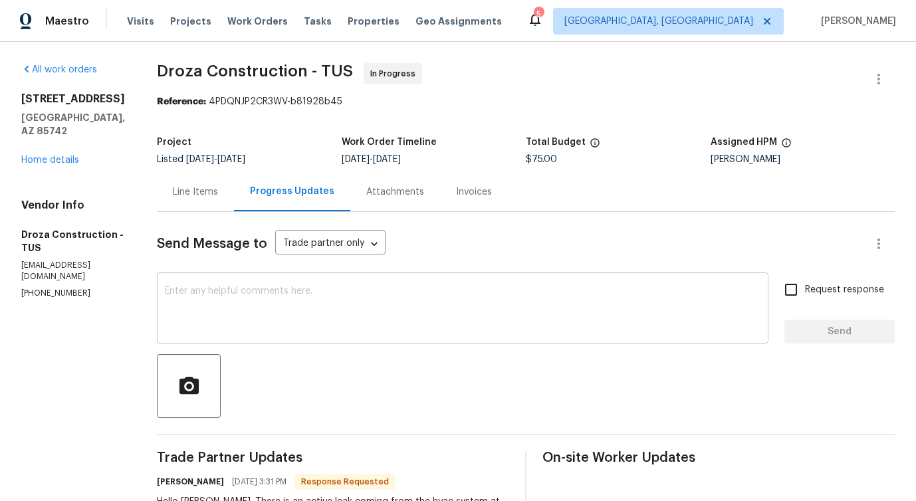
click at [377, 292] on textarea at bounding box center [463, 309] width 596 height 47
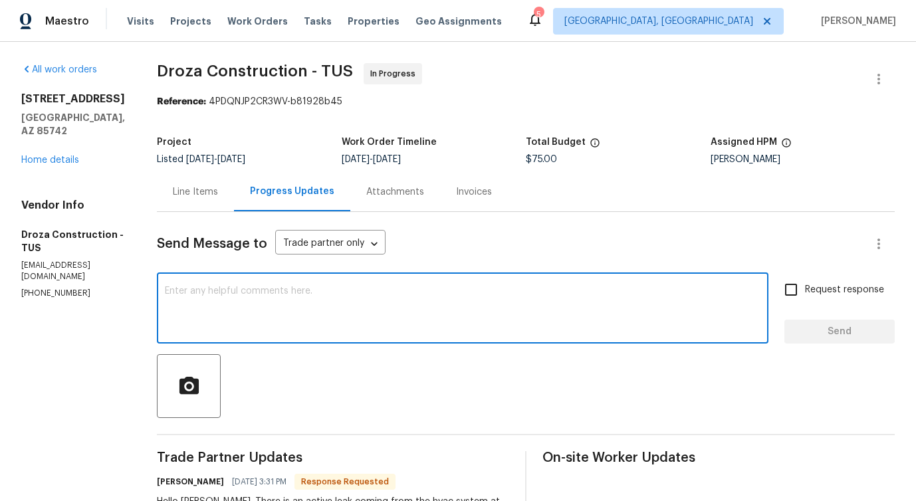
click at [361, 288] on textarea at bounding box center [463, 309] width 596 height 47
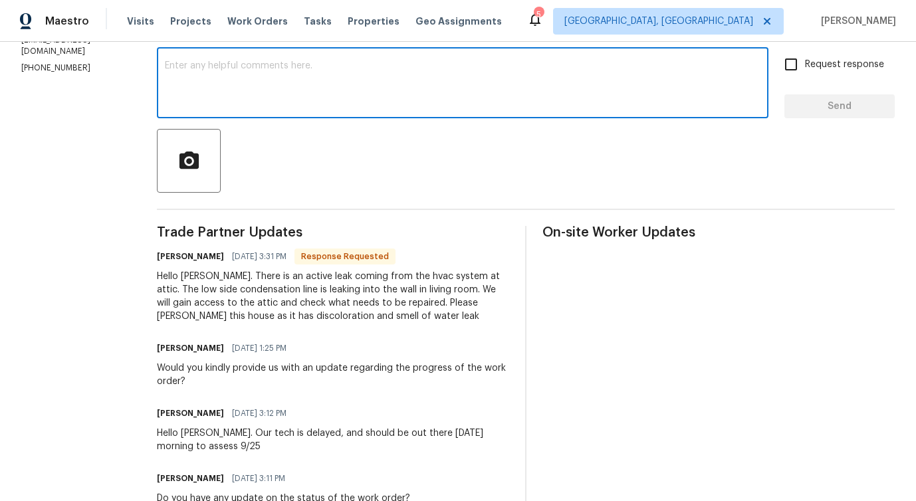
scroll to position [226, 0]
click at [349, 60] on textarea at bounding box center [463, 83] width 596 height 47
paste textarea "Could you please provide the completion date?"
type textarea "Could you please provide the completion date?"
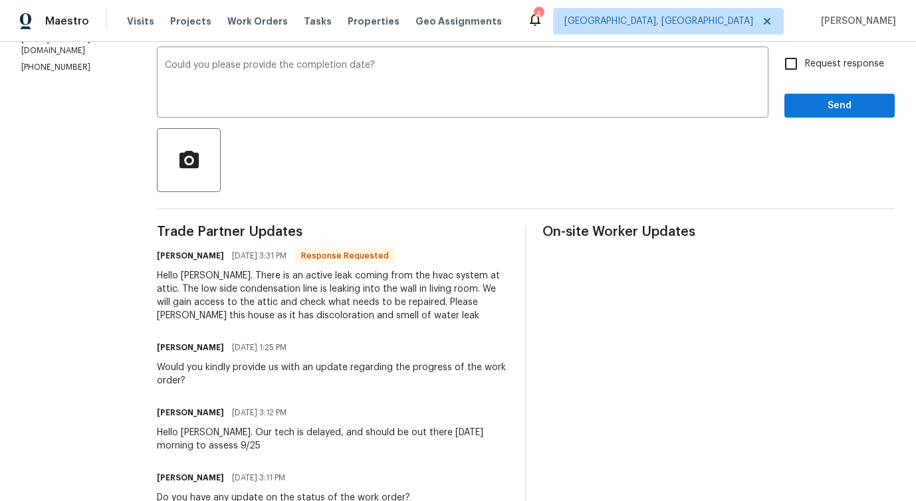
click at [820, 57] on span "Request response" at bounding box center [844, 64] width 79 height 14
click at [805, 57] on input "Request response" at bounding box center [791, 64] width 28 height 28
checkbox input "true"
click at [829, 102] on span "Send" at bounding box center [839, 106] width 89 height 17
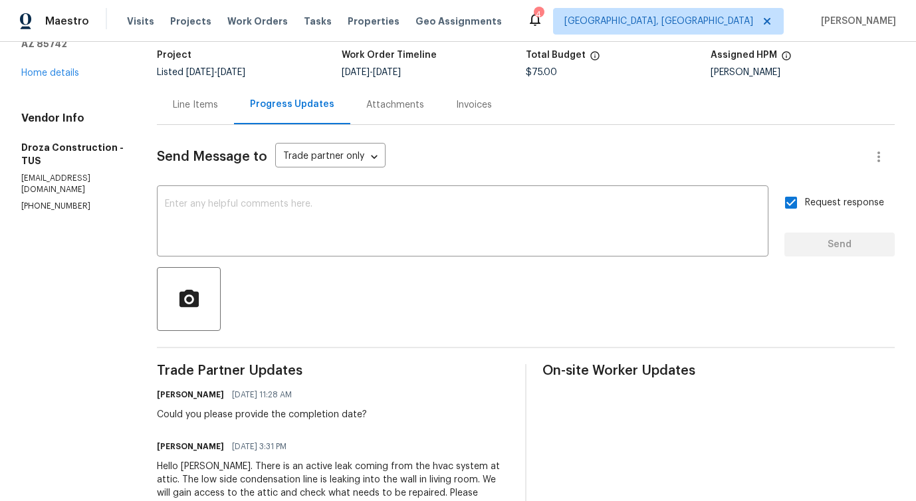
scroll to position [70, 0]
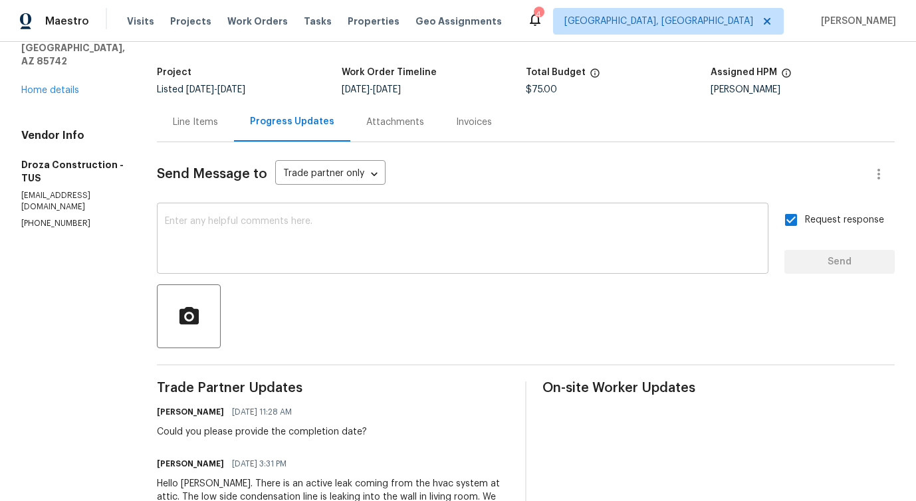
click at [303, 260] on textarea at bounding box center [463, 240] width 596 height 47
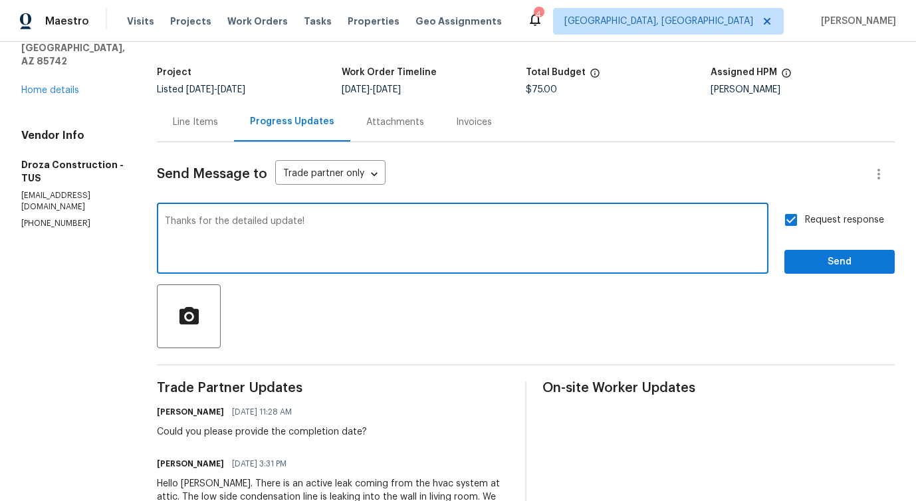
type textarea "Thanks for the detailed update!"
click at [808, 267] on span "Send" at bounding box center [839, 262] width 89 height 17
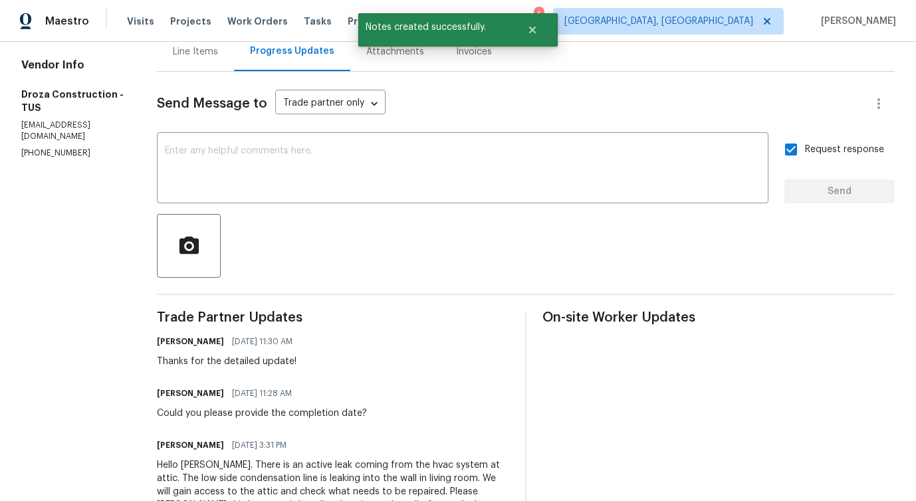
scroll to position [0, 0]
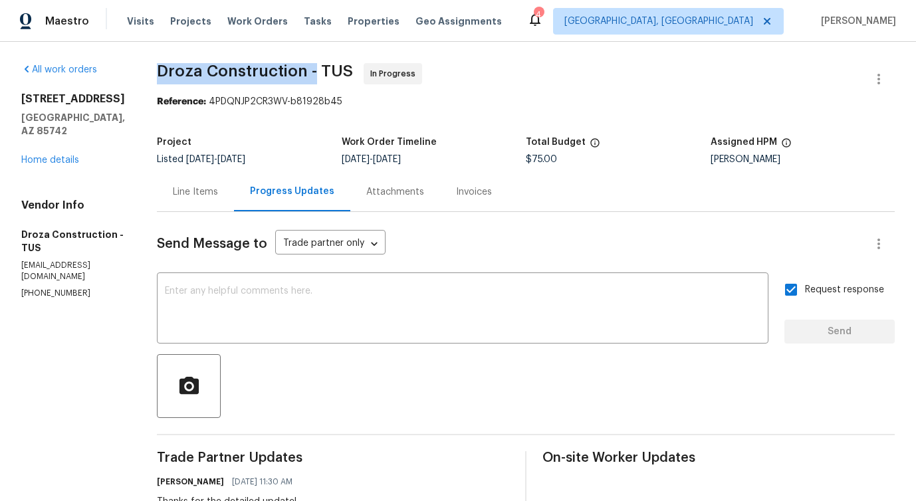
drag, startPoint x: 165, startPoint y: 74, endPoint x: 326, endPoint y: 77, distance: 161.5
copy span "Droza Construction -"
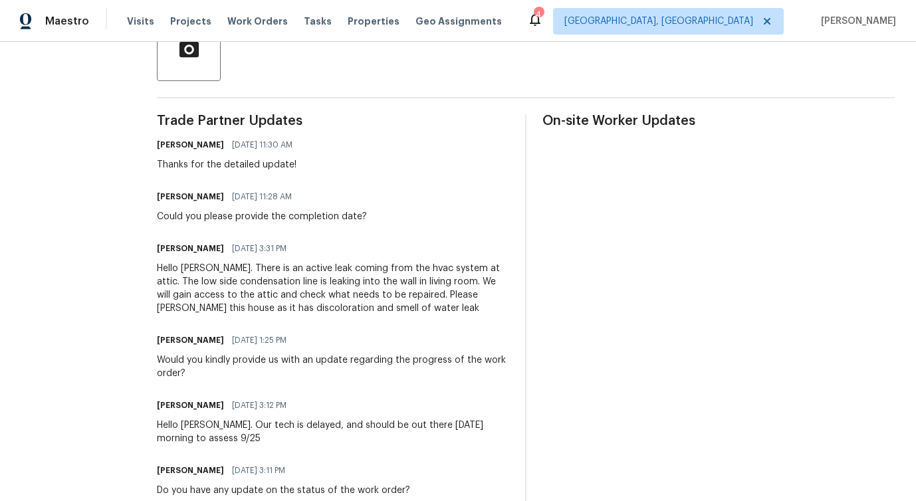
scroll to position [360, 0]
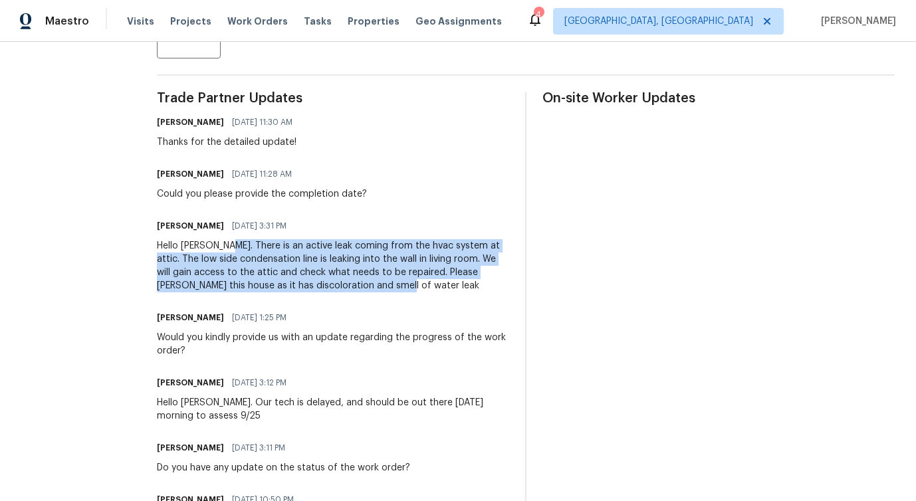
drag, startPoint x: 233, startPoint y: 243, endPoint x: 401, endPoint y: 283, distance: 172.8
click at [401, 283] on div "Hello Pavithra. There is an active leak coming from the hvac system at attic. T…" at bounding box center [333, 265] width 352 height 53
copy div "There is an active leak coming from the hvac system at attic. The low side cond…"
click at [401, 283] on div "Hello Pavithra. There is an active leak coming from the hvac system at attic. T…" at bounding box center [333, 265] width 352 height 53
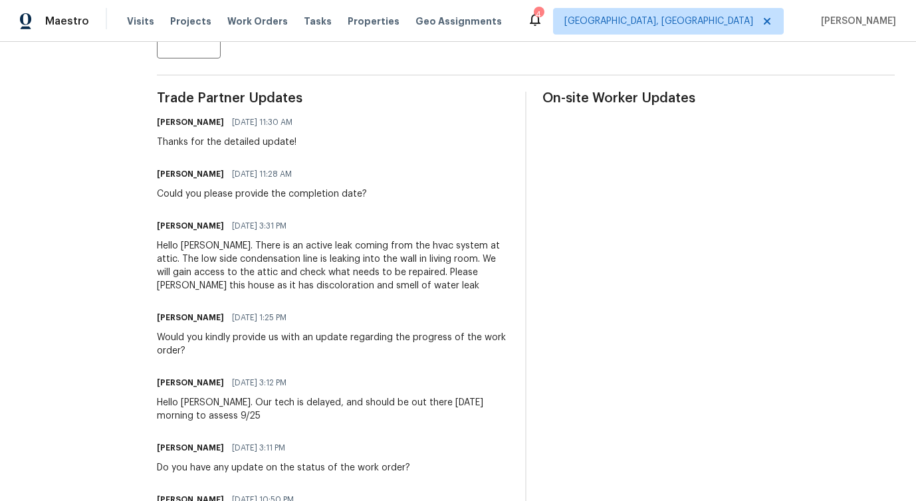
click at [401, 283] on div "Hello Pavithra. There is an active leak coming from the hvac system at attic. T…" at bounding box center [333, 265] width 352 height 53
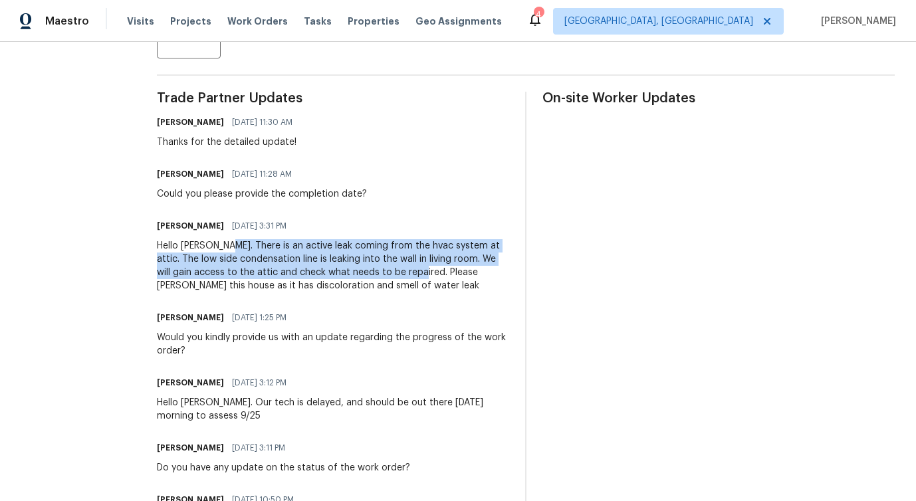
drag, startPoint x: 233, startPoint y: 243, endPoint x: 413, endPoint y: 274, distance: 183.4
click at [413, 274] on div "Hello Pavithra. There is an active leak coming from the hvac system at attic. T…" at bounding box center [333, 265] width 352 height 53
copy div "There is an active leak coming from the hvac system at attic. The low side cond…"
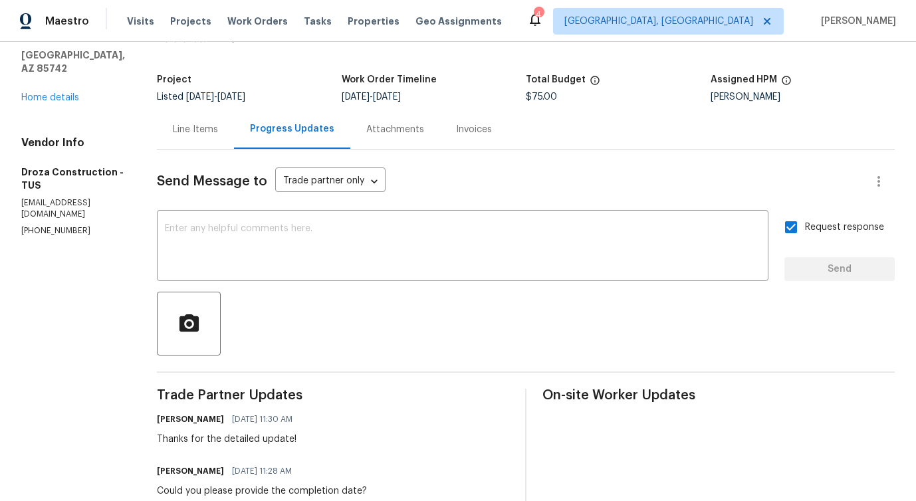
scroll to position [0, 0]
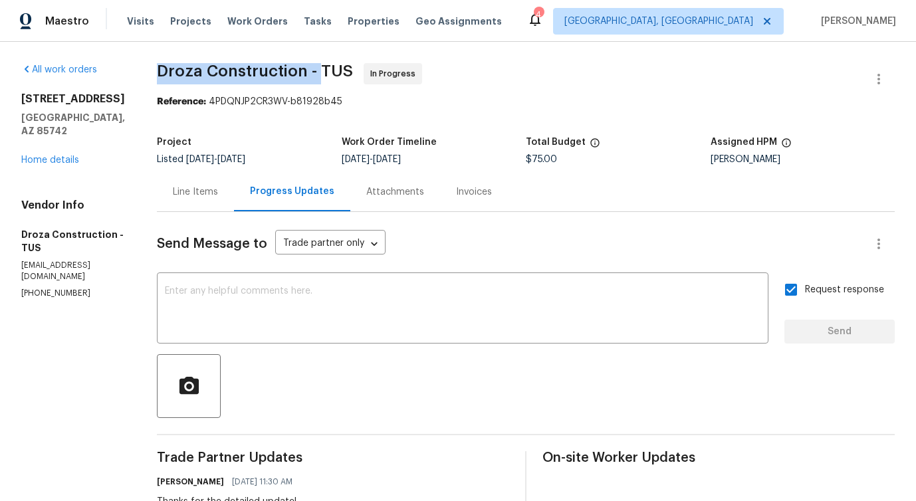
drag, startPoint x: 166, startPoint y: 77, endPoint x: 327, endPoint y: 65, distance: 161.3
copy span "Droza Construction -"
click at [204, 183] on div "Line Items" at bounding box center [195, 191] width 77 height 39
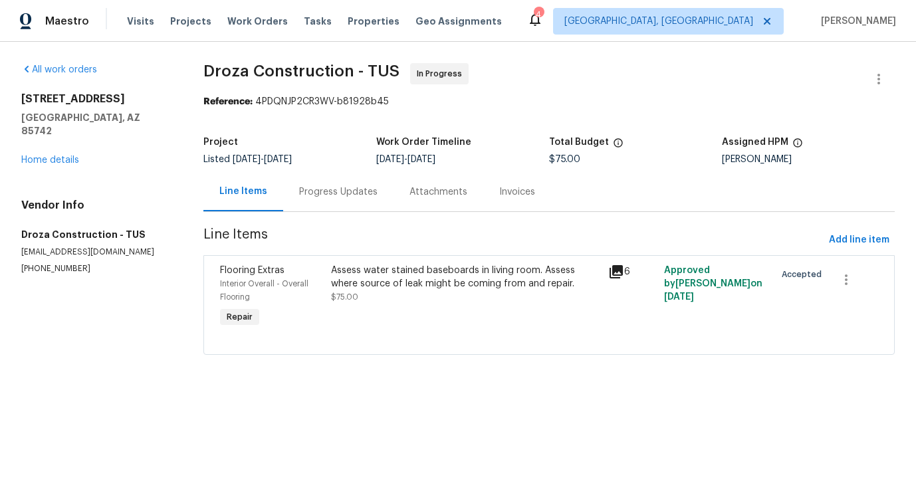
click at [309, 196] on div "Progress Updates" at bounding box center [338, 191] width 78 height 13
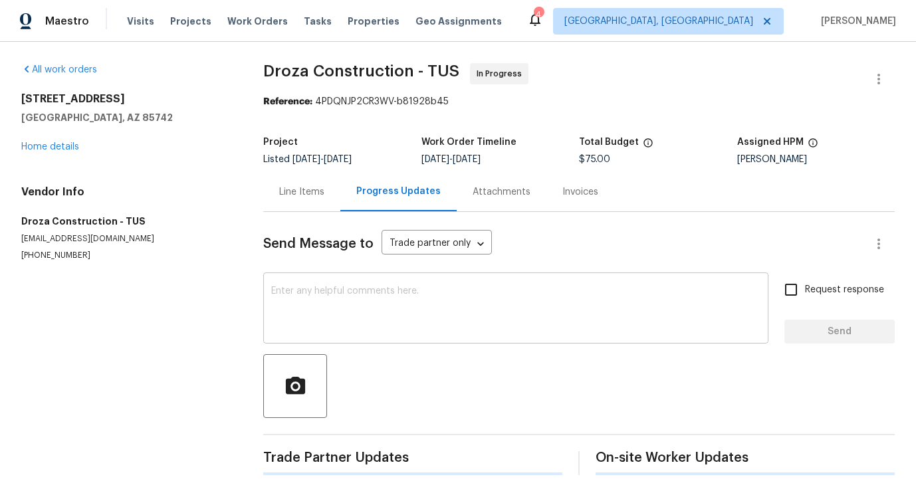
click at [343, 318] on textarea at bounding box center [515, 309] width 489 height 47
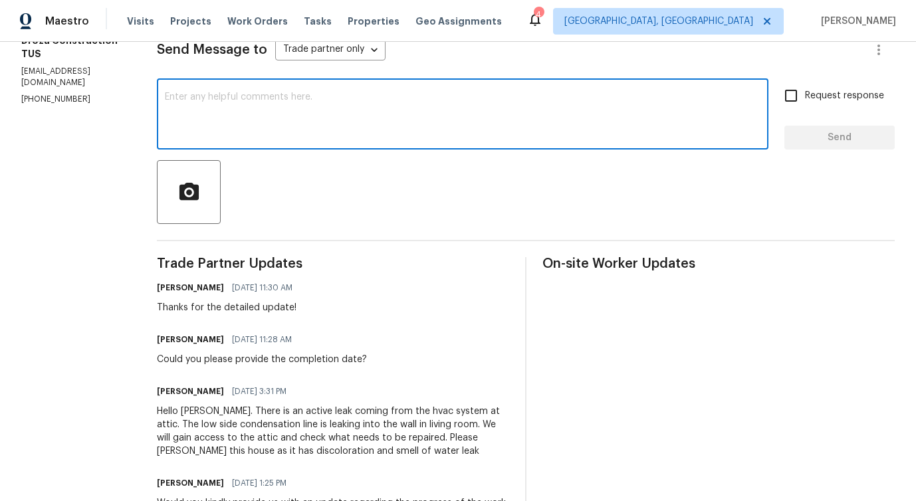
scroll to position [350, 0]
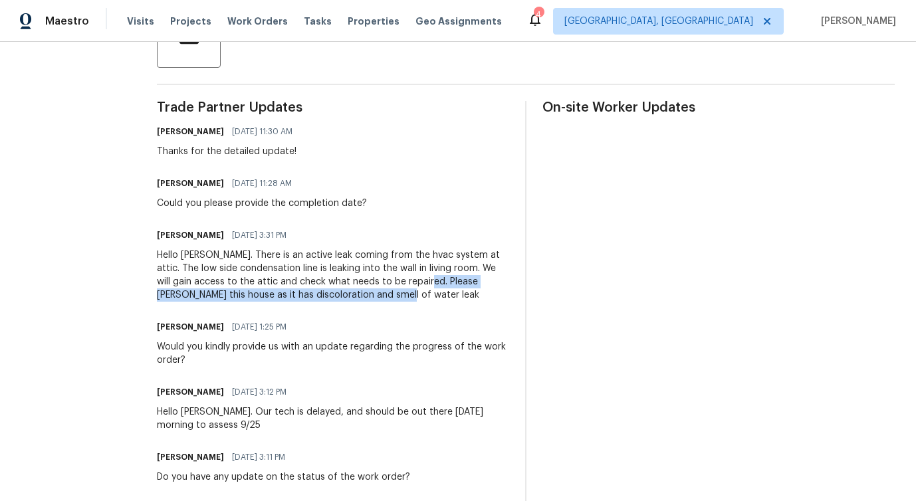
drag, startPoint x: 429, startPoint y: 282, endPoint x: 476, endPoint y: 297, distance: 49.0
click at [477, 297] on div "Hello Pavithra. There is an active leak coming from the hvac system at attic. T…" at bounding box center [333, 275] width 352 height 53
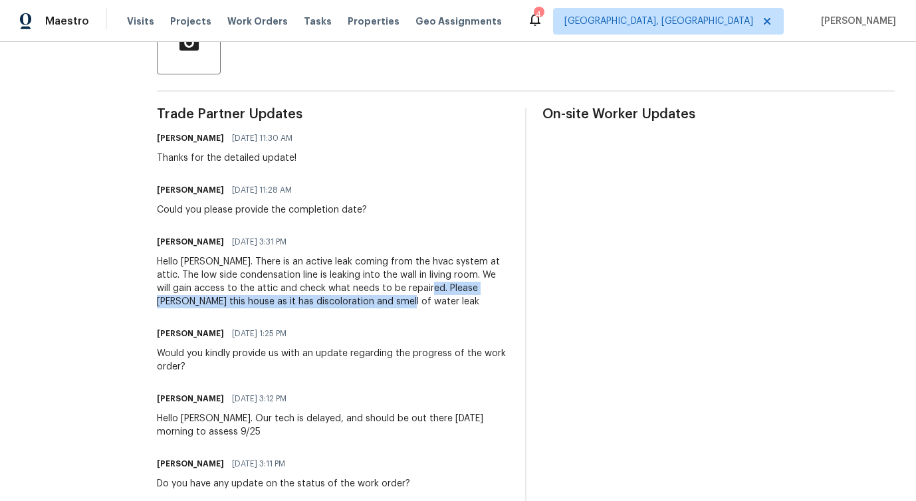
scroll to position [0, 0]
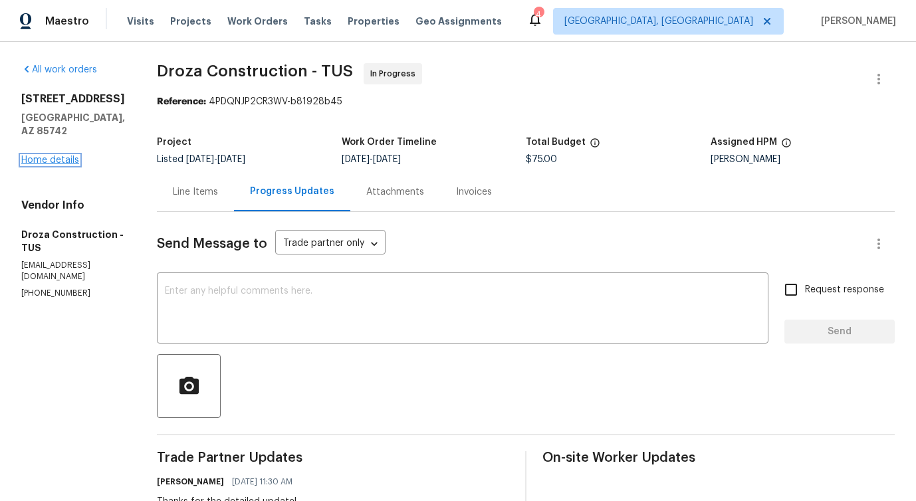
click at [62, 161] on link "Home details" at bounding box center [50, 160] width 58 height 9
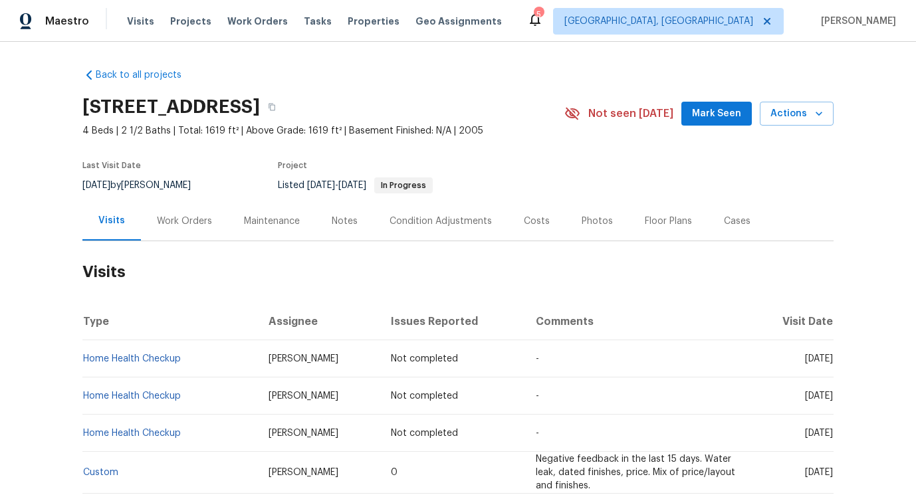
click at [179, 241] on h2 "Visits" at bounding box center [457, 272] width 751 height 62
click at [187, 234] on div "Work Orders" at bounding box center [184, 220] width 87 height 39
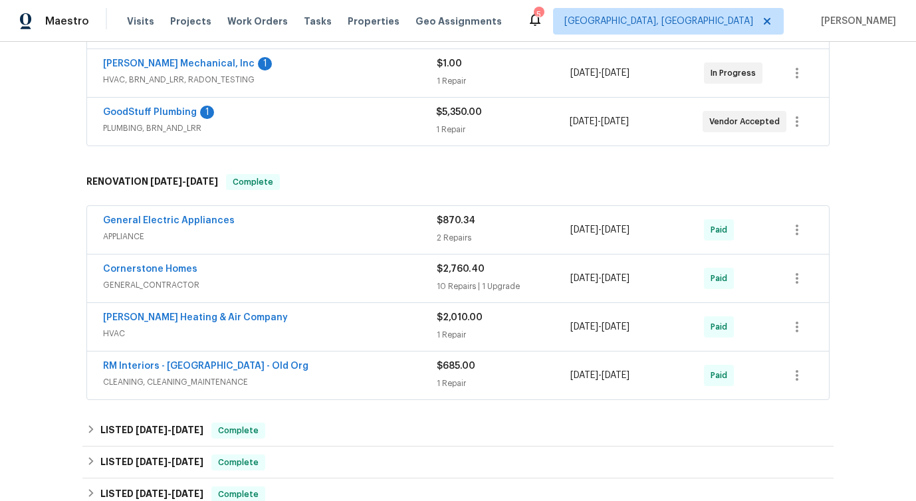
scroll to position [146, 0]
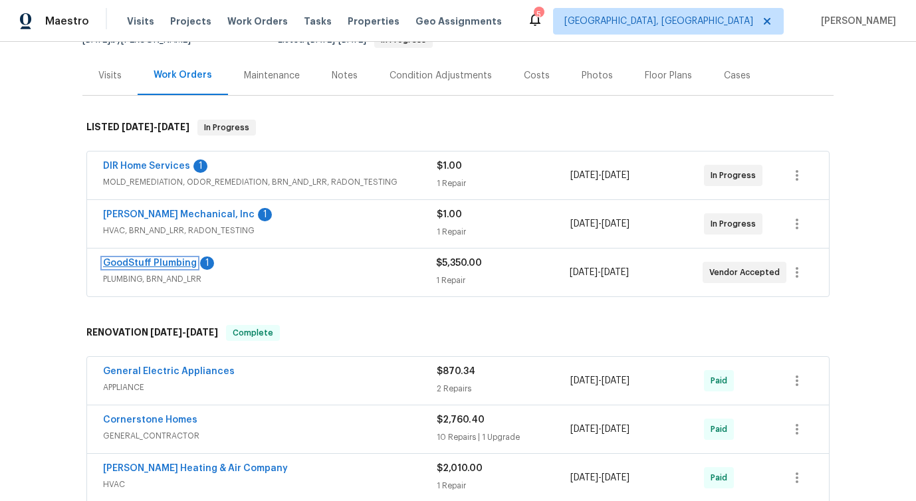
click at [133, 263] on link "GoodStuff Plumbing" at bounding box center [150, 263] width 94 height 9
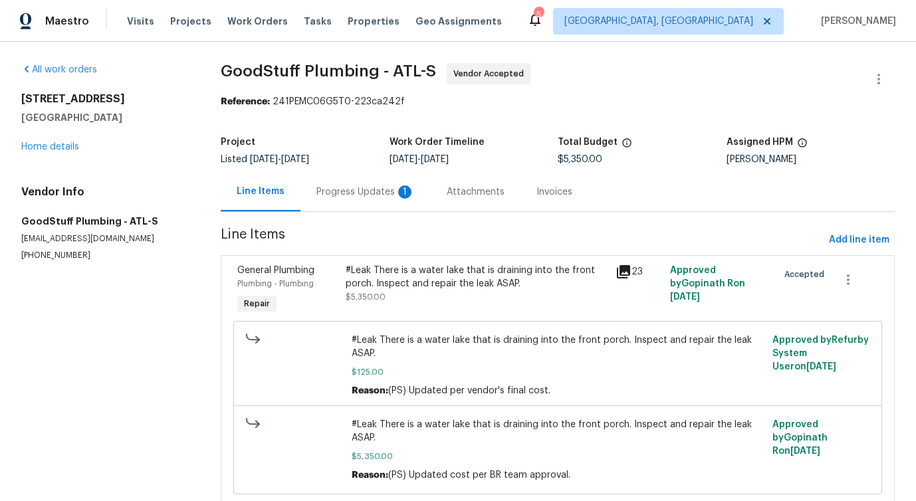
click at [379, 195] on div "Progress Updates 1" at bounding box center [365, 191] width 98 height 13
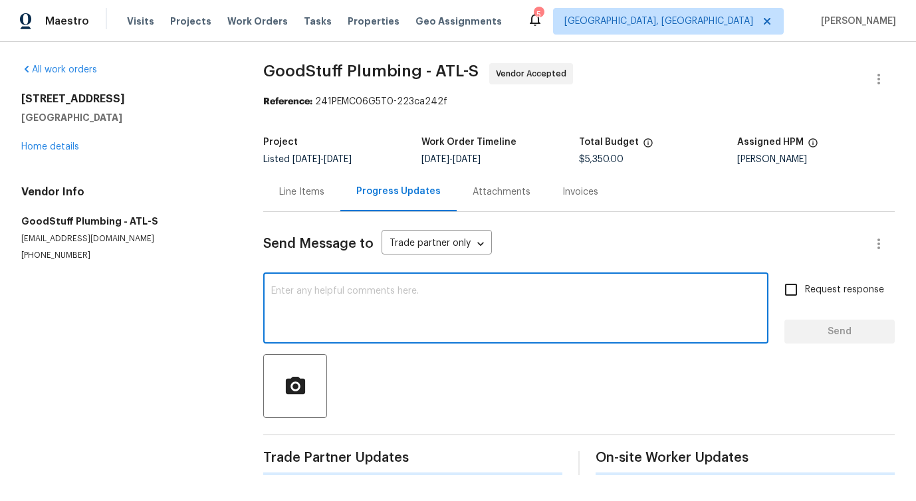
click at [371, 310] on textarea at bounding box center [515, 309] width 489 height 47
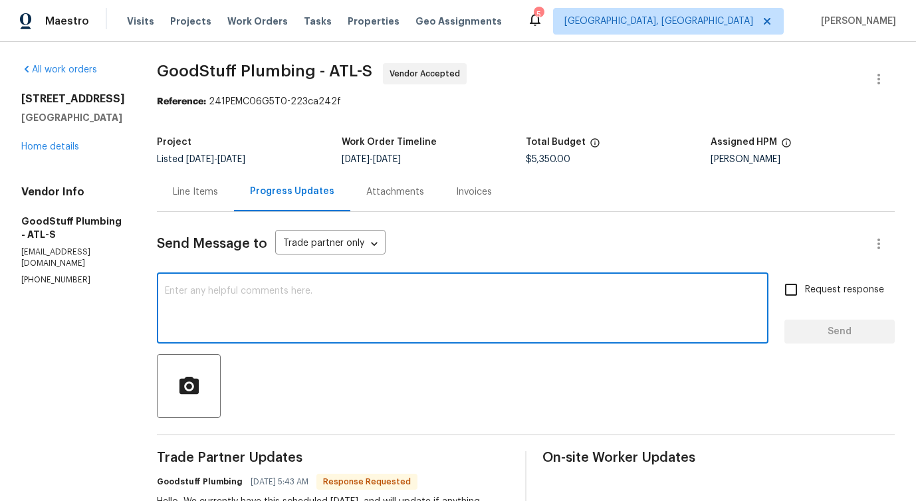
click at [397, 295] on textarea at bounding box center [463, 309] width 596 height 47
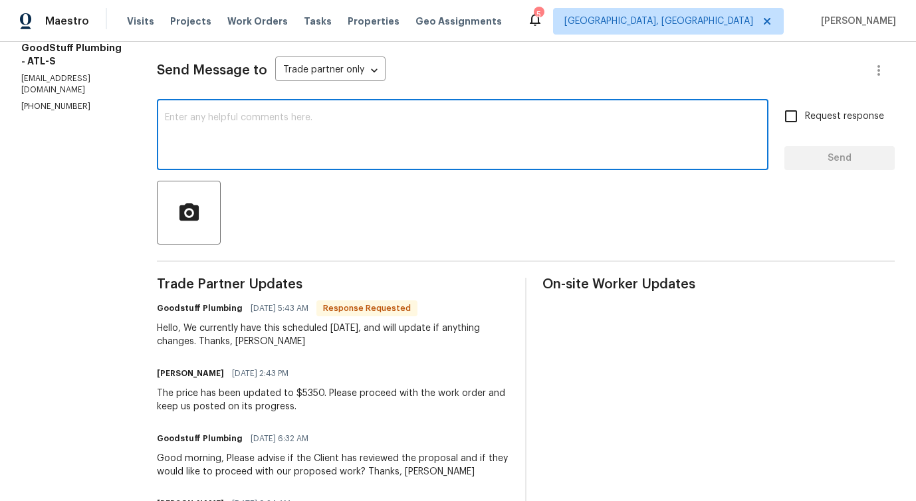
scroll to position [179, 0]
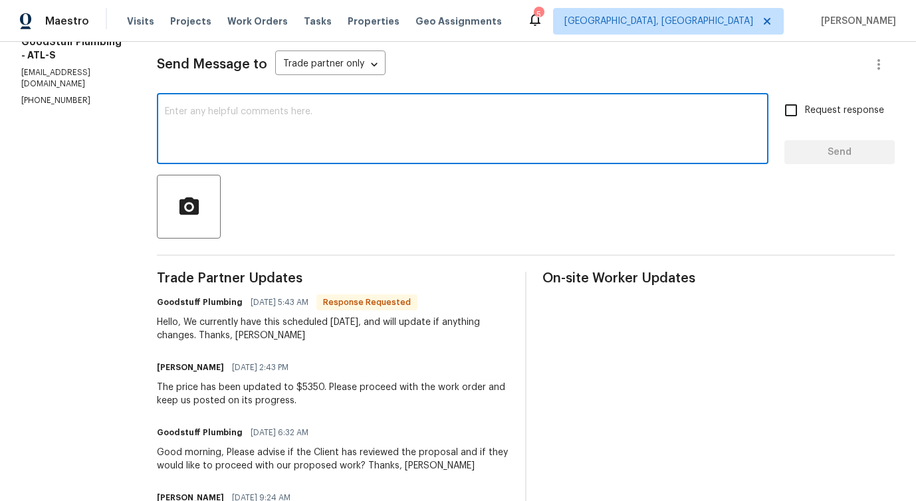
click at [369, 133] on textarea at bounding box center [463, 130] width 596 height 47
type textarea "Thanks for the update!"
click at [820, 162] on button "Send" at bounding box center [839, 152] width 110 height 25
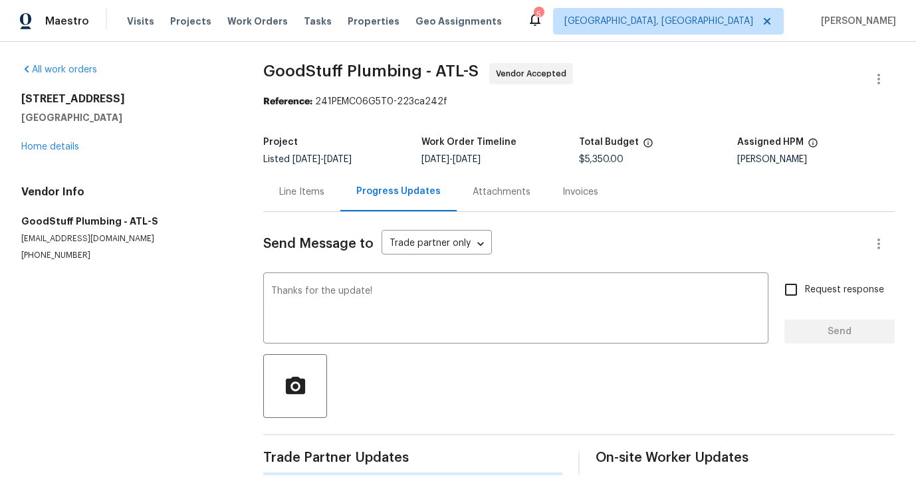
scroll to position [0, 0]
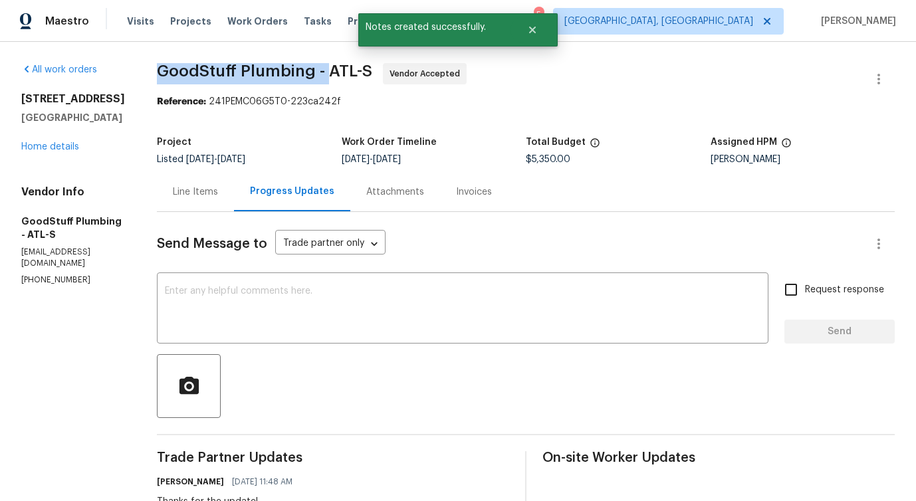
drag, startPoint x: 189, startPoint y: 69, endPoint x: 357, endPoint y: 77, distance: 167.7
click at [357, 77] on span "GoodStuff Plumbing - ATL-S" at bounding box center [264, 71] width 215 height 16
copy span "GoodStuff Plumbing -"
click at [356, 303] on textarea at bounding box center [463, 309] width 596 height 47
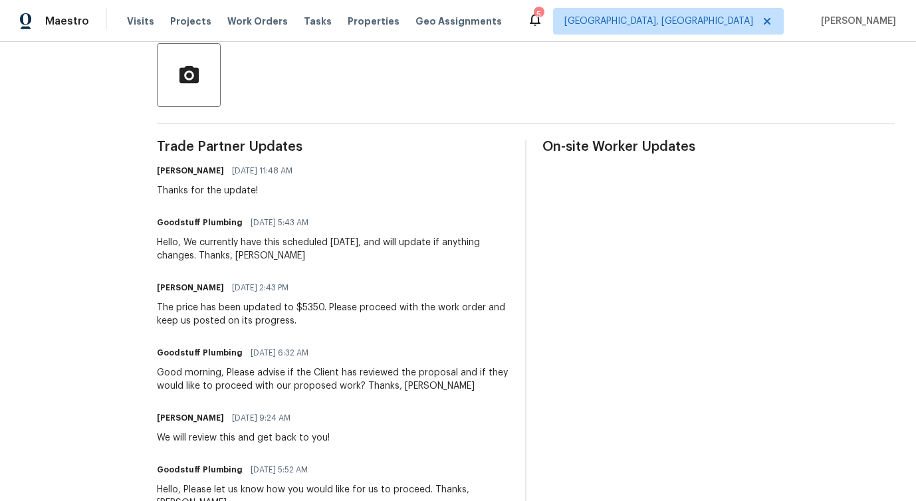
scroll to position [312, 0]
drag, startPoint x: 314, startPoint y: 241, endPoint x: 431, endPoint y: 244, distance: 117.0
click at [431, 244] on div "Hello, We currently have this scheduled Wednesday 10/1, and will update if anyt…" at bounding box center [333, 248] width 352 height 27
copy div "scheduled Wednesday 10/1"
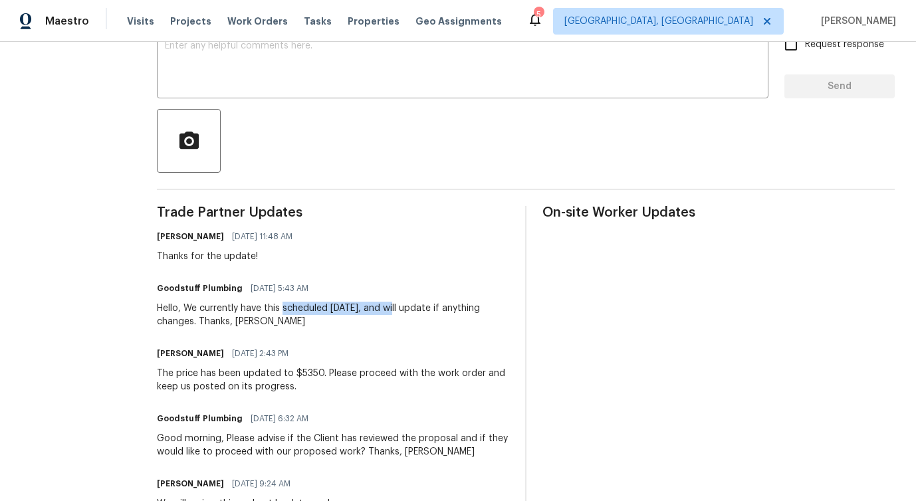
scroll to position [0, 0]
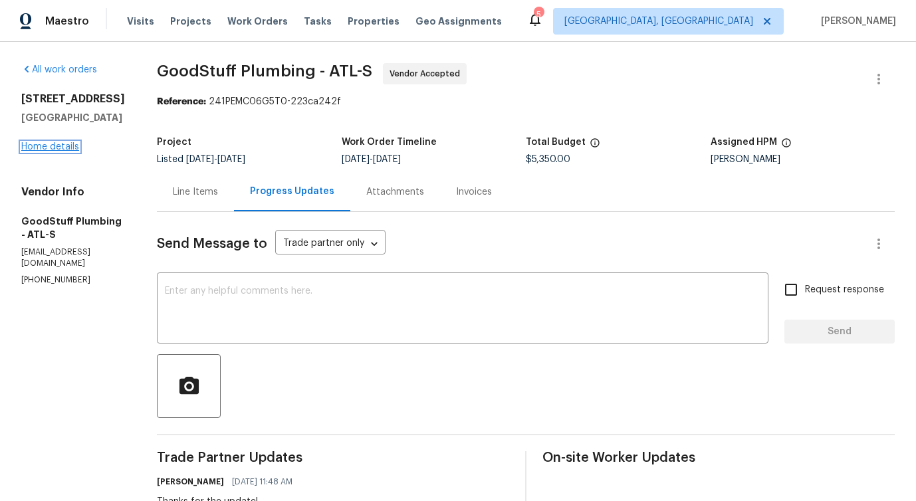
click at [52, 152] on link "Home details" at bounding box center [50, 146] width 58 height 9
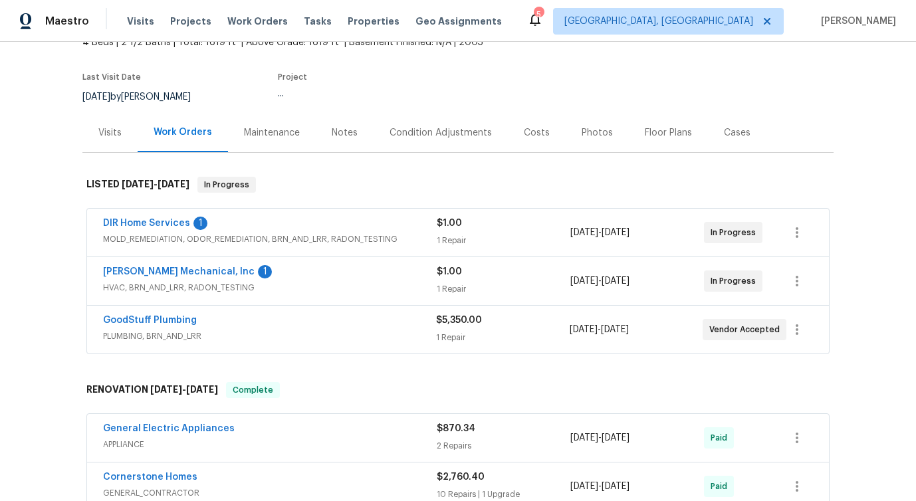
scroll to position [98, 0]
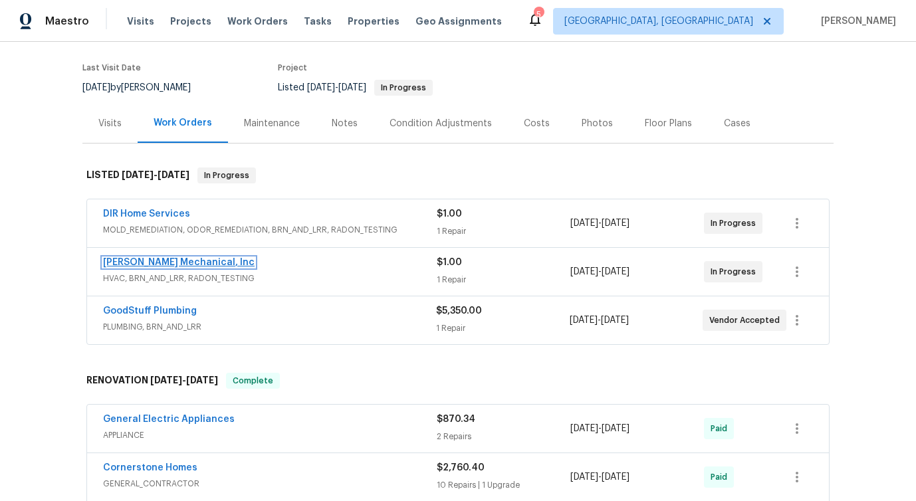
click at [138, 259] on link "JH Martin Mechanical, Inc" at bounding box center [179, 262] width 152 height 9
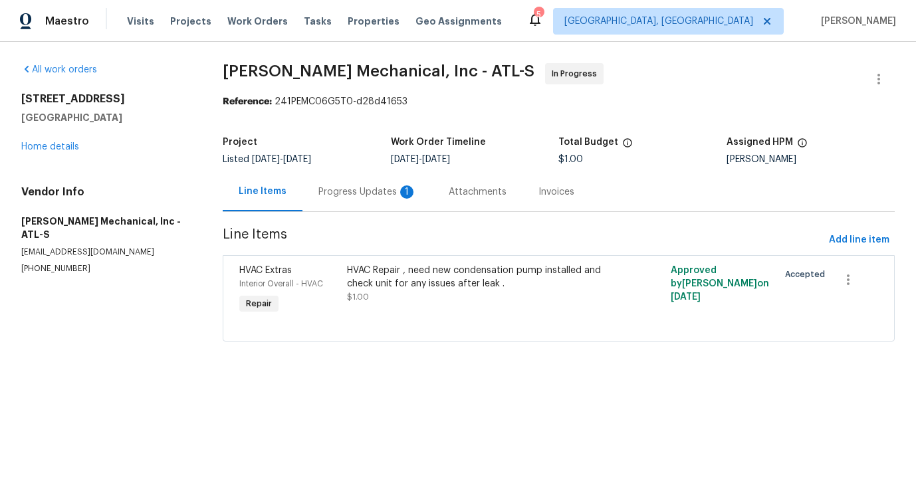
click at [362, 197] on div "Progress Updates 1" at bounding box center [367, 191] width 98 height 13
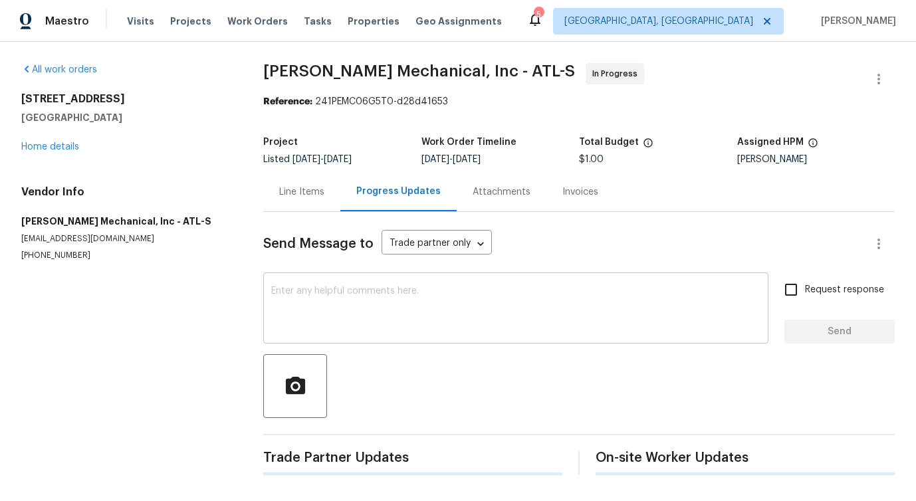
click at [376, 325] on textarea at bounding box center [515, 309] width 489 height 47
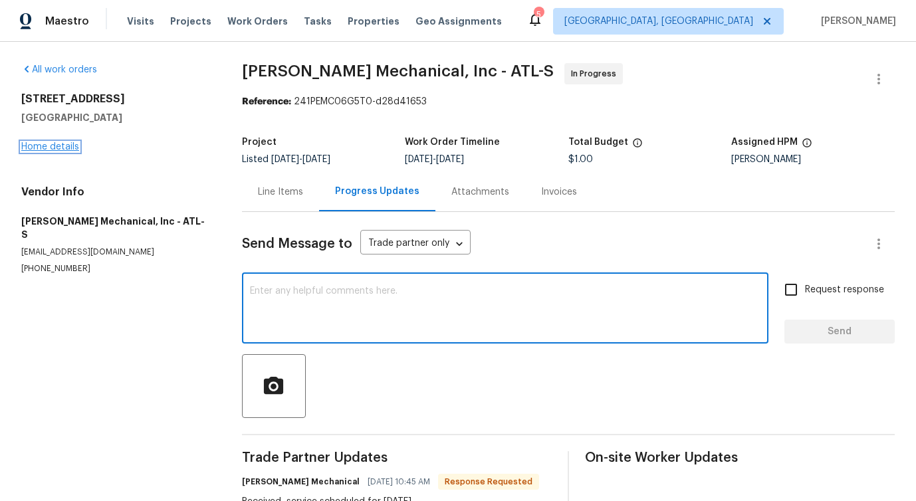
click at [67, 144] on link "Home details" at bounding box center [50, 146] width 58 height 9
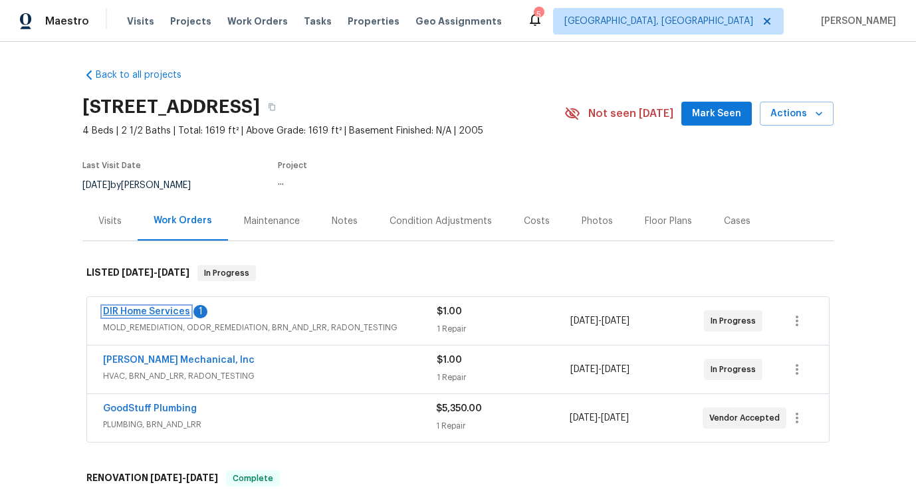
click at [155, 311] on link "DIR Home Services" at bounding box center [146, 311] width 87 height 9
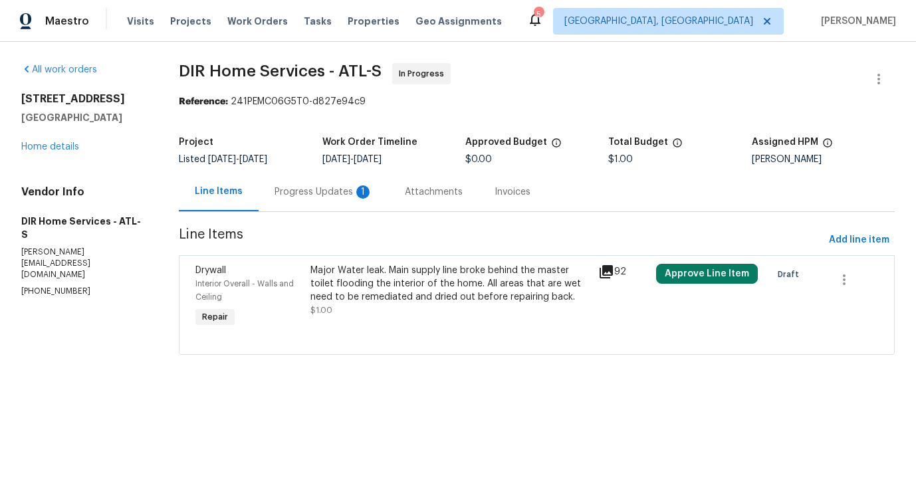
click at [356, 178] on div "Progress Updates 1" at bounding box center [324, 191] width 130 height 39
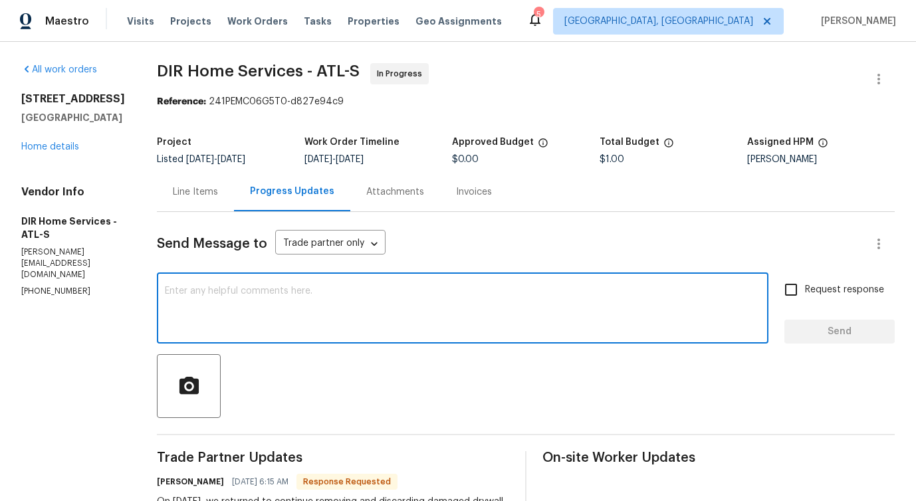
click at [378, 310] on textarea at bounding box center [463, 309] width 596 height 47
click at [56, 152] on link "Home details" at bounding box center [50, 146] width 58 height 9
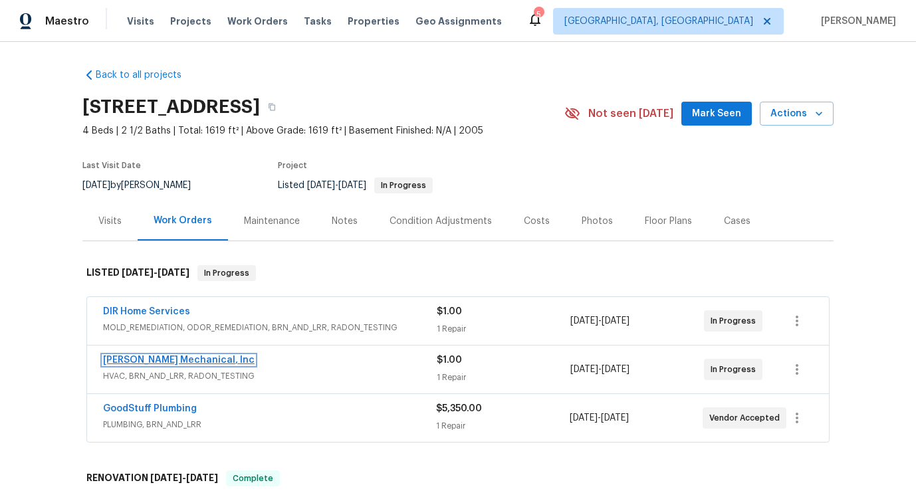
click at [156, 356] on link "JH Martin Mechanical, Inc" at bounding box center [179, 360] width 152 height 9
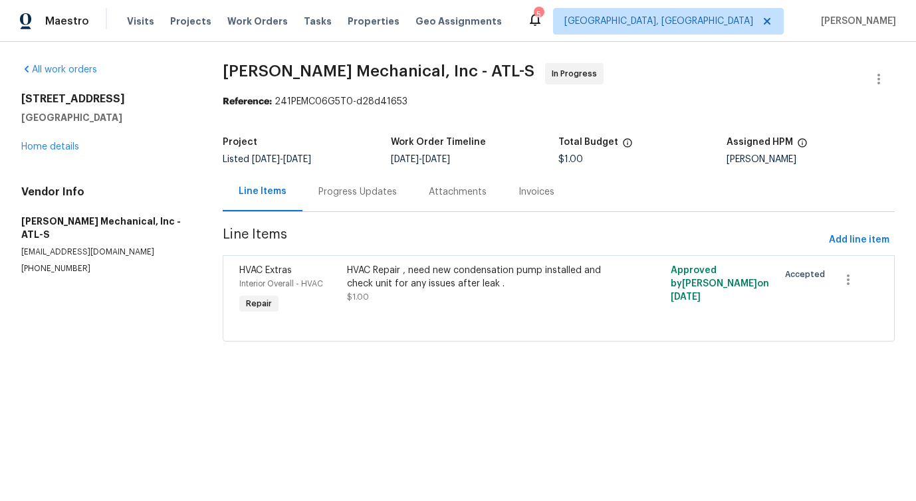
click at [346, 199] on div "Progress Updates" at bounding box center [357, 191] width 110 height 39
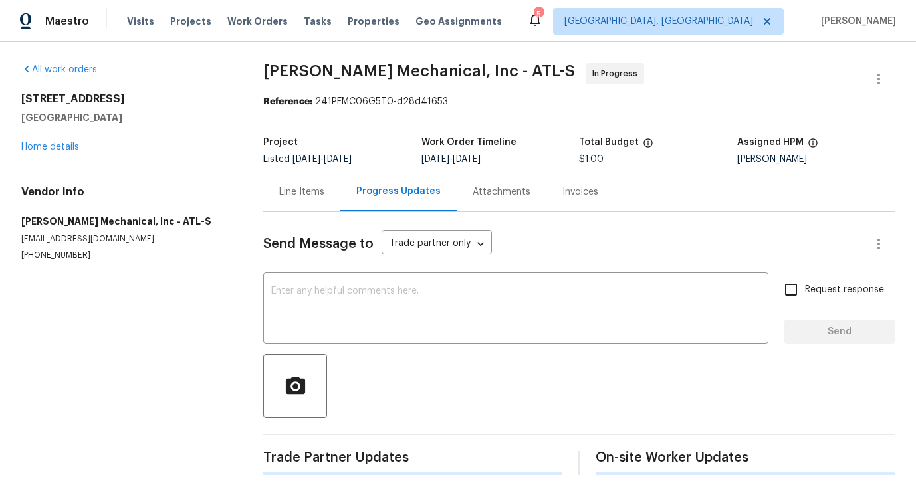
click at [354, 326] on textarea at bounding box center [515, 309] width 489 height 47
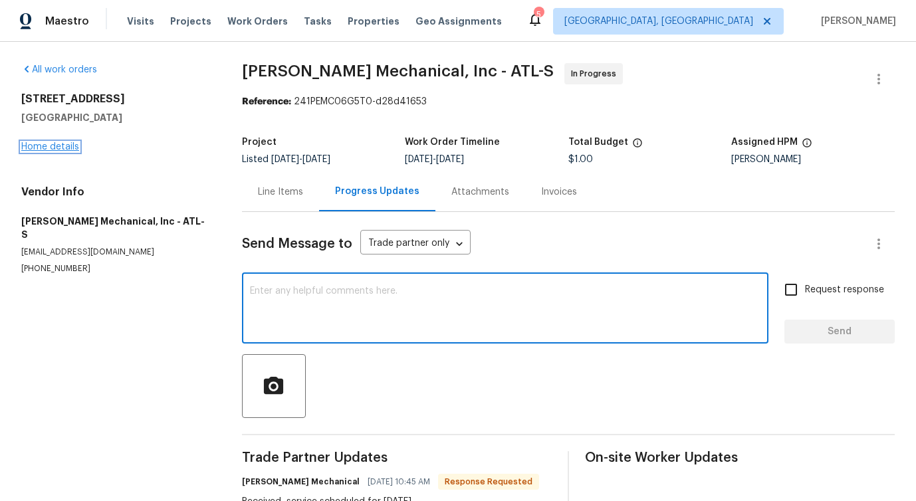
click at [54, 150] on link "Home details" at bounding box center [50, 146] width 58 height 9
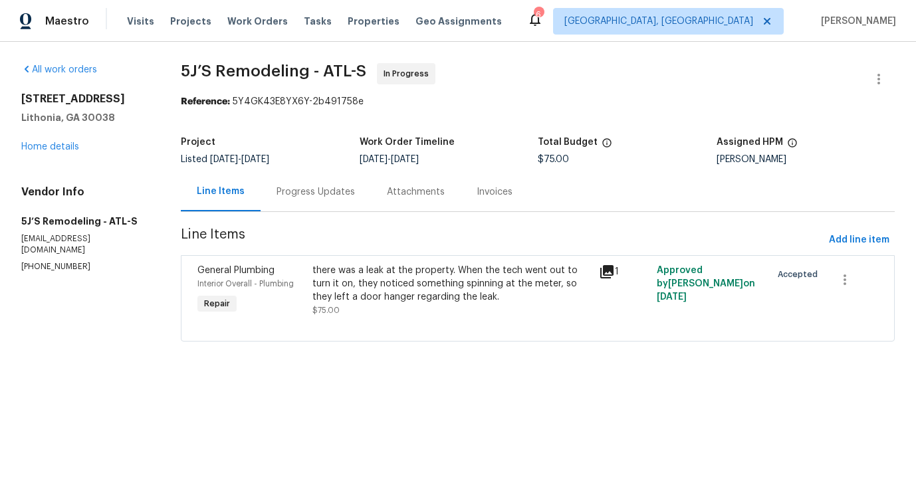
click at [315, 209] on div "Progress Updates" at bounding box center [316, 191] width 110 height 39
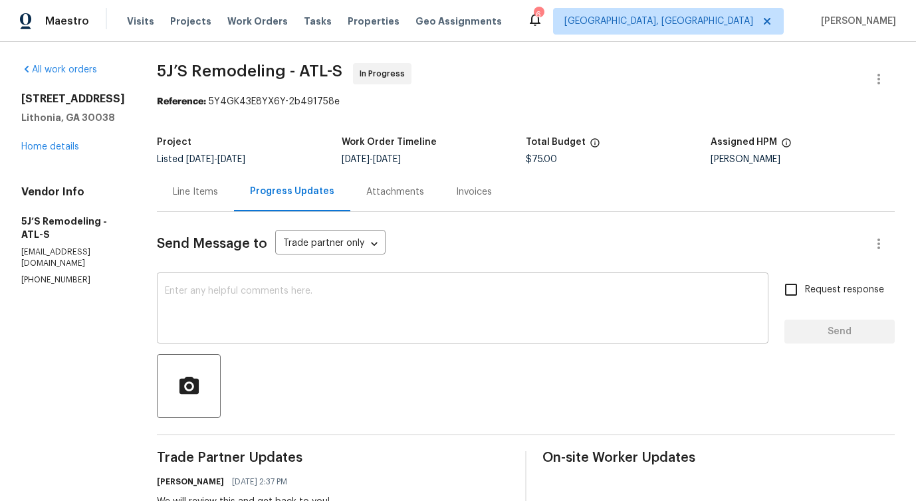
click at [370, 324] on textarea at bounding box center [463, 309] width 596 height 47
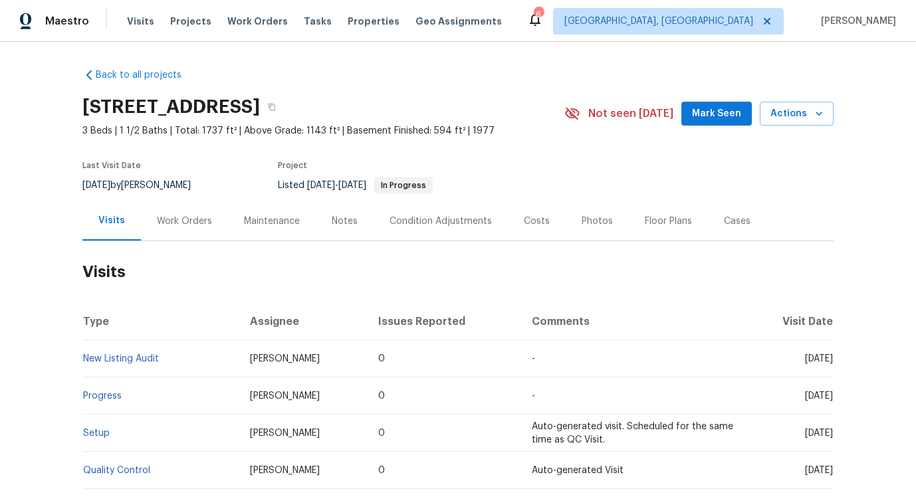
click at [189, 230] on div "Work Orders" at bounding box center [184, 220] width 87 height 39
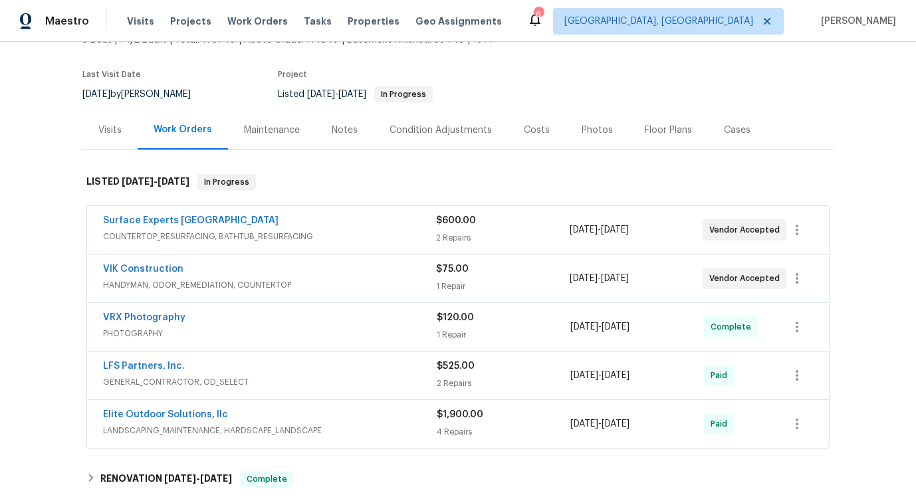
scroll to position [106, 0]
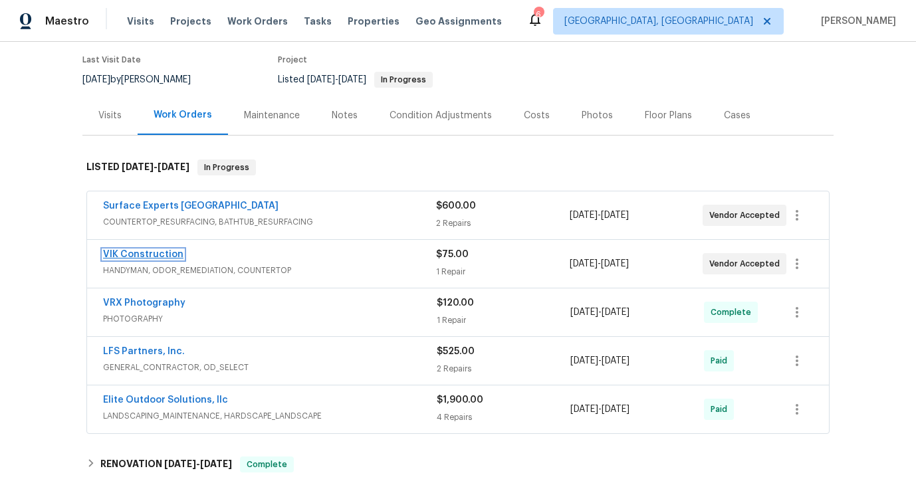
click at [123, 257] on link "VIK Construction" at bounding box center [143, 254] width 80 height 9
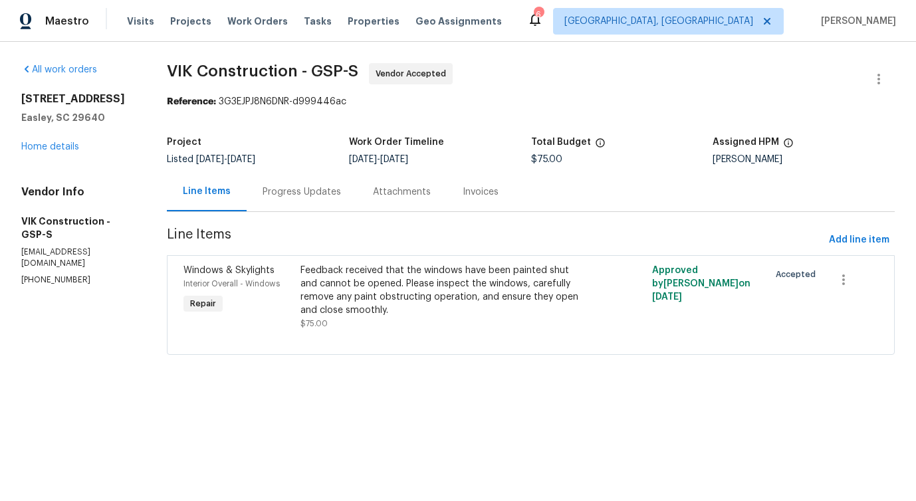
click at [310, 199] on div "Progress Updates" at bounding box center [302, 191] width 110 height 39
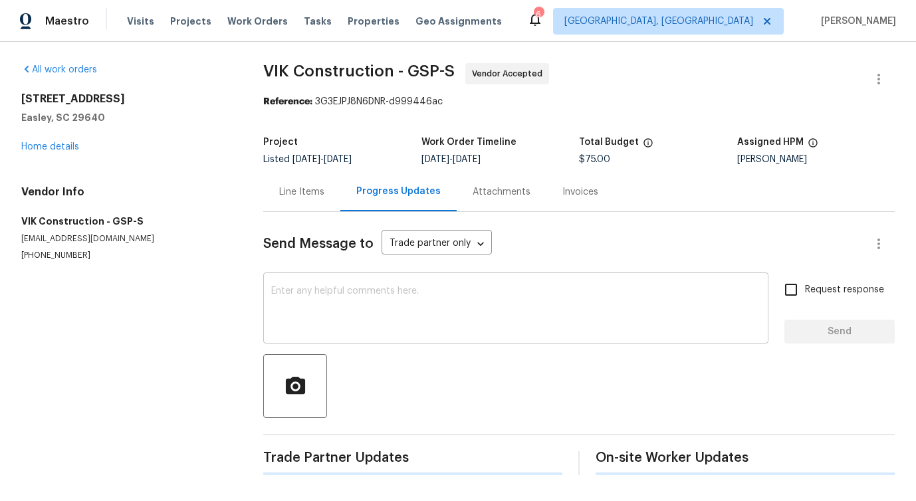
click at [344, 306] on textarea at bounding box center [515, 309] width 489 height 47
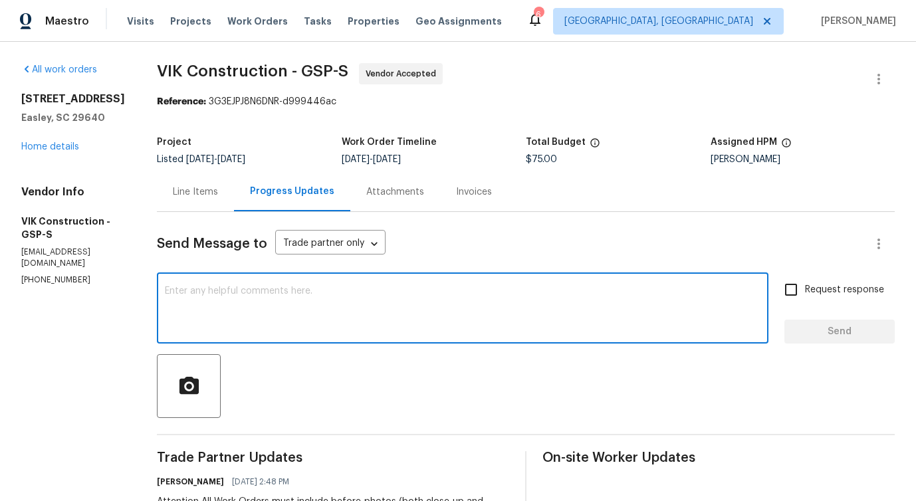
click at [310, 318] on textarea at bounding box center [463, 309] width 596 height 47
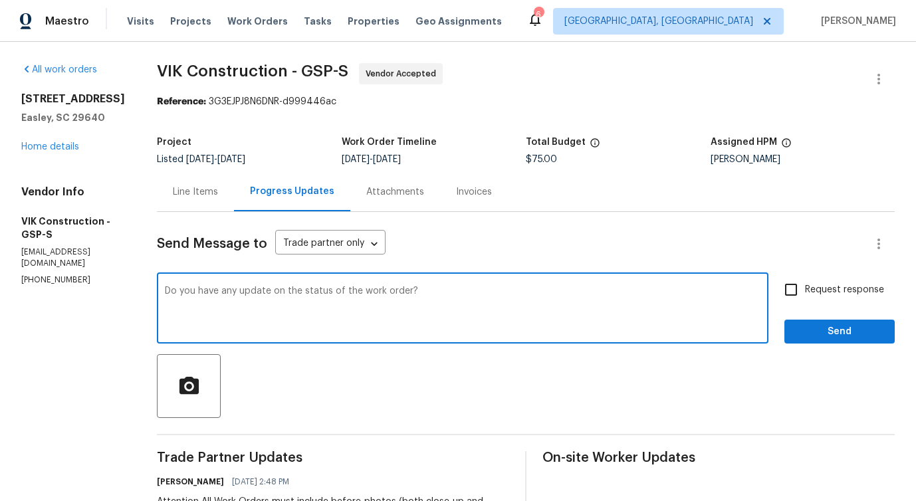
type textarea "Do you have any update on the status of the work order?"
click at [810, 286] on span "Request response" at bounding box center [844, 290] width 79 height 14
click at [805, 286] on input "Request response" at bounding box center [791, 290] width 28 height 28
checkbox input "true"
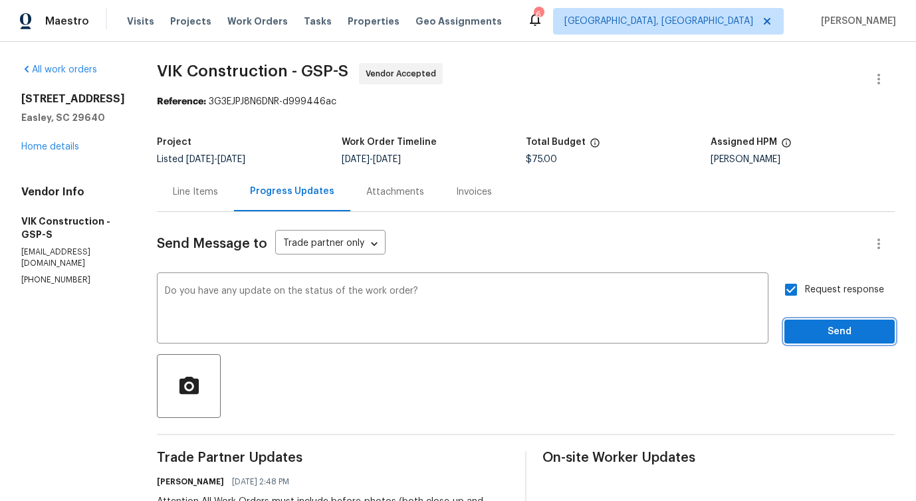
click at [826, 339] on span "Send" at bounding box center [839, 332] width 89 height 17
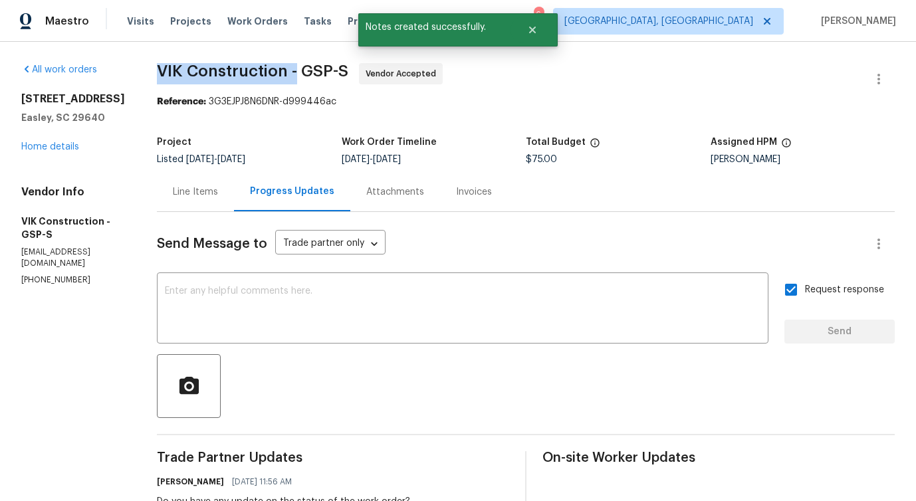
drag, startPoint x: 173, startPoint y: 68, endPoint x: 322, endPoint y: 72, distance: 149.6
click at [322, 72] on div "All work orders 218 Woodhaven Rd Easley, SC 29640 Home details Vendor Info VIK …" at bounding box center [458, 399] width 916 height 714
copy span "VIK Construction -"
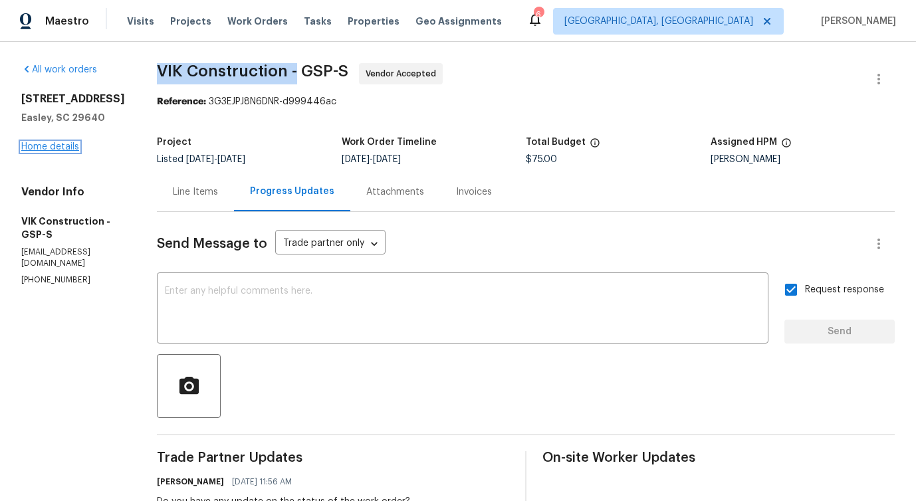
click at [48, 147] on link "Home details" at bounding box center [50, 146] width 58 height 9
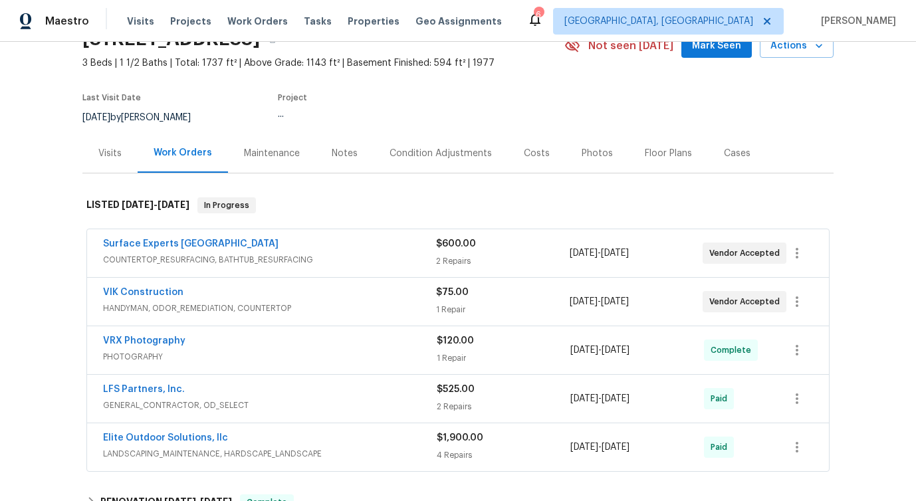
scroll to position [70, 0]
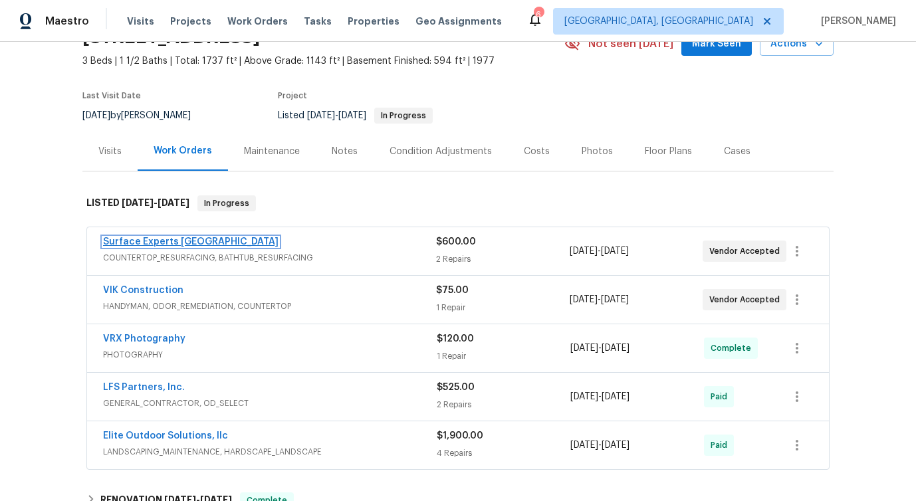
click at [170, 239] on link "Surface Experts Greenville" at bounding box center [190, 241] width 175 height 9
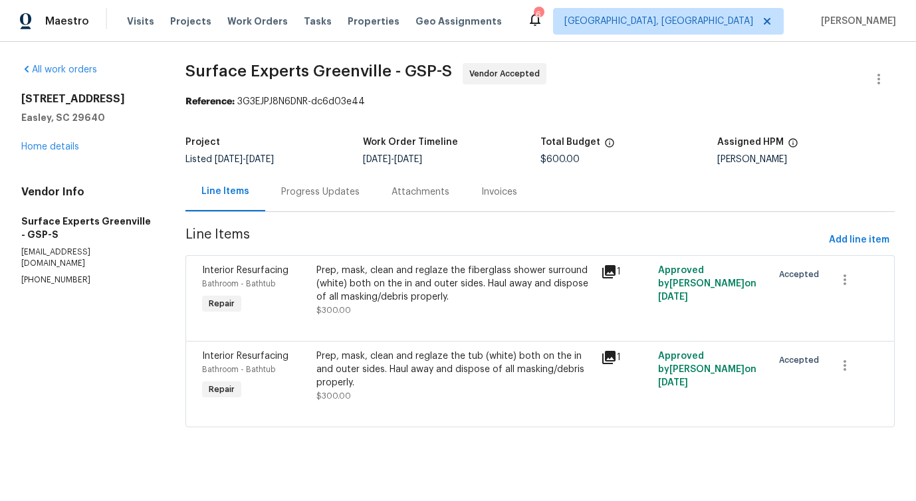
click at [328, 194] on div "Progress Updates" at bounding box center [320, 191] width 78 height 13
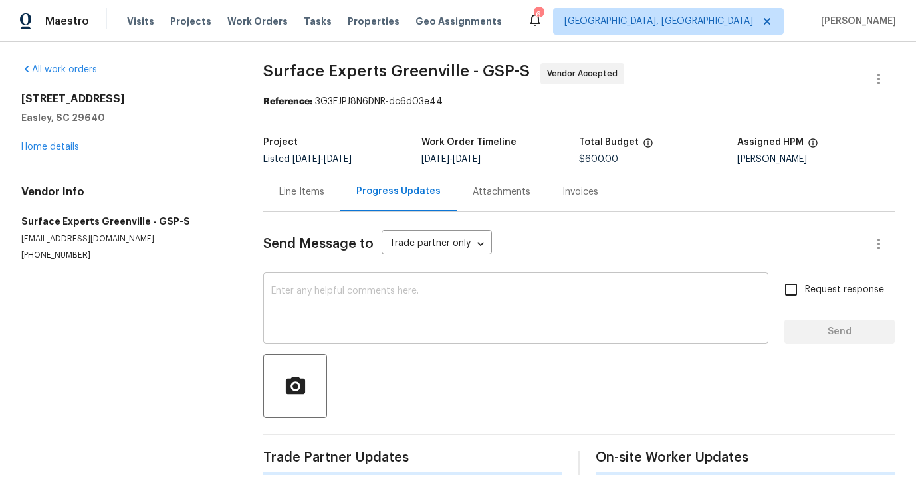
click at [360, 280] on div "x ​" at bounding box center [515, 310] width 505 height 68
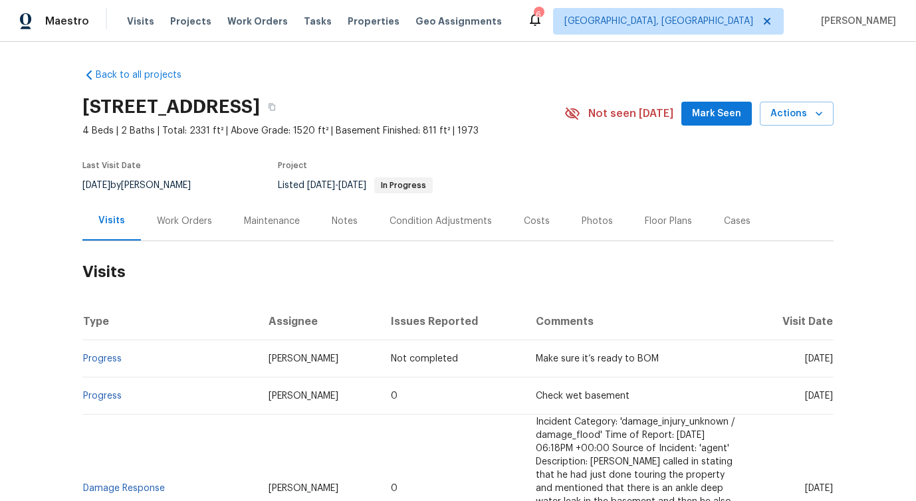
click at [171, 213] on div "Work Orders" at bounding box center [184, 220] width 87 height 39
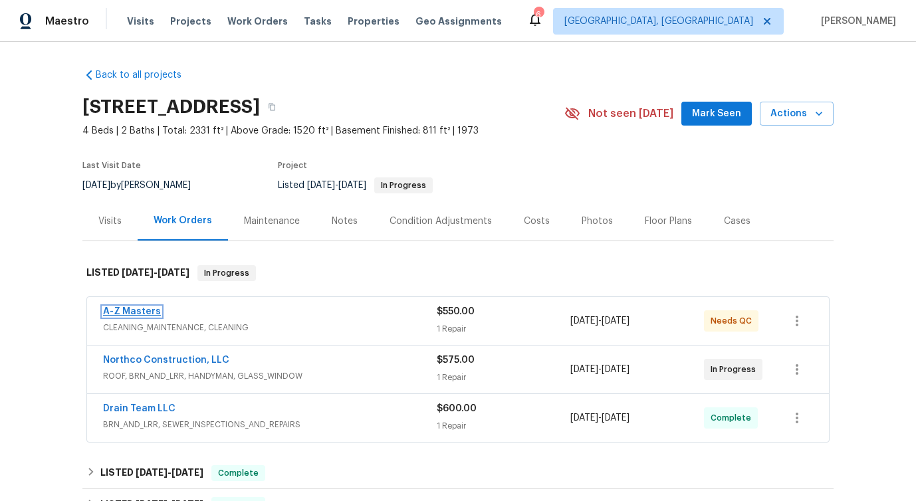
click at [133, 309] on link "A-Z Masters" at bounding box center [132, 311] width 58 height 9
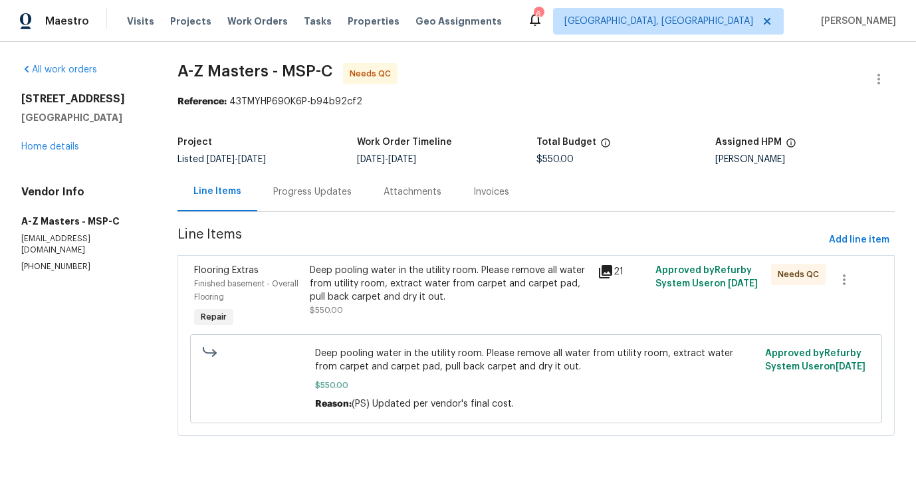
click at [324, 189] on div "Progress Updates" at bounding box center [312, 191] width 78 height 13
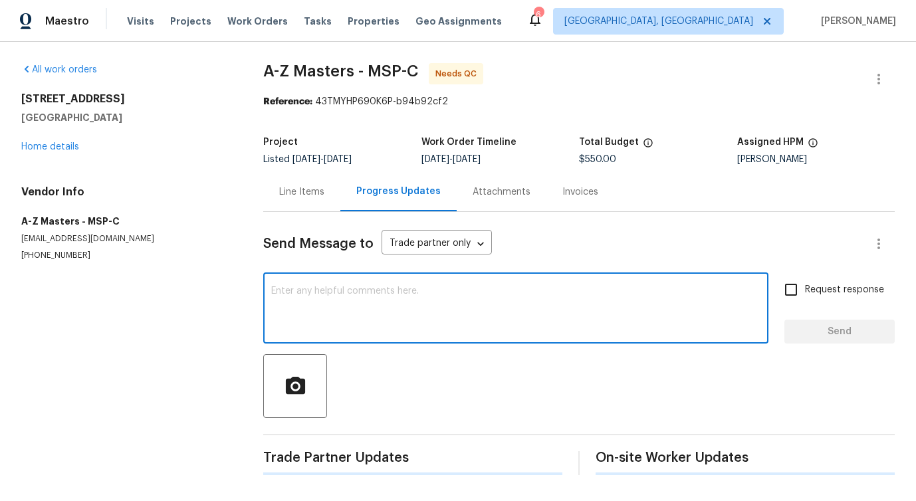
click at [371, 322] on textarea at bounding box center [515, 309] width 489 height 47
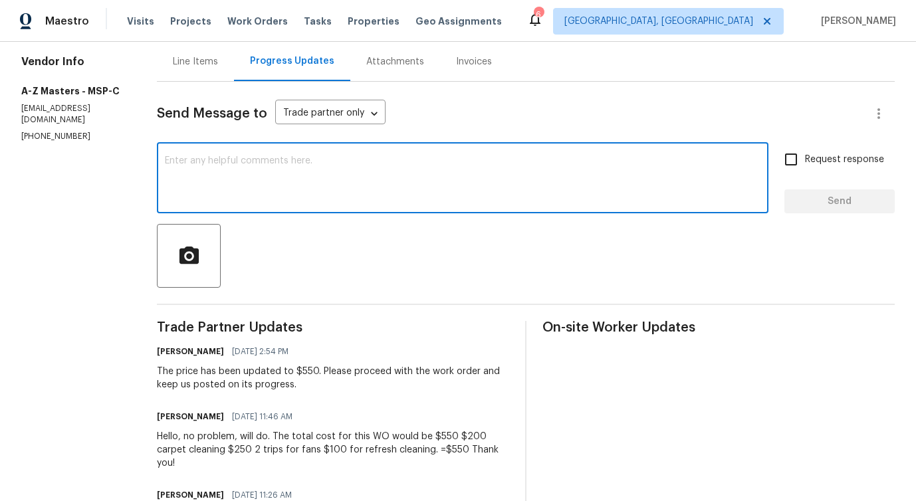
scroll to position [185, 0]
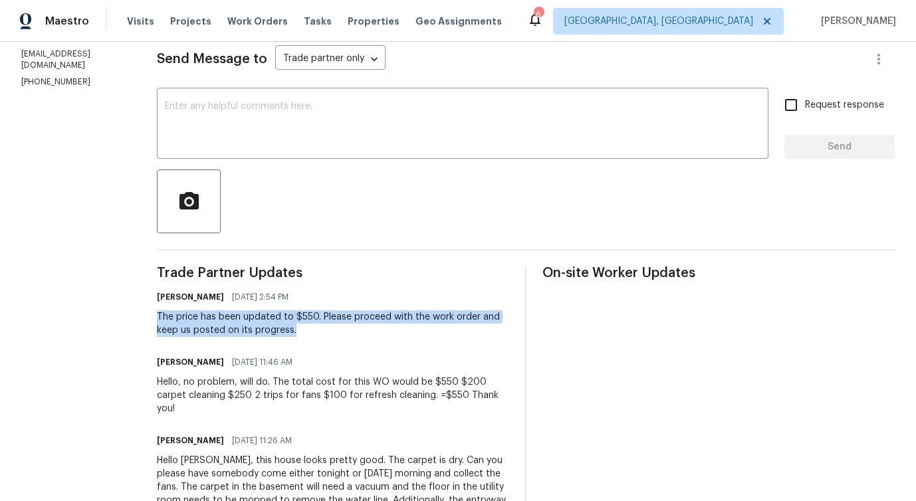
drag, startPoint x: 144, startPoint y: 320, endPoint x: 286, endPoint y: 326, distance: 142.4
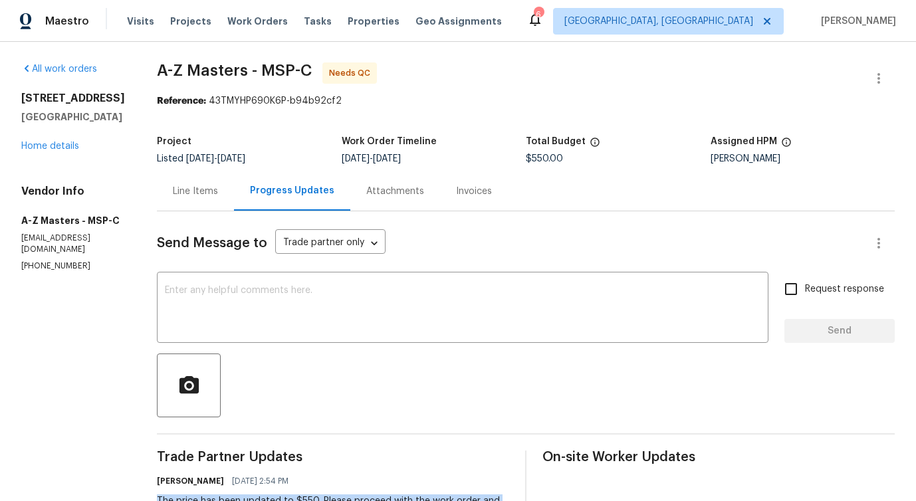
scroll to position [0, 0]
click at [265, 309] on textarea at bounding box center [463, 309] width 596 height 47
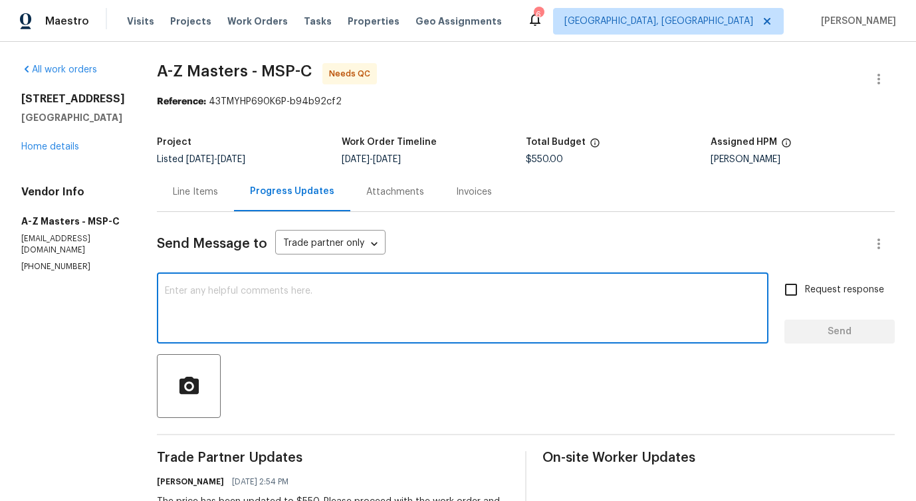
click at [187, 178] on div "Line Items" at bounding box center [195, 191] width 77 height 39
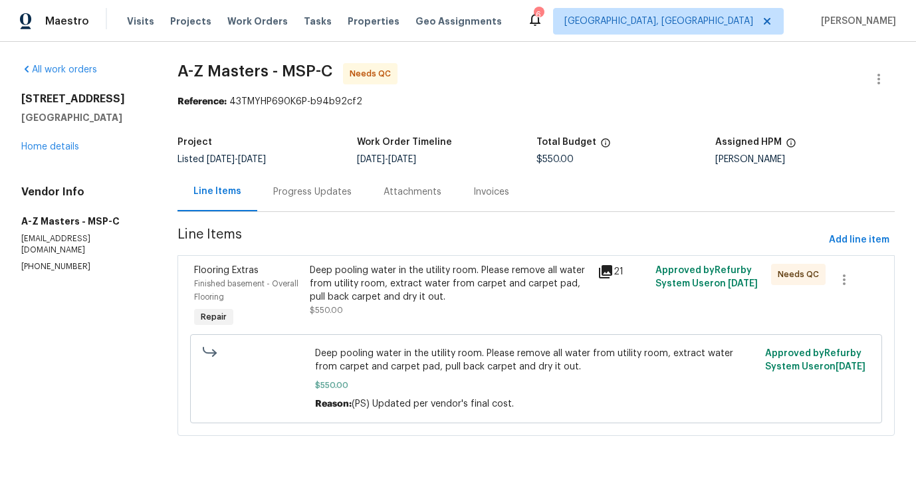
click at [407, 283] on div "Deep pooling water in the utility room. Please remove all water from utility ro…" at bounding box center [450, 284] width 280 height 40
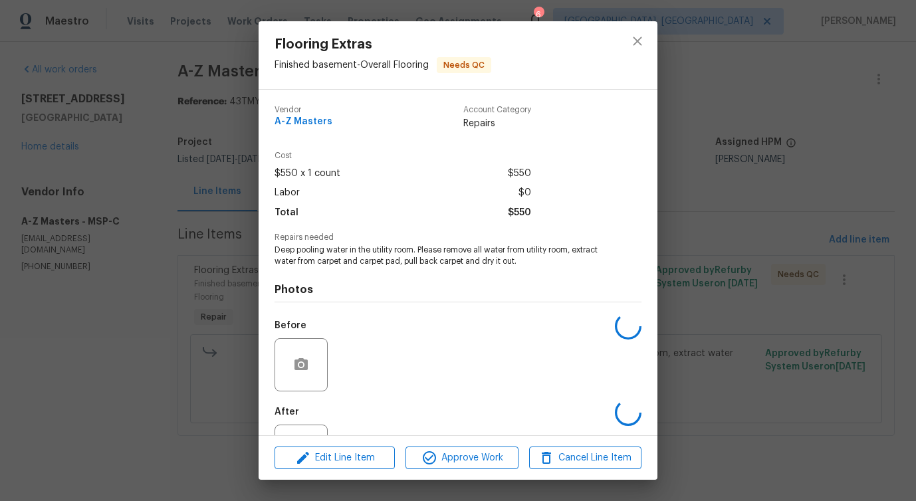
scroll to position [56, 0]
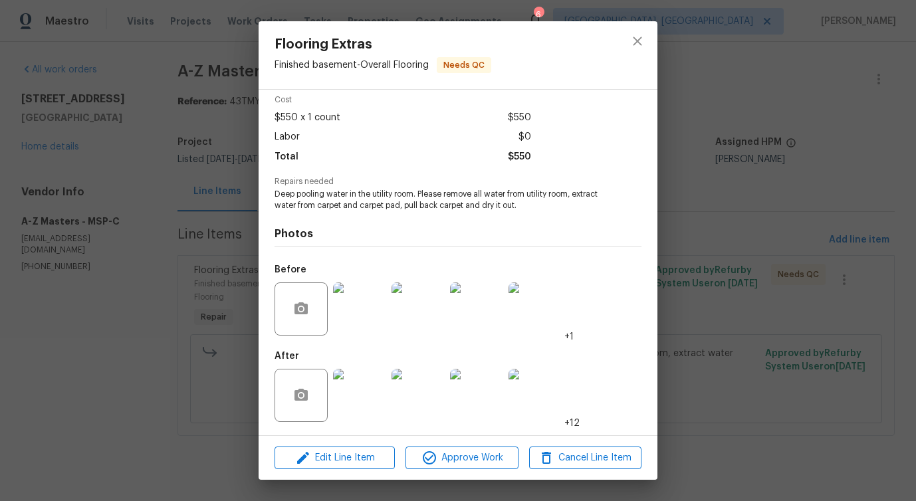
click at [352, 313] on img at bounding box center [359, 308] width 53 height 53
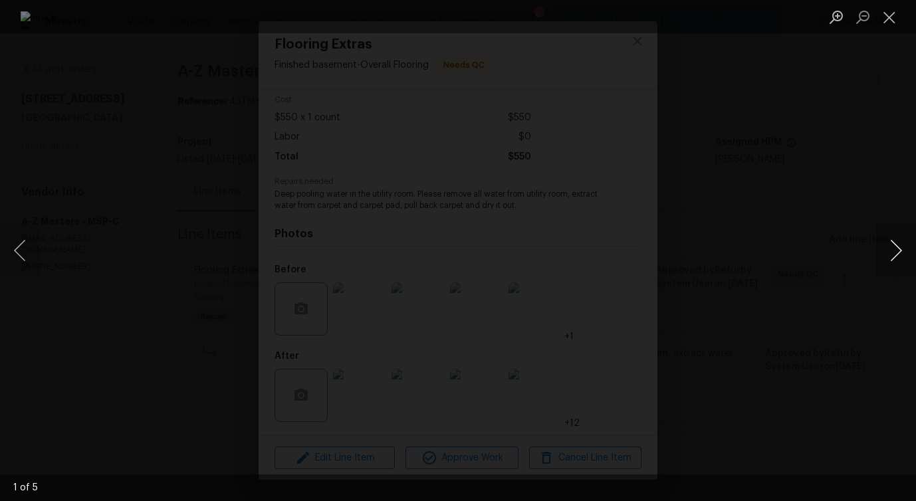
click at [895, 255] on button "Next image" at bounding box center [896, 250] width 40 height 53
click at [11, 263] on button "Previous image" at bounding box center [20, 250] width 40 height 53
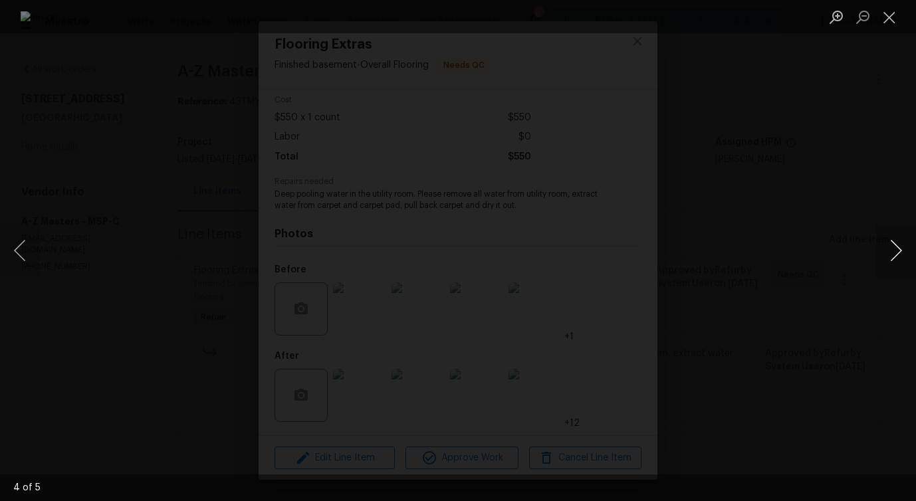
click at [889, 263] on button "Next image" at bounding box center [896, 250] width 40 height 53
click at [887, 23] on button "Close lightbox" at bounding box center [889, 16] width 27 height 23
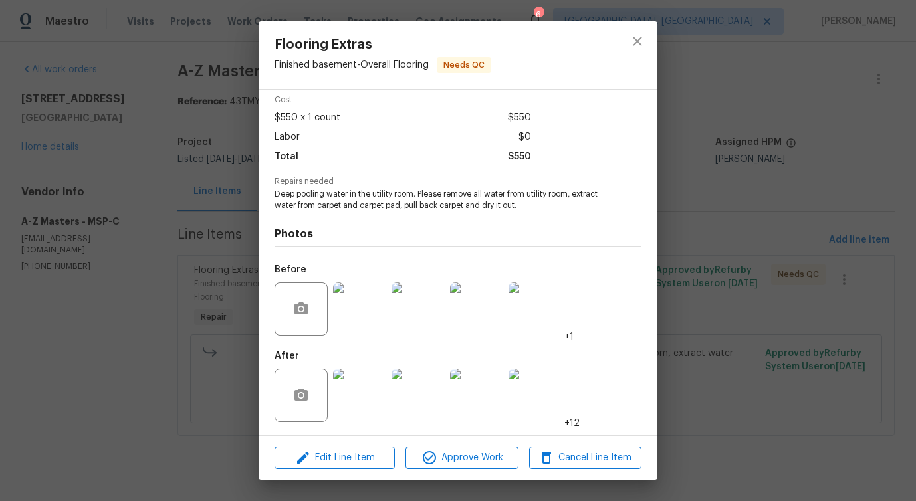
click at [364, 373] on img at bounding box center [359, 395] width 53 height 53
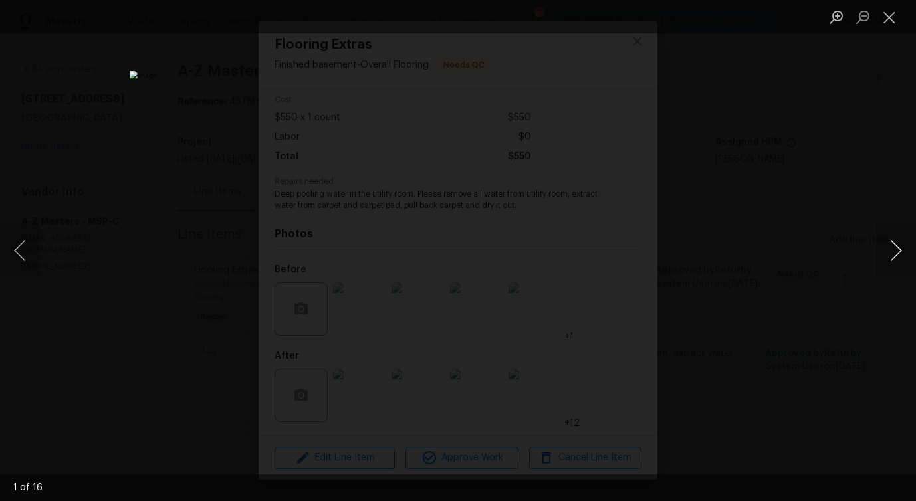
click at [899, 258] on button "Next image" at bounding box center [896, 250] width 40 height 53
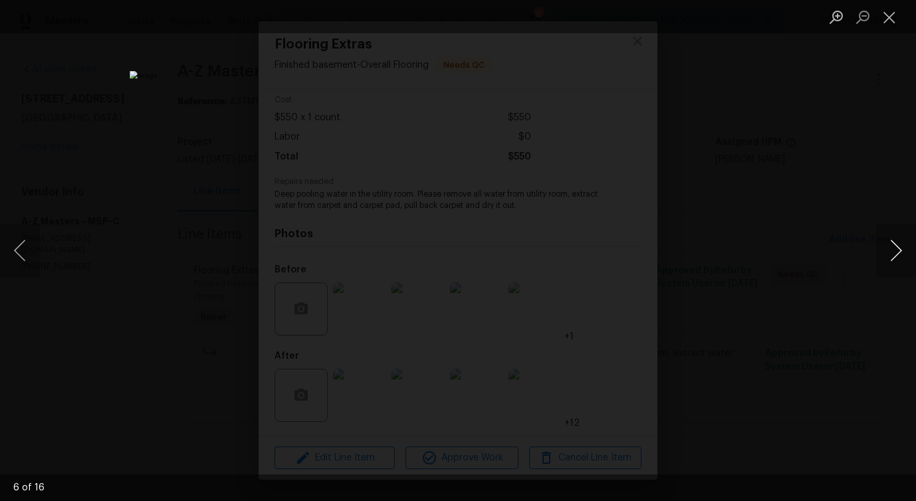
click at [899, 258] on button "Next image" at bounding box center [896, 250] width 40 height 53
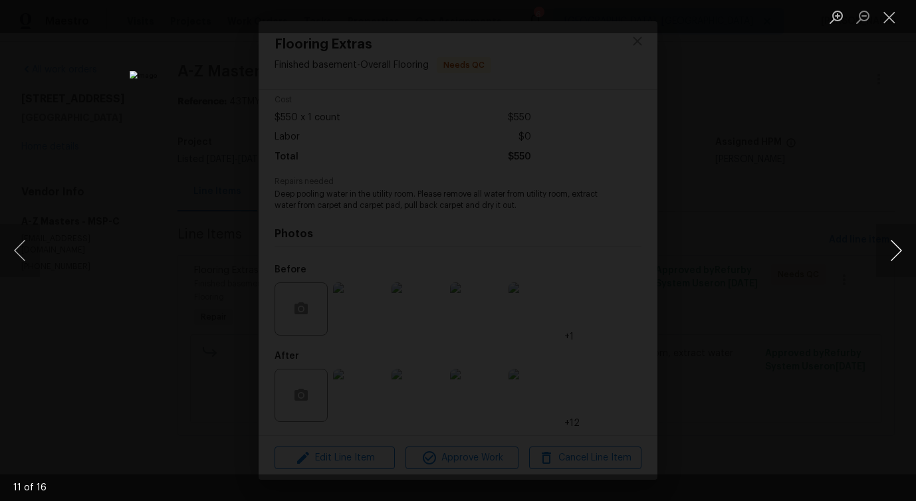
click at [899, 258] on button "Next image" at bounding box center [896, 250] width 40 height 53
click at [35, 256] on button "Previous image" at bounding box center [20, 250] width 40 height 53
click at [893, 255] on button "Next image" at bounding box center [896, 250] width 40 height 53
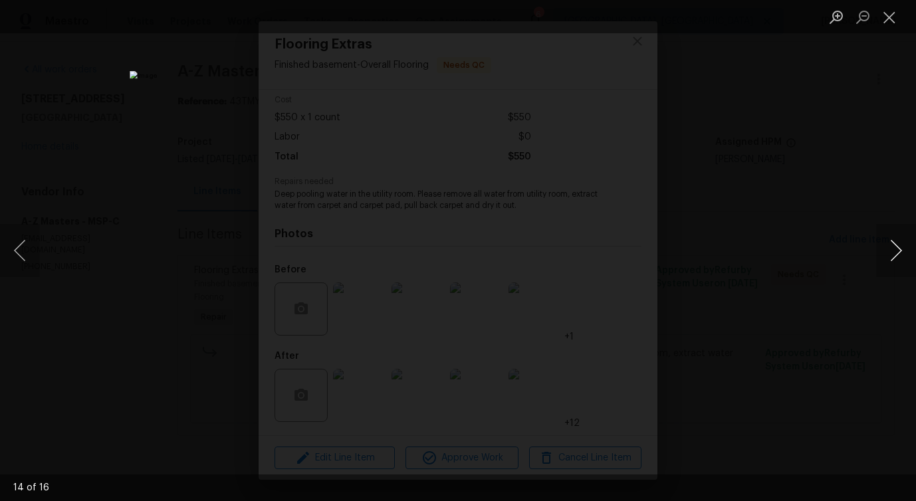
click at [893, 255] on button "Next image" at bounding box center [896, 250] width 40 height 53
click at [889, 13] on button "Close lightbox" at bounding box center [889, 16] width 27 height 23
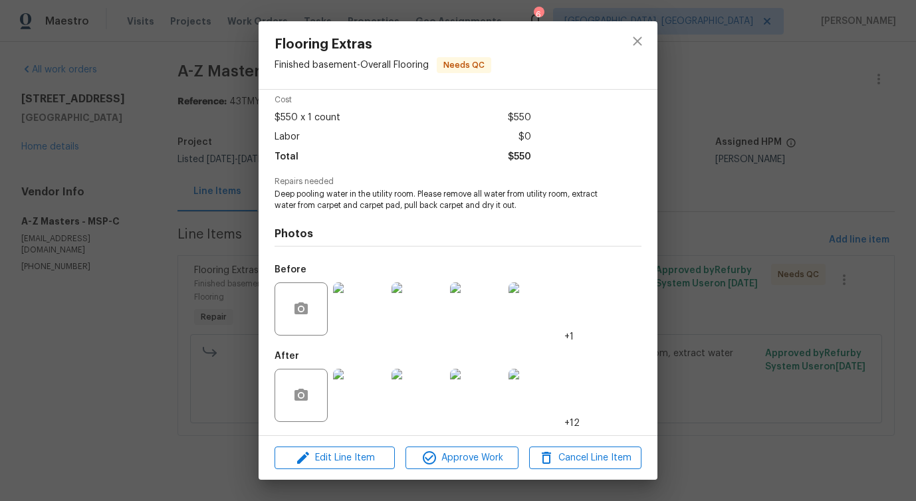
drag, startPoint x: 338, startPoint y: 189, endPoint x: 530, endPoint y: 201, distance: 191.8
click at [530, 201] on span "Deep pooling water in the utility room. Please remove all water from utility ro…" at bounding box center [440, 200] width 330 height 23
drag, startPoint x: 274, startPoint y: 193, endPoint x: 413, endPoint y: 192, distance: 138.9
click at [413, 192] on span "Deep pooling water in the utility room. Please remove all water from utility ro…" at bounding box center [440, 200] width 330 height 23
click at [625, 43] on button "close" at bounding box center [637, 41] width 32 height 32
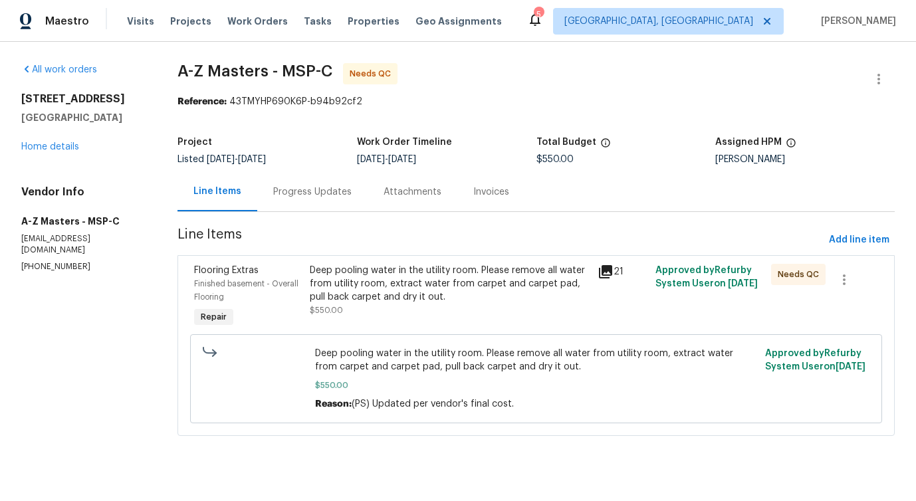
click at [311, 206] on div "Progress Updates" at bounding box center [312, 191] width 110 height 39
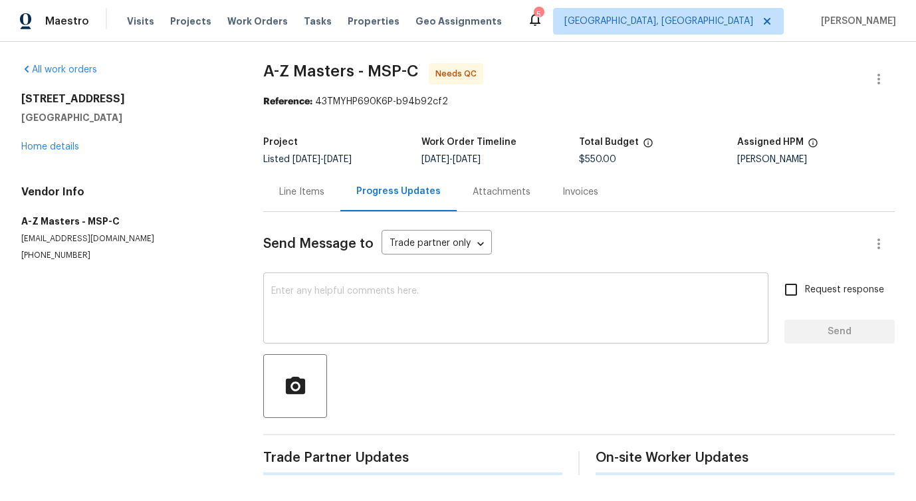
click at [340, 331] on textarea at bounding box center [515, 309] width 489 height 47
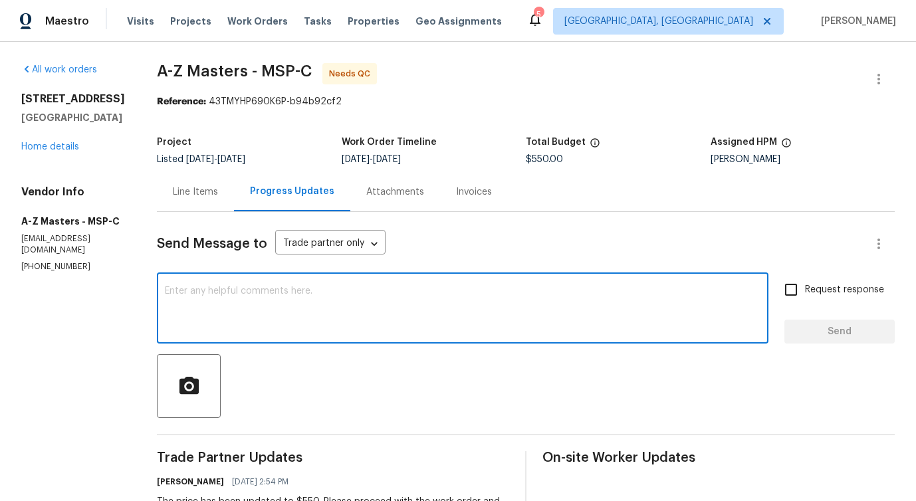
click at [187, 196] on div "Line Items" at bounding box center [195, 191] width 45 height 13
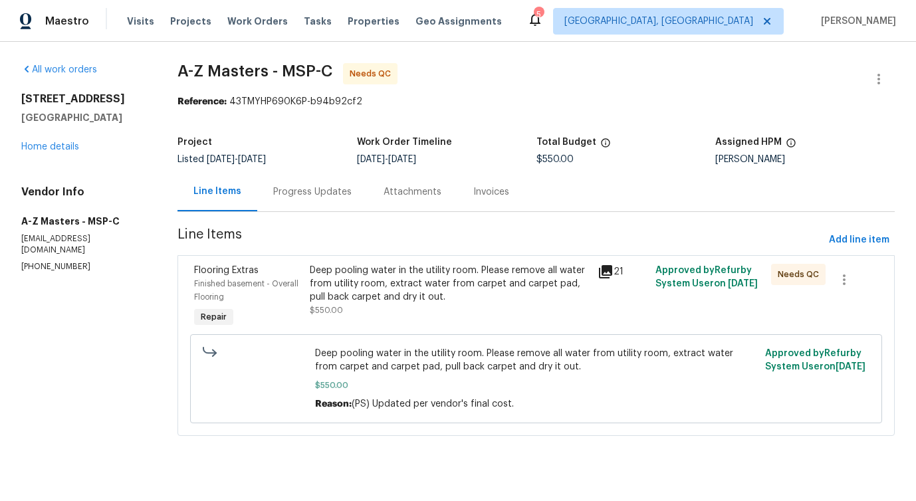
click at [407, 303] on div "Deep pooling water in the utility room. Please remove all water from utility ro…" at bounding box center [450, 284] width 280 height 40
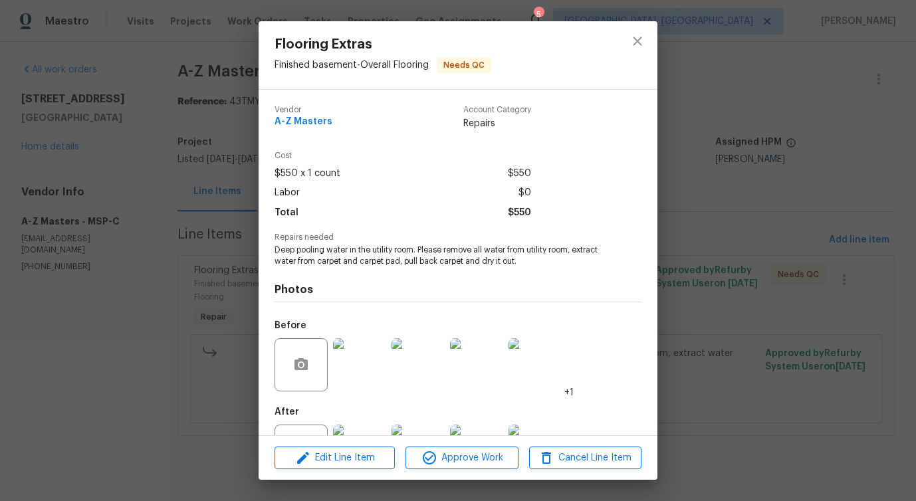
scroll to position [56, 0]
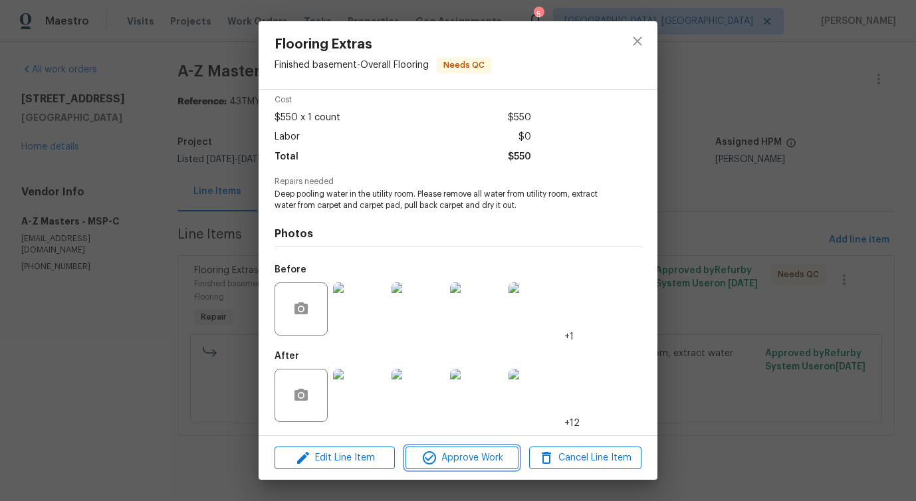
click at [463, 451] on span "Approve Work" at bounding box center [461, 458] width 104 height 17
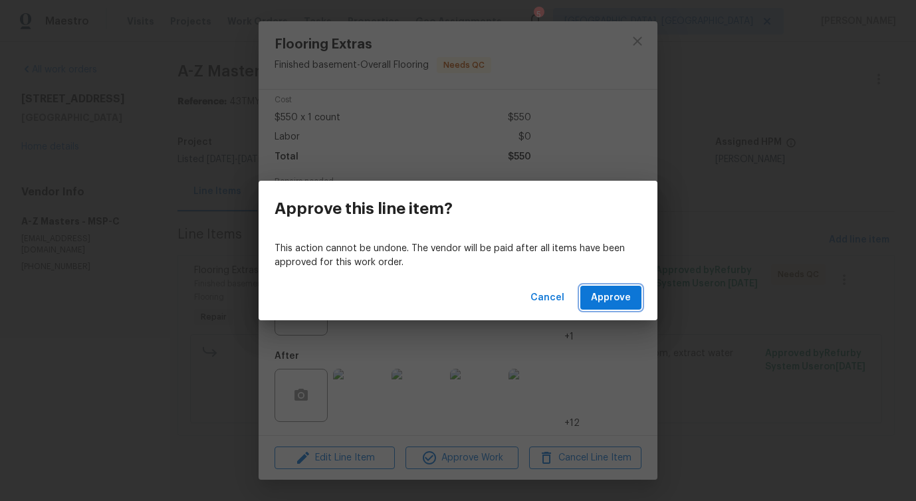
click at [610, 305] on span "Approve" at bounding box center [611, 298] width 40 height 17
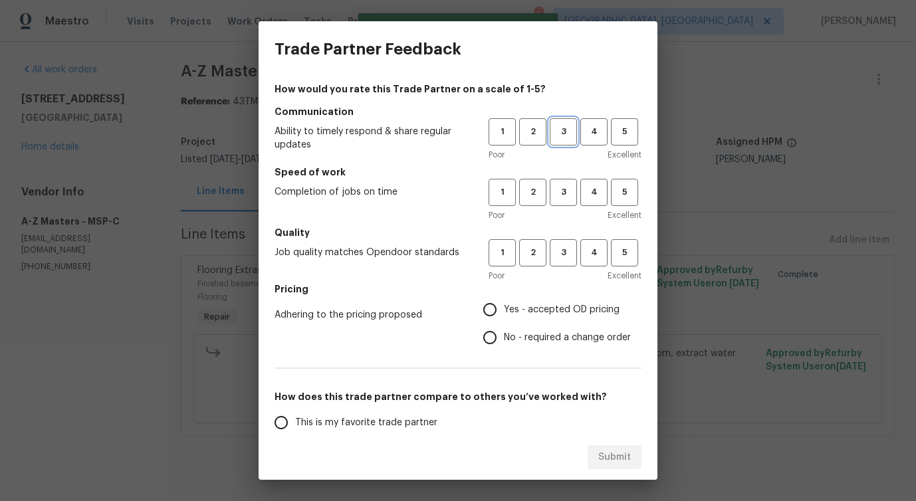
click at [556, 136] on span "3" at bounding box center [563, 131] width 25 height 15
click at [566, 203] on button "3" at bounding box center [563, 192] width 27 height 27
click at [567, 264] on button "3" at bounding box center [563, 252] width 27 height 27
click at [532, 328] on label "No - required a change order" at bounding box center [553, 338] width 155 height 28
click at [504, 328] on input "No - required a change order" at bounding box center [490, 338] width 28 height 28
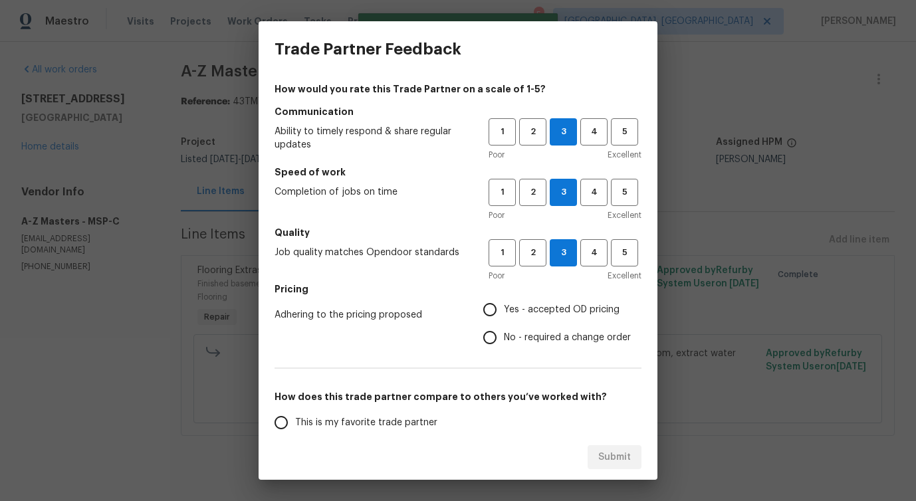
radio input "true"
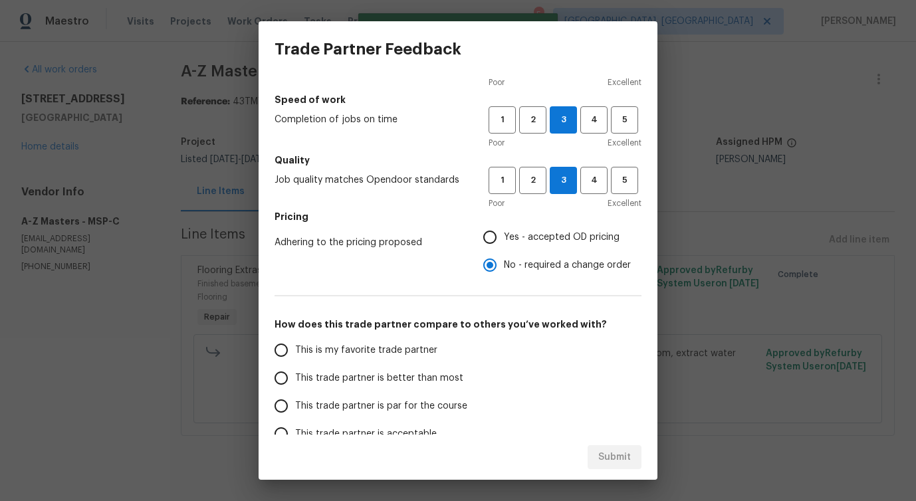
scroll to position [111, 0]
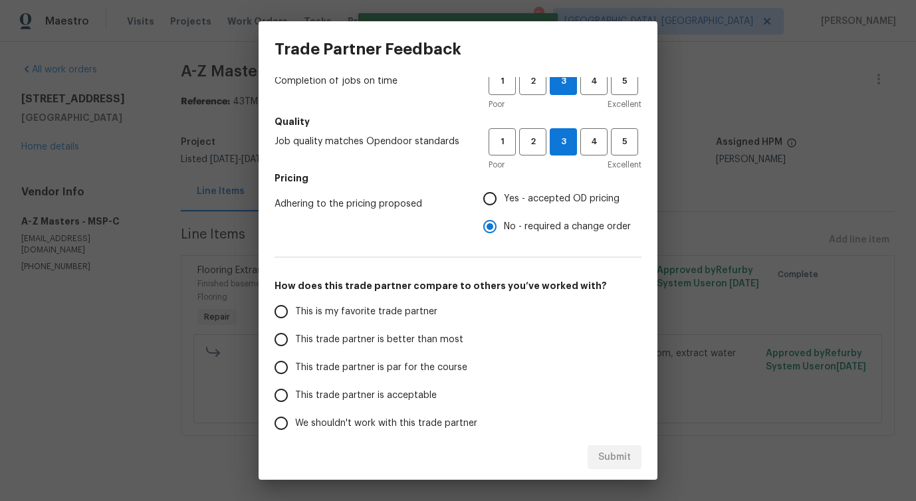
click at [443, 334] on span "This trade partner is better than most" at bounding box center [379, 340] width 168 height 14
click at [295, 334] on input "This trade partner is better than most" at bounding box center [281, 340] width 28 height 28
click at [609, 455] on span "Submit" at bounding box center [614, 457] width 33 height 17
radio input "true"
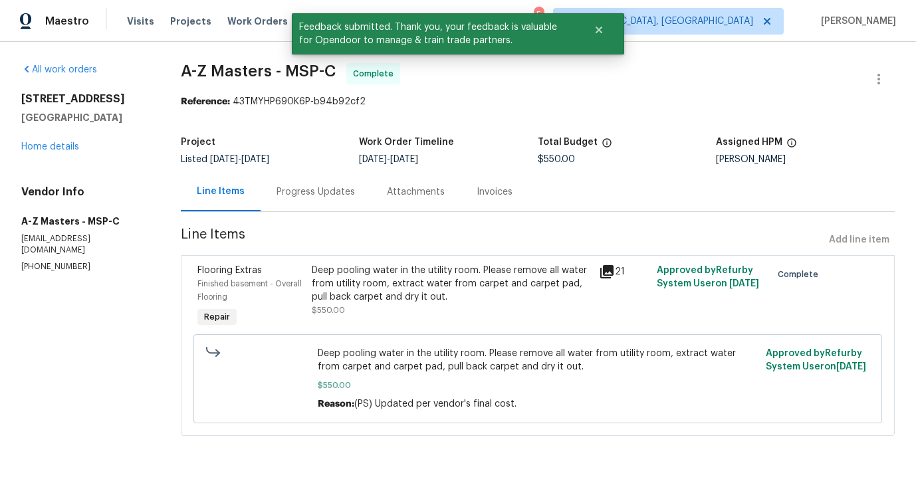
click at [312, 182] on div "Progress Updates" at bounding box center [316, 191] width 110 height 39
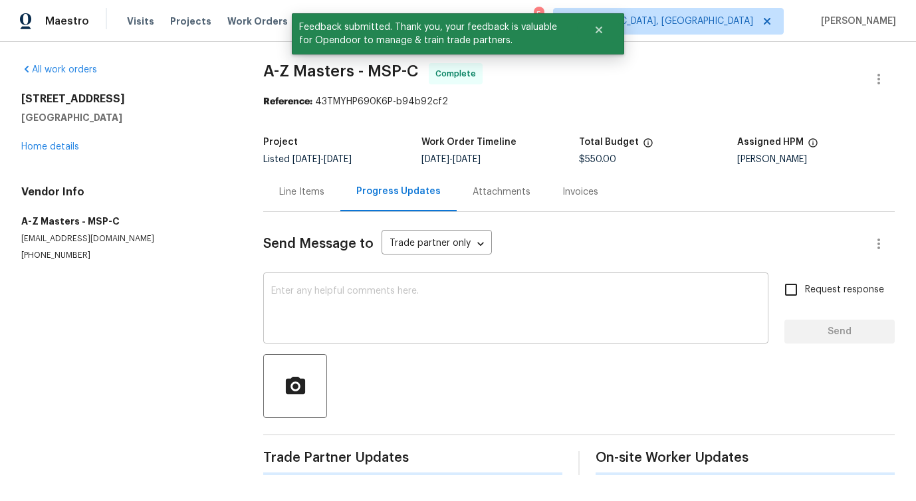
click at [330, 286] on textarea at bounding box center [515, 309] width 489 height 47
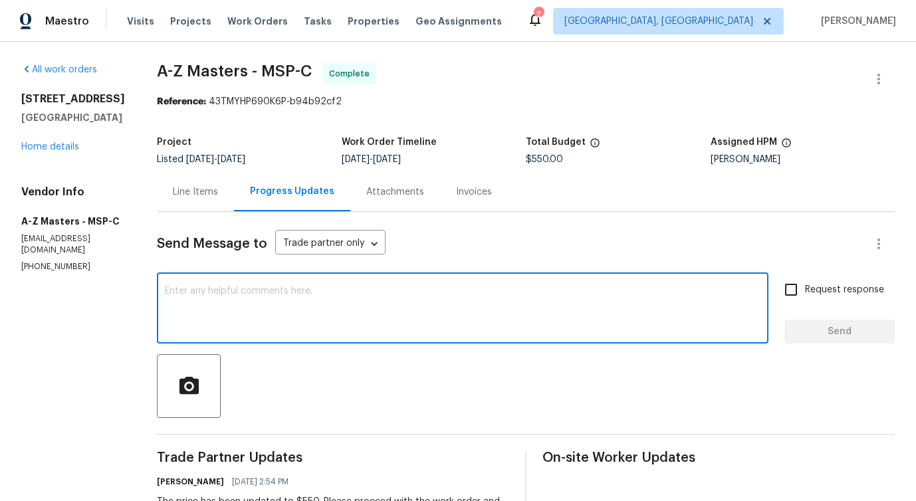
click at [374, 308] on textarea at bounding box center [463, 309] width 596 height 47
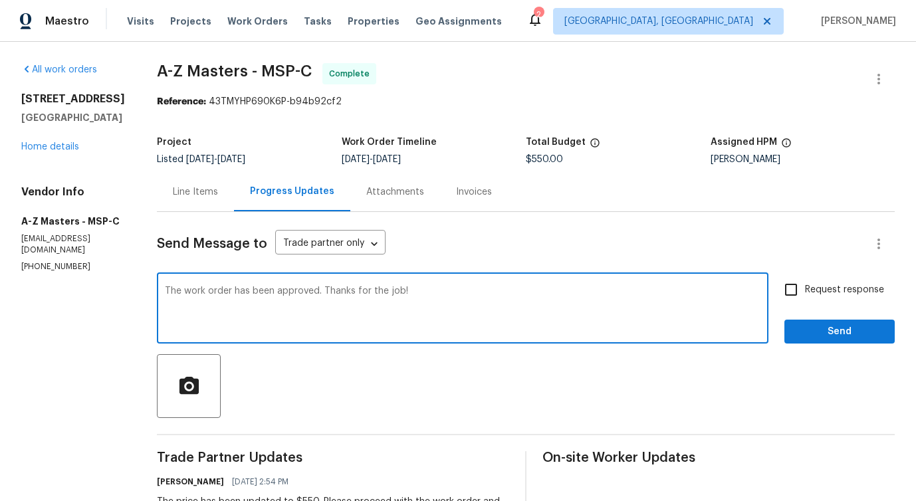
type textarea "The work order has been approved. Thanks for the job!"
click at [868, 332] on span "Send" at bounding box center [839, 332] width 89 height 17
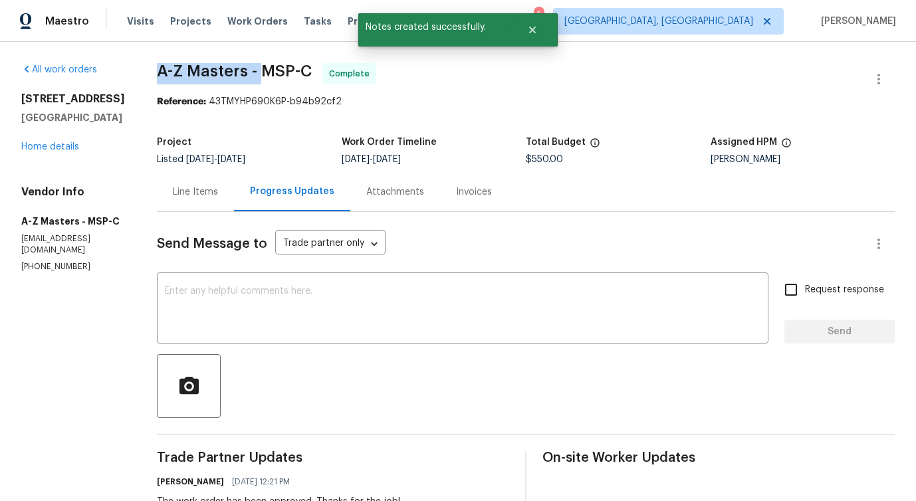
drag, startPoint x: 140, startPoint y: 63, endPoint x: 252, endPoint y: 69, distance: 112.5
copy span "A-Z Masters -"
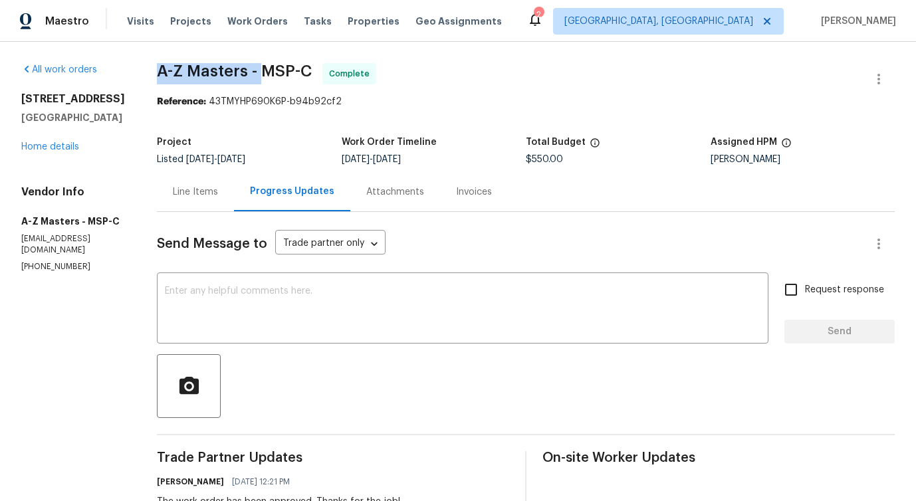
drag, startPoint x: 144, startPoint y: 67, endPoint x: 251, endPoint y: 74, distance: 106.6
copy span "A-Z Masters -"
click at [59, 152] on link "Home details" at bounding box center [50, 146] width 58 height 9
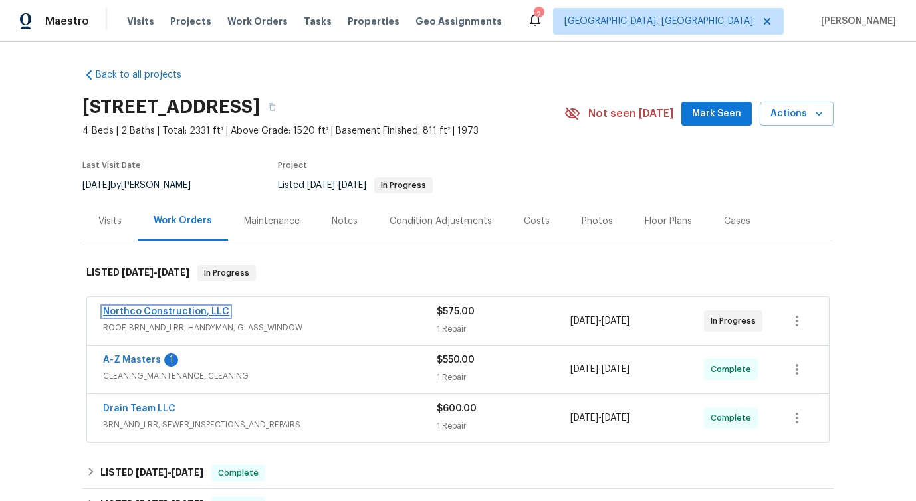
click at [133, 310] on link "Northco Construction, LLC" at bounding box center [166, 311] width 126 height 9
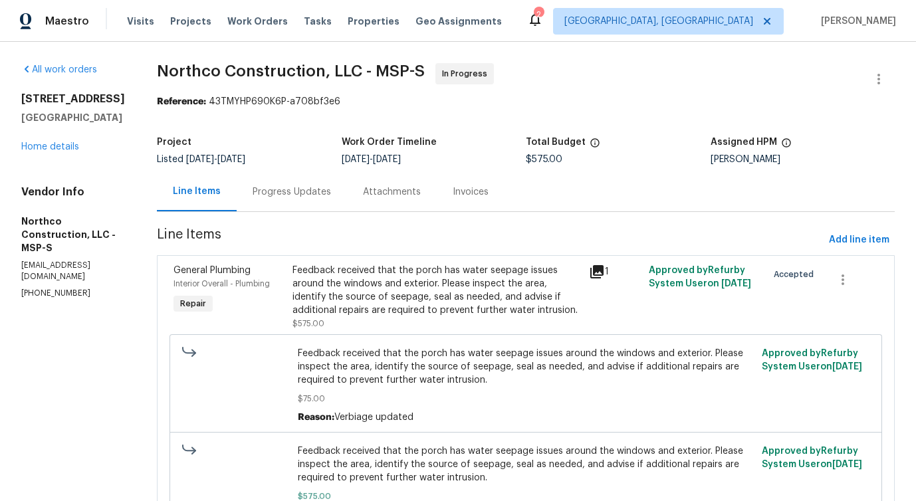
click at [315, 202] on div "Progress Updates" at bounding box center [292, 191] width 110 height 39
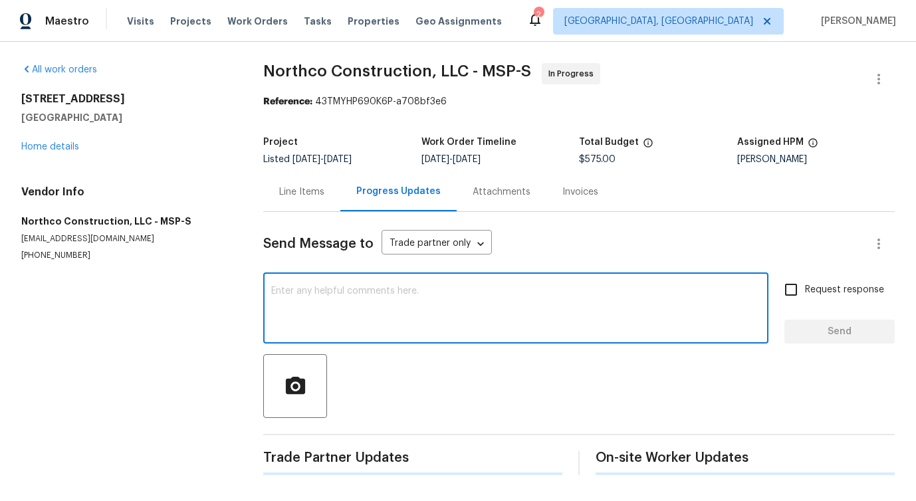
click at [344, 302] on textarea at bounding box center [515, 309] width 489 height 47
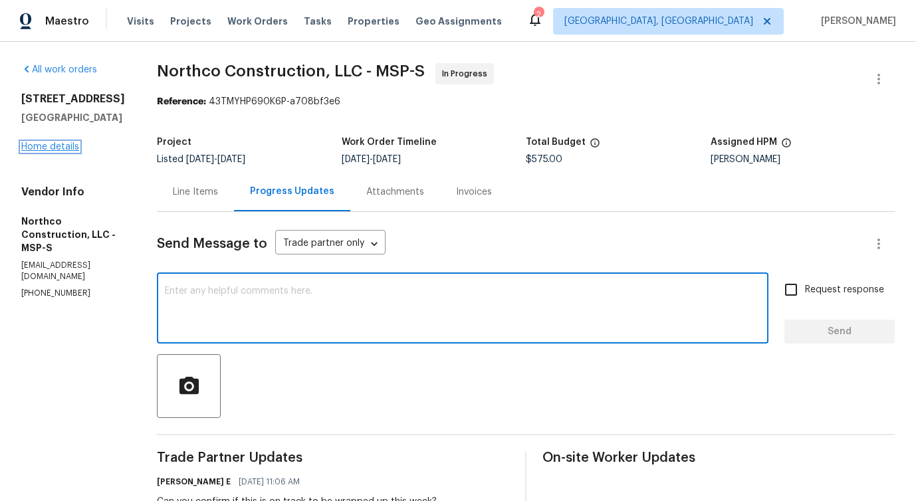
click at [66, 152] on link "Home details" at bounding box center [50, 146] width 58 height 9
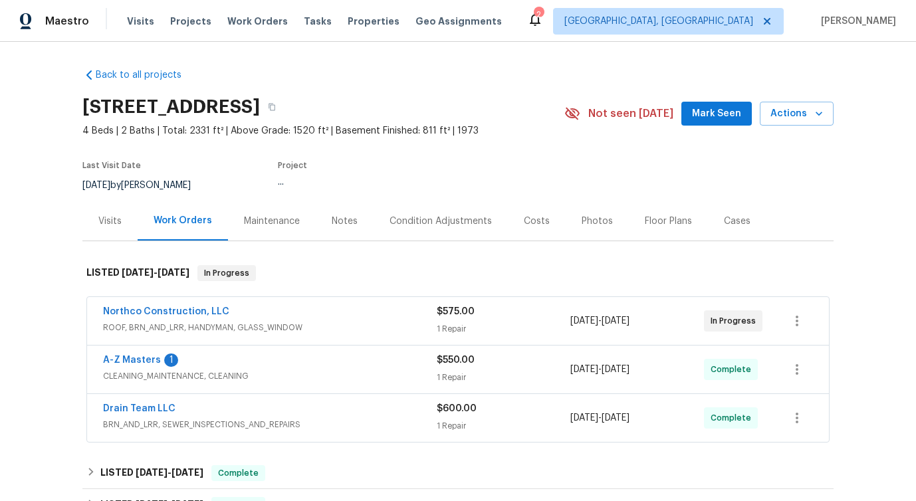
click at [136, 365] on span "A-Z Masters" at bounding box center [132, 360] width 58 height 13
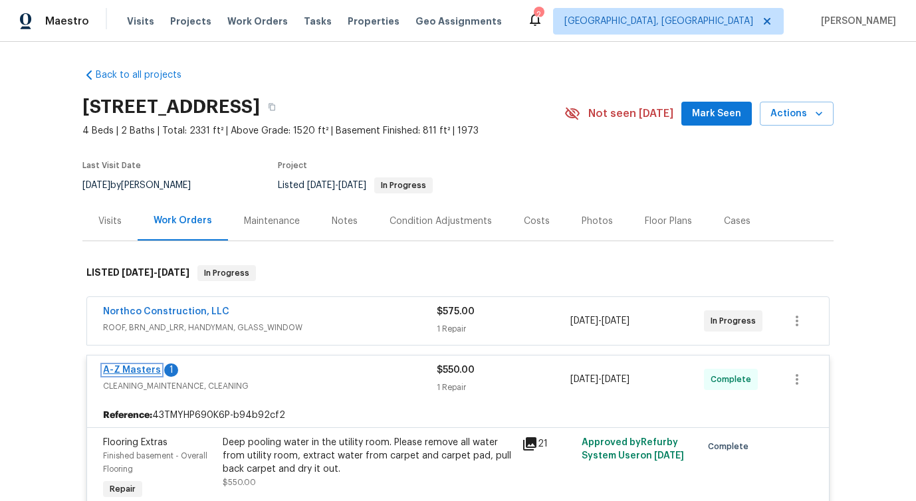
click at [129, 368] on link "A-Z Masters" at bounding box center [132, 370] width 58 height 9
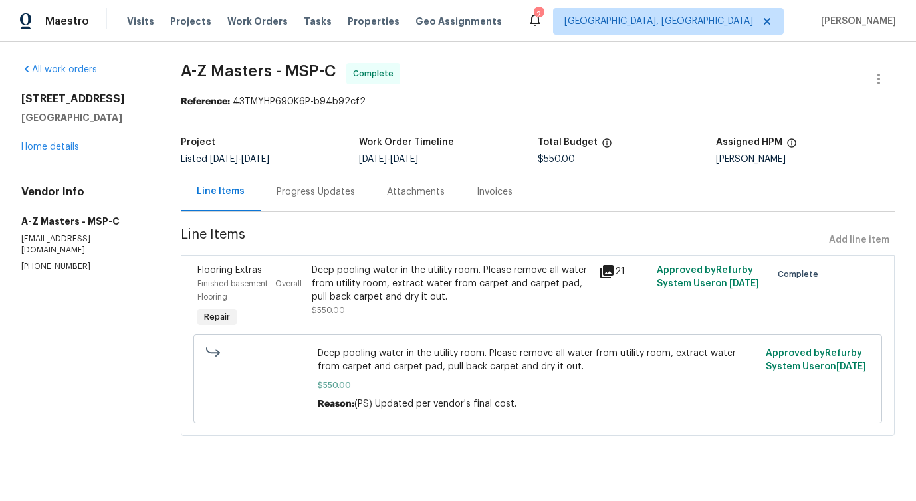
click at [313, 190] on div "Progress Updates" at bounding box center [315, 191] width 78 height 13
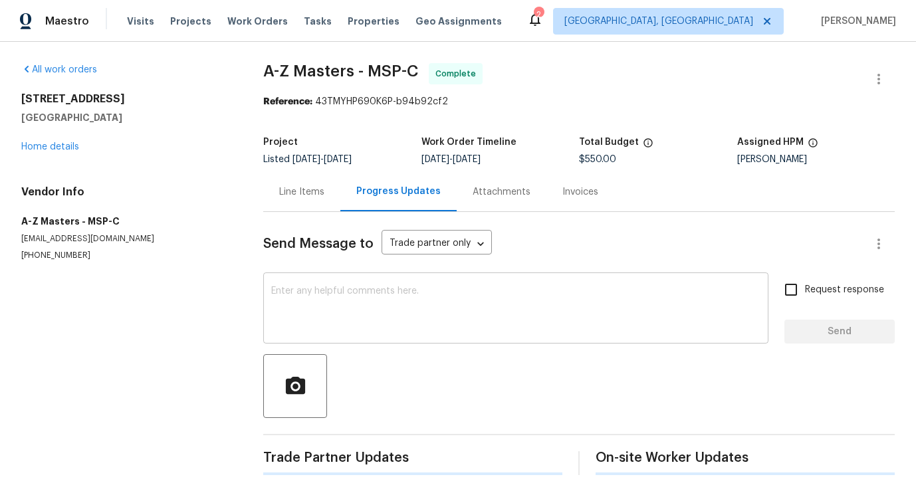
click at [298, 300] on textarea at bounding box center [515, 309] width 489 height 47
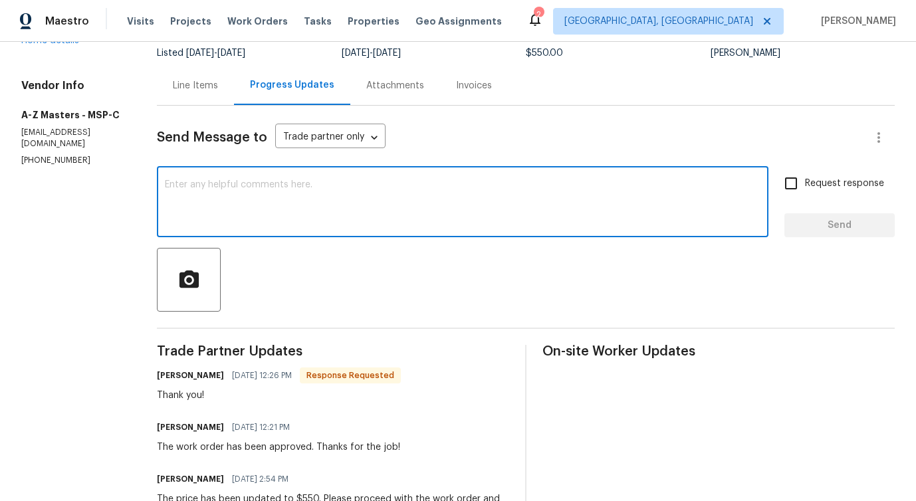
scroll to position [204, 0]
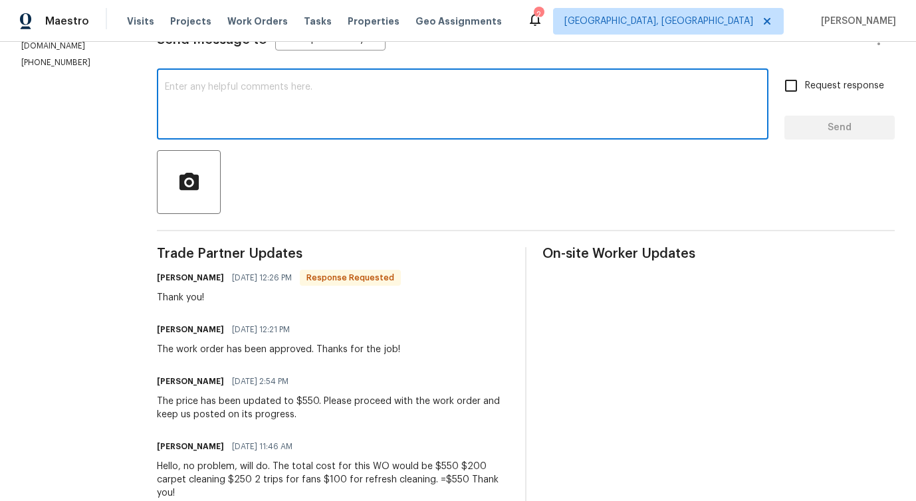
click at [277, 104] on textarea at bounding box center [463, 105] width 596 height 47
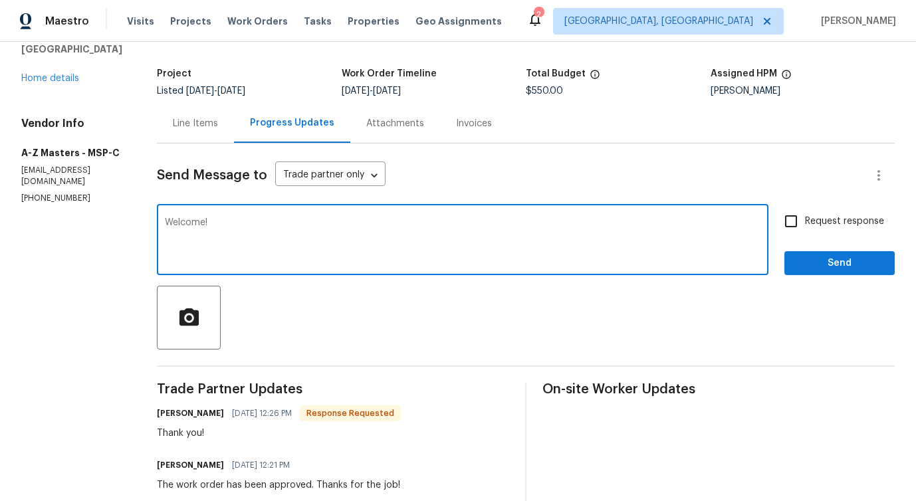
scroll to position [62, 0]
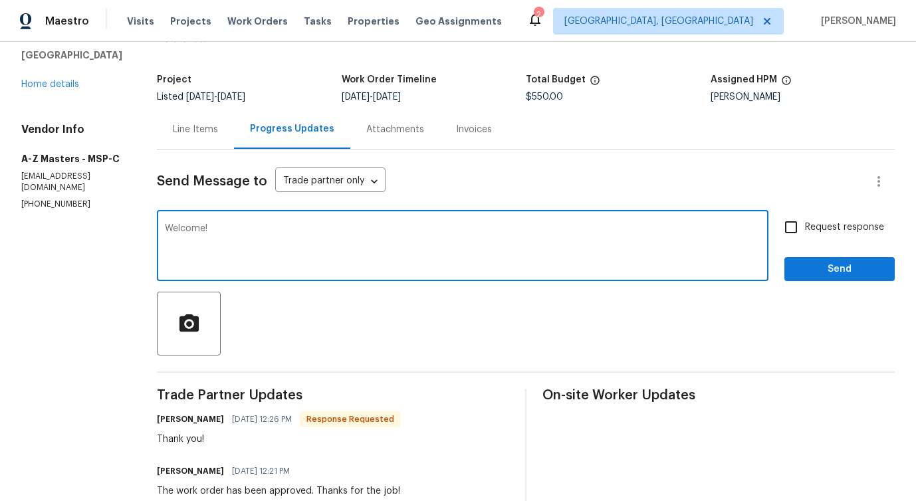
type textarea "Welcome!"
click at [840, 278] on button "Send" at bounding box center [839, 269] width 110 height 25
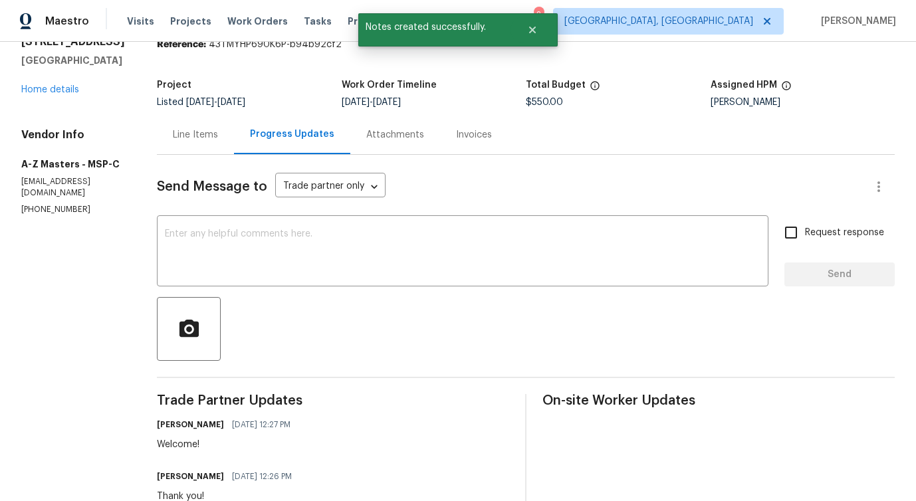
scroll to position [0, 0]
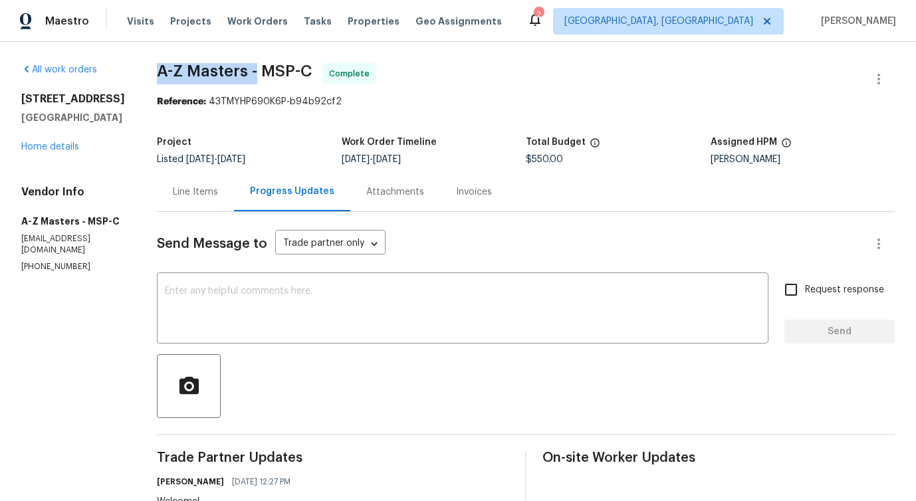
drag, startPoint x: 143, startPoint y: 75, endPoint x: 244, endPoint y: 76, distance: 101.0
copy span "A-Z Masters -"
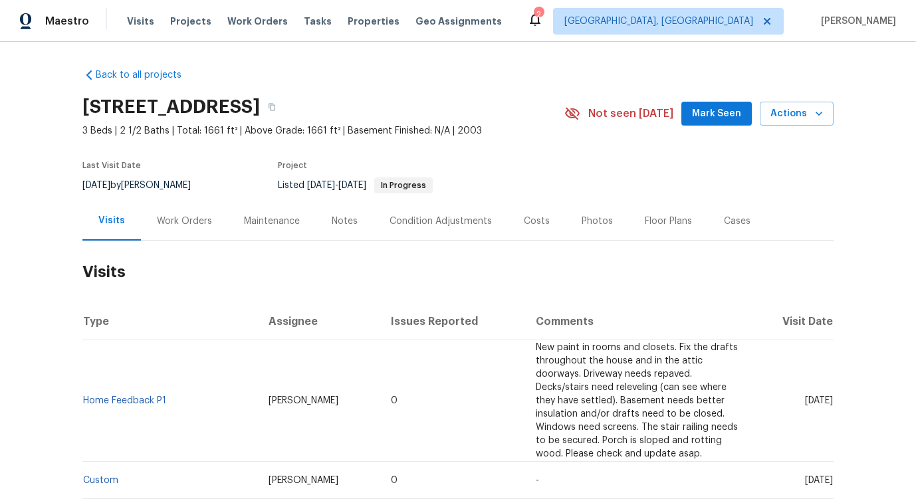
click at [187, 227] on div "Work Orders" at bounding box center [184, 221] width 55 height 13
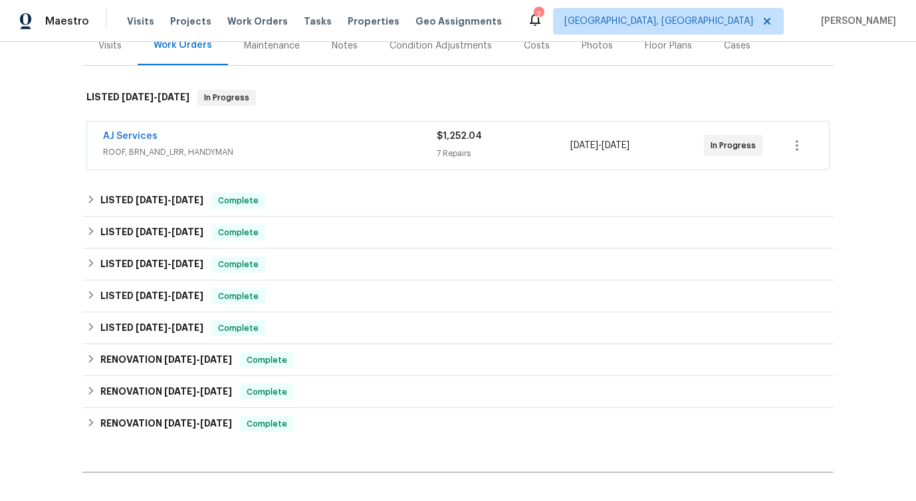
scroll to position [122, 0]
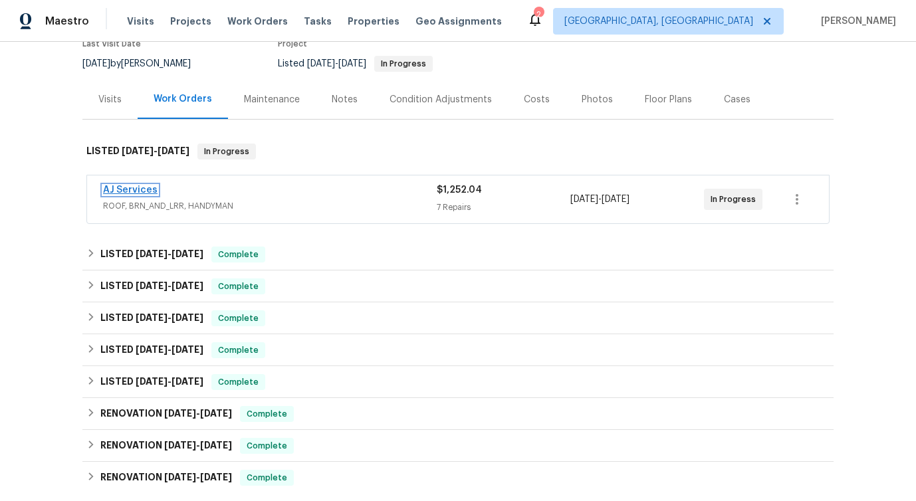
click at [132, 190] on link "AJ Services" at bounding box center [130, 189] width 55 height 9
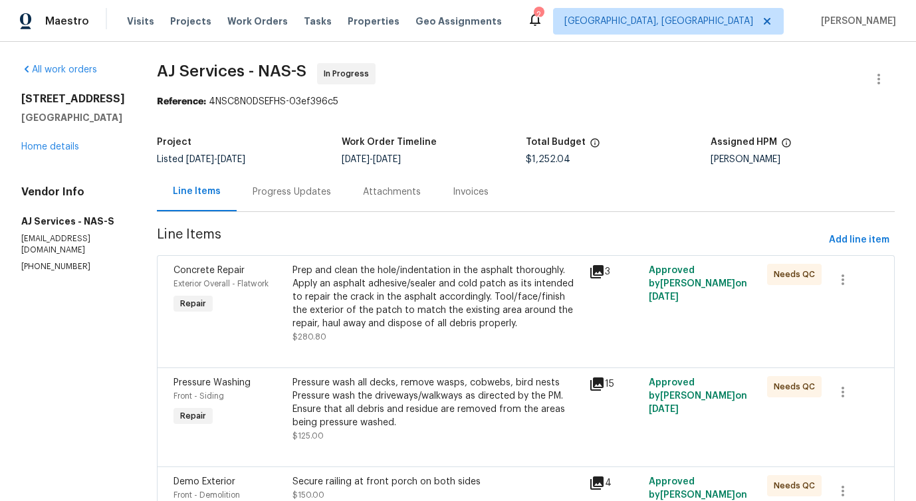
click at [291, 102] on div "Reference: 4NSC8N0DSEFHS-03ef396c5" at bounding box center [526, 101] width 738 height 13
click at [270, 98] on div "Reference: 4NSC8N0DSEFHS-03ef396c5" at bounding box center [526, 101] width 738 height 13
click at [290, 146] on div "Project" at bounding box center [249, 146] width 185 height 17
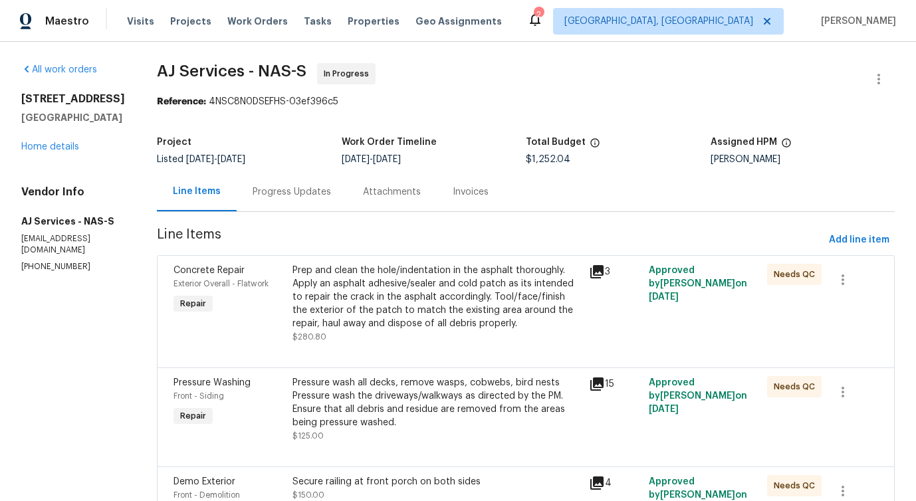
click at [306, 203] on div "Progress Updates" at bounding box center [292, 191] width 110 height 39
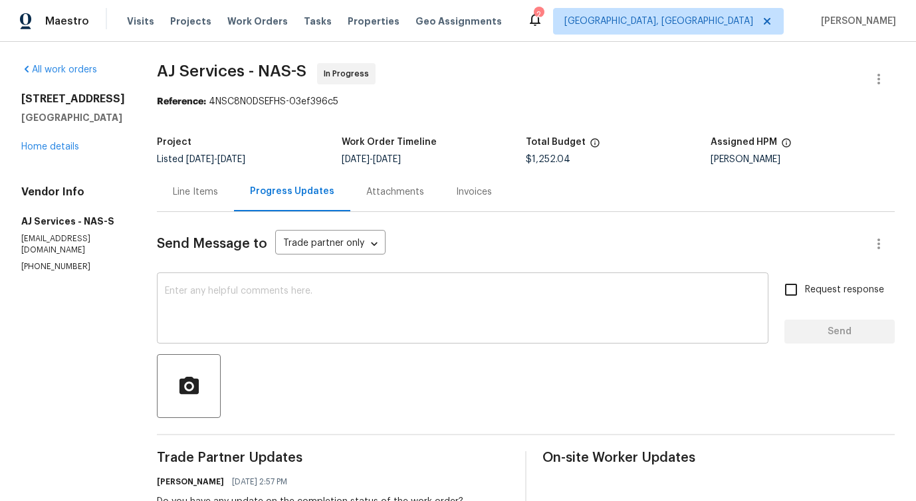
click at [318, 300] on textarea at bounding box center [463, 309] width 596 height 47
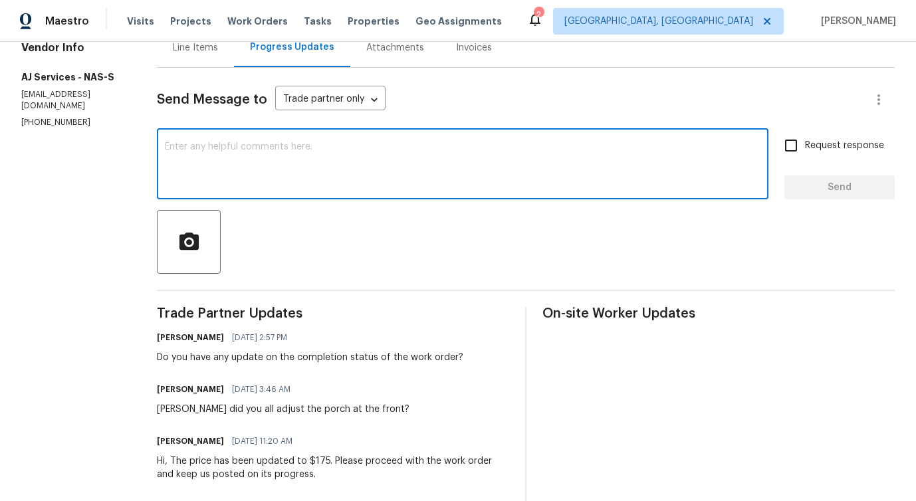
scroll to position [171, 0]
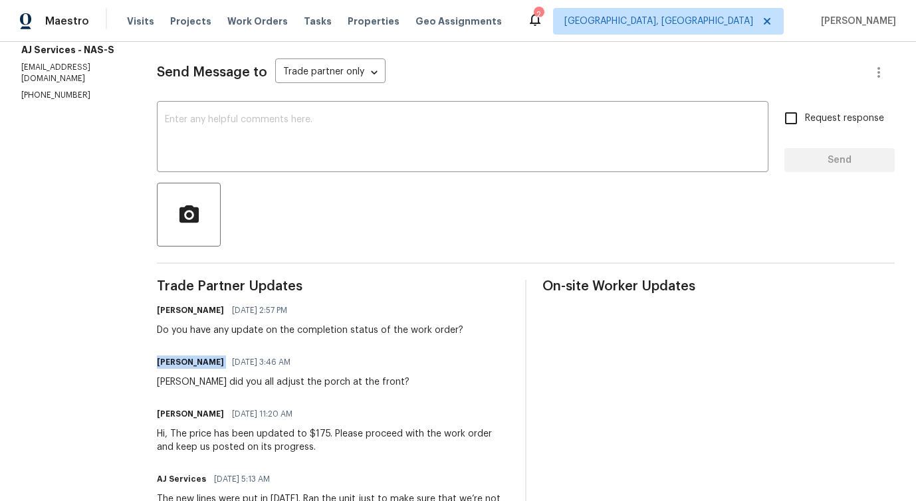
drag, startPoint x: 239, startPoint y: 339, endPoint x: 423, endPoint y: 350, distance: 184.5
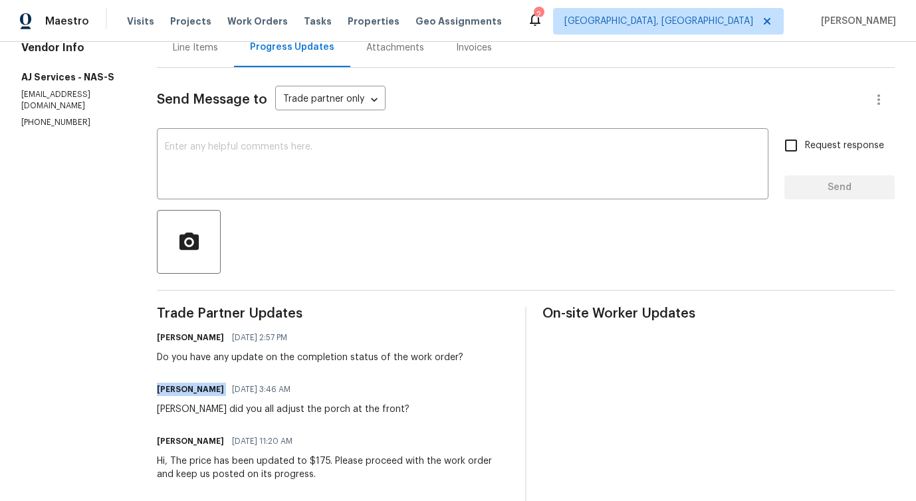
scroll to position [137, 0]
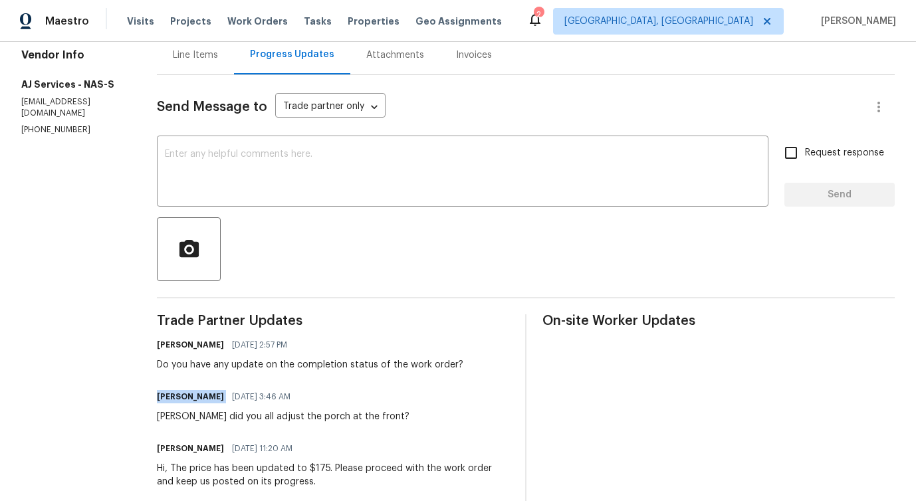
click at [245, 370] on div "Do you have any update on the completion status of the work order?" at bounding box center [310, 364] width 306 height 13
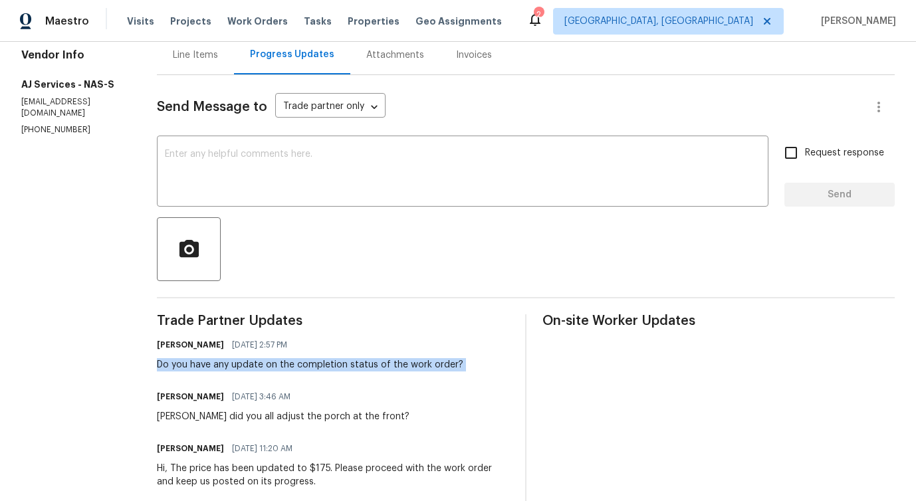
copy div "Do you have any update on the completion status of the work order?"
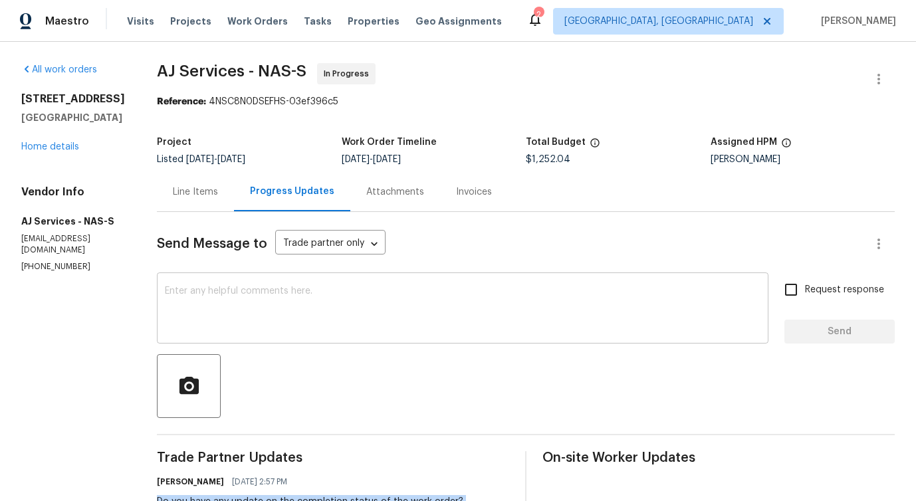
click at [250, 306] on textarea at bounding box center [463, 309] width 596 height 47
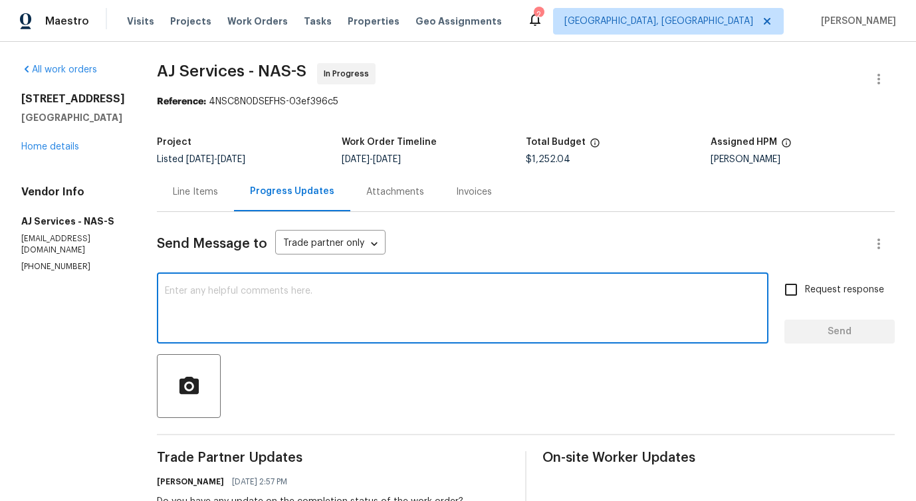
paste textarea "Do you have any update on the completion status of the work order?"
type textarea "Do you have any update on the completion status of the work order?"
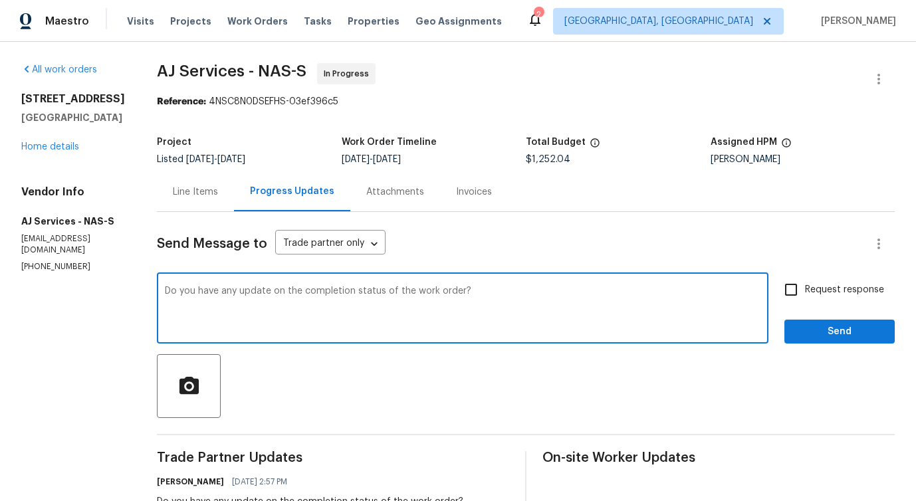
click at [402, 292] on textarea "Do you have any update on the completion status of the work order?" at bounding box center [463, 309] width 596 height 47
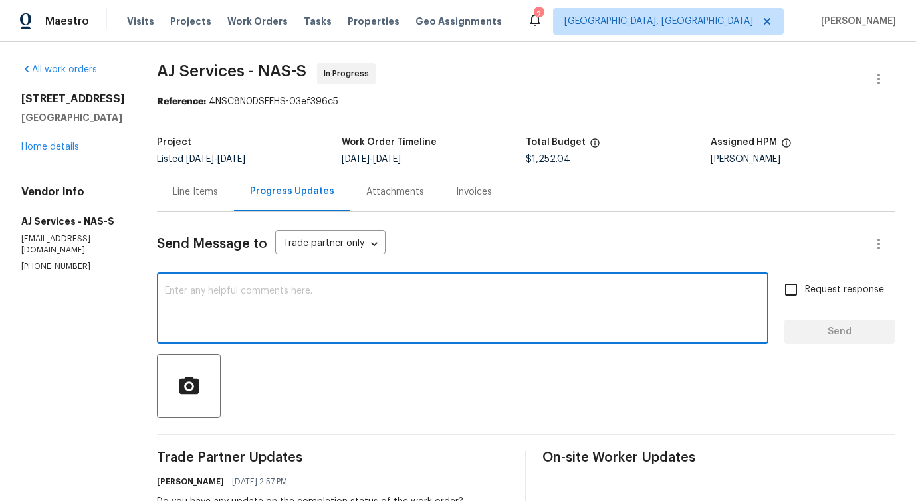
click at [439, 285] on div "x ​" at bounding box center [462, 310] width 611 height 68
paste textarea "Any update on the work order completion status?"
type textarea "Any update on the work order completion status?"
click at [790, 290] on input "Request response" at bounding box center [791, 290] width 28 height 28
checkbox input "true"
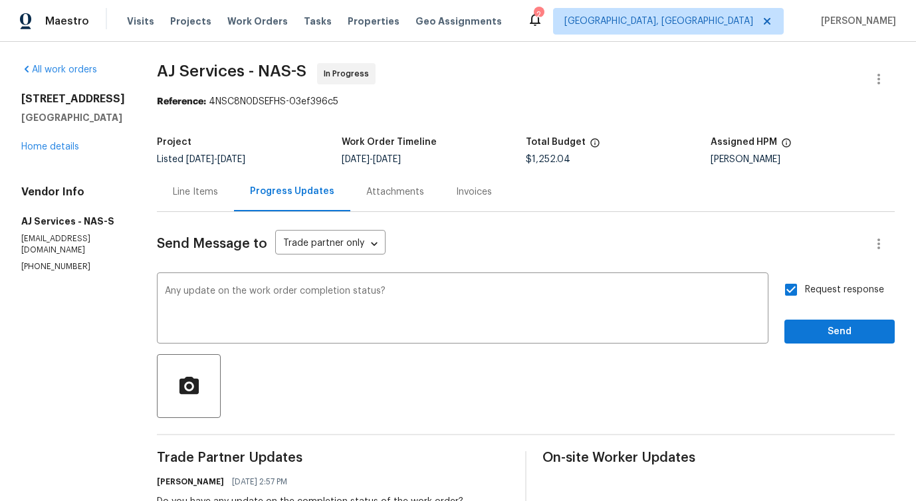
click at [832, 337] on span "Send" at bounding box center [839, 332] width 89 height 17
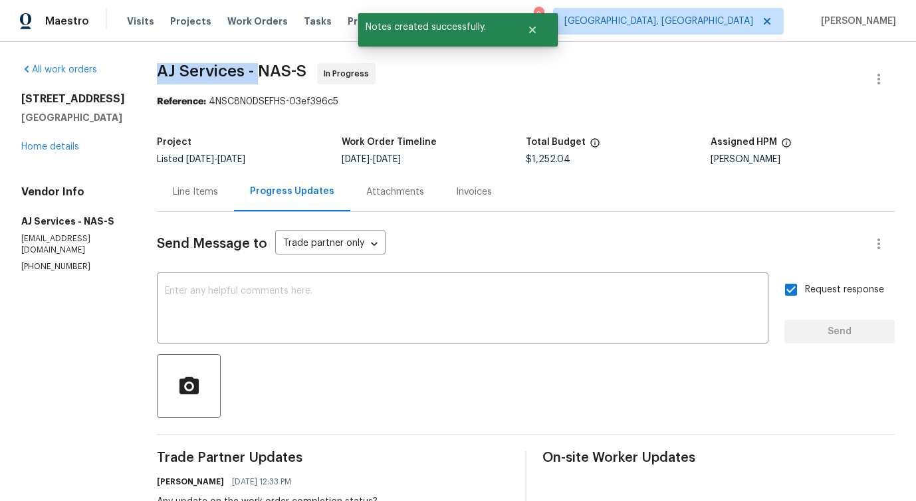
drag, startPoint x: 154, startPoint y: 66, endPoint x: 260, endPoint y: 66, distance: 105.7
copy span "AJ Services -"
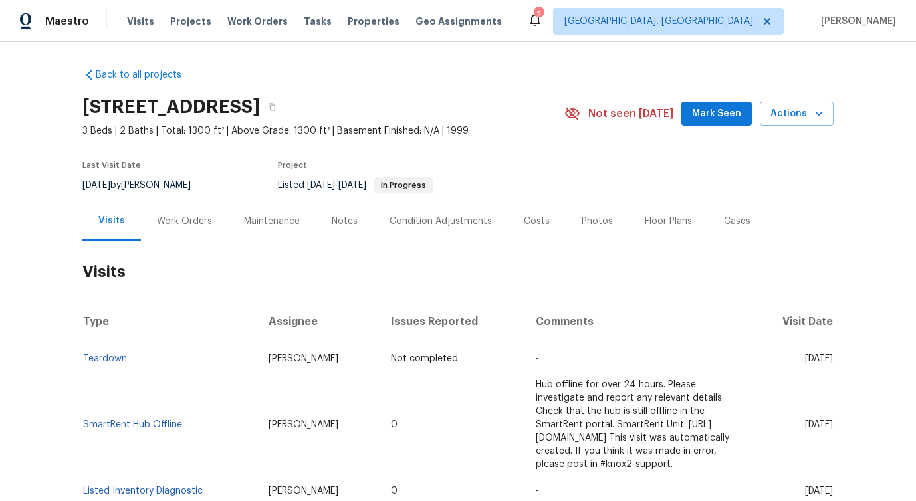
click at [179, 230] on div "Work Orders" at bounding box center [184, 220] width 87 height 39
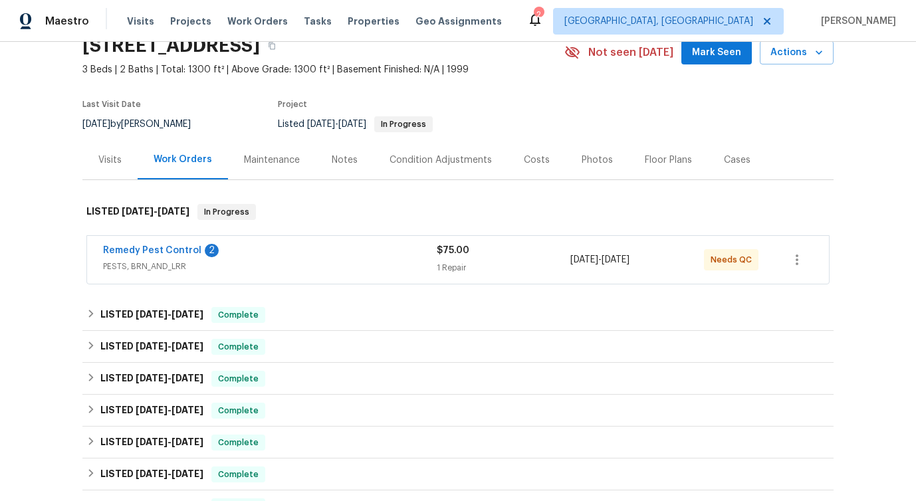
scroll to position [73, 0]
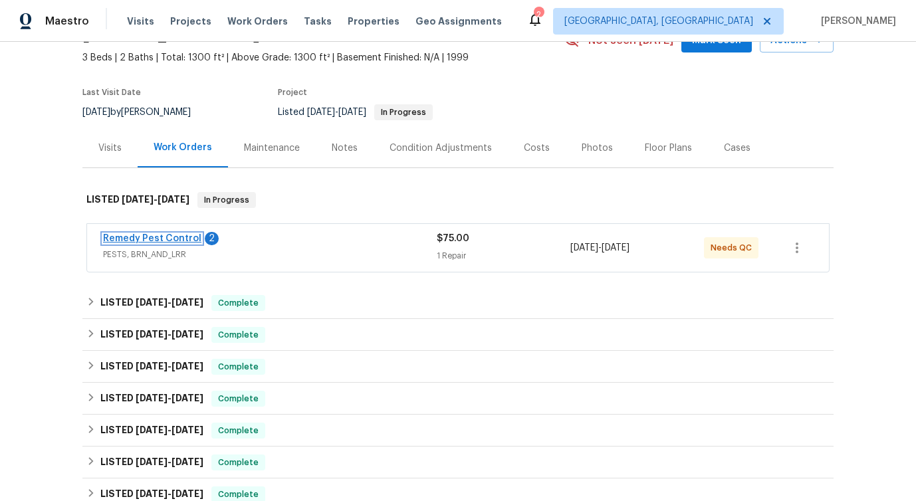
click at [167, 237] on link "Remedy Pest Control" at bounding box center [152, 238] width 98 height 9
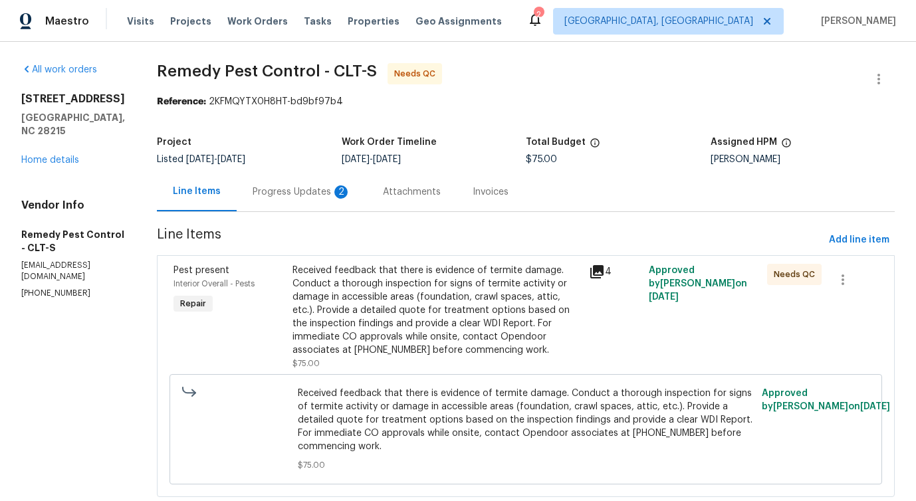
click at [310, 195] on div "Progress Updates 2" at bounding box center [302, 191] width 98 height 13
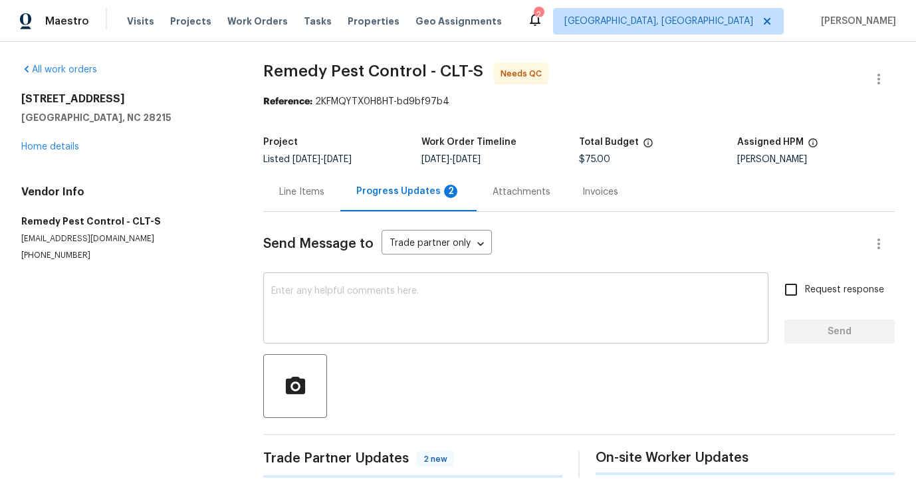
click at [337, 342] on div "x ​" at bounding box center [515, 310] width 505 height 68
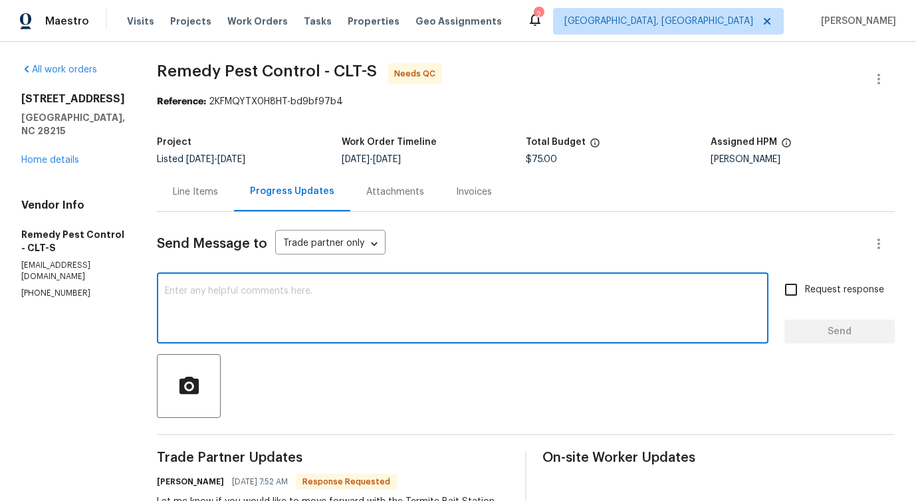
click at [187, 184] on div "Line Items" at bounding box center [195, 191] width 77 height 39
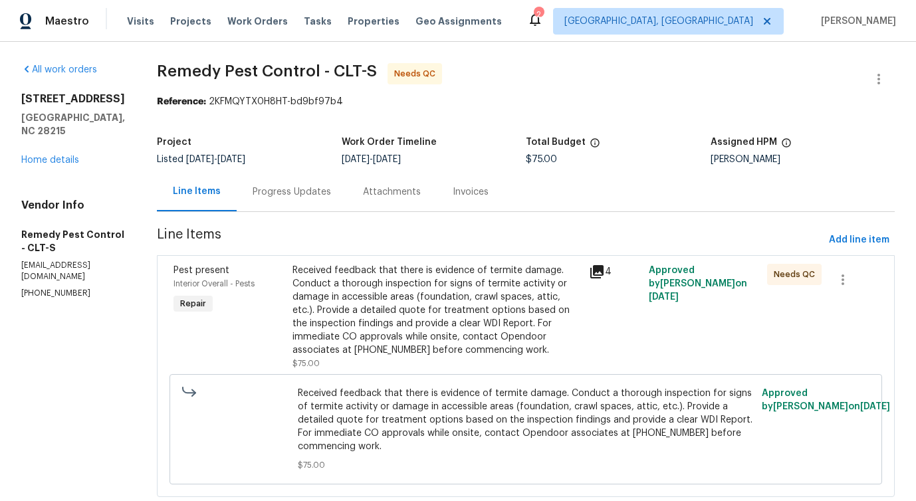
scroll to position [33, 0]
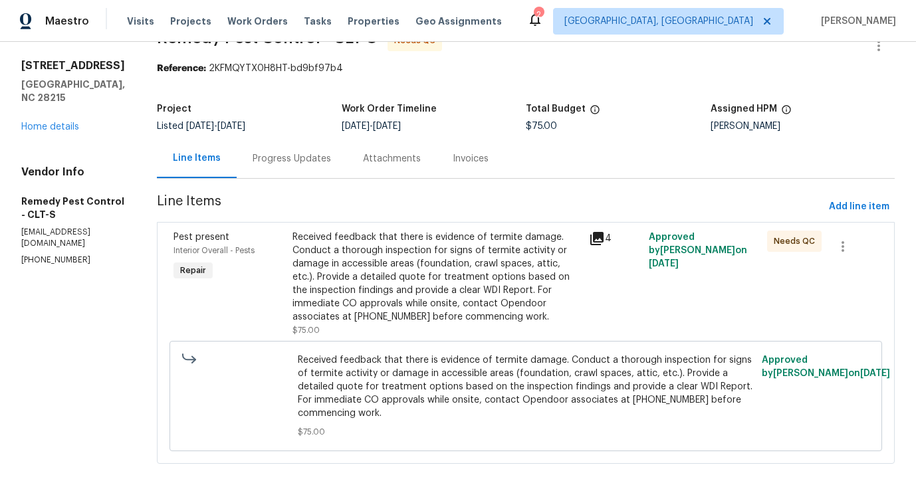
click at [417, 265] on div "Received feedback that there is evidence of termite damage. Conduct a thorough …" at bounding box center [436, 277] width 289 height 93
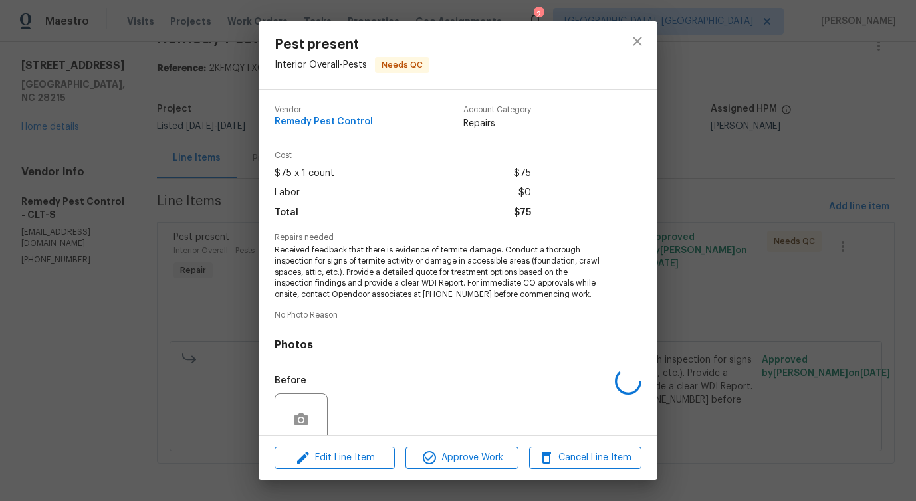
scroll to position [111, 0]
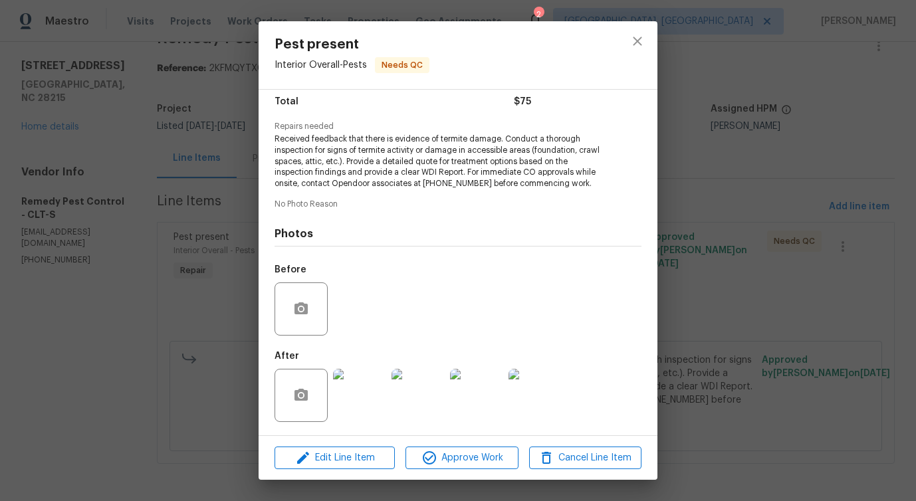
click at [368, 384] on img at bounding box center [359, 395] width 53 height 53
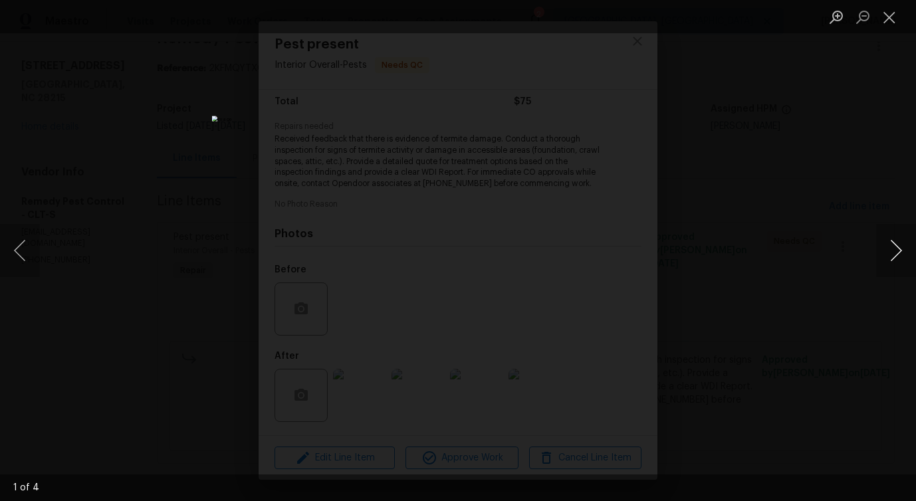
click at [899, 254] on button "Next image" at bounding box center [896, 250] width 40 height 53
click at [893, 11] on button "Close lightbox" at bounding box center [889, 16] width 27 height 23
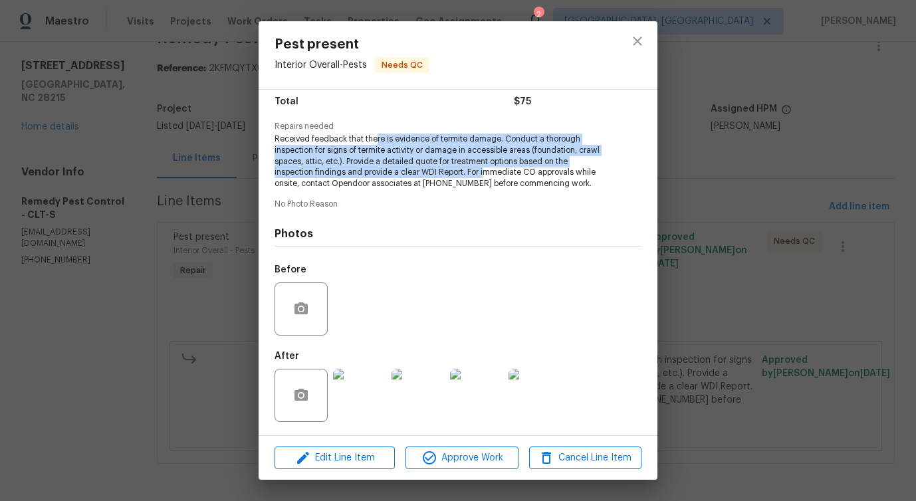
drag, startPoint x: 376, startPoint y: 144, endPoint x: 485, endPoint y: 169, distance: 112.0
click at [485, 169] on span "Received feedback that there is evidence of termite damage. Conduct a thorough …" at bounding box center [440, 162] width 330 height 56
click at [506, 211] on div "Photos Before After" at bounding box center [458, 320] width 367 height 219
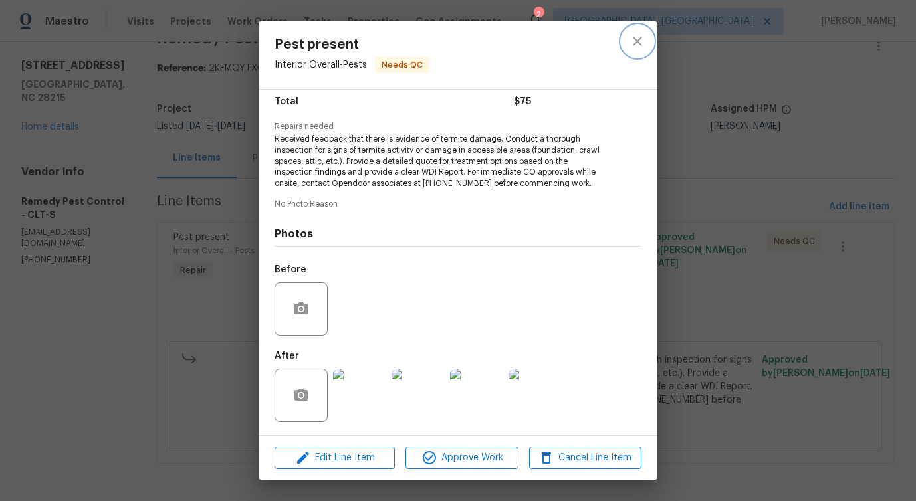
click at [633, 47] on icon "close" at bounding box center [637, 41] width 16 height 16
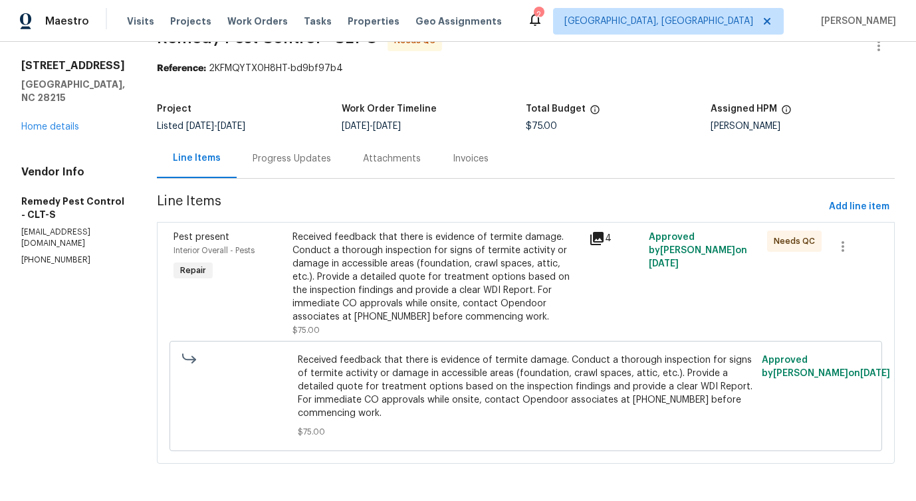
click at [286, 172] on div "Progress Updates" at bounding box center [292, 158] width 110 height 39
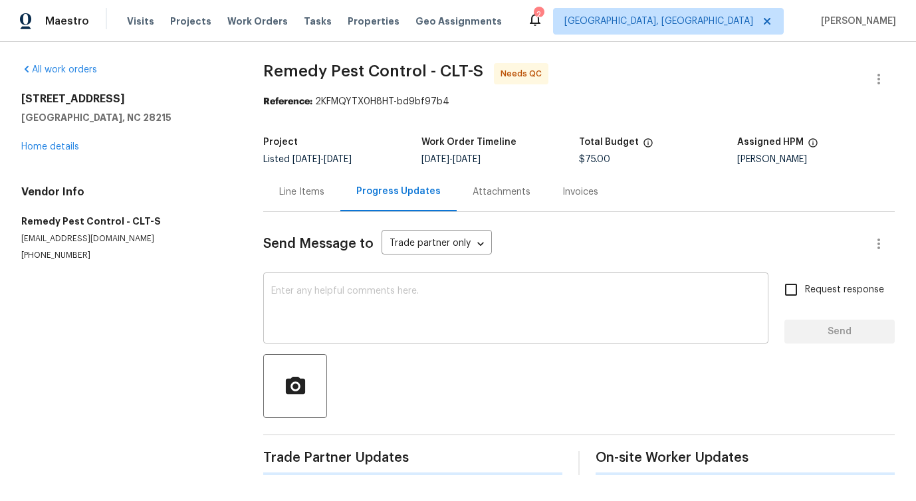
click at [318, 282] on div "x ​" at bounding box center [515, 310] width 505 height 68
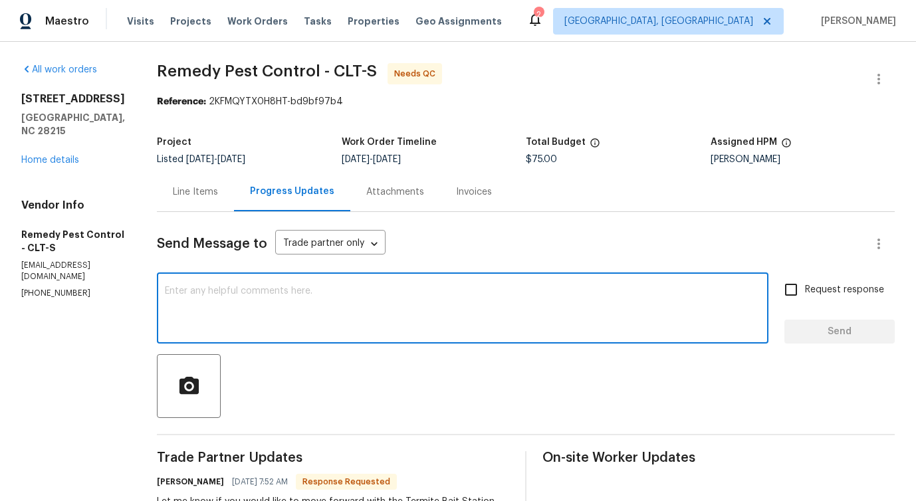
click at [354, 310] on textarea at bounding box center [463, 309] width 596 height 47
type textarea "We will review this and get back to you!"
click at [838, 324] on span "Send" at bounding box center [839, 332] width 89 height 17
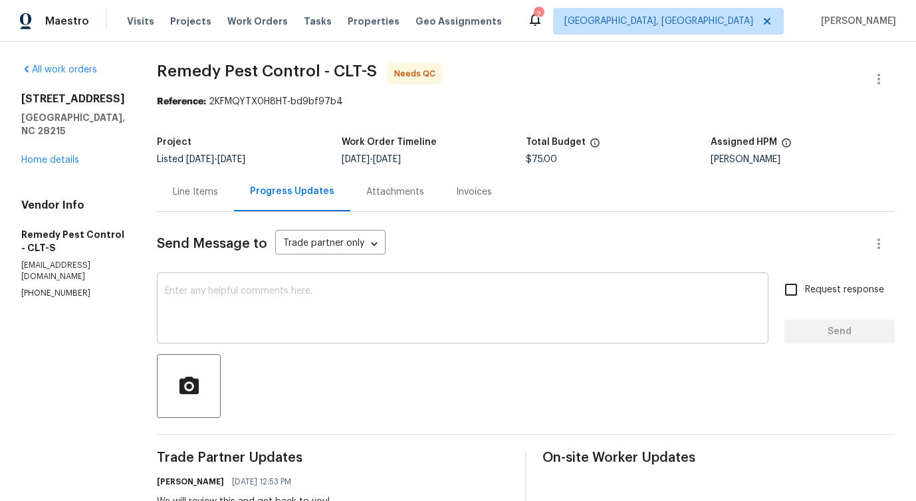
click at [572, 282] on div "x ​" at bounding box center [462, 310] width 611 height 68
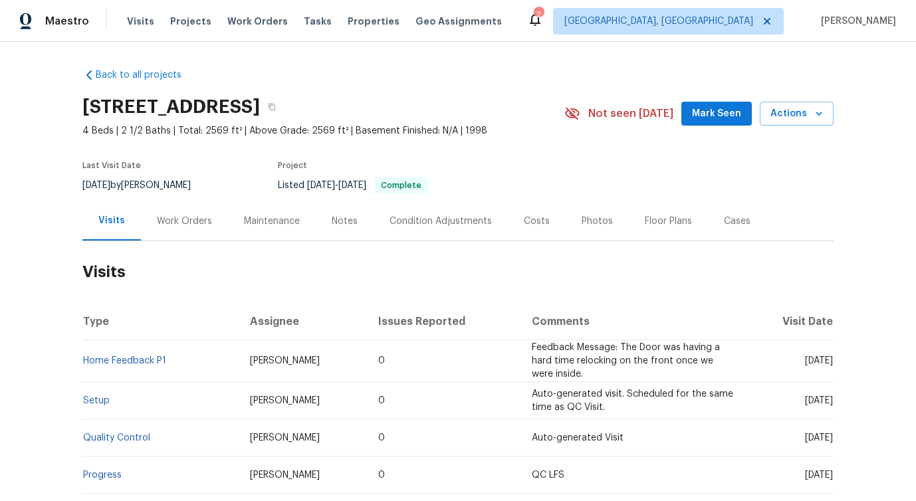
click at [191, 230] on div "Work Orders" at bounding box center [184, 220] width 87 height 39
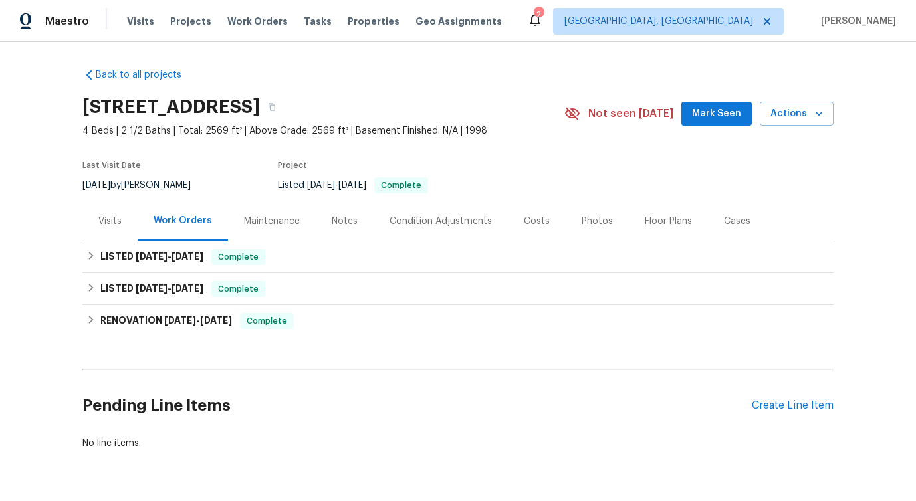
scroll to position [39, 0]
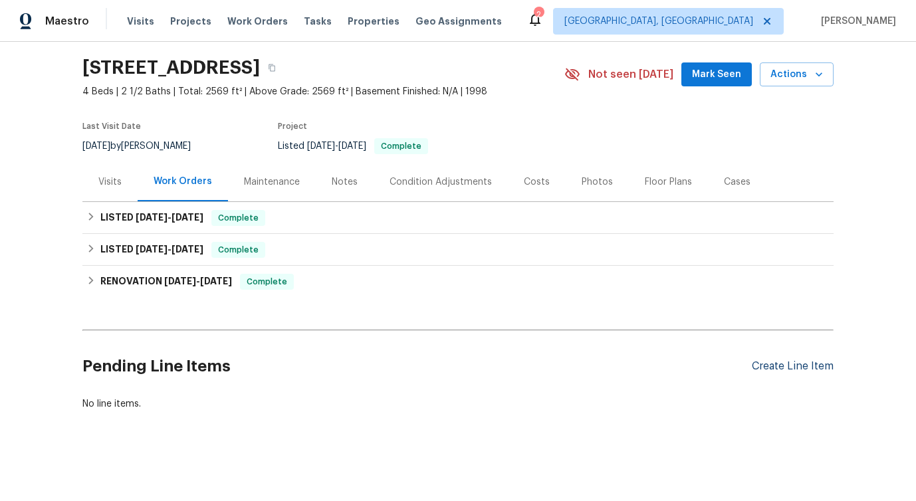
click at [771, 368] on div "Create Line Item" at bounding box center [793, 366] width 82 height 13
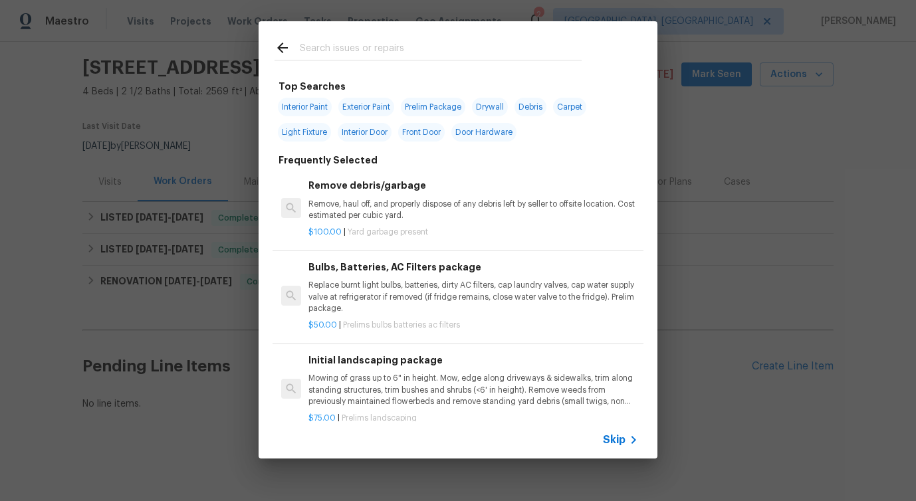
click at [617, 438] on span "Skip" at bounding box center [614, 439] width 23 height 13
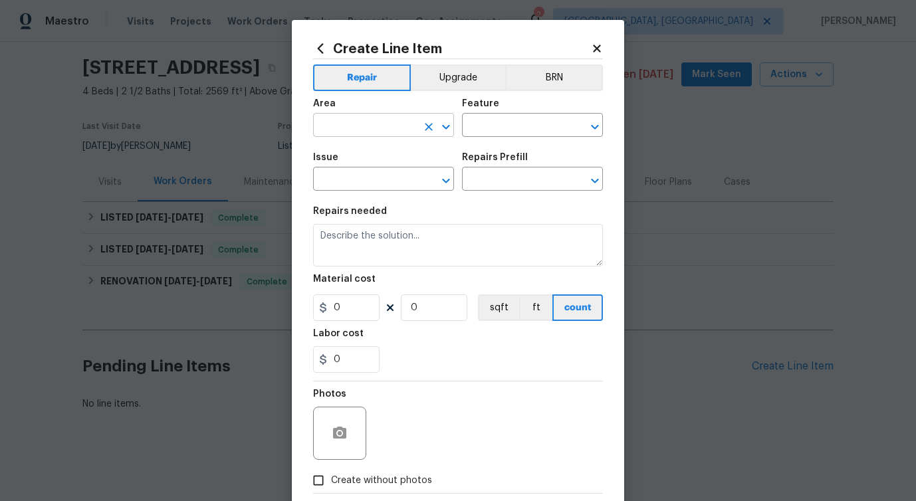
click at [387, 116] on input "text" at bounding box center [365, 126] width 104 height 21
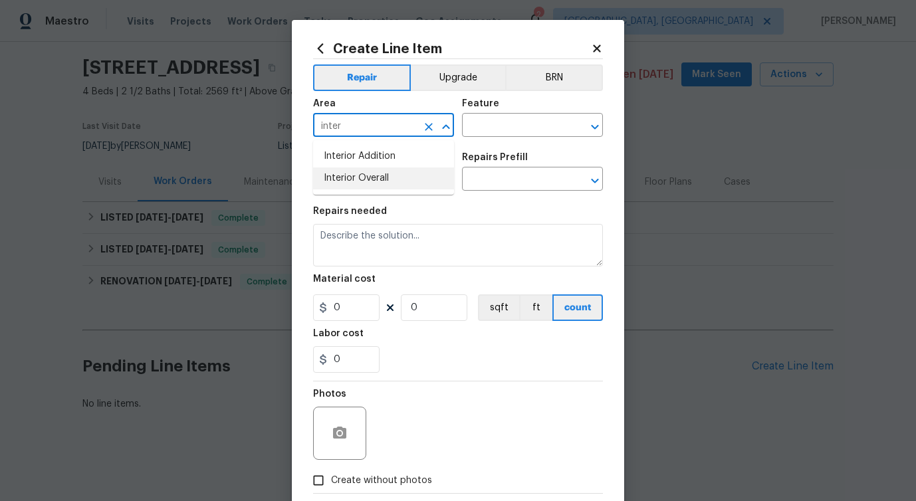
click at [390, 181] on li "Interior Overall" at bounding box center [383, 178] width 141 height 22
type input "Interior Overall"
click at [514, 134] on input "text" at bounding box center [514, 126] width 104 height 21
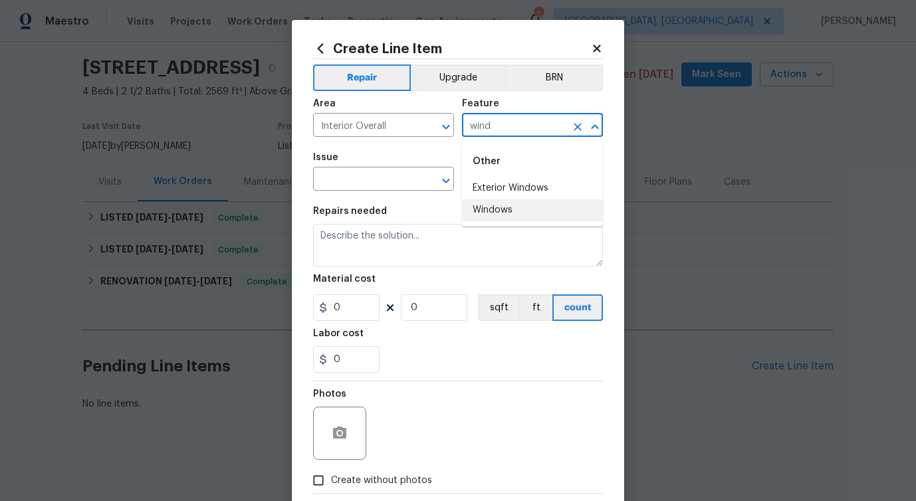
click at [487, 208] on li "Windows" at bounding box center [532, 210] width 141 height 22
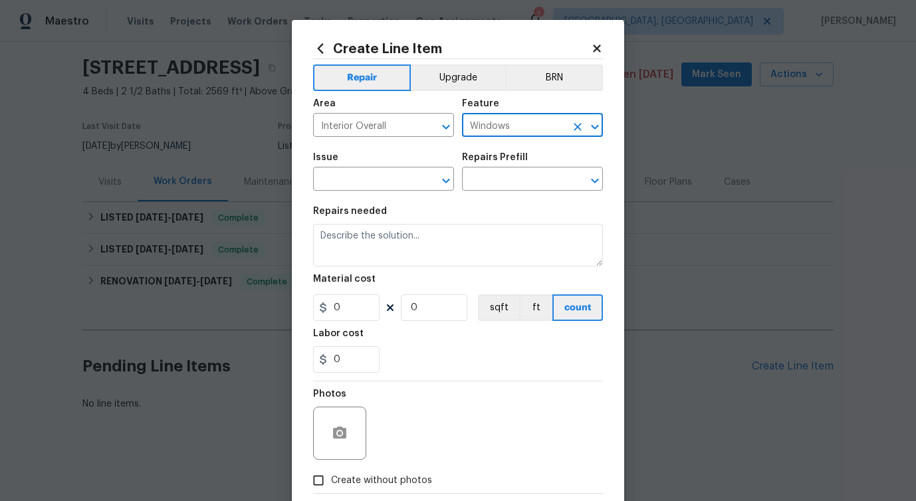
type input "Windows"
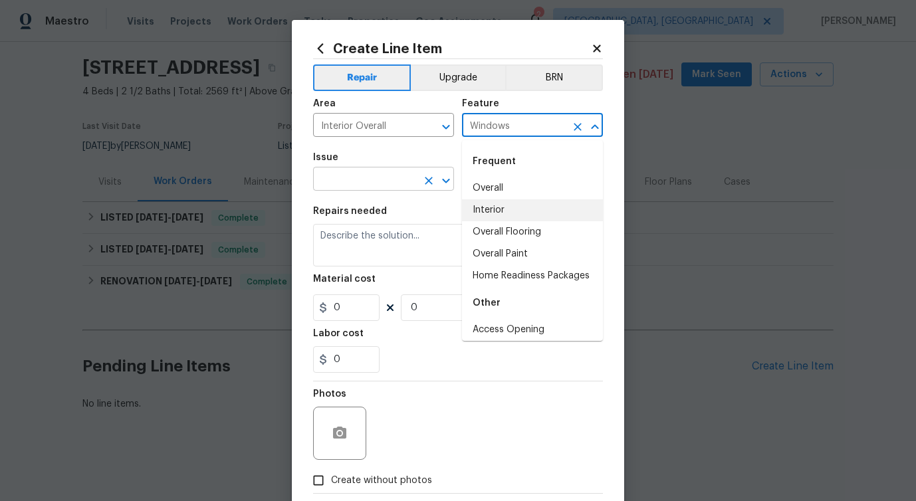
click at [376, 175] on input "text" at bounding box center [365, 180] width 104 height 21
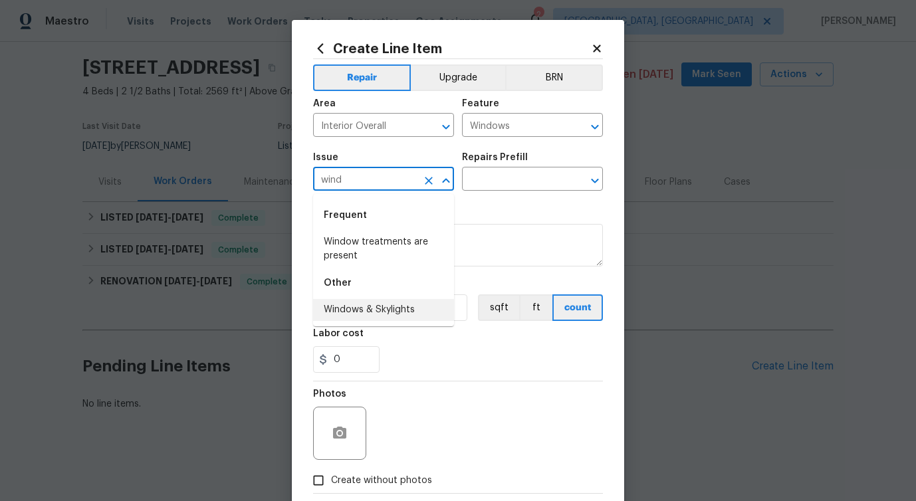
click at [370, 302] on li "Windows & Skylights" at bounding box center [383, 310] width 141 height 22
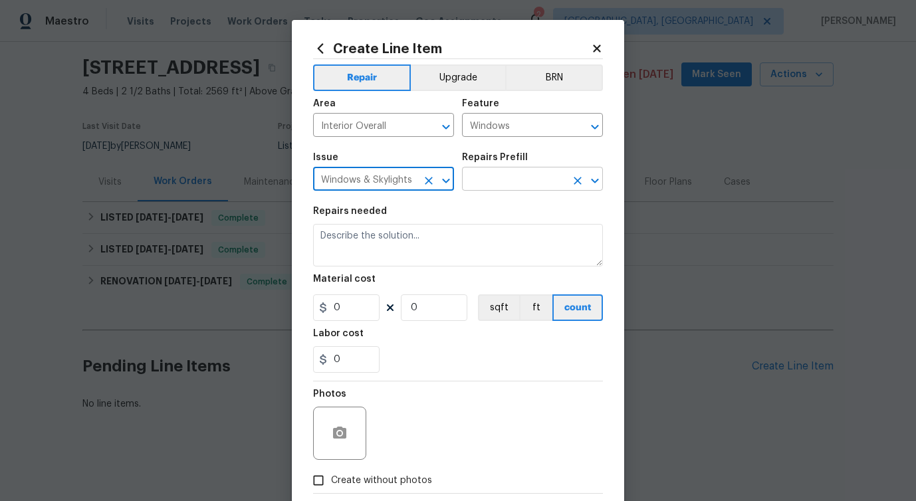
type input "Windows & Skylights"
click at [514, 189] on input "text" at bounding box center [514, 180] width 104 height 21
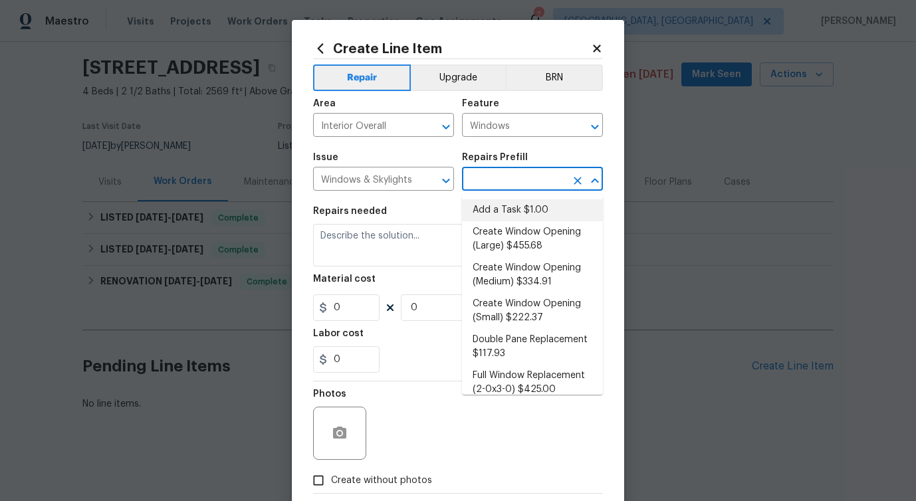
click at [504, 216] on li "Add a Task $1.00" at bounding box center [532, 210] width 141 height 22
type input "Add a Task $1.00"
type textarea "HPM to detail"
type input "1"
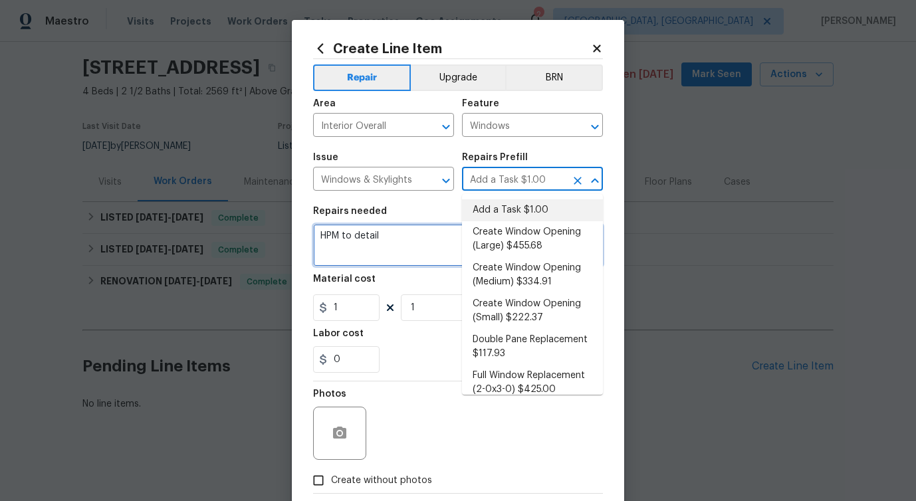
click at [359, 241] on textarea "HPM to detail" at bounding box center [458, 245] width 290 height 43
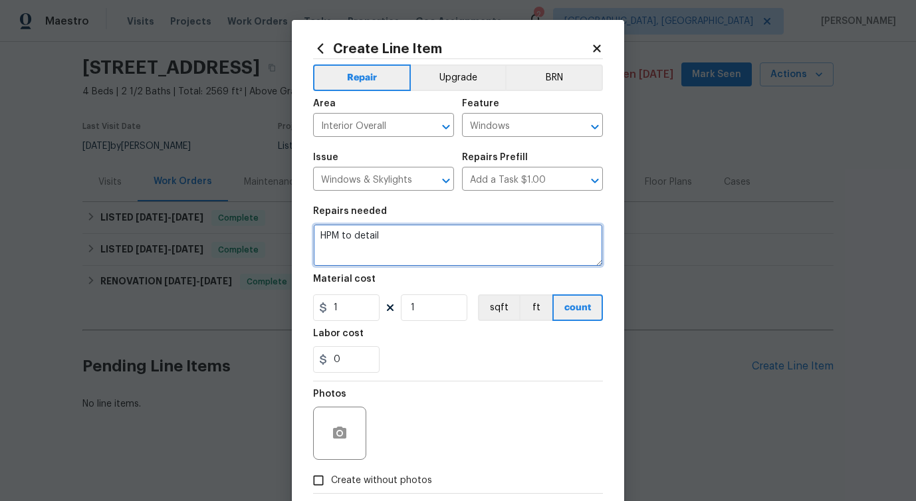
click at [359, 241] on textarea "HPM to detail" at bounding box center [458, 245] width 290 height 43
paste textarea "Feedback received that there is a broken seal on a window in the sunroom. Pleas…"
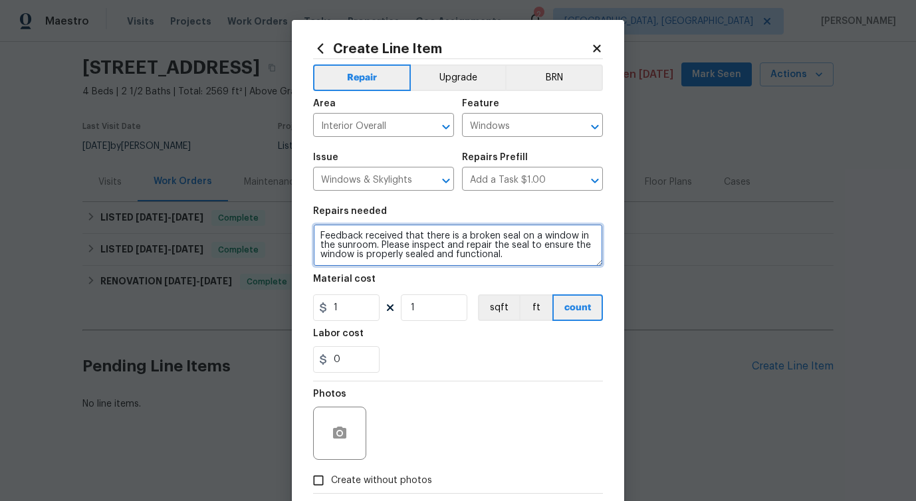
type textarea "Feedback received that there is a broken seal on a window in the sunroom. Pleas…"
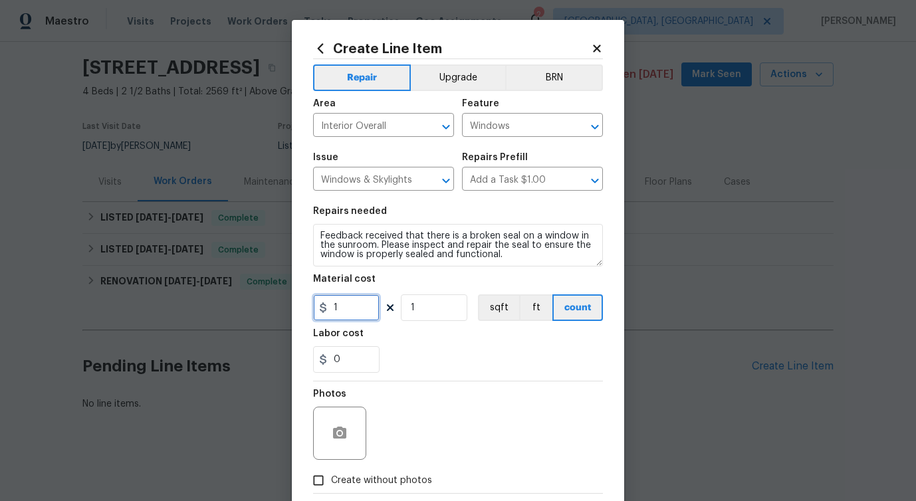
click at [356, 310] on input "1" at bounding box center [346, 307] width 66 height 27
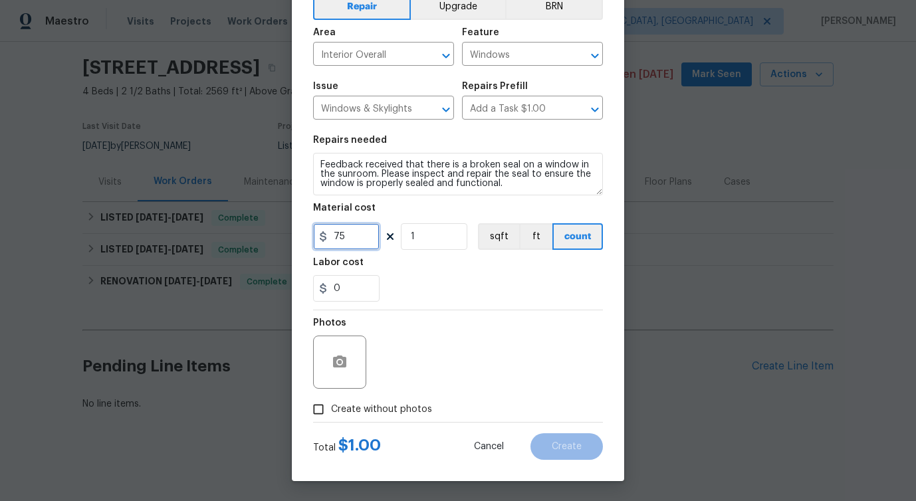
type input "75"
click at [377, 405] on span "Create without photos" at bounding box center [381, 410] width 101 height 14
click at [331, 405] on input "Create without photos" at bounding box center [318, 409] width 25 height 25
checkbox input "true"
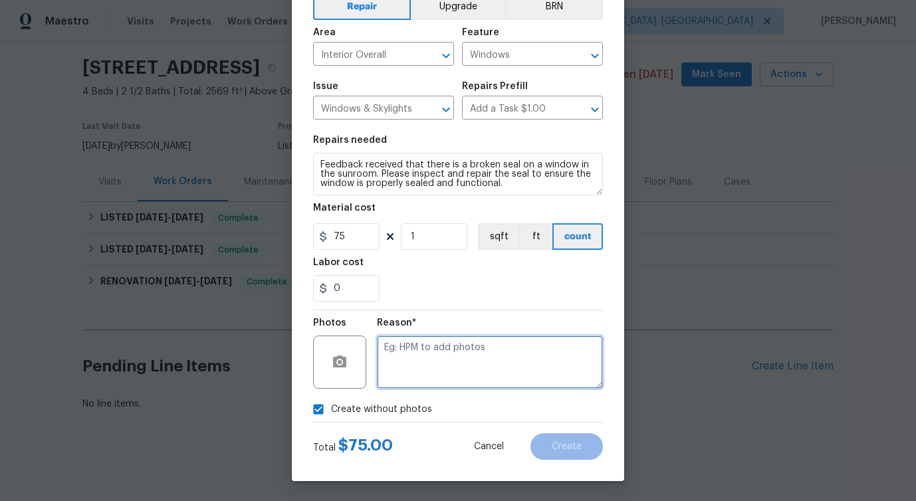
click at [429, 374] on textarea at bounding box center [490, 362] width 226 height 53
type textarea "verbiage updated"
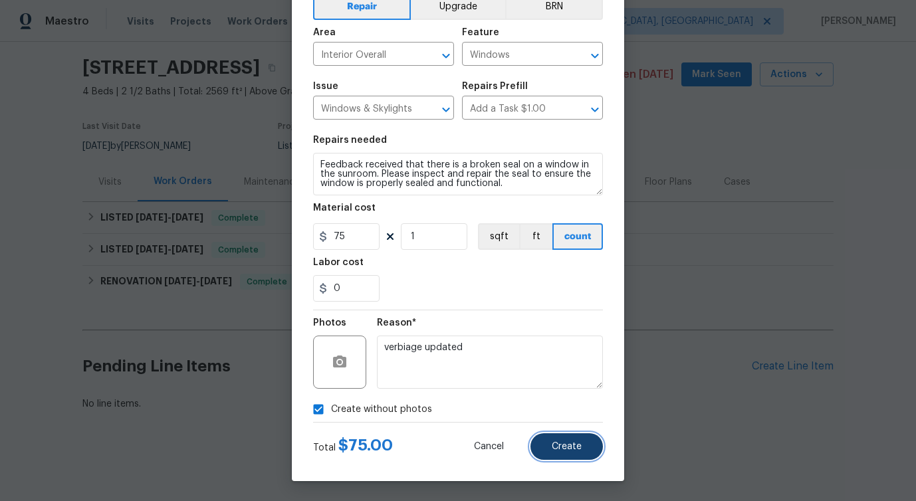
click at [589, 452] on button "Create" at bounding box center [566, 446] width 72 height 27
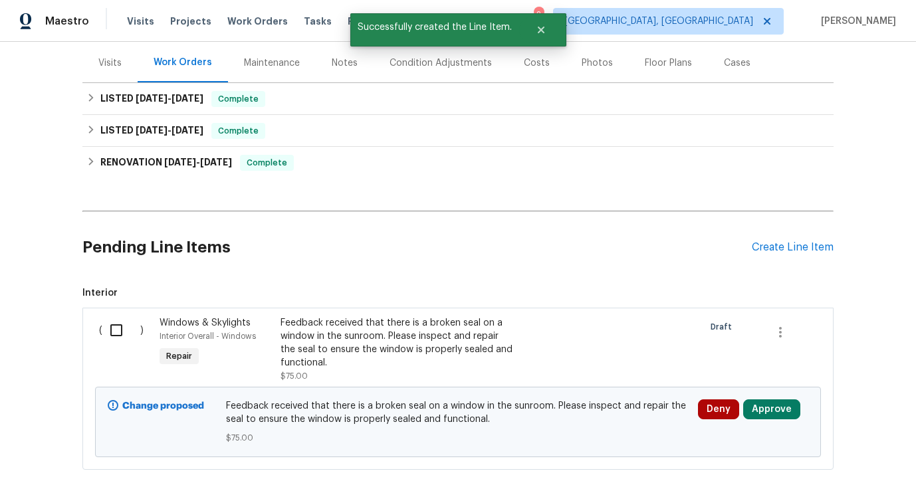
scroll to position [217, 0]
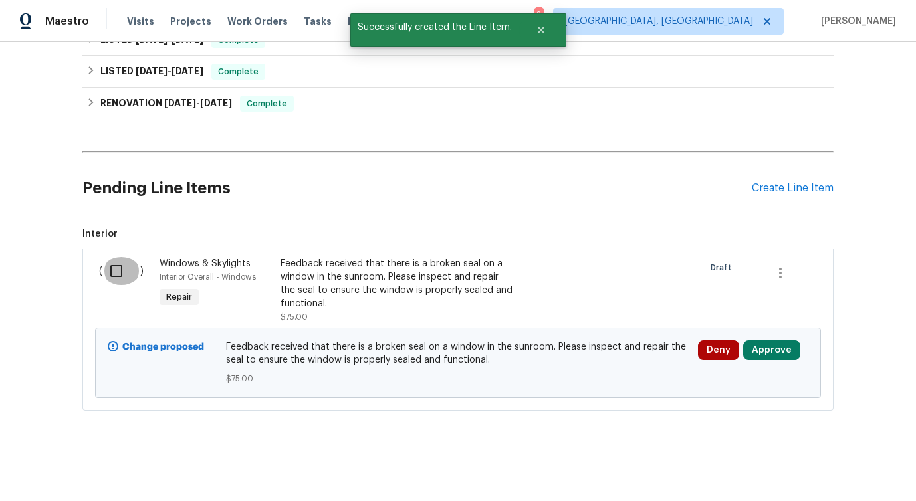
click at [115, 275] on input "checkbox" at bounding box center [121, 271] width 38 height 28
checkbox input "true"
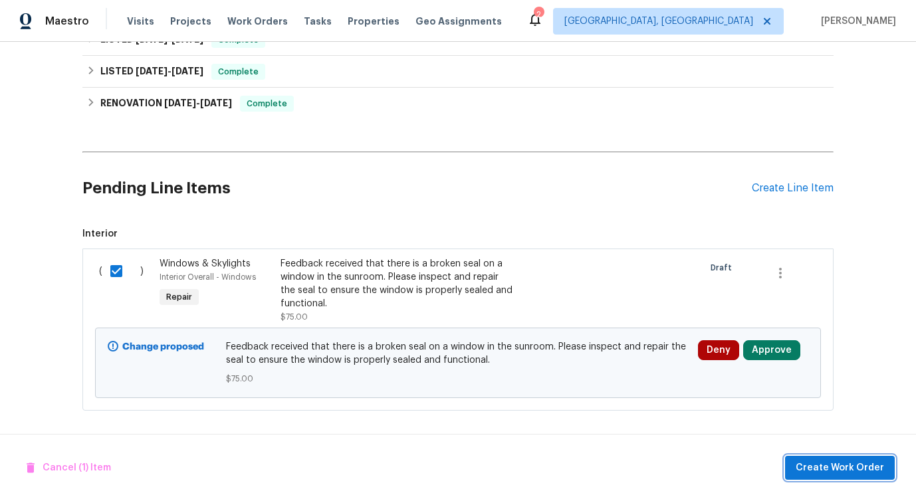
click at [836, 471] on span "Create Work Order" at bounding box center [840, 468] width 88 height 17
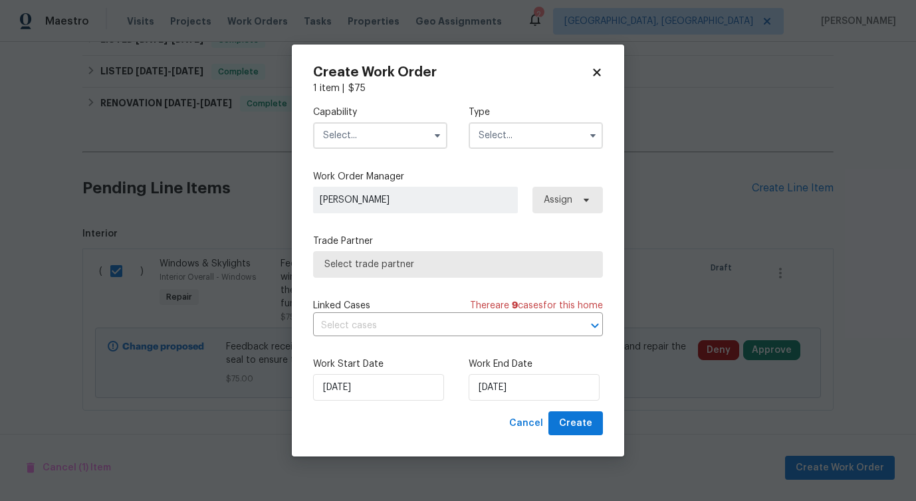
click at [397, 144] on input "text" at bounding box center [380, 135] width 134 height 27
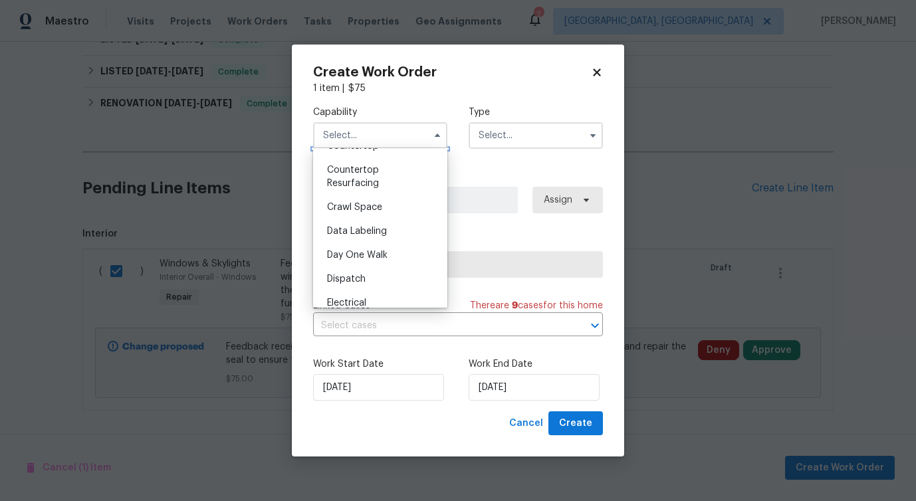
scroll to position [0, 0]
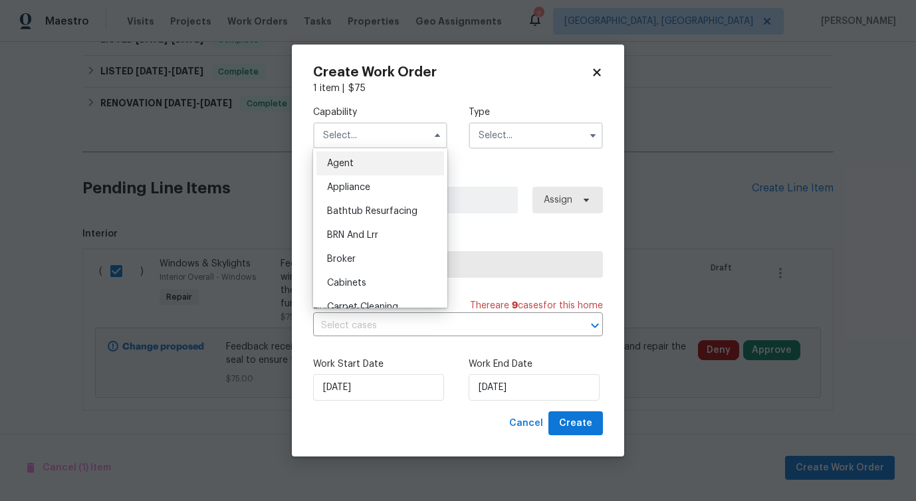
click at [486, 152] on div "Capability Agent Appliance Bathtub Resurfacing BRN And Lrr Broker Cabinets Carp…" at bounding box center [458, 127] width 290 height 64
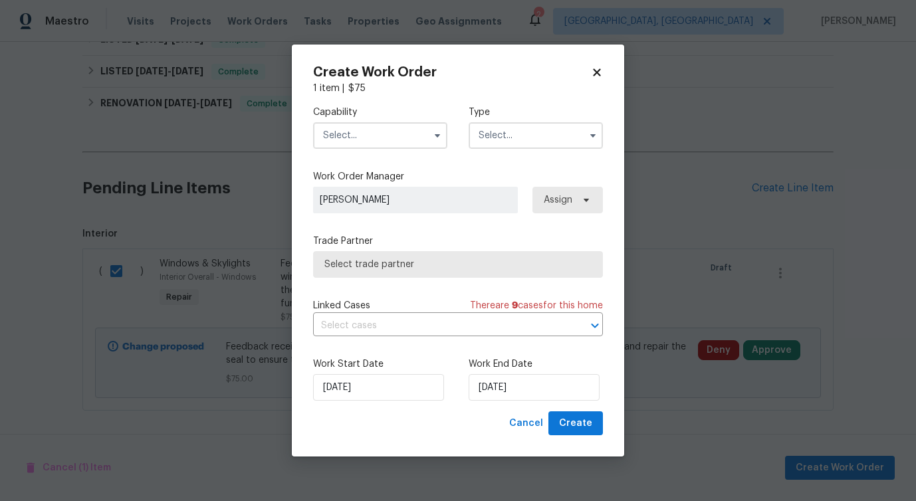
click at [486, 152] on div "Capability Type" at bounding box center [458, 127] width 290 height 64
click at [403, 131] on input "text" at bounding box center [380, 135] width 134 height 27
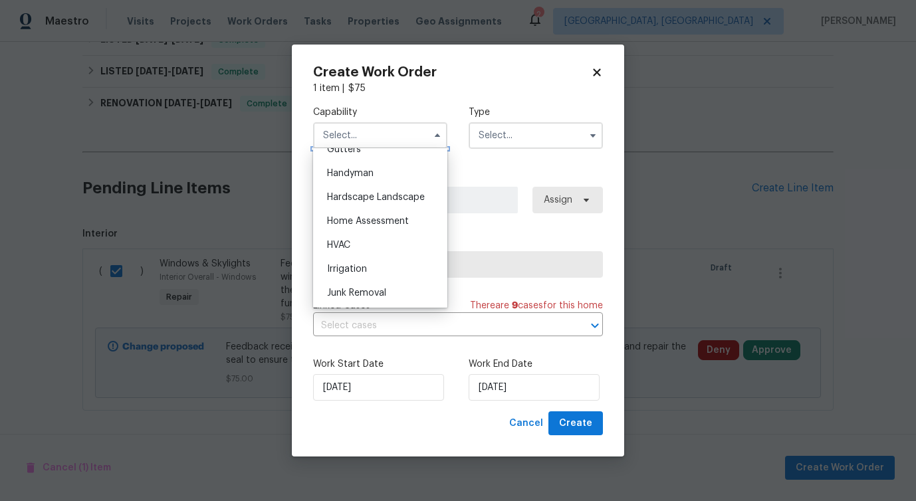
scroll to position [665, 0]
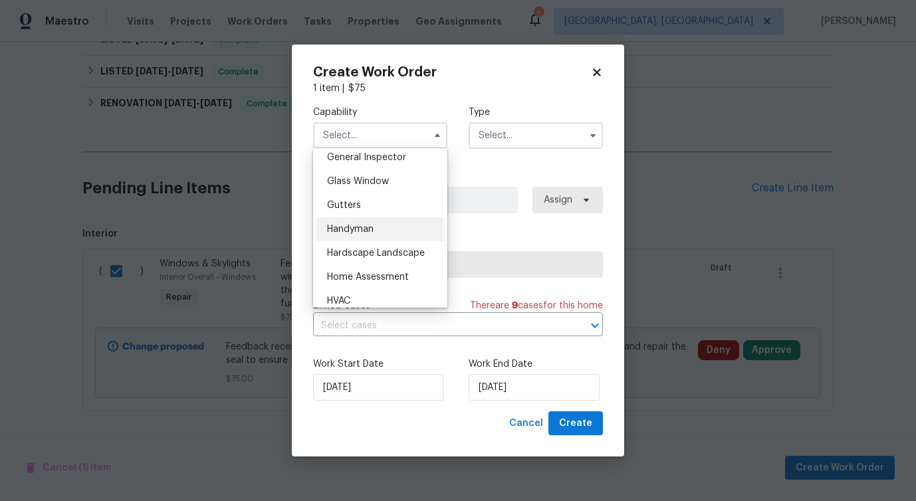
click at [362, 235] on div "Handyman" at bounding box center [380, 229] width 128 height 24
type input "Handyman"
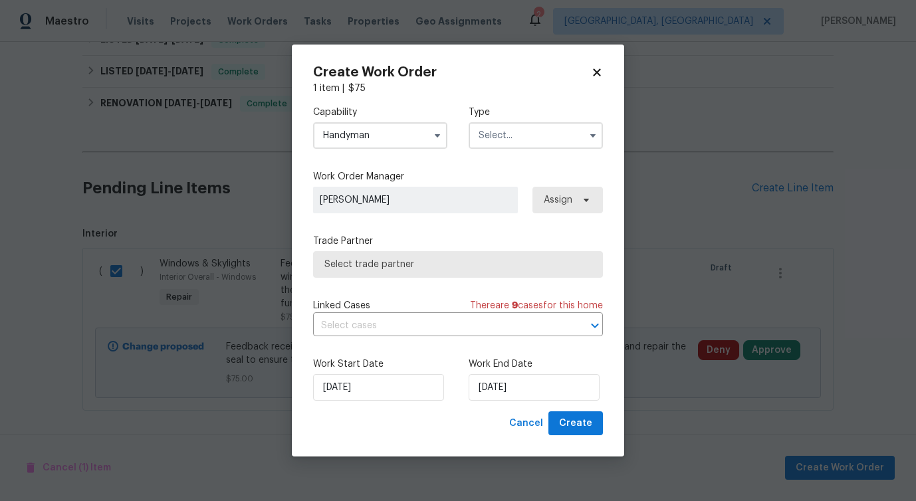
click at [495, 132] on input "text" at bounding box center [536, 135] width 134 height 27
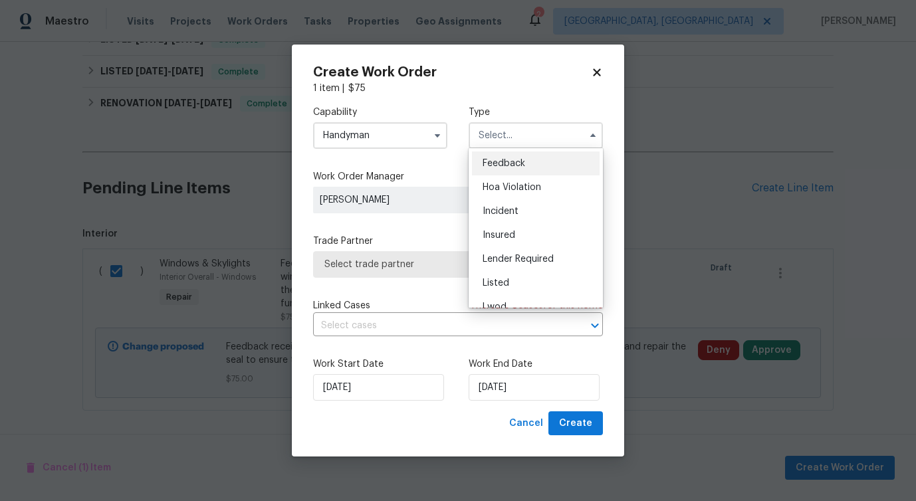
click at [493, 165] on span "Feedback" at bounding box center [504, 163] width 43 height 9
type input "Feedback"
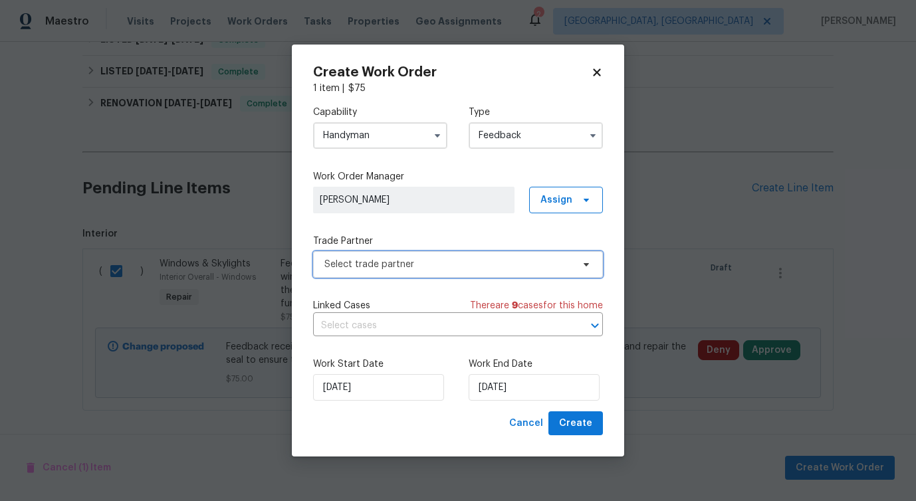
click at [380, 275] on span "Select trade partner" at bounding box center [458, 264] width 290 height 27
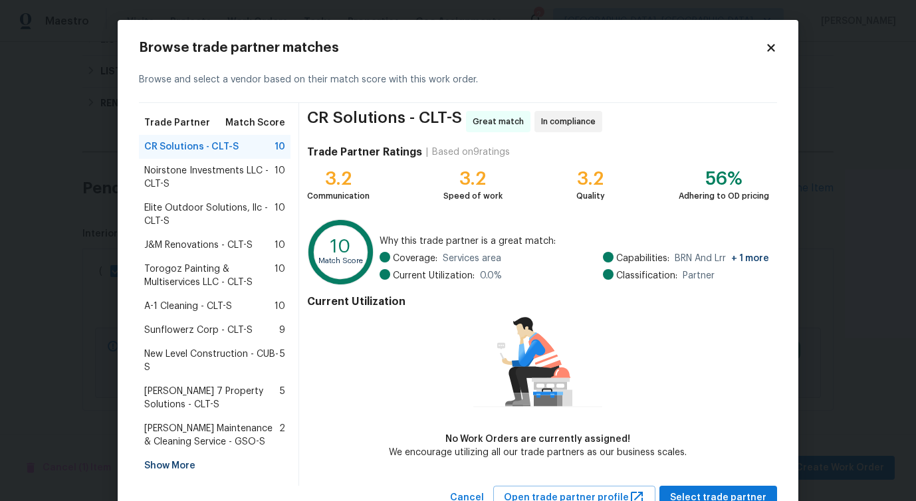
scroll to position [21, 0]
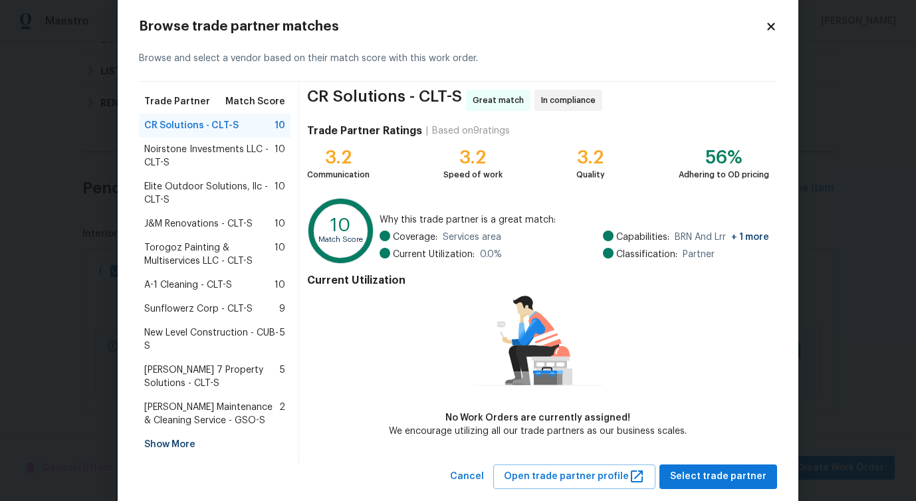
click at [213, 158] on span "Noirstone Investments LLC - CLT-S" at bounding box center [209, 156] width 130 height 27
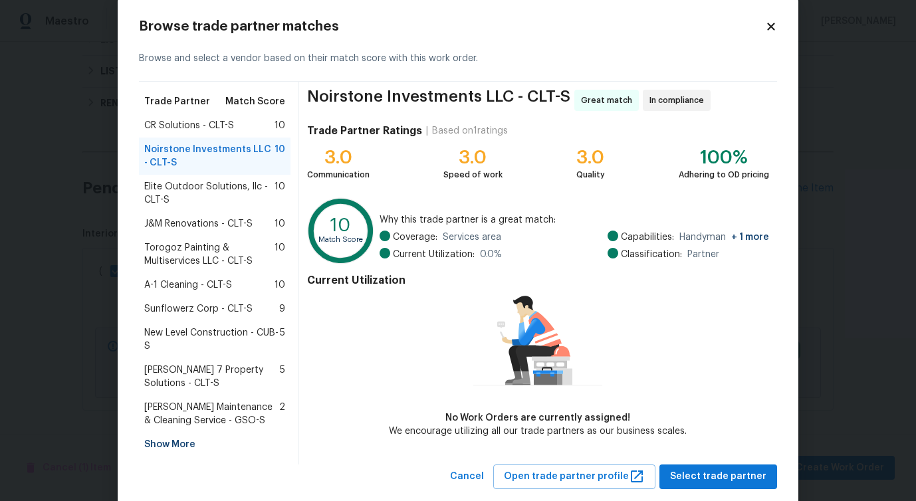
click at [212, 196] on span "Elite Outdoor Solutions, llc - CLT-S" at bounding box center [209, 193] width 130 height 27
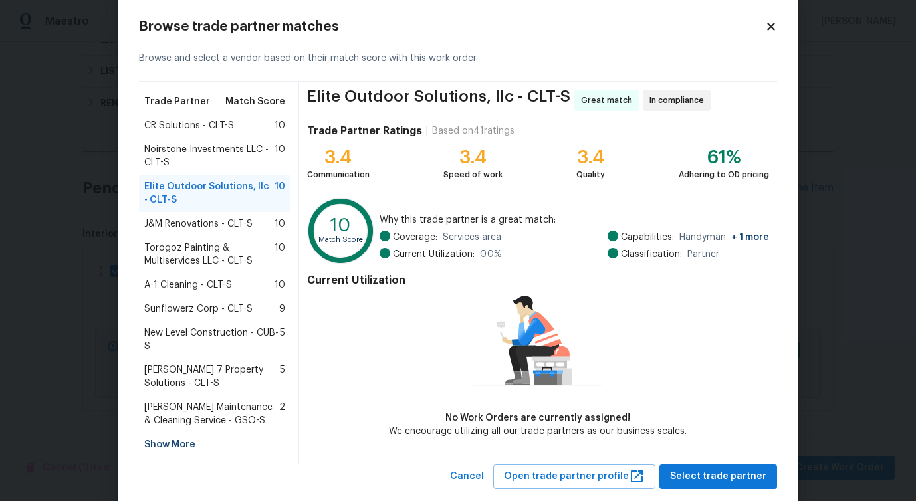
click at [209, 233] on div "J&M Renovations - CLT-S 10" at bounding box center [215, 224] width 152 height 24
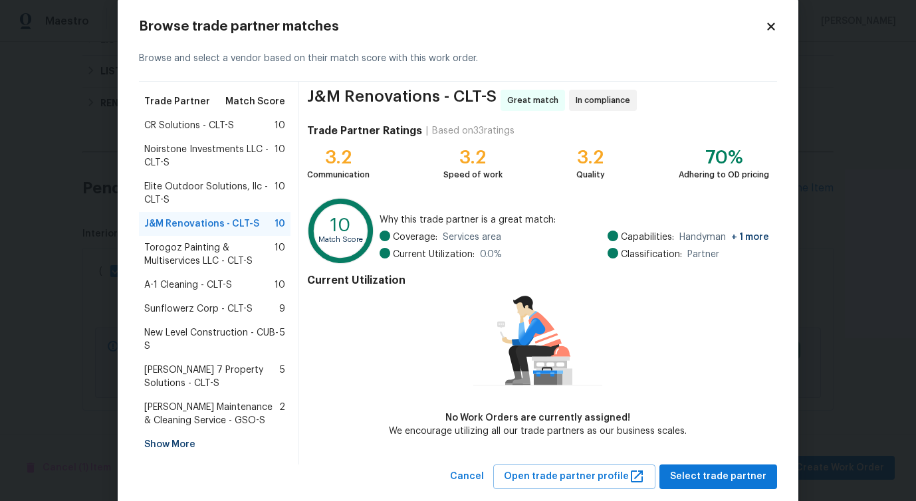
click at [209, 247] on span "Torogoz Painting & Multiservices LLC - CLT-S" at bounding box center [209, 254] width 130 height 27
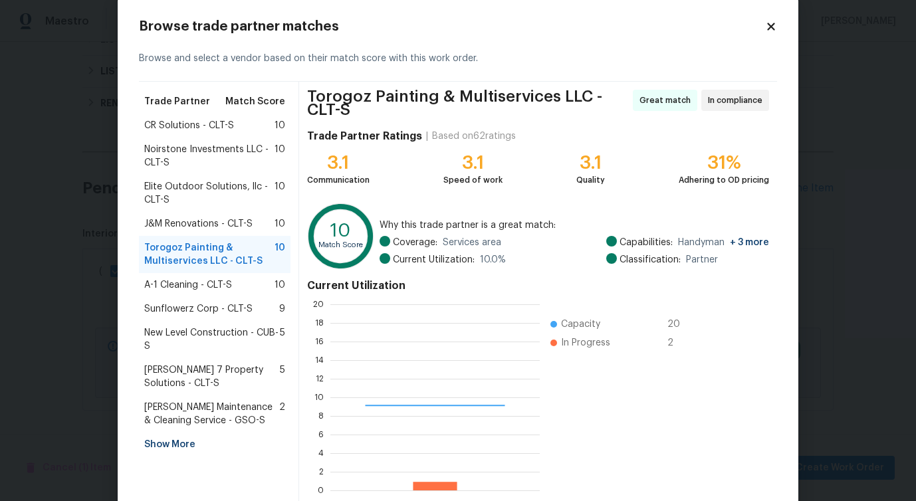
scroll to position [186, 209]
click at [221, 159] on span "Noirstone Investments LLC - CLT-S" at bounding box center [209, 156] width 130 height 27
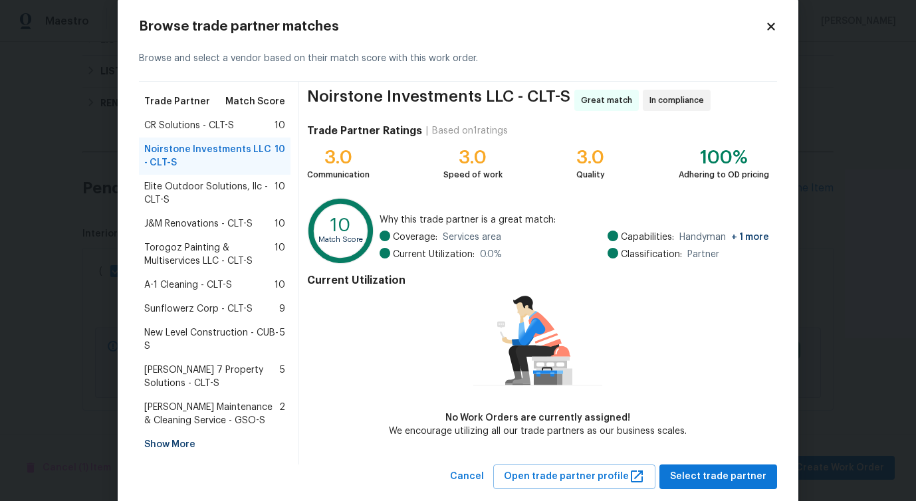
click at [221, 136] on div "CR Solutions - CLT-S 10" at bounding box center [215, 126] width 152 height 24
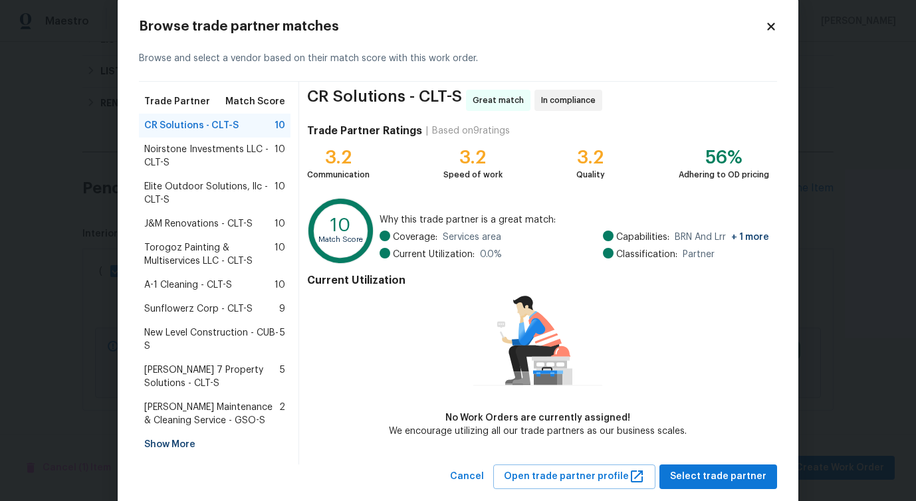
click at [213, 194] on span "Elite Outdoor Solutions, llc - CLT-S" at bounding box center [209, 193] width 130 height 27
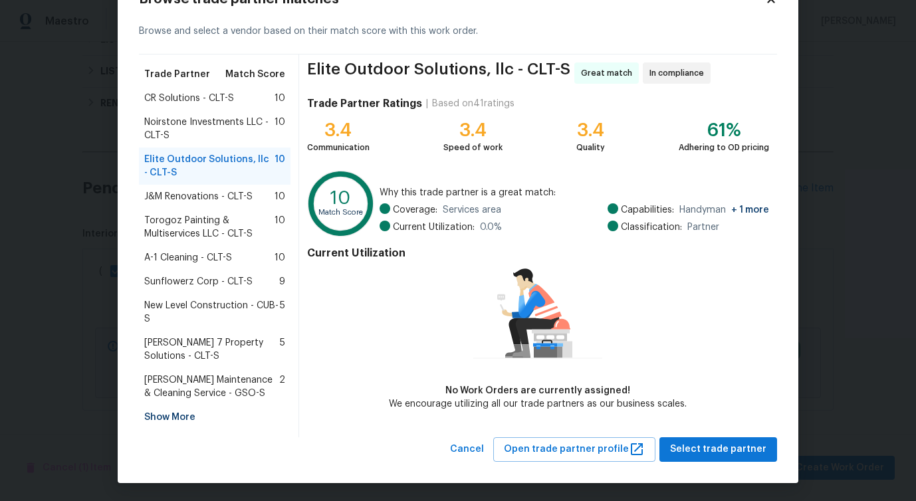
scroll to position [50, 0]
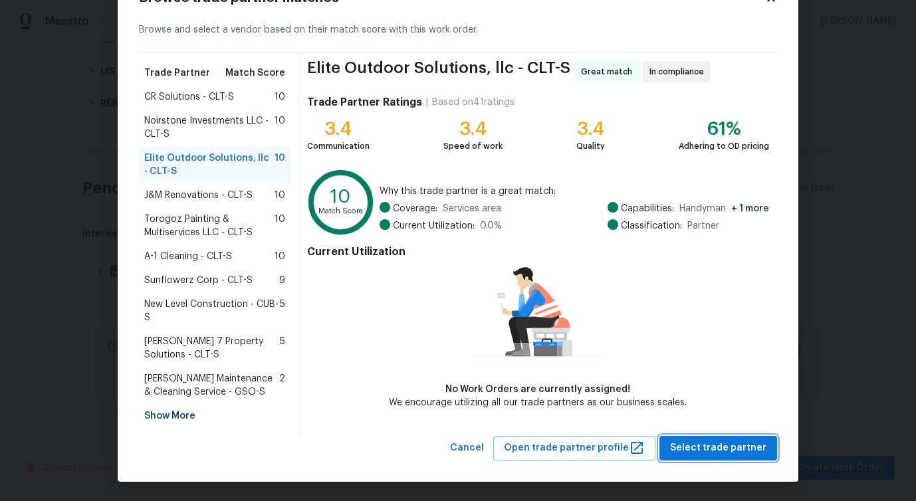
click at [682, 438] on button "Select trade partner" at bounding box center [718, 448] width 118 height 25
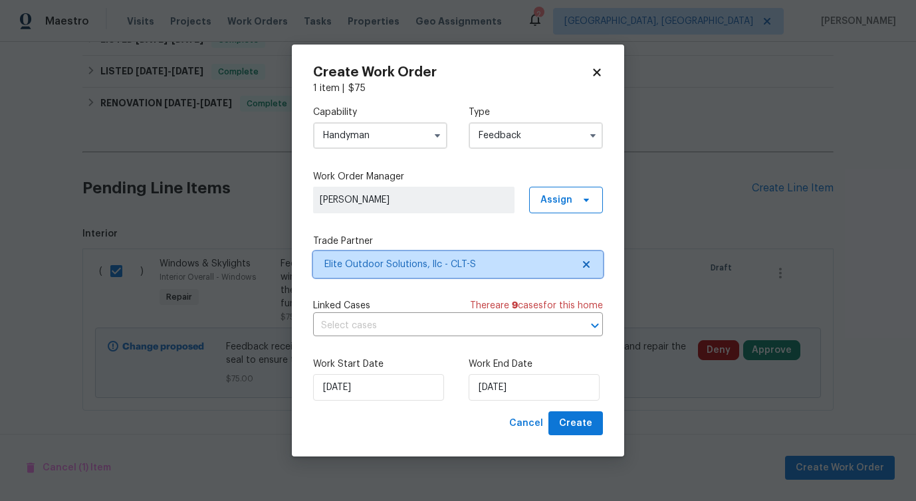
scroll to position [0, 0]
click at [381, 330] on input "text" at bounding box center [439, 326] width 253 height 21
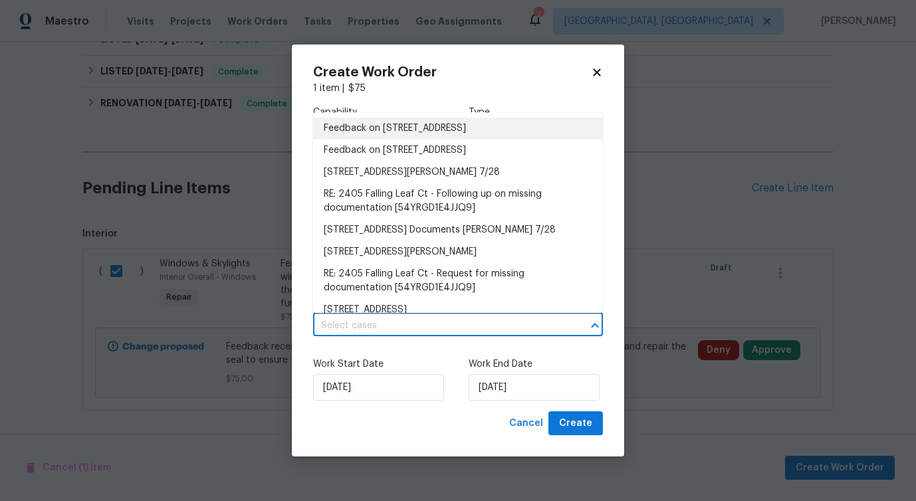
click at [402, 131] on li "Feedback on [STREET_ADDRESS]" at bounding box center [458, 129] width 290 height 22
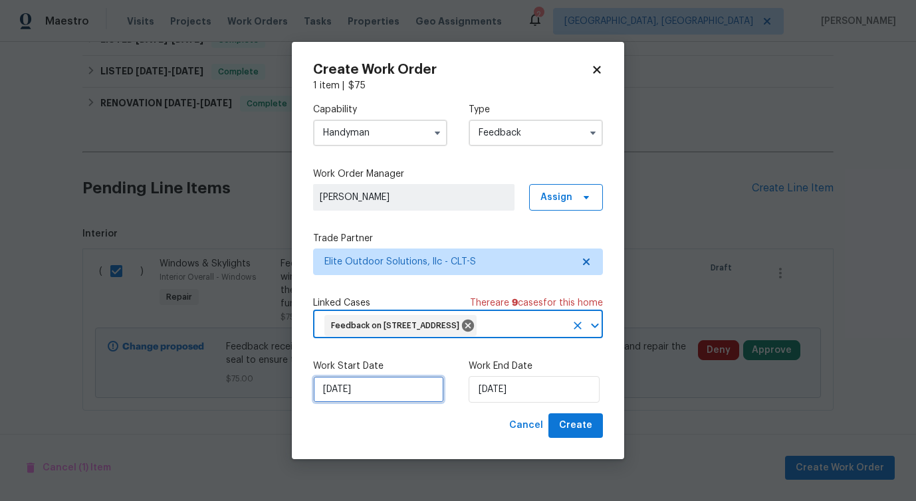
click at [350, 401] on input "[DATE]" at bounding box center [378, 389] width 131 height 27
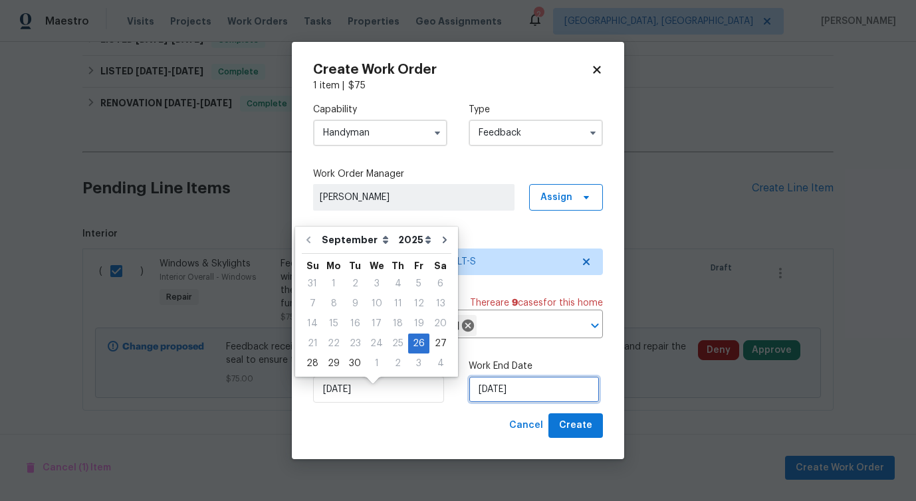
click at [495, 403] on input "[DATE]" at bounding box center [534, 389] width 131 height 27
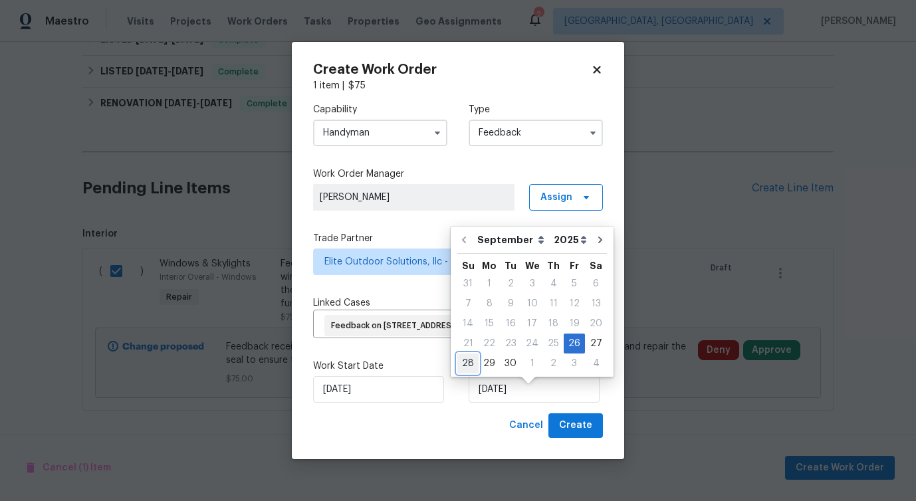
click at [473, 368] on div "28" at bounding box center [467, 363] width 21 height 19
type input "[DATE]"
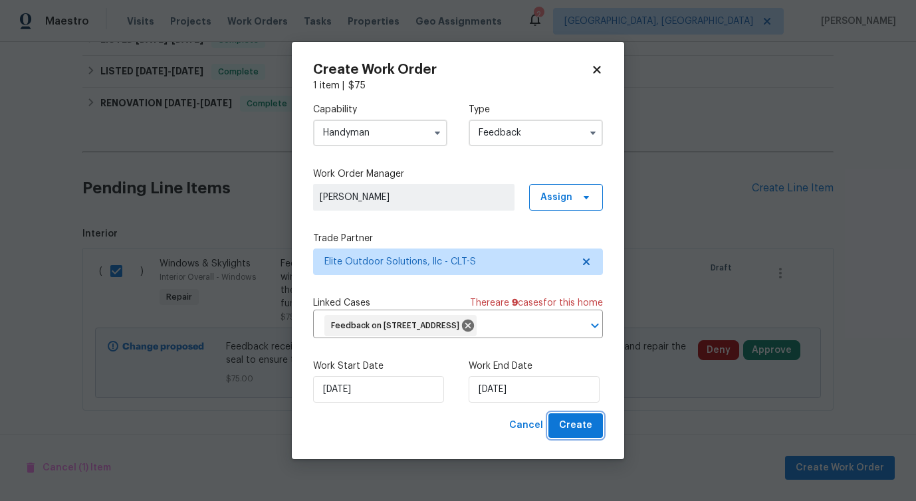
click at [560, 437] on button "Create" at bounding box center [575, 425] width 55 height 25
checkbox input "false"
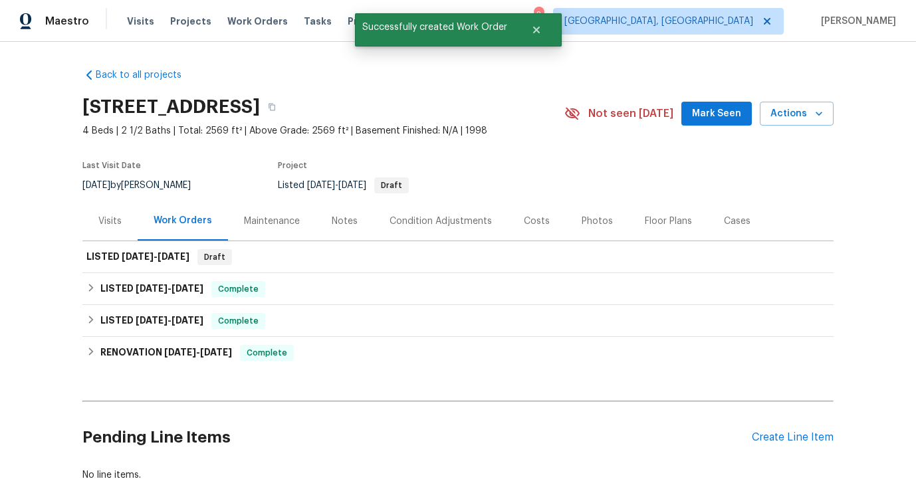
scroll to position [71, 0]
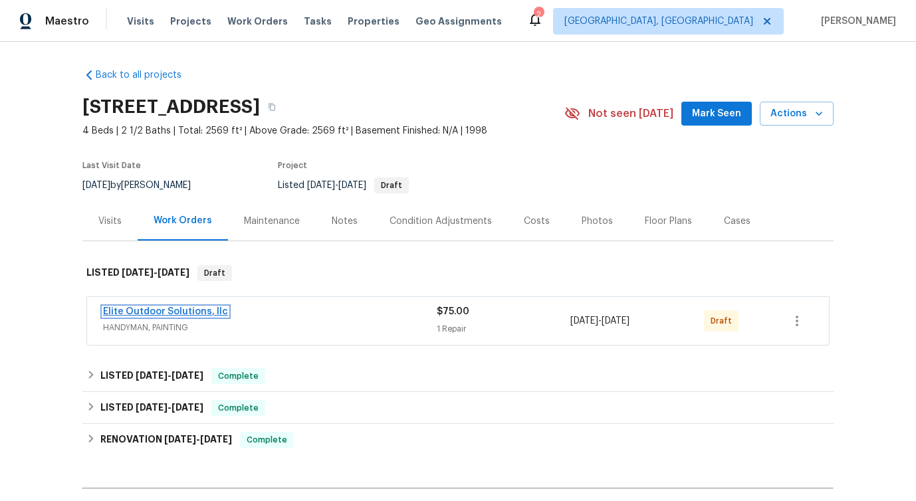
click at [146, 312] on link "Elite Outdoor Solutions, llc" at bounding box center [165, 311] width 125 height 9
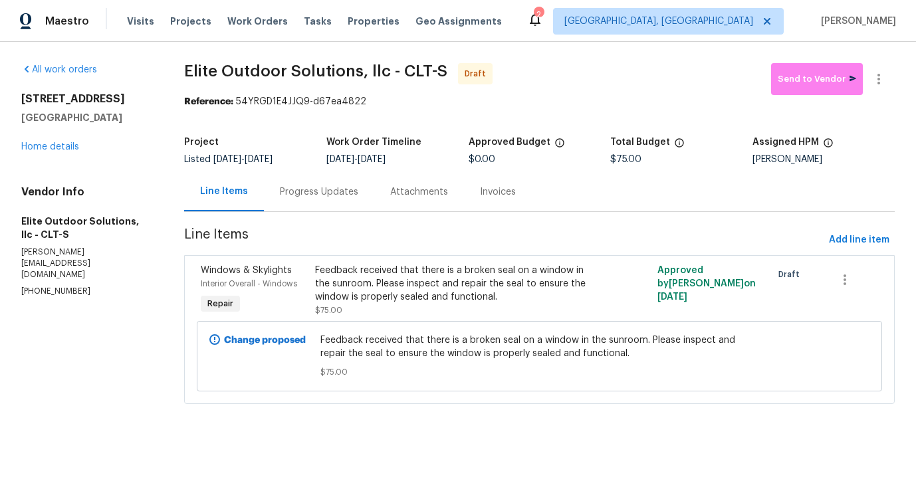
click at [330, 187] on div "Progress Updates" at bounding box center [319, 191] width 78 height 13
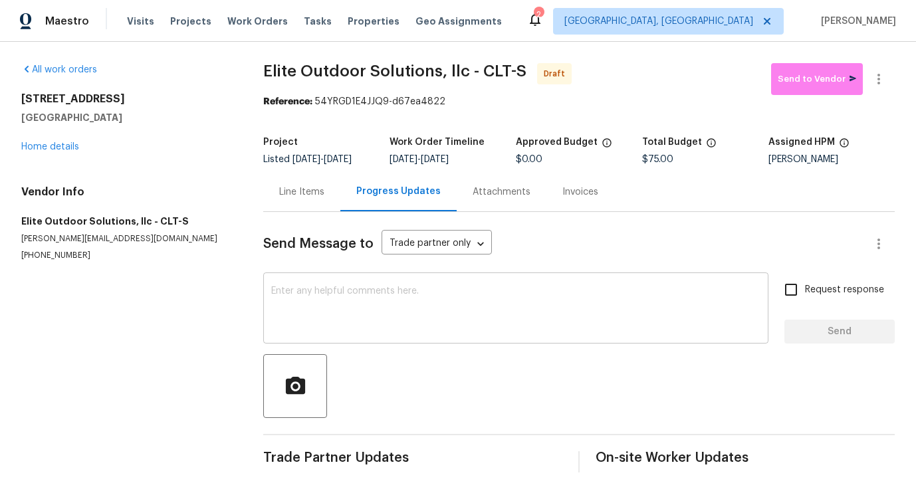
click at [452, 282] on div "x ​" at bounding box center [515, 310] width 505 height 68
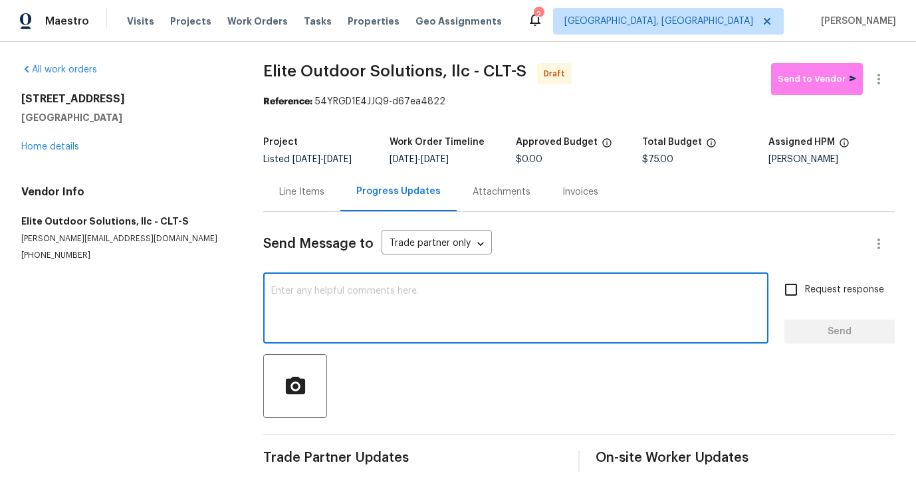
paste textarea "Hi this is [PERSON_NAME] with Opendoor. I’m confirming you received the WO for …"
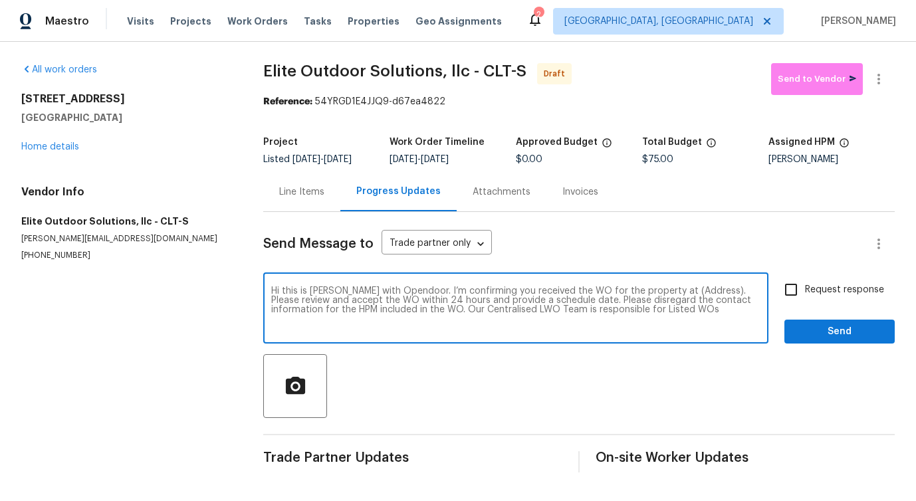
click at [673, 292] on textarea "Hi this is [PERSON_NAME] with Opendoor. I’m confirming you received the WO for …" at bounding box center [515, 309] width 489 height 47
paste textarea "[STREET_ADDRESS]"
type textarea "Hi this is [PERSON_NAME] with Opendoor. I’m confirming you received the WO for …"
click at [806, 286] on span "Request response" at bounding box center [844, 290] width 79 height 14
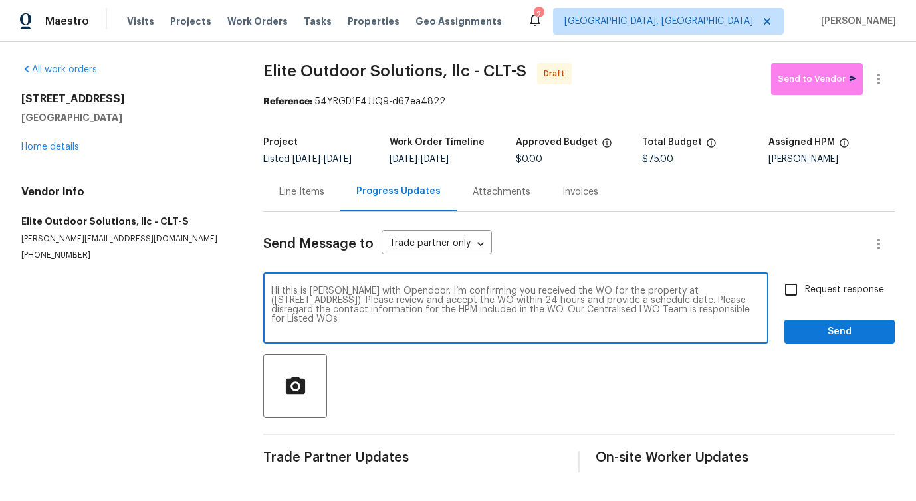
click at [805, 286] on input "Request response" at bounding box center [791, 290] width 28 height 28
checkbox input "true"
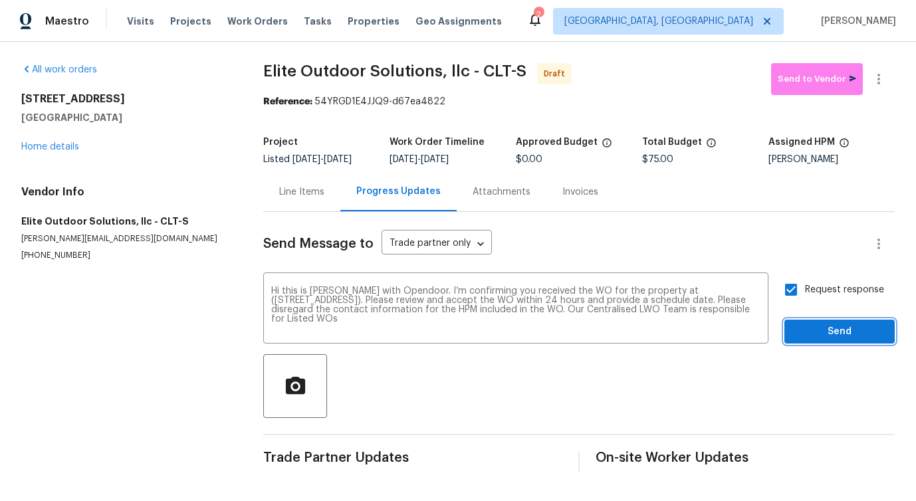
click at [827, 340] on span "Send" at bounding box center [839, 332] width 89 height 17
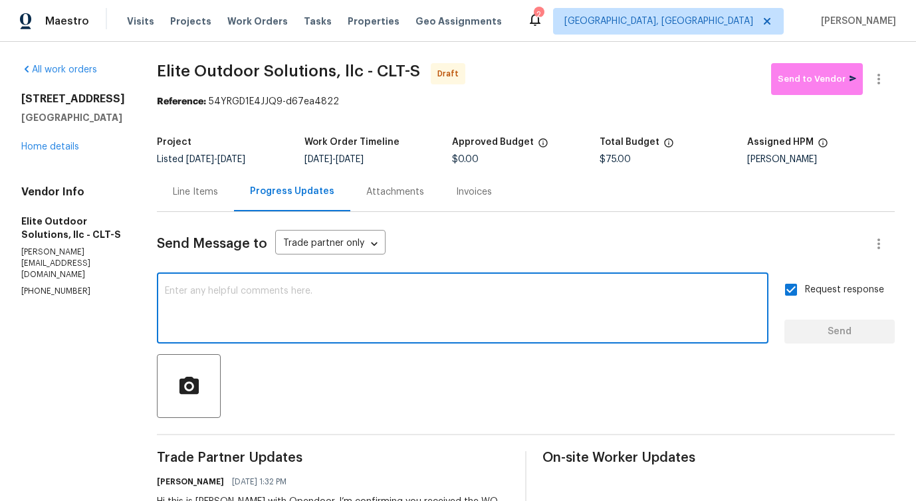
click at [466, 296] on textarea at bounding box center [463, 309] width 596 height 47
paste textarea "Attention All Work Orders must include before-photos (both close-up and wide-an…"
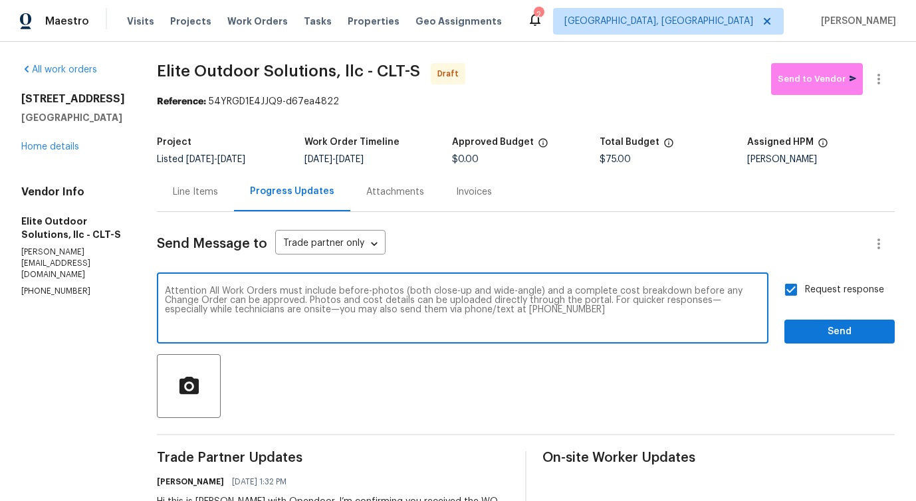
type textarea "Attention All Work Orders must include before-photos (both close-up and wide-an…"
click at [841, 334] on span "Send" at bounding box center [839, 332] width 89 height 17
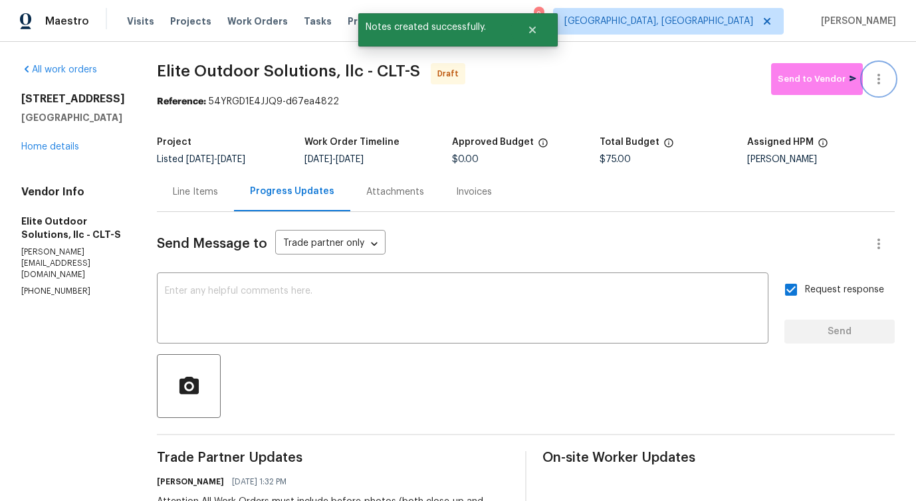
click at [882, 75] on icon "button" at bounding box center [879, 79] width 16 height 16
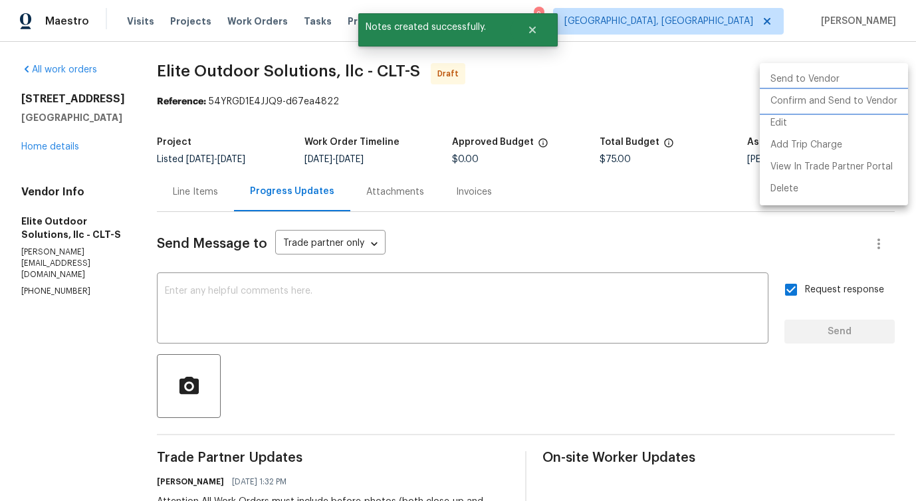
click at [833, 92] on li "Confirm and Send to Vendor" at bounding box center [834, 101] width 148 height 22
click at [497, 118] on div at bounding box center [458, 250] width 916 height 501
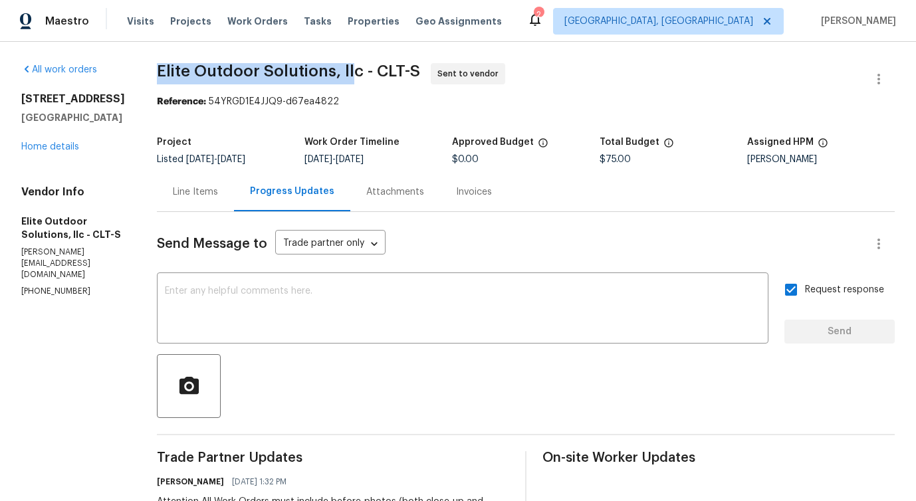
drag, startPoint x: 143, startPoint y: 72, endPoint x: 342, endPoint y: 66, distance: 199.5
click at [342, 66] on div "All work orders 2405 Falling Leaf Ct Rock Hill, SC 29732 Home details Vendor In…" at bounding box center [458, 373] width 916 height 662
copy span "Elite Outdoor Solutions, ll"
click at [271, 76] on span "Elite Outdoor Solutions, llc - CLT-S" at bounding box center [288, 71] width 263 height 16
drag, startPoint x: 145, startPoint y: 70, endPoint x: 347, endPoint y: 78, distance: 202.2
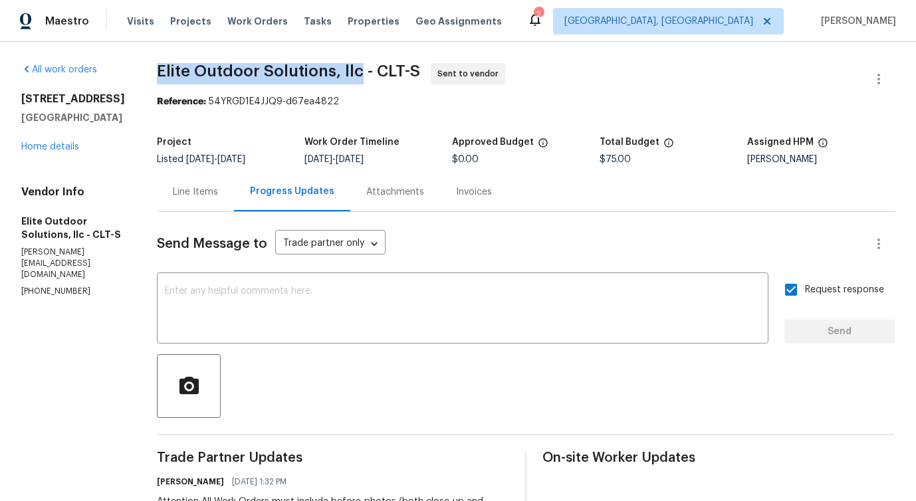
click at [347, 78] on span "Elite Outdoor Solutions, llc - CLT-S" at bounding box center [288, 71] width 263 height 16
copy span "Elite Outdoor Solutions, llc"
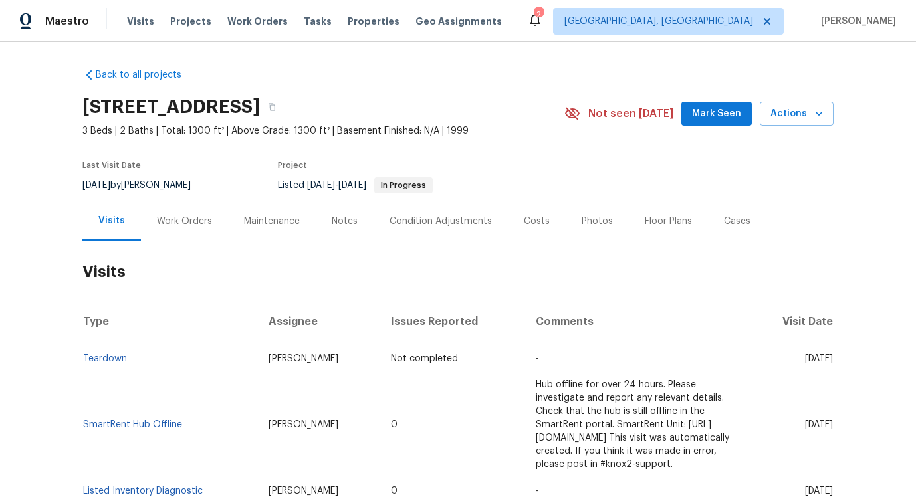
click at [187, 217] on div "Work Orders" at bounding box center [184, 221] width 55 height 13
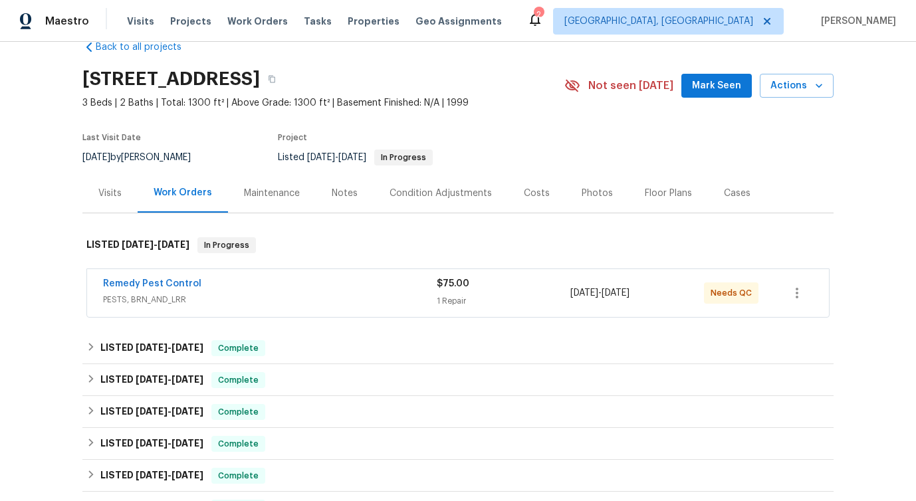
scroll to position [31, 0]
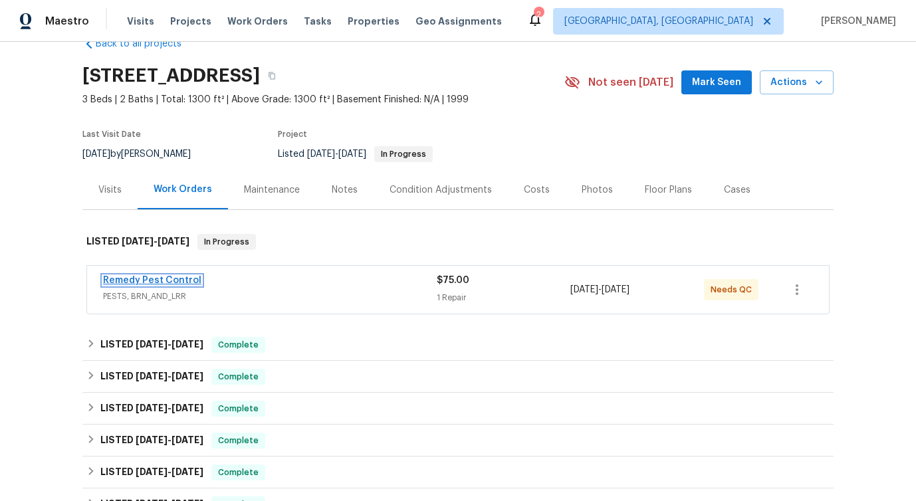
click at [177, 277] on link "Remedy Pest Control" at bounding box center [152, 280] width 98 height 9
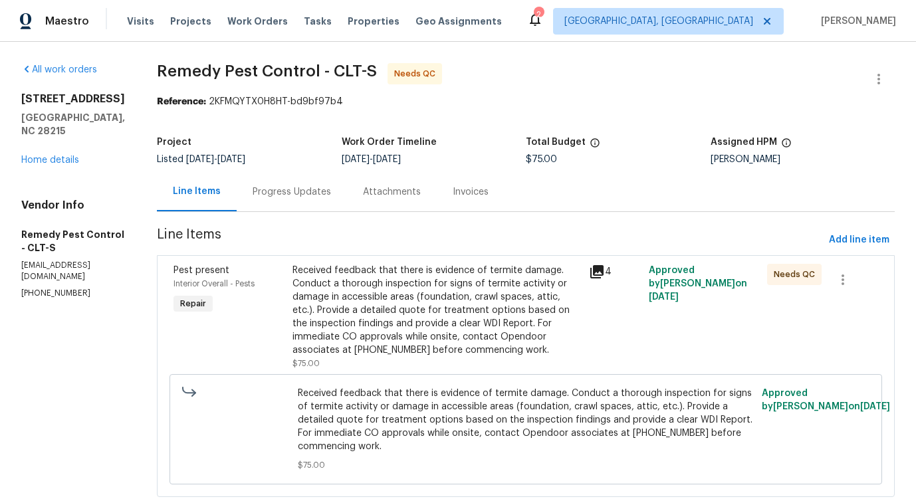
click at [340, 302] on div "Received feedback that there is evidence of termite damage. Conduct a thorough …" at bounding box center [436, 310] width 289 height 93
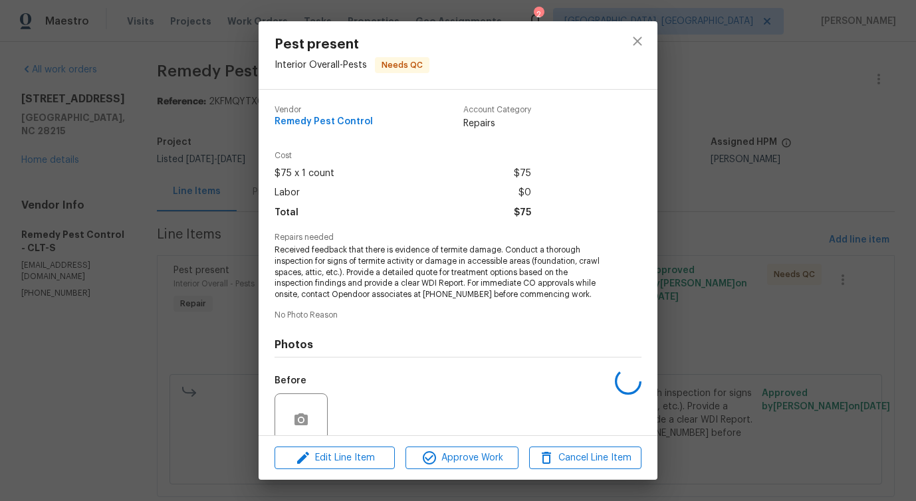
scroll to position [111, 0]
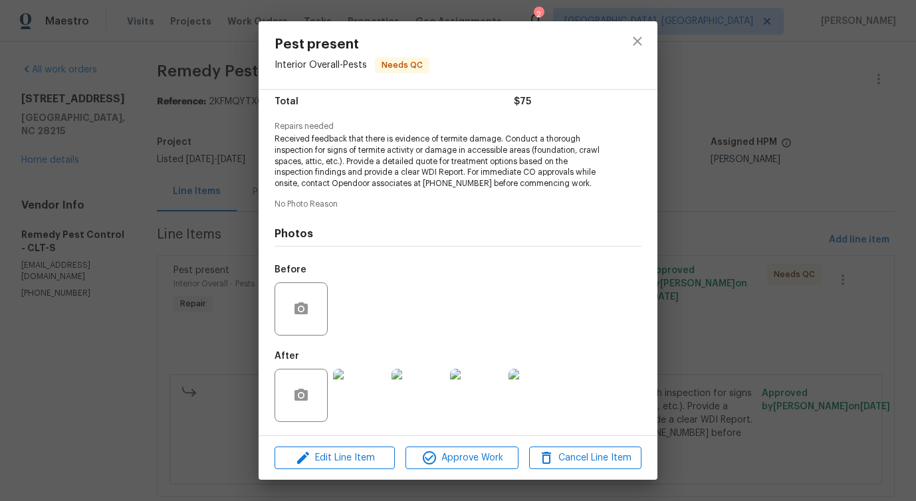
click at [374, 393] on img at bounding box center [359, 395] width 53 height 53
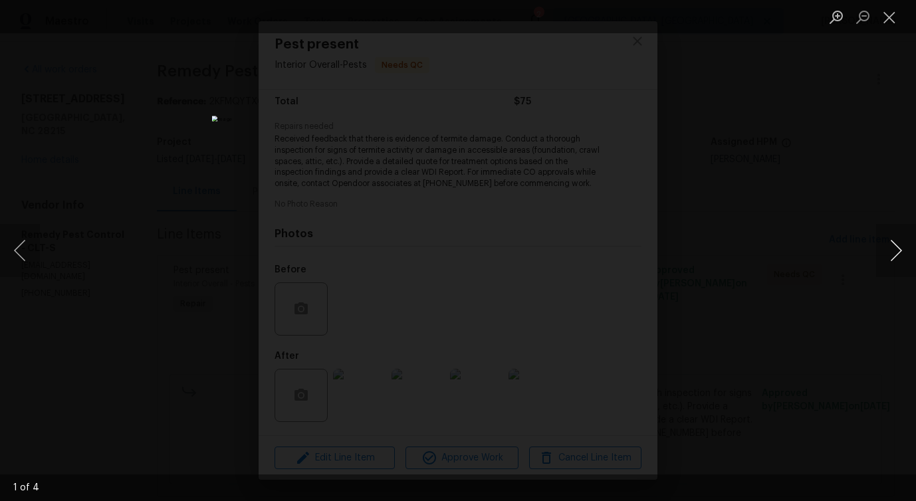
click at [898, 253] on button "Next image" at bounding box center [896, 250] width 40 height 53
click at [899, 256] on button "Next image" at bounding box center [896, 250] width 40 height 53
click at [889, 253] on button "Next image" at bounding box center [896, 250] width 40 height 53
click at [897, 22] on button "Close lightbox" at bounding box center [889, 16] width 27 height 23
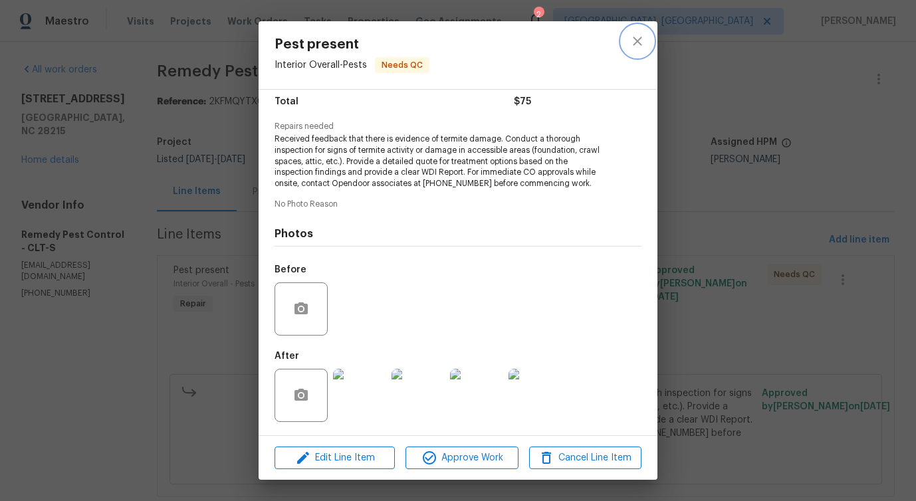
click at [629, 41] on icon "close" at bounding box center [637, 41] width 16 height 16
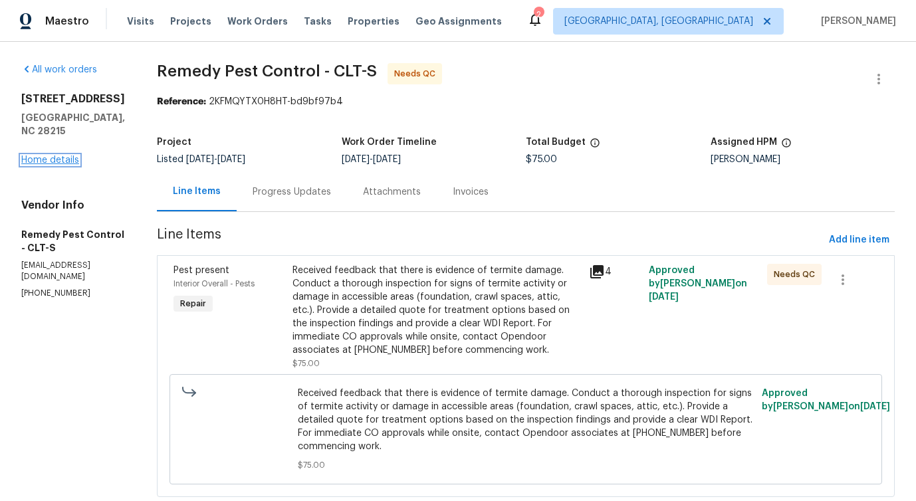
click at [56, 165] on link "Home details" at bounding box center [50, 160] width 58 height 9
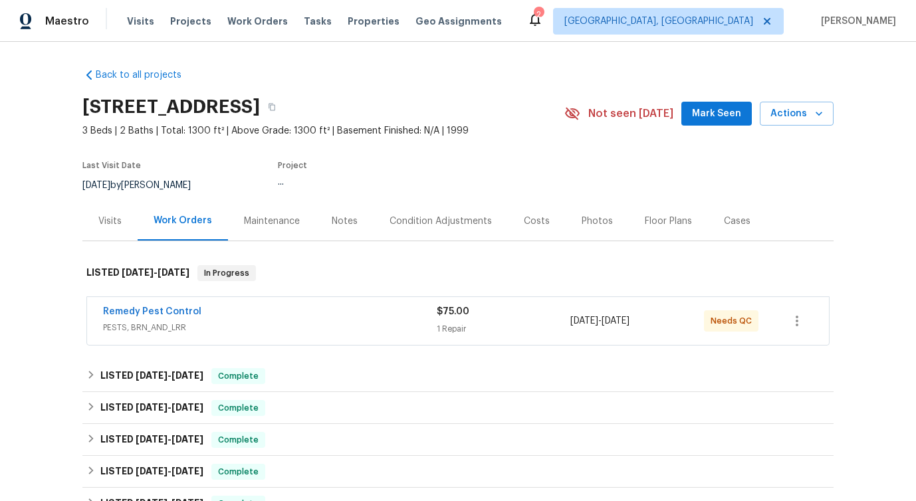
scroll to position [33, 0]
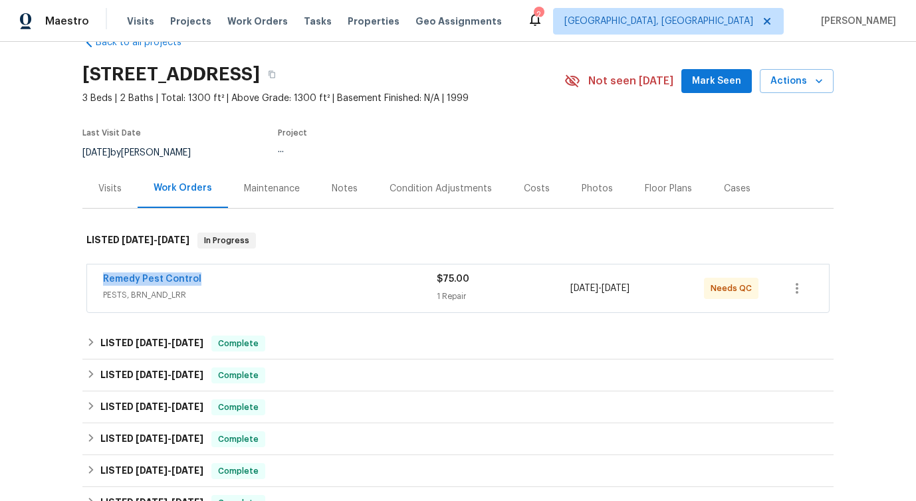
drag, startPoint x: 96, startPoint y: 278, endPoint x: 266, endPoint y: 278, distance: 169.5
click at [266, 278] on div "Remedy Pest Control PESTS, BRN_AND_LRR $75.00 1 Repair [DATE] - [DATE] Needs QC" at bounding box center [458, 289] width 742 height 48
copy link "Remedy Pest Control"
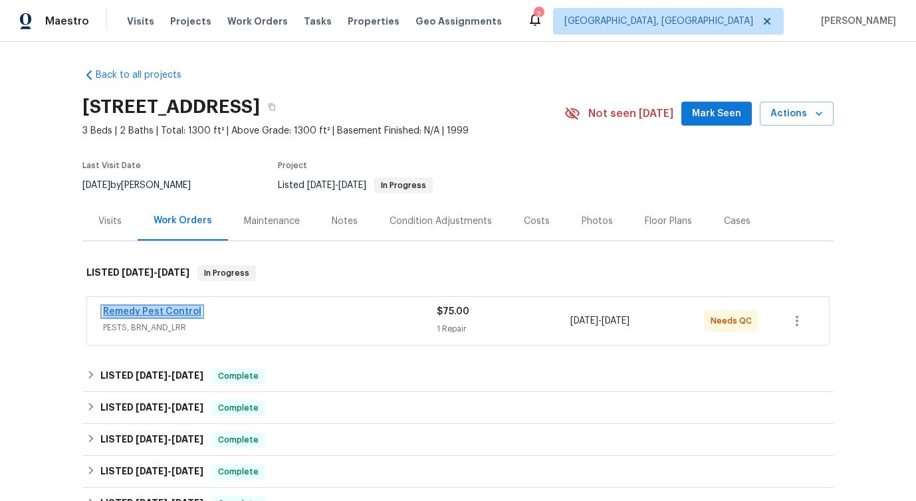
click at [166, 310] on link "Remedy Pest Control" at bounding box center [152, 311] width 98 height 9
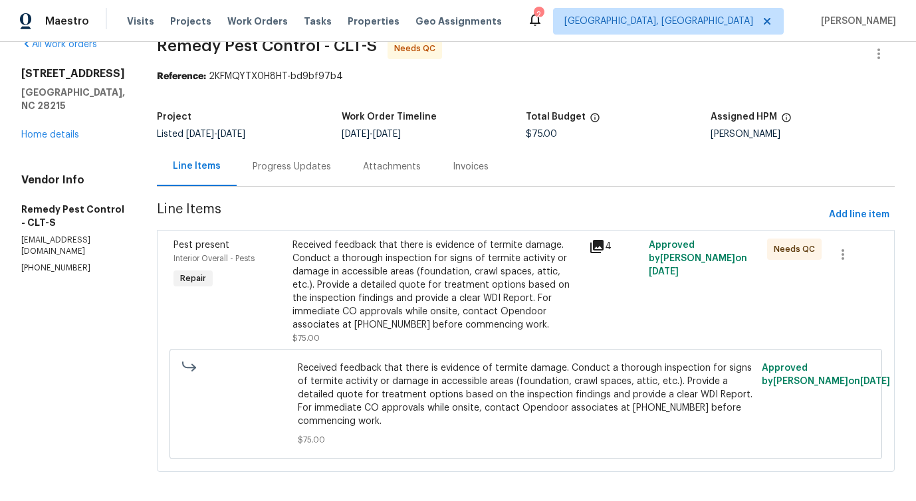
scroll to position [33, 0]
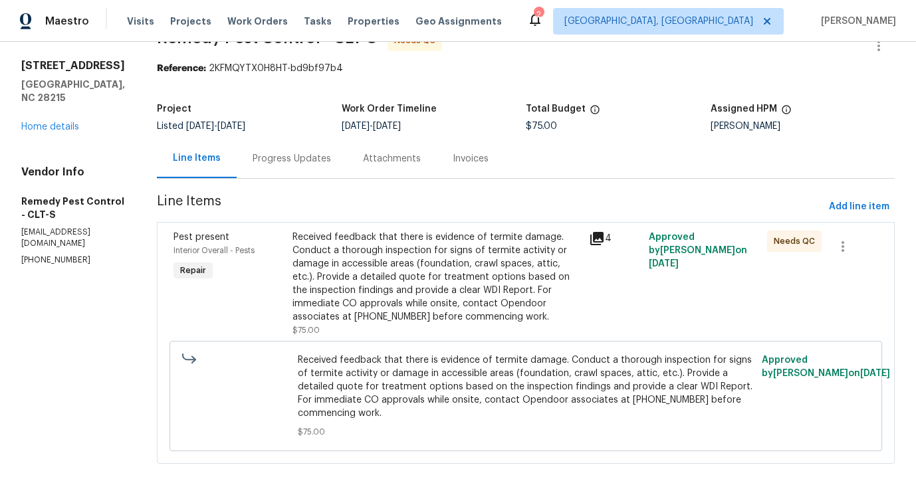
click at [318, 388] on span "Received feedback that there is evidence of termite damage. Conduct a thorough …" at bounding box center [525, 387] width 455 height 66
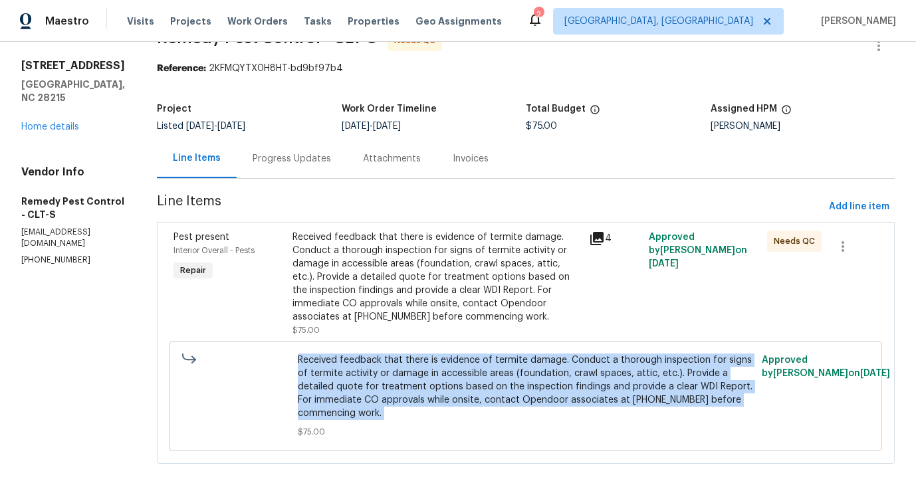
click at [318, 388] on span "Received feedback that there is evidence of termite damage. Conduct a thorough …" at bounding box center [525, 387] width 455 height 66
copy span "Received feedback that there is evidence of termite damage. Conduct a thorough …"
click at [295, 174] on div "Progress Updates" at bounding box center [292, 158] width 110 height 39
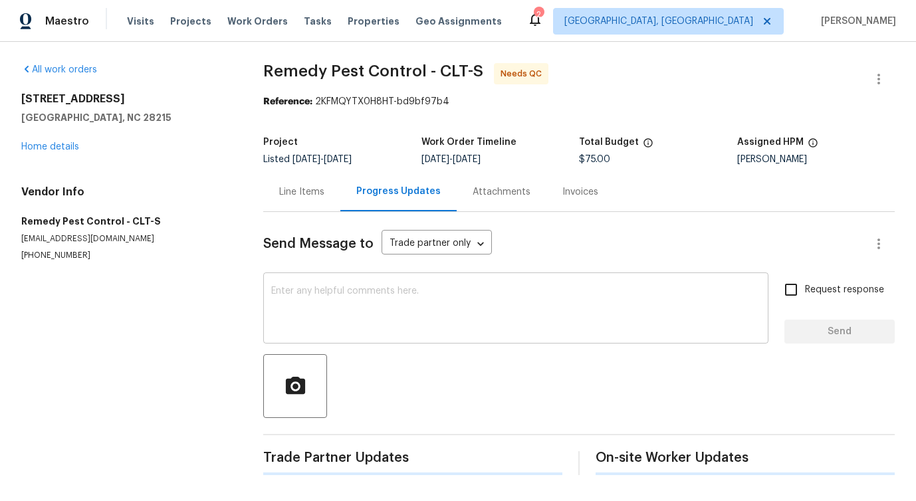
click at [317, 294] on textarea at bounding box center [515, 309] width 489 height 47
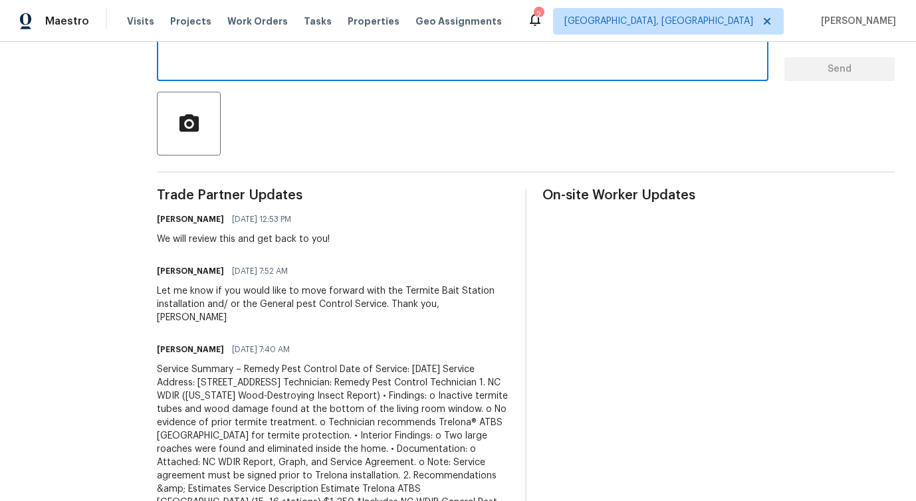
scroll to position [303, 0]
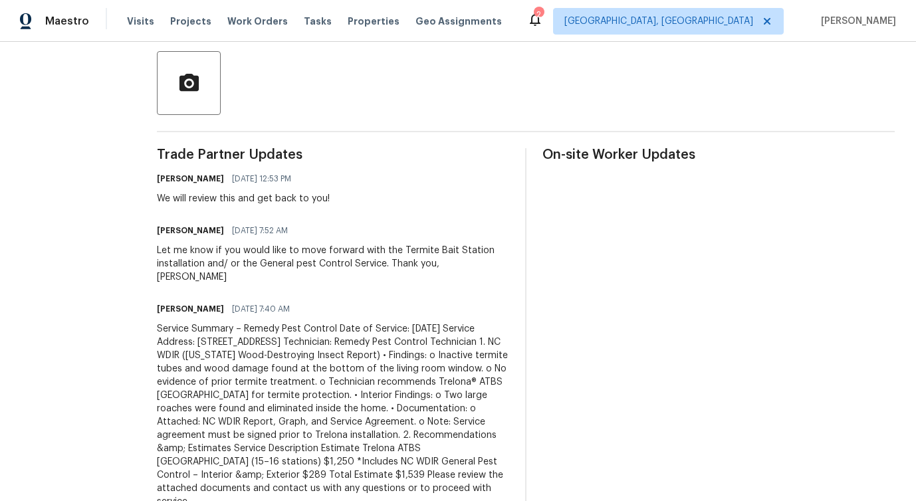
click at [273, 380] on div "Service Summary – Remedy Pest Control Date of Service: [DATE] Service Address: …" at bounding box center [333, 415] width 352 height 186
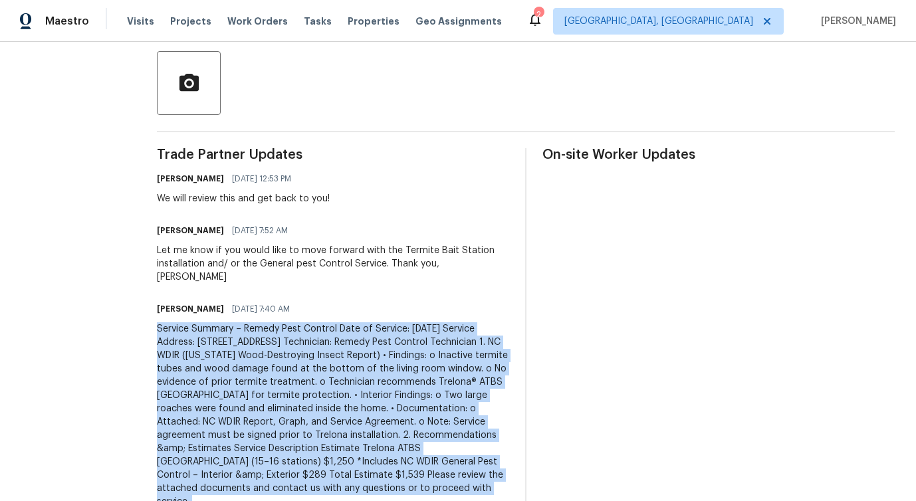
copy div "Service Summary – Remedy Pest Control Date of Service: [DATE] Service Address: …"
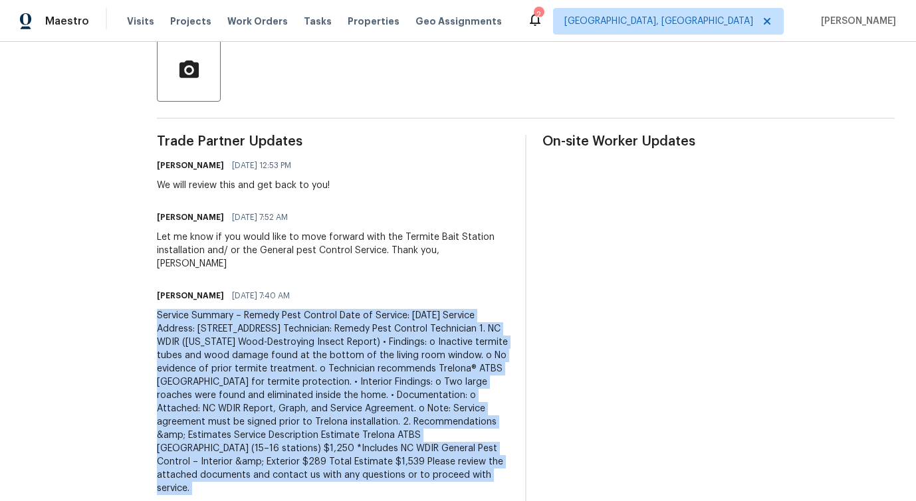
scroll to position [306, 0]
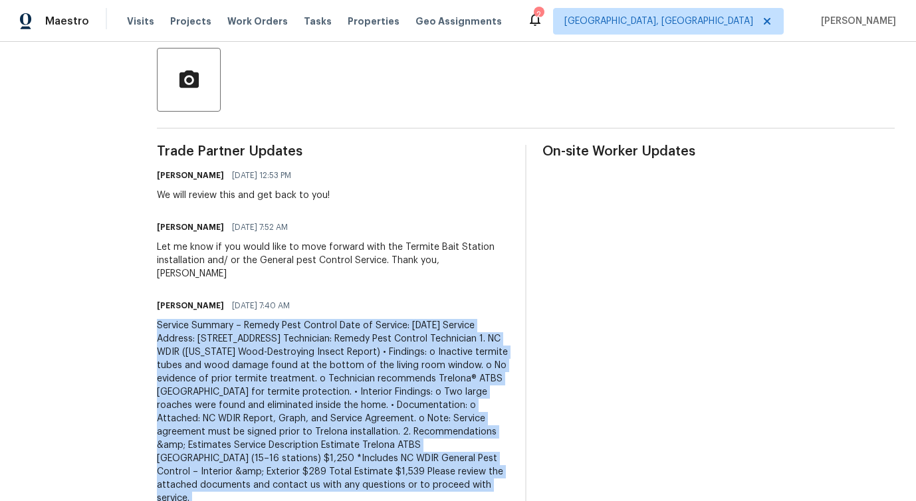
click at [260, 252] on div "Let me know if you would like to move forward with the Termite Bait Station ins…" at bounding box center [333, 261] width 352 height 40
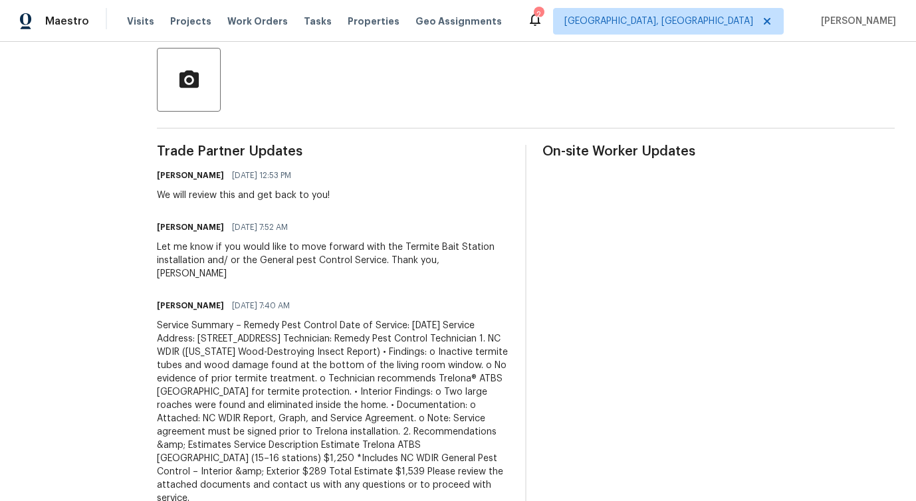
click at [260, 252] on div "Let me know if you would like to move forward with the Termite Bait Station ins…" at bounding box center [333, 261] width 352 height 40
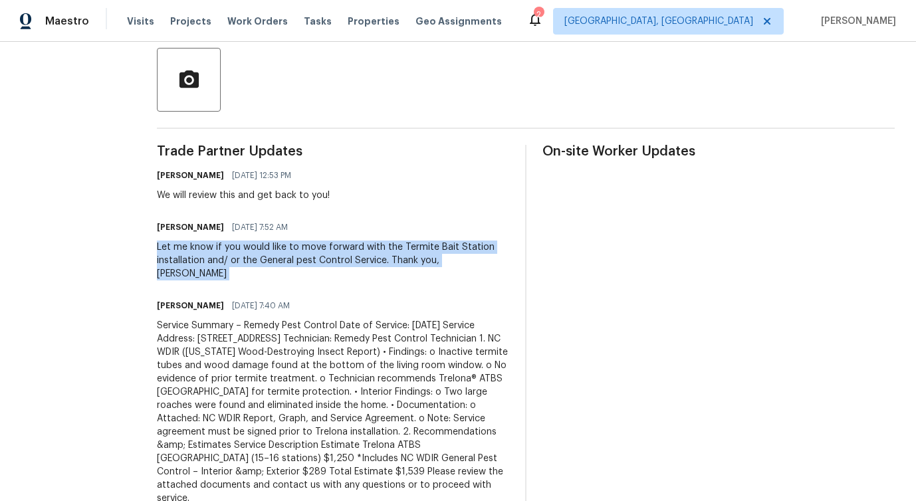
click at [260, 252] on div "Let me know if you would like to move forward with the Termite Bait Station ins…" at bounding box center [333, 261] width 352 height 40
click at [221, 249] on div "Let me know if you would like to move forward with the Termite Bait Station ins…" at bounding box center [333, 261] width 352 height 40
drag, startPoint x: 137, startPoint y: 246, endPoint x: 370, endPoint y: 263, distance: 233.3
click at [370, 263] on div "All work orders 6809 Brancusi Ct Charlotte, NC 28215 Home details Vendor Info R…" at bounding box center [458, 328] width 916 height 1186
copy div "Let me know if you would like to move forward with the Termite Bait Station ins…"
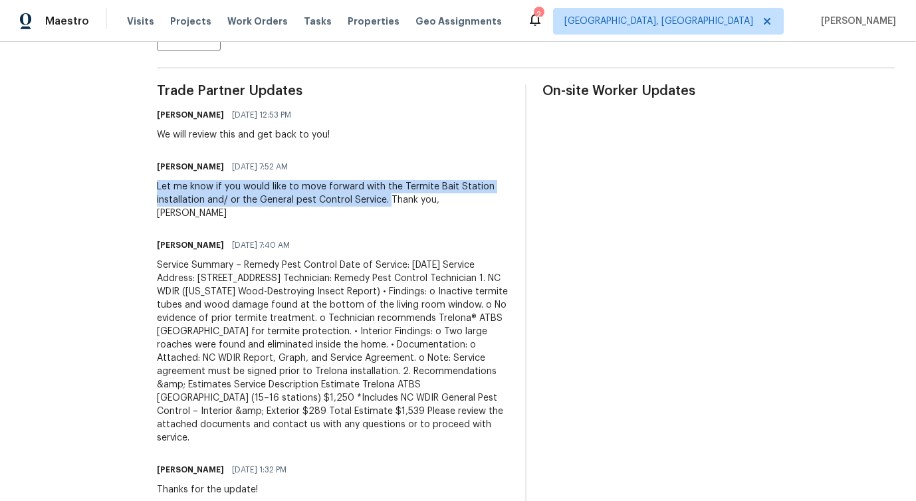
scroll to position [374, 0]
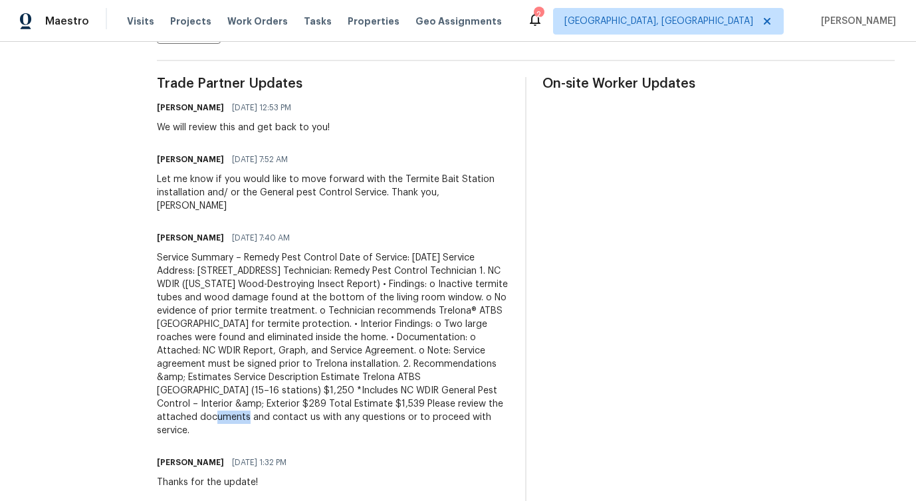
drag, startPoint x: 226, startPoint y: 391, endPoint x: 254, endPoint y: 393, distance: 28.0
click at [254, 393] on div "Service Summary – Remedy Pest Control Date of Service: Friday, September 26, 20…" at bounding box center [333, 344] width 352 height 186
copy div "$1,539"
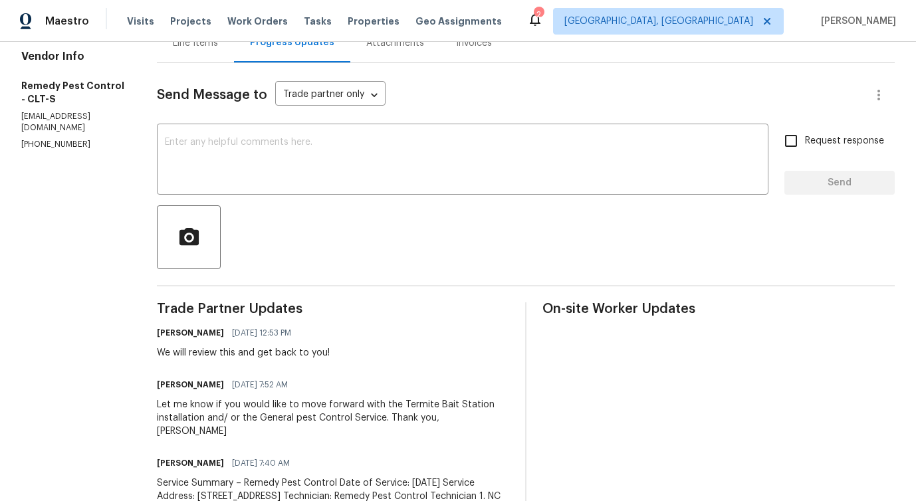
scroll to position [0, 0]
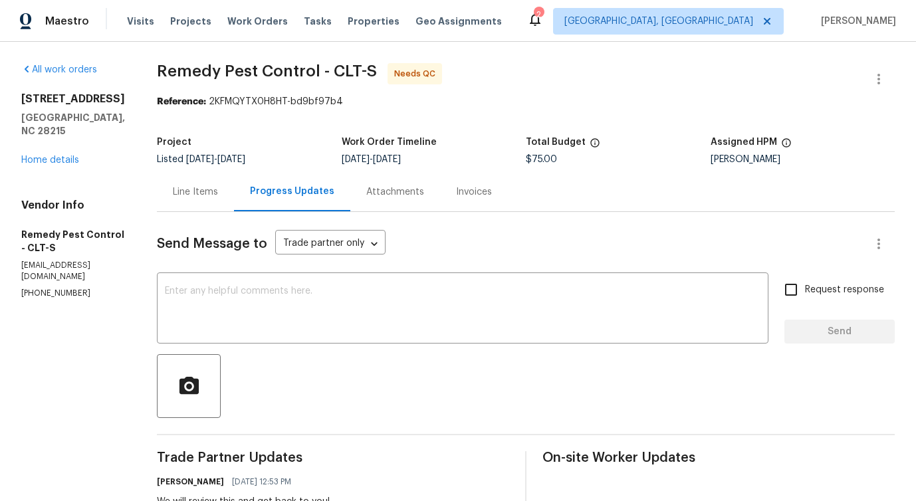
click at [54, 167] on div "6809 Brancusi Ct Charlotte, NC 28215 Home details" at bounding box center [73, 129] width 104 height 74
click at [58, 165] on link "Home details" at bounding box center [50, 160] width 58 height 9
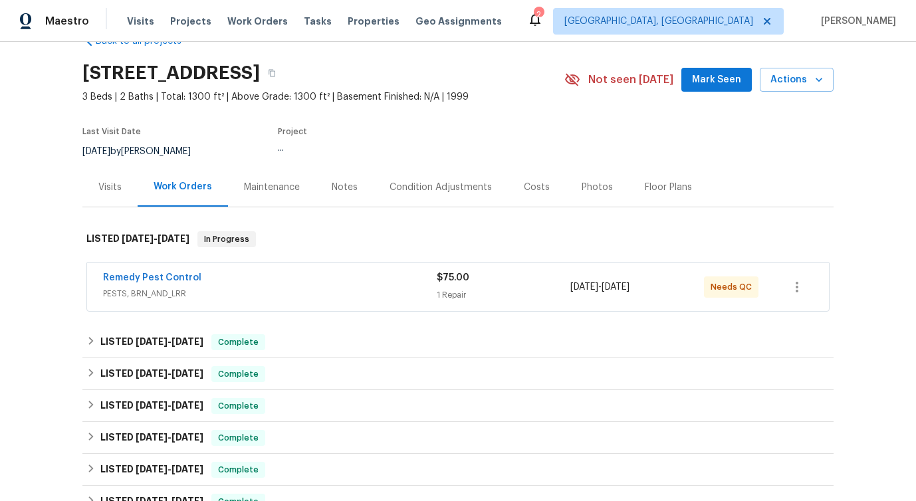
scroll to position [92, 0]
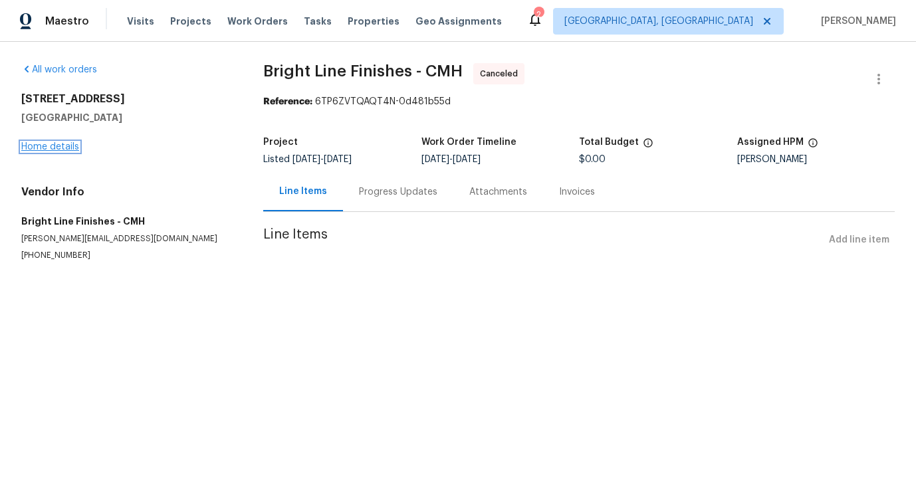
click at [63, 145] on link "Home details" at bounding box center [50, 146] width 58 height 9
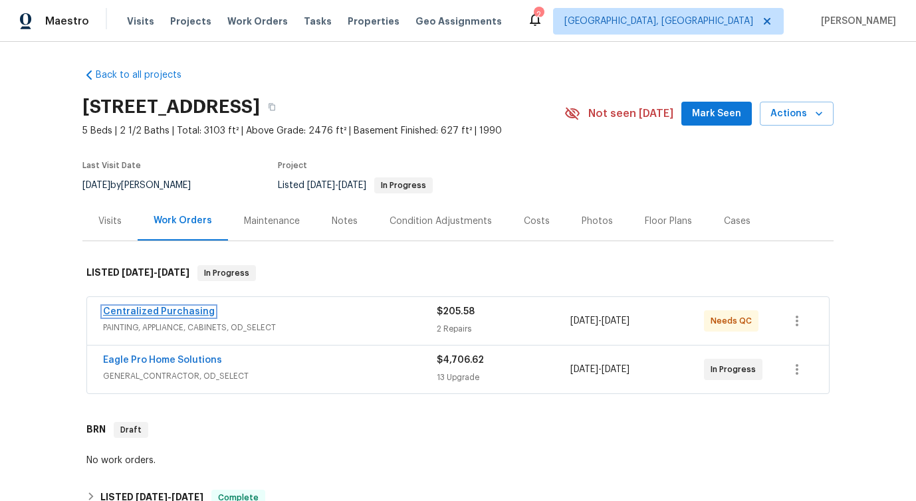
click at [136, 310] on link "Centralized Purchasing" at bounding box center [159, 311] width 112 height 9
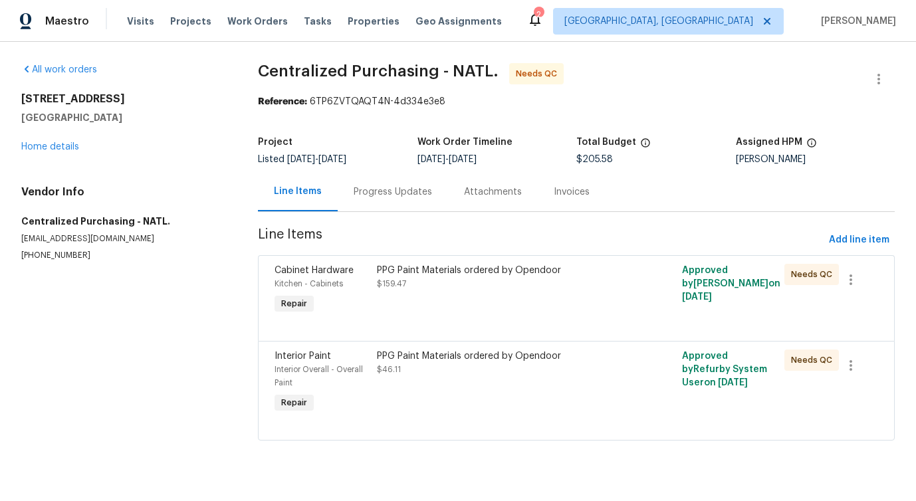
click at [365, 199] on div "Progress Updates" at bounding box center [393, 191] width 110 height 39
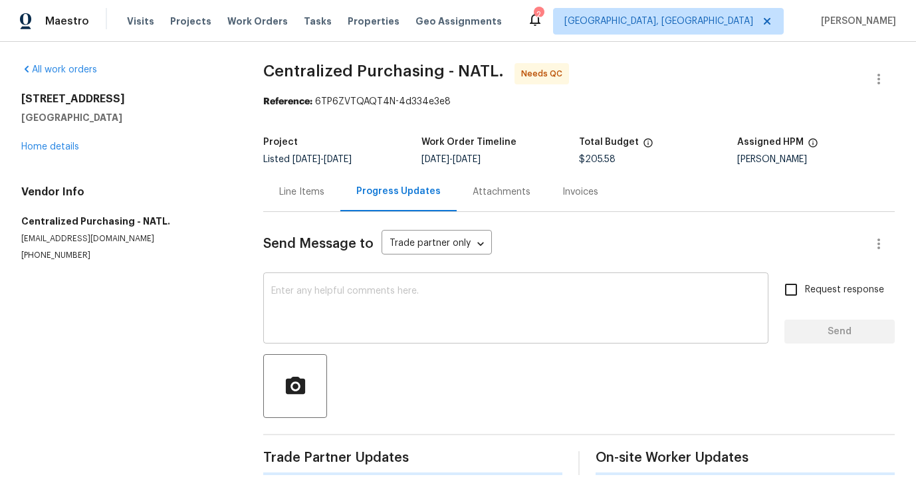
click at [384, 334] on div "x ​" at bounding box center [515, 310] width 505 height 68
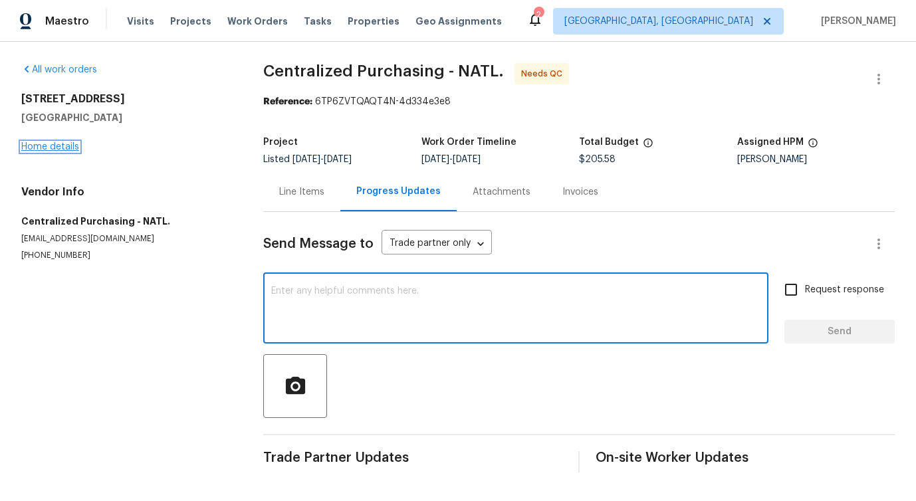
click at [55, 145] on link "Home details" at bounding box center [50, 146] width 58 height 9
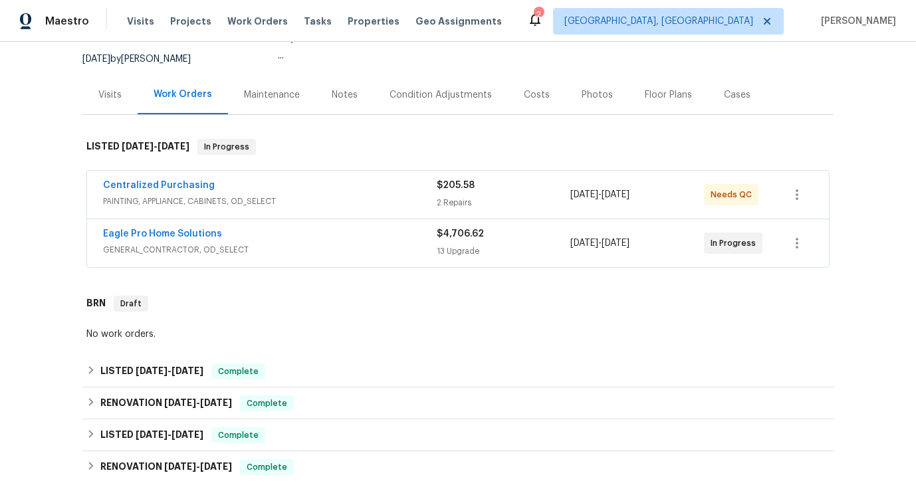
scroll to position [148, 0]
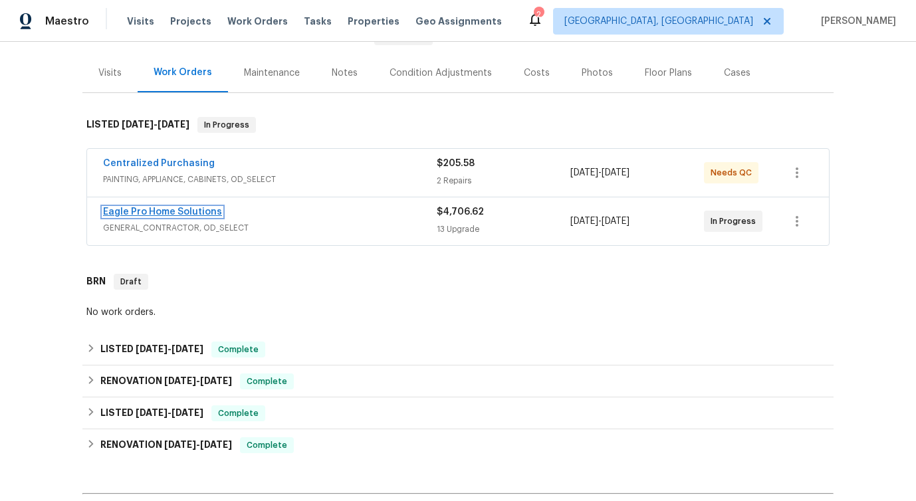
click at [148, 211] on link "Eagle Pro Home Solutions" at bounding box center [162, 211] width 119 height 9
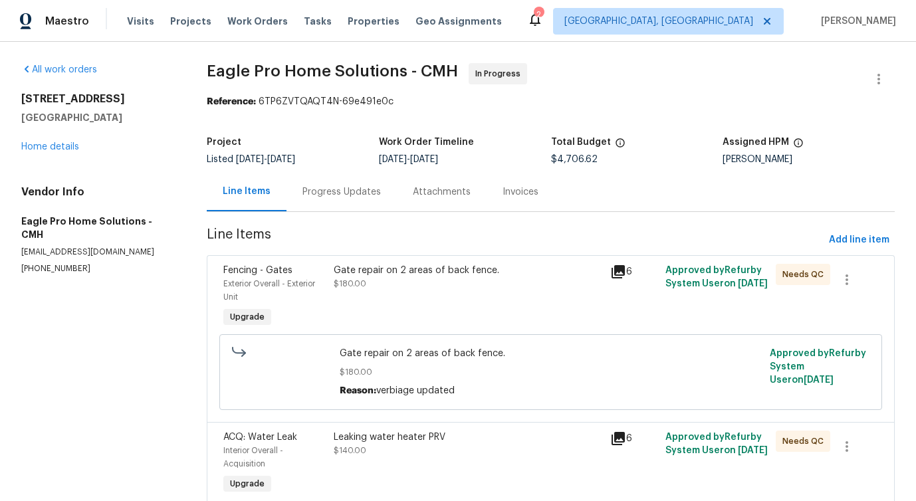
click at [345, 189] on div "Progress Updates" at bounding box center [341, 191] width 78 height 13
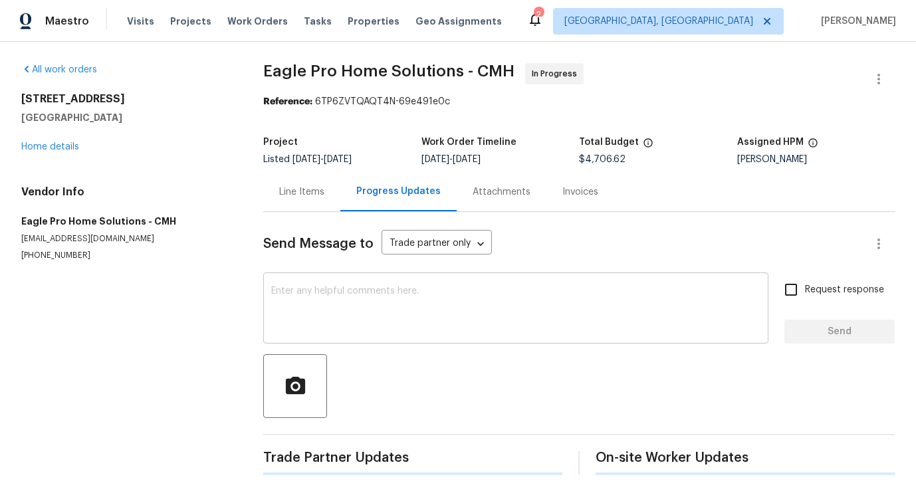
click at [377, 318] on textarea at bounding box center [515, 309] width 489 height 47
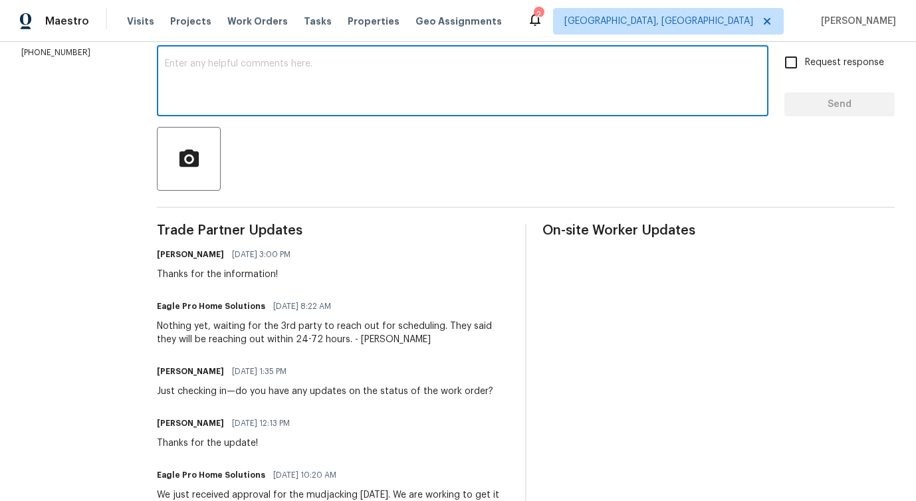
scroll to position [268, 0]
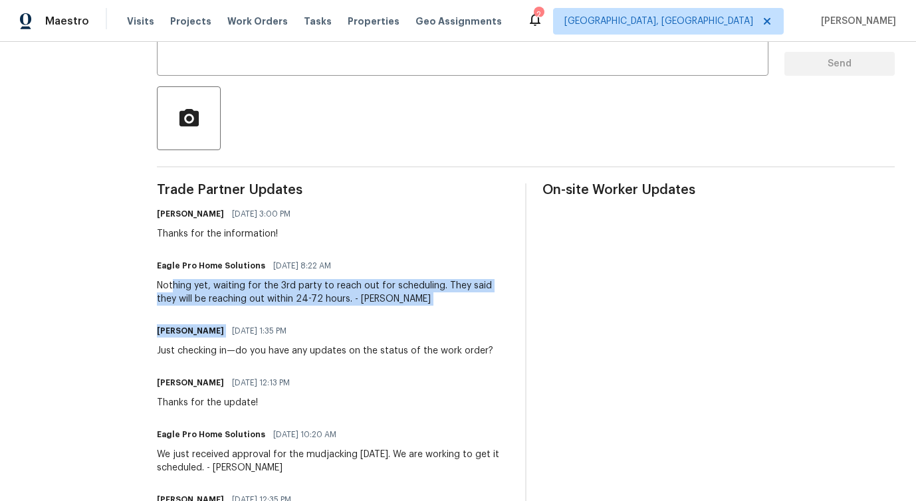
drag, startPoint x: 206, startPoint y: 288, endPoint x: 455, endPoint y: 318, distance: 251.0
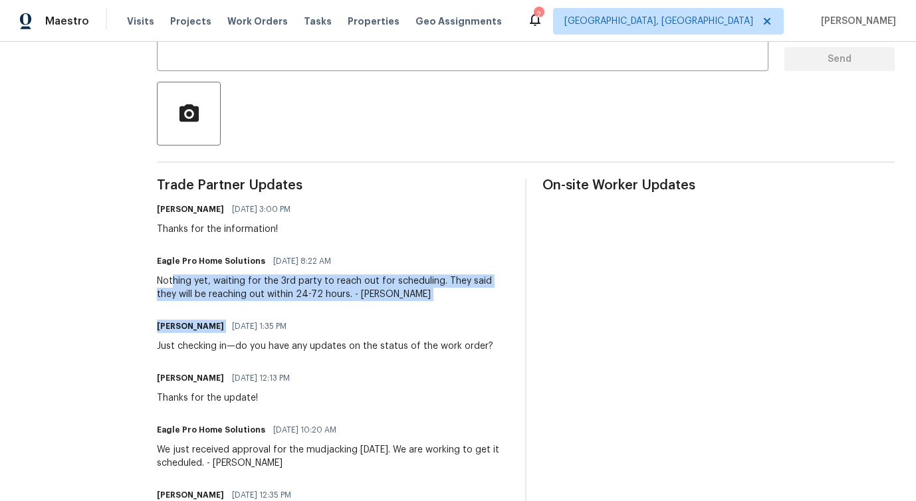
scroll to position [306, 0]
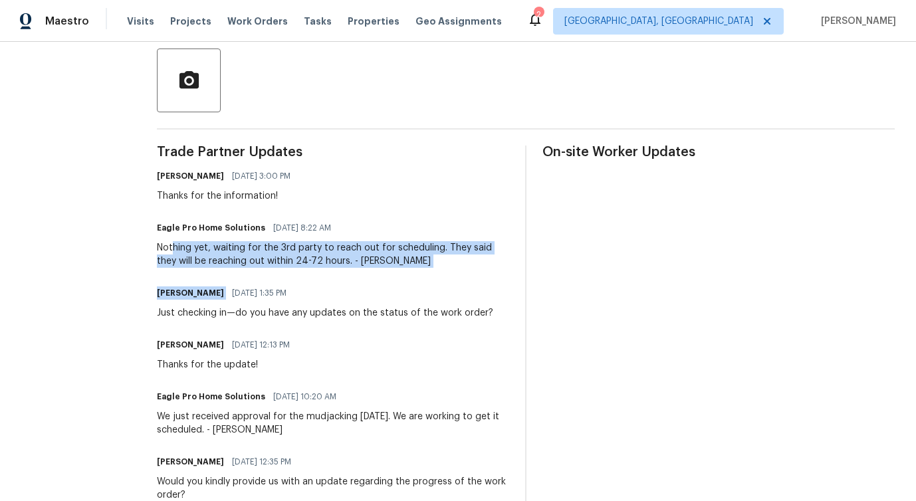
click at [213, 316] on div "Just checking in—do you have any updates on the status of the work order?" at bounding box center [325, 312] width 336 height 13
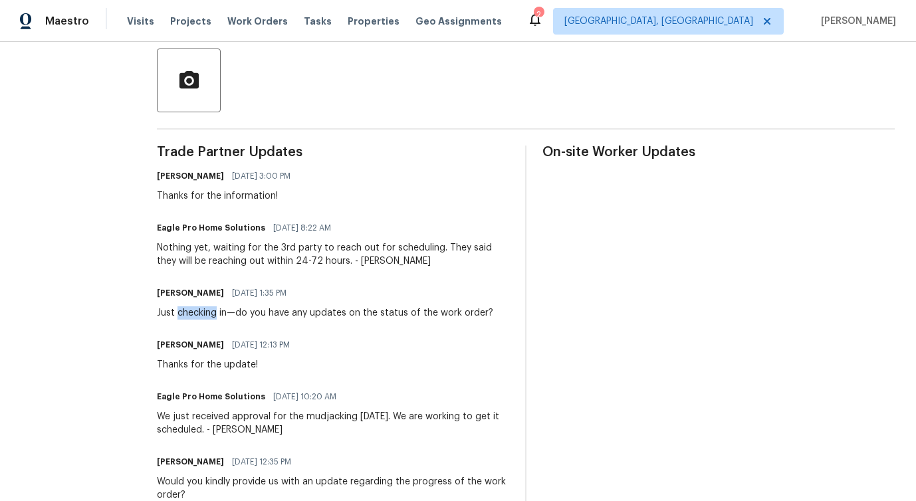
click at [213, 316] on div "Just checking in—do you have any updates on the status of the work order?" at bounding box center [325, 312] width 336 height 13
copy div "Just checking in—do you have any updates on the status of the work order?"
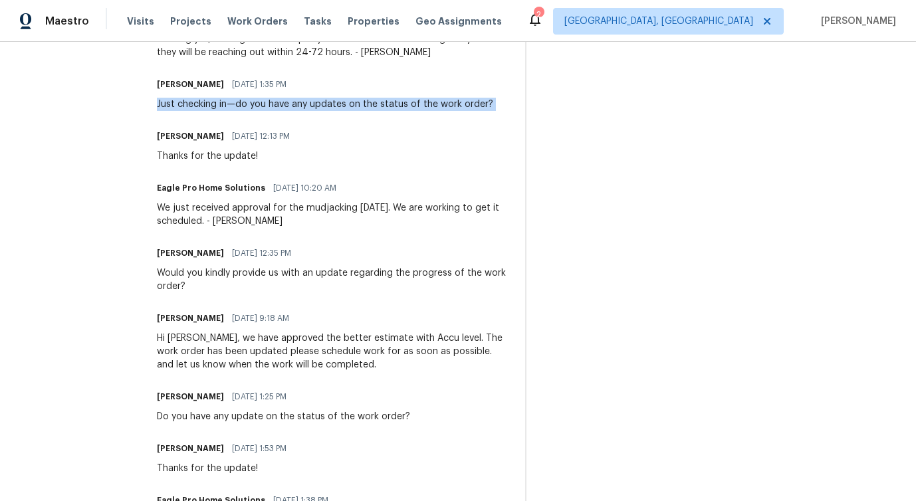
scroll to position [524, 0]
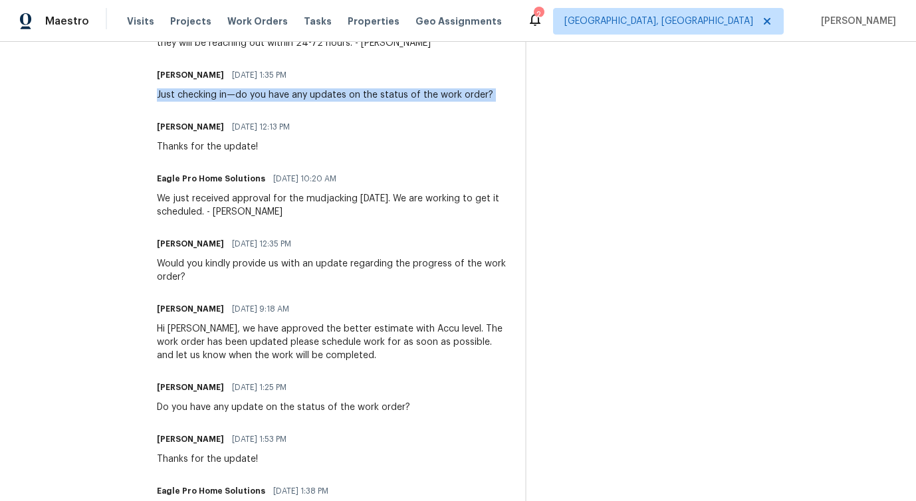
click at [237, 409] on div "Do you have any update on the status of the work order?" at bounding box center [283, 407] width 253 height 13
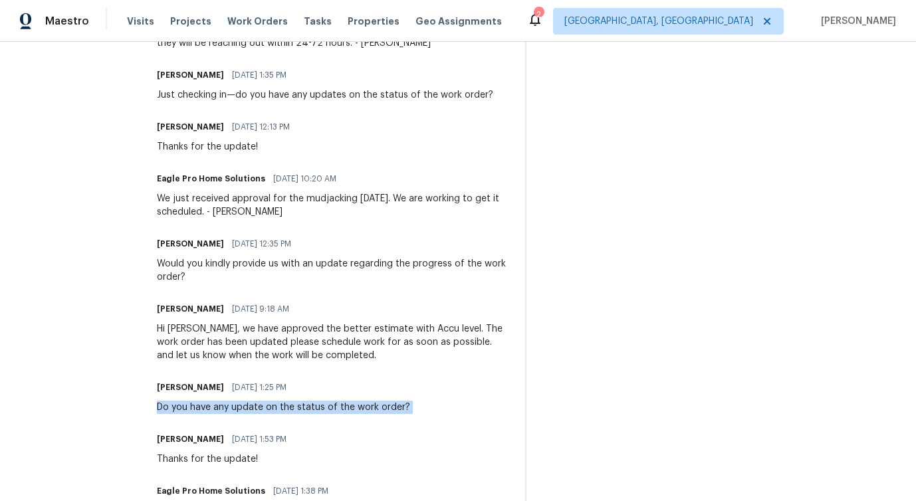
copy div "Do you have any update on the status of the work order?"
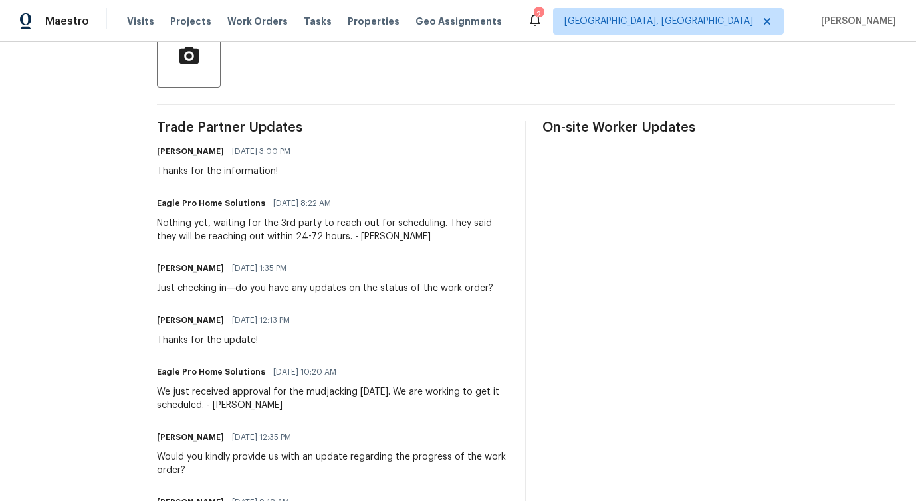
scroll to position [1, 0]
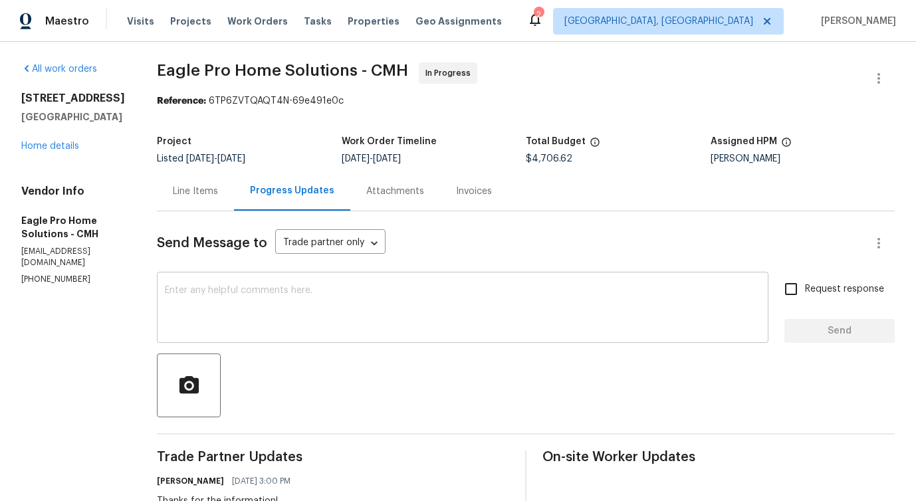
click at [318, 311] on textarea at bounding box center [463, 309] width 596 height 47
paste textarea "Do you have any update on the status of the work order?"
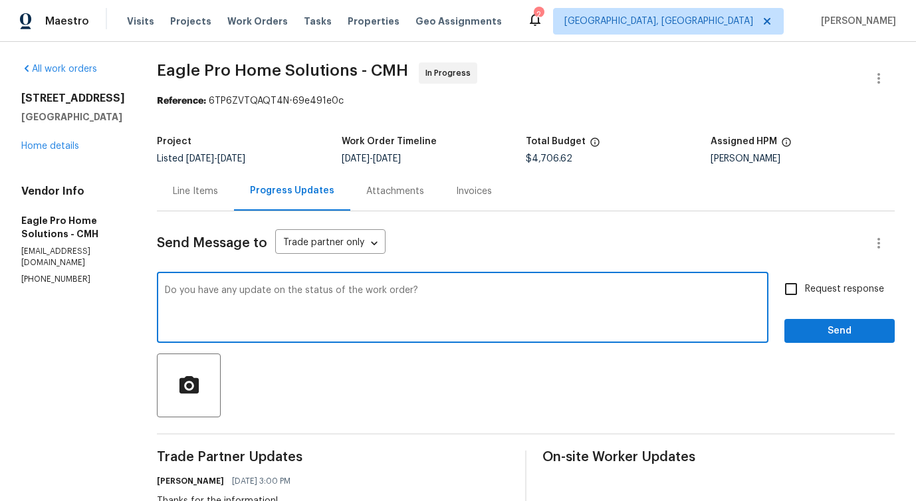
type textarea "Do you have any update on the status of the work order?"
click at [830, 288] on span "Request response" at bounding box center [844, 289] width 79 height 14
click at [805, 288] on input "Request response" at bounding box center [791, 289] width 28 height 28
checkbox input "true"
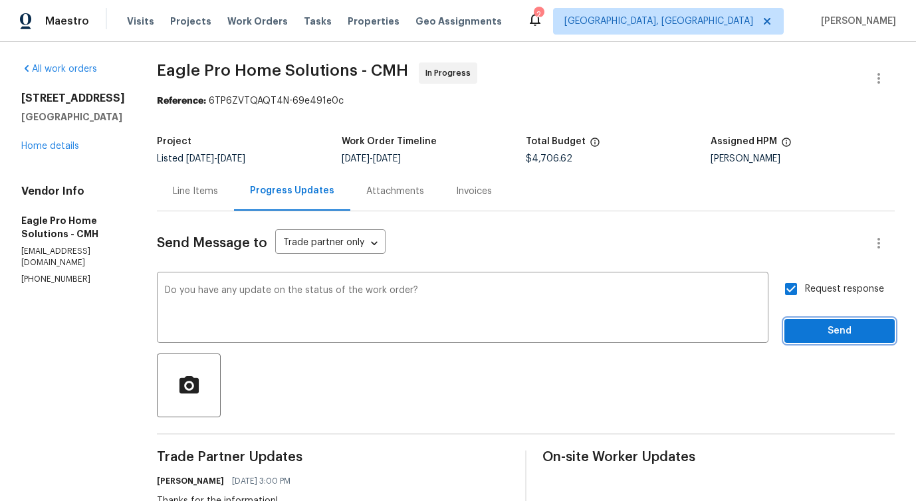
click at [834, 327] on span "Send" at bounding box center [839, 331] width 89 height 17
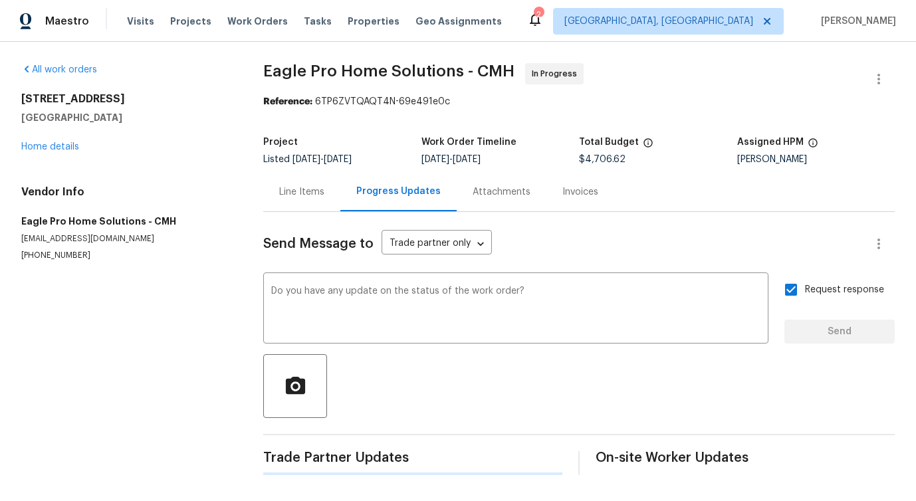
scroll to position [0, 0]
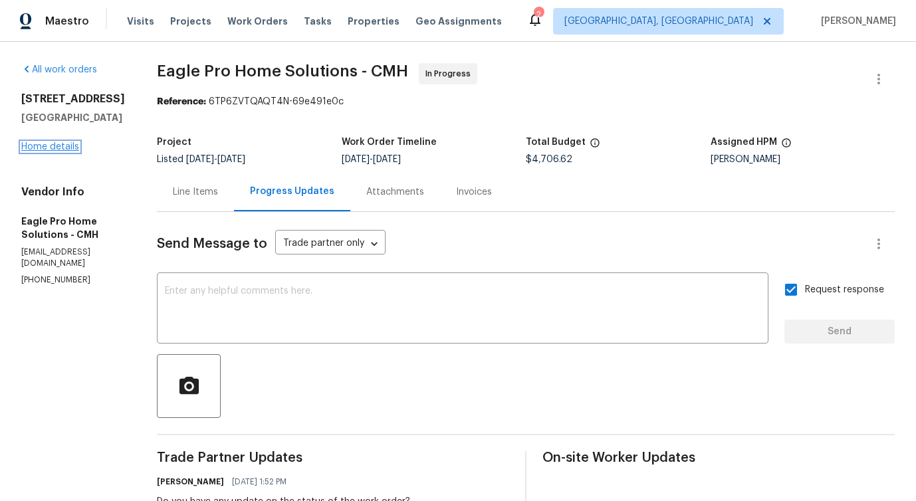
click at [61, 150] on link "Home details" at bounding box center [50, 146] width 58 height 9
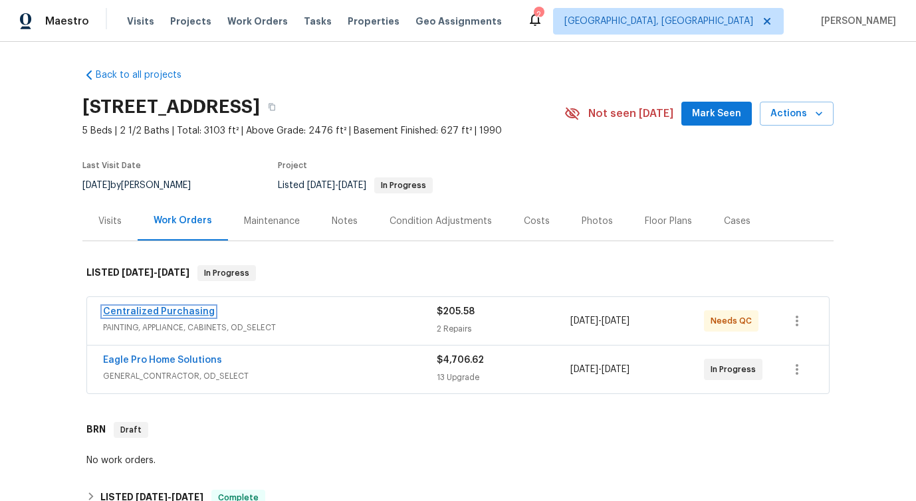
click at [132, 312] on link "Centralized Purchasing" at bounding box center [159, 311] width 112 height 9
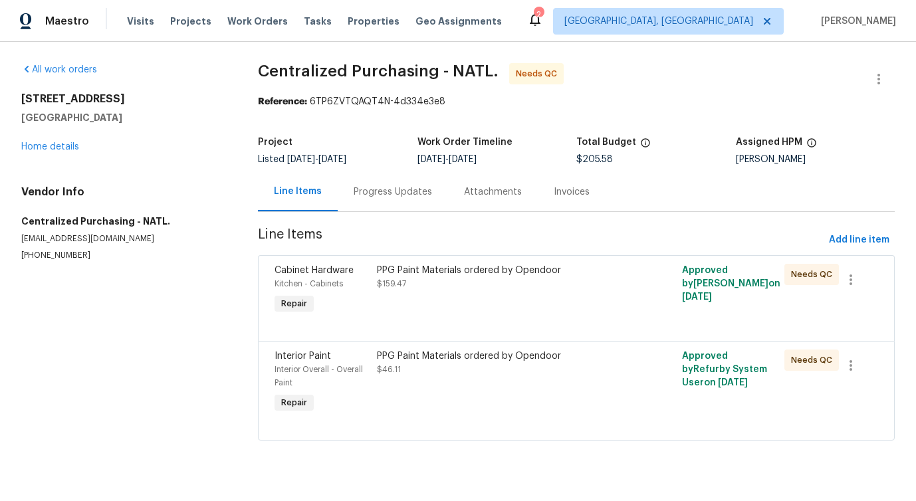
click at [344, 193] on div "Progress Updates" at bounding box center [393, 191] width 110 height 39
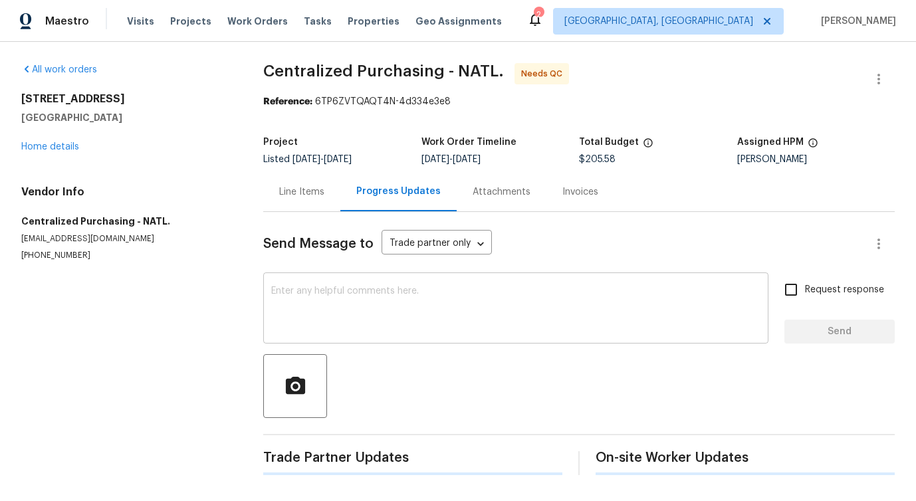
click at [386, 312] on textarea at bounding box center [515, 309] width 489 height 47
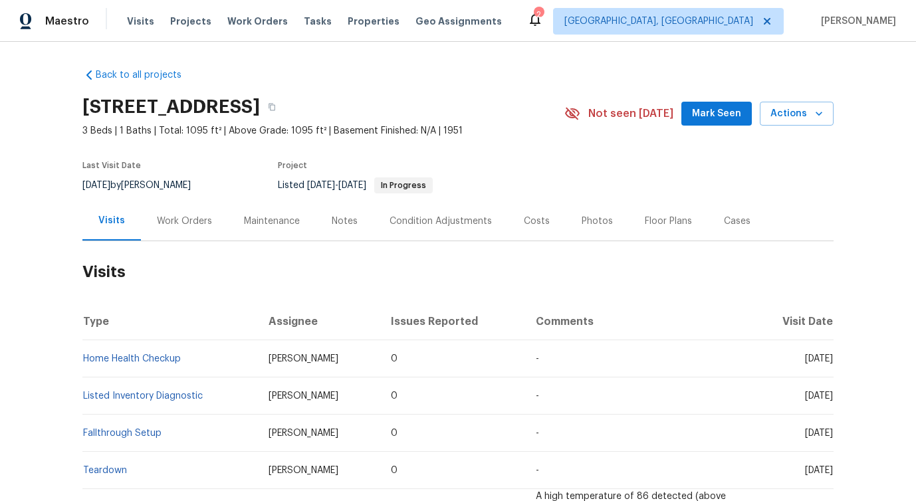
click at [184, 223] on div "Work Orders" at bounding box center [184, 221] width 55 height 13
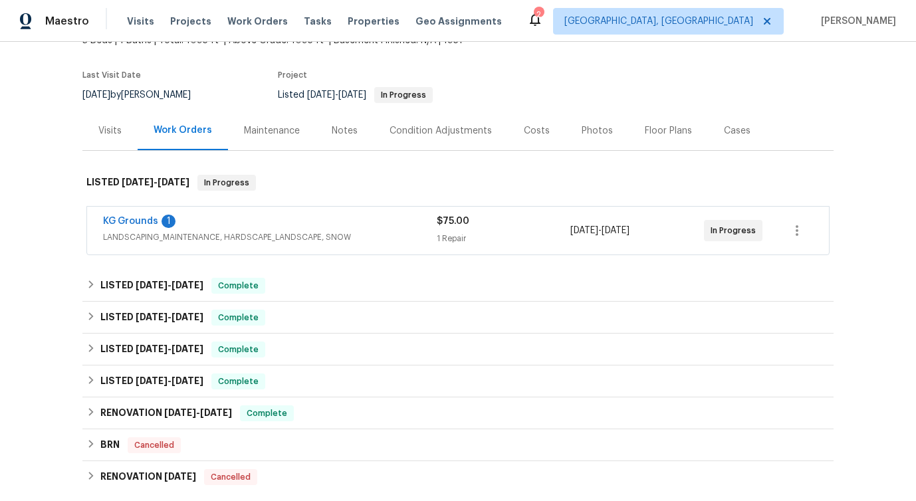
scroll to position [107, 0]
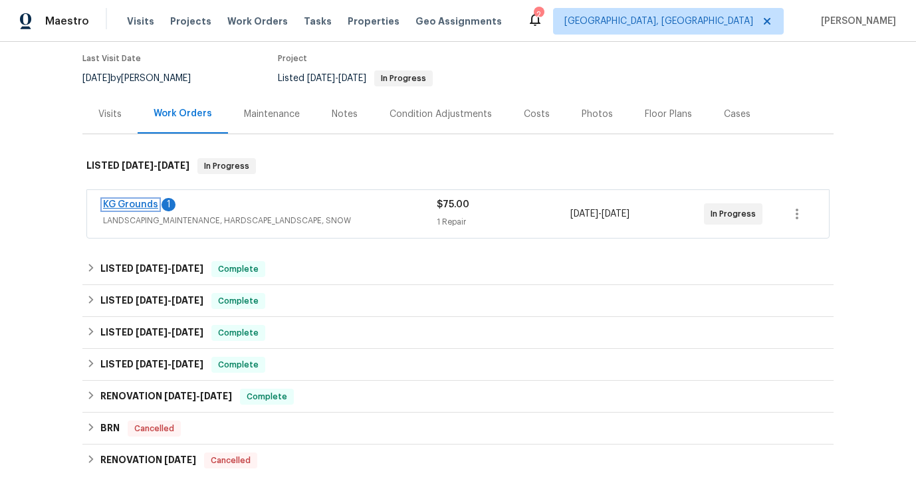
click at [125, 207] on link "KG Grounds" at bounding box center [130, 204] width 55 height 9
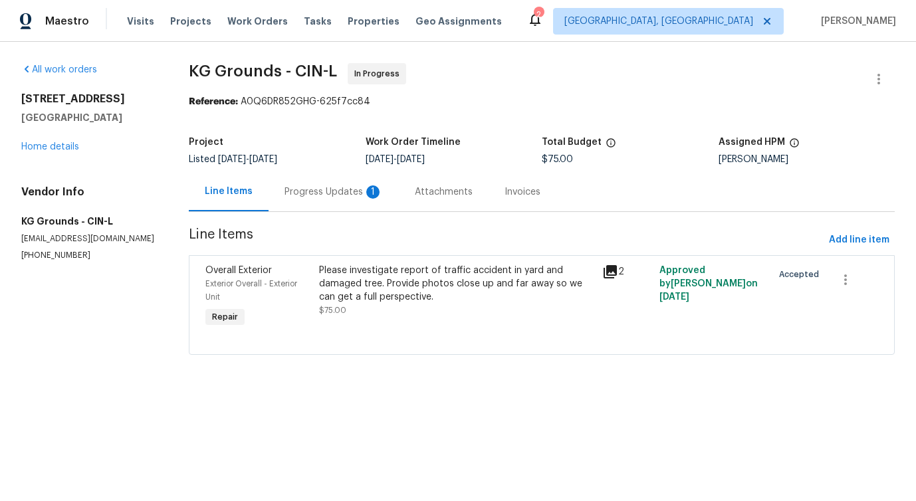
click at [333, 209] on div "Progress Updates 1" at bounding box center [334, 191] width 130 height 39
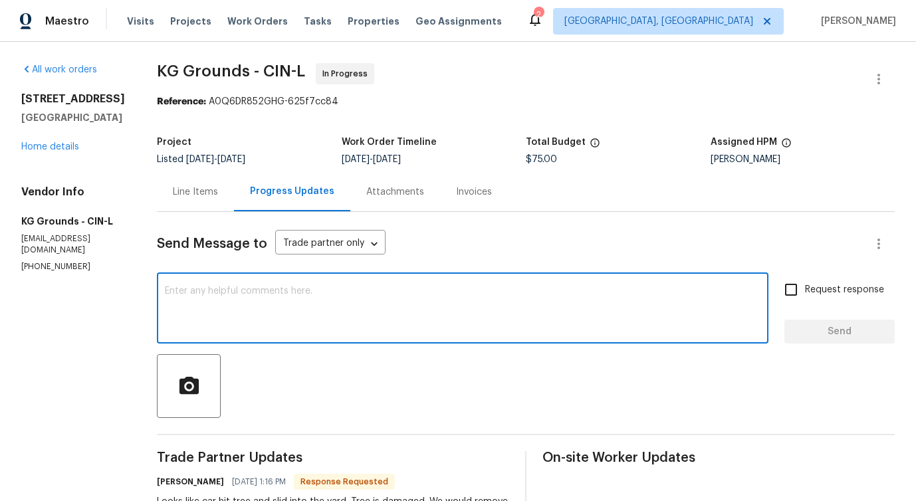
click at [348, 309] on textarea at bounding box center [463, 309] width 596 height 47
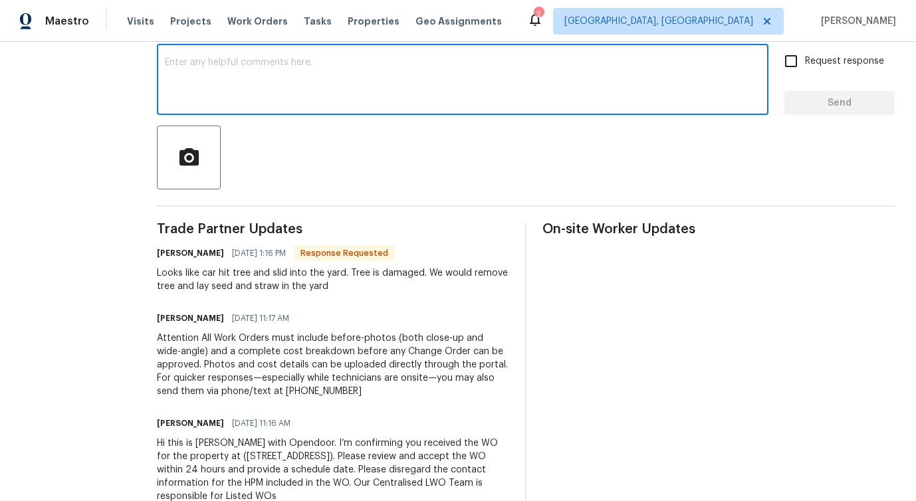
scroll to position [268, 0]
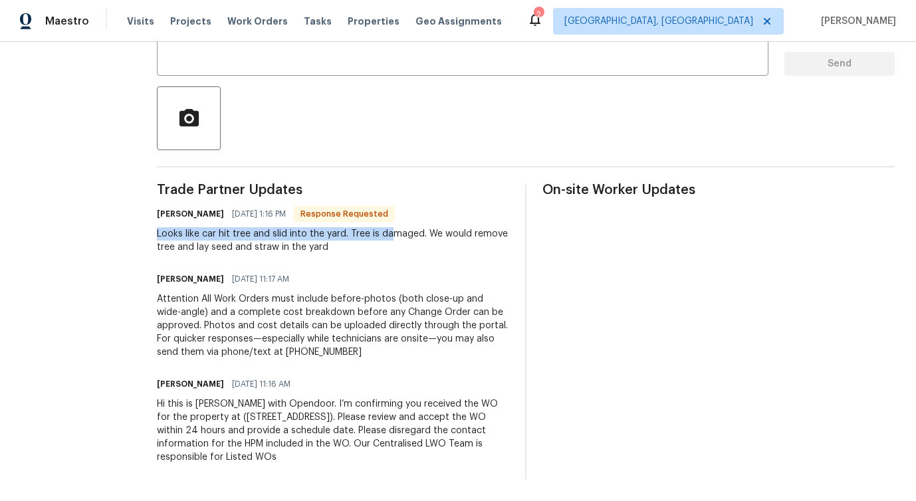
drag, startPoint x: 159, startPoint y: 234, endPoint x: 395, endPoint y: 236, distance: 236.0
click at [395, 236] on div "All work orders [STREET_ADDRESS] Home details Vendor Info KG Grounds - CIN-L [E…" at bounding box center [458, 137] width 916 height 727
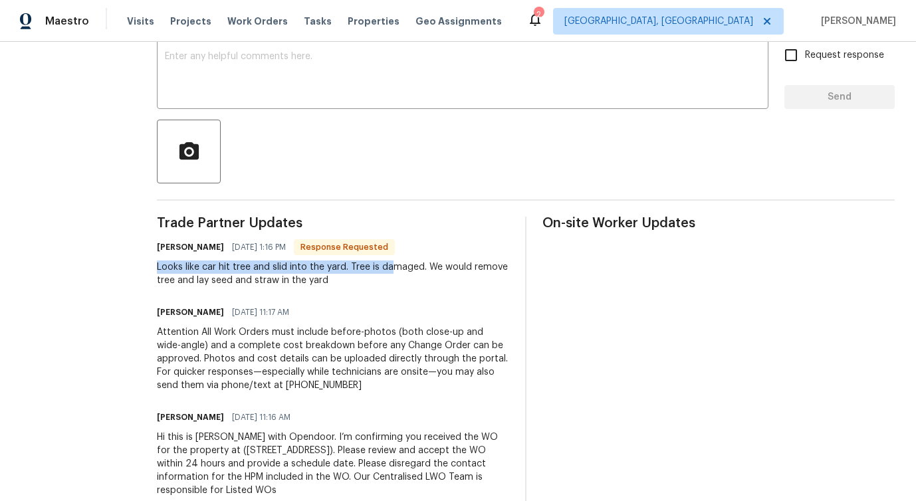
scroll to position [0, 0]
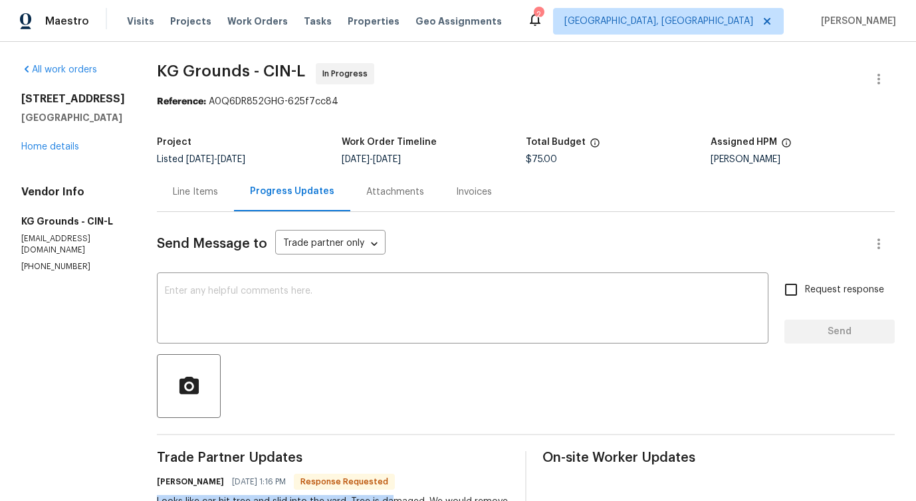
click at [203, 195] on div "Line Items" at bounding box center [195, 191] width 45 height 13
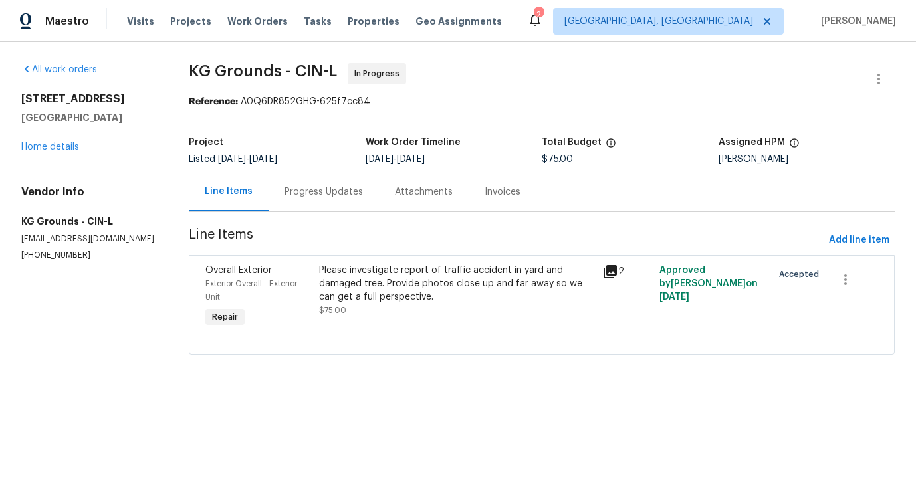
click at [366, 291] on div "Please investigate report of traffic accident in yard and damaged tree. Provide…" at bounding box center [457, 284] width 276 height 40
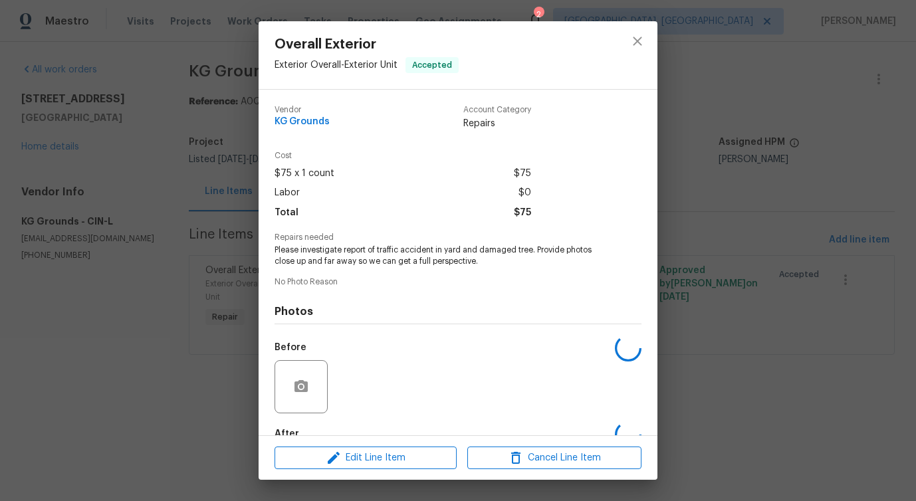
scroll to position [78, 0]
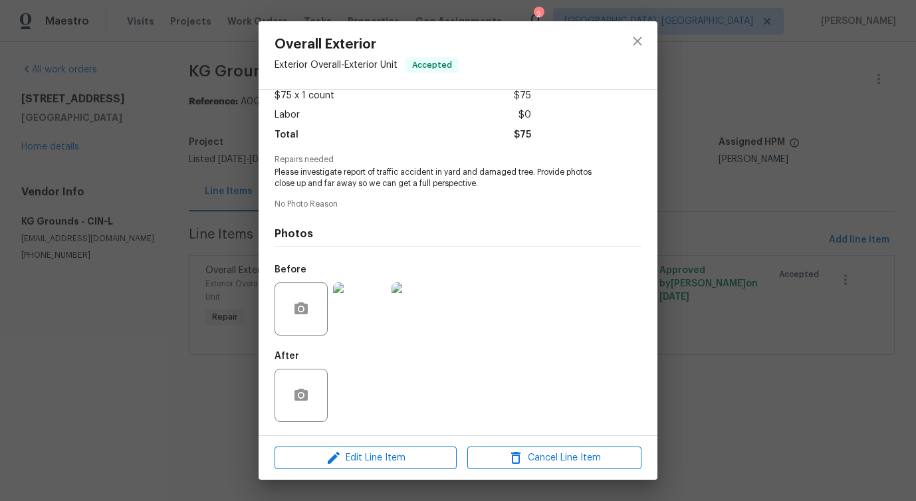
click at [345, 312] on img at bounding box center [359, 308] width 53 height 53
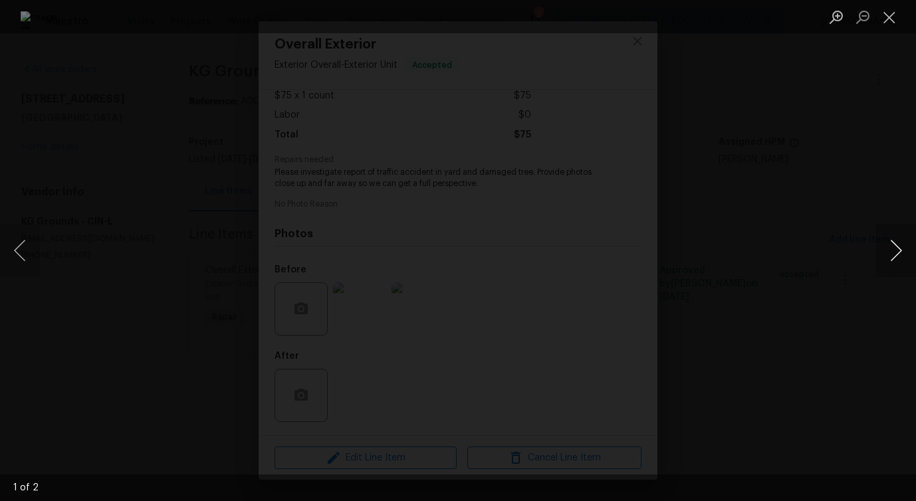
click at [902, 247] on button "Next image" at bounding box center [896, 250] width 40 height 53
click at [889, 16] on button "Close lightbox" at bounding box center [889, 16] width 27 height 23
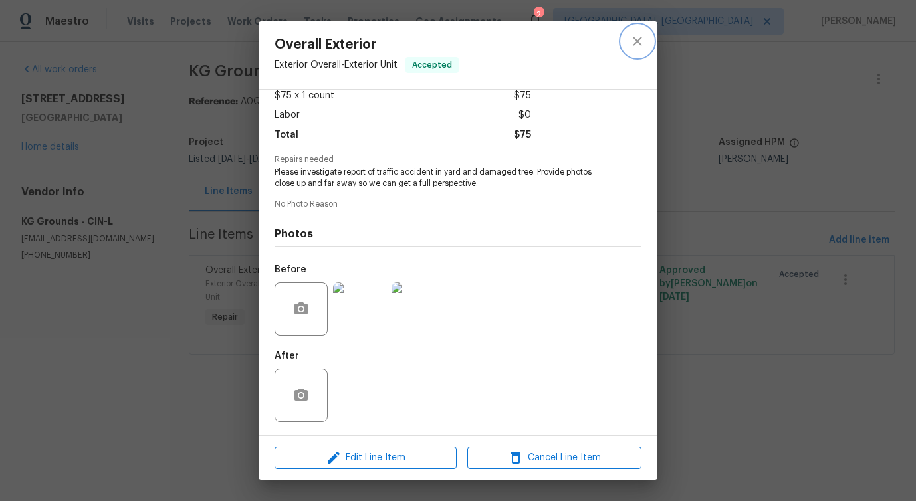
click at [643, 34] on icon "close" at bounding box center [637, 41] width 16 height 16
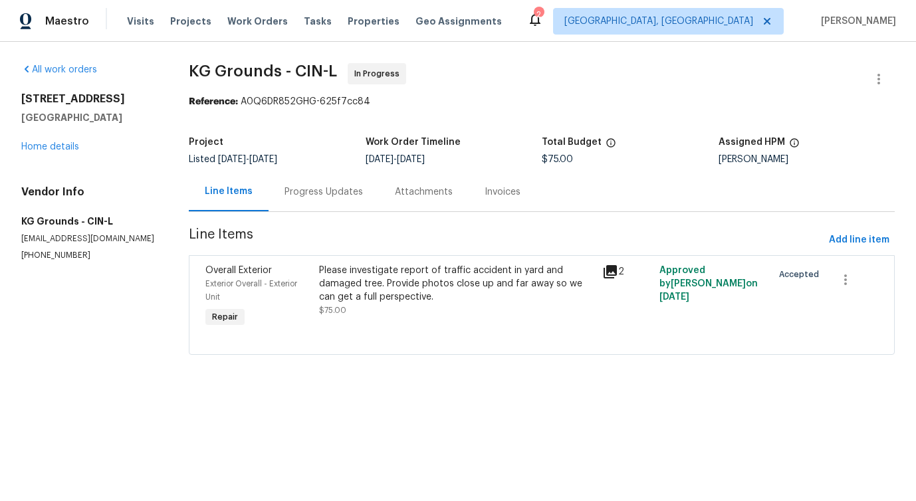
click at [336, 206] on div "Progress Updates" at bounding box center [324, 191] width 110 height 39
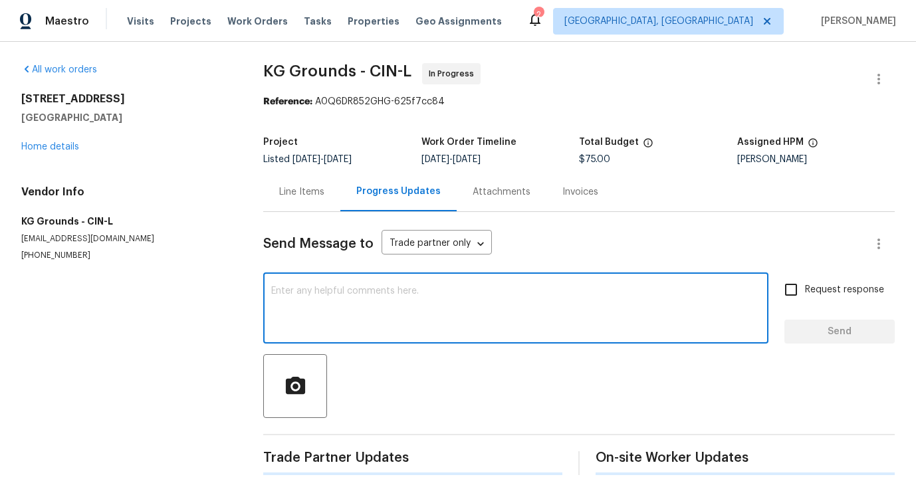
click at [362, 298] on textarea at bounding box center [515, 309] width 489 height 47
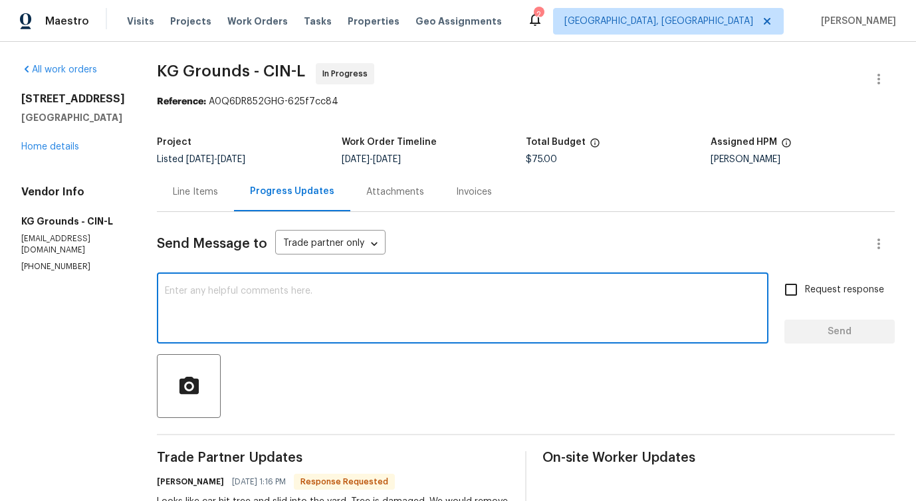
scroll to position [268, 0]
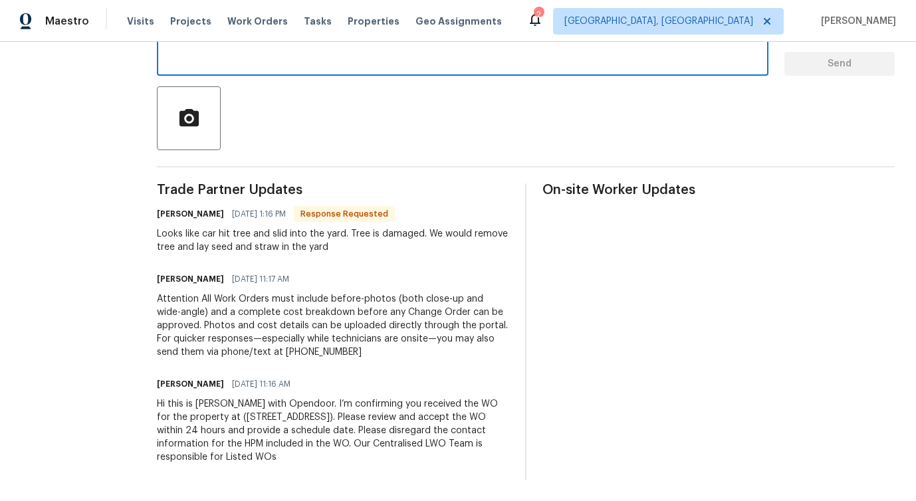
click at [241, 247] on div "Looks like car hit tree and slid into the yard. Tree is damaged. We would remov…" at bounding box center [333, 240] width 352 height 27
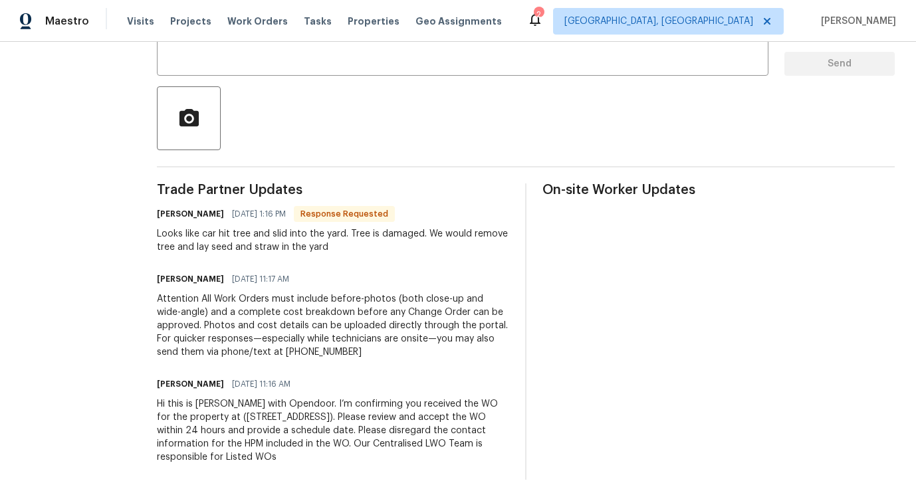
click at [241, 247] on div "Looks like car hit tree and slid into the yard. Tree is damaged. We would remov…" at bounding box center [333, 240] width 352 height 27
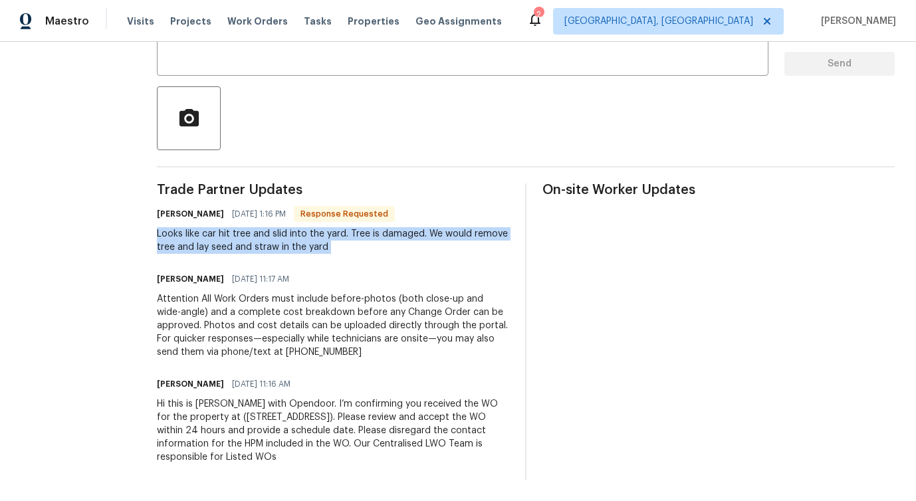
click at [241, 247] on div "Looks like car hit tree and slid into the yard. Tree is damaged. We would remov…" at bounding box center [333, 240] width 352 height 27
copy div "Looks like car hit tree and slid into the yard. Tree is damaged. We would remov…"
click at [430, 61] on textarea at bounding box center [463, 42] width 596 height 47
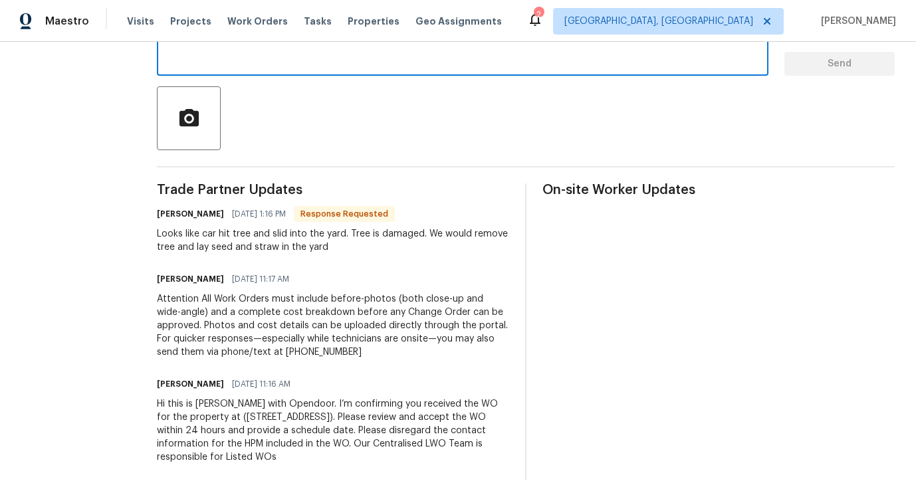
paste textarea "Thank you for the update. Please proceed with removing the damaged tree and res…"
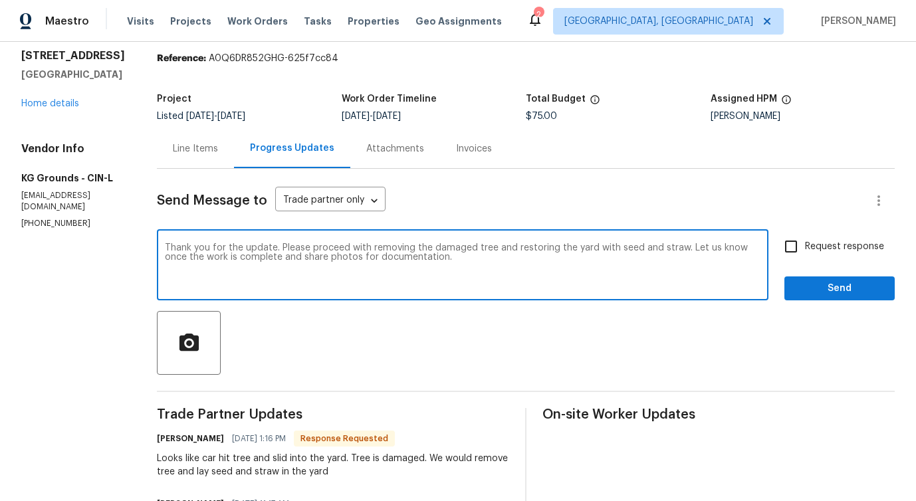
scroll to position [34, 0]
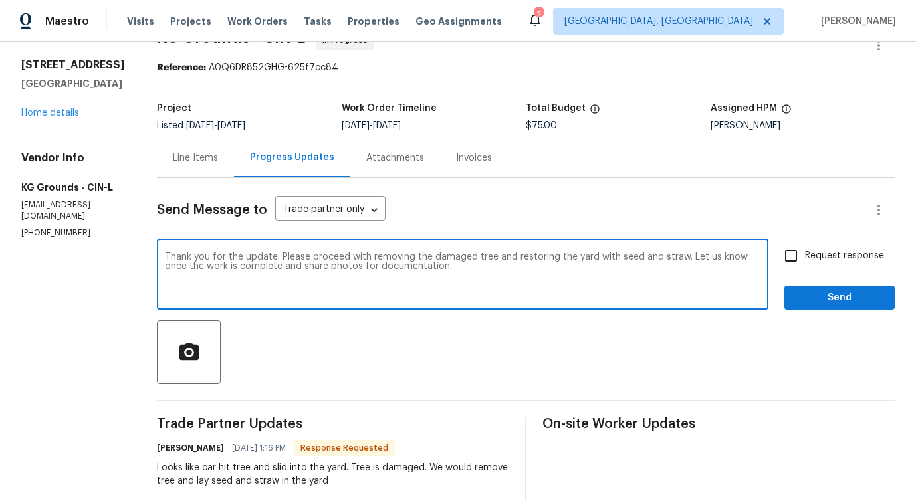
drag, startPoint x: 366, startPoint y: 266, endPoint x: 445, endPoint y: 267, distance: 79.1
click at [445, 267] on textarea "Thank you for the update. Please proceed with removing the damaged tree and res…" at bounding box center [463, 276] width 596 height 47
type textarea "Thank you for the update. Please proceed with removing the damaged tree and res…"
click at [815, 249] on span "Request response" at bounding box center [844, 256] width 79 height 14
click at [805, 249] on input "Request response" at bounding box center [791, 256] width 28 height 28
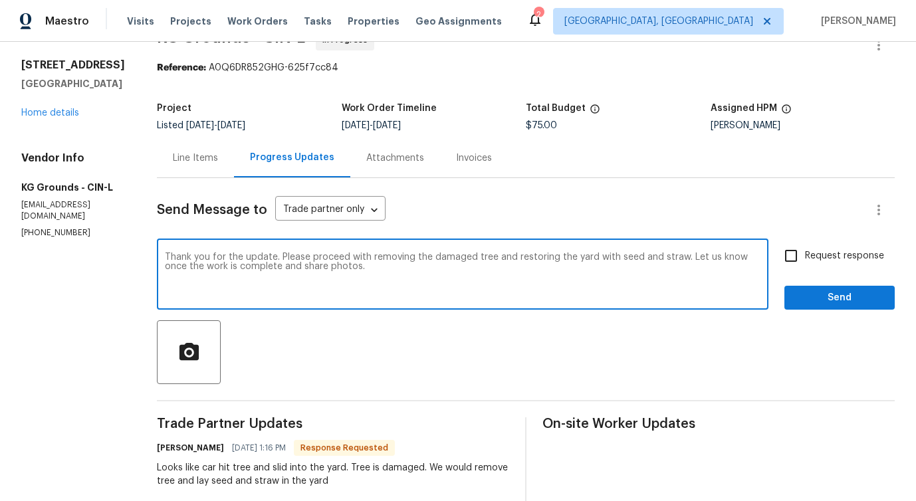
checkbox input "true"
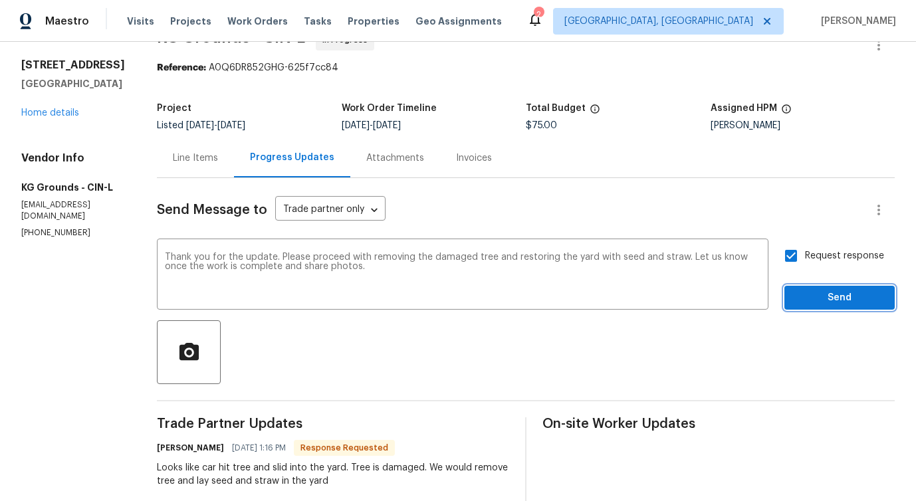
click at [818, 294] on span "Send" at bounding box center [839, 298] width 89 height 17
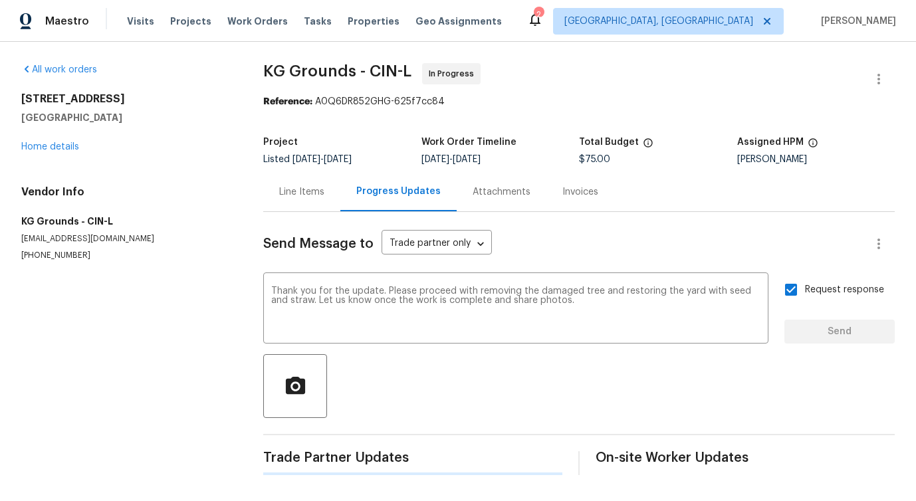
scroll to position [0, 0]
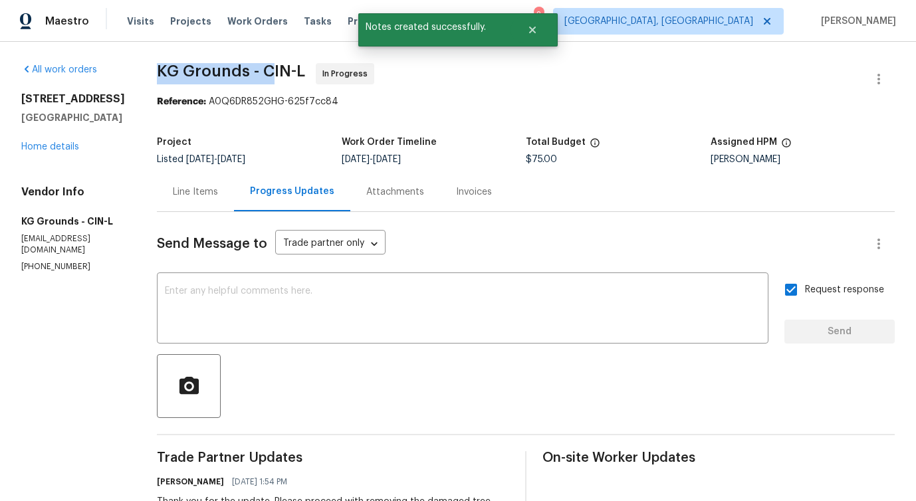
drag, startPoint x: 161, startPoint y: 73, endPoint x: 273, endPoint y: 74, distance: 112.3
click at [273, 74] on div "All work orders [STREET_ADDRESS] Home details Vendor Info KG Grounds - CIN-L [E…" at bounding box center [458, 445] width 916 height 806
click at [176, 66] on span "KG Grounds - CIN-L" at bounding box center [231, 71] width 148 height 16
drag, startPoint x: 157, startPoint y: 75, endPoint x: 267, endPoint y: 74, distance: 110.3
click at [267, 74] on div "All work orders [STREET_ADDRESS] Home details Vendor Info KG Grounds - CIN-L [E…" at bounding box center [458, 445] width 916 height 806
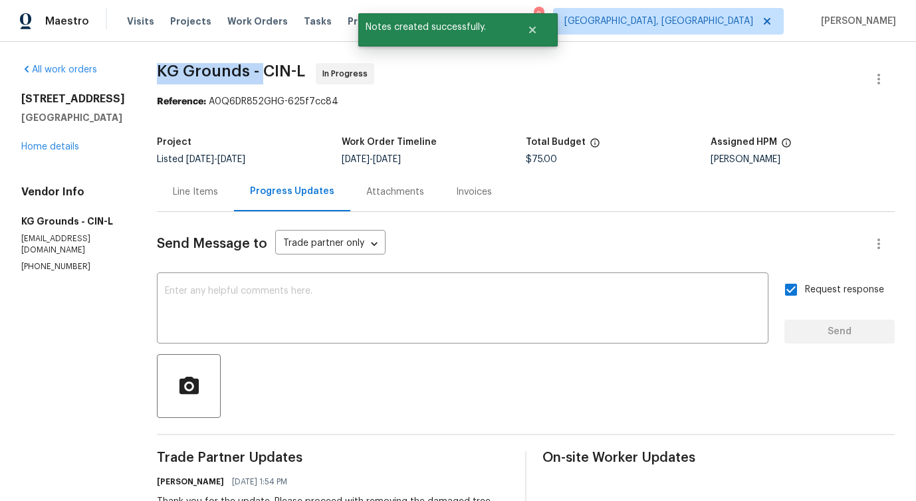
copy span "KG Grounds -"
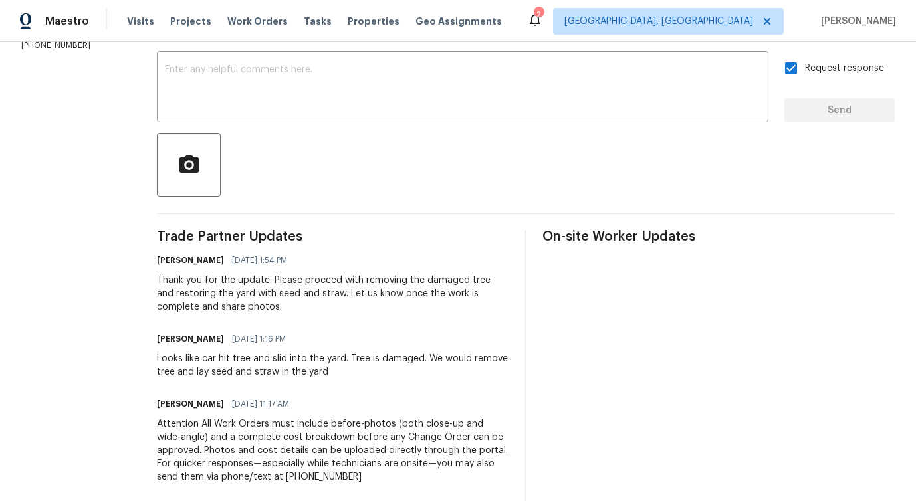
scroll to position [221, 0]
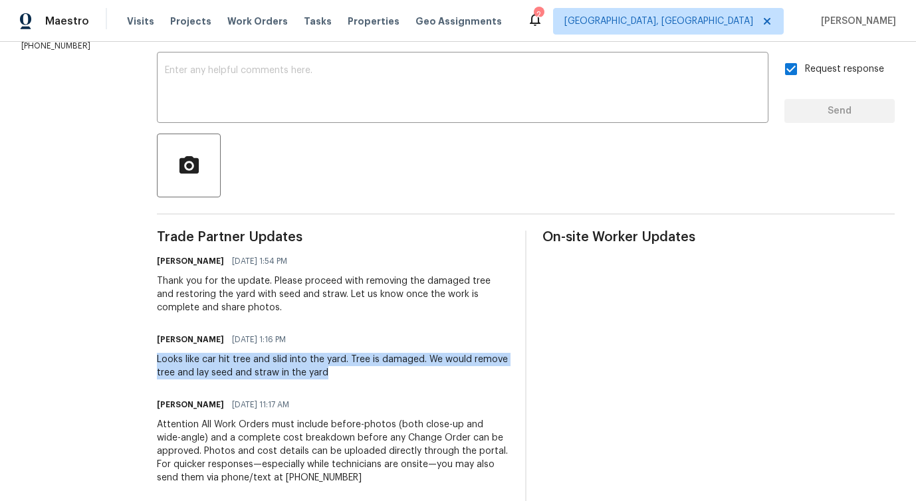
drag, startPoint x: 162, startPoint y: 362, endPoint x: 392, endPoint y: 376, distance: 231.1
click at [392, 376] on div "All work orders [STREET_ADDRESS] Home details Vendor Info KG Grounds - CIN-L [E…" at bounding box center [458, 224] width 916 height 806
copy div "Looks like car hit tree and slid into the yard. Tree is damaged. We would remov…"
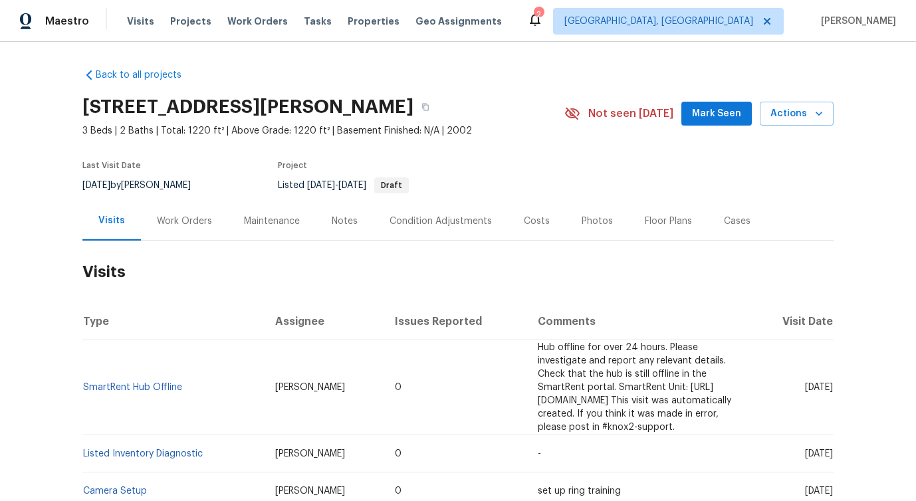
click at [201, 213] on div "Work Orders" at bounding box center [184, 220] width 87 height 39
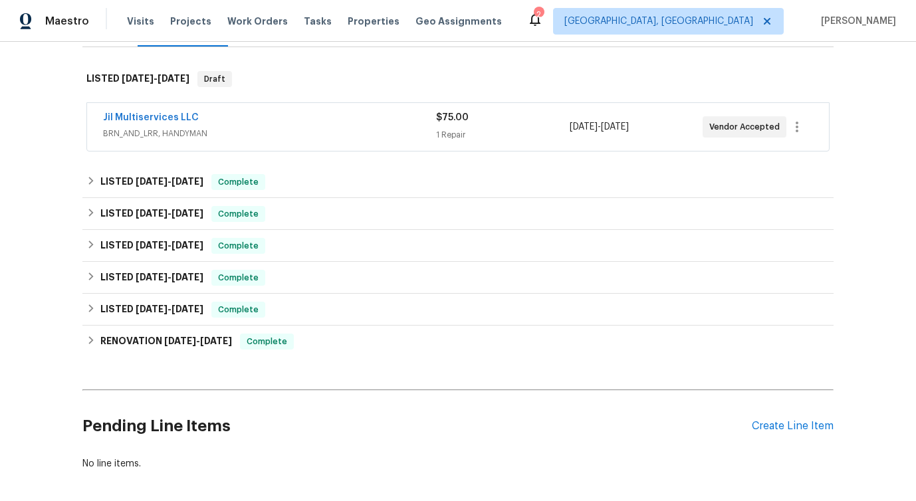
scroll to position [197, 0]
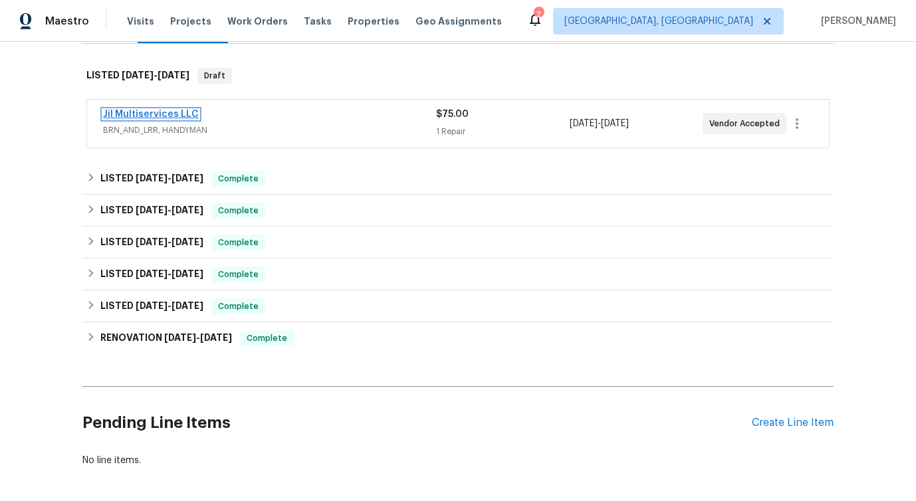
click at [177, 116] on link "Jil Multiservices LLC" at bounding box center [151, 114] width 96 height 9
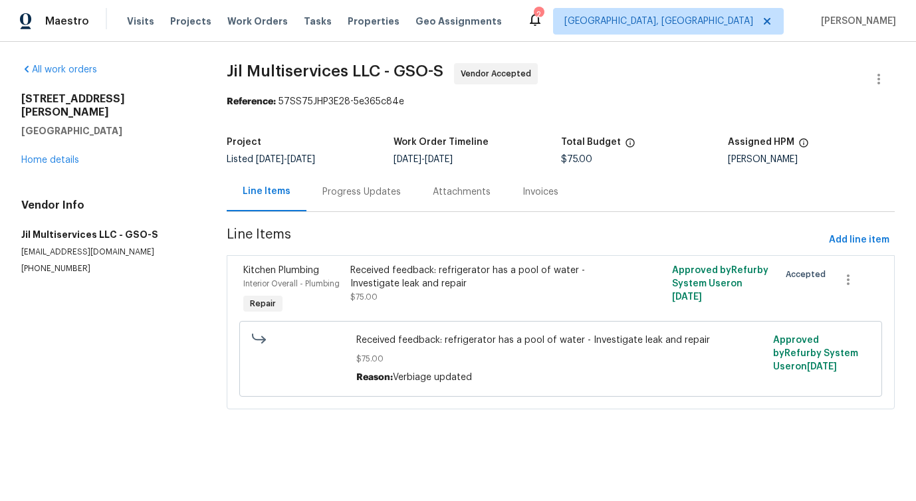
click at [330, 201] on div "Progress Updates" at bounding box center [361, 191] width 110 height 39
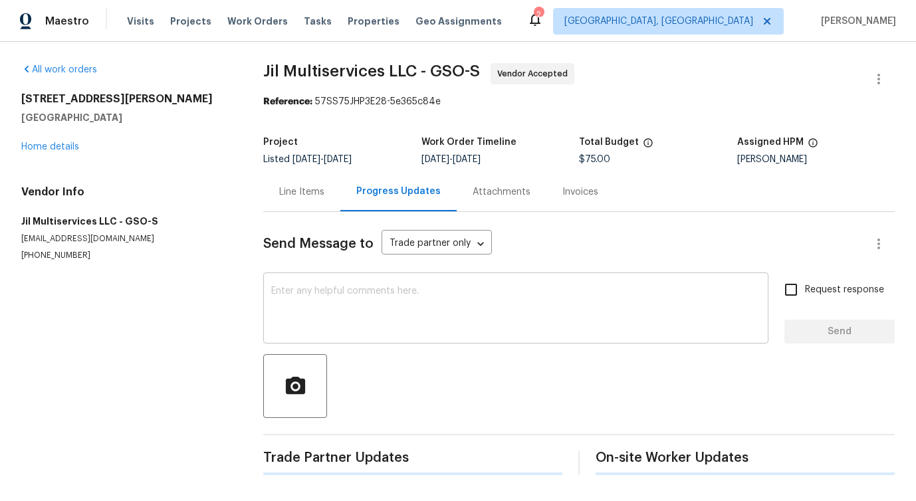
click at [350, 312] on textarea at bounding box center [515, 309] width 489 height 47
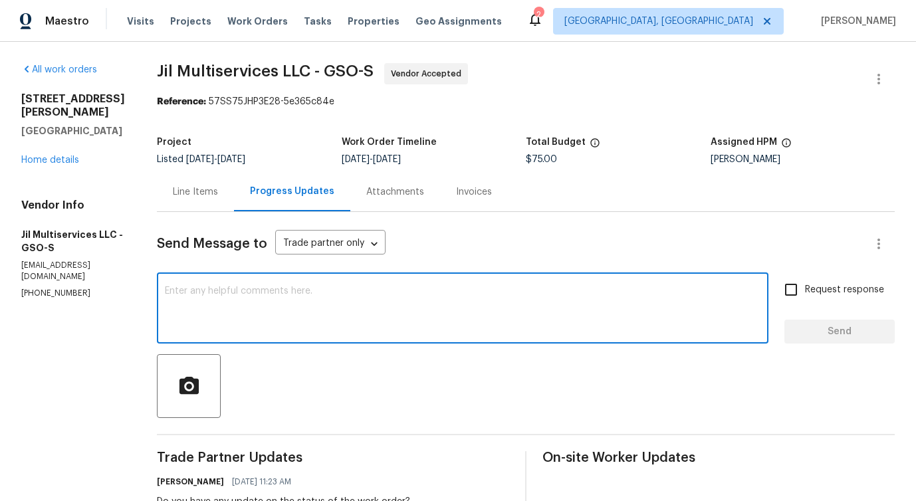
paste textarea "Just checking in—do you have any updates o"
type textarea "Just checking in—do you have any updates ?"
click at [813, 291] on span "Request response" at bounding box center [844, 290] width 79 height 14
click at [805, 291] on input "Request response" at bounding box center [791, 290] width 28 height 28
checkbox input "true"
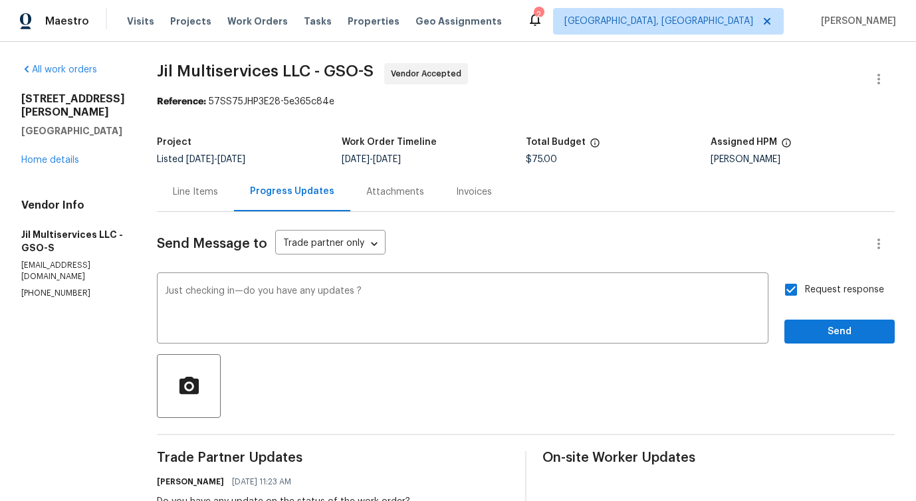
click at [820, 316] on div "Request response Send" at bounding box center [839, 310] width 110 height 68
click at [822, 342] on button "Send" at bounding box center [839, 332] width 110 height 25
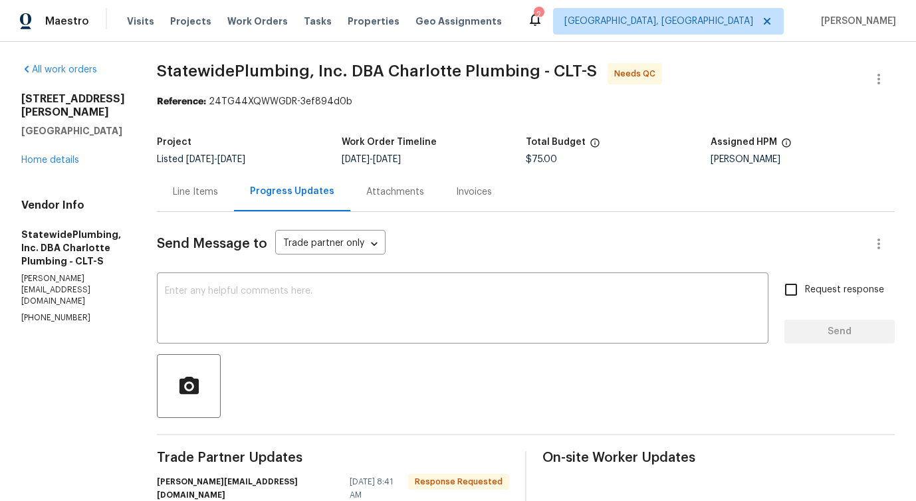
click at [220, 183] on div "Line Items" at bounding box center [195, 191] width 77 height 39
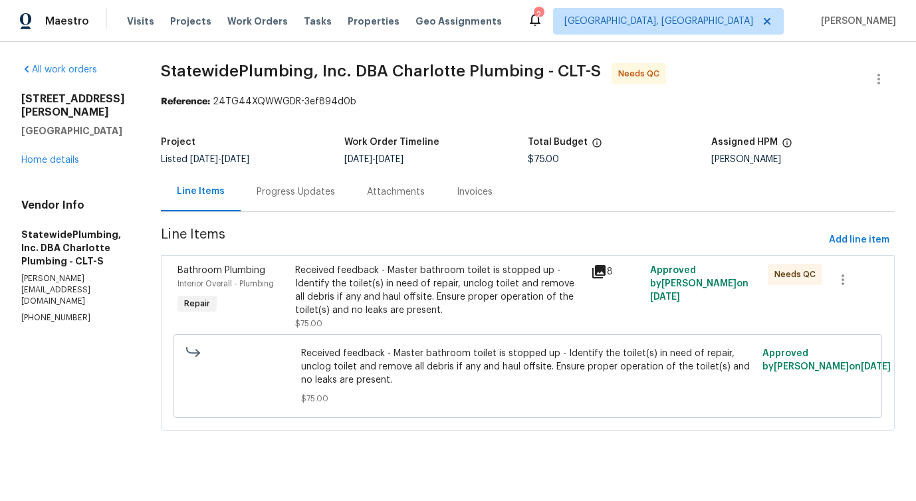
click at [432, 282] on div "Received feedback - Master bathroom toilet is stopped up - Identify the toilet(…" at bounding box center [438, 290] width 287 height 53
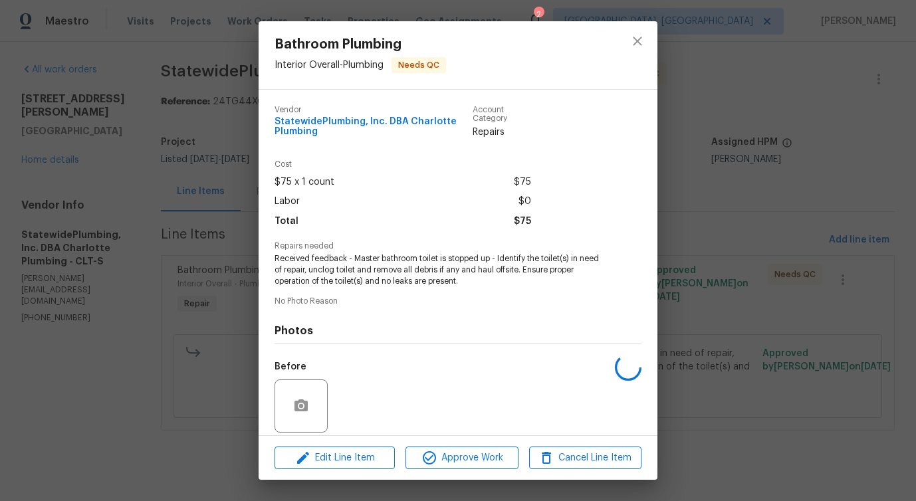
scroll to position [97, 0]
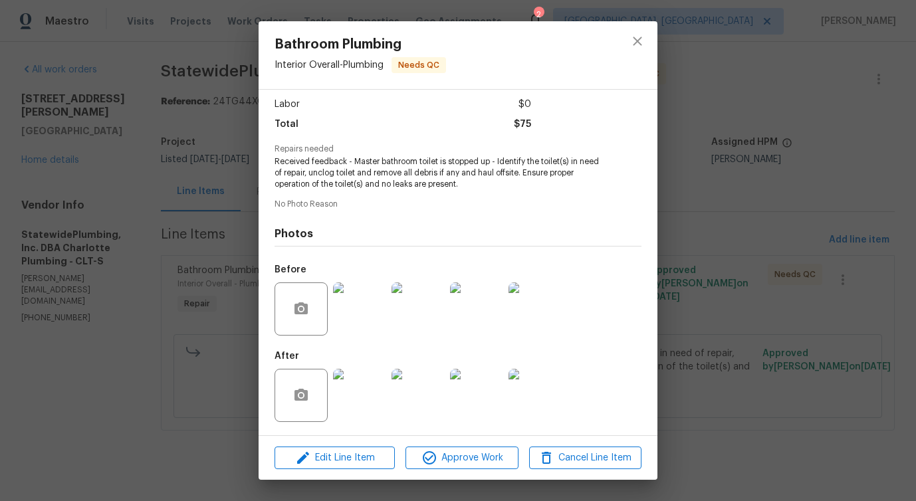
click at [374, 309] on img at bounding box center [359, 308] width 53 height 53
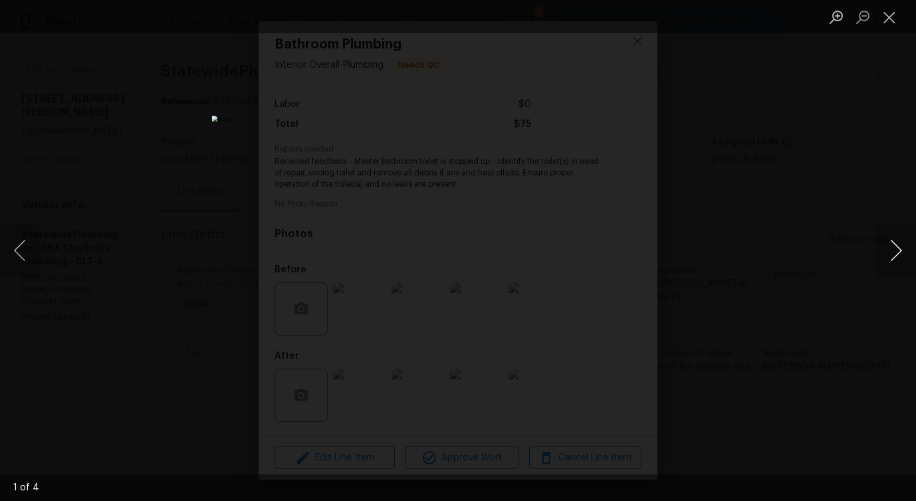
click at [892, 251] on button "Next image" at bounding box center [896, 250] width 40 height 53
click at [888, 259] on button "Next image" at bounding box center [896, 250] width 40 height 53
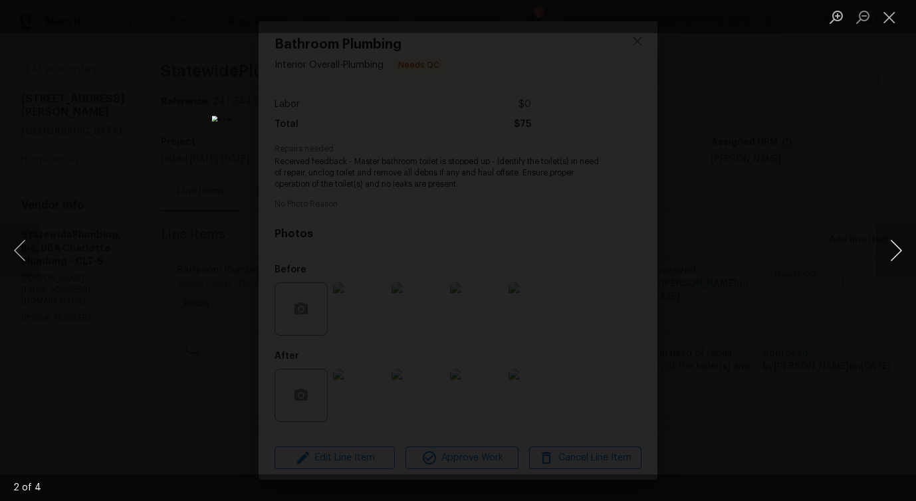
click at [888, 259] on button "Next image" at bounding box center [896, 250] width 40 height 53
click at [887, 251] on button "Next image" at bounding box center [896, 250] width 40 height 53
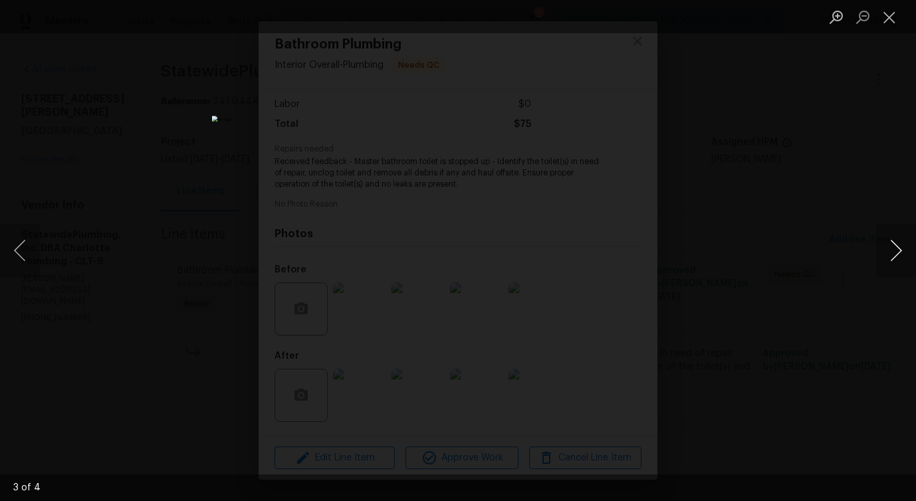
click at [887, 251] on button "Next image" at bounding box center [896, 250] width 40 height 53
click at [889, 15] on button "Close lightbox" at bounding box center [889, 16] width 27 height 23
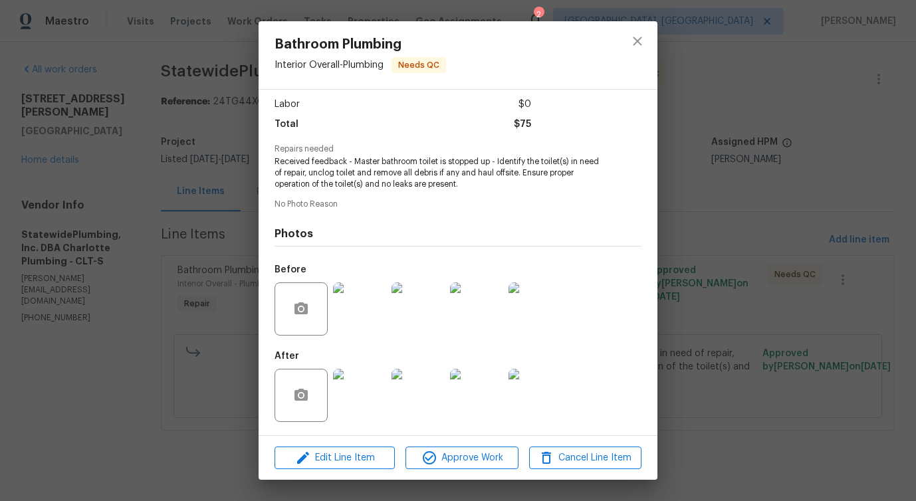
click at [357, 409] on img at bounding box center [359, 395] width 53 height 53
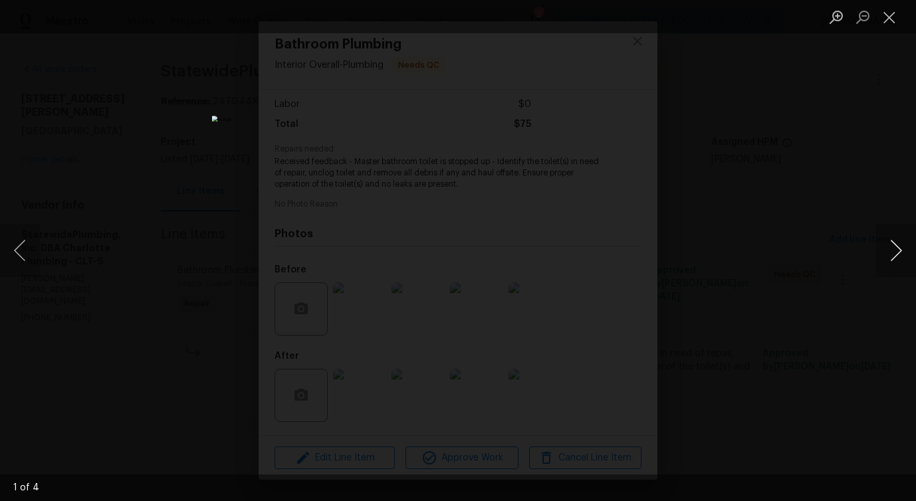
click at [895, 255] on button "Next image" at bounding box center [896, 250] width 40 height 53
click at [893, 16] on button "Close lightbox" at bounding box center [889, 16] width 27 height 23
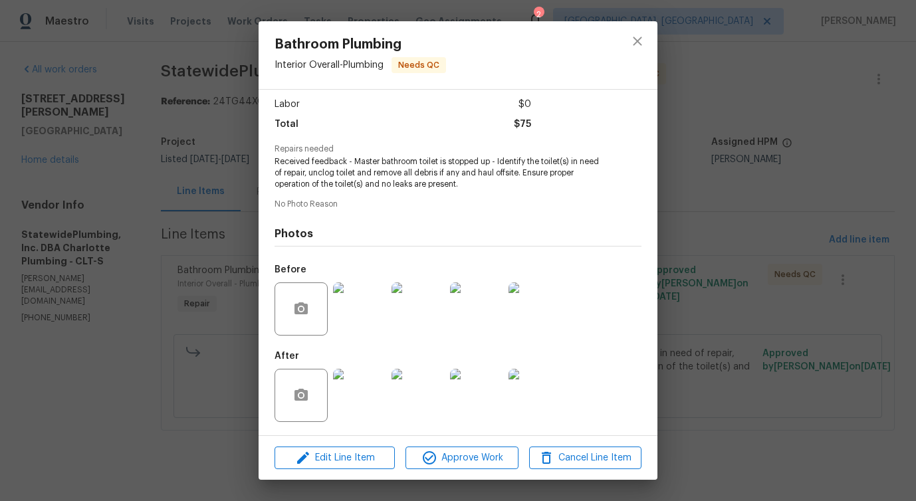
click at [372, 298] on img at bounding box center [359, 308] width 53 height 53
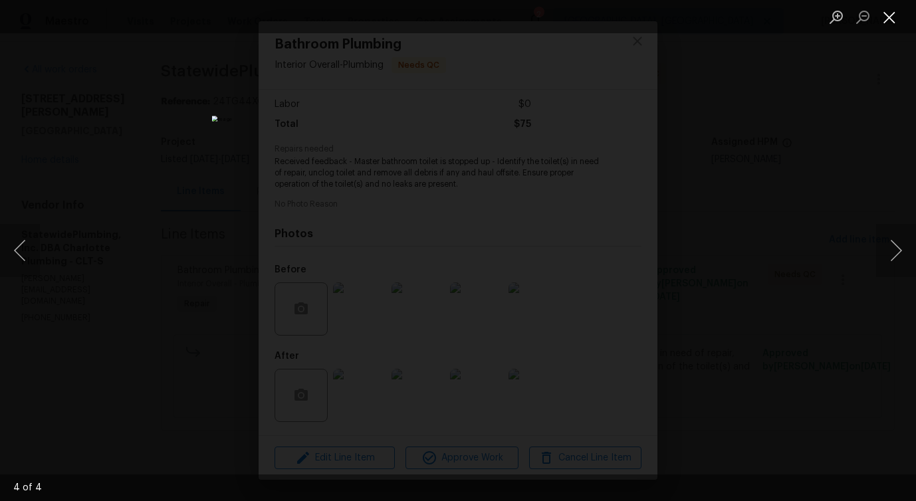
click at [884, 11] on button "Close lightbox" at bounding box center [889, 16] width 27 height 23
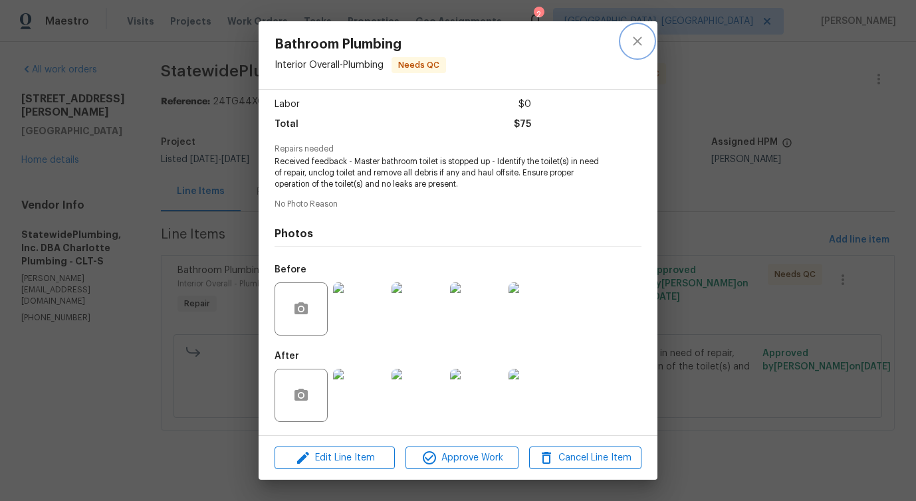
click at [626, 35] on button "close" at bounding box center [637, 41] width 32 height 32
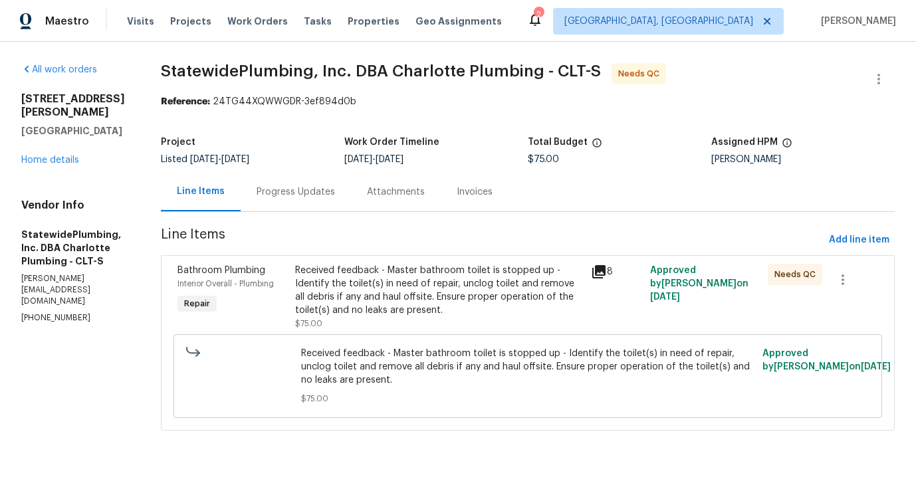
click at [312, 189] on div "Progress Updates" at bounding box center [296, 191] width 78 height 13
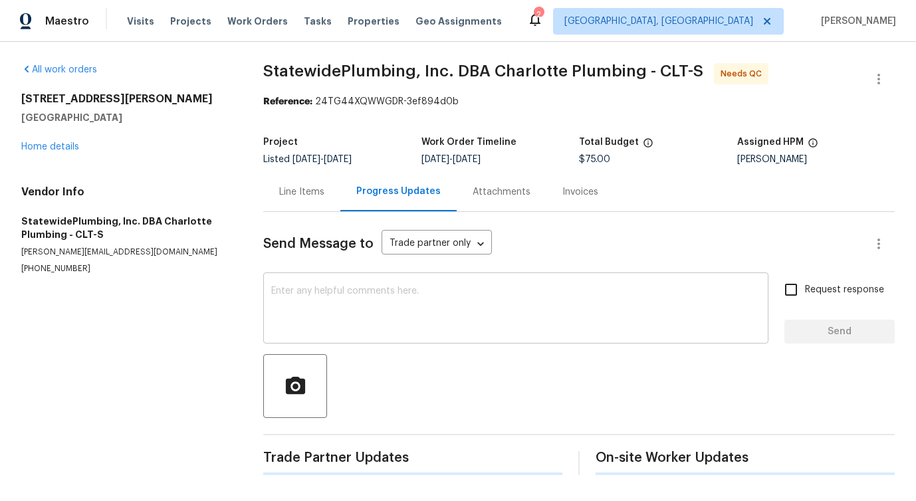
click at [349, 302] on textarea at bounding box center [515, 309] width 489 height 47
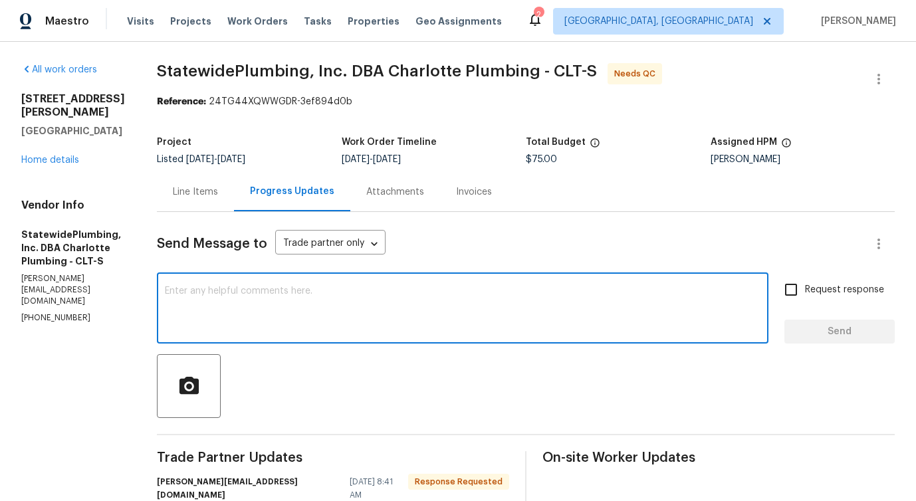
click at [215, 199] on div "Line Items" at bounding box center [195, 191] width 77 height 39
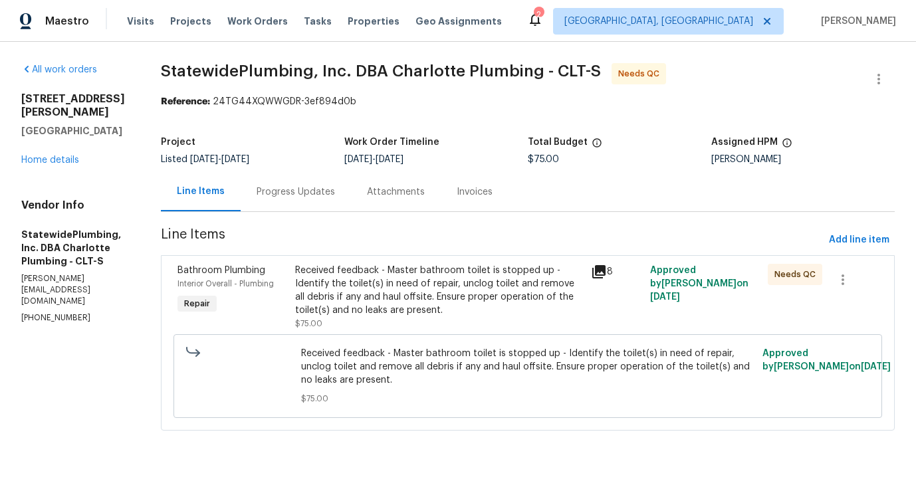
click at [413, 312] on div "Received feedback - Master bathroom toilet is stopped up - Identify the toilet(…" at bounding box center [438, 290] width 287 height 53
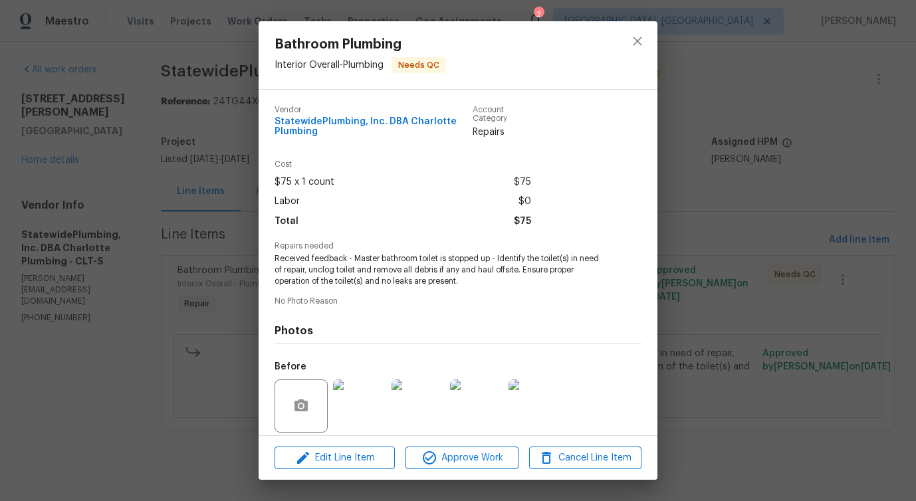
scroll to position [97, 0]
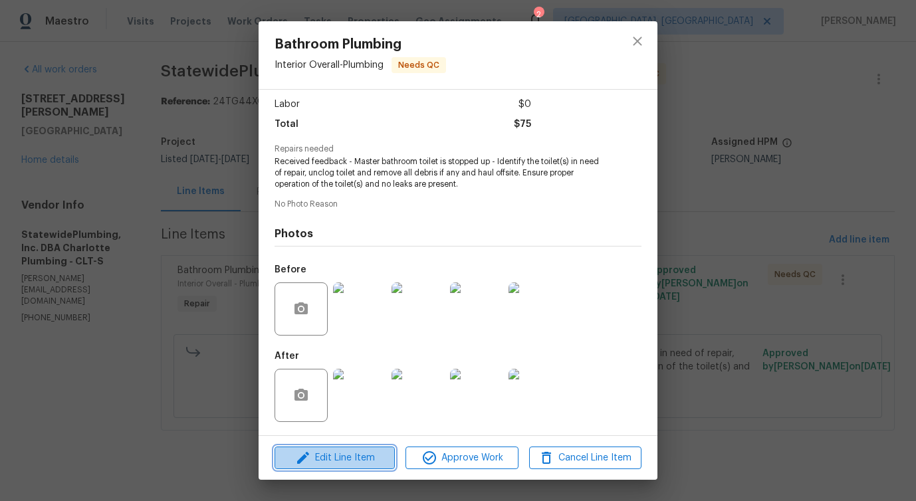
click at [335, 450] on span "Edit Line Item" at bounding box center [334, 458] width 112 height 17
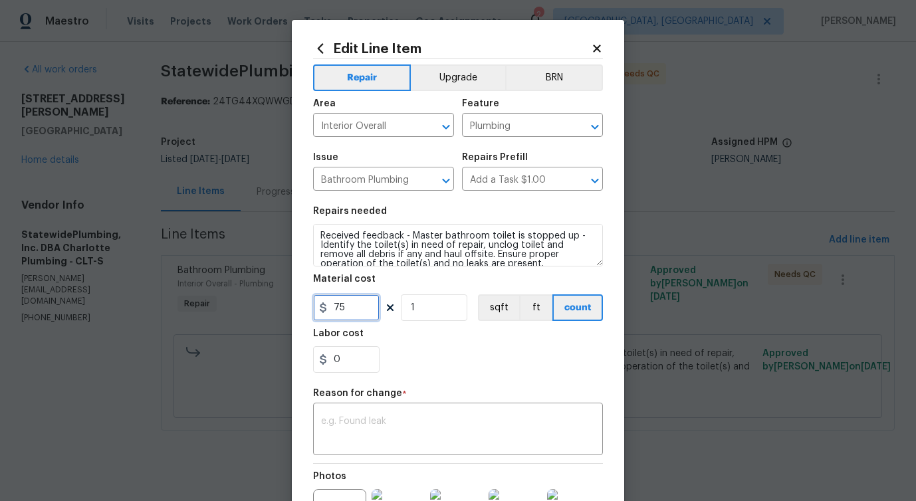
click at [346, 310] on input "75" at bounding box center [346, 307] width 66 height 27
type input "133.44"
click at [407, 433] on textarea at bounding box center [458, 431] width 274 height 28
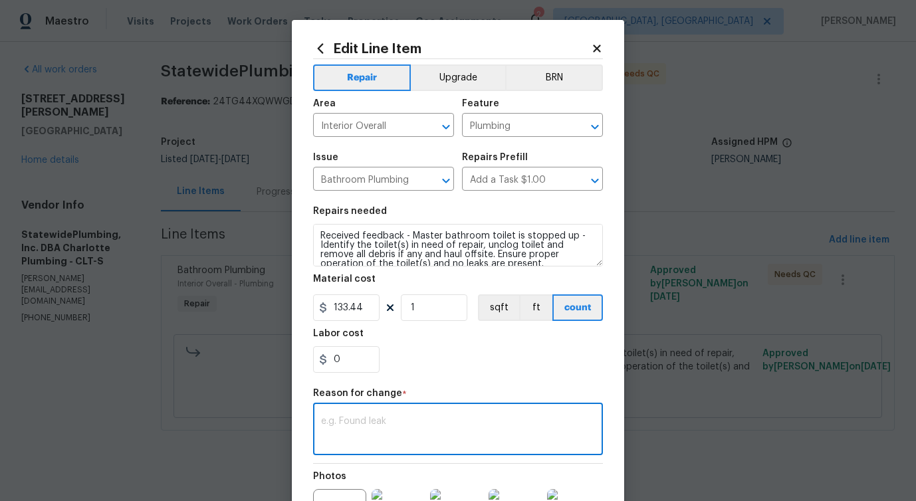
paste textarea "ˇ (PS) Updated per vendor's final cost."
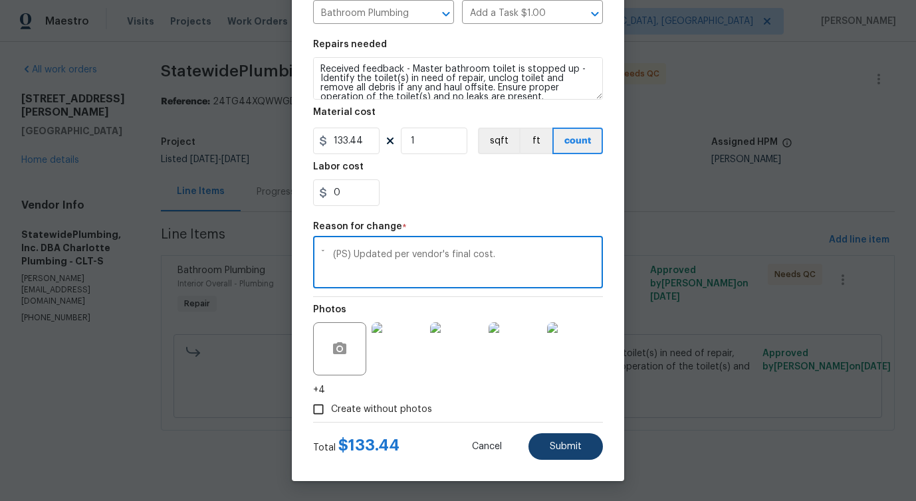
type textarea "ˇ (PS) Updated per vendor's final cost."
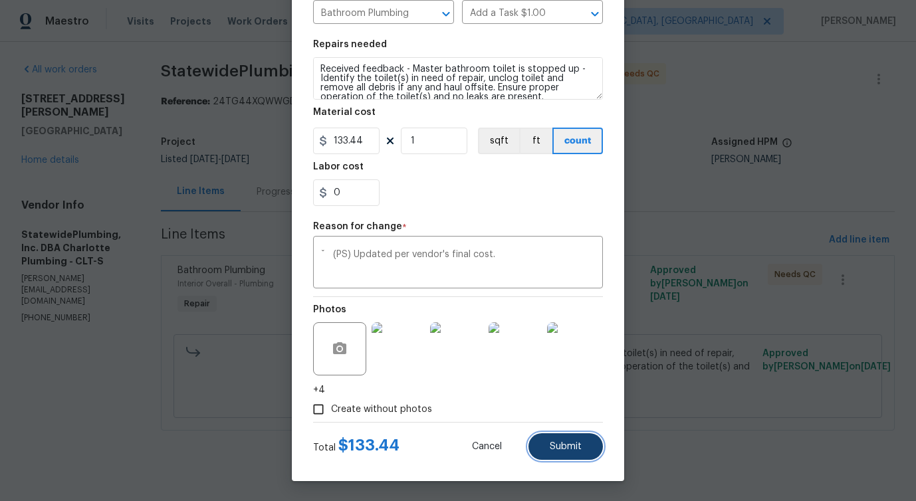
click at [562, 453] on button "Submit" at bounding box center [565, 446] width 74 height 27
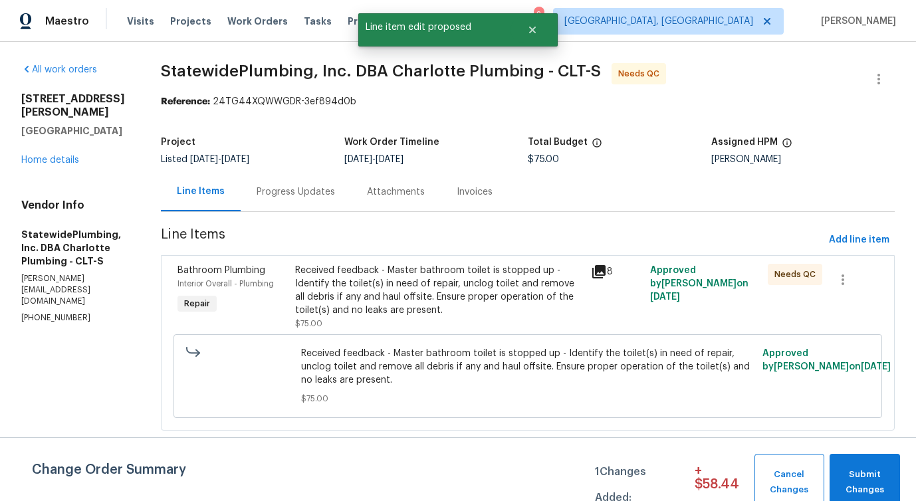
scroll to position [0, 0]
click at [856, 469] on span "Submit Changes" at bounding box center [864, 482] width 57 height 31
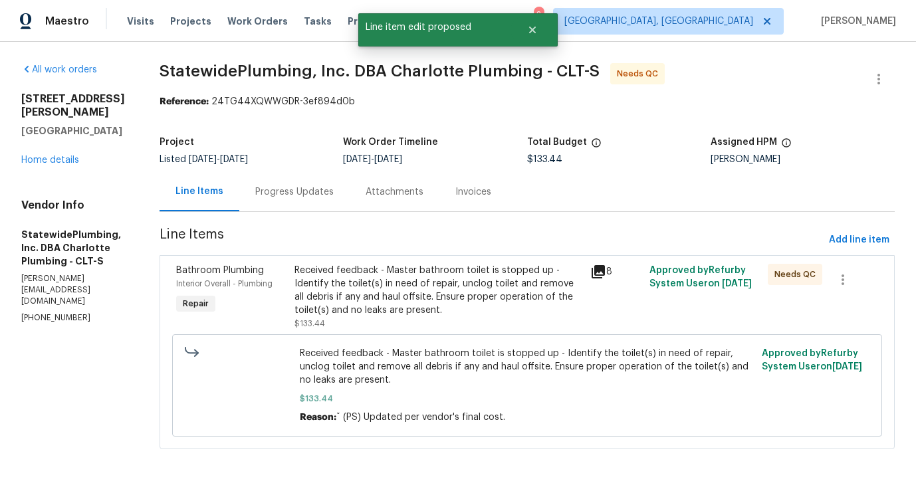
click at [286, 191] on div "Progress Updates" at bounding box center [294, 191] width 78 height 13
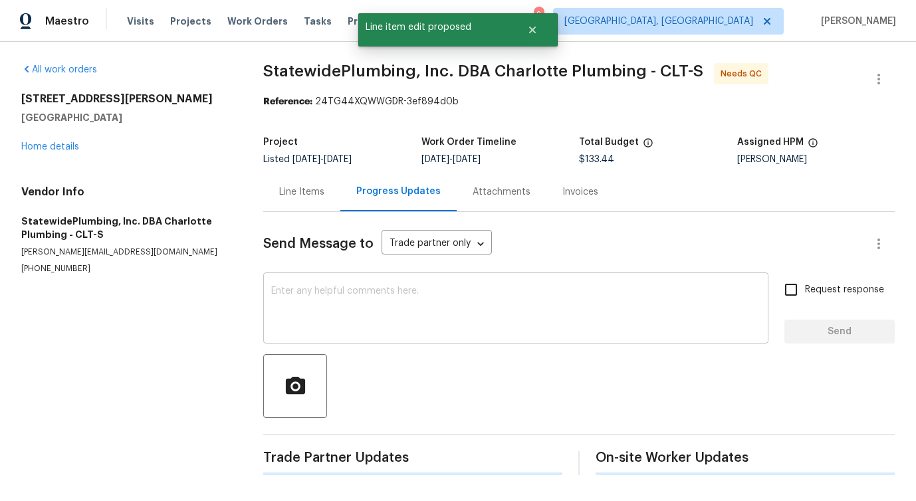
click at [324, 324] on textarea at bounding box center [515, 309] width 489 height 47
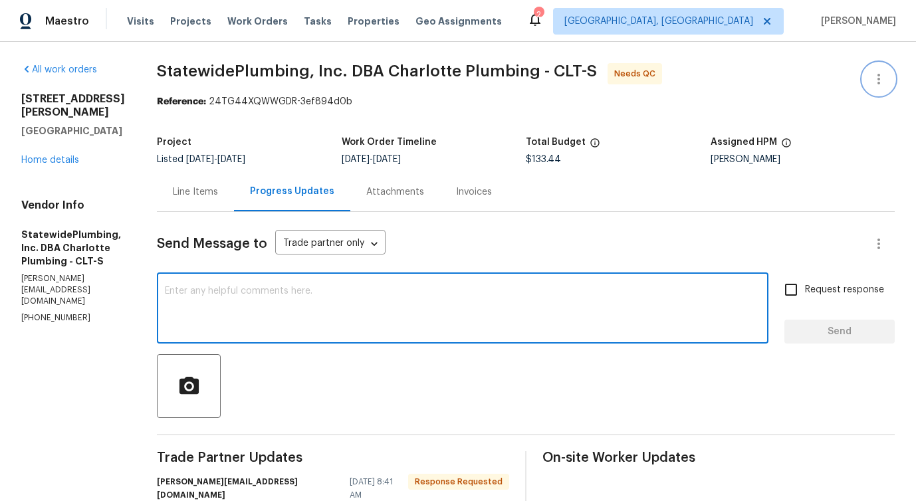
click at [885, 78] on icon "button" at bounding box center [879, 79] width 16 height 16
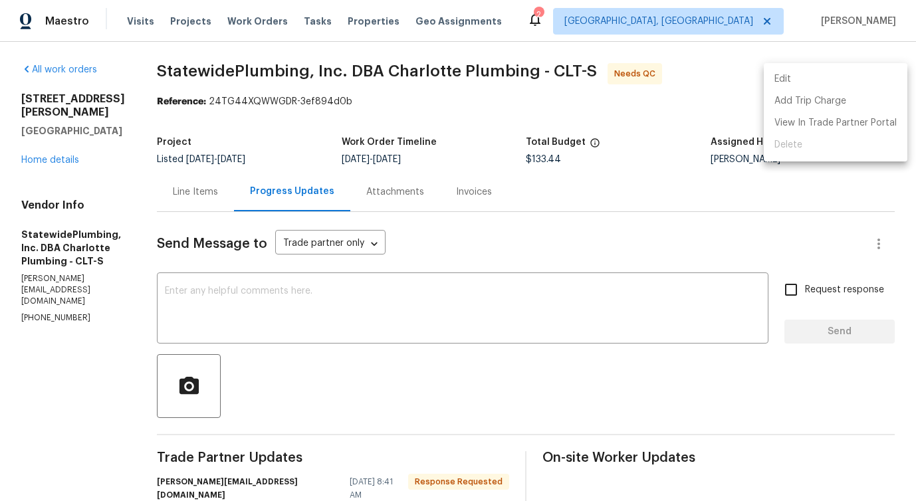
click at [885, 78] on li "Edit" at bounding box center [836, 79] width 144 height 22
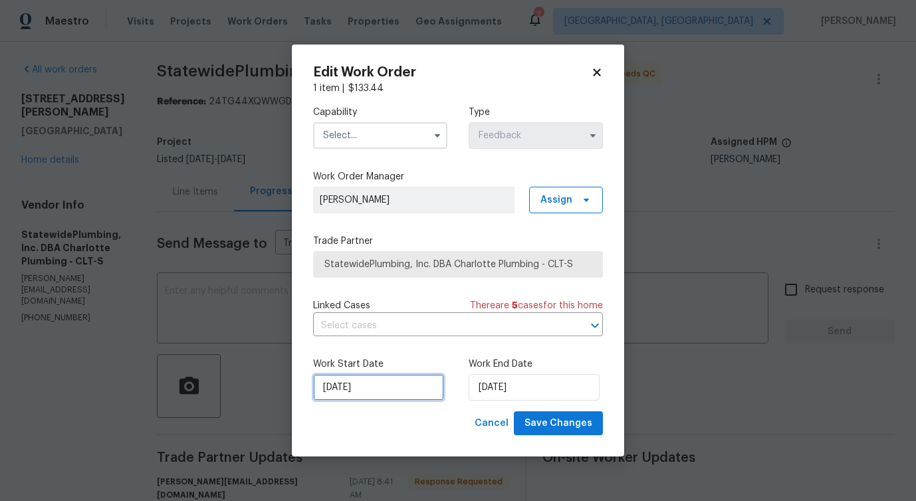
click at [378, 391] on input "[DATE]" at bounding box center [378, 387] width 131 height 27
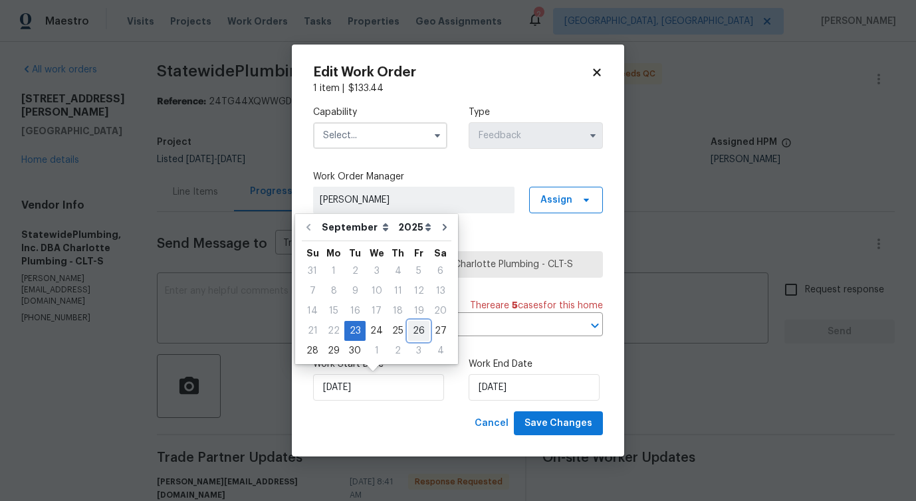
click at [416, 333] on div "26" at bounding box center [418, 331] width 21 height 19
type input "[DATE]"
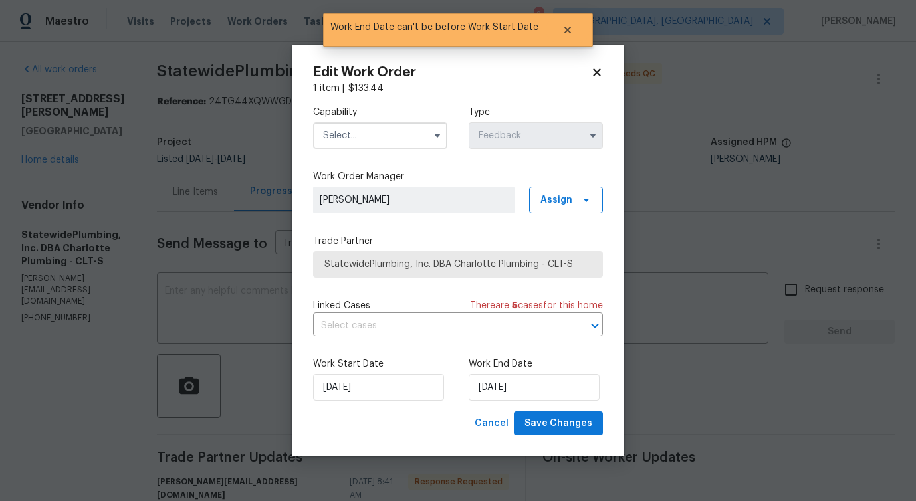
click at [384, 151] on div "Capability Type Feedback" at bounding box center [458, 127] width 290 height 64
click at [395, 135] on input "text" at bounding box center [380, 135] width 134 height 27
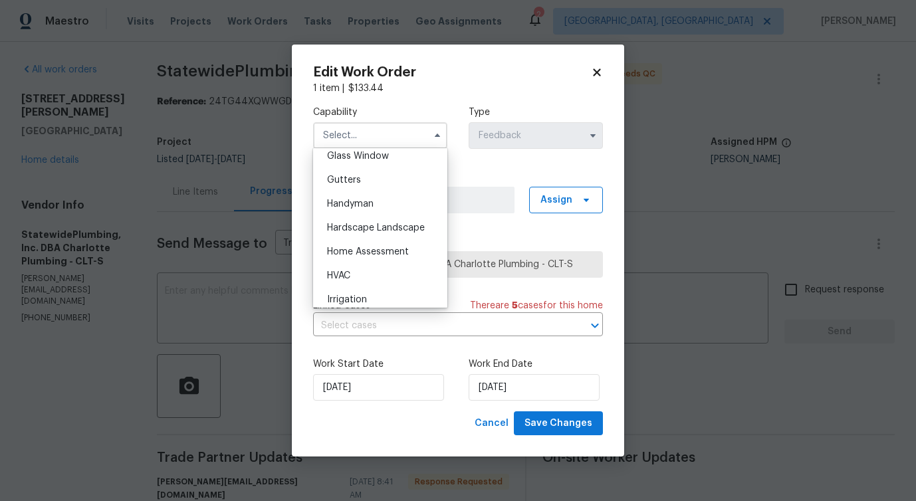
scroll to position [657, 0]
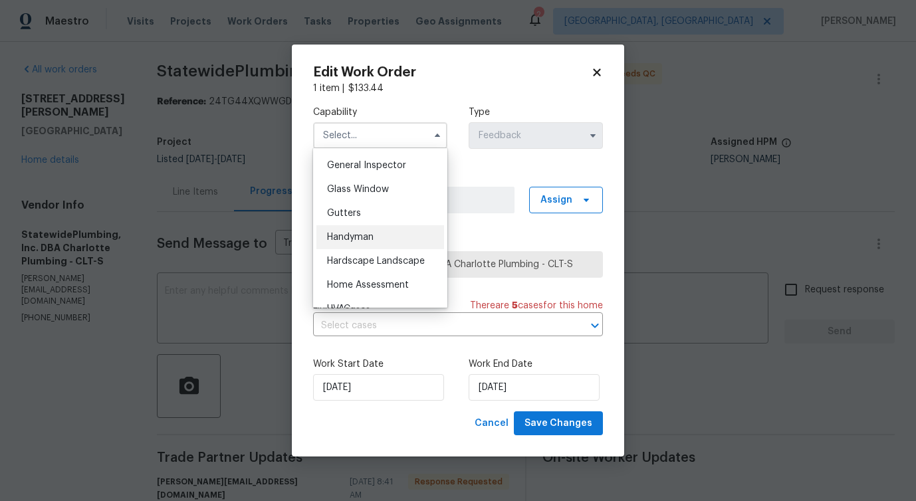
click at [374, 236] on span "Handyman" at bounding box center [350, 237] width 47 height 9
type input "Handyman"
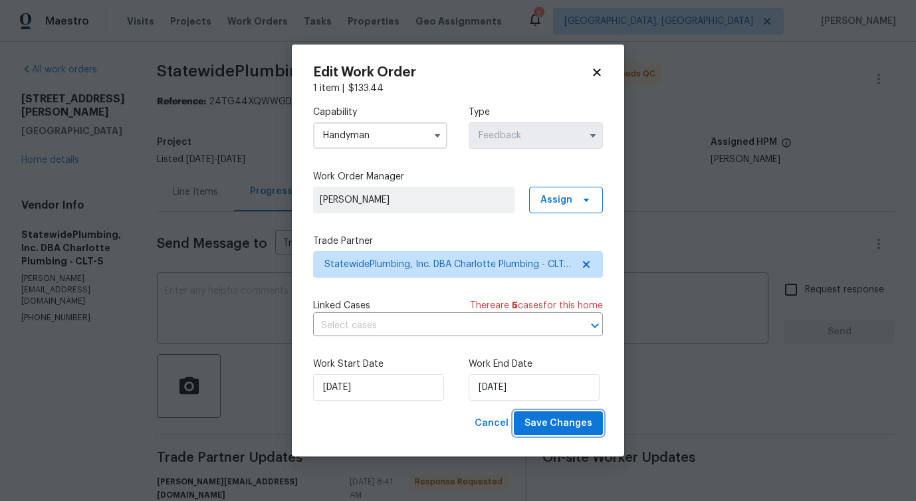
click at [561, 417] on span "Save Changes" at bounding box center [558, 423] width 68 height 17
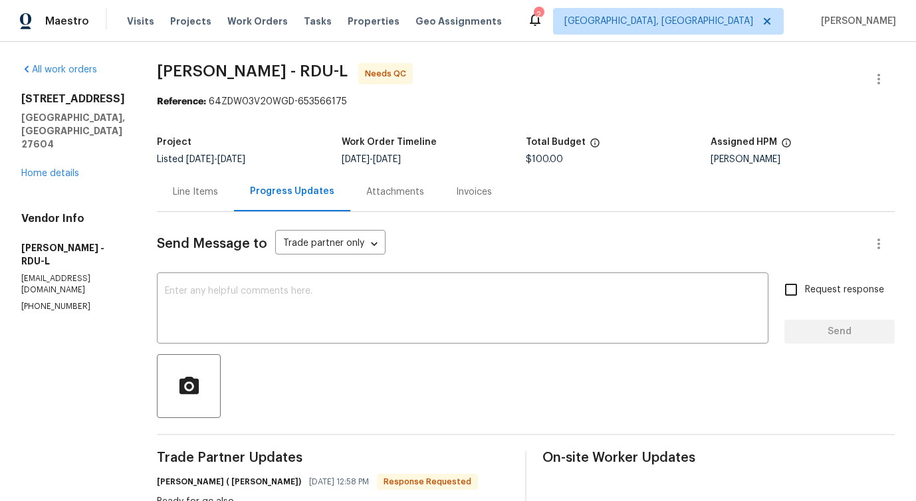
click at [189, 197] on div "Line Items" at bounding box center [195, 191] width 45 height 13
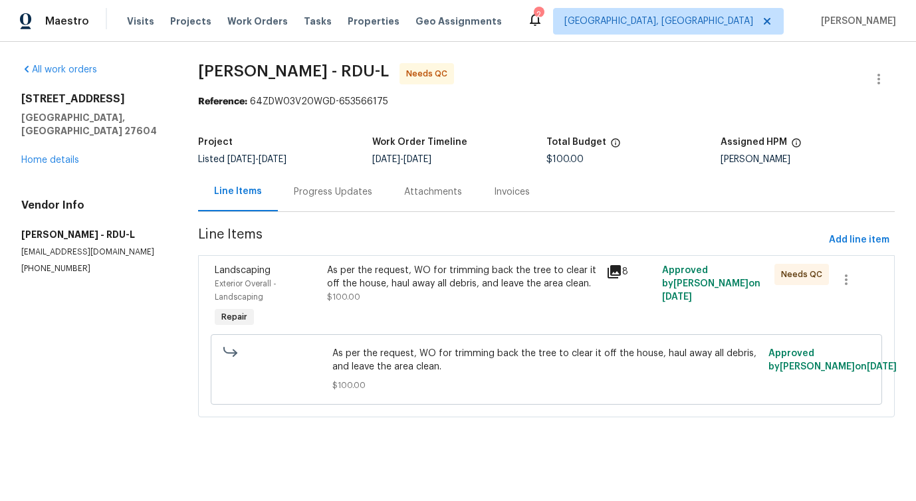
click at [373, 305] on div "As per the request, WO for trimming back the tree to clear it off the house, ha…" at bounding box center [463, 297] width 280 height 74
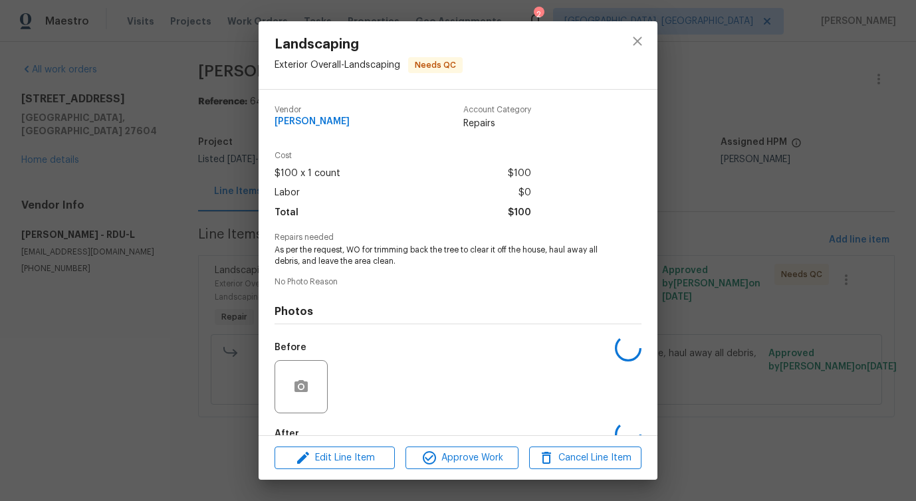
scroll to position [78, 0]
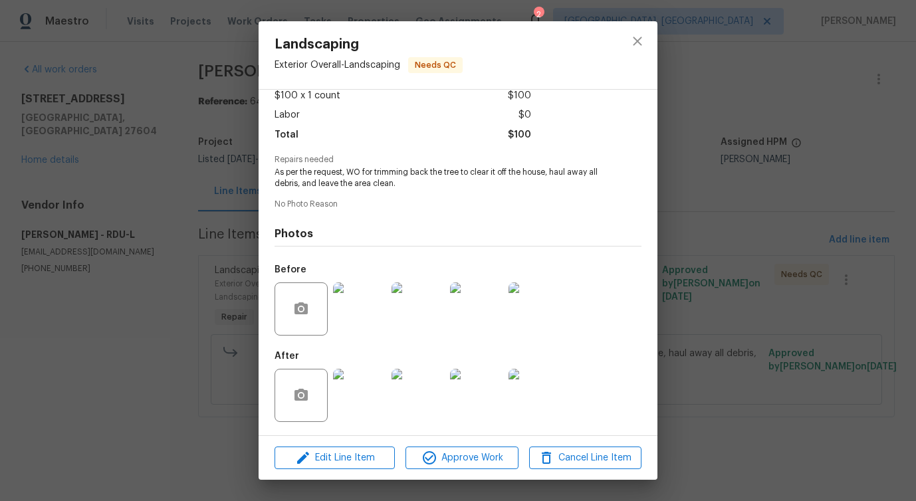
click at [364, 290] on img at bounding box center [359, 308] width 53 height 53
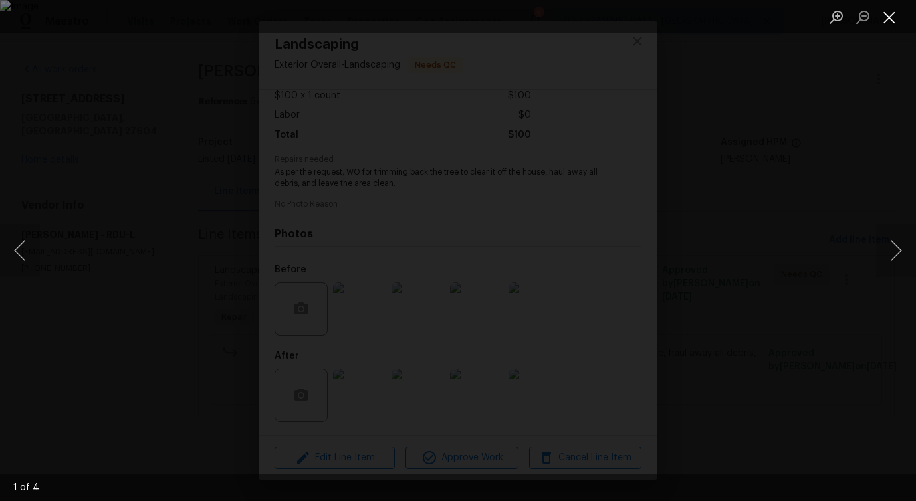
click at [885, 21] on button "Close lightbox" at bounding box center [889, 16] width 27 height 23
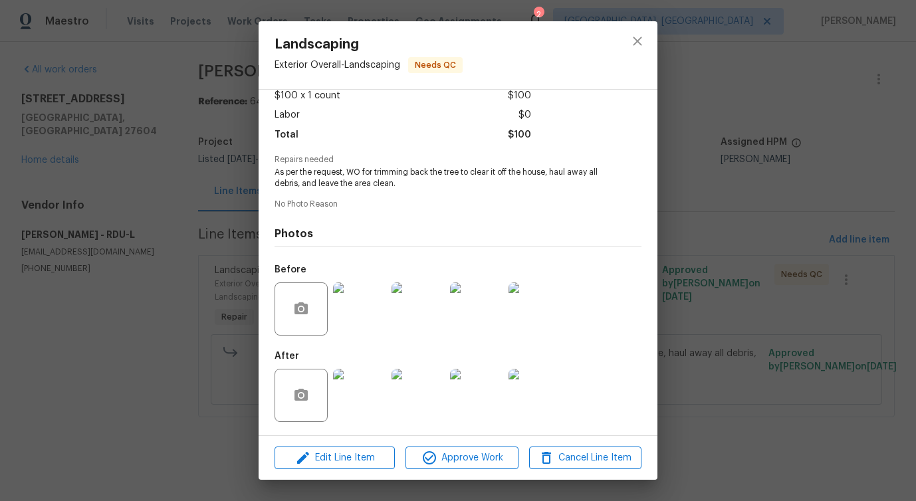
click at [347, 399] on img at bounding box center [359, 395] width 53 height 53
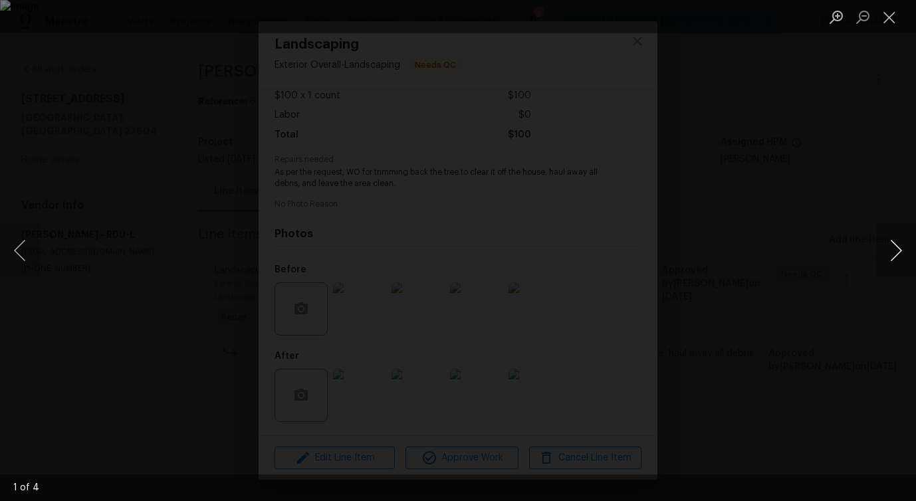
click at [888, 262] on button "Next image" at bounding box center [896, 250] width 40 height 53
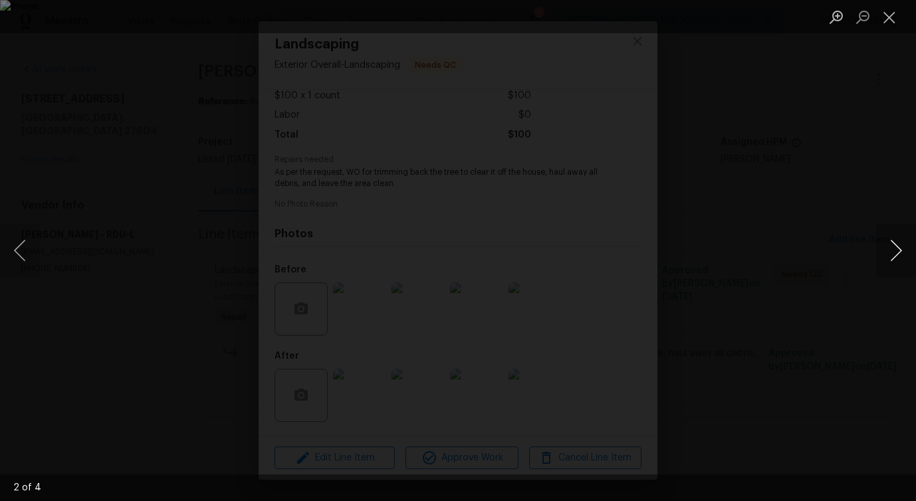
click at [888, 262] on button "Next image" at bounding box center [896, 250] width 40 height 53
click at [892, 13] on button "Close lightbox" at bounding box center [889, 16] width 27 height 23
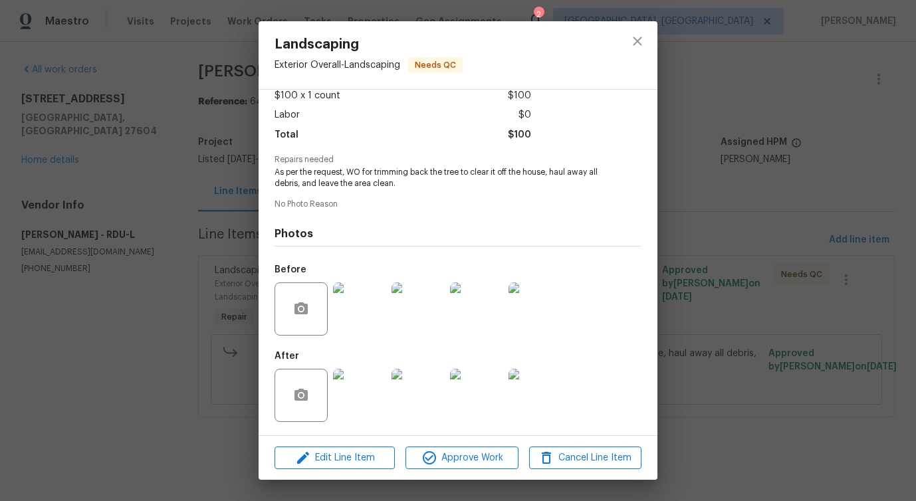
click at [342, 316] on img at bounding box center [359, 308] width 53 height 53
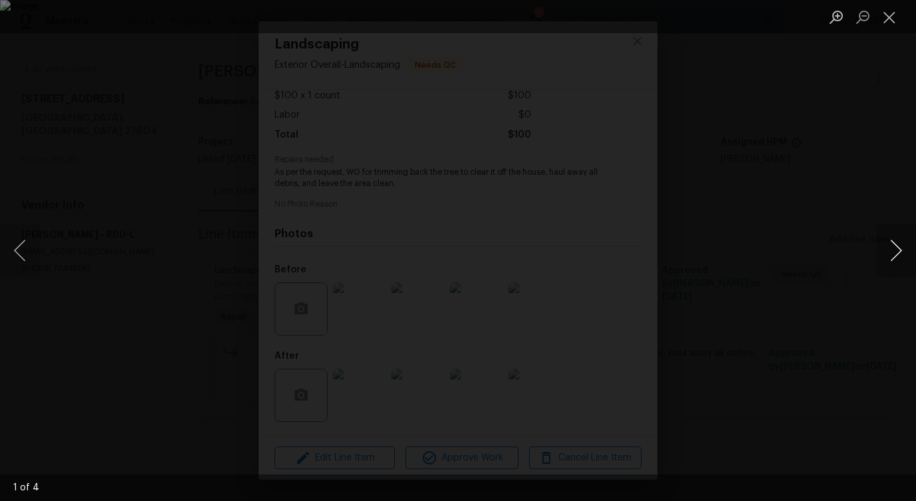
click at [894, 257] on button "Next image" at bounding box center [896, 250] width 40 height 53
click at [888, 17] on button "Close lightbox" at bounding box center [889, 16] width 27 height 23
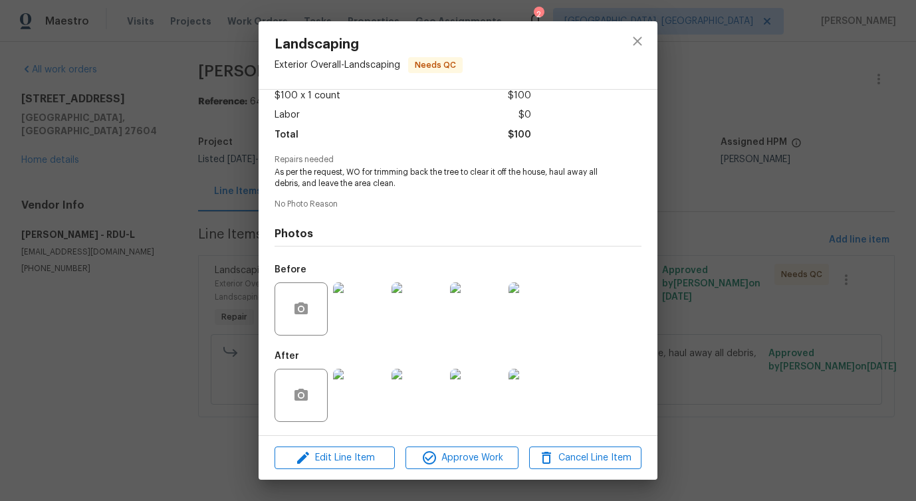
click at [350, 399] on img at bounding box center [359, 395] width 53 height 53
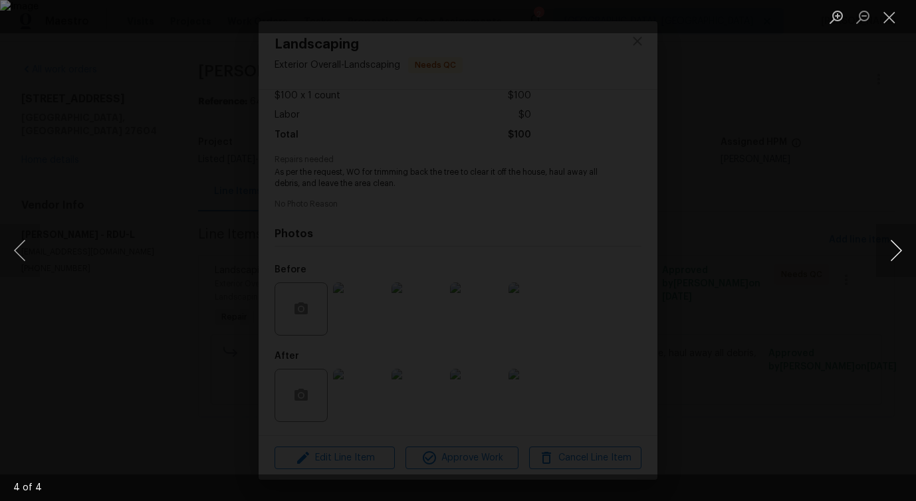
click at [893, 257] on button "Next image" at bounding box center [896, 250] width 40 height 53
click at [889, 14] on button "Close lightbox" at bounding box center [889, 16] width 27 height 23
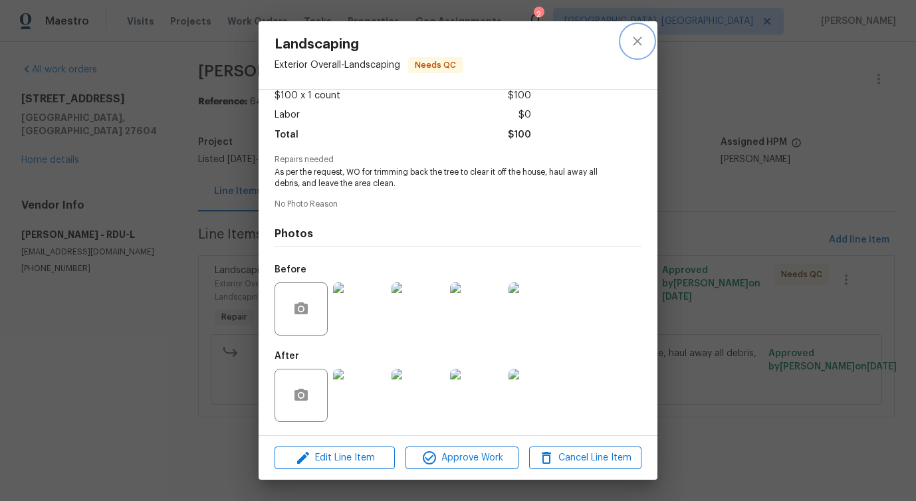
click at [631, 46] on icon "close" at bounding box center [637, 41] width 16 height 16
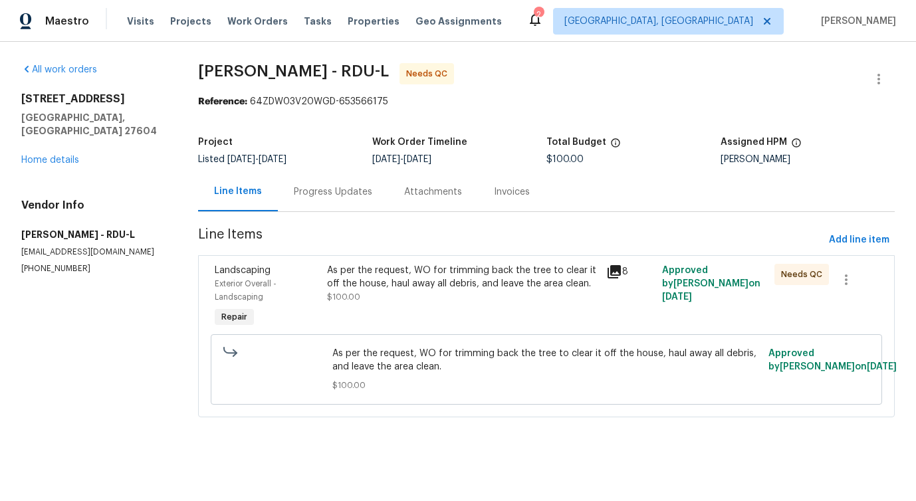
click at [310, 173] on div "Progress Updates" at bounding box center [333, 191] width 110 height 39
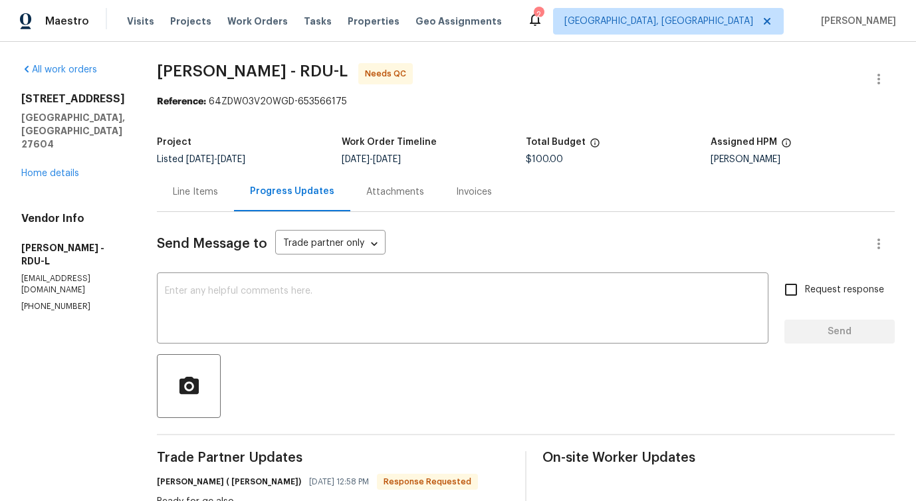
click at [185, 196] on div "Line Items" at bounding box center [195, 191] width 45 height 13
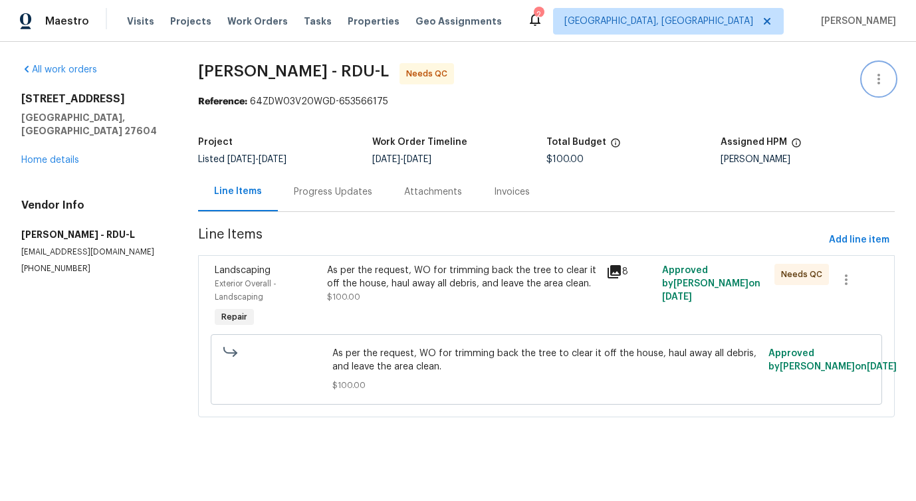
click at [871, 81] on icon "button" at bounding box center [879, 79] width 16 height 16
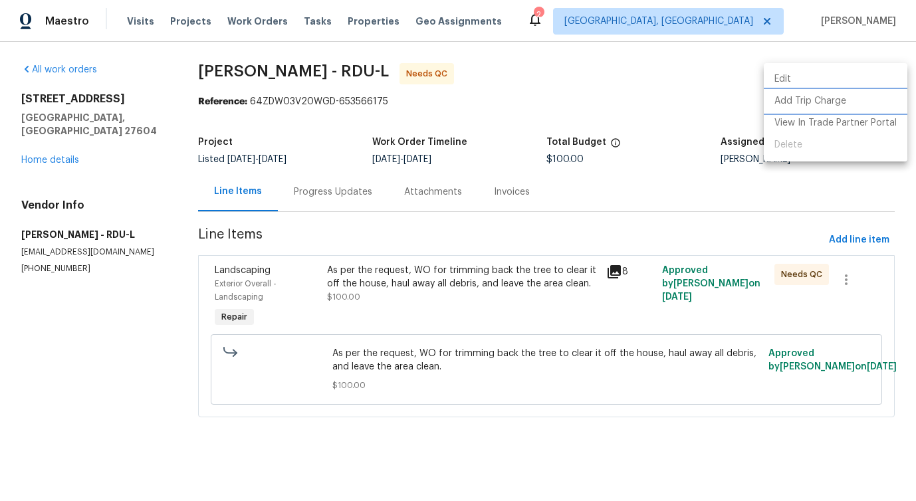
click at [796, 92] on li "Add Trip Charge" at bounding box center [836, 101] width 144 height 22
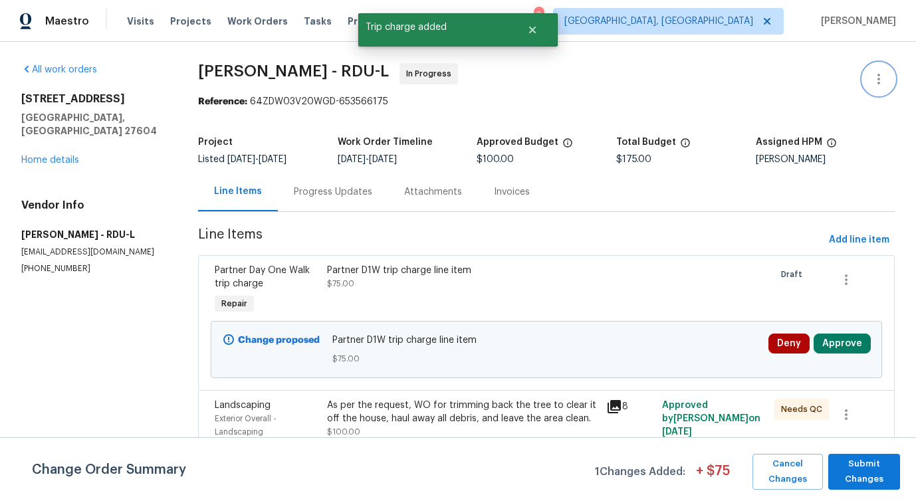
scroll to position [89, 0]
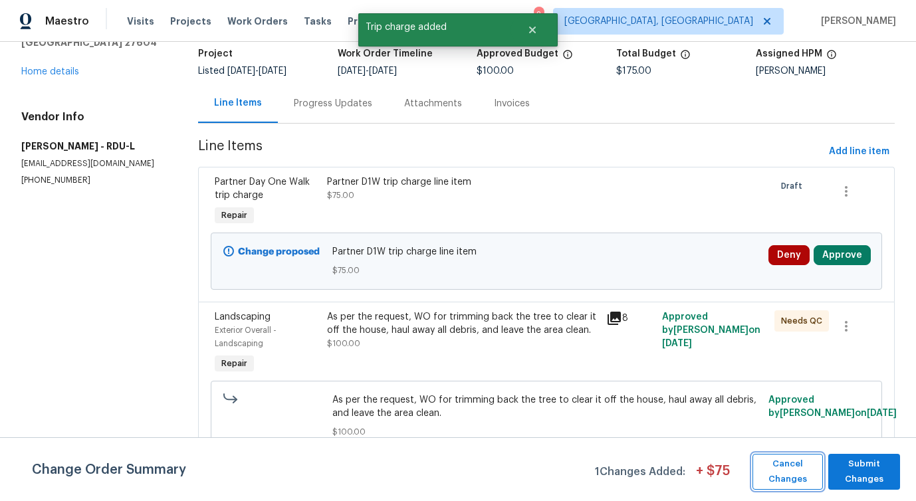
click at [800, 469] on span "Cancel Changes" at bounding box center [787, 472] width 57 height 31
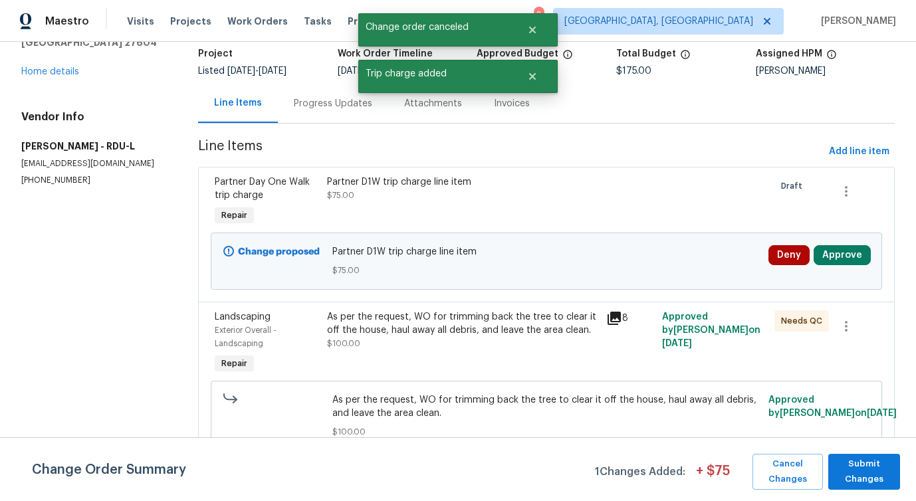
scroll to position [0, 0]
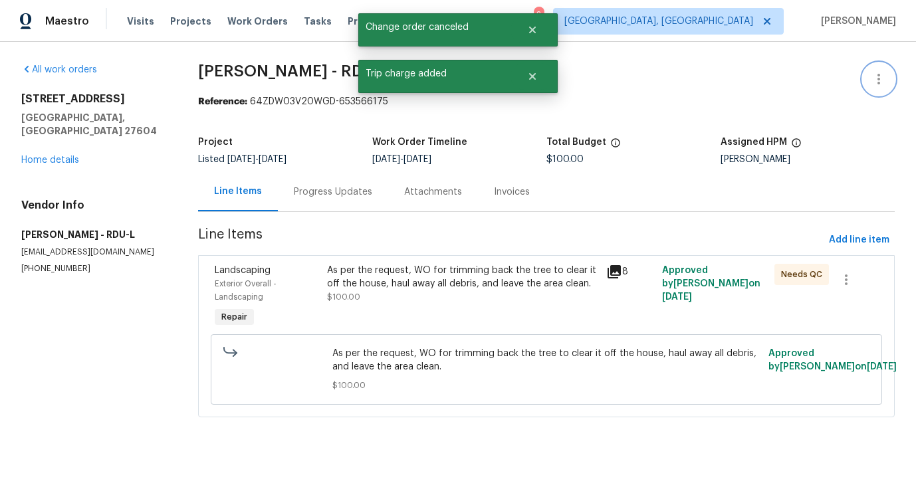
click at [876, 75] on icon "button" at bounding box center [879, 79] width 16 height 16
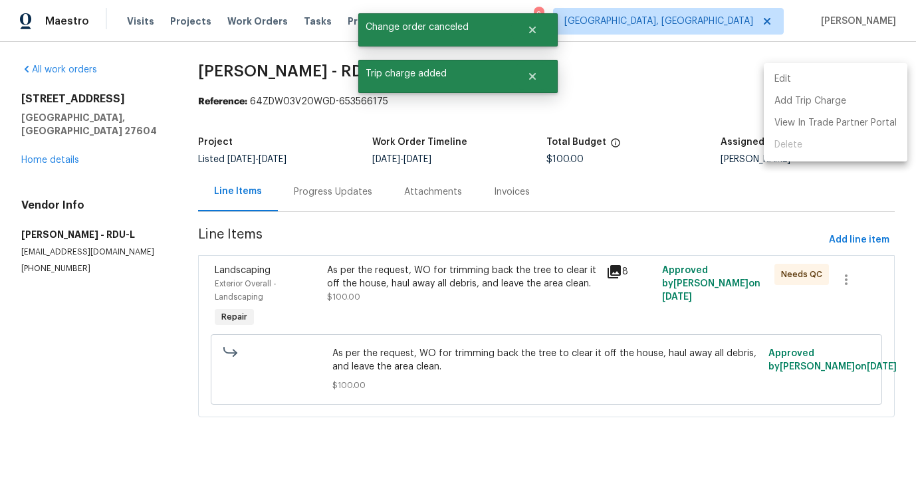
click at [809, 76] on li "Edit" at bounding box center [836, 79] width 144 height 22
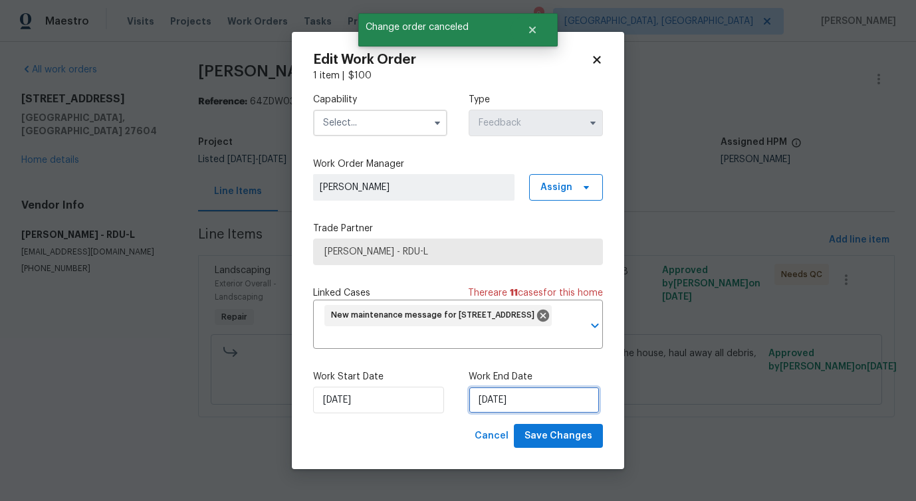
click at [475, 409] on input "[DATE]" at bounding box center [534, 400] width 131 height 27
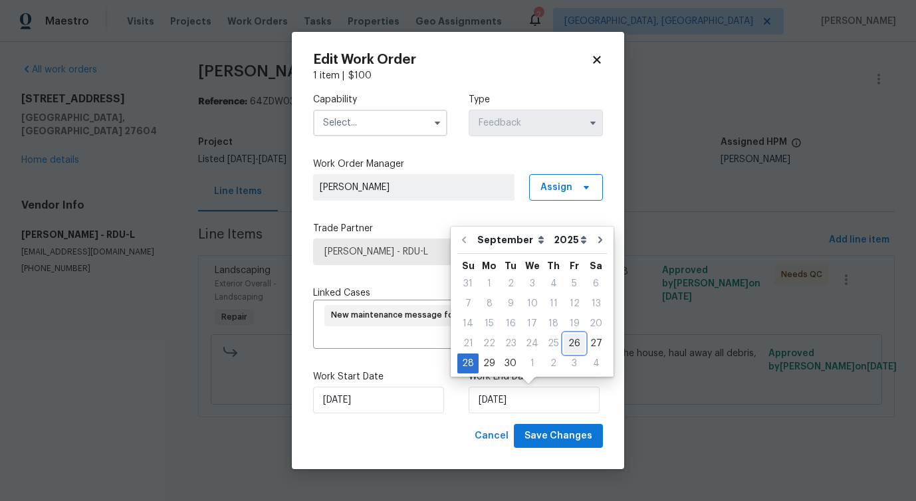
click at [564, 343] on div "26" at bounding box center [574, 343] width 21 height 19
type input "[DATE]"
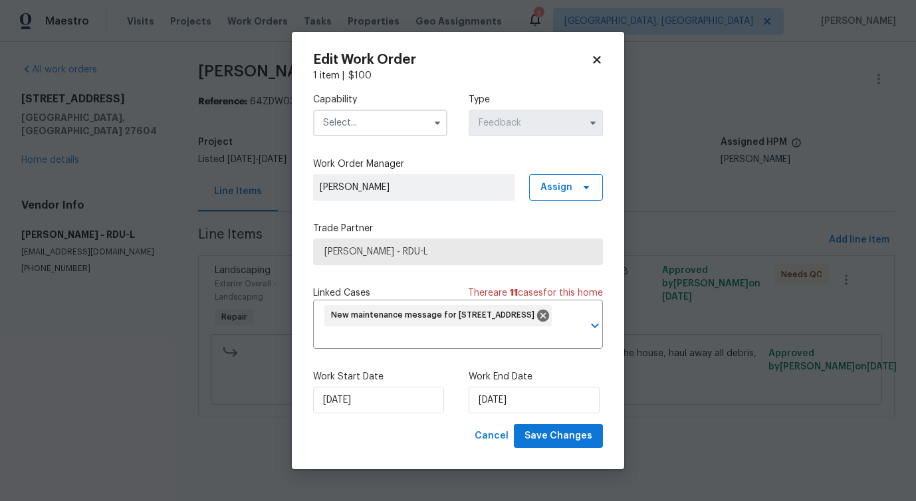
click at [405, 123] on input "text" at bounding box center [380, 123] width 134 height 27
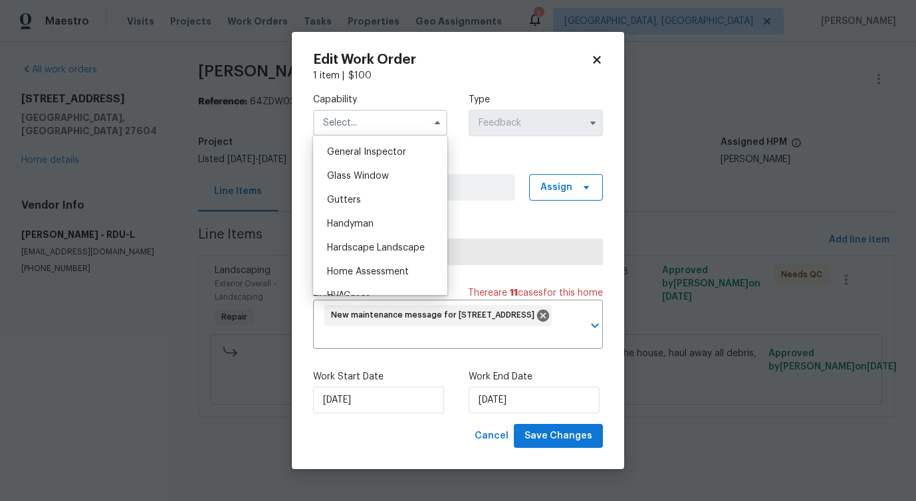
scroll to position [659, 0]
click at [387, 222] on div "Handyman" at bounding box center [380, 223] width 128 height 24
type input "Handyman"
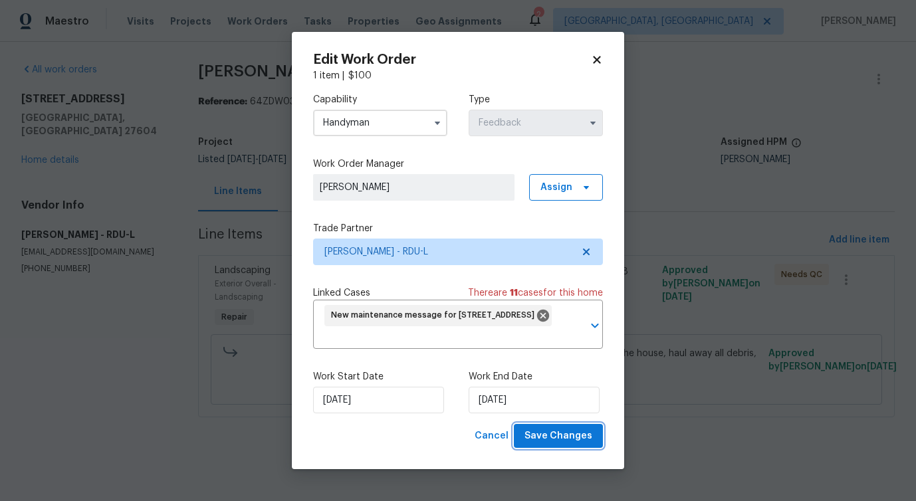
click at [552, 445] on button "Save Changes" at bounding box center [558, 436] width 89 height 25
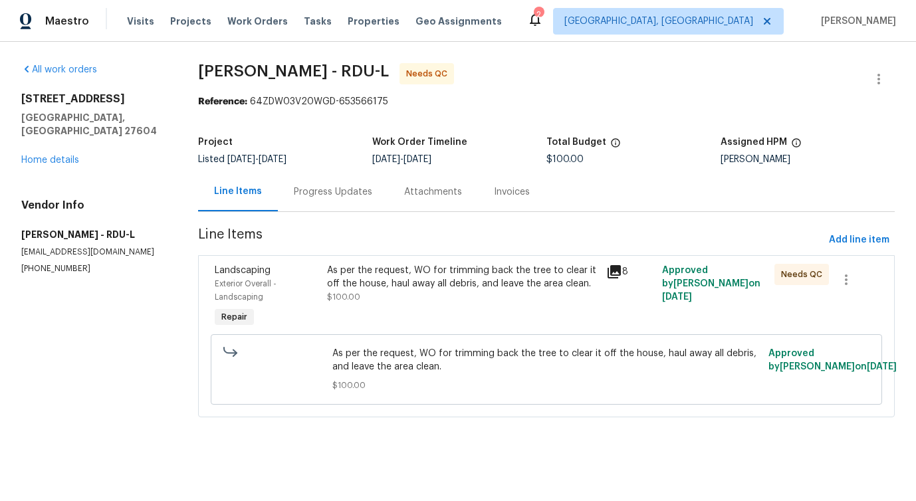
click at [125, 336] on body "Maestro Visits Projects Work Orders Tasks Properties Geo Assignments 2 [GEOGRAP…" at bounding box center [458, 227] width 916 height 455
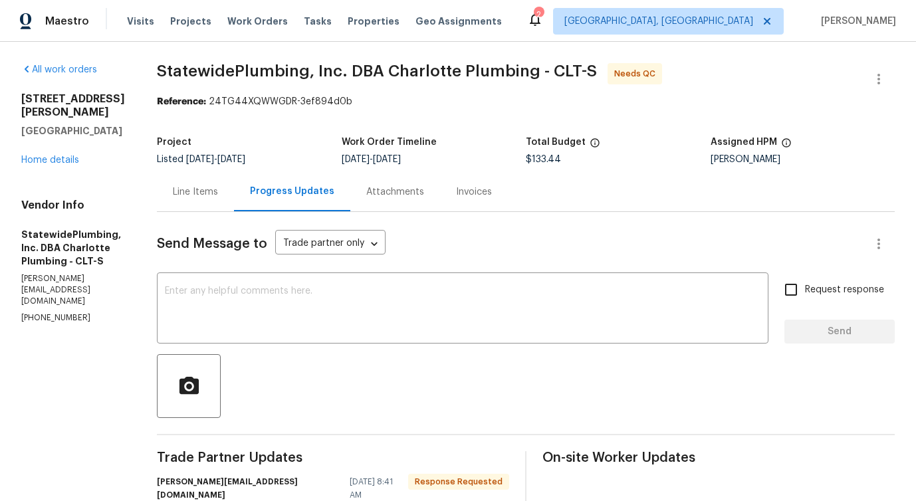
click at [219, 198] on div "Line Items" at bounding box center [195, 191] width 77 height 39
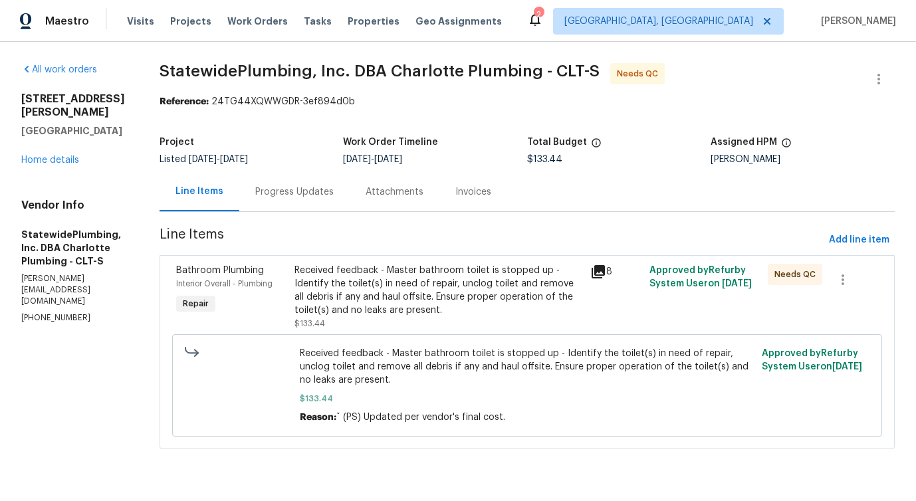
click at [494, 308] on div "Received feedback - Master bathroom toilet is stopped up - Identify the toilet(…" at bounding box center [438, 290] width 288 height 53
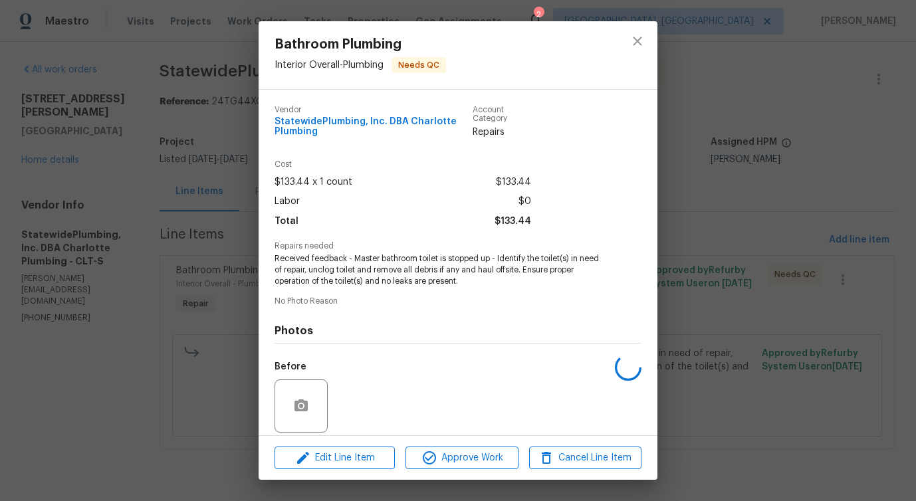
scroll to position [97, 0]
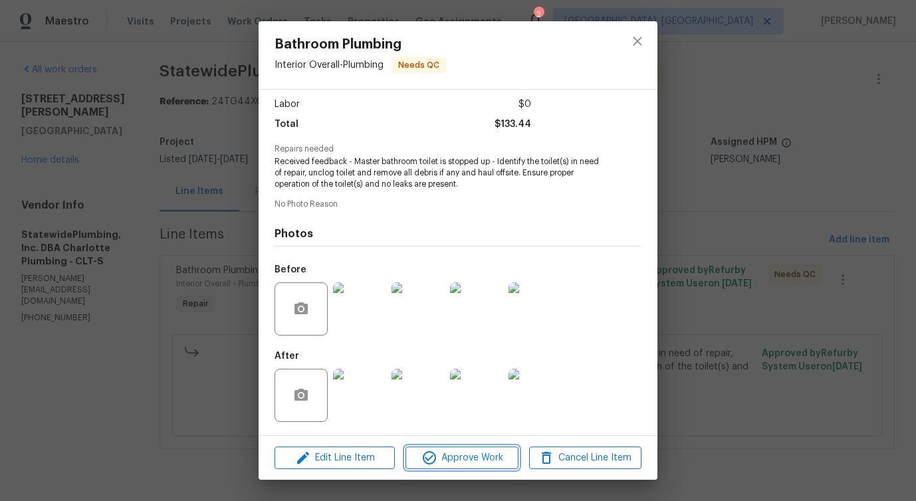
click at [472, 457] on span "Approve Work" at bounding box center [461, 458] width 104 height 17
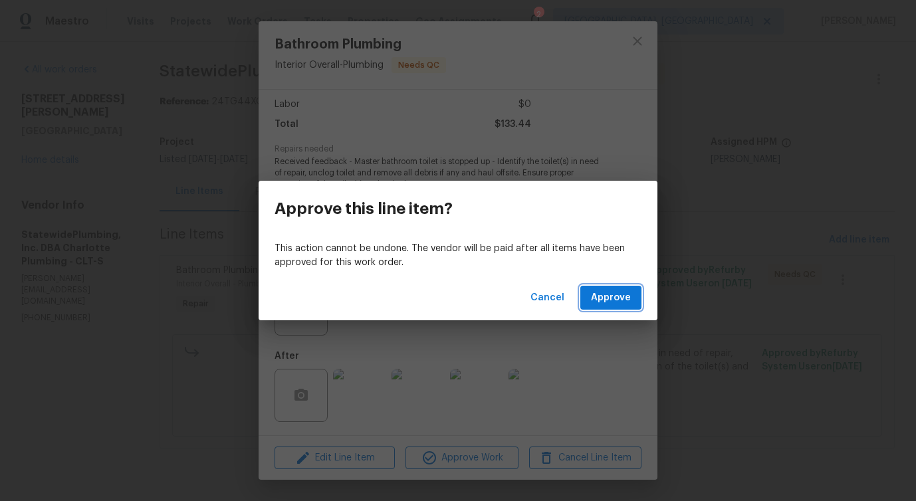
click at [621, 286] on button "Approve" at bounding box center [610, 298] width 61 height 25
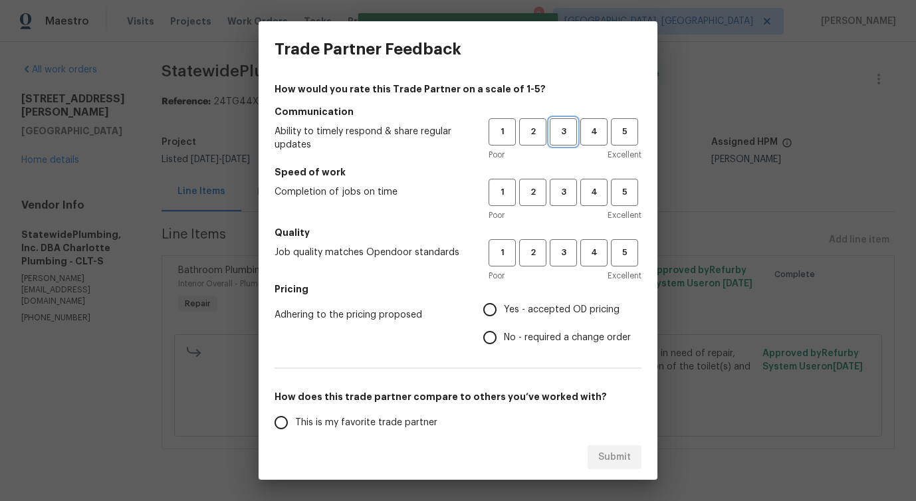
click at [559, 124] on span "3" at bounding box center [563, 131] width 25 height 15
click at [559, 184] on button "3" at bounding box center [563, 192] width 27 height 27
click at [560, 258] on span "3" at bounding box center [563, 252] width 25 height 15
click at [523, 342] on span "No - required a change order" at bounding box center [567, 338] width 127 height 14
click at [504, 342] on input "No - required a change order" at bounding box center [490, 338] width 28 height 28
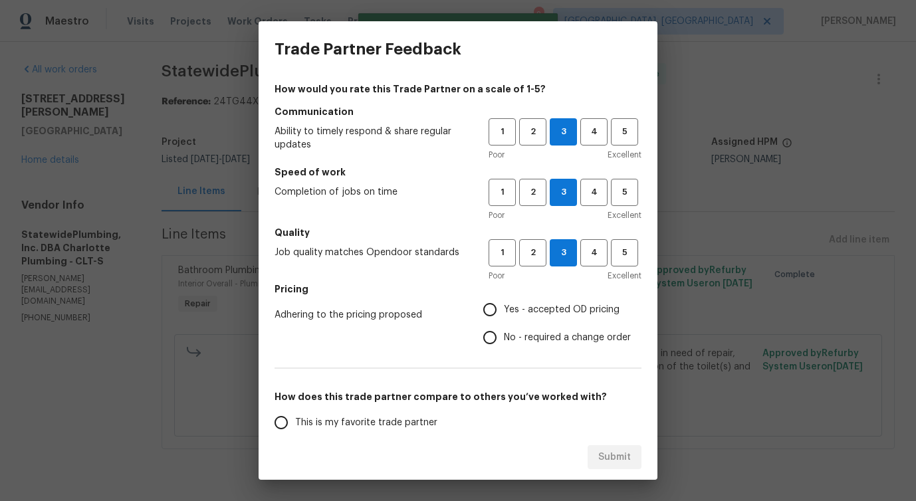
radio input "true"
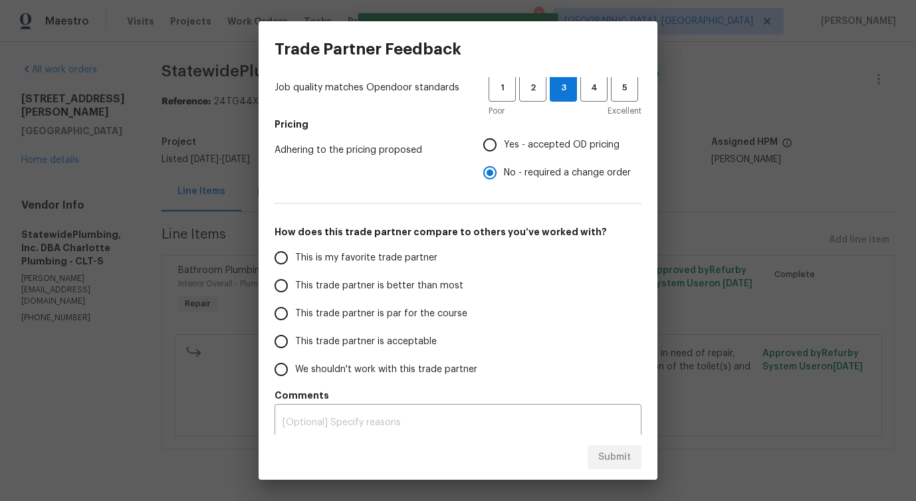
scroll to position [173, 0]
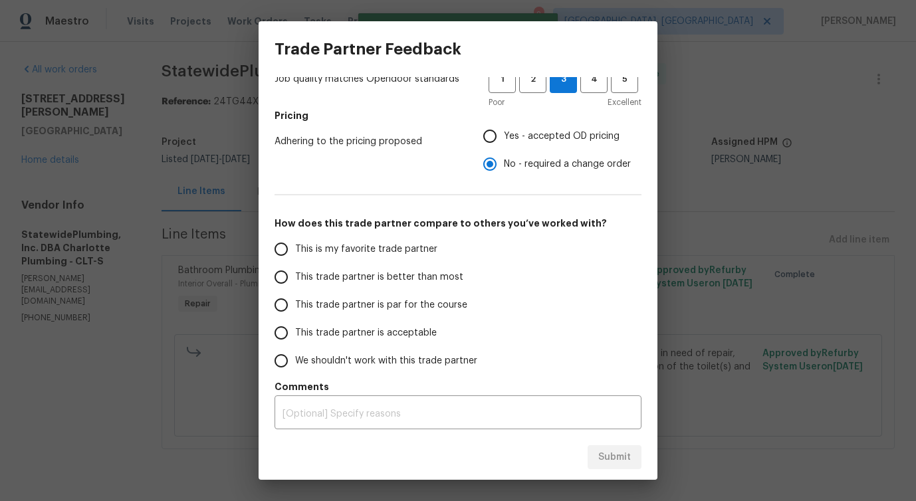
click at [440, 278] on span "This trade partner is better than most" at bounding box center [379, 278] width 168 height 14
click at [295, 278] on input "This trade partner is better than most" at bounding box center [281, 277] width 28 height 28
click at [629, 449] on span "Submit" at bounding box center [614, 457] width 33 height 17
radio input "true"
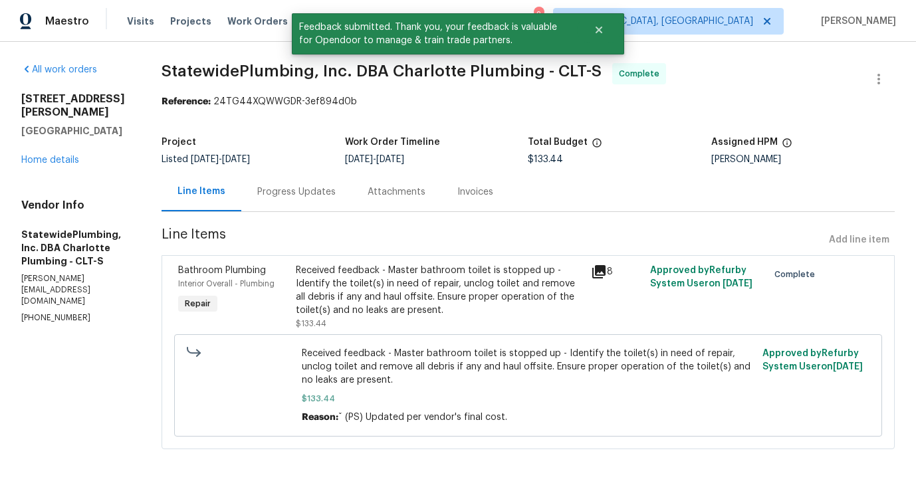
click at [336, 197] on div "Progress Updates" at bounding box center [296, 191] width 78 height 13
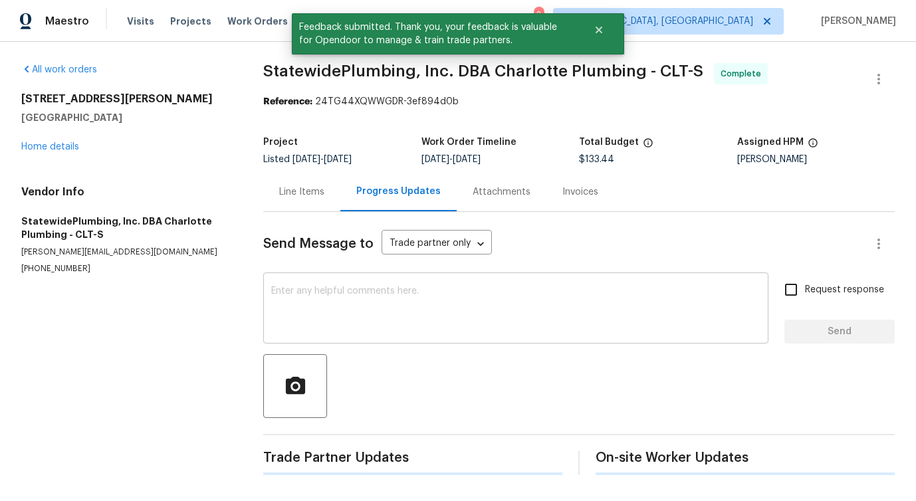
click at [424, 290] on textarea at bounding box center [515, 309] width 489 height 47
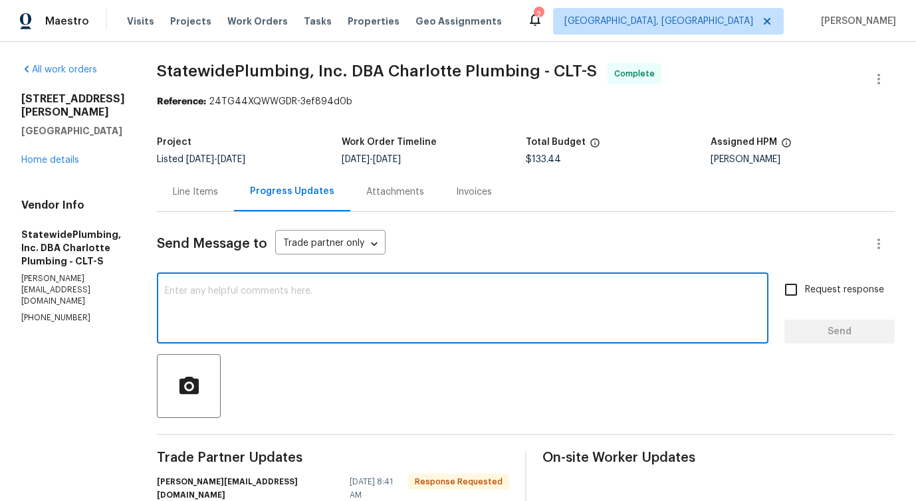
scroll to position [129, 0]
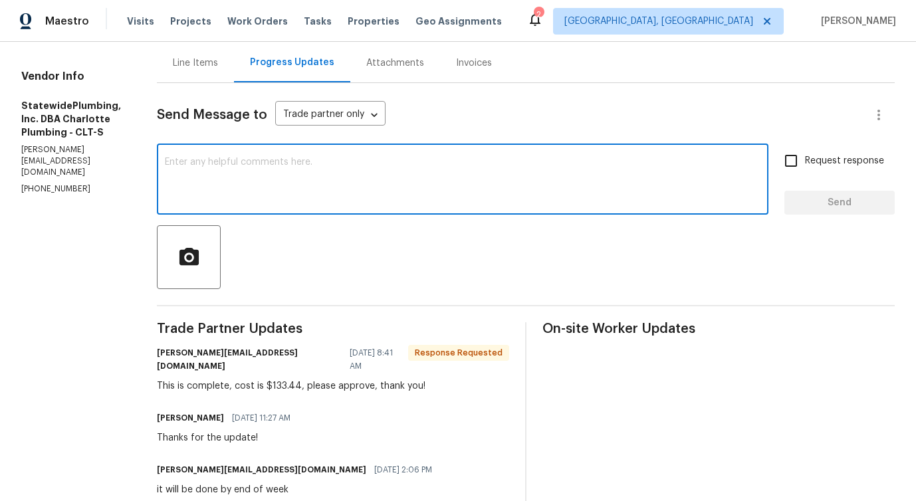
click at [465, 186] on textarea at bounding box center [463, 181] width 596 height 47
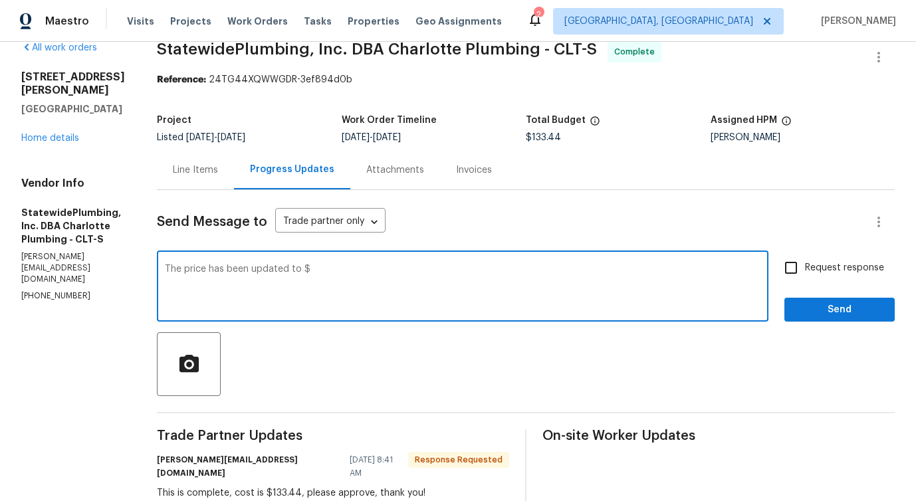
scroll to position [30, 0]
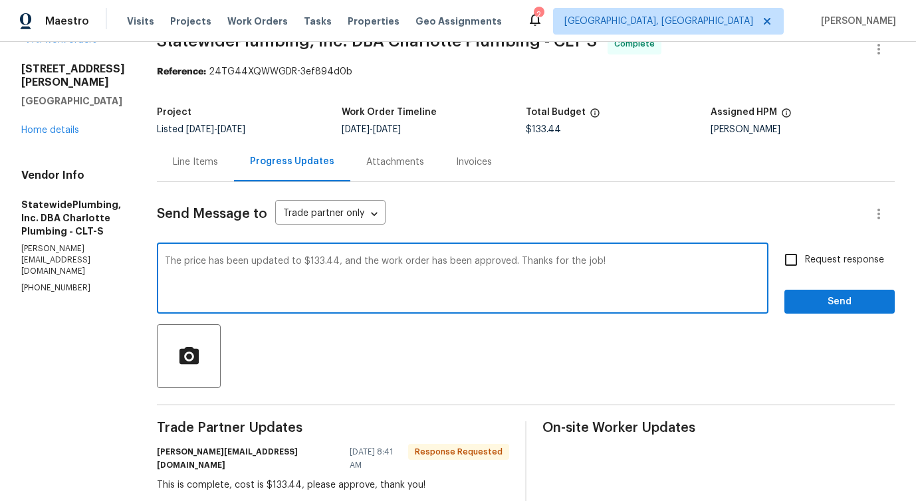
type textarea "The price has been updated to $133.44, and the work order has been approved. Th…"
click at [841, 309] on span "Send" at bounding box center [839, 302] width 89 height 17
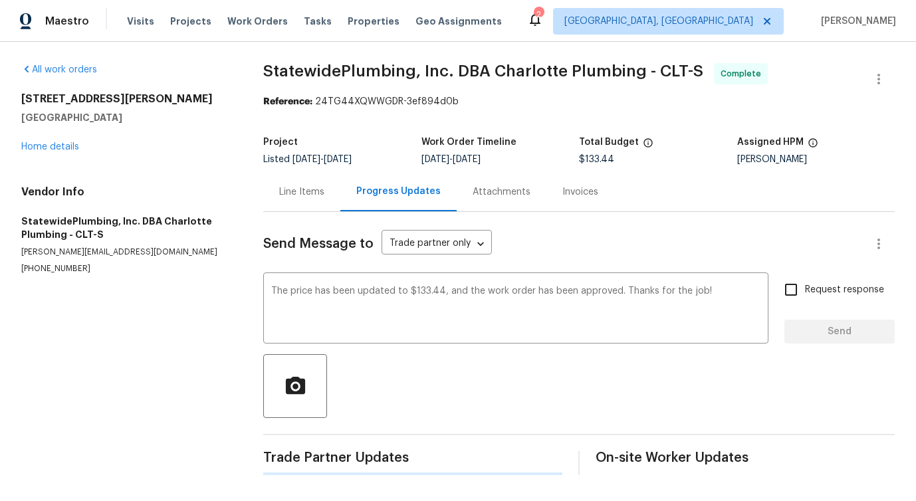
scroll to position [0, 0]
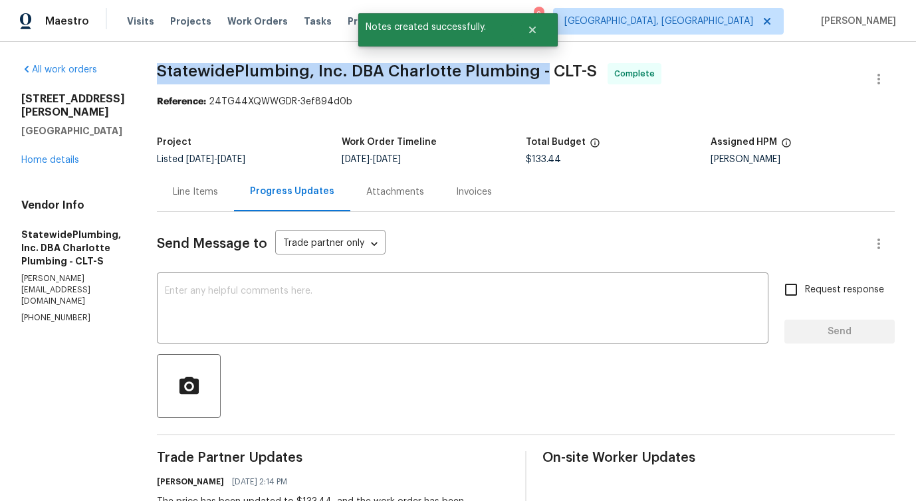
drag, startPoint x: 177, startPoint y: 76, endPoint x: 566, endPoint y: 68, distance: 388.9
click at [566, 68] on div "All work orders [STREET_ADDRESS][PERSON_NAME] Home details Vendor Info Statewid…" at bounding box center [458, 509] width 916 height 935
copy span "StatewidePlumbing, Inc. DBA Charlotte Plumbing -"
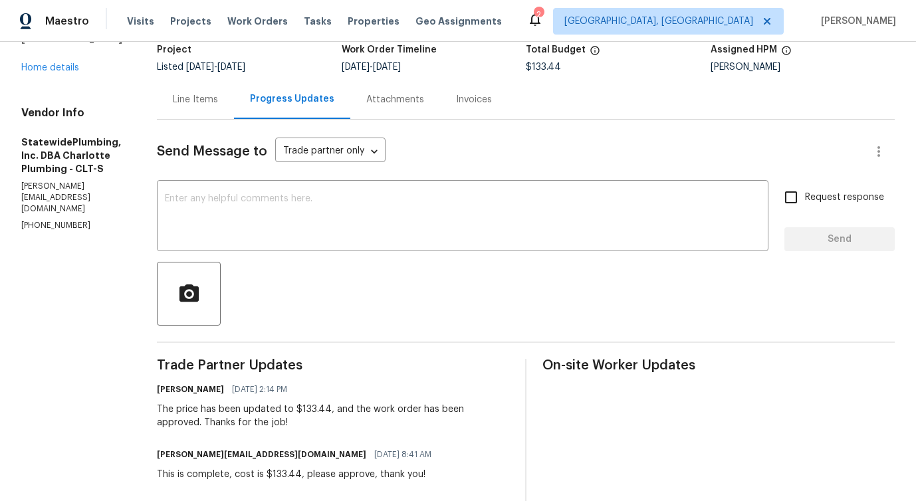
scroll to position [146, 0]
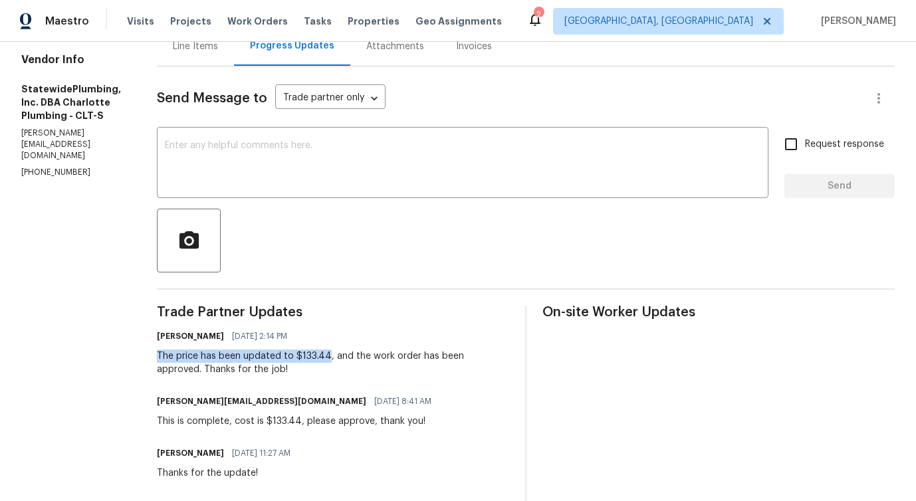
drag, startPoint x: 182, startPoint y: 355, endPoint x: 350, endPoint y: 357, distance: 168.2
click at [350, 357] on div "The price has been updated to $133.44, and the work order has been approved. Th…" at bounding box center [333, 363] width 352 height 27
copy div "The price has been updated to $133.44"
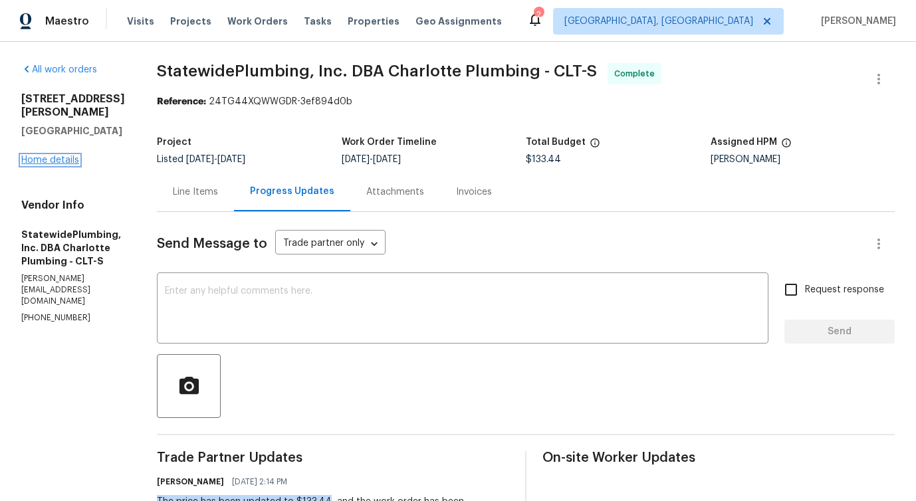
click at [55, 156] on link "Home details" at bounding box center [50, 160] width 58 height 9
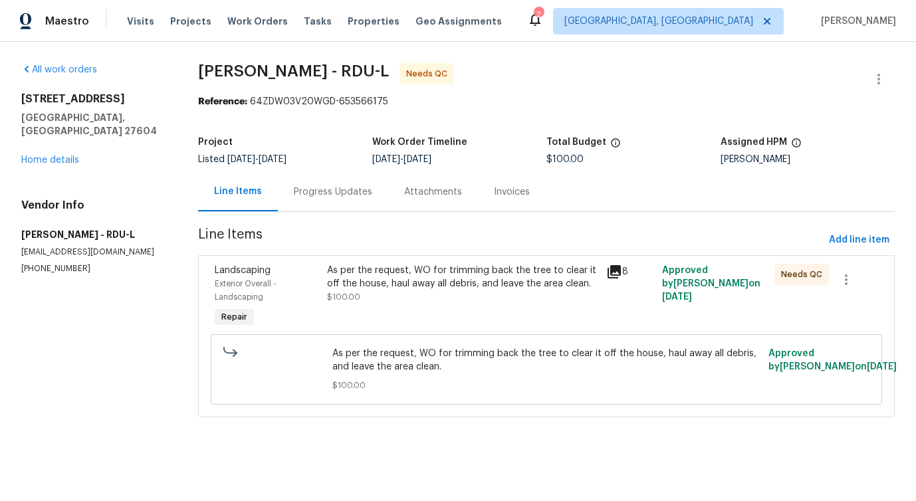
click at [484, 311] on div "As per the request, WO for trimming back the tree to clear it off the house, ha…" at bounding box center [463, 297] width 280 height 74
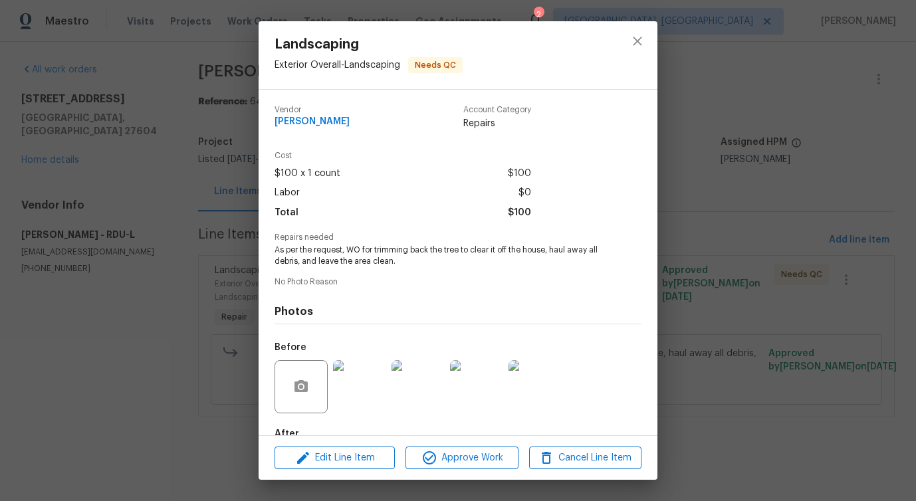
scroll to position [78, 0]
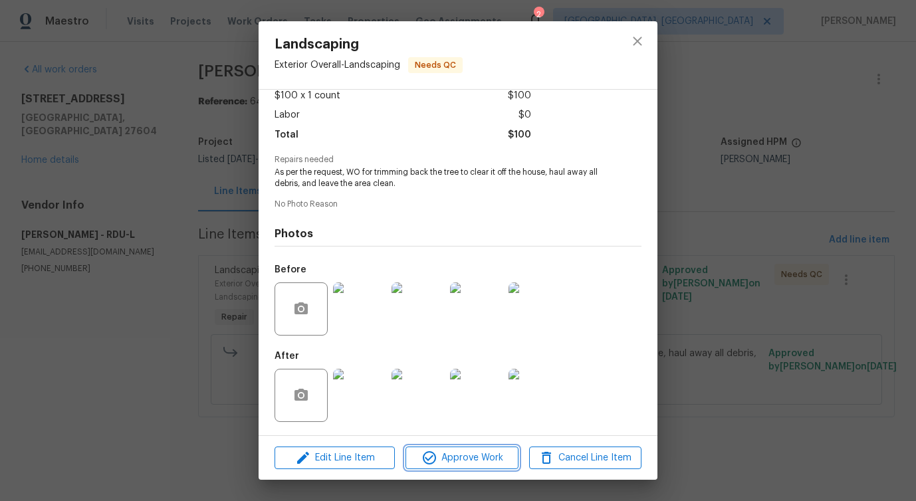
click at [468, 456] on span "Approve Work" at bounding box center [461, 458] width 104 height 17
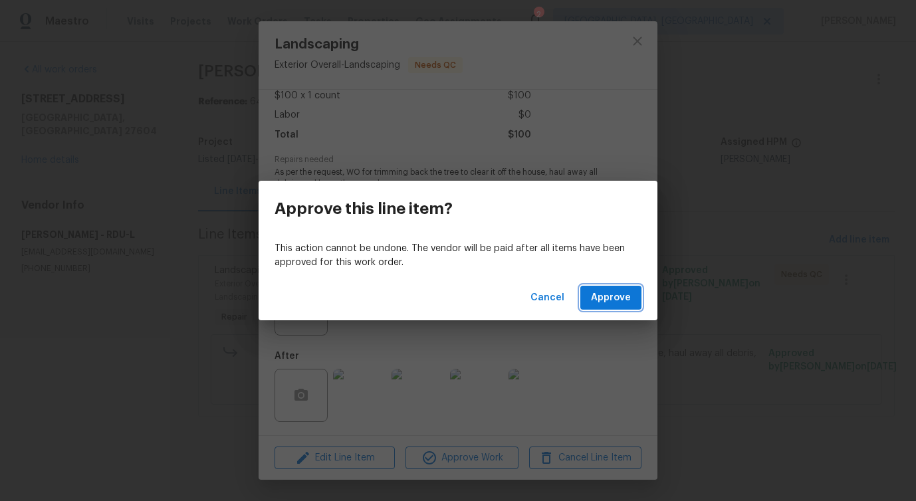
click at [623, 300] on span "Approve" at bounding box center [611, 298] width 40 height 17
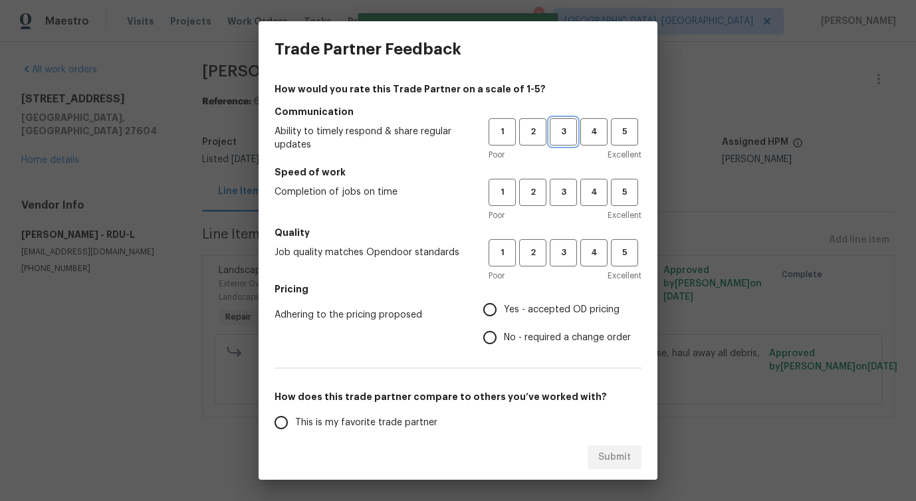
click at [557, 130] on span "3" at bounding box center [563, 131] width 25 height 15
click at [562, 181] on button "3" at bounding box center [563, 192] width 27 height 27
click at [560, 263] on button "3" at bounding box center [563, 252] width 27 height 27
click at [510, 342] on span "No - required a change order" at bounding box center [567, 338] width 127 height 14
click at [504, 342] on input "No - required a change order" at bounding box center [490, 338] width 28 height 28
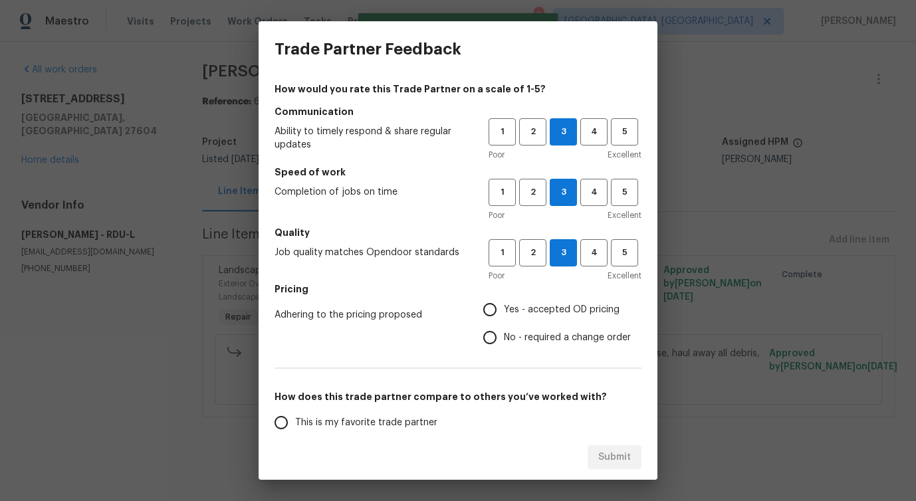
radio input "true"
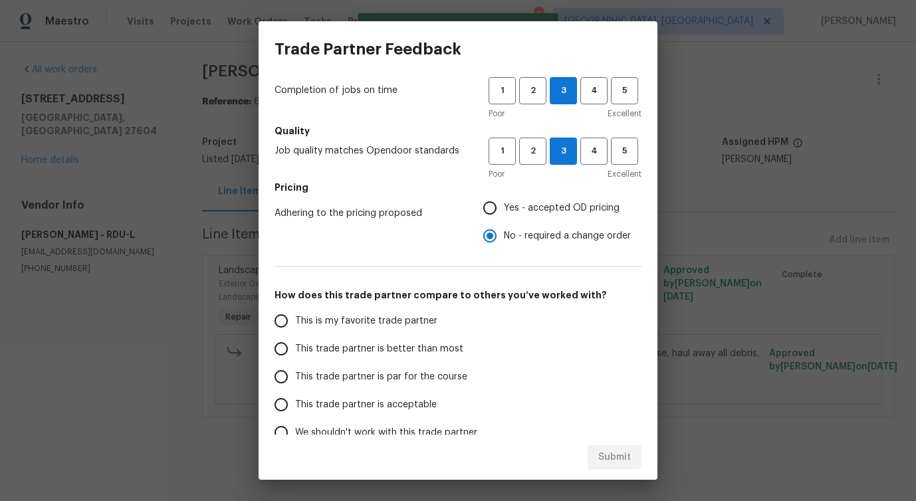
scroll to position [173, 0]
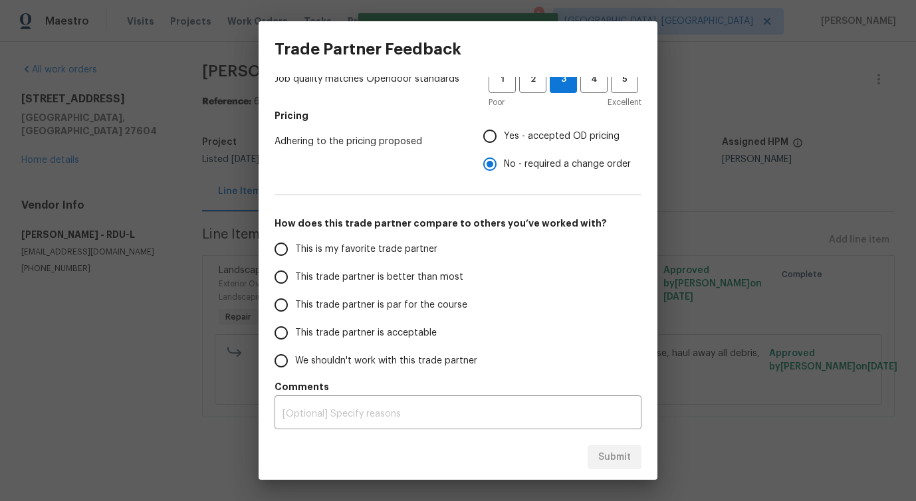
click at [395, 291] on label "This trade partner is par for the course" at bounding box center [372, 305] width 210 height 28
click at [295, 291] on input "This trade partner is par for the course" at bounding box center [281, 305] width 28 height 28
radio input "false"
click at [399, 280] on span "This trade partner is better than most" at bounding box center [379, 278] width 168 height 14
click at [295, 280] on input "This trade partner is better than most" at bounding box center [281, 277] width 28 height 28
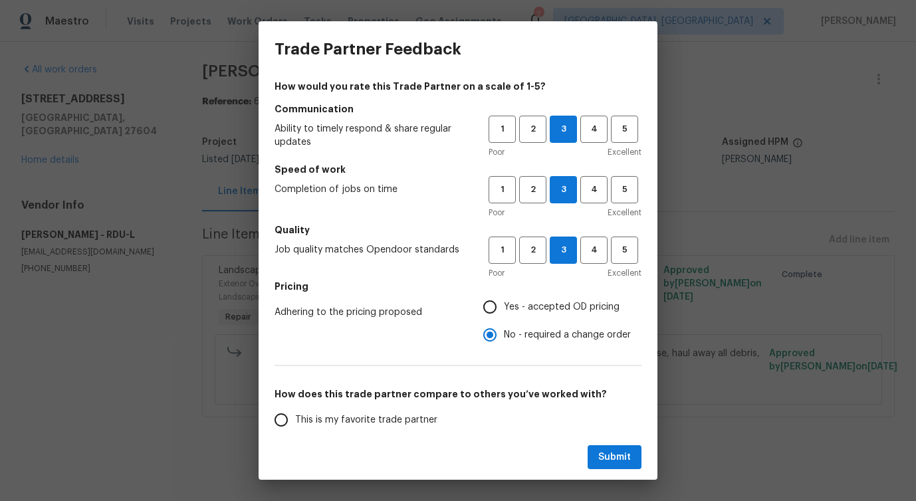
scroll to position [0, 0]
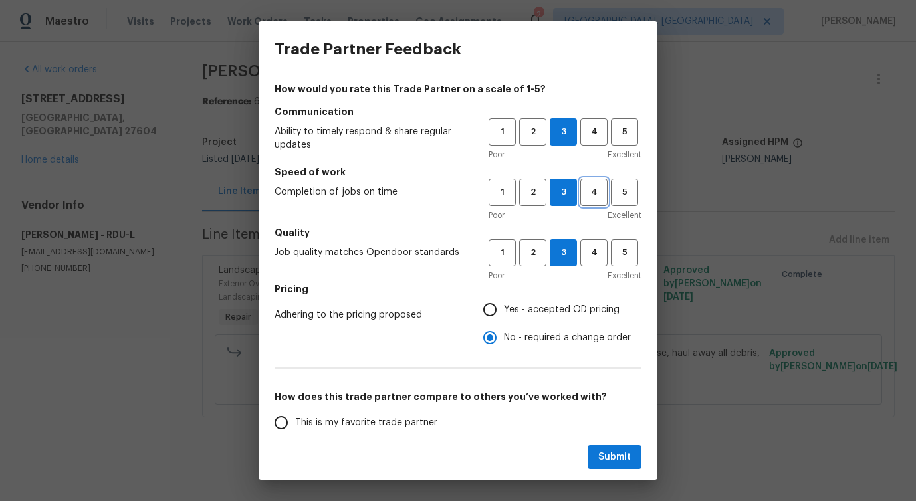
click at [595, 193] on span "4" at bounding box center [594, 192] width 25 height 15
radio input "true"
click at [594, 132] on span "4" at bounding box center [594, 131] width 25 height 15
click at [594, 251] on span "4" at bounding box center [594, 252] width 25 height 15
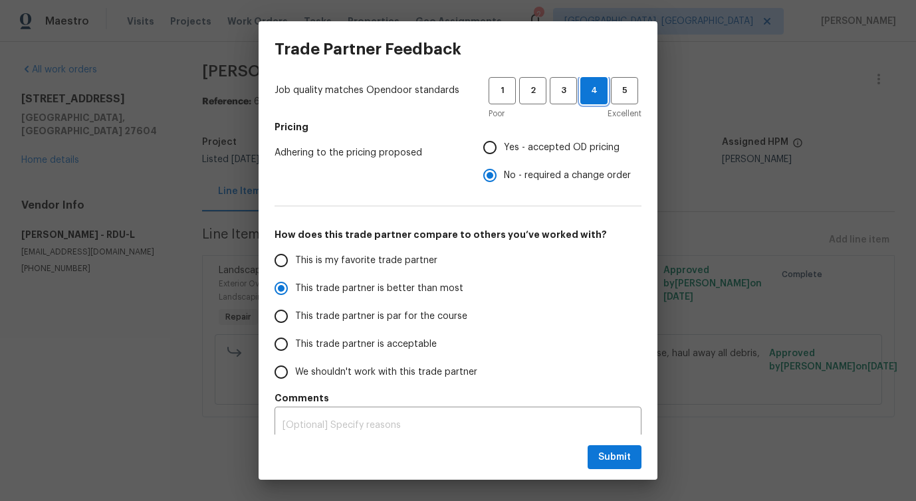
scroll to position [173, 0]
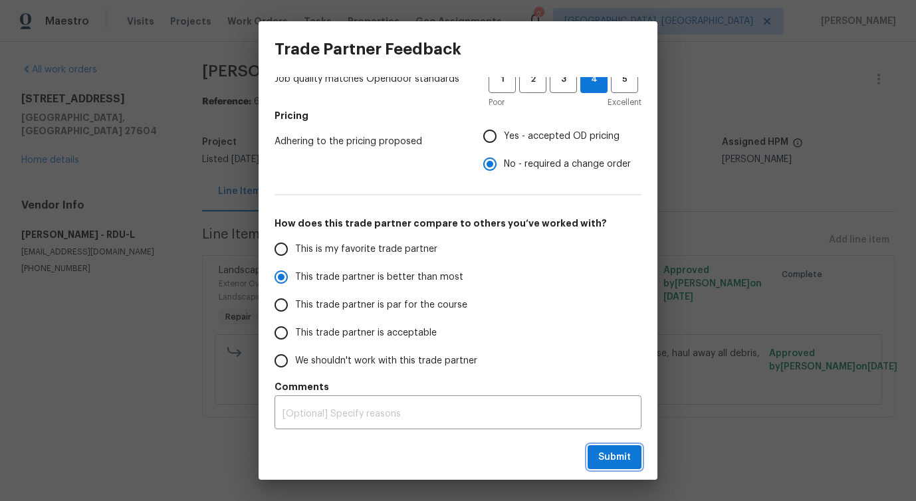
click at [613, 457] on span "Submit" at bounding box center [614, 457] width 33 height 17
radio input "false"
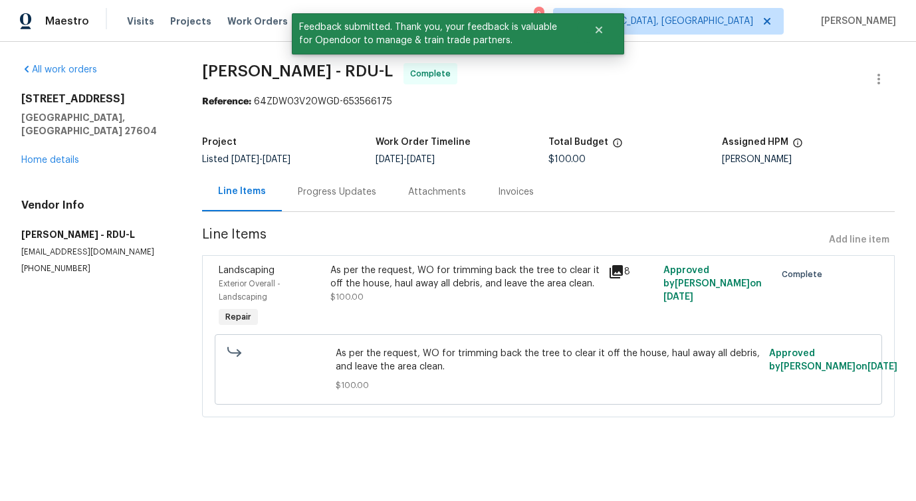
click at [338, 195] on div "Progress Updates" at bounding box center [337, 191] width 78 height 13
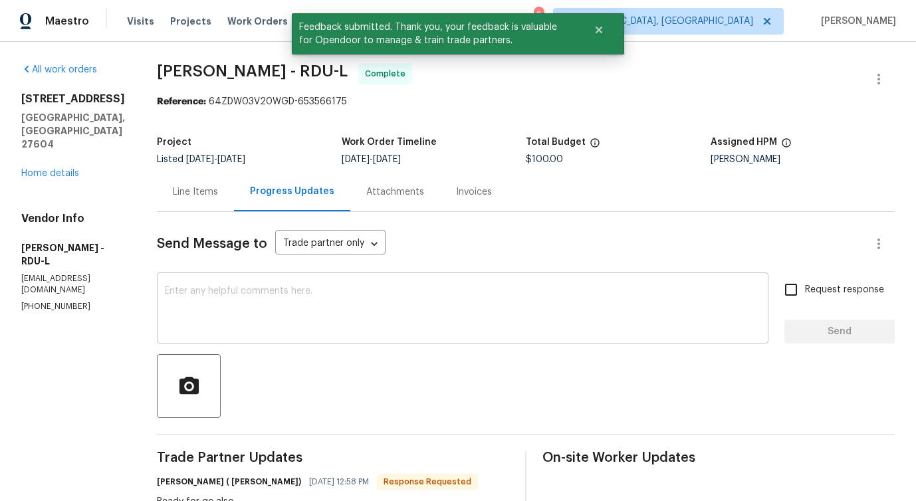
click at [357, 298] on textarea at bounding box center [463, 309] width 596 height 47
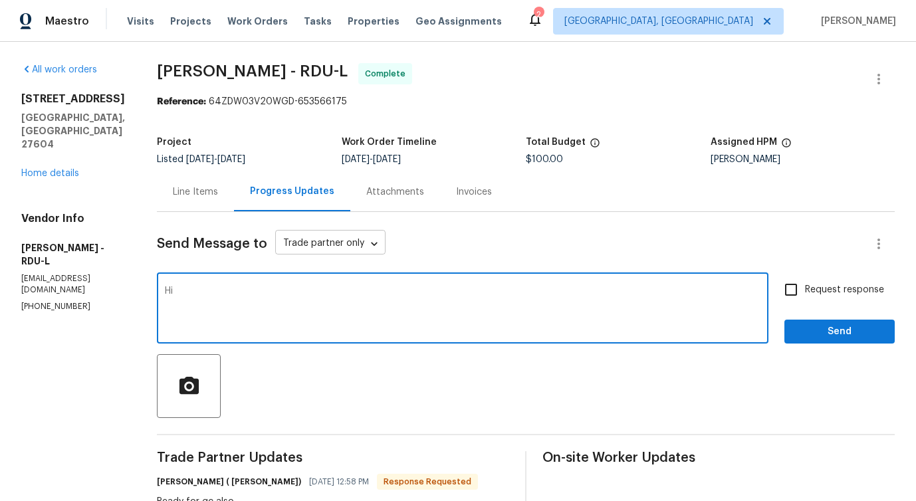
type textarea "H"
type textarea "Hi, The work order has been approved. Thanks for the job!"
click at [847, 336] on span "Send" at bounding box center [839, 332] width 89 height 17
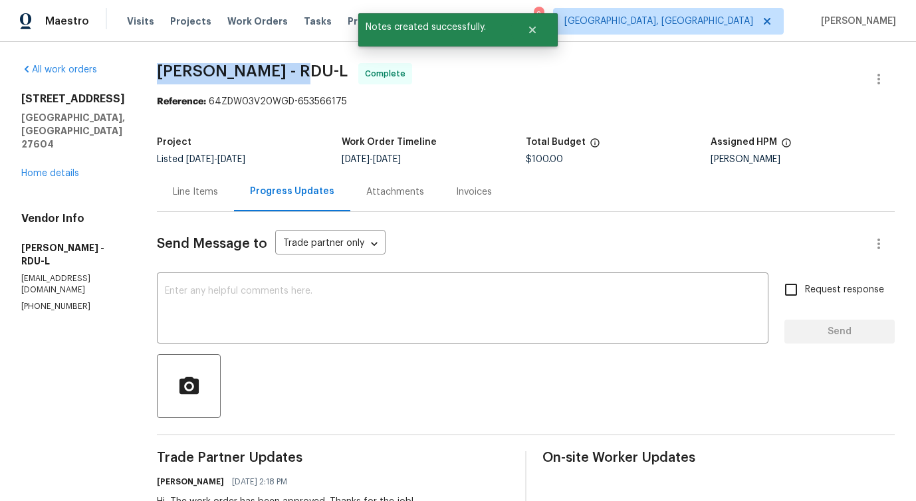
drag, startPoint x: 149, startPoint y: 72, endPoint x: 307, endPoint y: 72, distance: 158.2
click at [307, 72] on div "All work orders [STREET_ADDRESS][PERSON_NAME] Home details Vendor Info [PERSON_…" at bounding box center [458, 490] width 916 height 896
copy span "[PERSON_NAME] -"
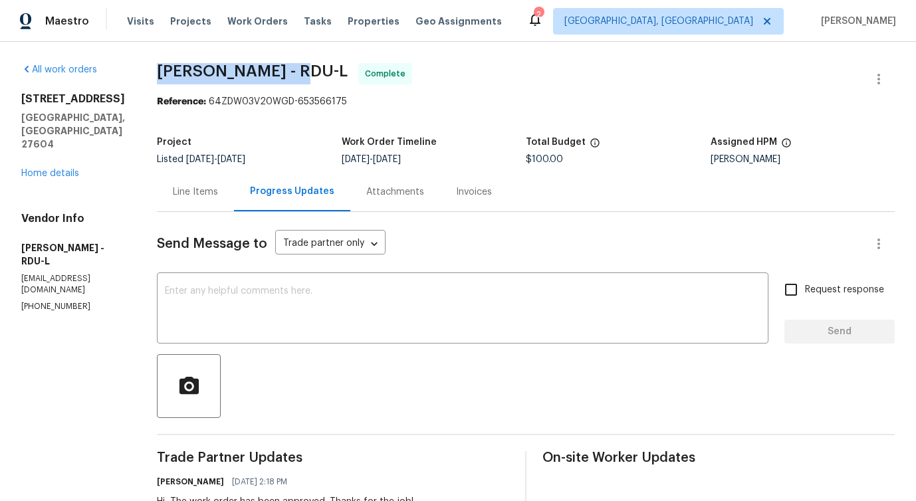
click at [204, 188] on div "Line Items" at bounding box center [195, 191] width 45 height 13
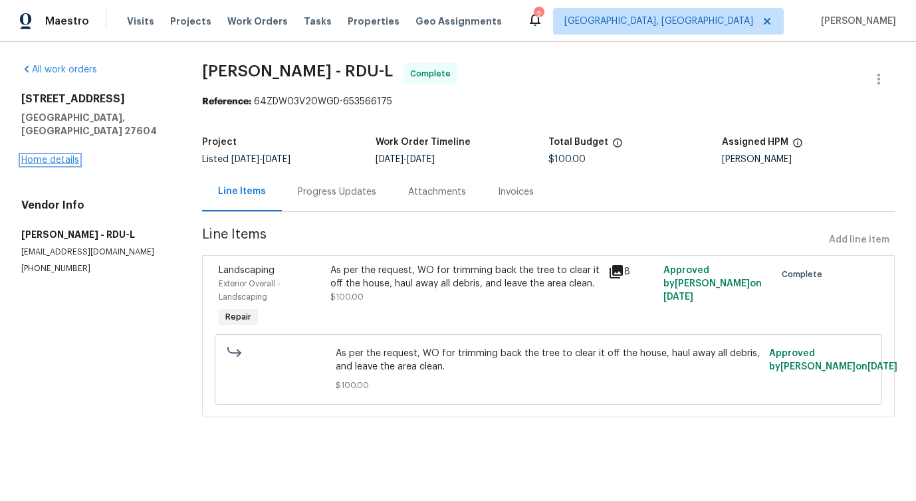
click at [31, 156] on link "Home details" at bounding box center [50, 160] width 58 height 9
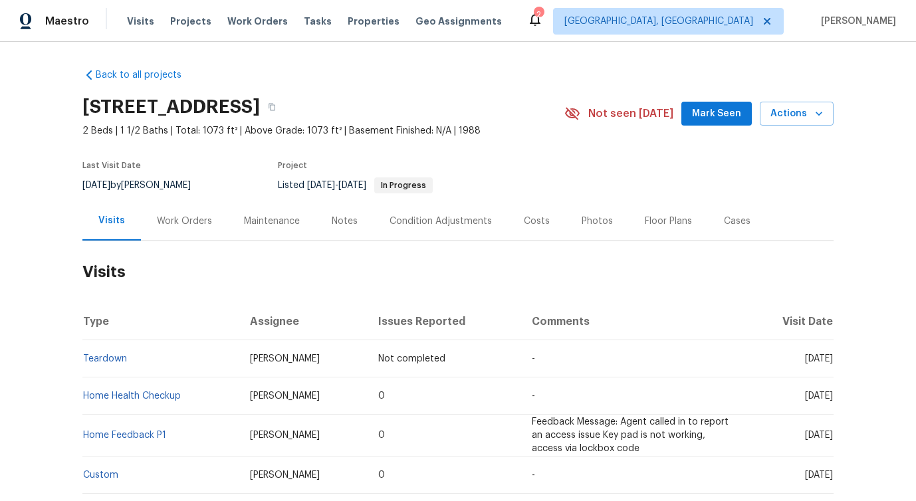
click at [177, 228] on div "Work Orders" at bounding box center [184, 221] width 55 height 13
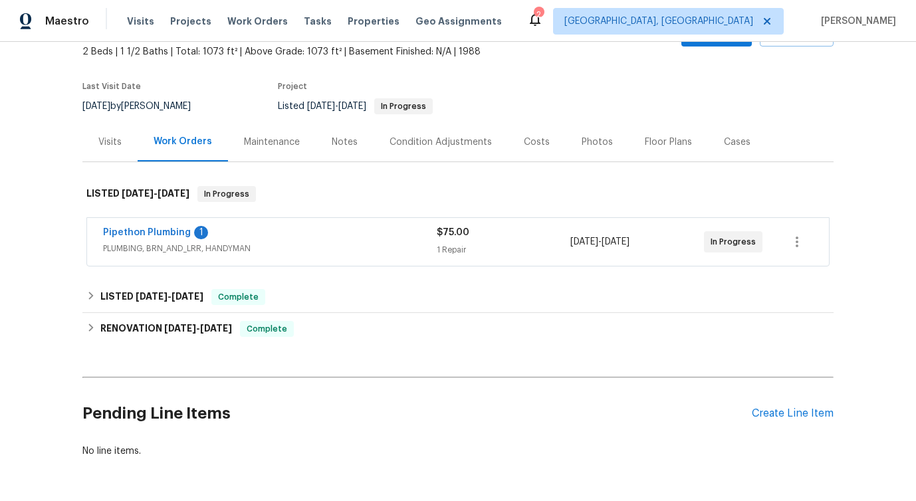
scroll to position [98, 0]
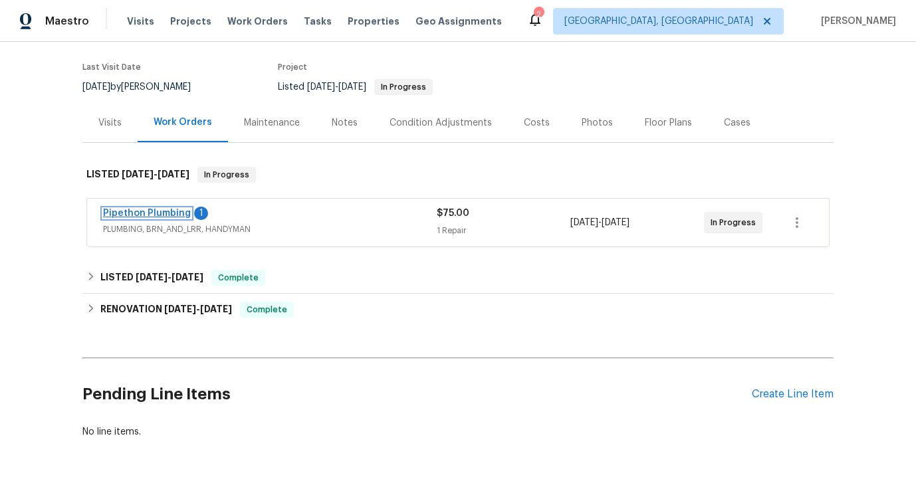
click at [156, 218] on link "Pipethon Plumbing" at bounding box center [147, 213] width 88 height 9
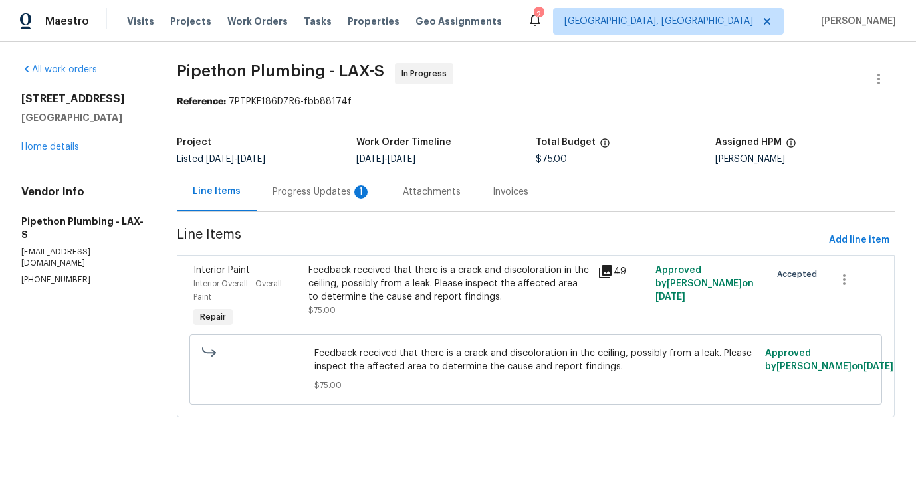
click at [330, 209] on div "Progress Updates 1" at bounding box center [322, 191] width 130 height 39
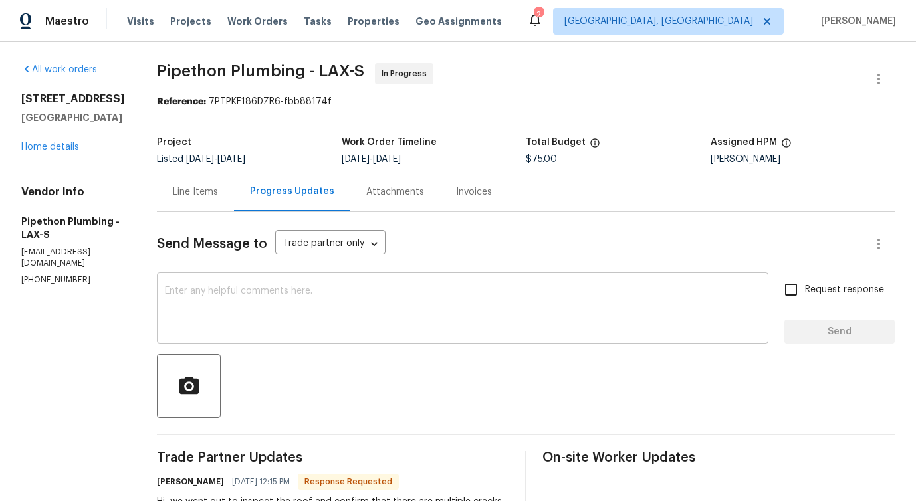
click at [384, 334] on div "x ​" at bounding box center [462, 310] width 611 height 68
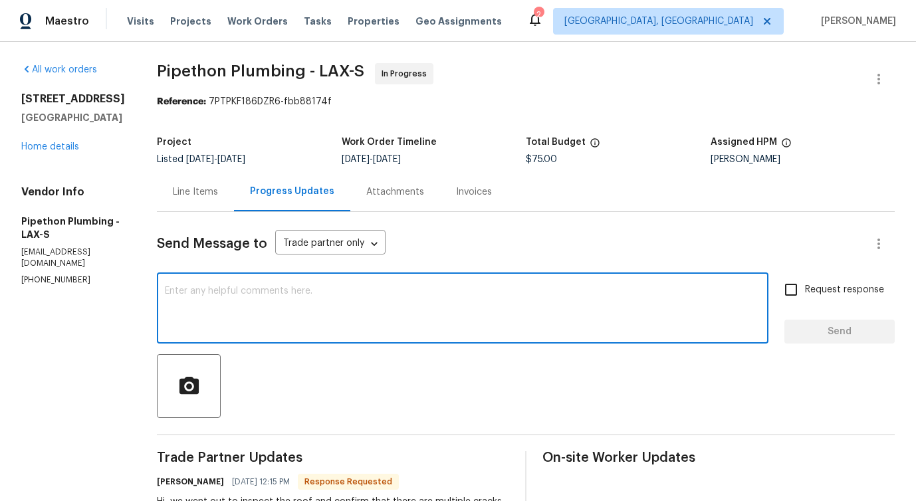
click at [217, 197] on div "Line Items" at bounding box center [195, 191] width 45 height 13
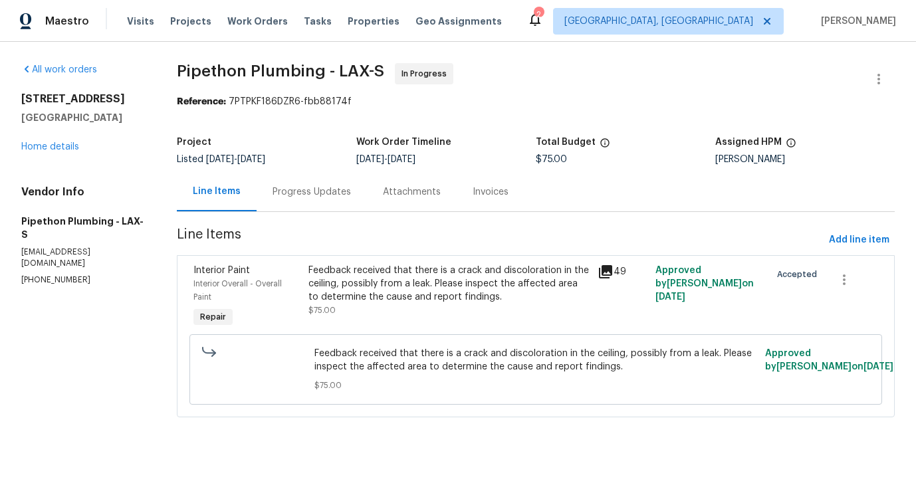
click at [384, 282] on div "Feedback received that there is a crack and discoloration in the ceiling, possi…" at bounding box center [448, 284] width 280 height 40
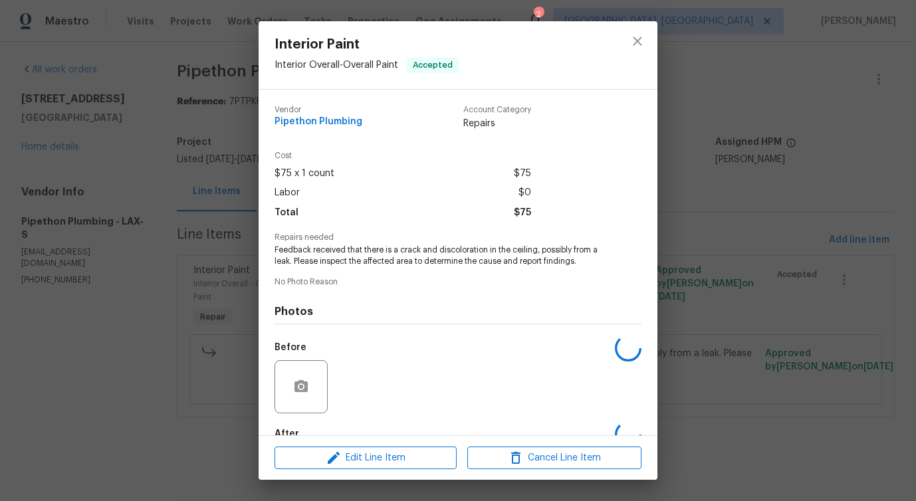
scroll to position [78, 0]
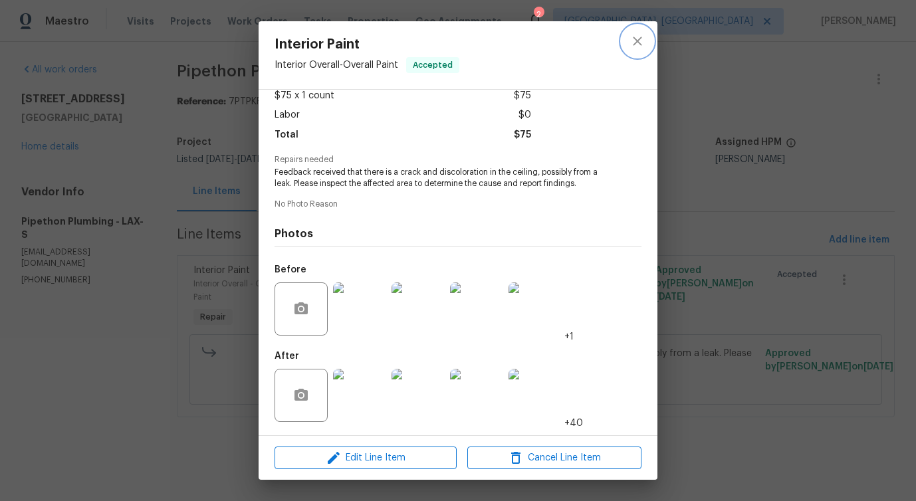
click at [631, 41] on icon "close" at bounding box center [637, 41] width 16 height 16
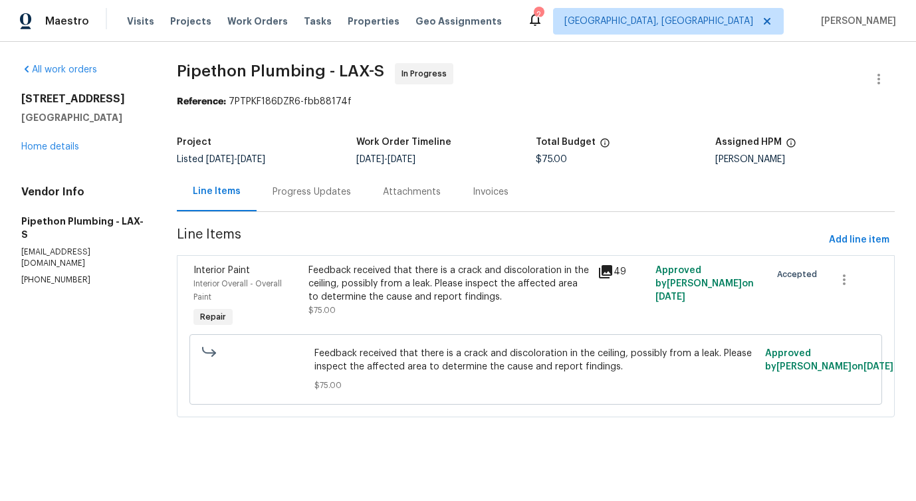
click at [327, 187] on div "Progress Updates" at bounding box center [312, 191] width 78 height 13
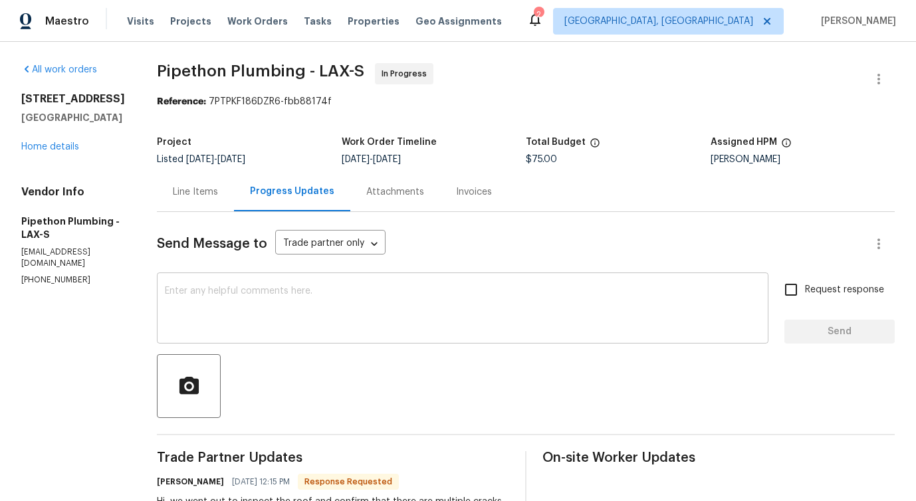
click at [371, 303] on textarea at bounding box center [463, 309] width 596 height 47
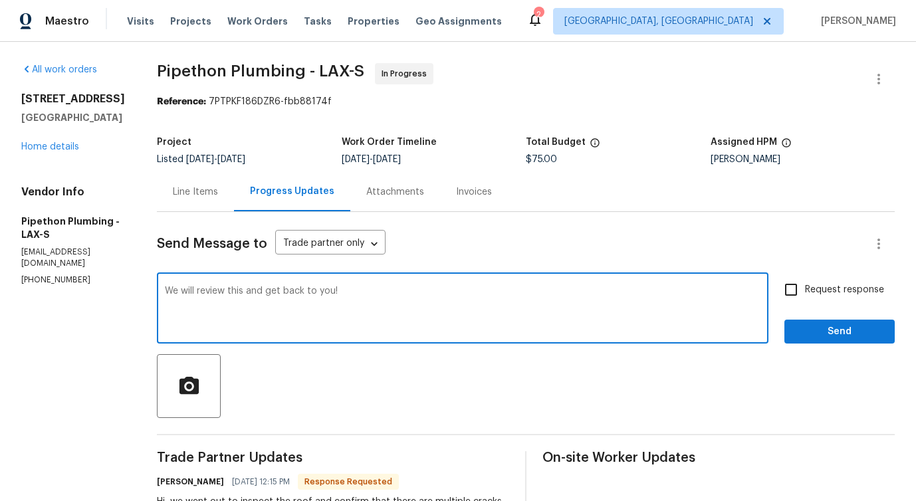
type textarea "We will review this and get back to you!"
click at [843, 329] on span "Send" at bounding box center [839, 332] width 89 height 17
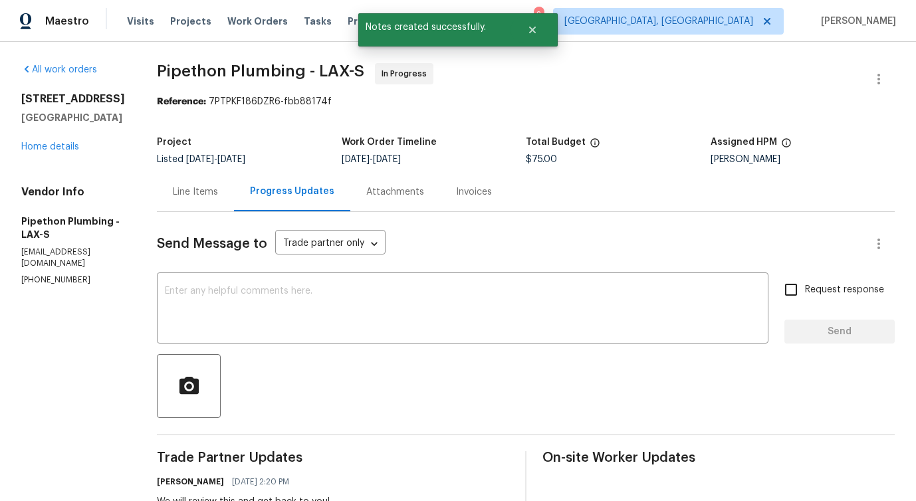
click at [218, 186] on div "Line Items" at bounding box center [195, 191] width 45 height 13
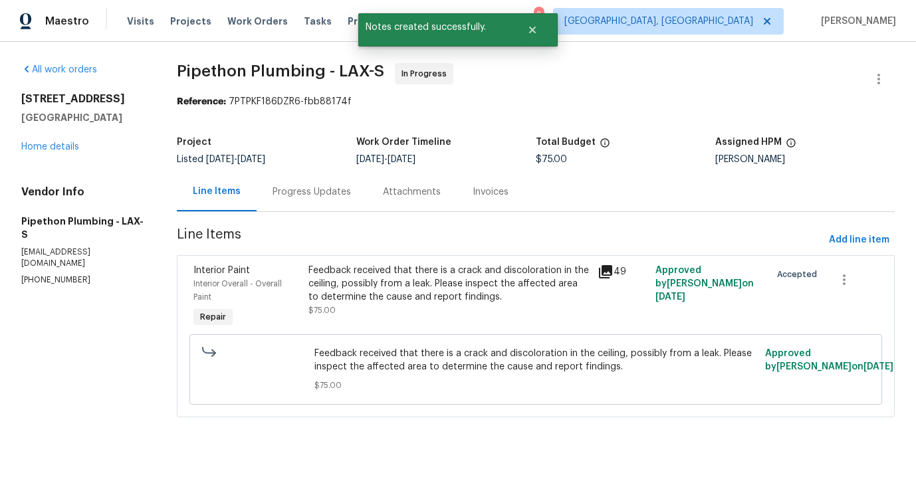
click at [452, 274] on div "Feedback received that there is a crack and discoloration in the ceiling, possi…" at bounding box center [448, 284] width 280 height 40
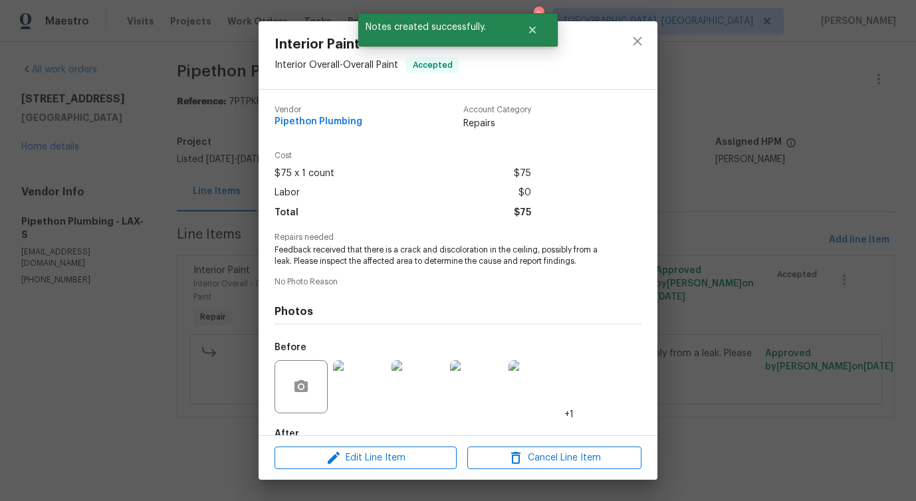
scroll to position [78, 0]
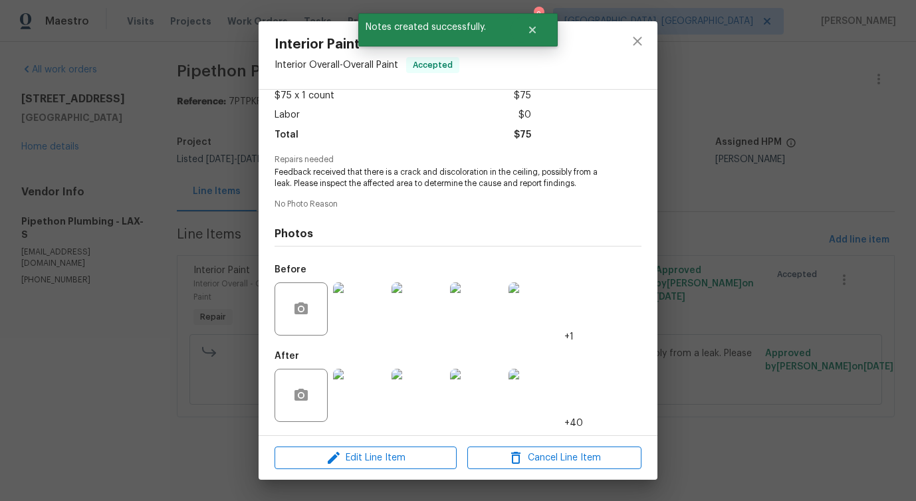
click at [367, 387] on img at bounding box center [359, 395] width 53 height 53
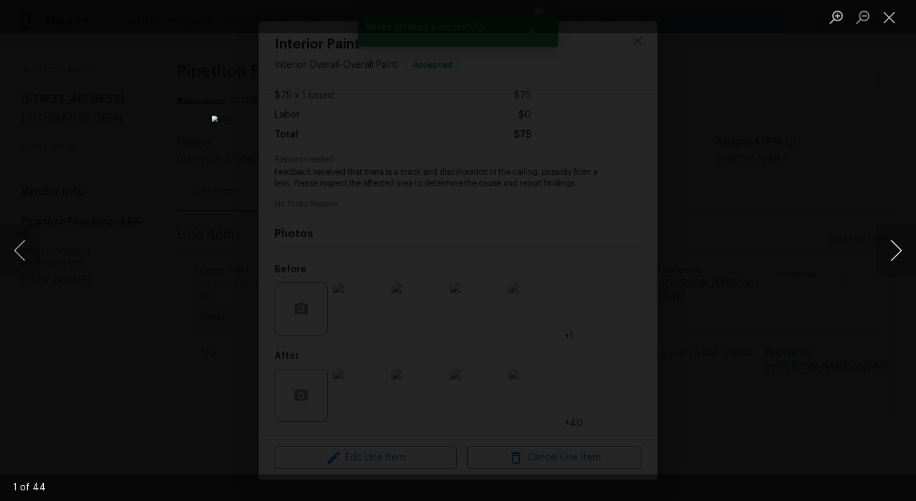
click at [899, 256] on button "Next image" at bounding box center [896, 250] width 40 height 53
click at [899, 255] on button "Next image" at bounding box center [896, 250] width 40 height 53
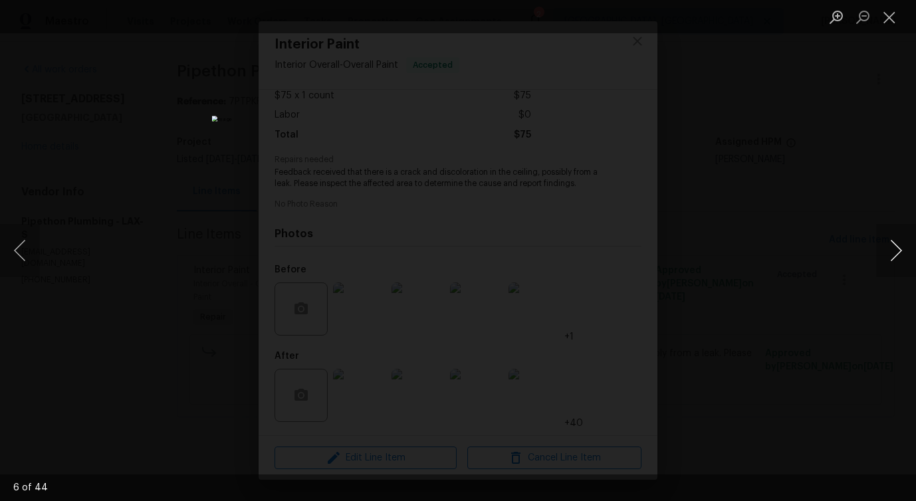
click at [899, 255] on button "Next image" at bounding box center [896, 250] width 40 height 53
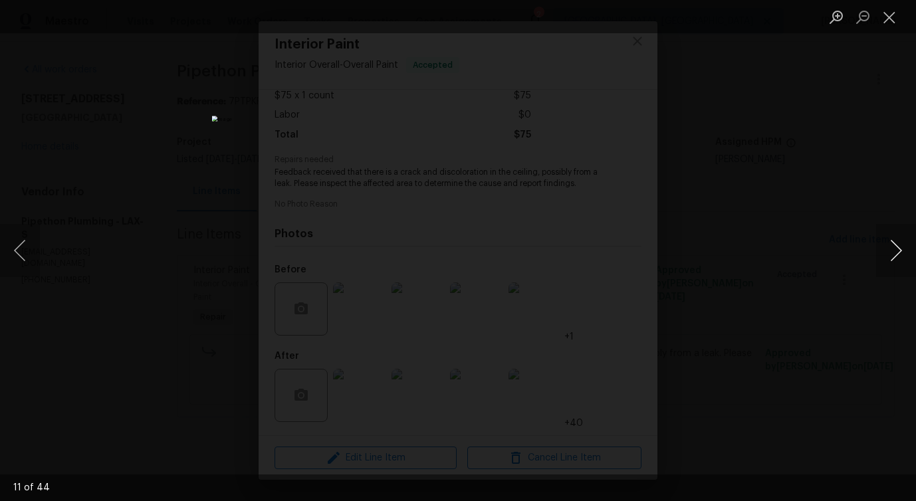
click at [899, 255] on button "Next image" at bounding box center [896, 250] width 40 height 53
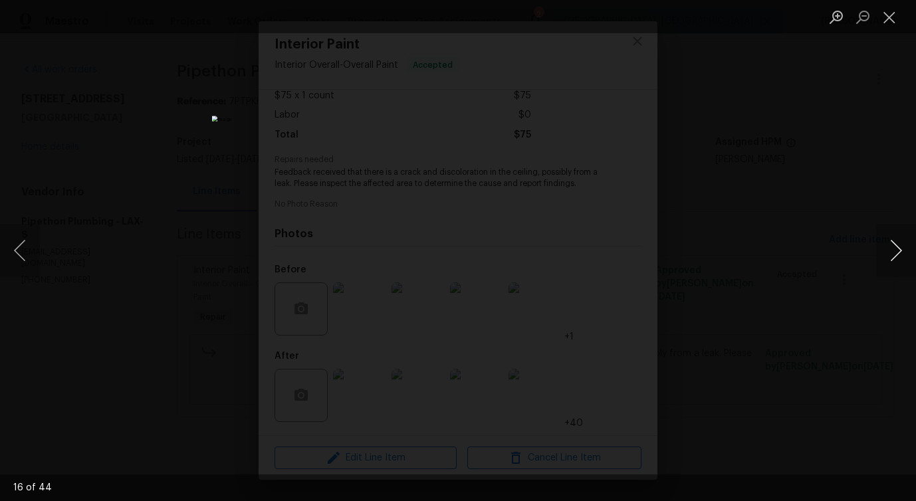
click at [899, 255] on button "Next image" at bounding box center [896, 250] width 40 height 53
click at [889, 20] on button "Close lightbox" at bounding box center [889, 16] width 27 height 23
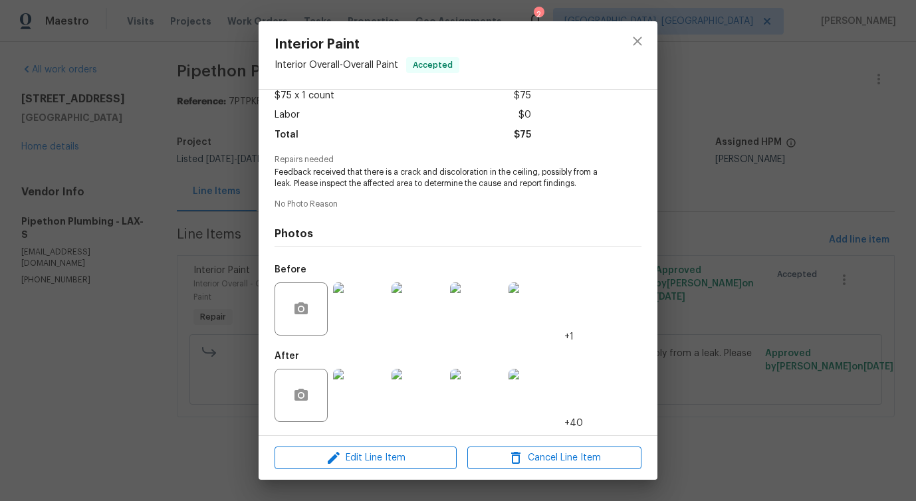
click at [425, 391] on img at bounding box center [417, 395] width 53 height 53
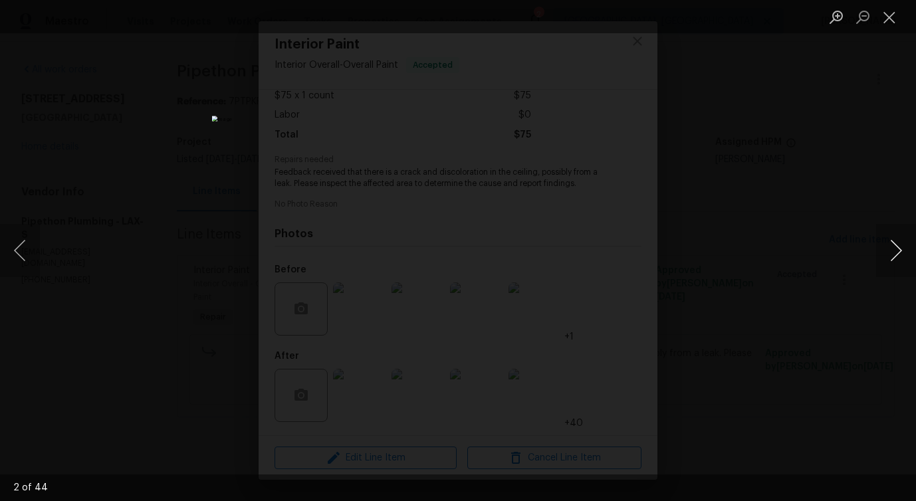
click at [902, 253] on button "Next image" at bounding box center [896, 250] width 40 height 53
click at [898, 257] on button "Next image" at bounding box center [896, 250] width 40 height 53
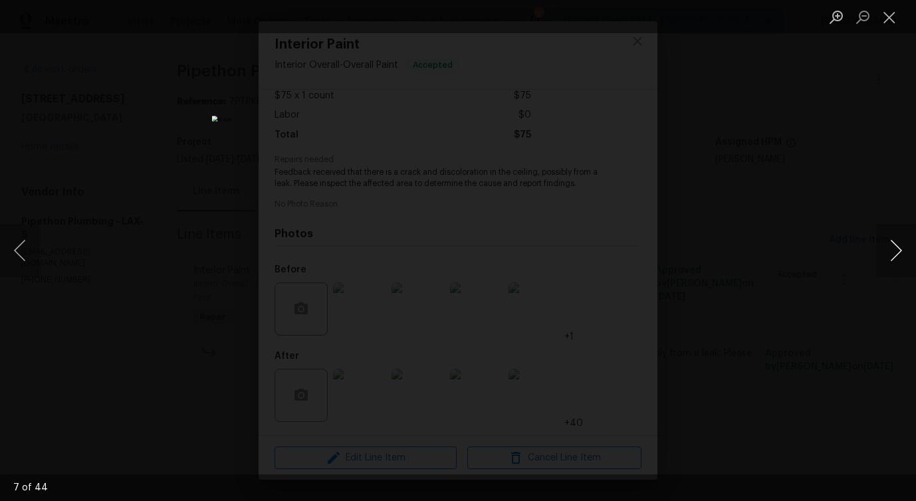
click at [892, 263] on button "Next image" at bounding box center [896, 250] width 40 height 53
click at [895, 257] on button "Next image" at bounding box center [896, 250] width 40 height 53
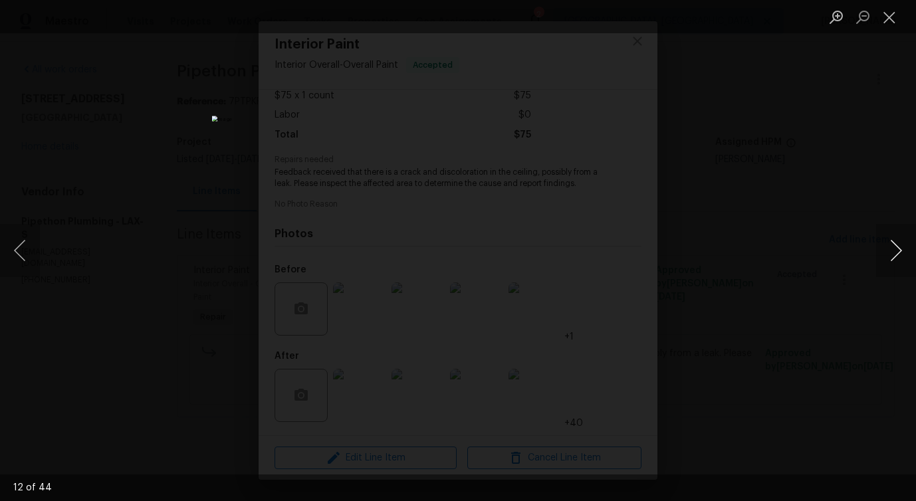
click at [897, 257] on button "Next image" at bounding box center [896, 250] width 40 height 53
click at [895, 257] on button "Next image" at bounding box center [896, 250] width 40 height 53
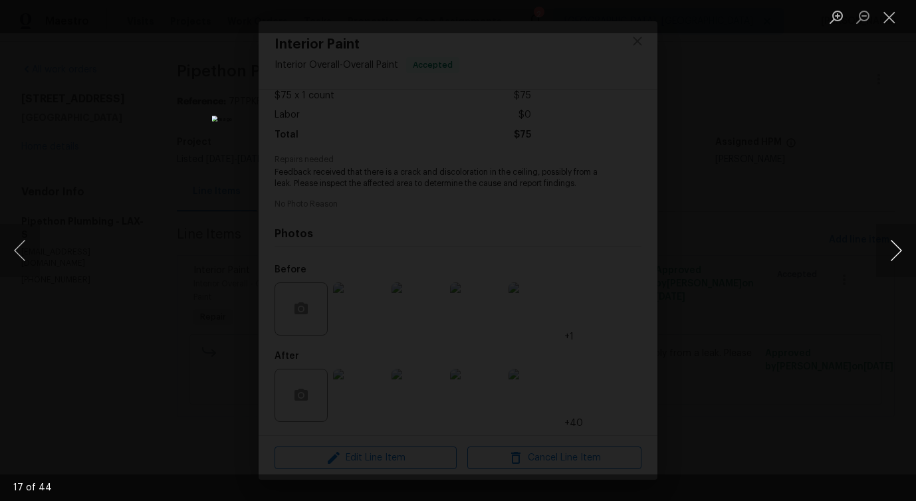
click at [899, 257] on button "Next image" at bounding box center [896, 250] width 40 height 53
click at [898, 248] on button "Next image" at bounding box center [896, 250] width 40 height 53
click at [896, 253] on button "Next image" at bounding box center [896, 250] width 40 height 53
click at [899, 256] on button "Next image" at bounding box center [896, 250] width 40 height 53
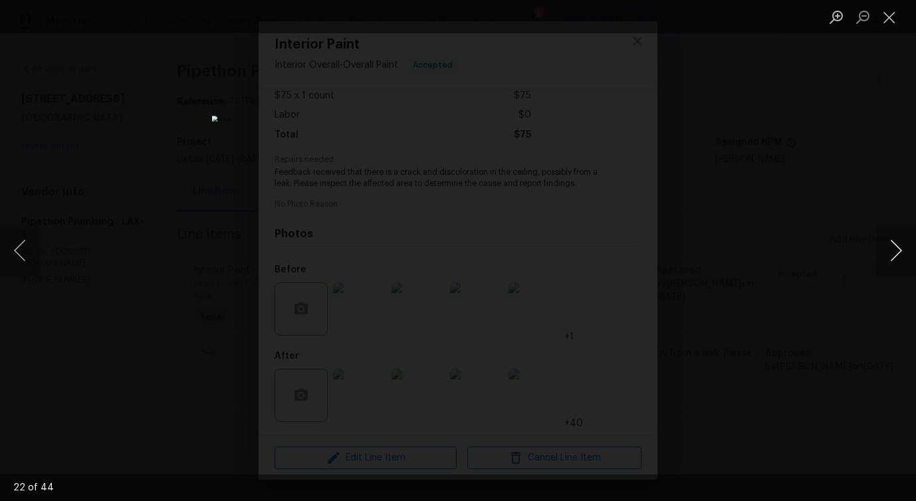
click at [896, 255] on button "Next image" at bounding box center [896, 250] width 40 height 53
click at [897, 253] on button "Next image" at bounding box center [896, 250] width 40 height 53
click at [897, 252] on button "Next image" at bounding box center [896, 250] width 40 height 53
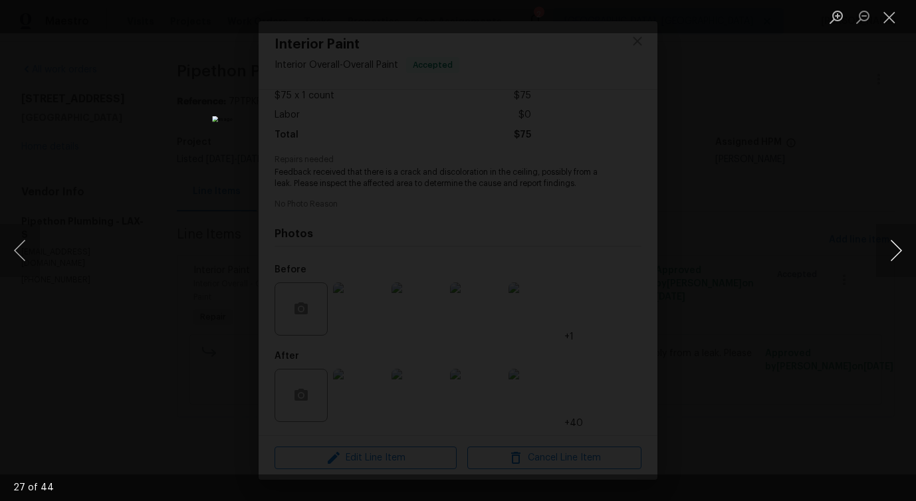
click at [897, 252] on button "Next image" at bounding box center [896, 250] width 40 height 53
click at [895, 261] on button "Next image" at bounding box center [896, 250] width 40 height 53
click at [562, 223] on img "Lightbox" at bounding box center [458, 250] width 493 height 269
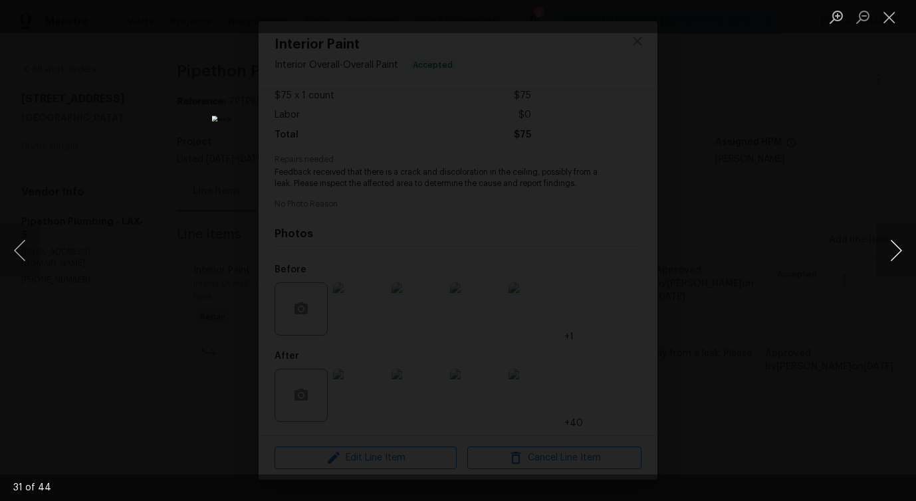
click at [897, 257] on button "Next image" at bounding box center [896, 250] width 40 height 53
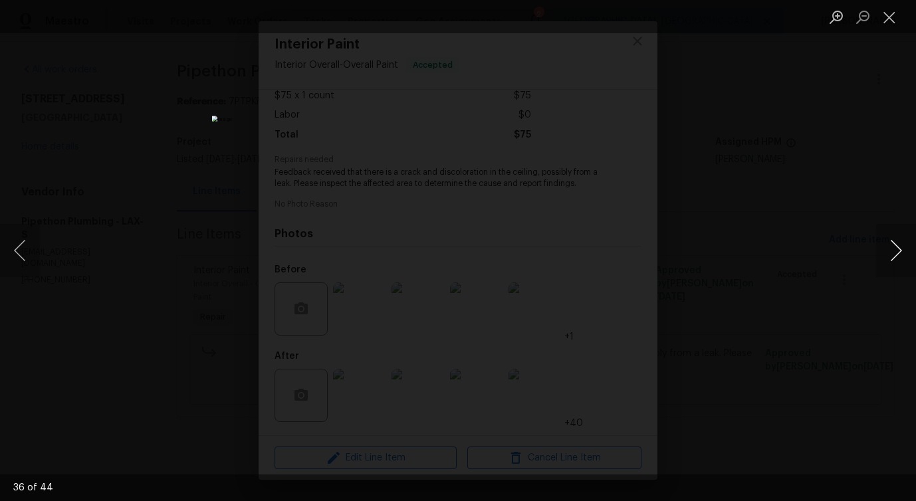
click at [897, 257] on button "Next image" at bounding box center [896, 250] width 40 height 53
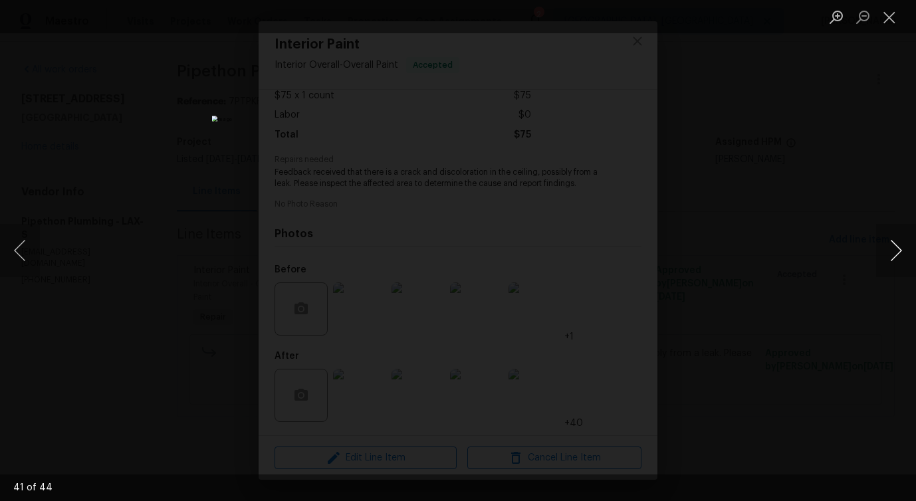
click at [897, 252] on button "Next image" at bounding box center [896, 250] width 40 height 53
click at [891, 29] on li "Lightbox" at bounding box center [889, 16] width 27 height 33
click at [889, 11] on button "Close lightbox" at bounding box center [889, 16] width 27 height 23
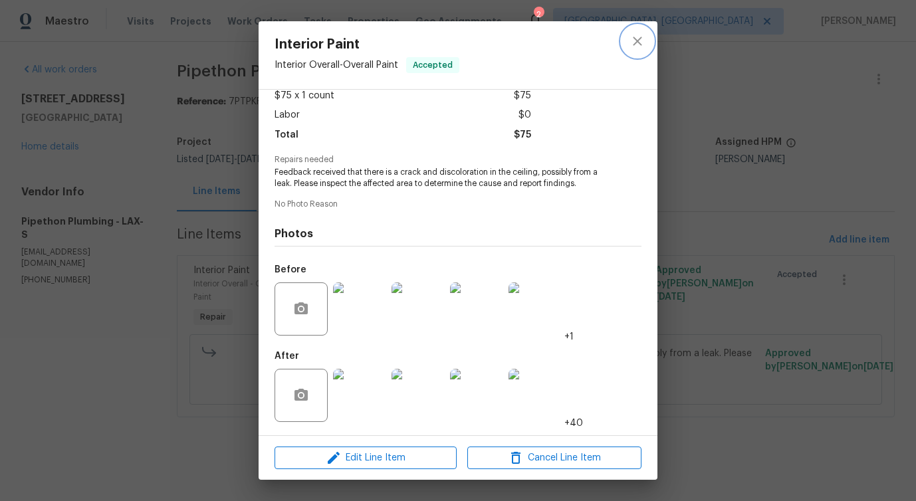
click at [644, 39] on icon "close" at bounding box center [637, 41] width 16 height 16
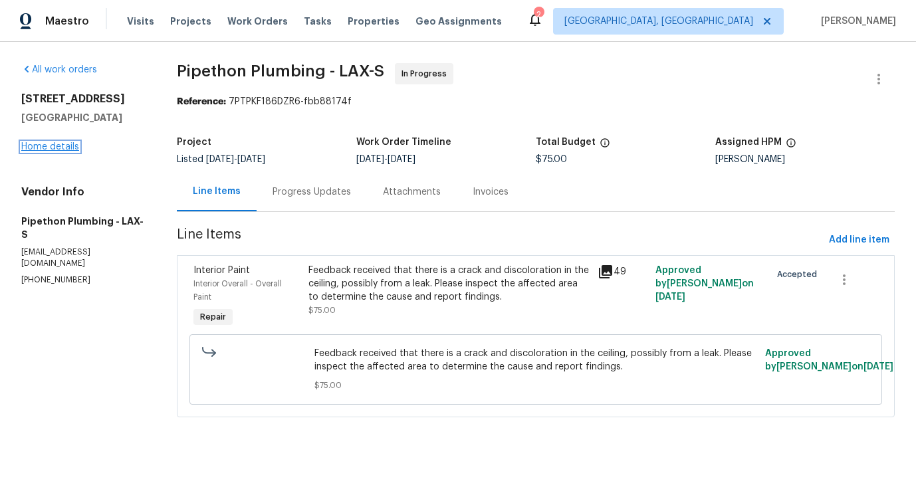
click at [47, 152] on link "Home details" at bounding box center [50, 146] width 58 height 9
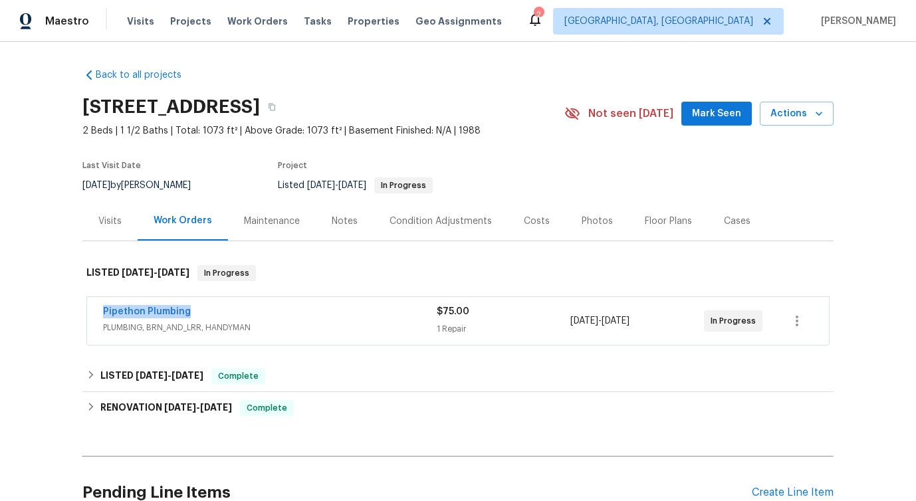
drag, startPoint x: 98, startPoint y: 322, endPoint x: 253, endPoint y: 322, distance: 154.9
click at [253, 322] on div "Pipethon Plumbing PLUMBING, BRN_AND_LRR, HANDYMAN $75.00 1 Repair [DATE] - [DAT…" at bounding box center [458, 321] width 742 height 48
copy link "Pipethon Plumbing"
click at [152, 316] on link "Pipethon Plumbing" at bounding box center [147, 311] width 88 height 9
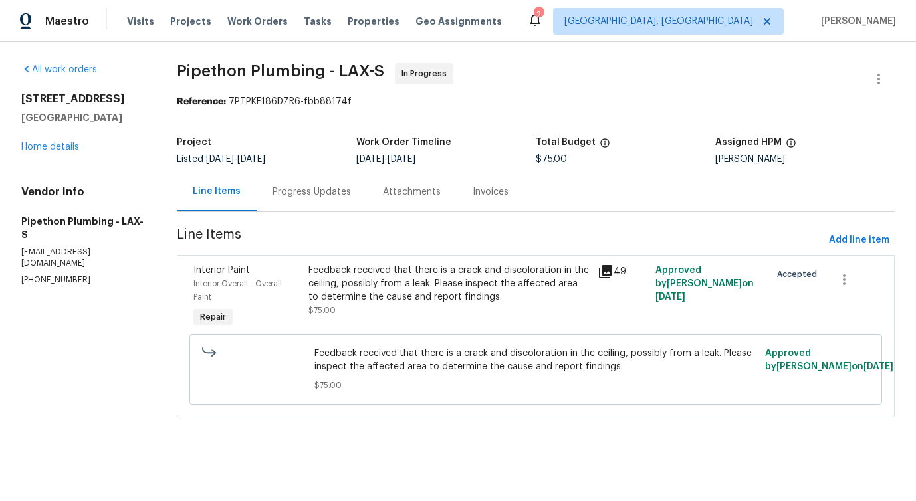
click at [387, 361] on span "Feedback received that there is a crack and discoloration in the ceiling, possi…" at bounding box center [535, 360] width 443 height 27
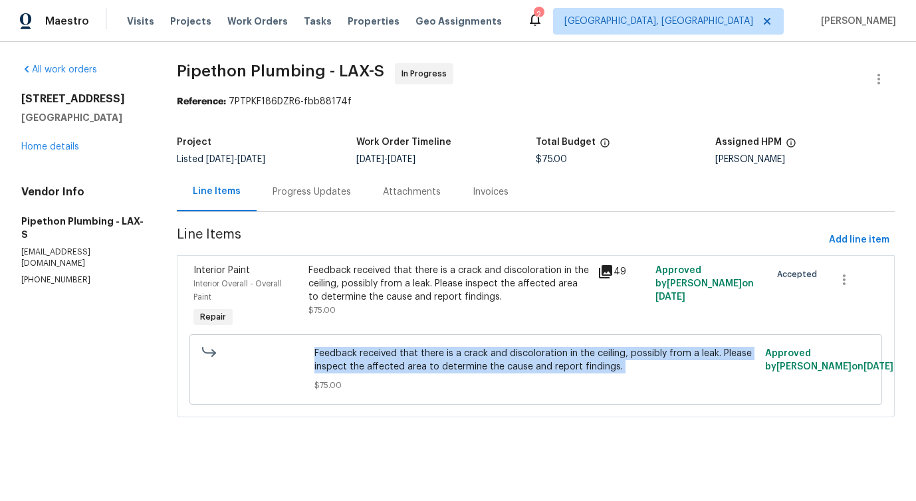
copy span "Feedback received that there is a crack and discoloration in the ceiling, possi…"
click at [342, 289] on div "Feedback received that there is a crack and discoloration in the ceiling, possi…" at bounding box center [448, 284] width 280 height 40
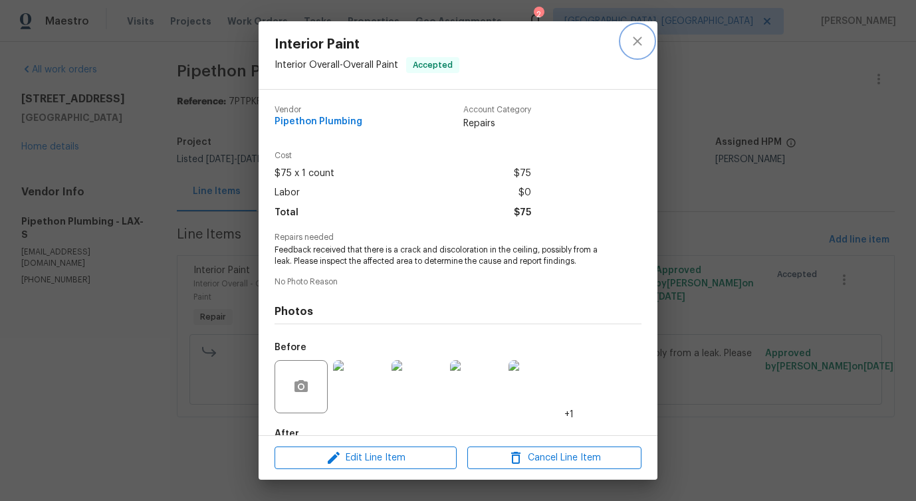
click at [637, 47] on icon "close" at bounding box center [637, 41] width 16 height 16
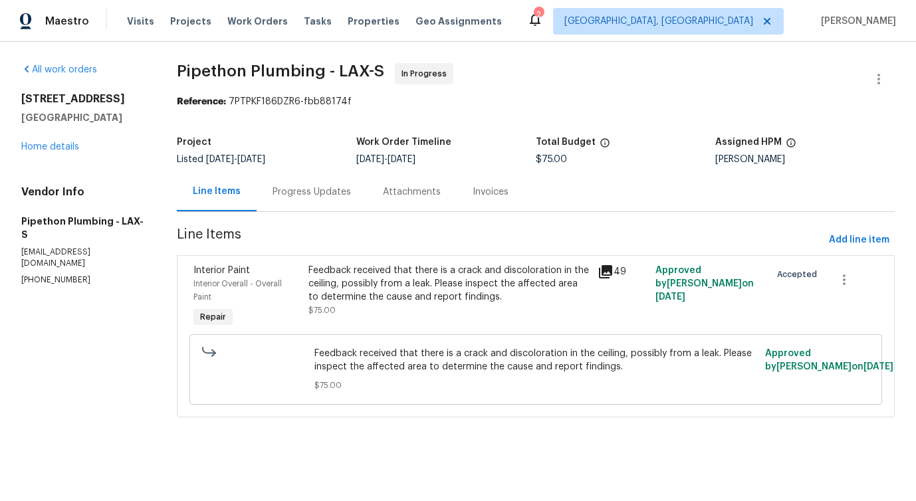
click at [304, 196] on div "Progress Updates" at bounding box center [312, 191] width 78 height 13
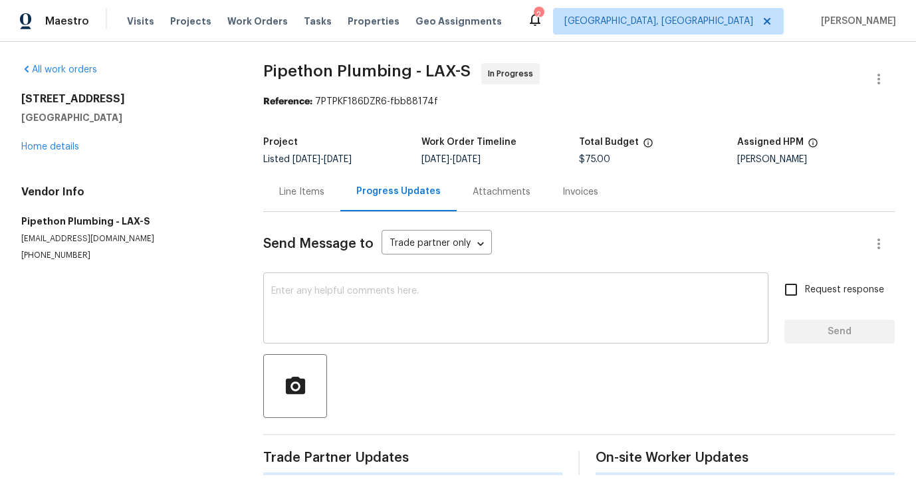
click at [349, 304] on textarea at bounding box center [515, 309] width 489 height 47
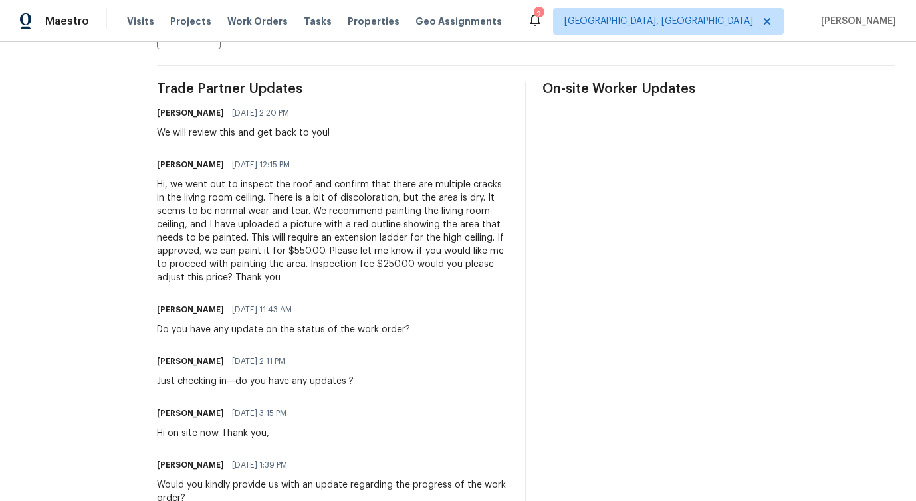
scroll to position [376, 0]
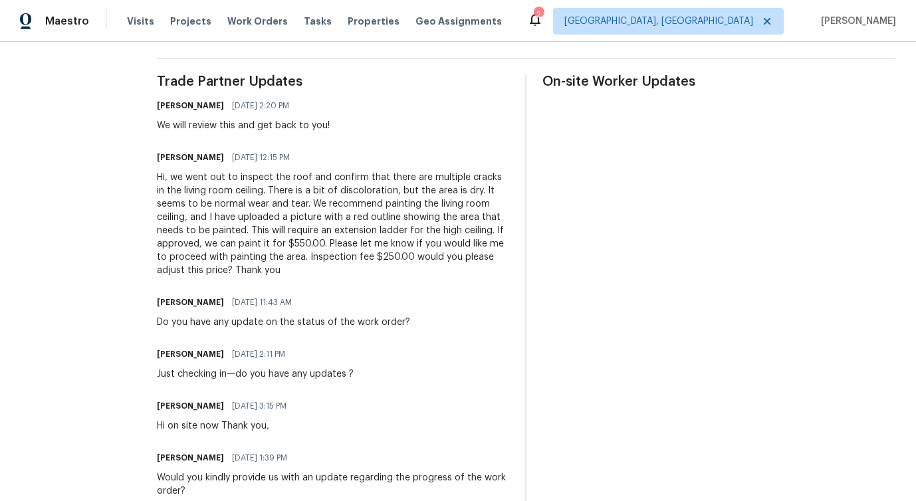
click at [239, 214] on div "Hi, we went out to inspect the roof and confirm that there are multiple cracks …" at bounding box center [333, 224] width 352 height 106
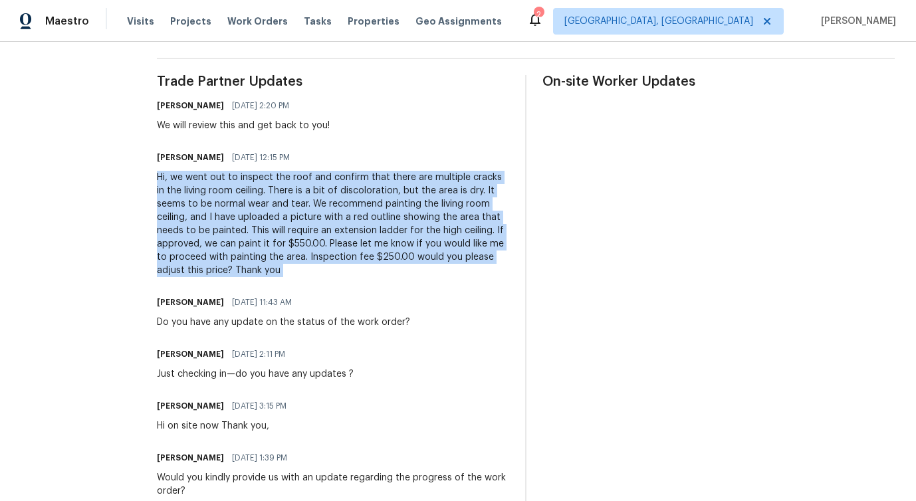
copy div "Hi, we went out to inspect the roof and confirm that there are multiple cracks …"
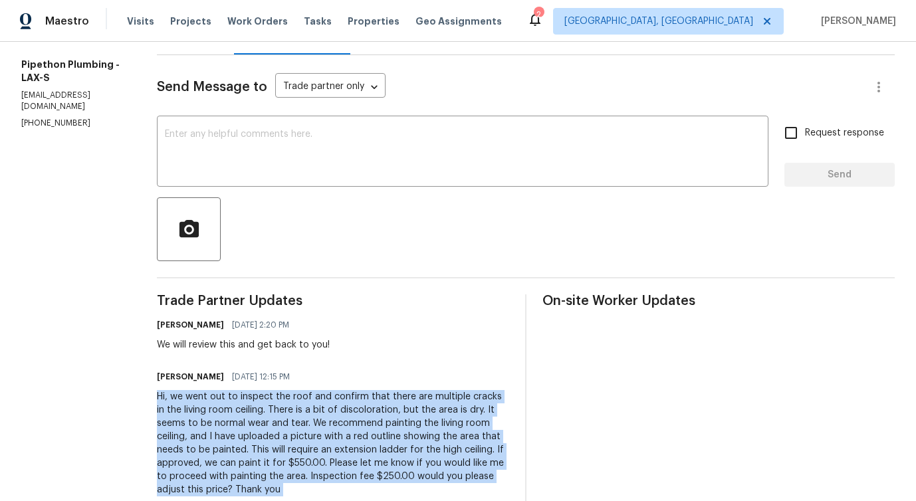
scroll to position [0, 0]
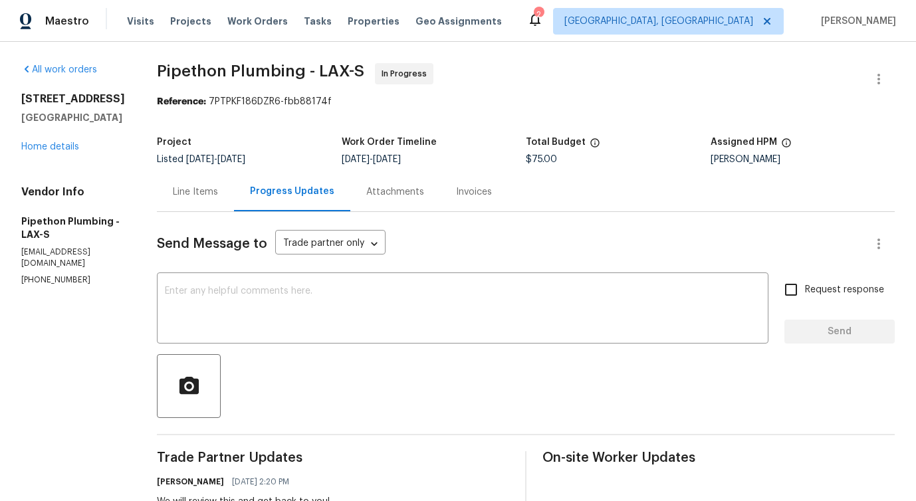
click at [547, 158] on span "$75.00" at bounding box center [541, 159] width 31 height 9
copy span "$75.00"
click at [230, 207] on div "Line Items" at bounding box center [195, 191] width 77 height 39
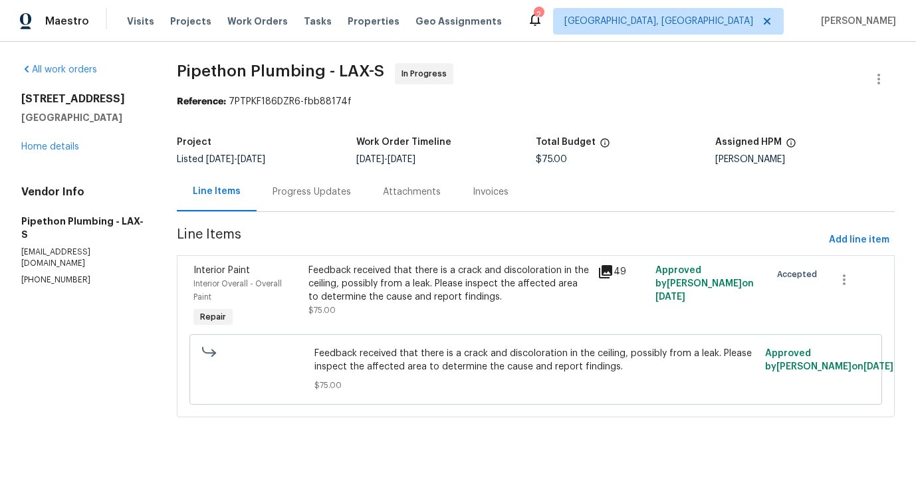
click at [299, 189] on div "Progress Updates" at bounding box center [312, 191] width 78 height 13
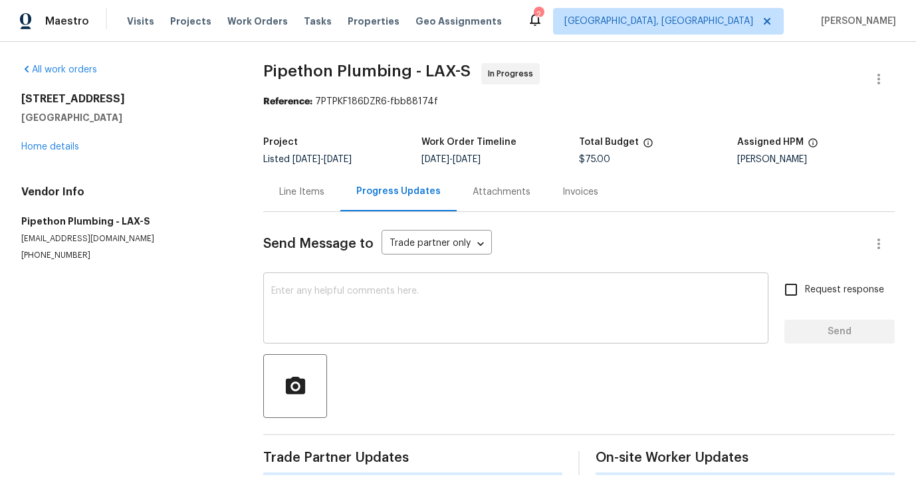
click at [357, 304] on textarea at bounding box center [515, 309] width 489 height 47
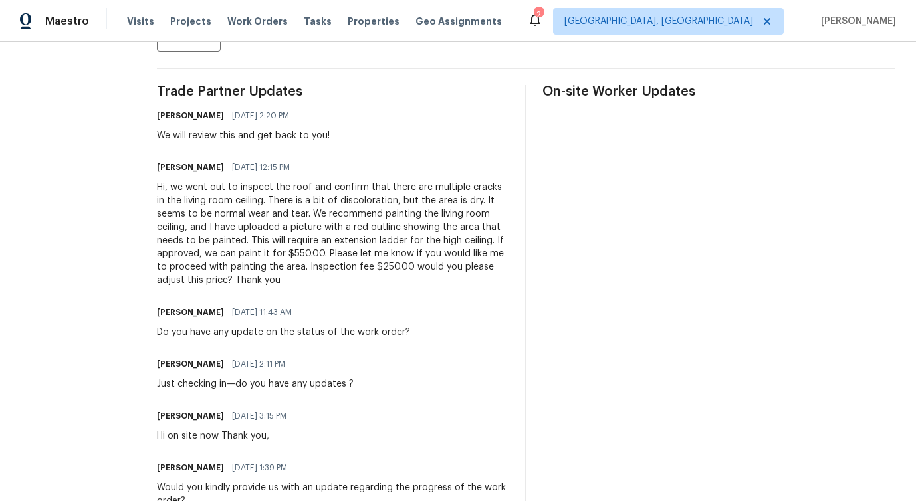
scroll to position [368, 0]
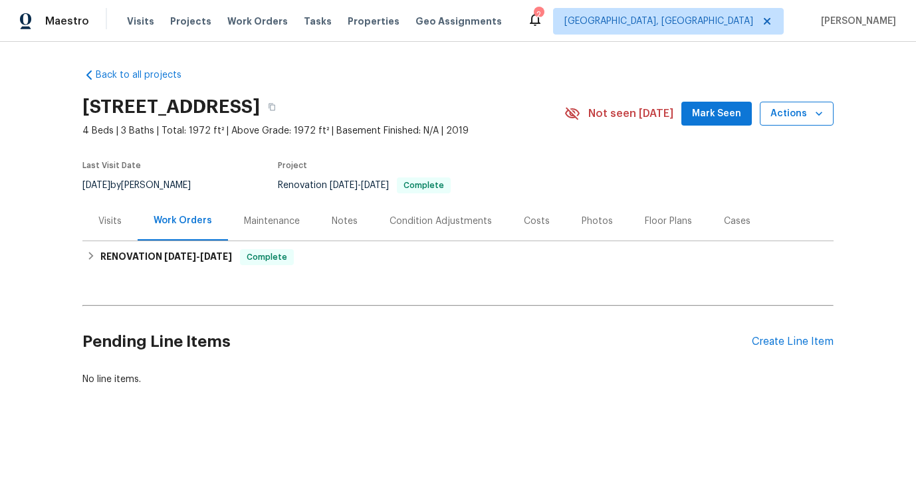
click at [790, 114] on span "Actions" at bounding box center [796, 114] width 53 height 17
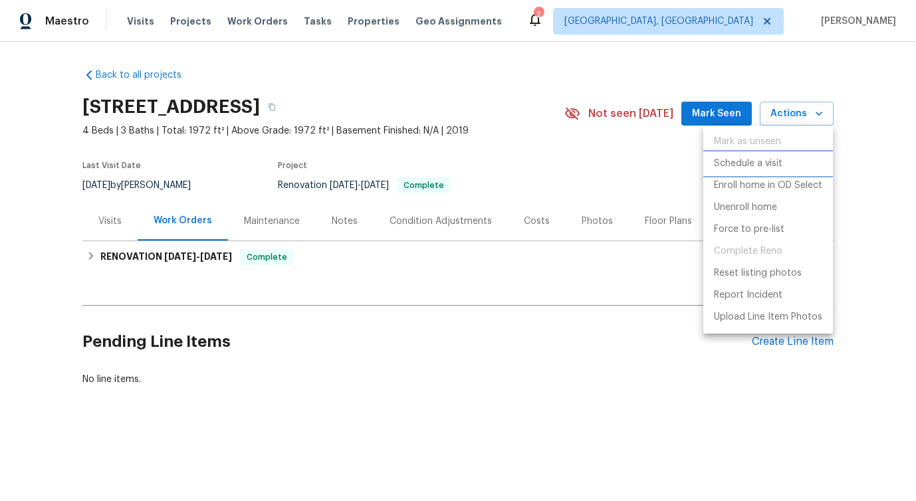
click at [746, 173] on li "Schedule a visit" at bounding box center [768, 164] width 130 height 22
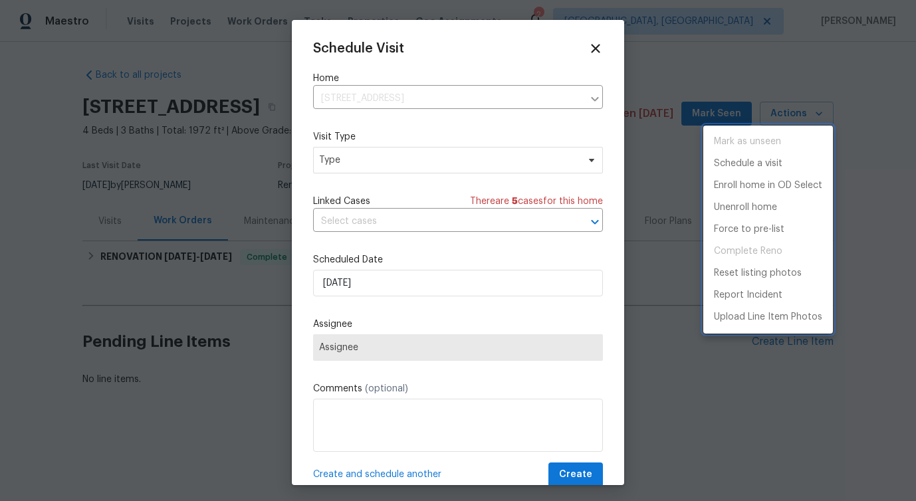
click at [380, 165] on div at bounding box center [458, 250] width 916 height 501
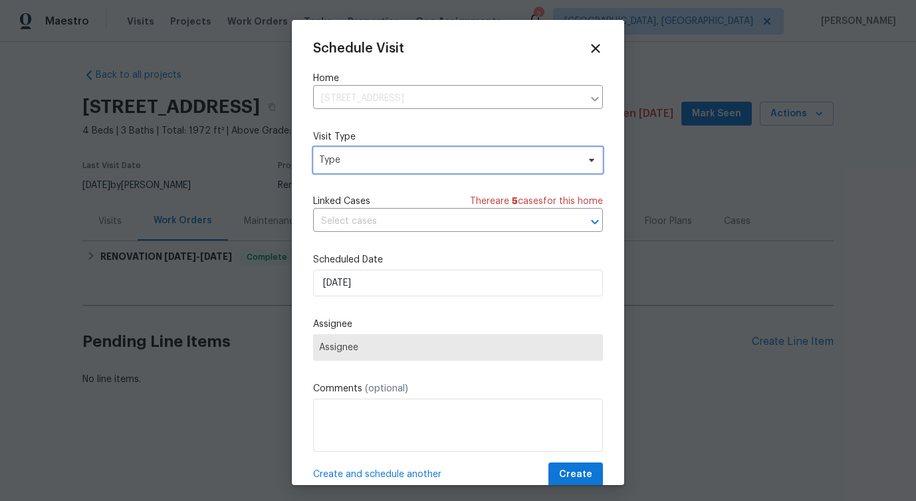
click at [376, 164] on span "Type" at bounding box center [448, 160] width 259 height 13
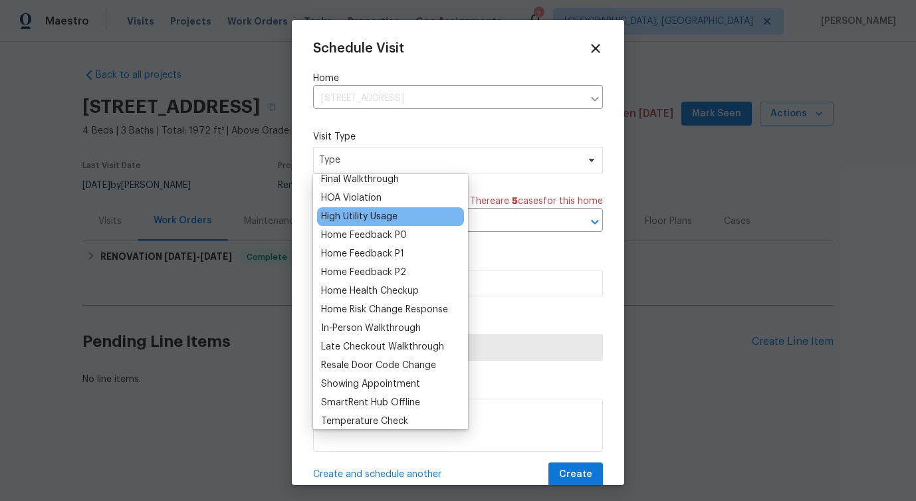
scroll to position [106, 0]
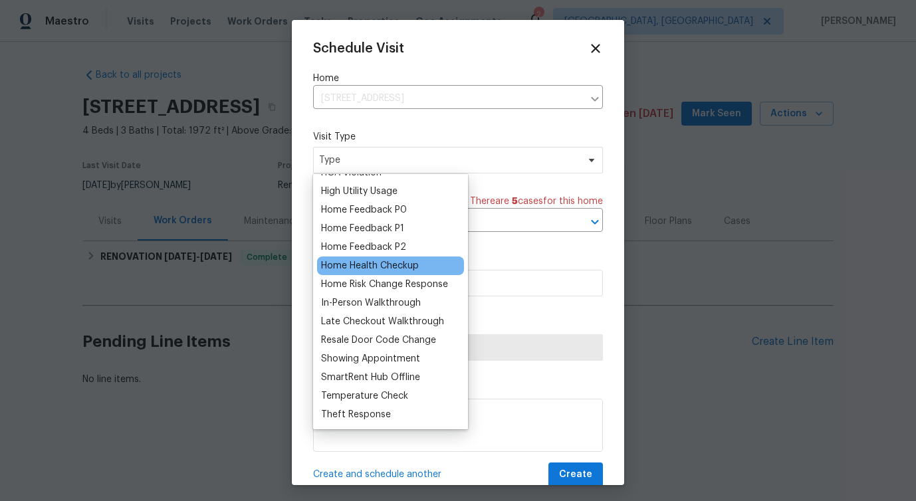
type input "h"
click at [380, 266] on div "Home Health Checkup" at bounding box center [370, 265] width 98 height 13
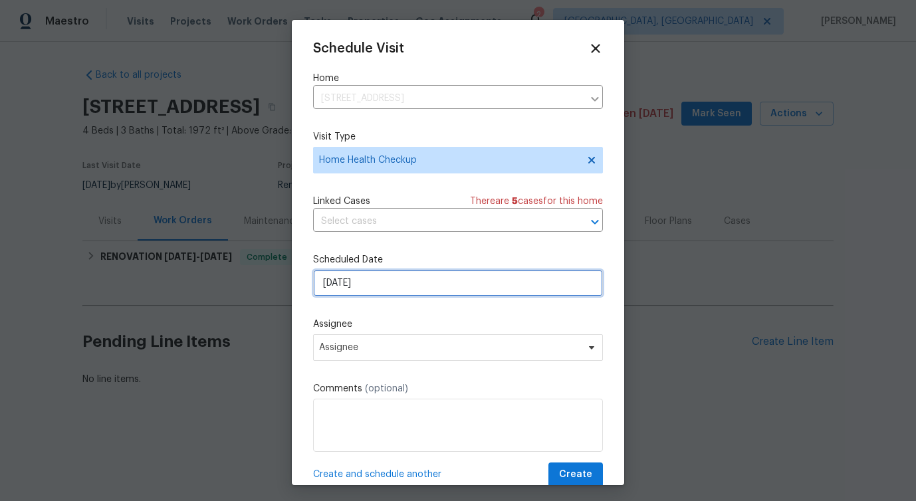
click at [364, 271] on input "[DATE]" at bounding box center [458, 283] width 290 height 27
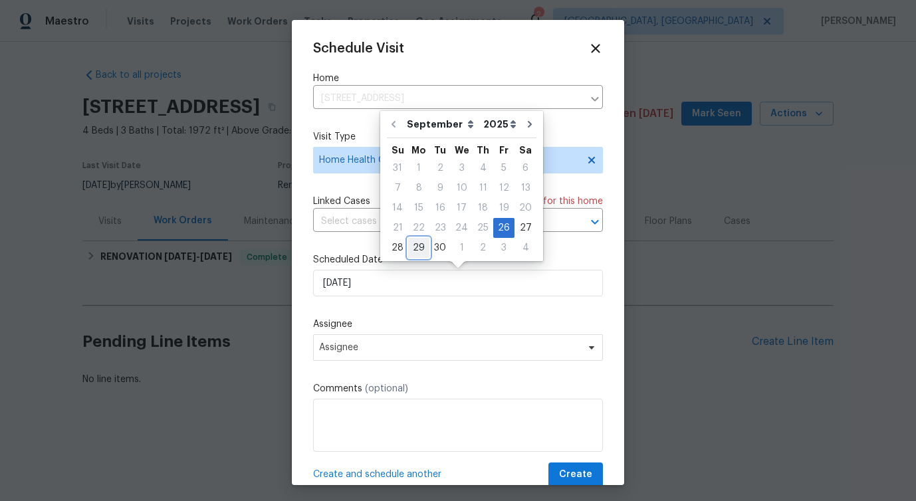
click at [422, 244] on div "29" at bounding box center [418, 248] width 21 height 19
type input "[DATE]"
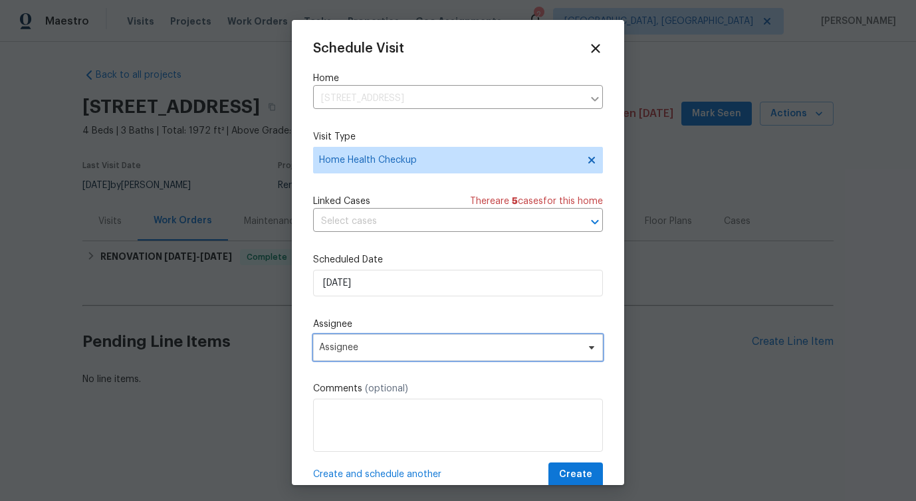
click at [349, 340] on span "Assignee" at bounding box center [458, 347] width 290 height 27
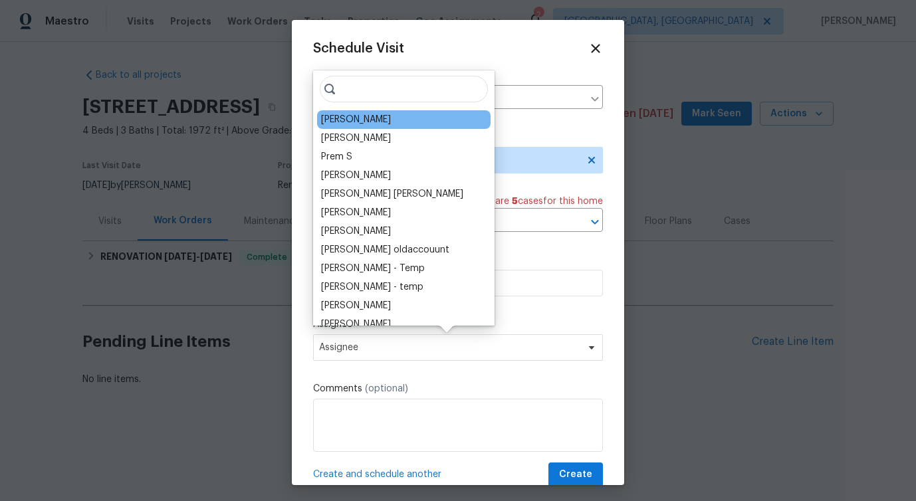
click at [360, 118] on div "[PERSON_NAME]" at bounding box center [356, 119] width 70 height 13
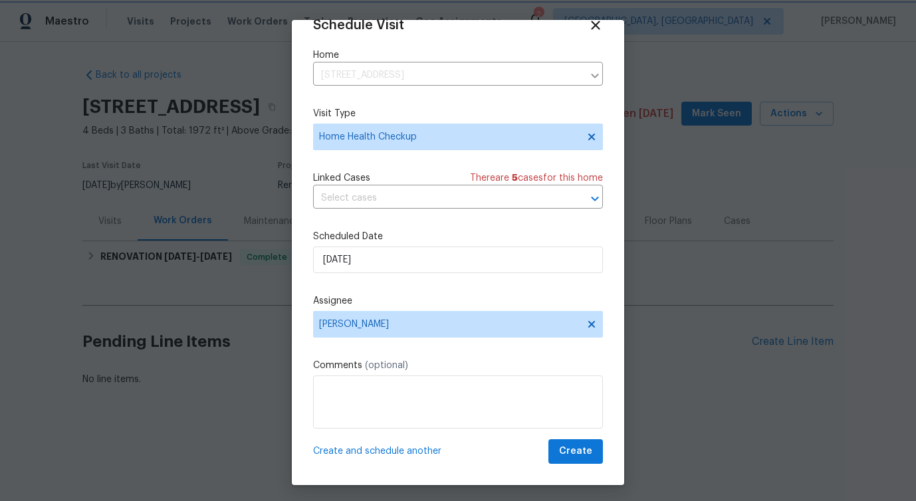
scroll to position [0, 0]
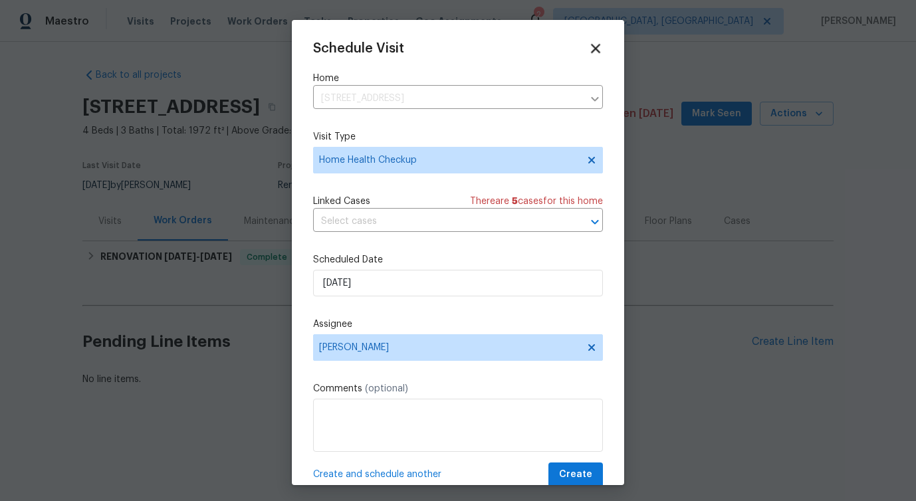
click at [595, 51] on icon at bounding box center [595, 48] width 15 height 15
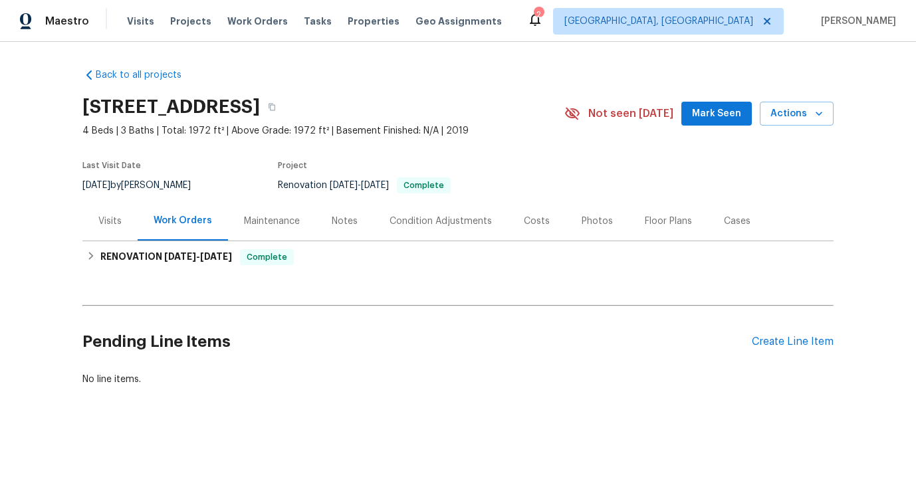
click at [118, 215] on div "Visits" at bounding box center [109, 221] width 23 height 13
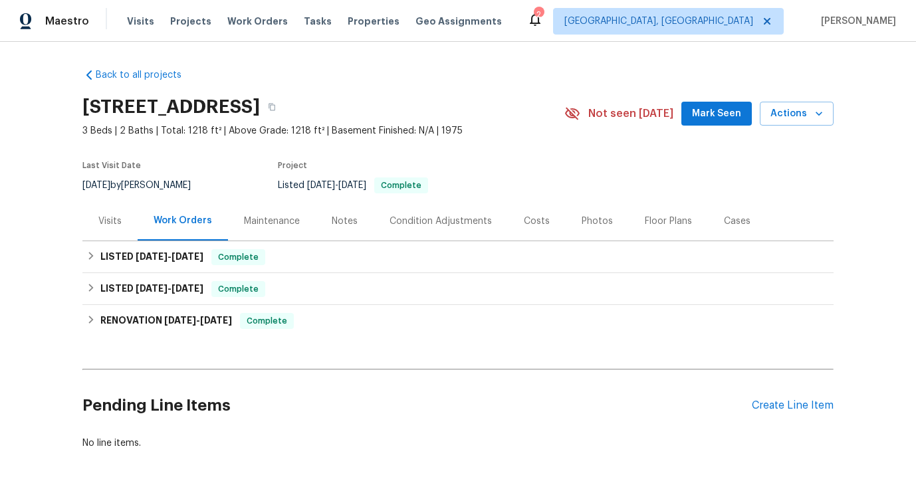
click at [105, 227] on div "Visits" at bounding box center [109, 221] width 23 height 13
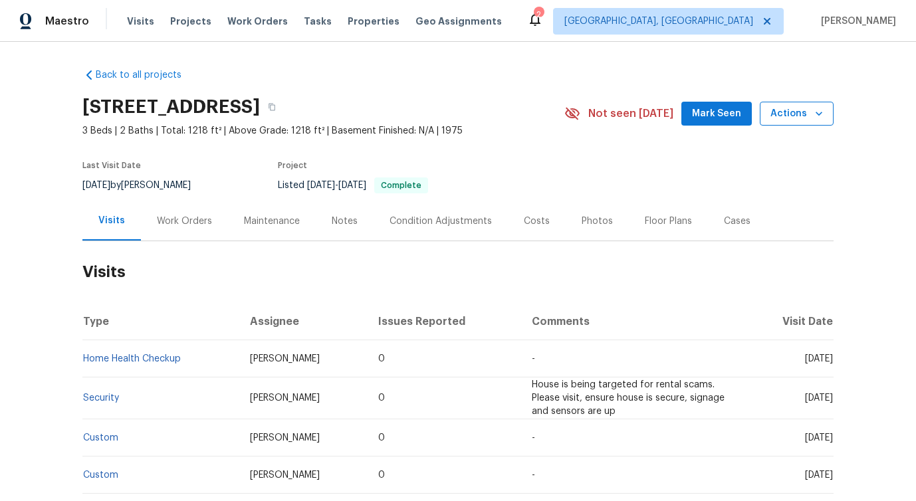
click at [779, 118] on span "Actions" at bounding box center [796, 114] width 53 height 17
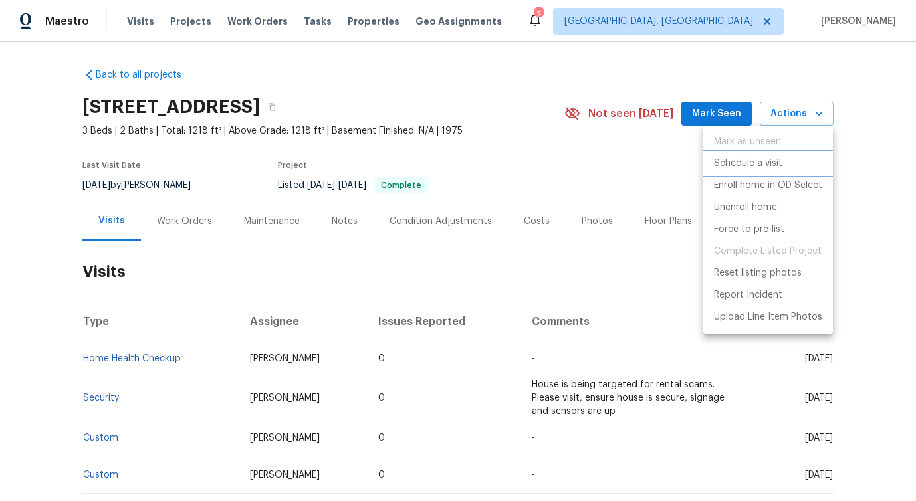
click at [746, 163] on p "Schedule a visit" at bounding box center [748, 164] width 68 height 14
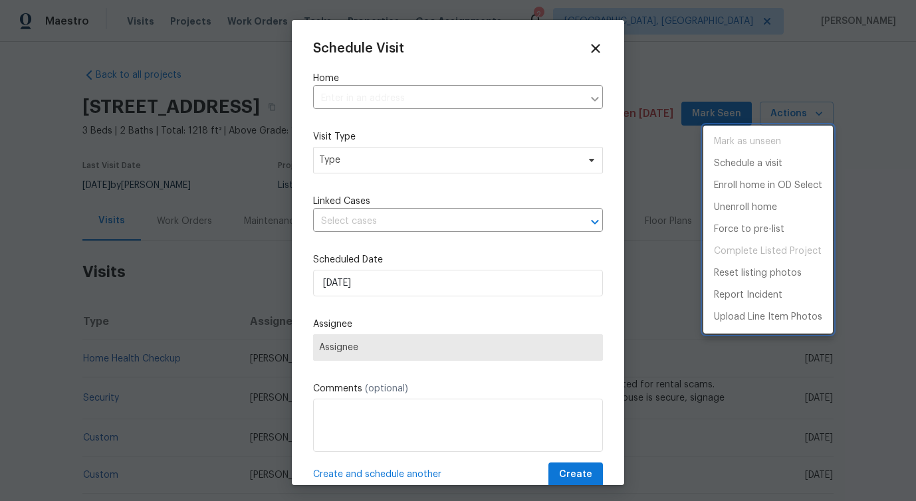
type input "5669 Lake Lindero Dr, Agoura Hills, CA 91301"
click at [339, 160] on div at bounding box center [458, 250] width 916 height 501
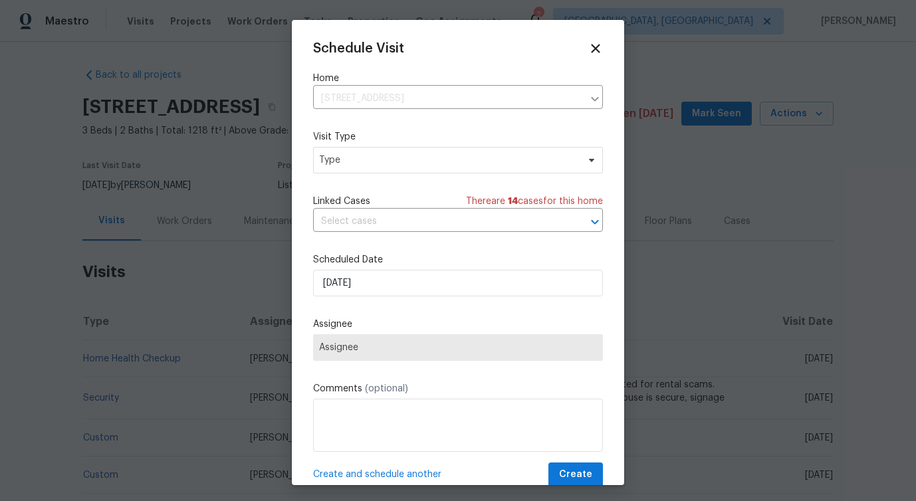
click at [339, 160] on div "Mark as unseen Schedule a visit Enroll home in OD Select Unenroll home Force to…" at bounding box center [458, 250] width 916 height 501
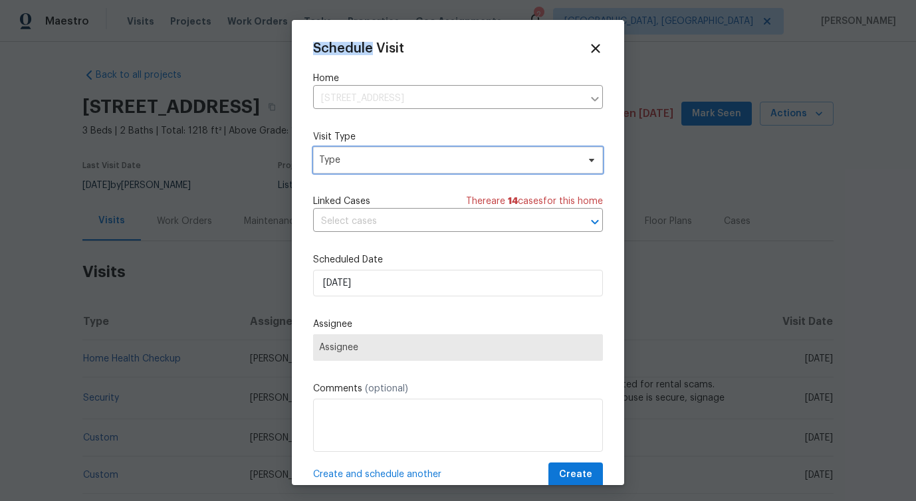
click at [339, 160] on span "Type" at bounding box center [448, 160] width 259 height 13
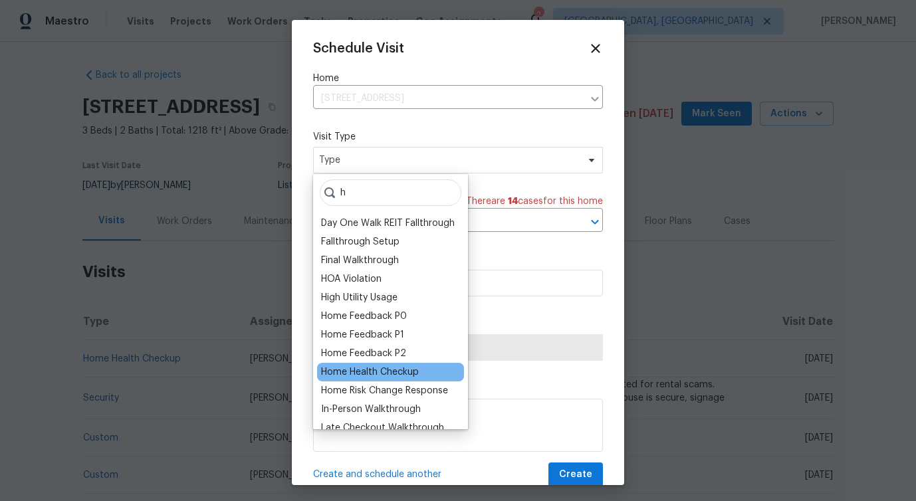
type input "h"
click at [375, 374] on div "Home Health Checkup" at bounding box center [370, 372] width 98 height 13
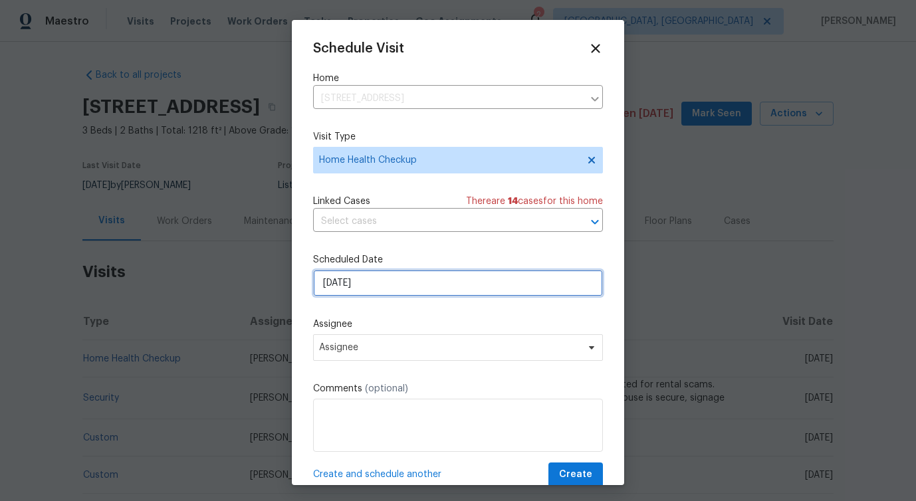
click at [369, 280] on input "[DATE]" at bounding box center [458, 283] width 290 height 27
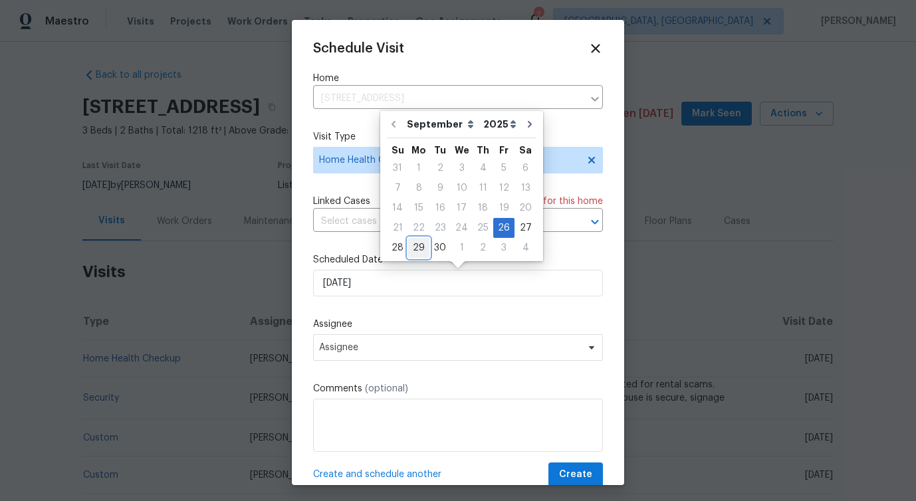
click at [417, 251] on div "29" at bounding box center [418, 248] width 21 height 19
type input "[DATE]"
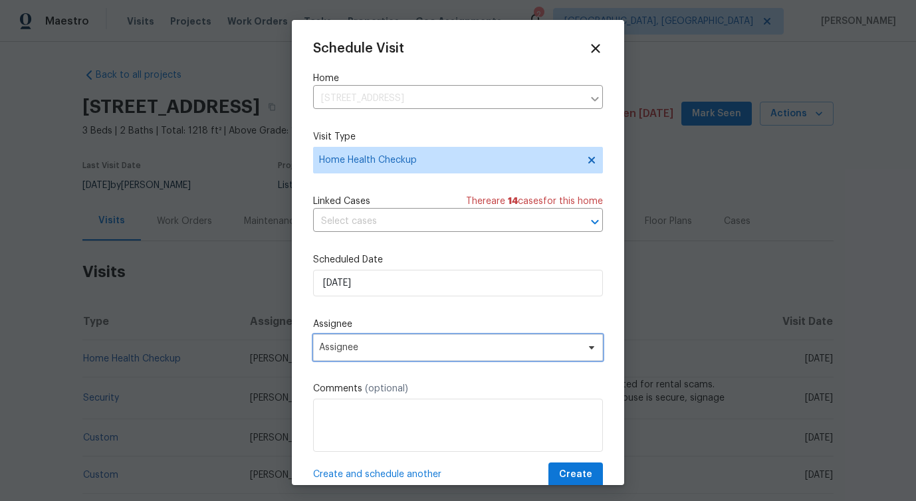
click at [367, 350] on span "Assignee" at bounding box center [449, 347] width 261 height 11
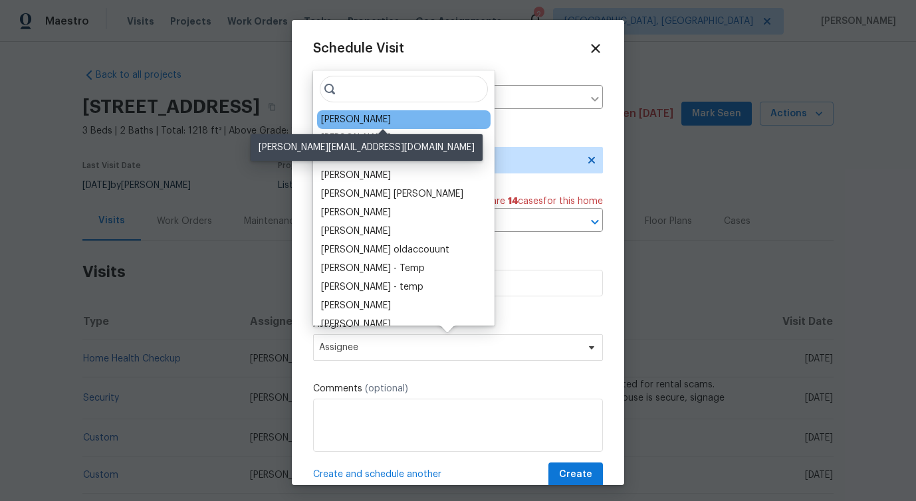
click at [367, 116] on div "[PERSON_NAME]" at bounding box center [356, 119] width 70 height 13
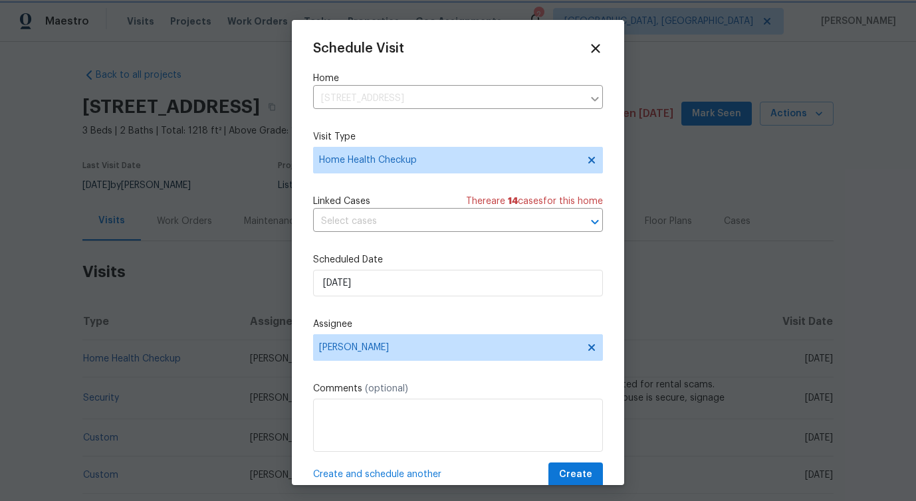
scroll to position [24, 0]
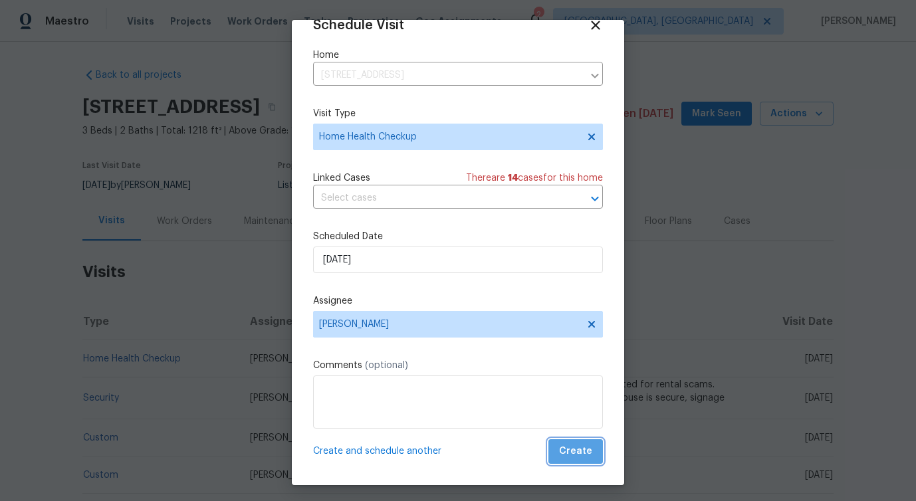
click at [586, 452] on span "Create" at bounding box center [575, 451] width 33 height 17
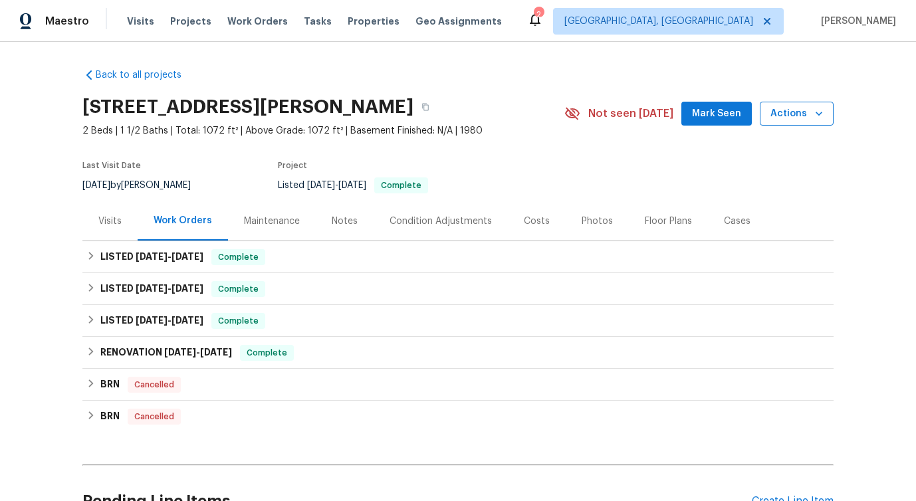
click at [779, 110] on span "Actions" at bounding box center [796, 114] width 53 height 17
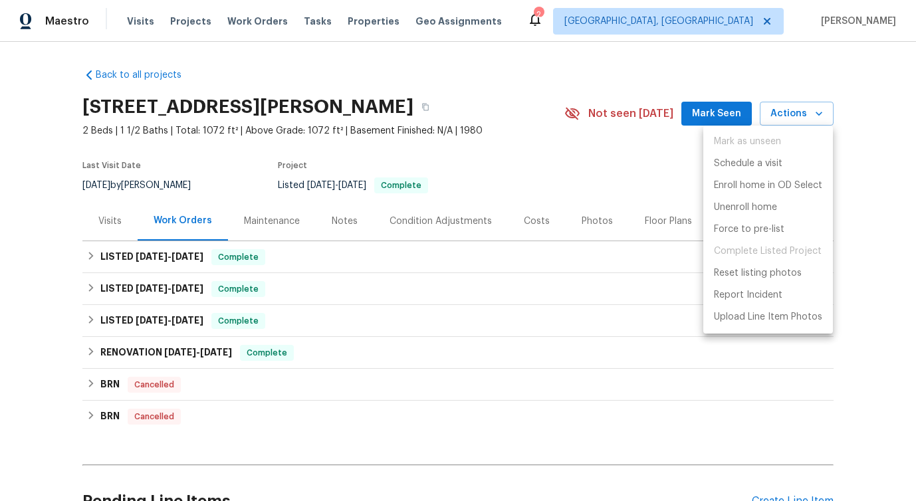
click at [121, 226] on div at bounding box center [458, 250] width 916 height 501
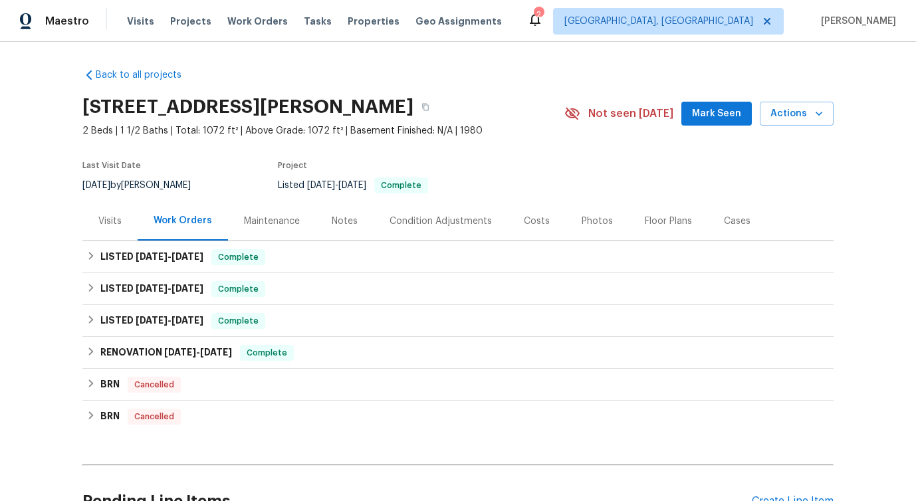
click at [121, 226] on div "Visits" at bounding box center [109, 220] width 55 height 39
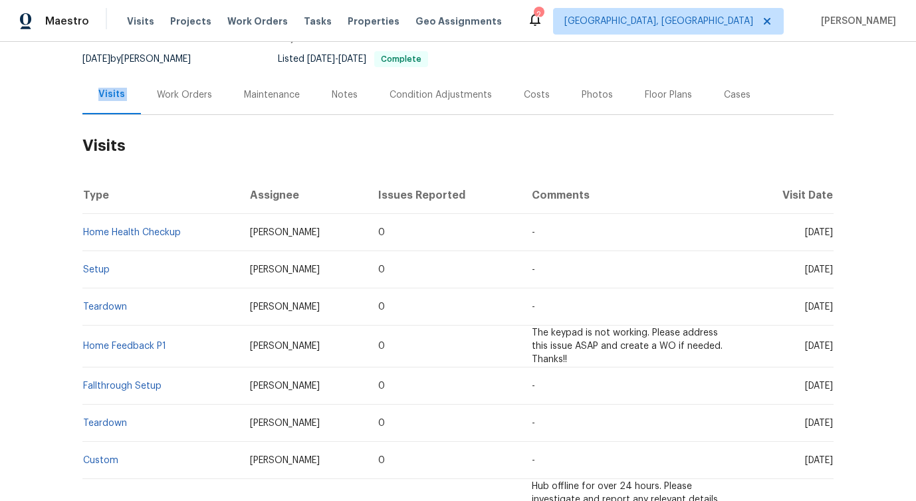
scroll to position [55, 0]
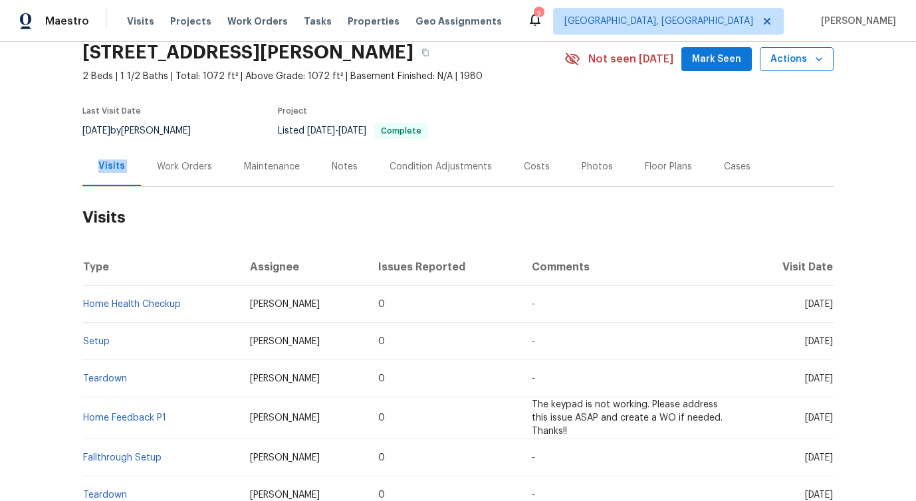
click at [792, 61] on span "Actions" at bounding box center [796, 59] width 53 height 17
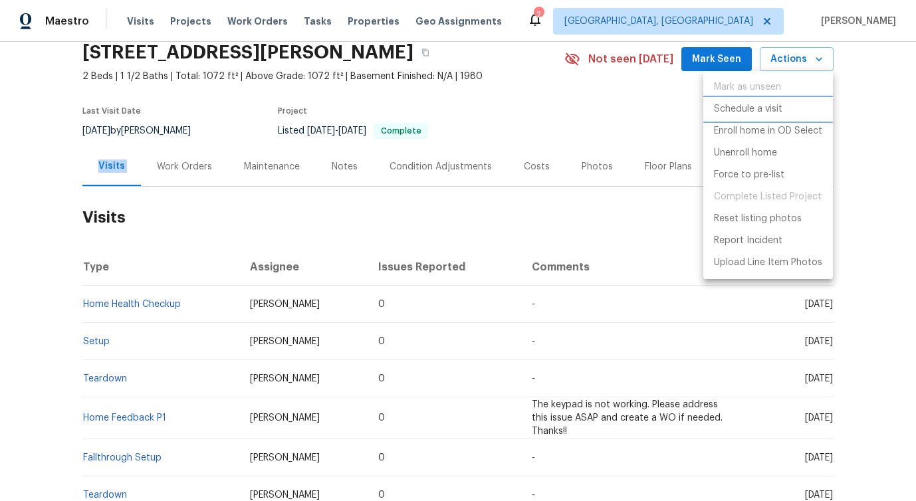
click at [734, 107] on p "Schedule a visit" at bounding box center [748, 109] width 68 height 14
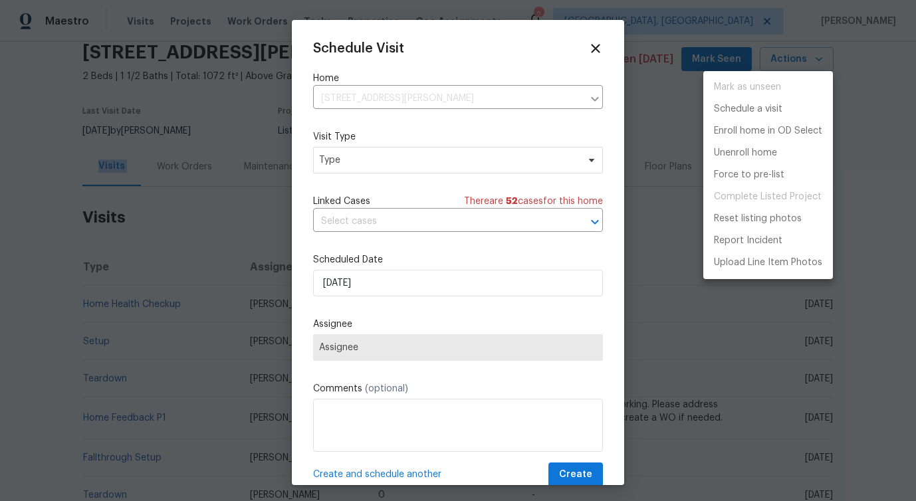
click at [365, 213] on div at bounding box center [458, 250] width 916 height 501
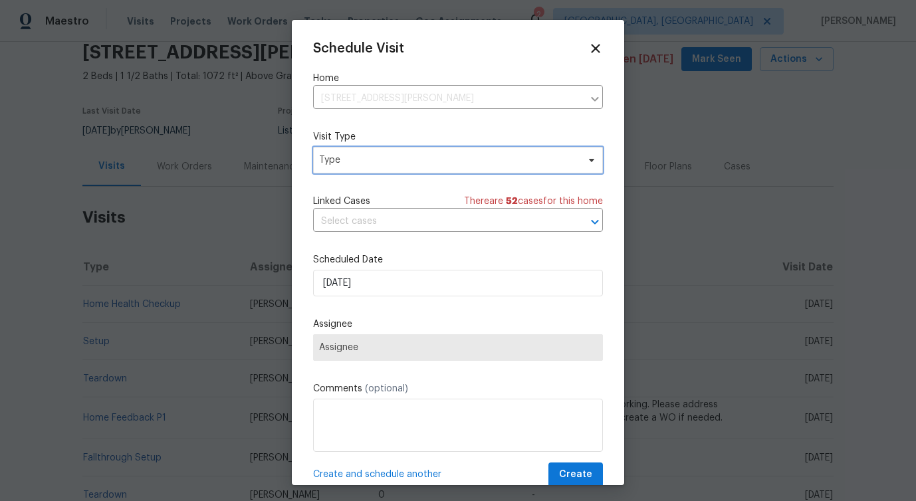
click at [358, 166] on span "Type" at bounding box center [448, 160] width 259 height 13
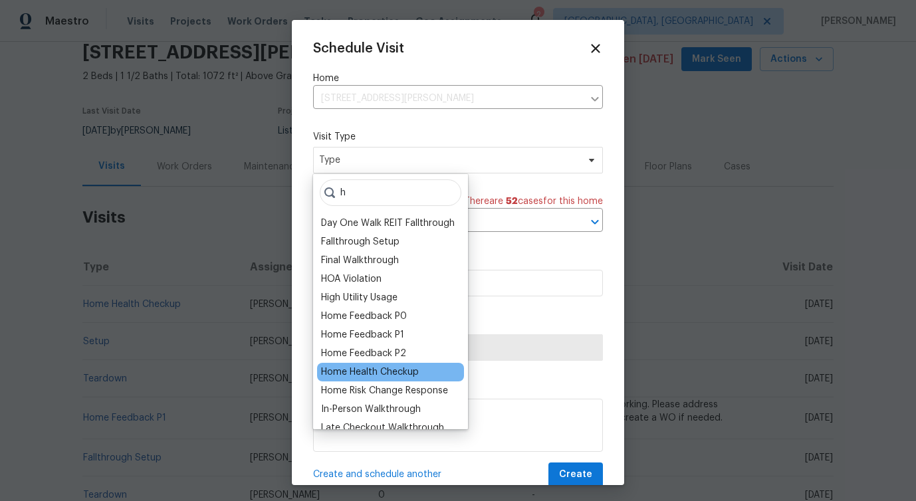
type input "h"
click at [380, 376] on div "Home Health Checkup" at bounding box center [370, 372] width 98 height 13
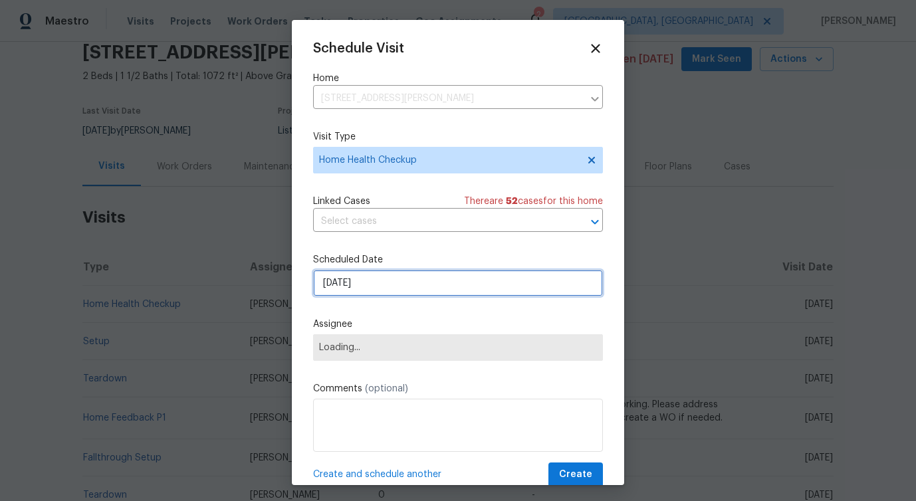
click at [366, 280] on input "[DATE]" at bounding box center [458, 283] width 290 height 27
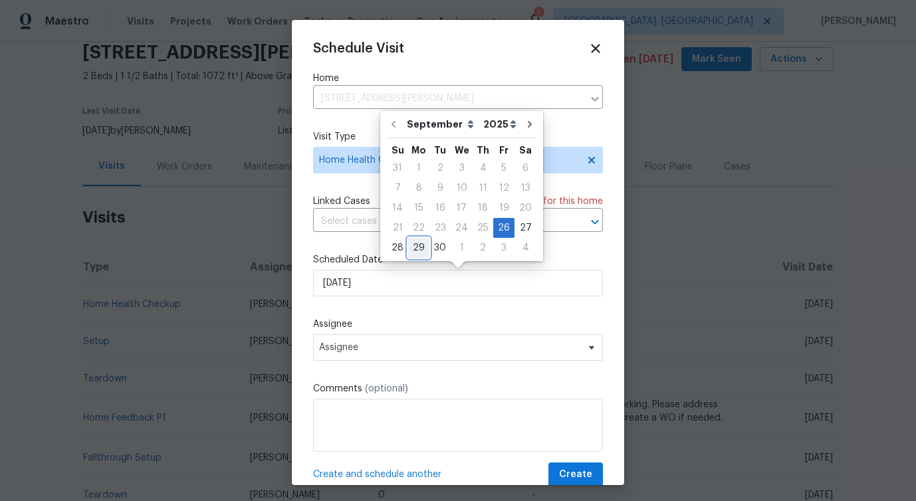
click at [420, 249] on div "29" at bounding box center [418, 248] width 21 height 19
type input "[DATE]"
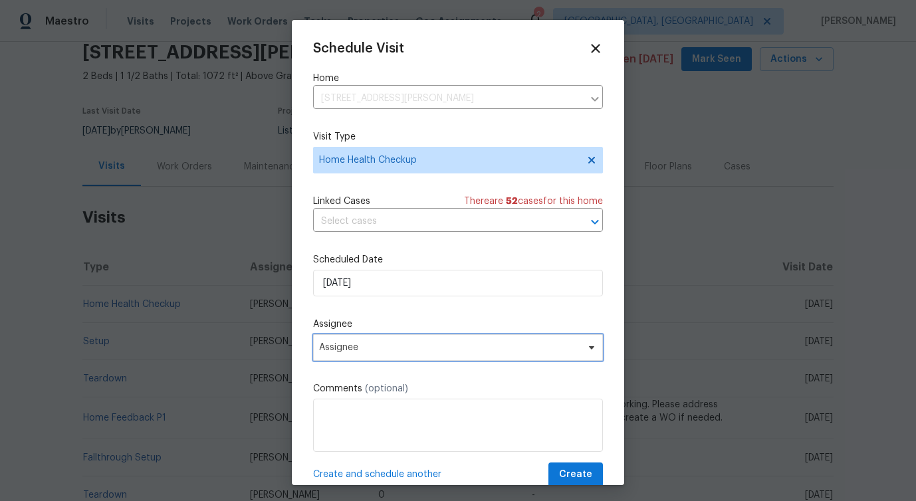
click at [372, 348] on span "Assignee" at bounding box center [449, 347] width 261 height 11
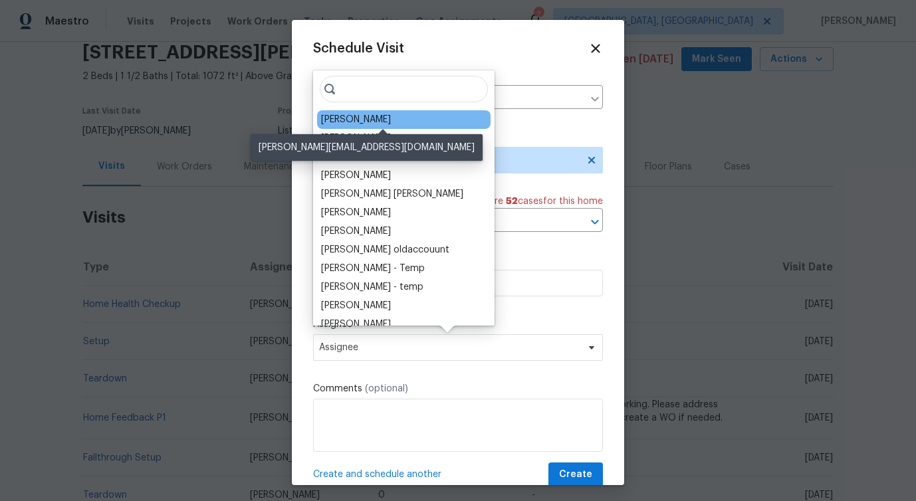
click at [374, 122] on div "Luis Pedro Ocampo Alvizuris" at bounding box center [356, 119] width 70 height 13
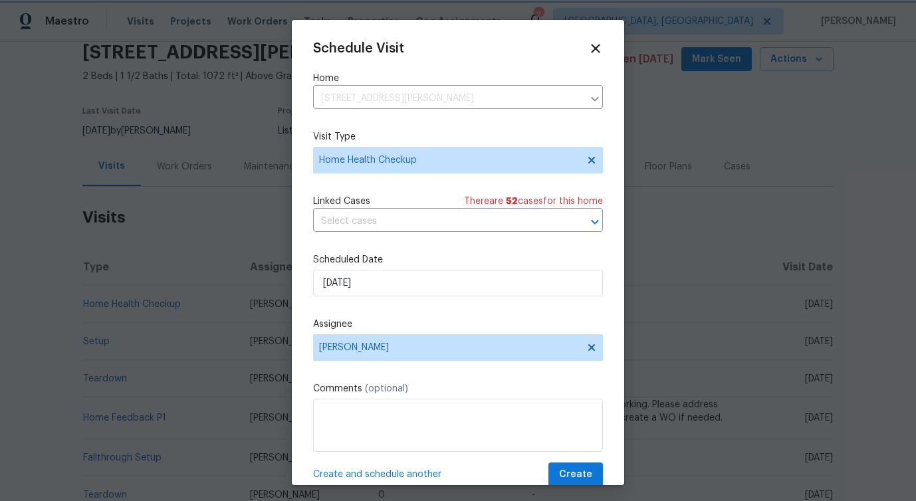
scroll to position [24, 0]
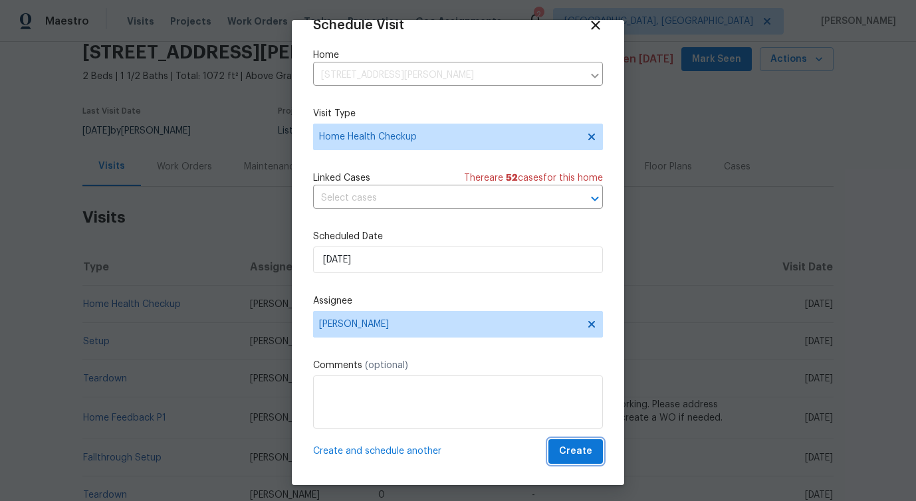
click at [578, 458] on span "Create" at bounding box center [575, 451] width 33 height 17
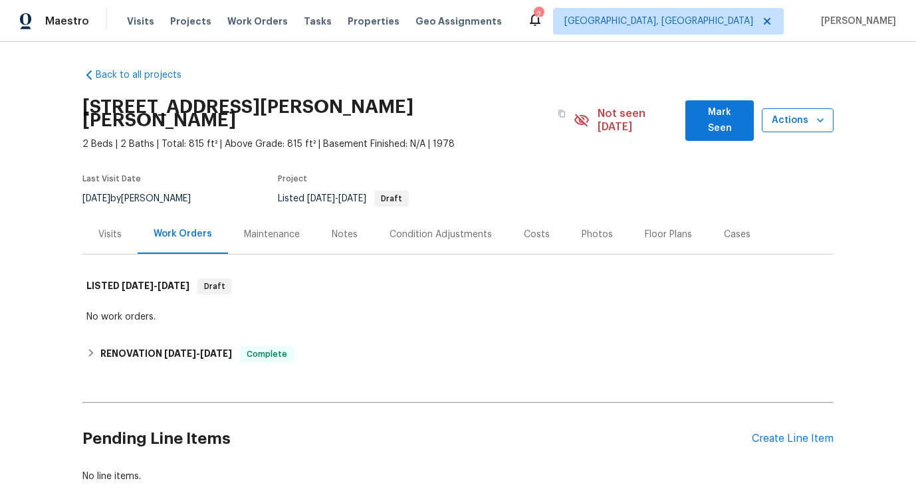
click at [780, 113] on span "Actions" at bounding box center [797, 120] width 51 height 17
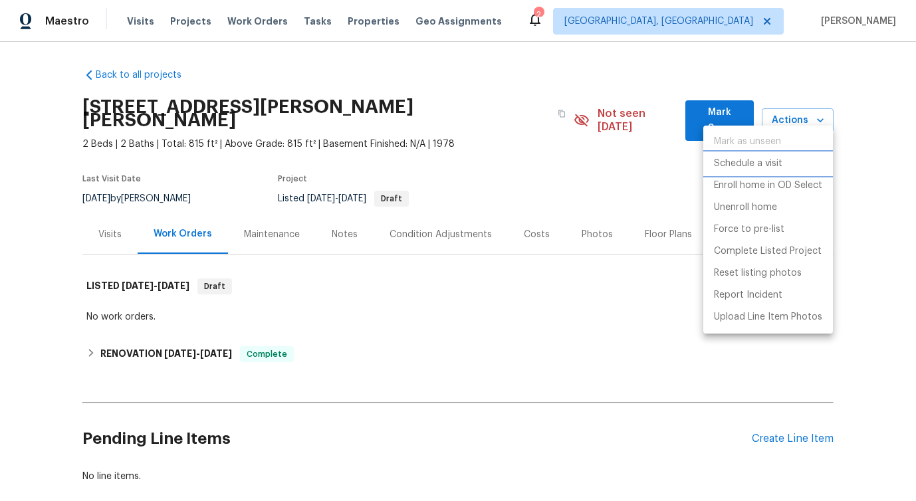
click at [752, 166] on p "Schedule a visit" at bounding box center [748, 164] width 68 height 14
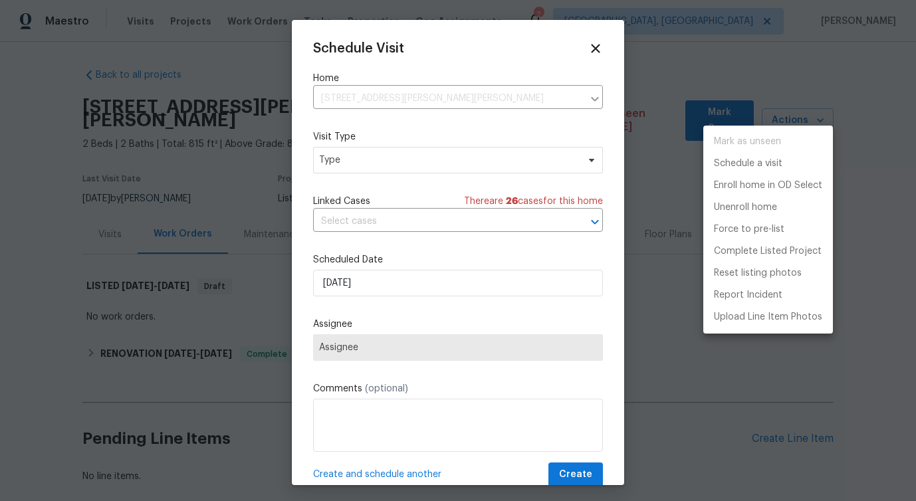
click at [368, 165] on div at bounding box center [458, 250] width 916 height 501
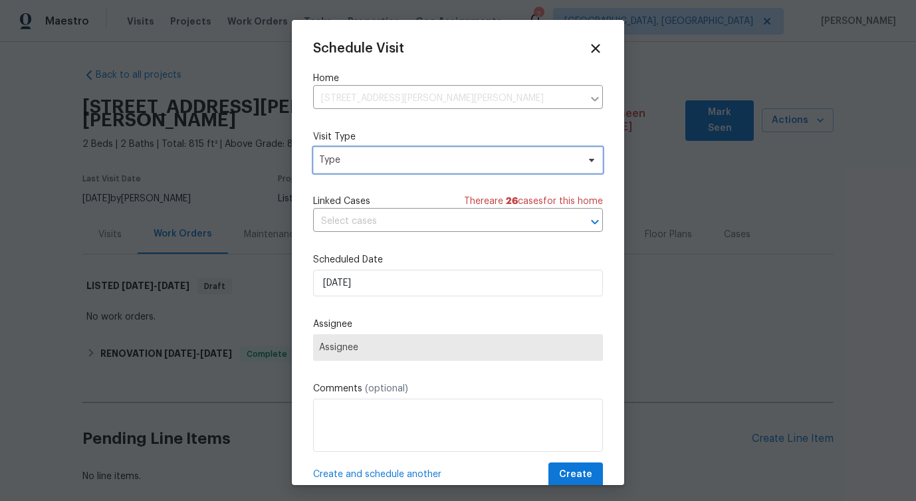
click at [368, 165] on span "Type" at bounding box center [448, 160] width 259 height 13
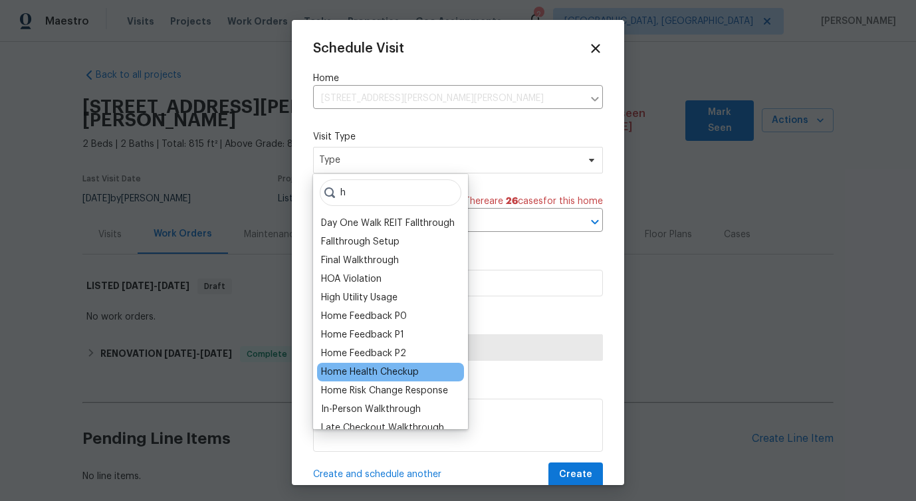
type input "h"
click at [378, 378] on div "Home Health Checkup" at bounding box center [370, 372] width 98 height 13
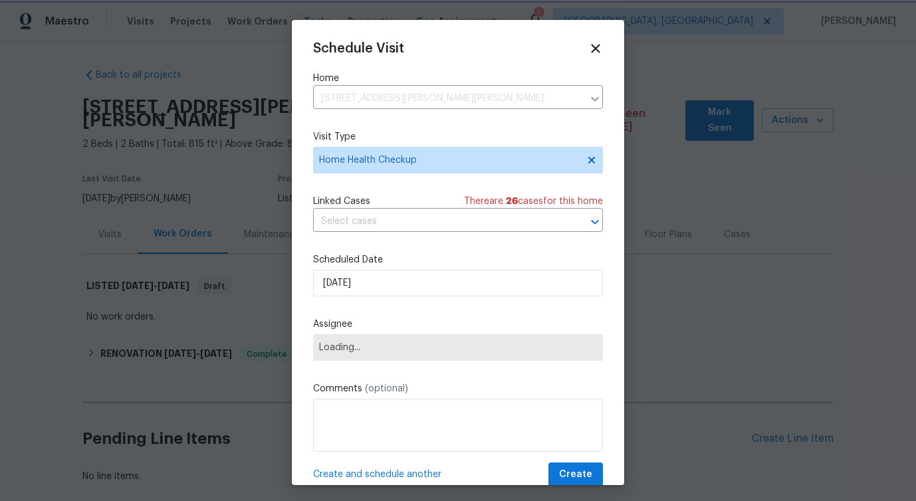
scroll to position [24, 0]
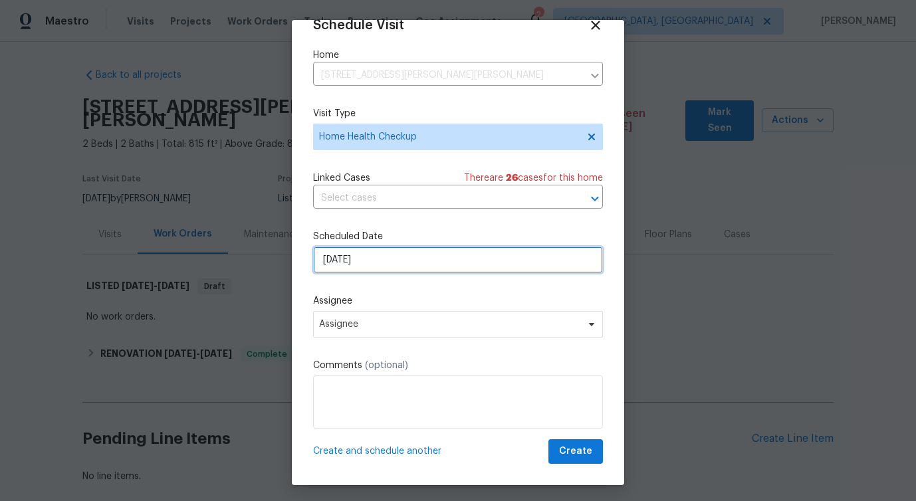
click at [387, 261] on input "[DATE]" at bounding box center [458, 260] width 290 height 27
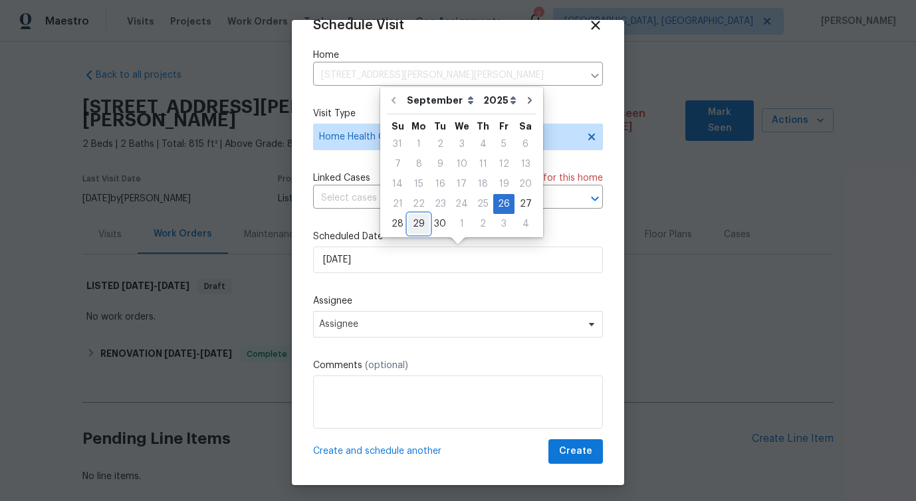
click at [412, 222] on div "29" at bounding box center [418, 224] width 21 height 19
type input "[DATE]"
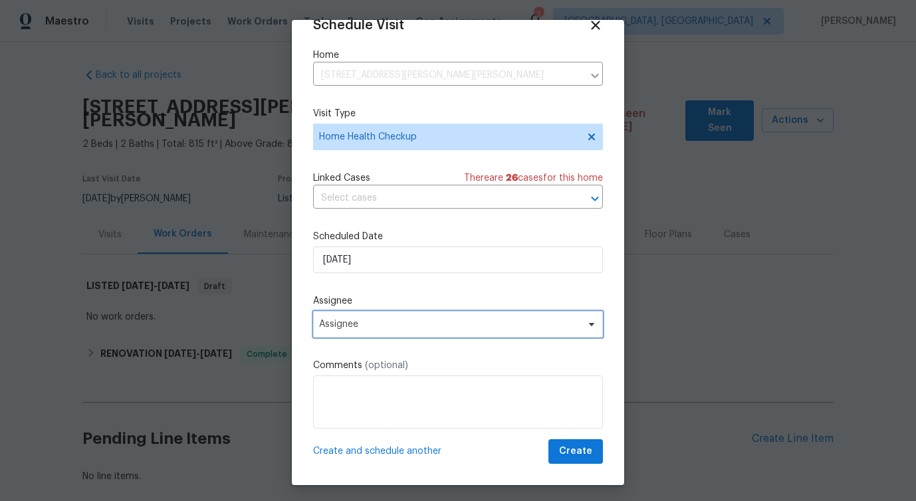
click at [336, 312] on span "Assignee" at bounding box center [458, 324] width 290 height 27
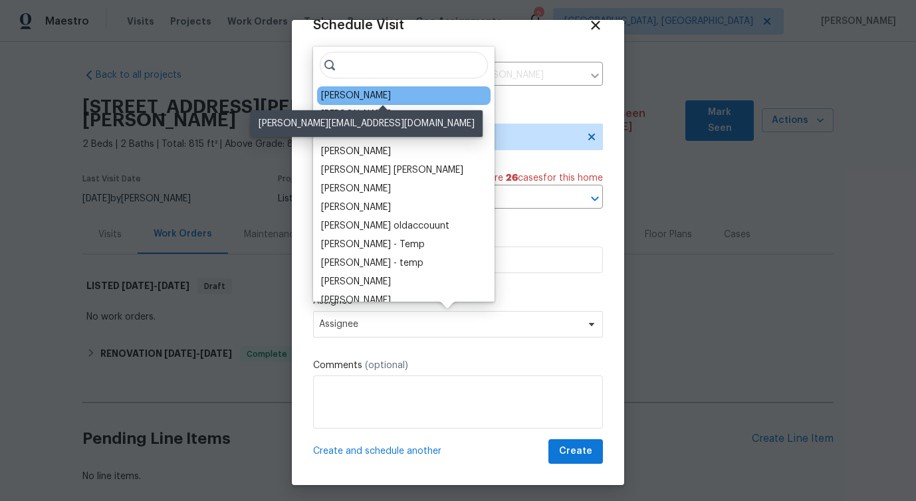
click at [349, 91] on div "[PERSON_NAME]" at bounding box center [356, 95] width 70 height 13
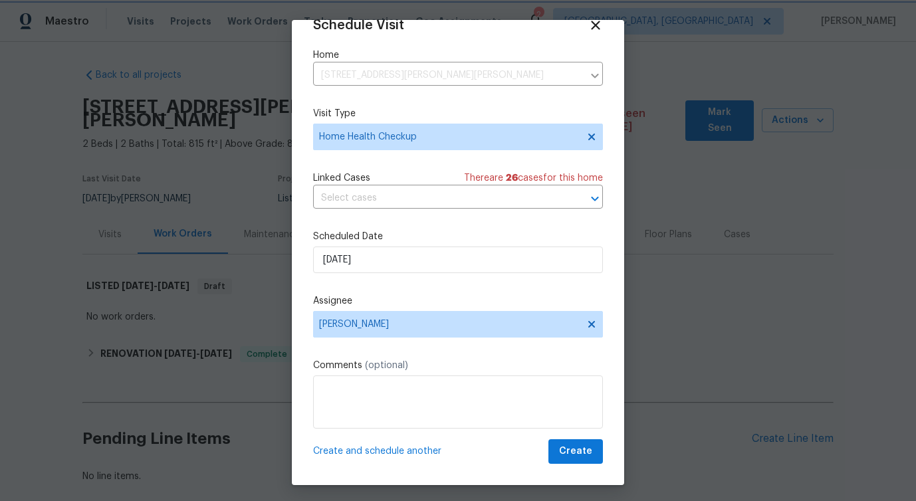
scroll to position [4, 0]
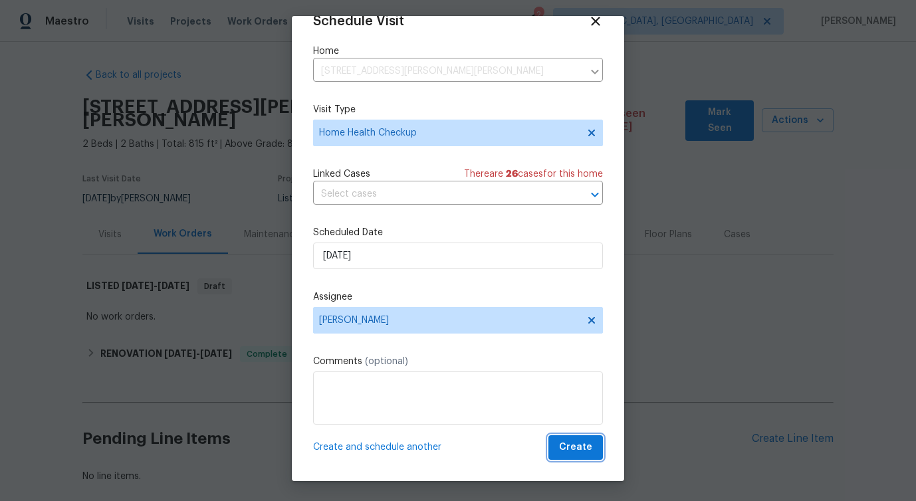
click at [568, 447] on span "Create" at bounding box center [575, 447] width 33 height 17
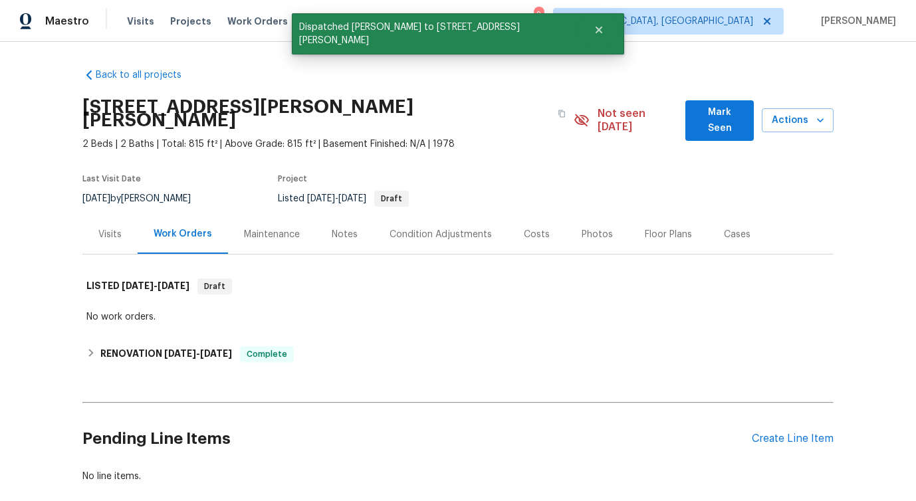
scroll to position [0, 0]
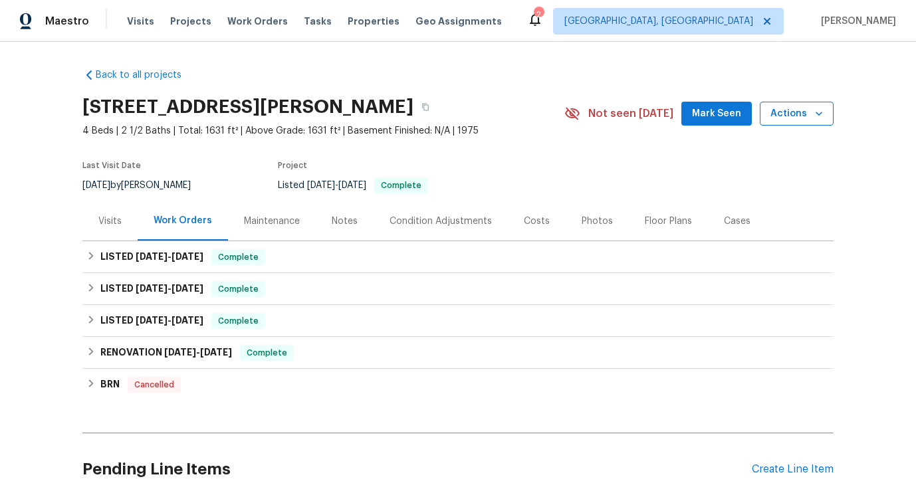
click at [803, 110] on span "Actions" at bounding box center [796, 114] width 53 height 17
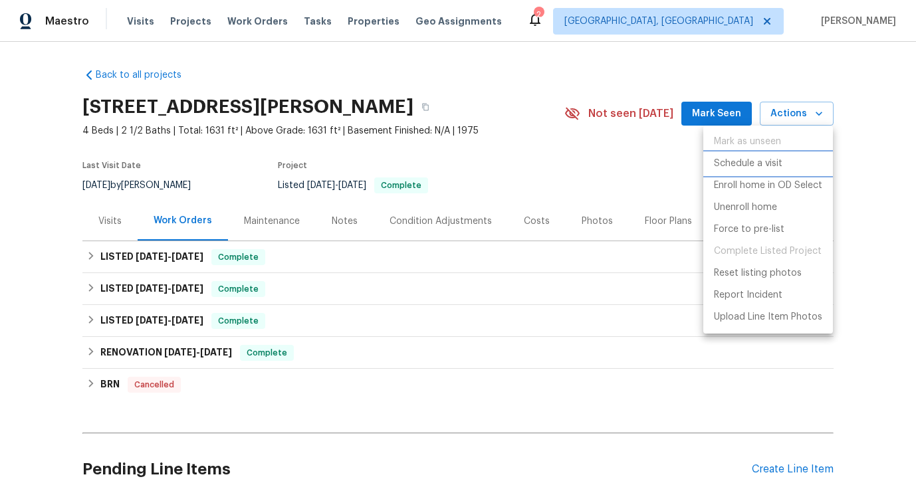
click at [745, 162] on p "Schedule a visit" at bounding box center [748, 164] width 68 height 14
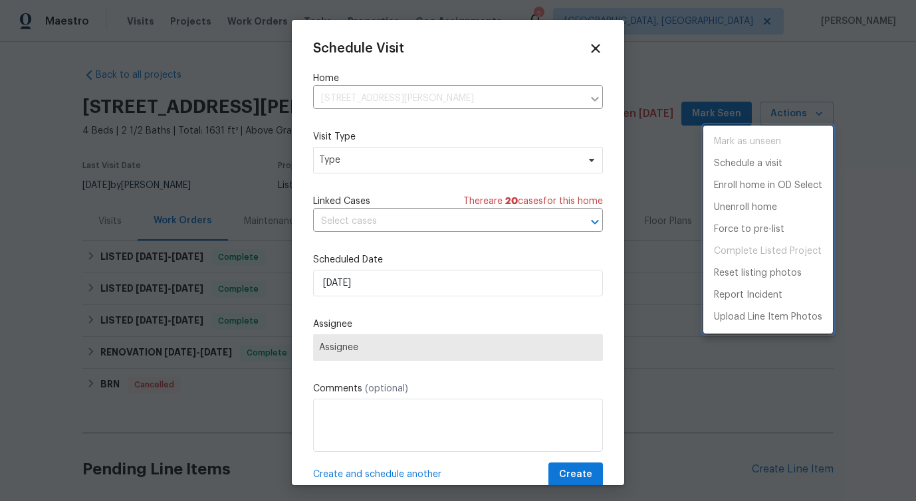
click at [390, 170] on div at bounding box center [458, 250] width 916 height 501
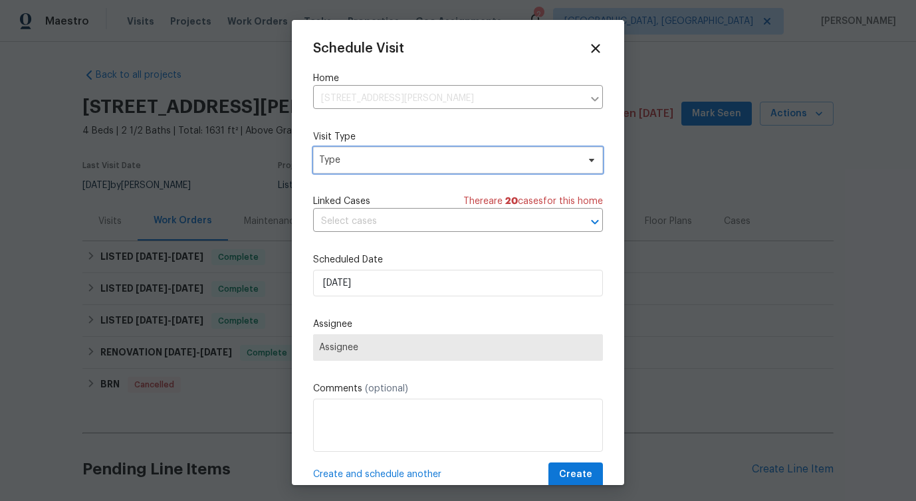
click at [387, 157] on span "Type" at bounding box center [448, 160] width 259 height 13
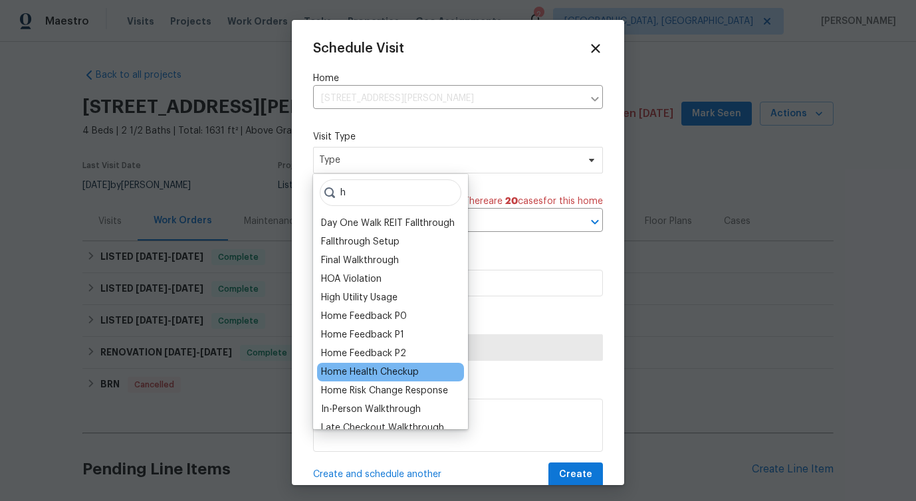
type input "h"
click at [372, 366] on div "Home Health Checkup" at bounding box center [370, 372] width 98 height 13
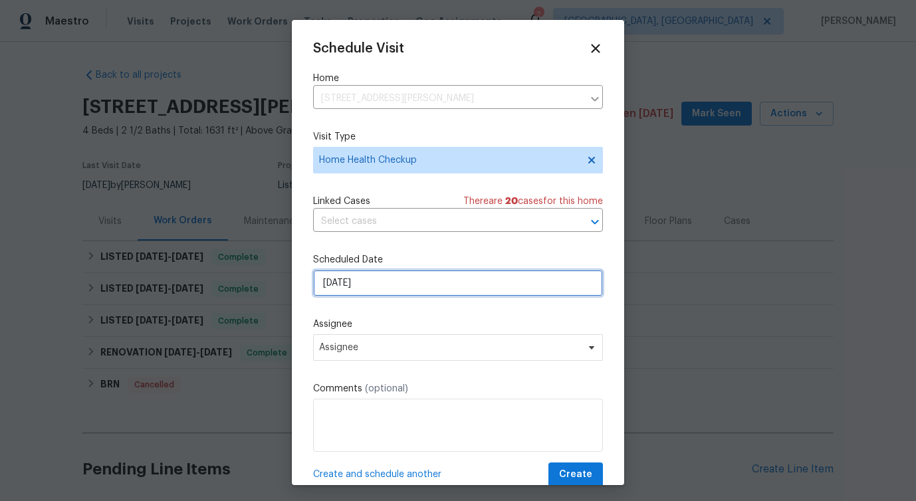
click at [389, 278] on input "[DATE]" at bounding box center [458, 283] width 290 height 27
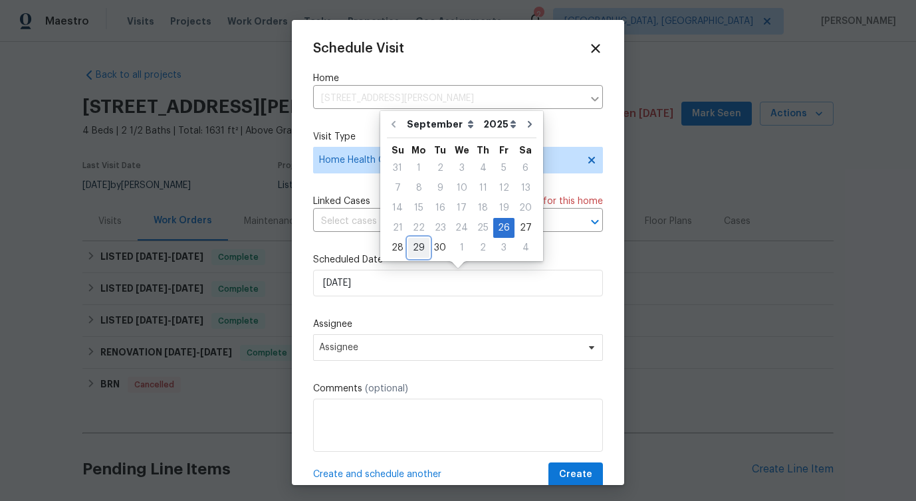
click at [413, 251] on div "29" at bounding box center [418, 248] width 21 height 19
type input "[DATE]"
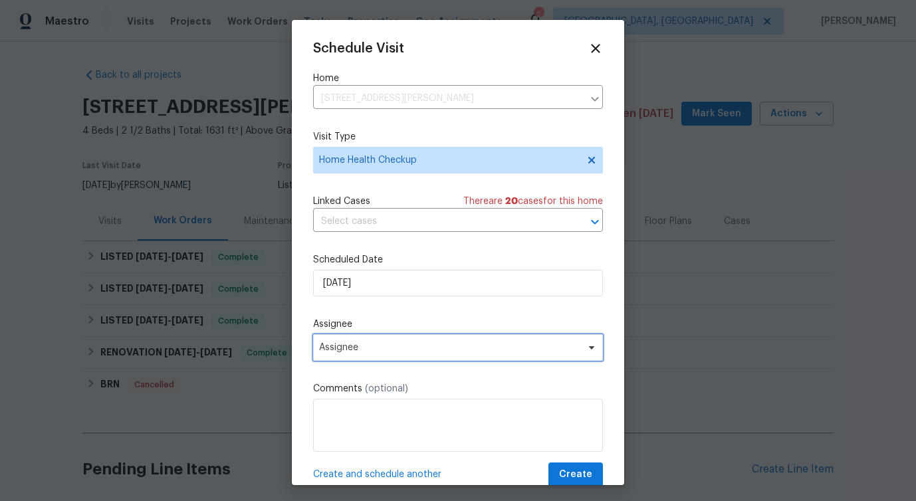
click at [360, 351] on span "Assignee" at bounding box center [449, 347] width 261 height 11
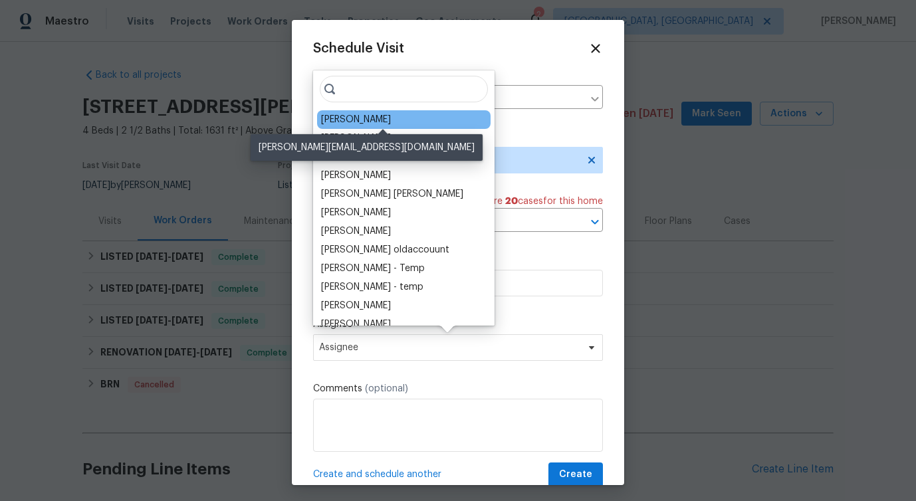
click at [360, 125] on div "[PERSON_NAME]" at bounding box center [356, 119] width 70 height 13
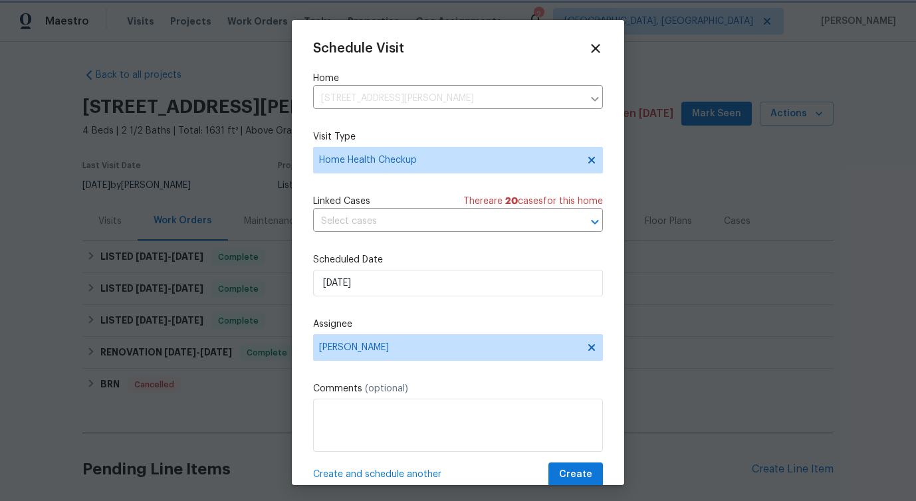
scroll to position [24, 0]
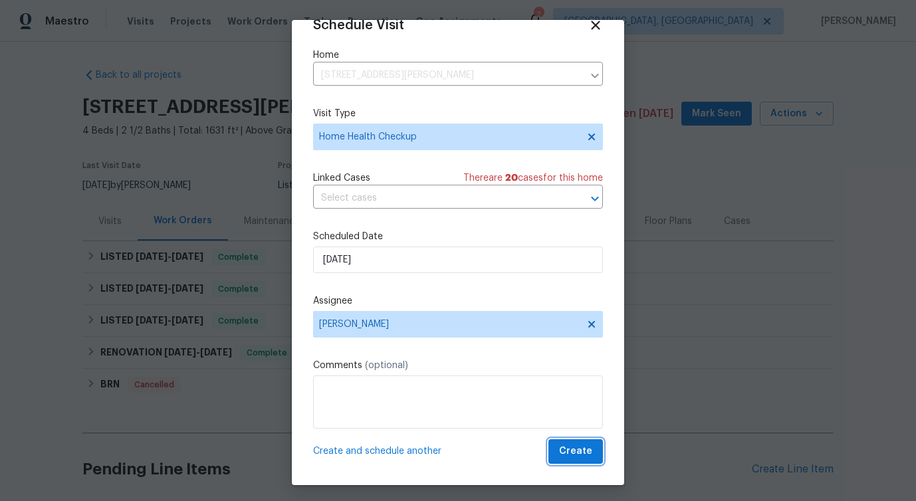
click at [573, 458] on span "Create" at bounding box center [575, 451] width 33 height 17
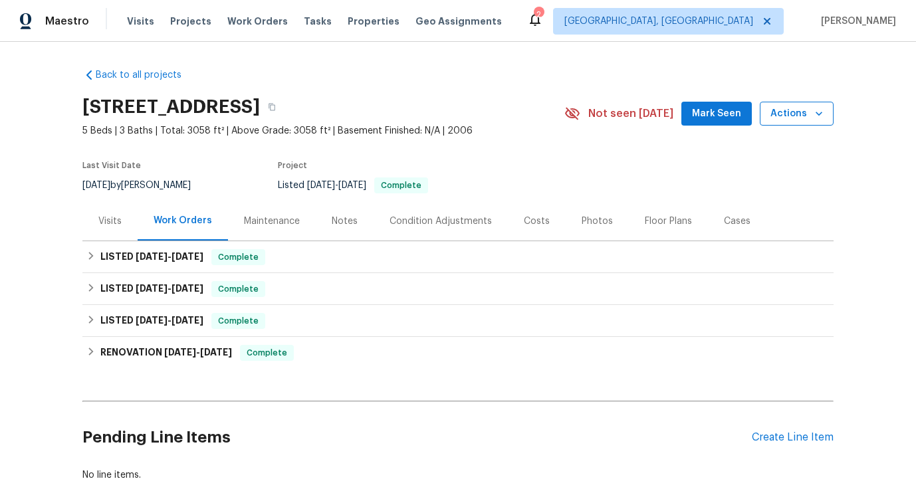
click at [786, 117] on span "Actions" at bounding box center [796, 114] width 53 height 17
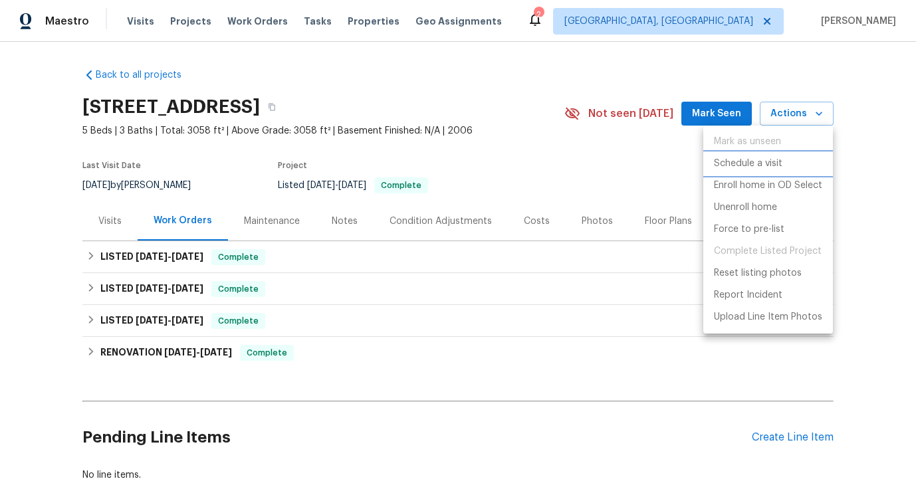
click at [744, 158] on p "Schedule a visit" at bounding box center [748, 164] width 68 height 14
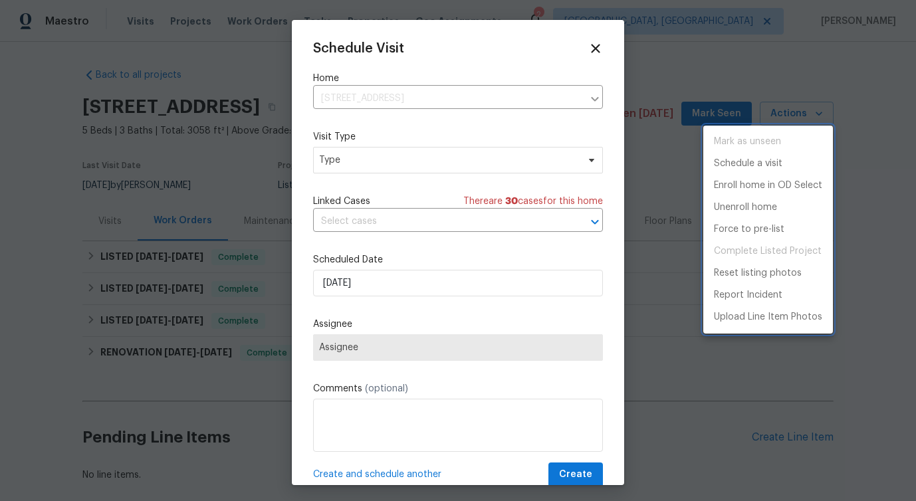
click at [353, 166] on div at bounding box center [458, 250] width 916 height 501
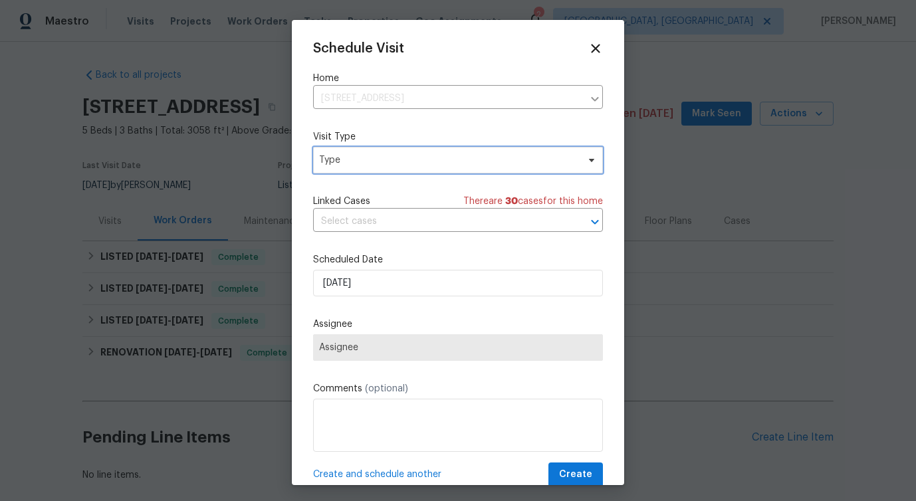
click at [353, 166] on span "Type" at bounding box center [448, 160] width 259 height 13
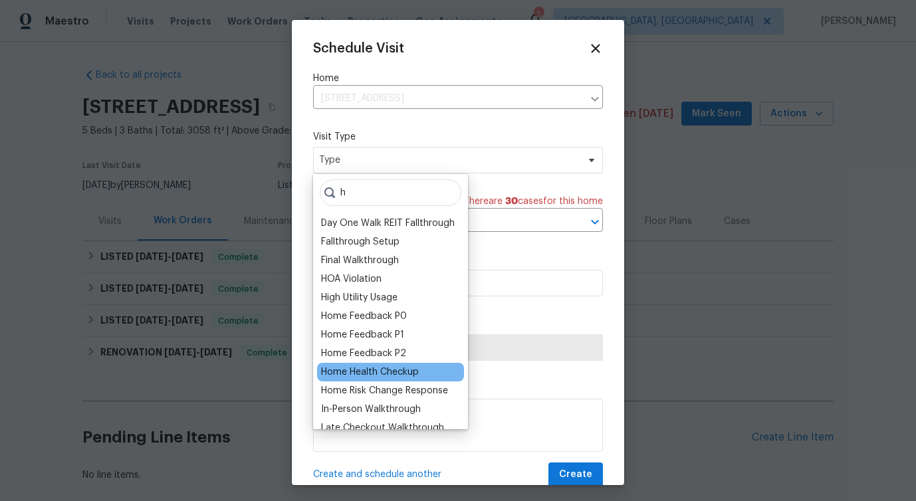
type input "h"
click at [368, 377] on div "Home Health Checkup" at bounding box center [370, 372] width 98 height 13
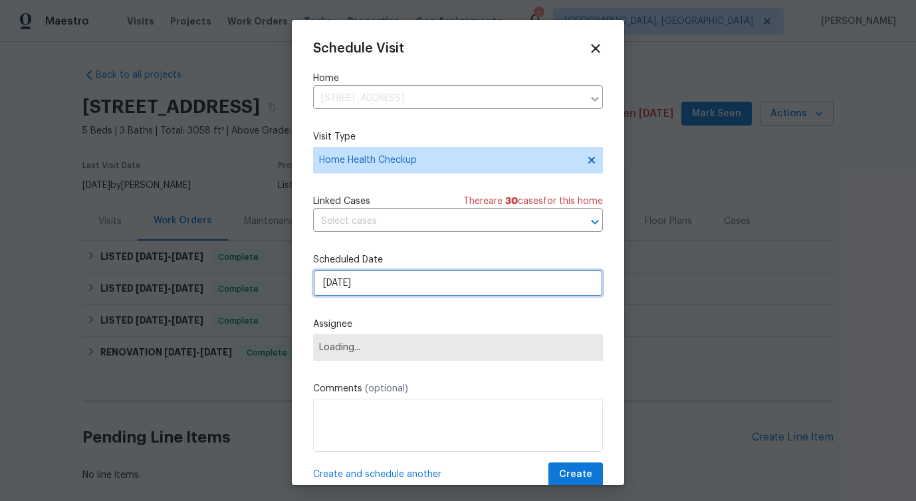
click at [368, 277] on input "[DATE]" at bounding box center [458, 283] width 290 height 27
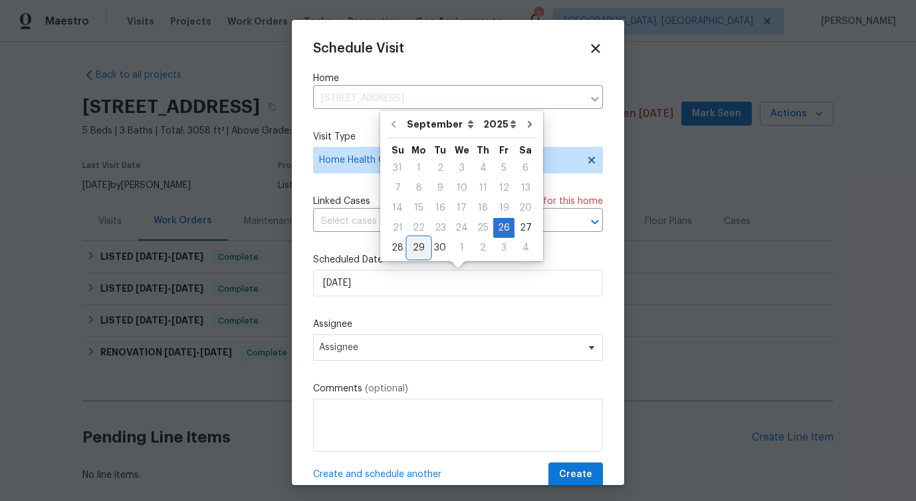
click at [415, 251] on div "29" at bounding box center [418, 248] width 21 height 19
type input "[DATE]"
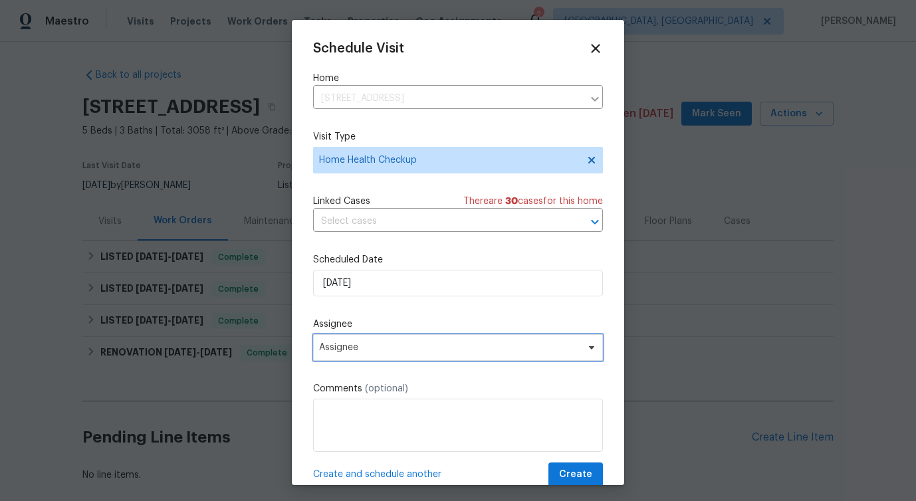
click at [356, 352] on span "Assignee" at bounding box center [449, 347] width 261 height 11
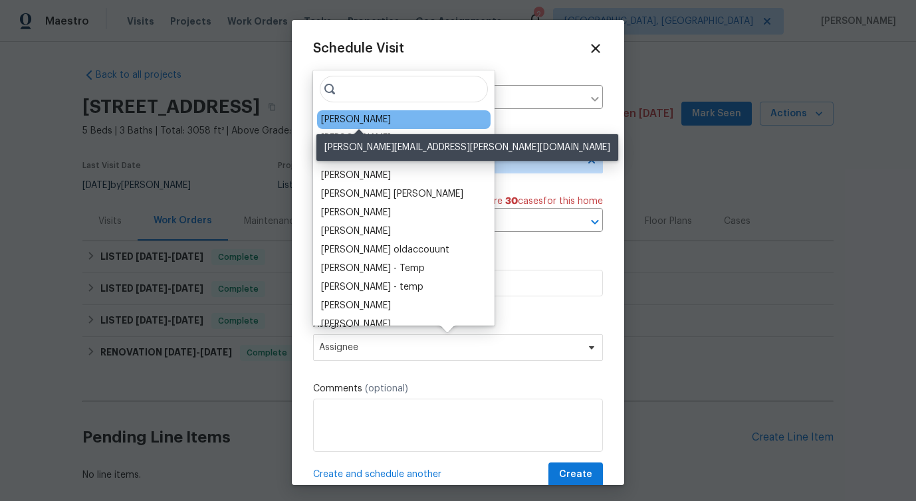
click at [373, 120] on div "Frank Santellanes" at bounding box center [356, 119] width 70 height 13
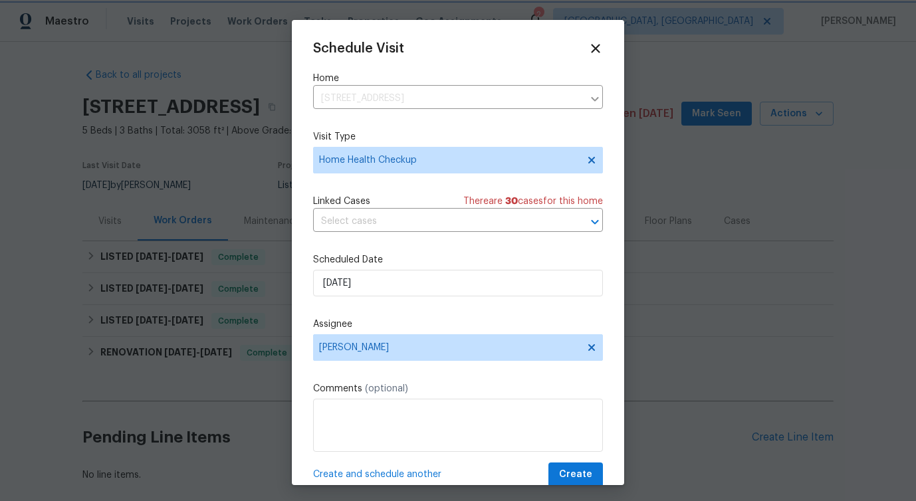
scroll to position [24, 0]
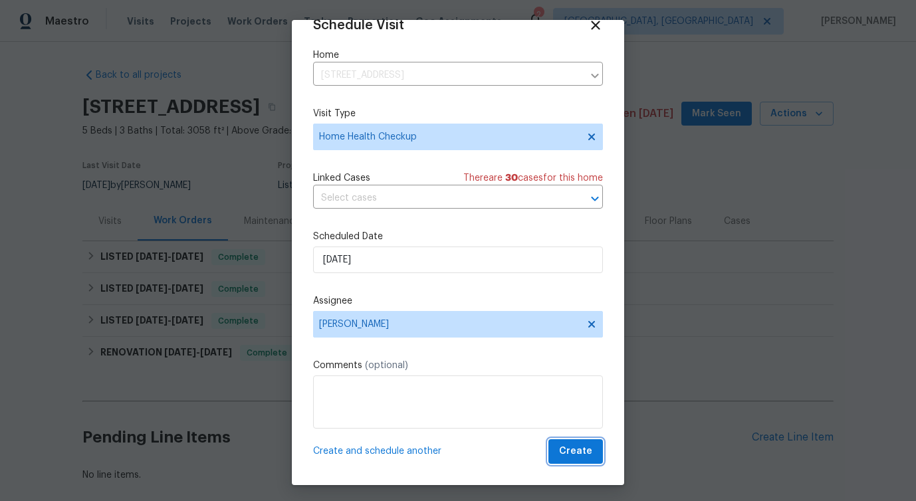
click at [588, 451] on span "Create" at bounding box center [575, 451] width 33 height 17
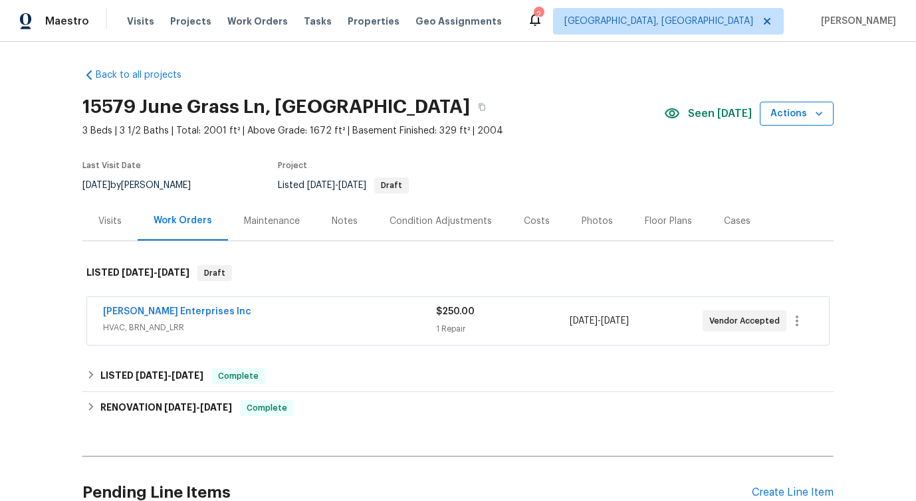
click at [799, 120] on span "Actions" at bounding box center [796, 114] width 53 height 17
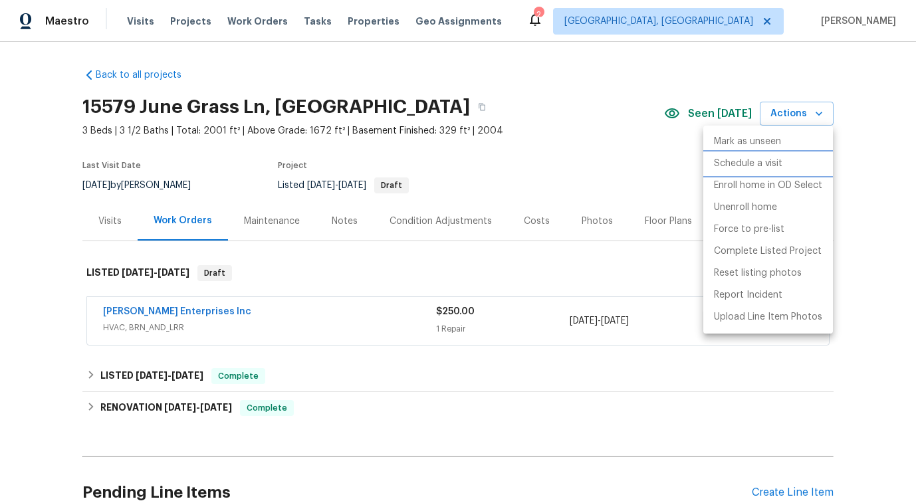
click at [758, 158] on p "Schedule a visit" at bounding box center [748, 164] width 68 height 14
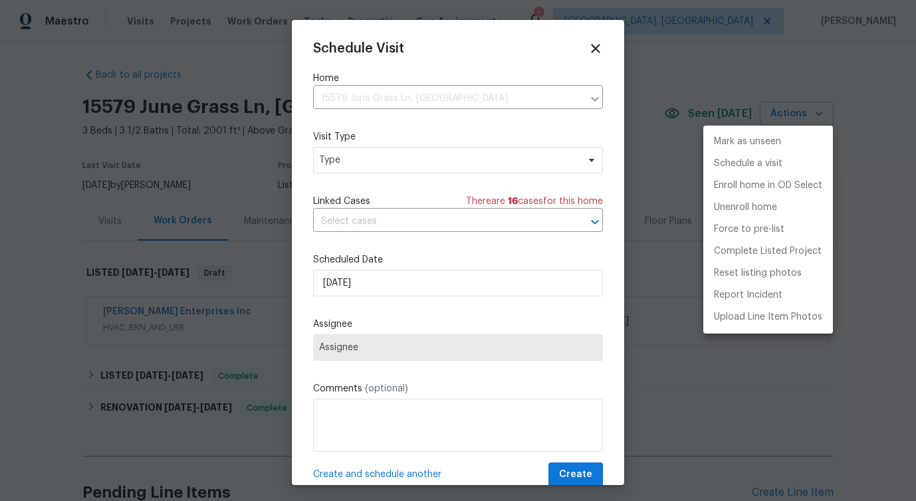
click at [359, 162] on div at bounding box center [458, 250] width 916 height 501
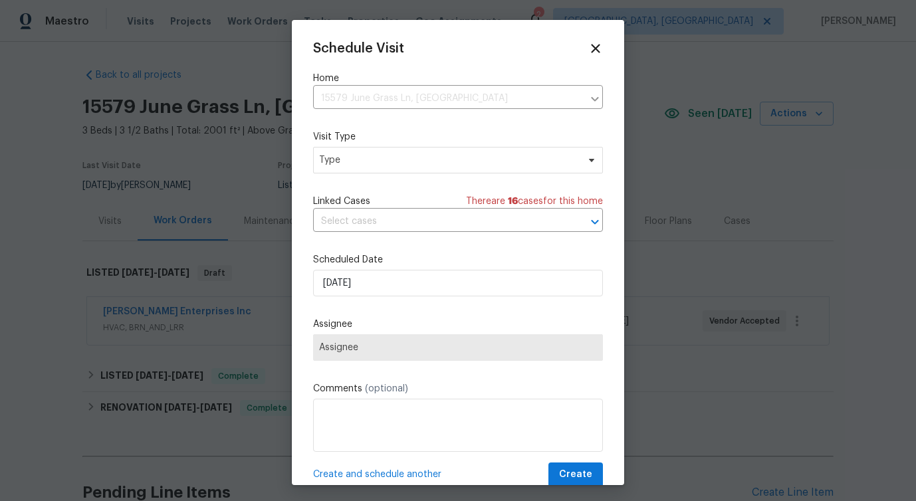
click at [359, 162] on div "Mark as unseen Schedule a visit Enroll home in OD Select Unenroll home Force to…" at bounding box center [458, 250] width 916 height 501
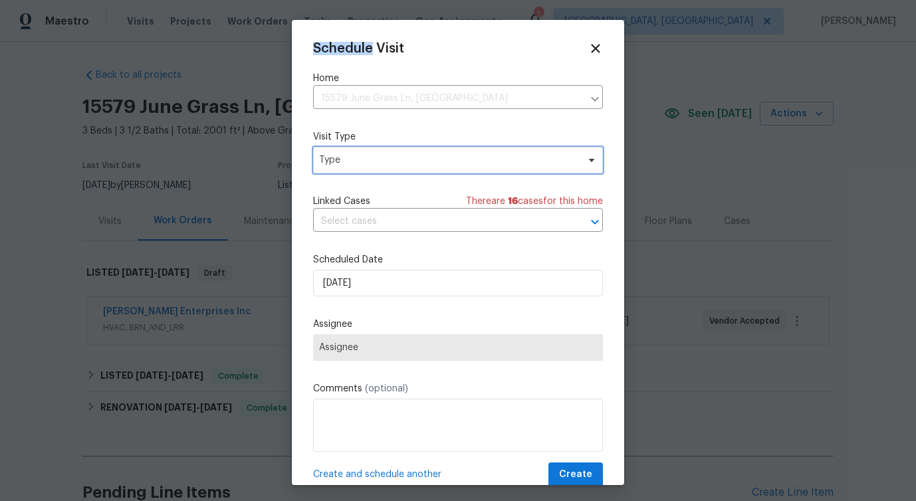
click at [359, 162] on span "Type" at bounding box center [448, 160] width 259 height 13
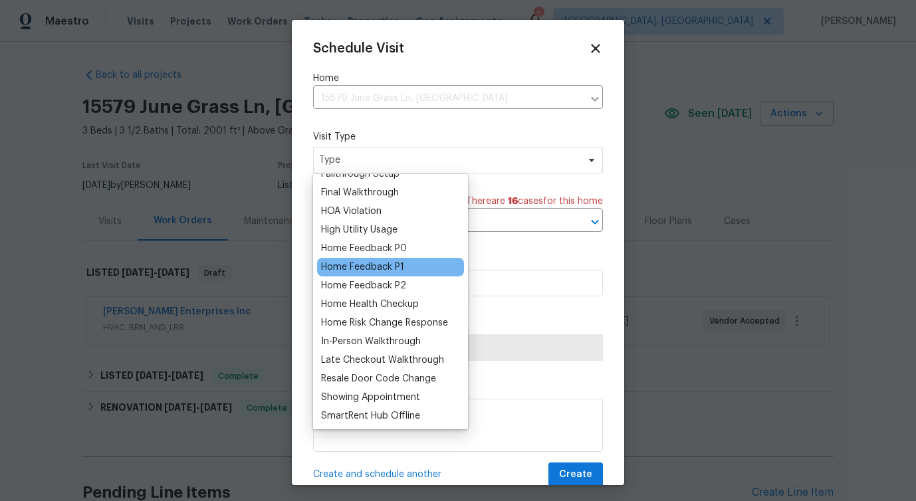
scroll to position [80, 0]
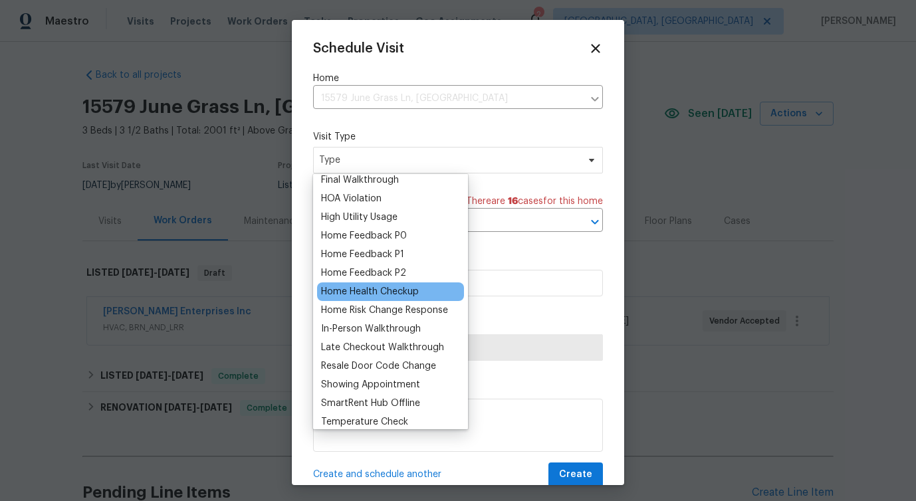
type input "h"
click at [382, 285] on div "Home Health Checkup" at bounding box center [370, 291] width 98 height 13
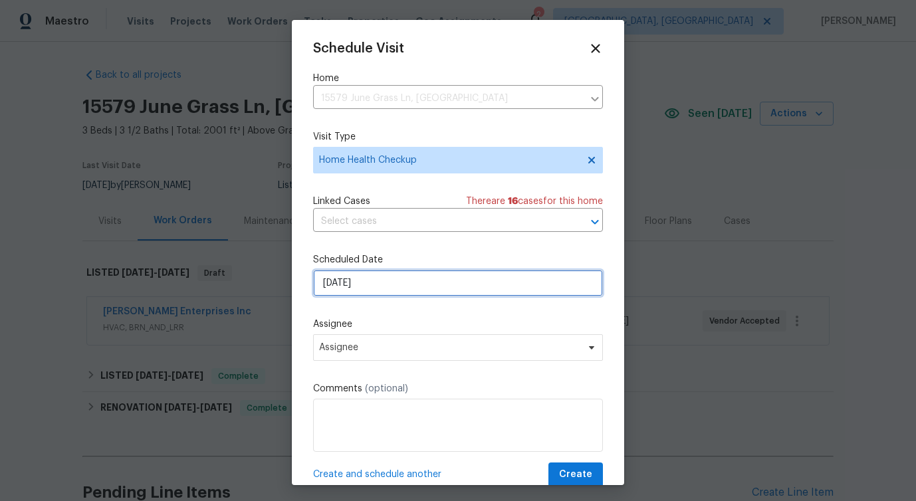
click at [366, 285] on input "[DATE]" at bounding box center [458, 283] width 290 height 27
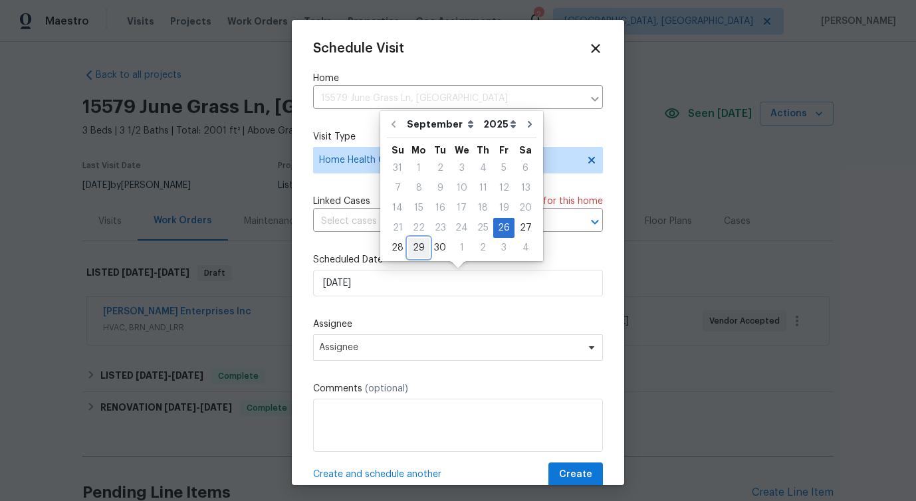
click at [421, 253] on div "29" at bounding box center [418, 248] width 21 height 19
type input "[DATE]"
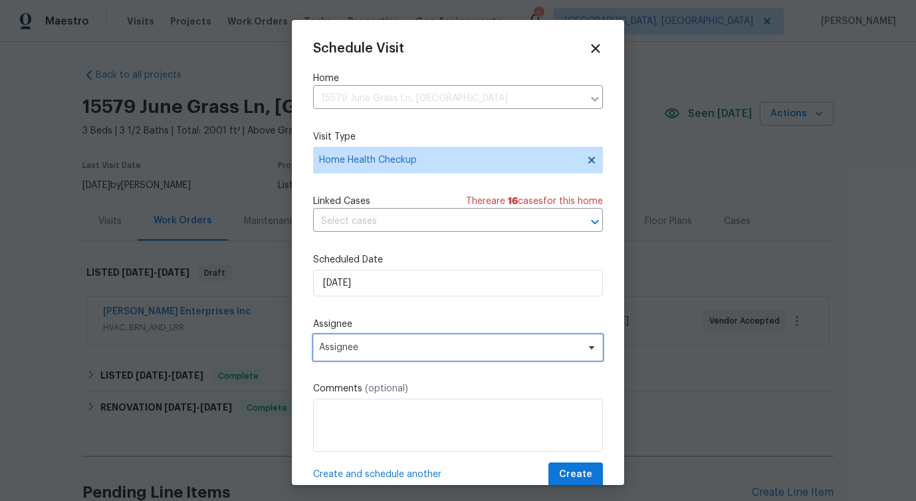
click at [383, 353] on span "Assignee" at bounding box center [449, 347] width 261 height 11
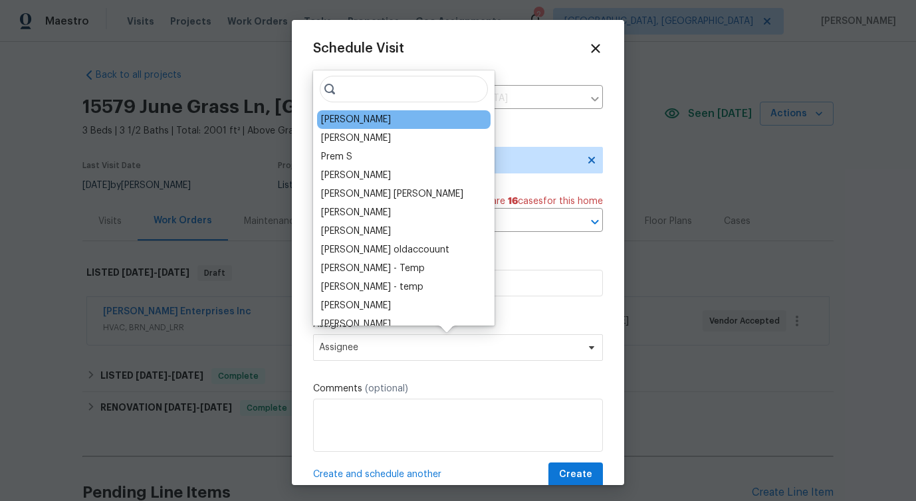
click at [380, 124] on div "[PERSON_NAME]" at bounding box center [403, 119] width 173 height 19
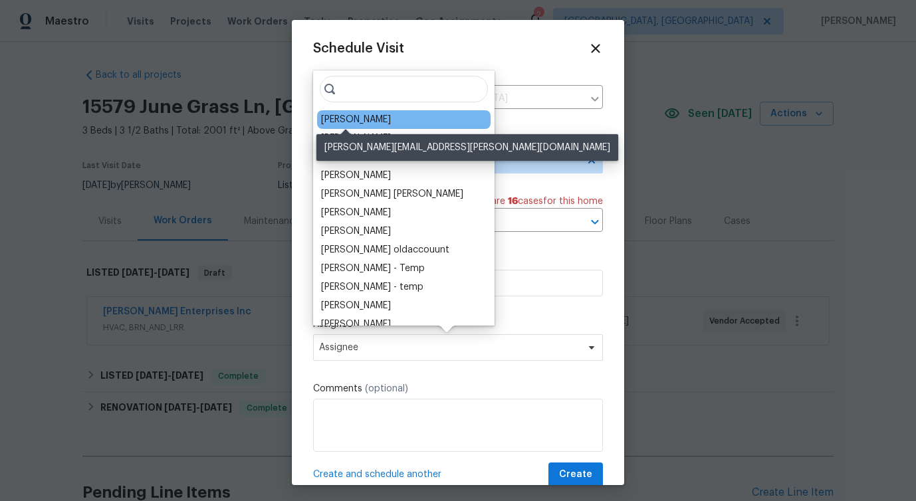
click at [341, 114] on div "[PERSON_NAME]" at bounding box center [356, 119] width 70 height 13
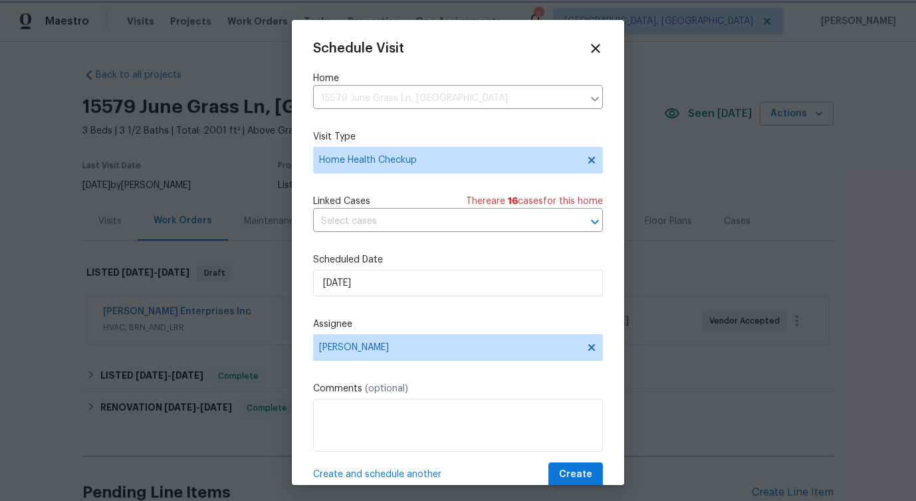
scroll to position [24, 0]
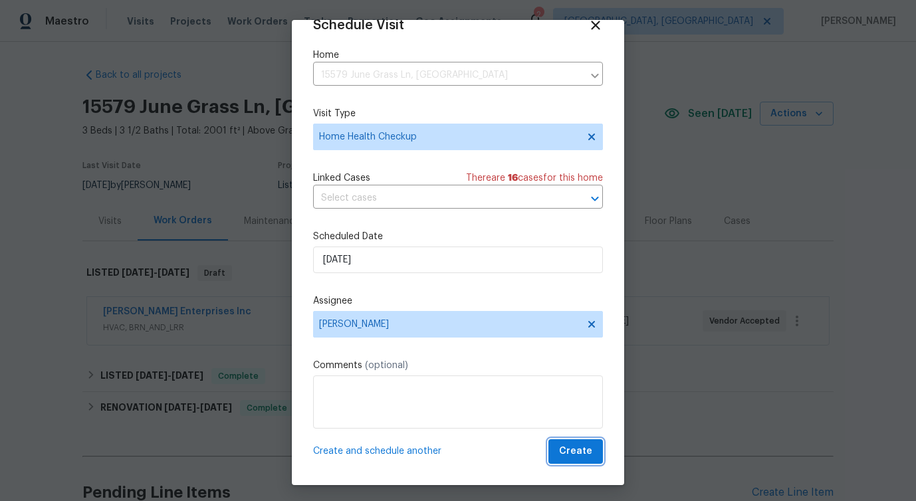
click at [577, 456] on span "Create" at bounding box center [575, 451] width 33 height 17
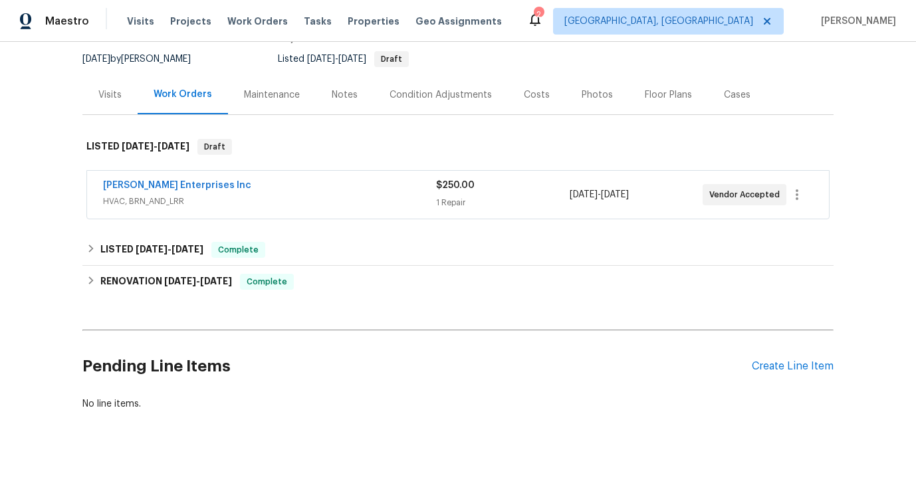
scroll to position [0, 0]
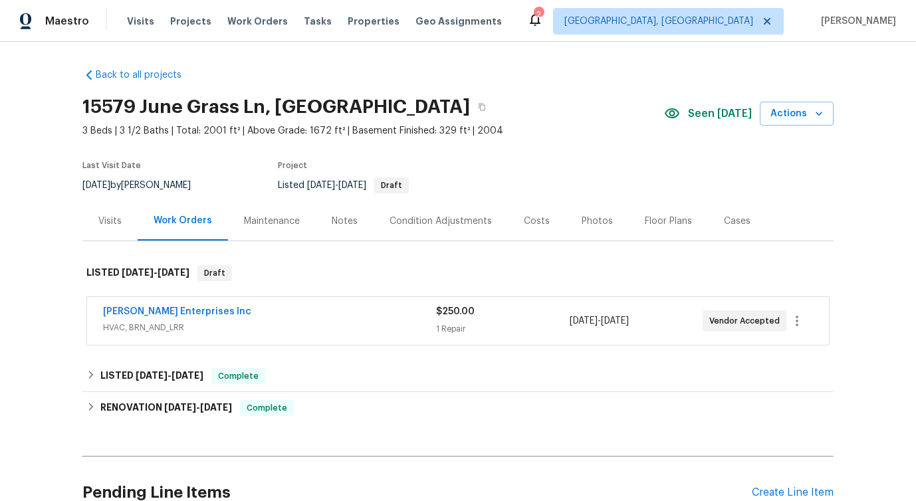
click at [86, 219] on div "Visits" at bounding box center [109, 220] width 55 height 39
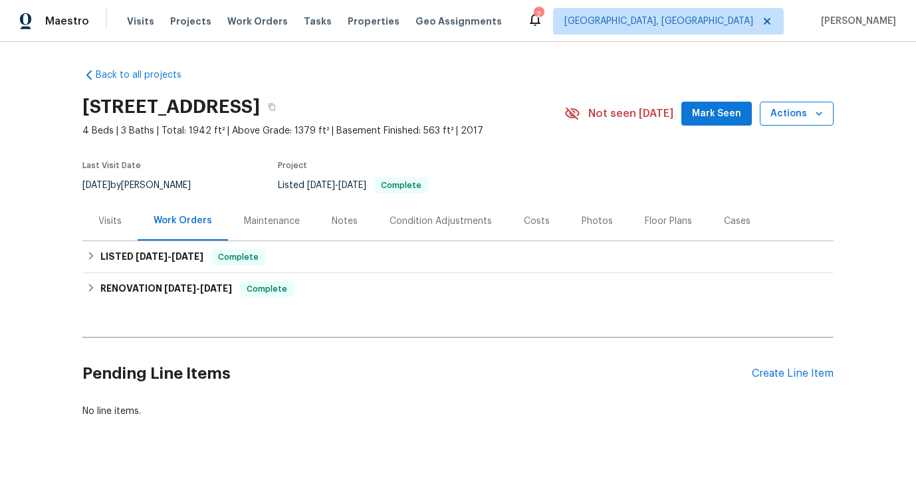
click at [813, 114] on icon "button" at bounding box center [818, 113] width 13 height 13
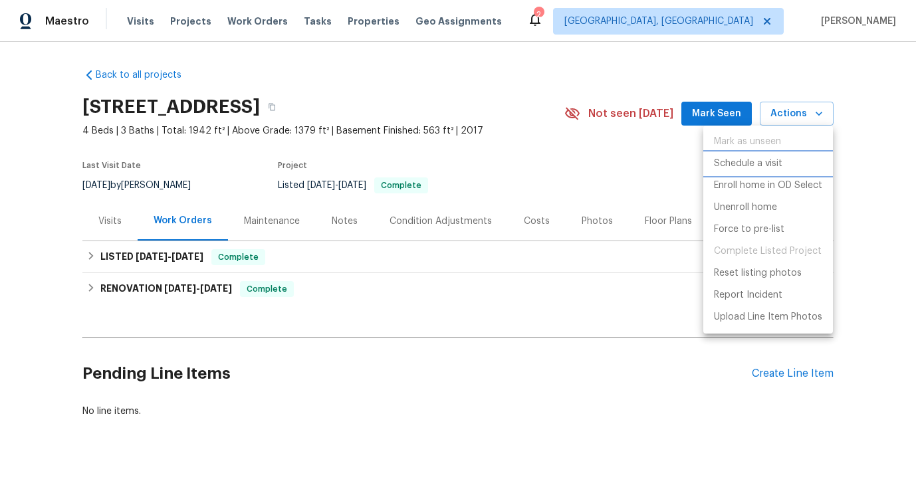
click at [740, 162] on p "Schedule a visit" at bounding box center [748, 164] width 68 height 14
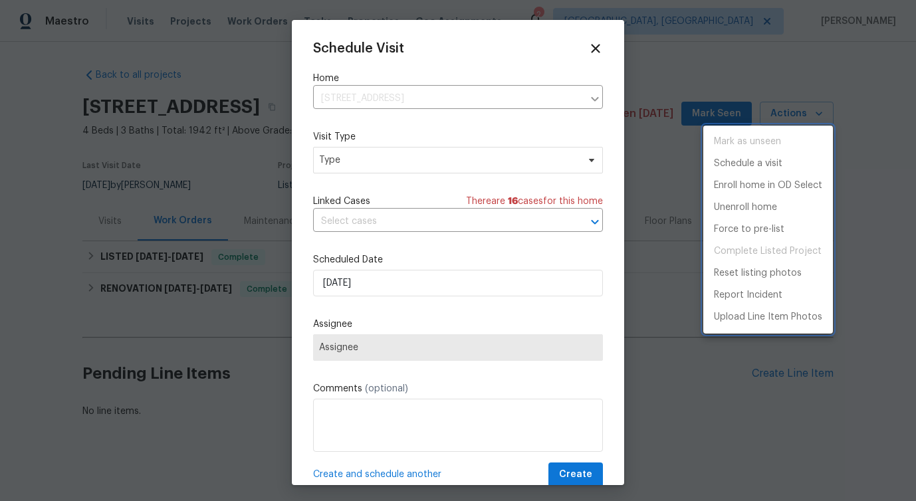
click at [351, 162] on div at bounding box center [458, 250] width 916 height 501
click at [351, 162] on div "Mark as unseen Schedule a visit Enroll home in OD Select Unenroll home Force to…" at bounding box center [458, 250] width 916 height 501
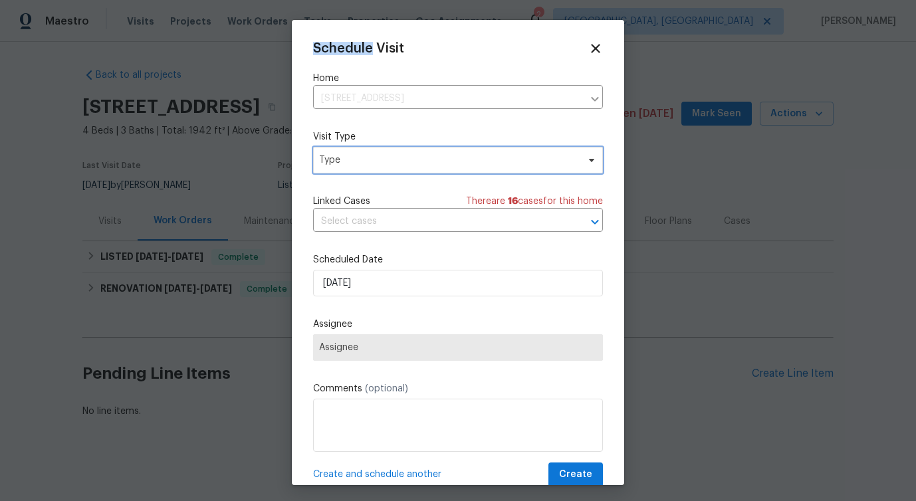
click at [351, 162] on span "Type" at bounding box center [448, 160] width 259 height 13
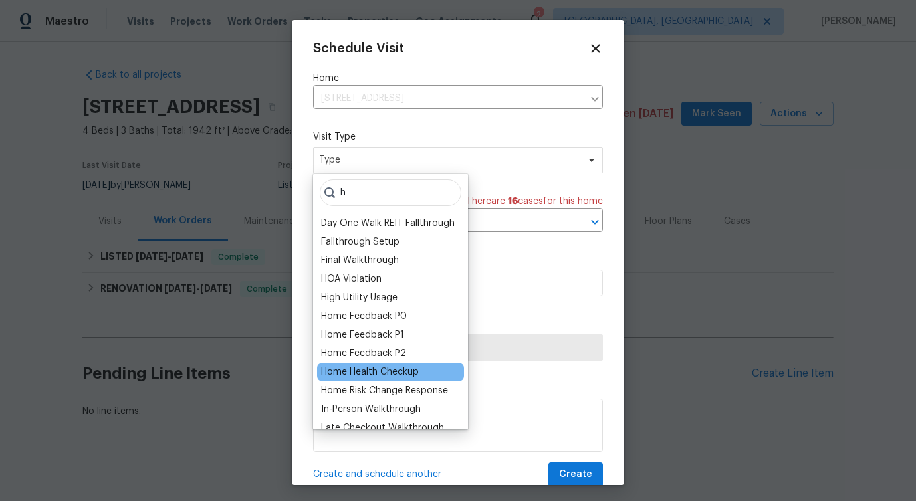
type input "h"
click at [372, 369] on div "Home Health Checkup" at bounding box center [370, 372] width 98 height 13
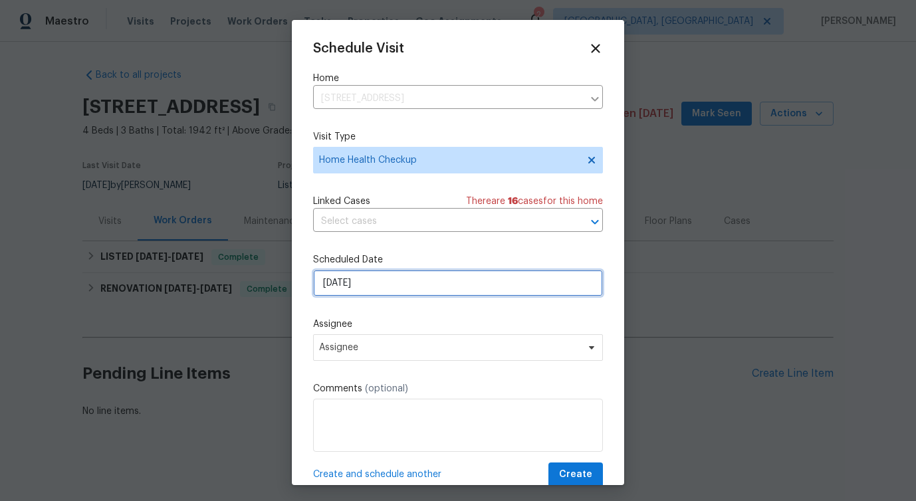
click at [380, 281] on input "[DATE]" at bounding box center [458, 283] width 290 height 27
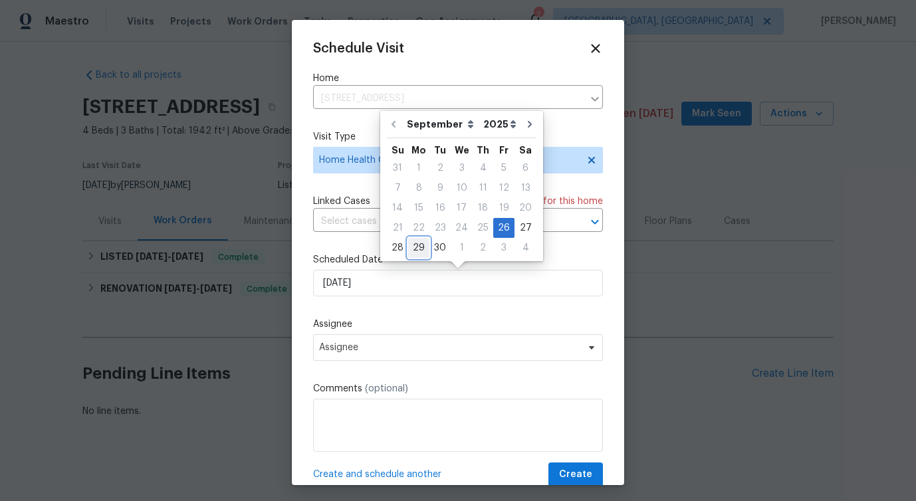
click at [419, 245] on div "29" at bounding box center [418, 248] width 21 height 19
type input "[DATE]"
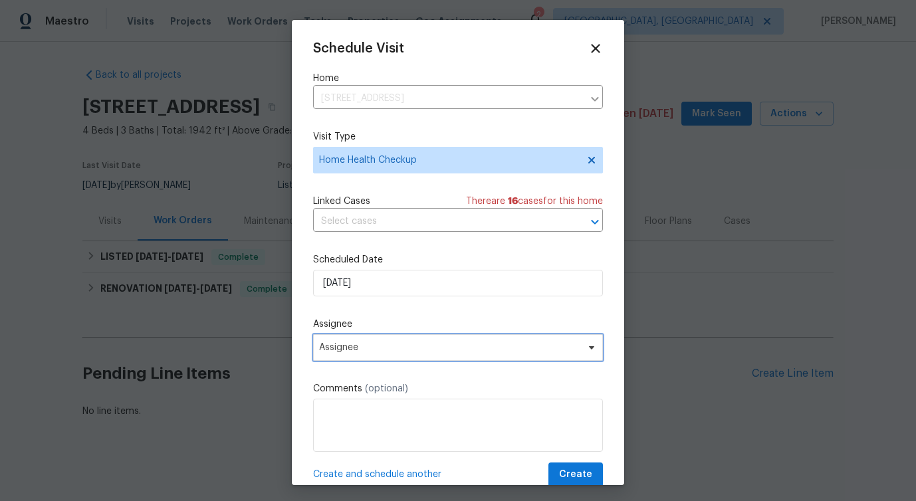
click at [356, 348] on span "Assignee" at bounding box center [449, 347] width 261 height 11
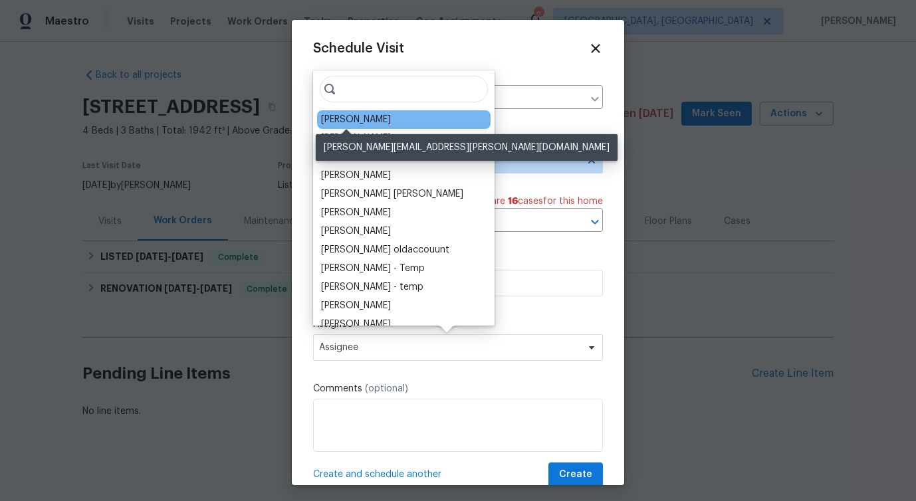
click at [362, 114] on div "Jeffrey Lenz" at bounding box center [356, 119] width 70 height 13
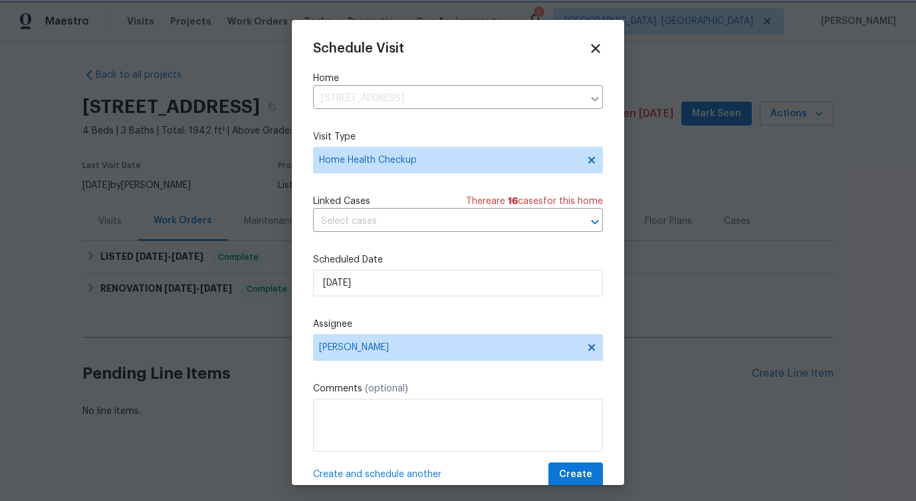
scroll to position [24, 0]
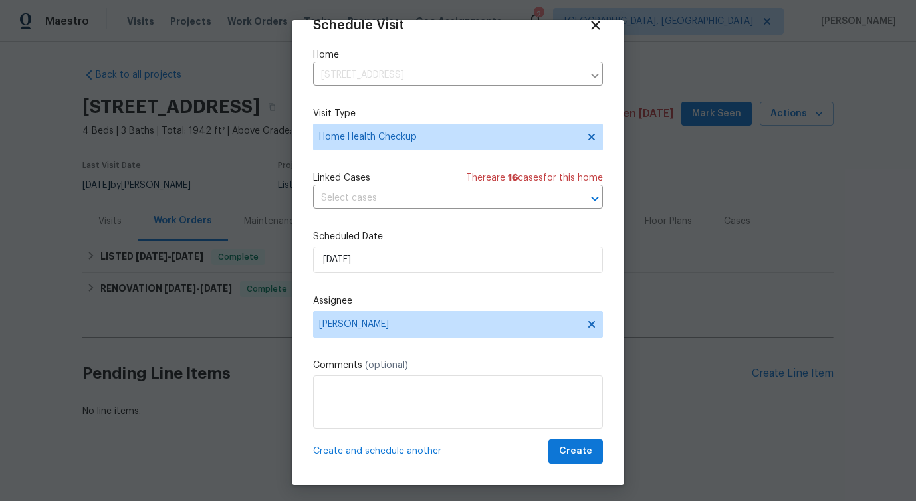
click at [580, 464] on div "Schedule Visit Home 1235 138th St E, Rosemount, MN 55068 ​ Visit Type Home Heal…" at bounding box center [458, 252] width 332 height 465
click at [581, 457] on span "Create" at bounding box center [575, 451] width 33 height 17
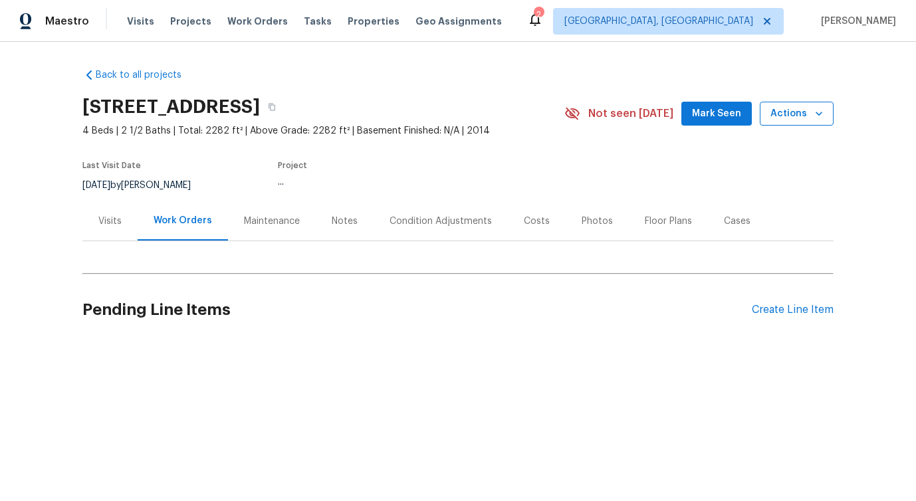
click at [783, 116] on span "Actions" at bounding box center [796, 114] width 53 height 17
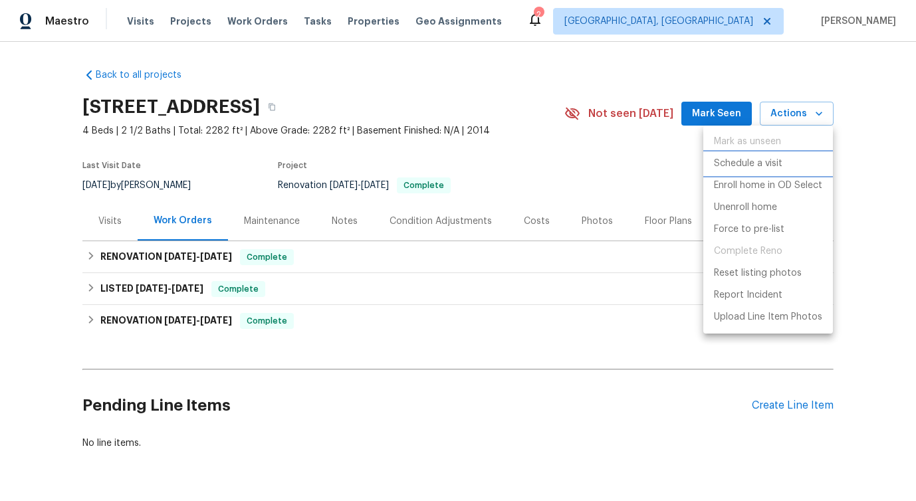
click at [748, 170] on p "Schedule a visit" at bounding box center [748, 164] width 68 height 14
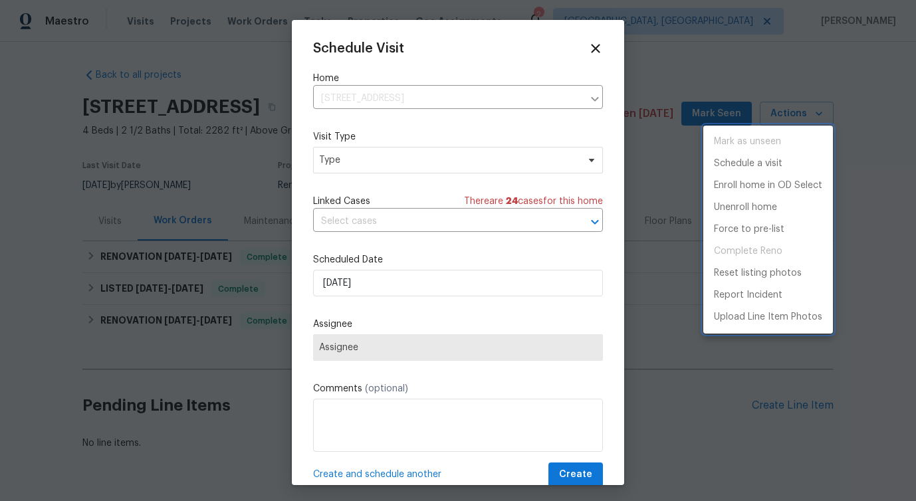
click at [371, 164] on div at bounding box center [458, 250] width 916 height 501
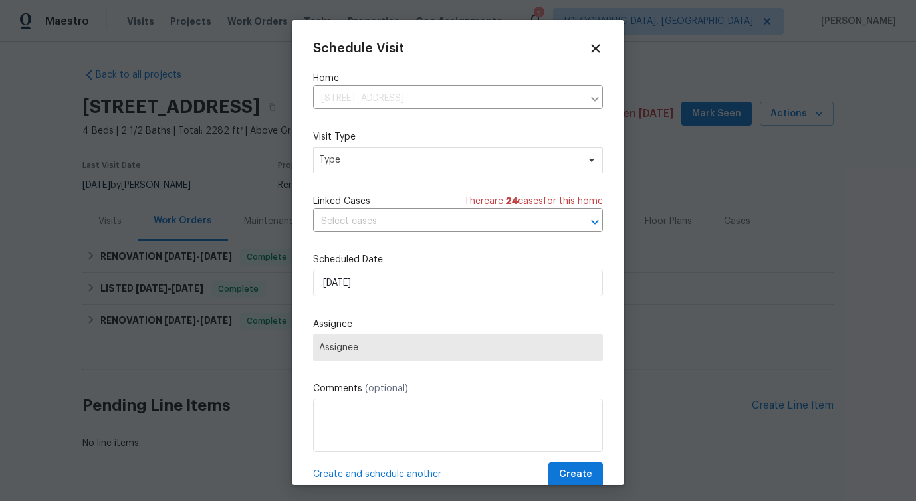
click at [371, 164] on div "Mark as unseen Schedule a visit Enroll home in OD Select Unenroll home Force to…" at bounding box center [458, 250] width 916 height 501
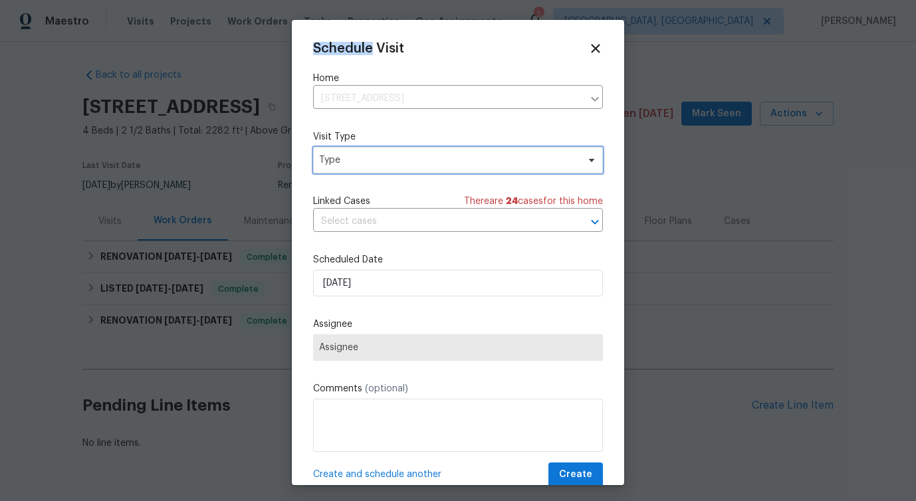
click at [366, 164] on span "Type" at bounding box center [448, 160] width 259 height 13
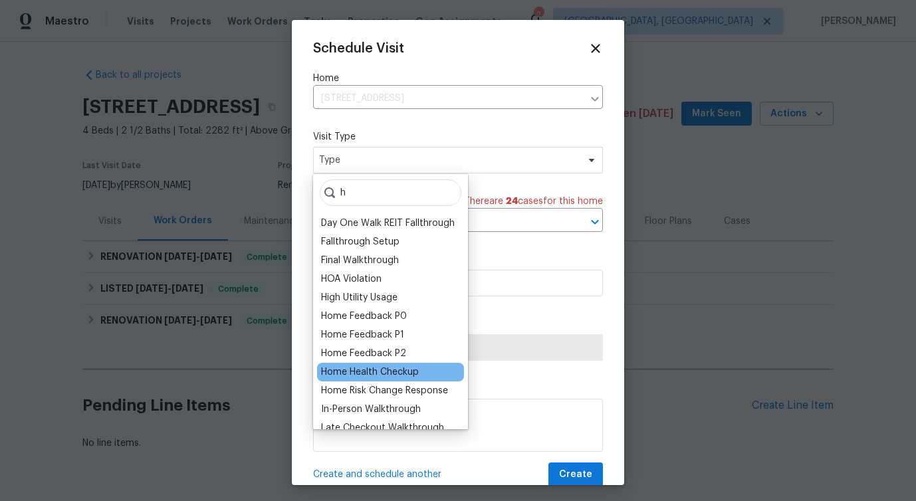
type input "h"
click at [349, 374] on div "Home Health Checkup" at bounding box center [370, 372] width 98 height 13
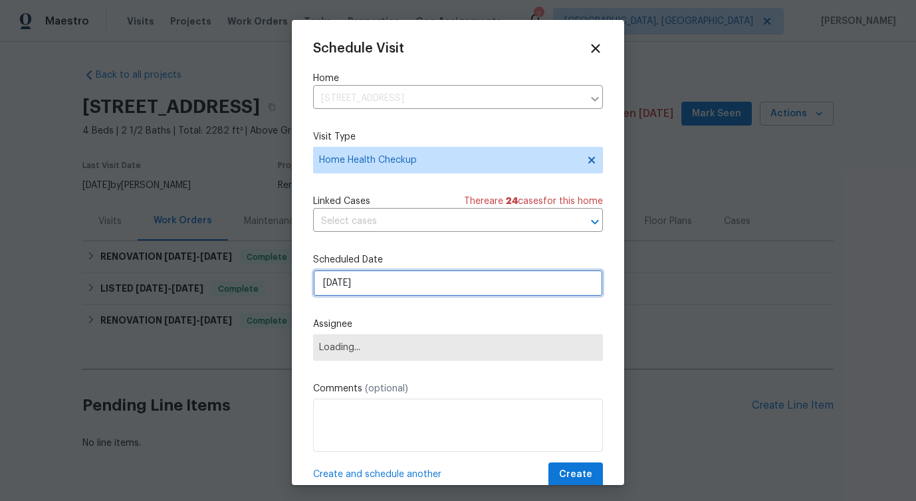
click at [383, 275] on input "[DATE]" at bounding box center [458, 283] width 290 height 27
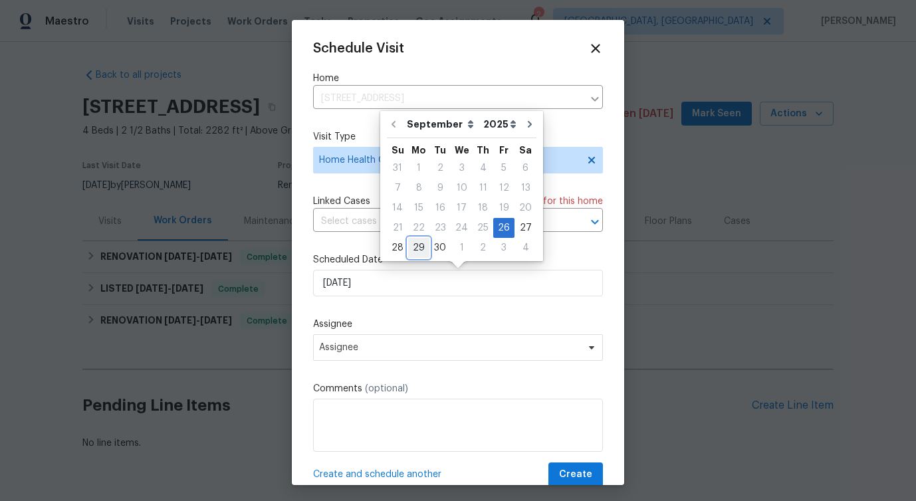
click at [411, 251] on div "29" at bounding box center [418, 248] width 21 height 19
type input "[DATE]"
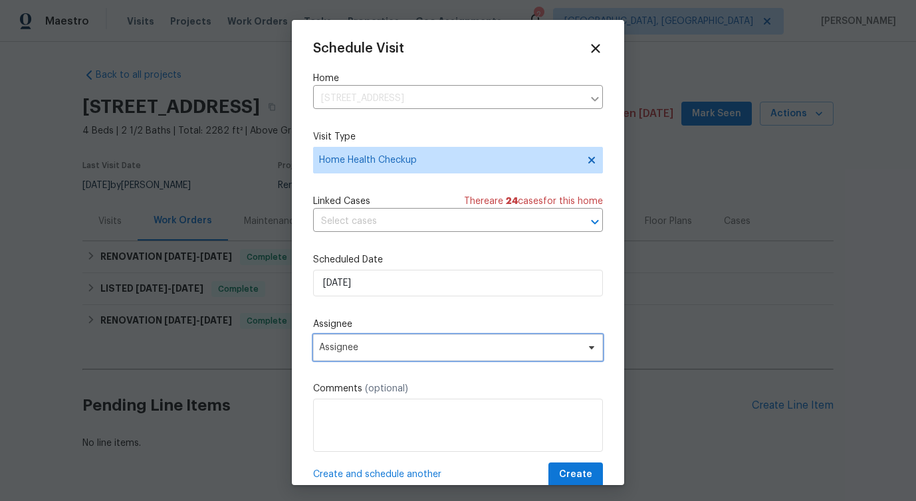
click at [350, 350] on span "Assignee" at bounding box center [449, 347] width 261 height 11
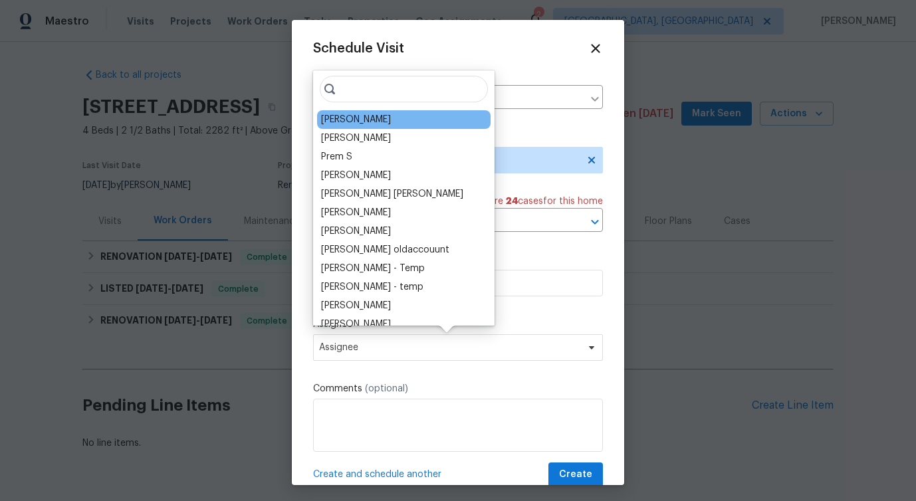
click at [354, 115] on div "[PERSON_NAME]" at bounding box center [356, 119] width 70 height 13
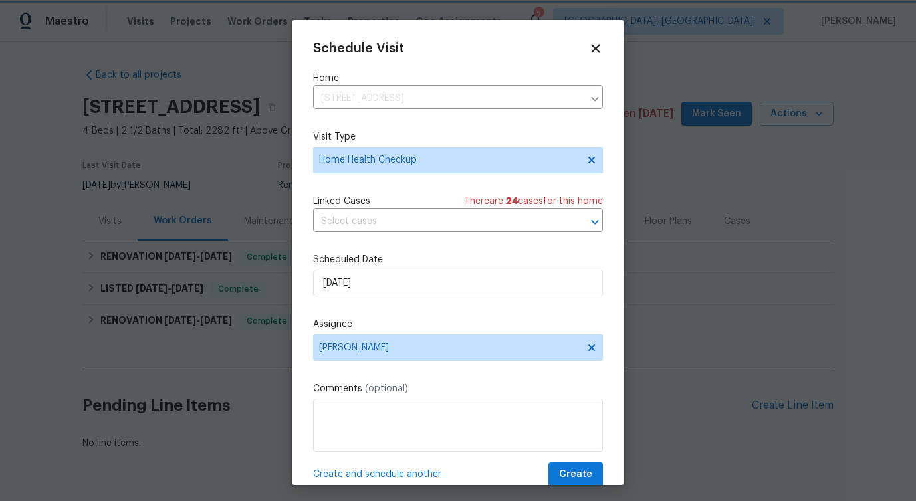
scroll to position [24, 0]
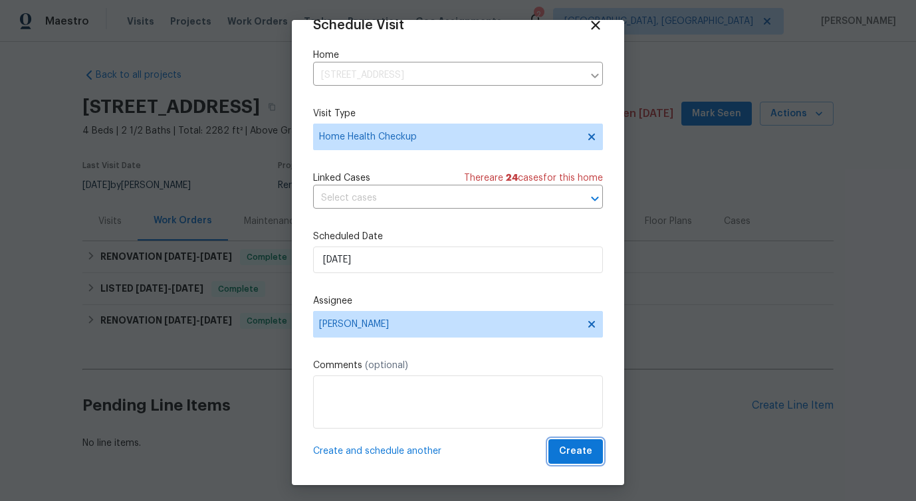
click at [579, 460] on button "Create" at bounding box center [575, 451] width 55 height 25
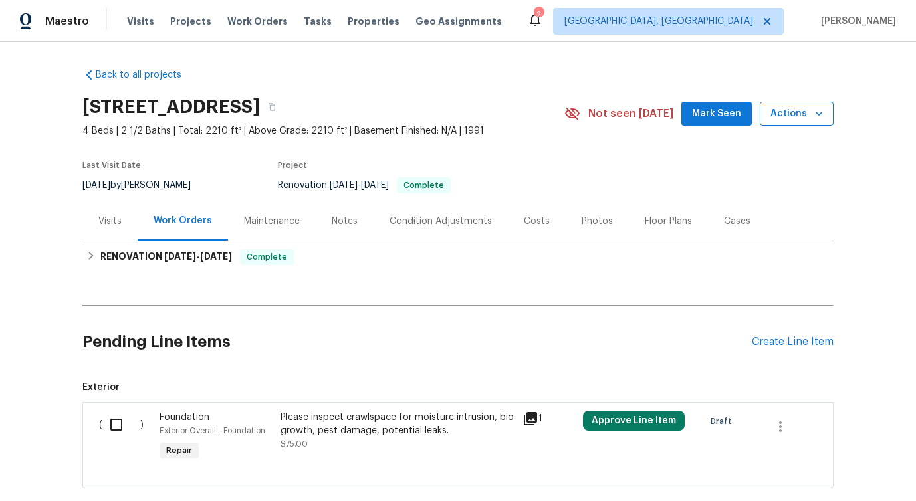
click at [788, 120] on span "Actions" at bounding box center [796, 114] width 53 height 17
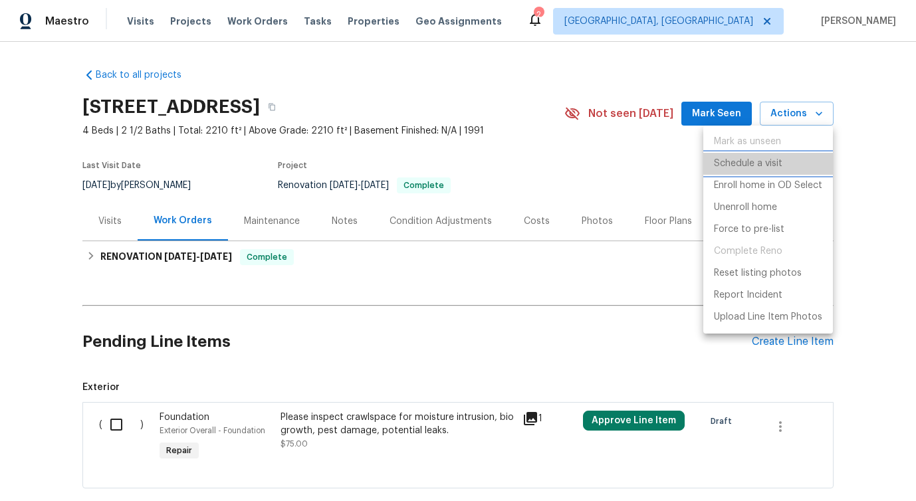
click at [736, 165] on p "Schedule a visit" at bounding box center [748, 164] width 68 height 14
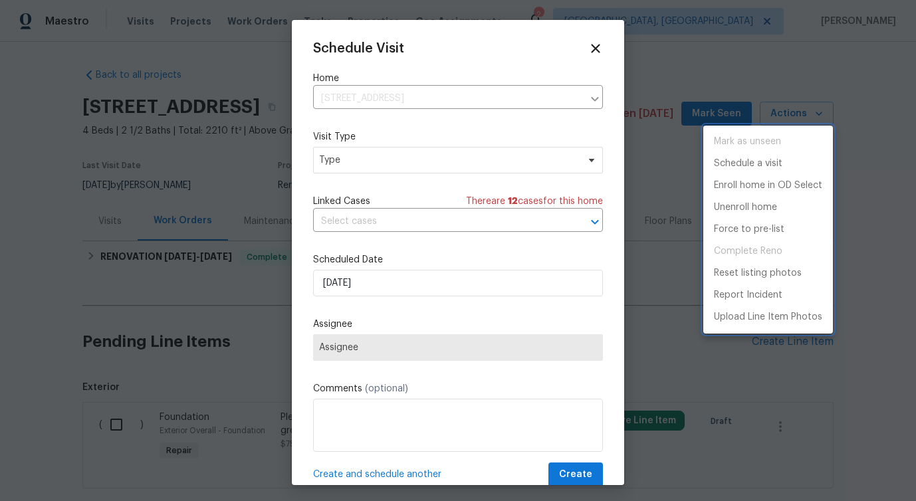
click at [350, 160] on div at bounding box center [458, 250] width 916 height 501
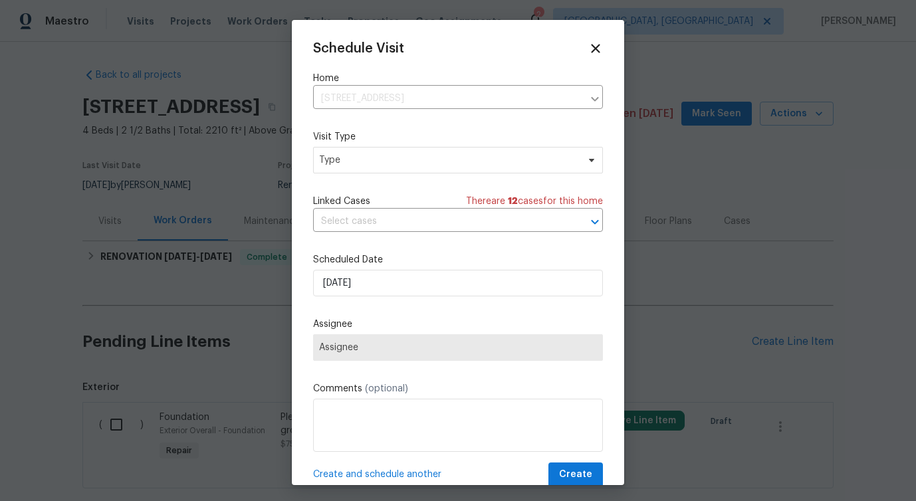
click at [350, 160] on div "Mark as unseen Schedule a visit Enroll home in OD Select Unenroll home Force to…" at bounding box center [458, 250] width 916 height 501
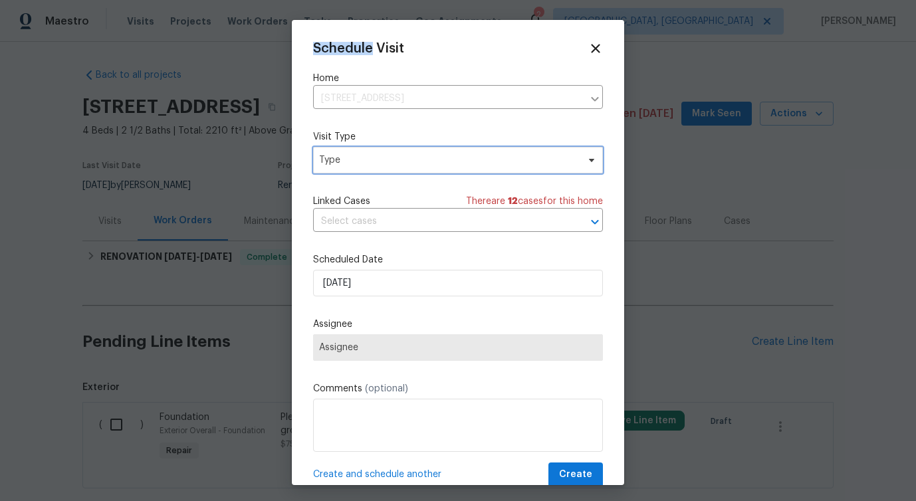
click at [350, 160] on span "Type" at bounding box center [448, 160] width 259 height 13
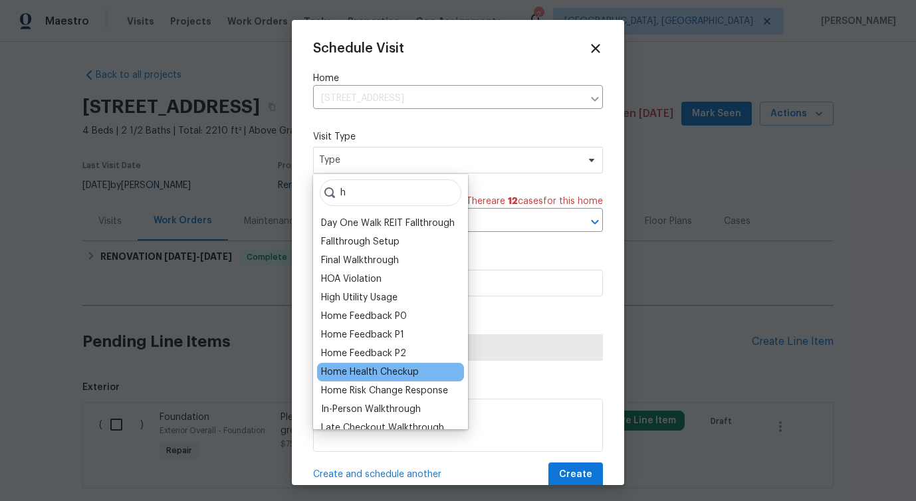
type input "h"
click at [362, 368] on div "Home Health Checkup" at bounding box center [370, 372] width 98 height 13
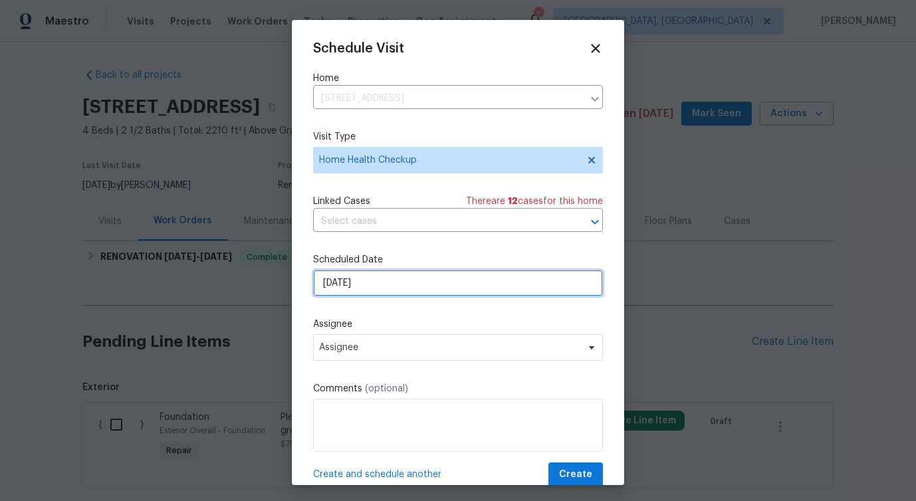
click at [369, 286] on input "[DATE]" at bounding box center [458, 283] width 290 height 27
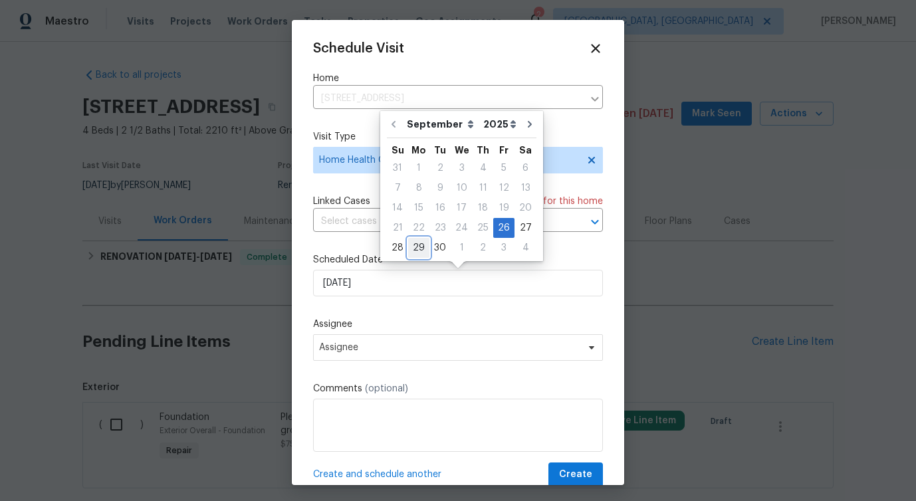
click at [417, 247] on div "29" at bounding box center [418, 248] width 21 height 19
type input "[DATE]"
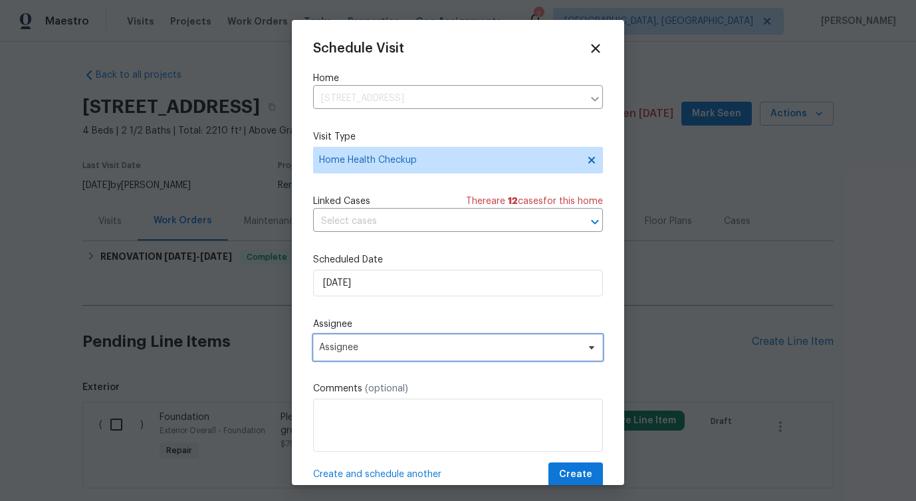
click at [368, 360] on span "Assignee" at bounding box center [458, 347] width 290 height 27
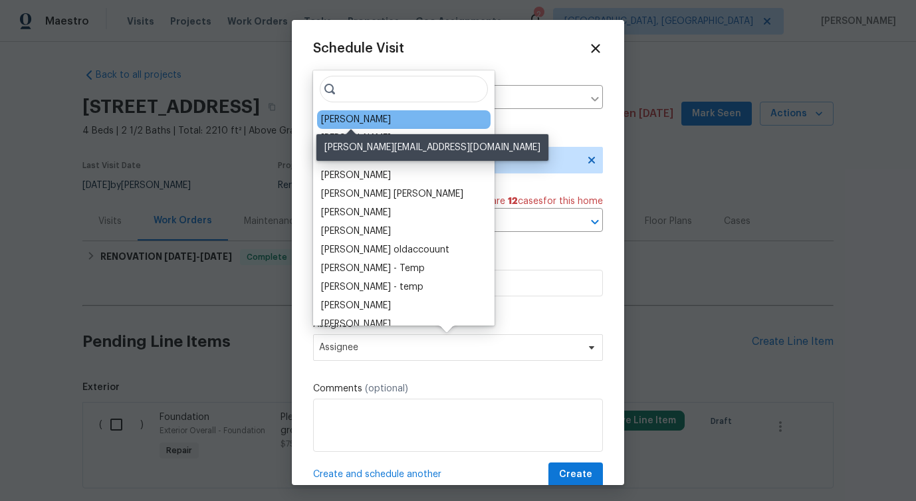
click at [358, 120] on div "[PERSON_NAME]" at bounding box center [356, 119] width 70 height 13
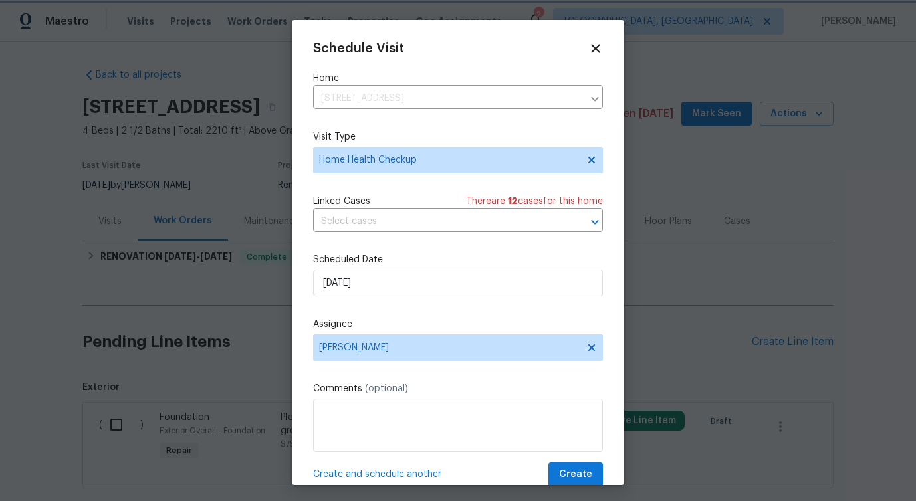
scroll to position [24, 0]
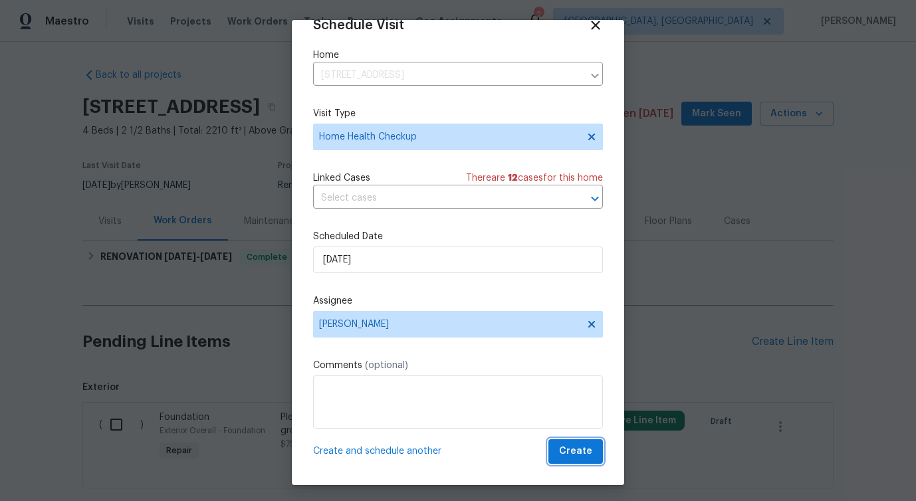
click at [584, 459] on span "Create" at bounding box center [575, 451] width 33 height 17
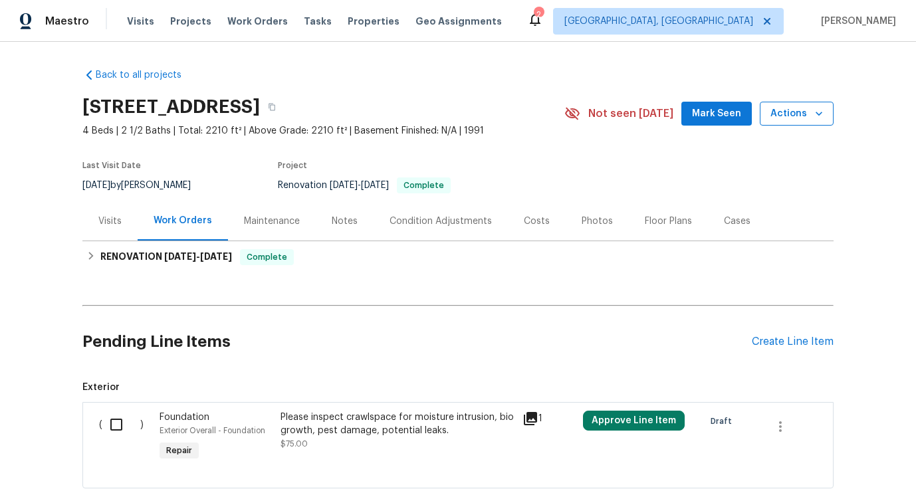
click at [784, 111] on span "Actions" at bounding box center [796, 114] width 53 height 17
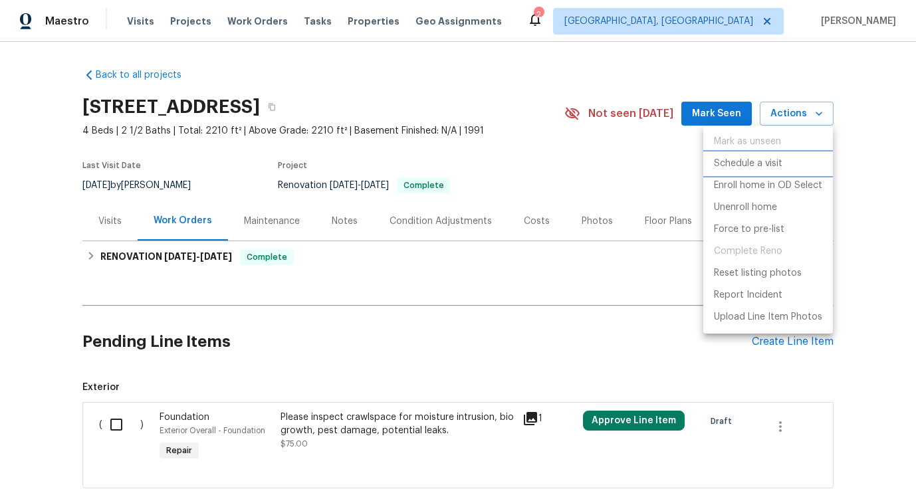
click at [734, 163] on p "Schedule a visit" at bounding box center [748, 164] width 68 height 14
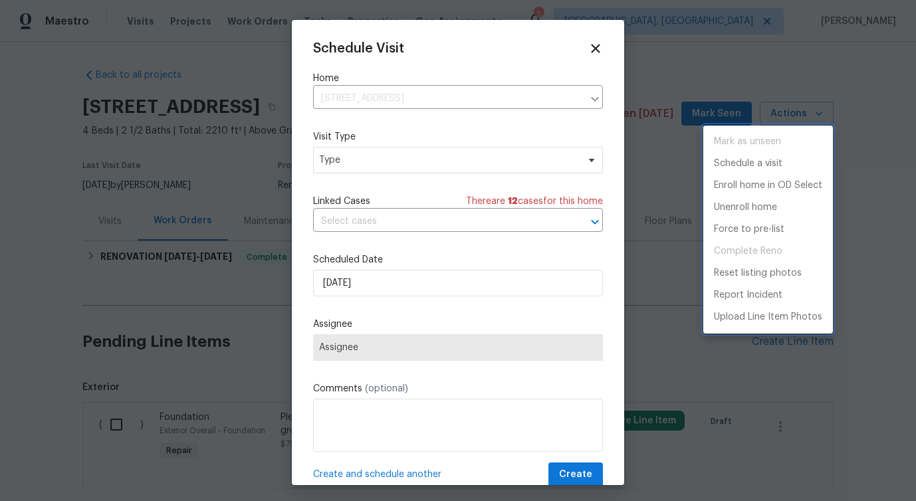
click at [393, 162] on div at bounding box center [458, 250] width 916 height 501
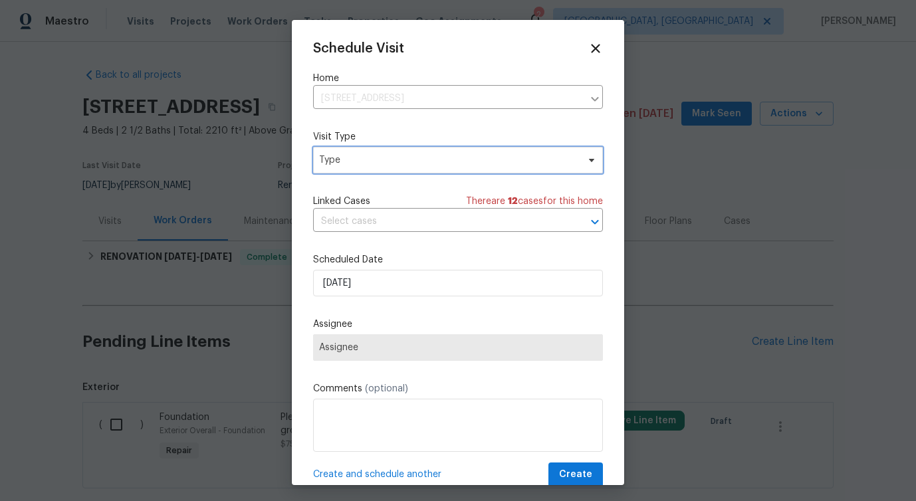
click at [362, 157] on span "Type" at bounding box center [448, 160] width 259 height 13
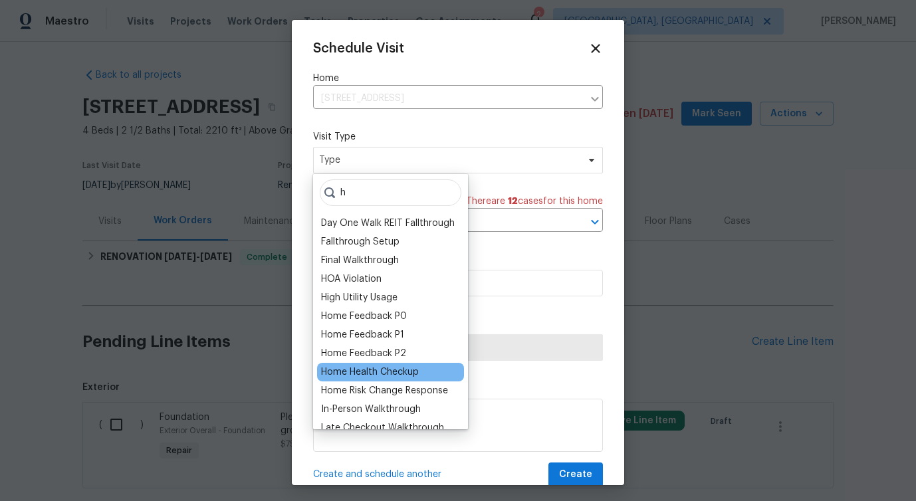
type input "h"
click at [369, 368] on div "Home Health Checkup" at bounding box center [370, 372] width 98 height 13
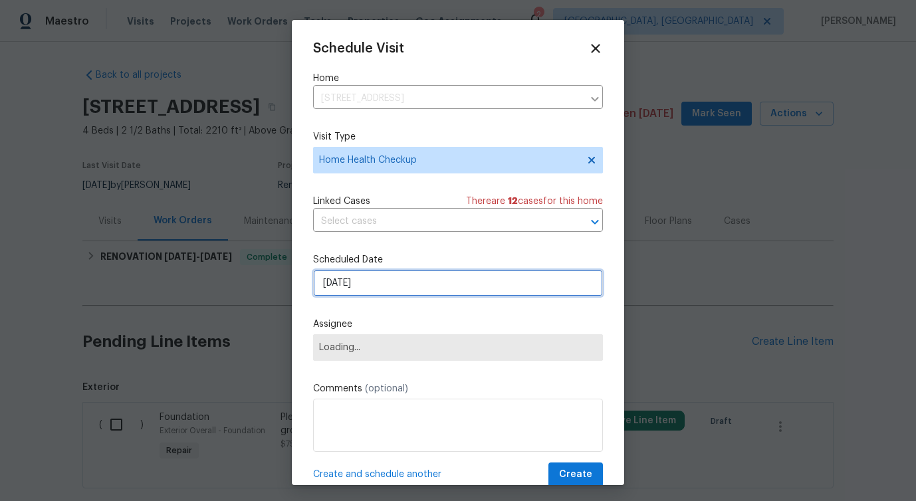
click at [362, 282] on input "[DATE]" at bounding box center [458, 283] width 290 height 27
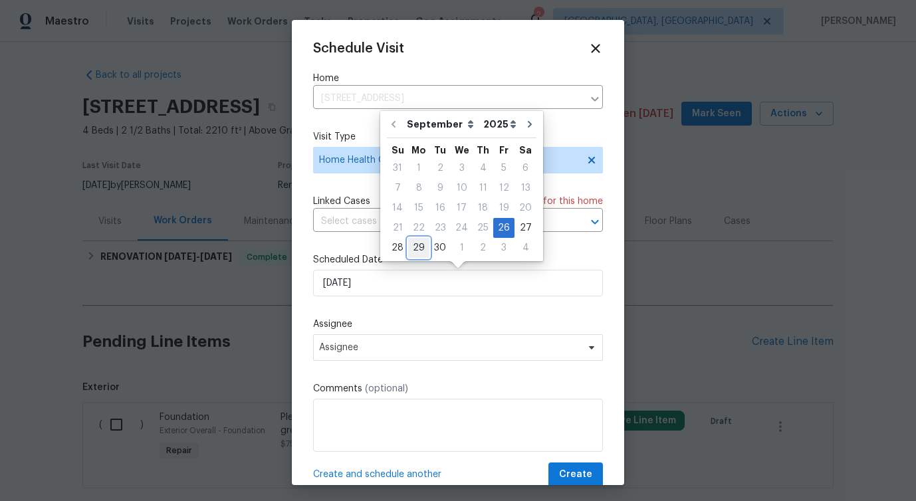
click at [412, 248] on div "29" at bounding box center [418, 248] width 21 height 19
type input "[DATE]"
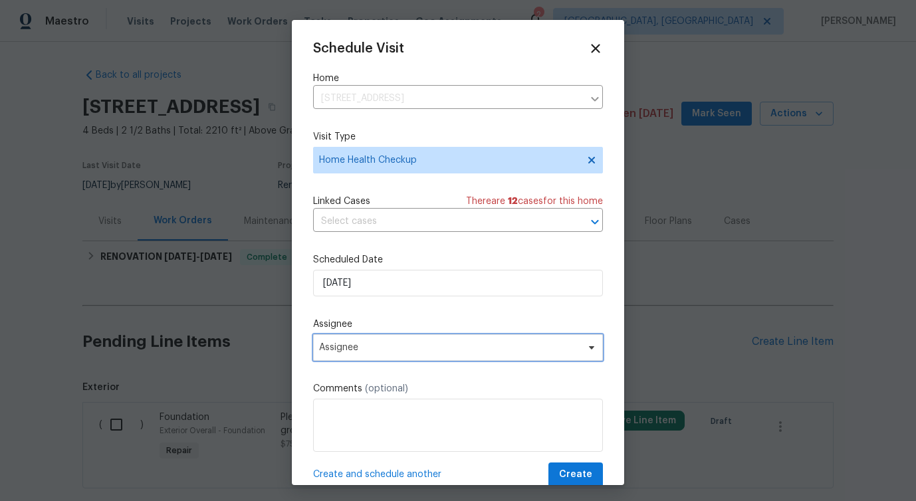
click at [338, 351] on span "Assignee" at bounding box center [449, 347] width 261 height 11
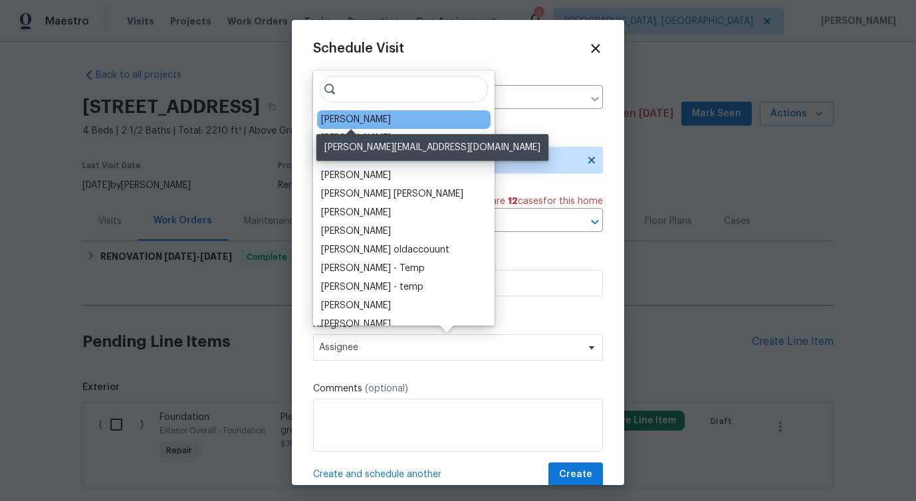
click at [347, 122] on div "[PERSON_NAME]" at bounding box center [356, 119] width 70 height 13
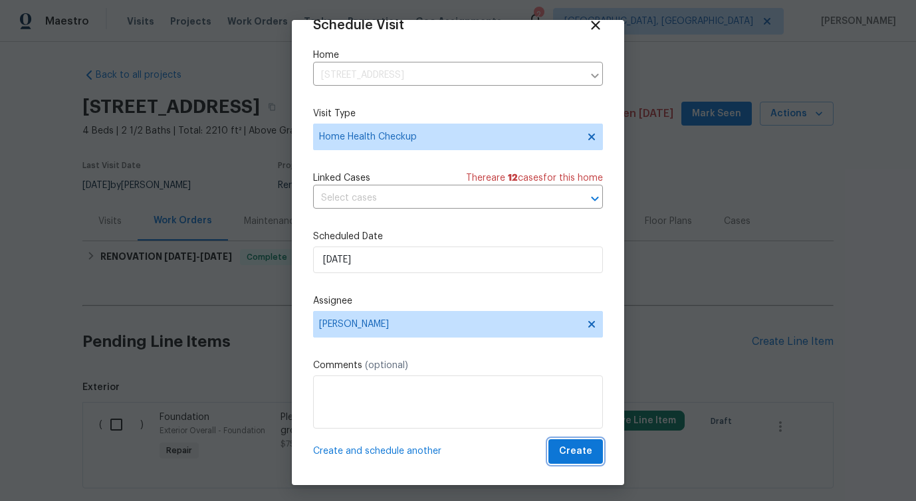
click at [585, 457] on span "Create" at bounding box center [575, 451] width 33 height 17
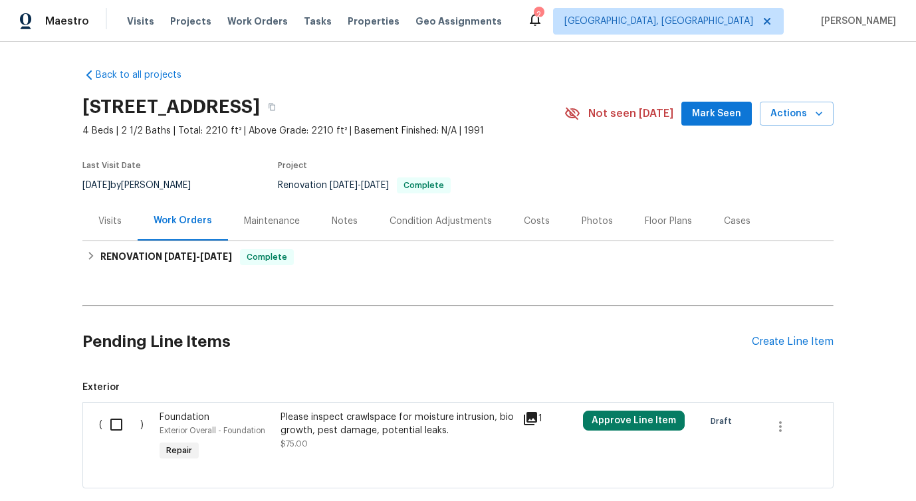
click at [120, 229] on div "Visits" at bounding box center [109, 220] width 55 height 39
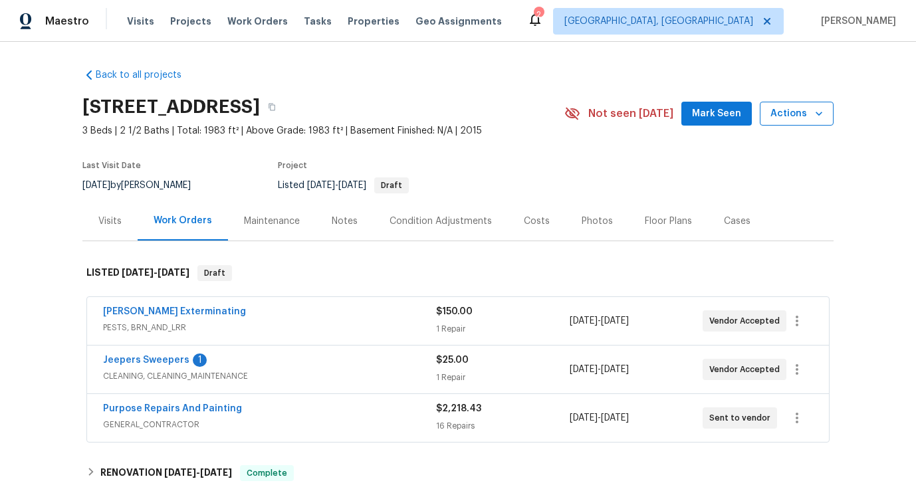
click at [784, 108] on span "Actions" at bounding box center [796, 114] width 53 height 17
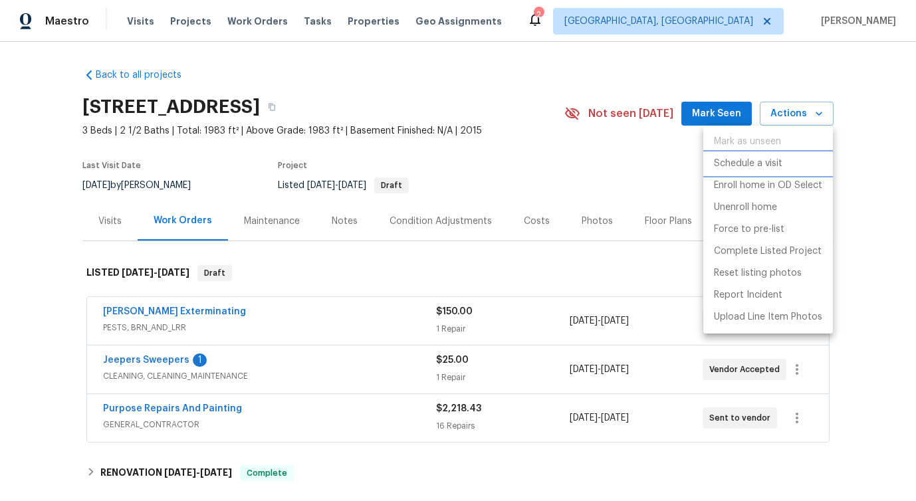
click at [764, 169] on p "Schedule a visit" at bounding box center [748, 164] width 68 height 14
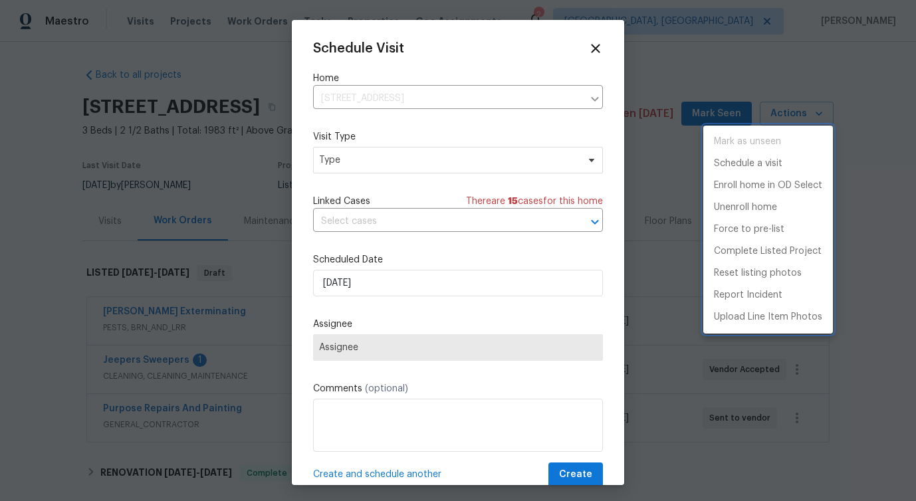
click at [359, 162] on div at bounding box center [458, 250] width 916 height 501
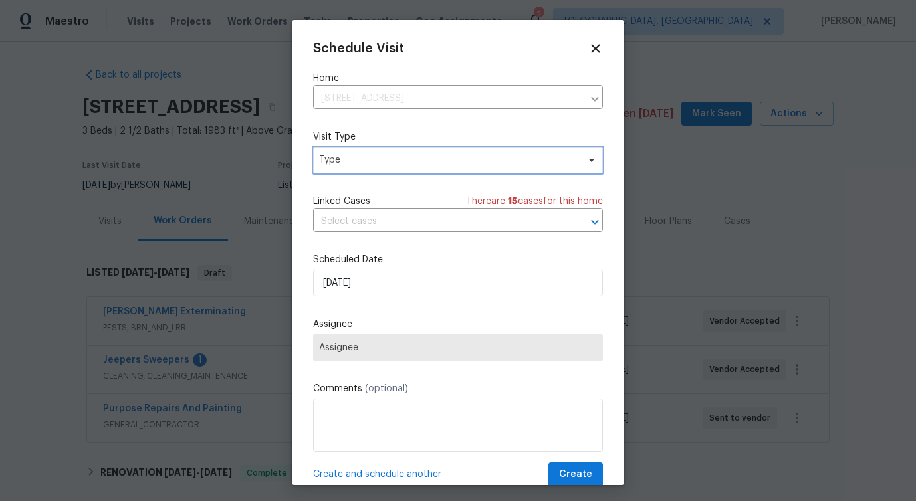
click at [340, 158] on span "Type" at bounding box center [448, 160] width 259 height 13
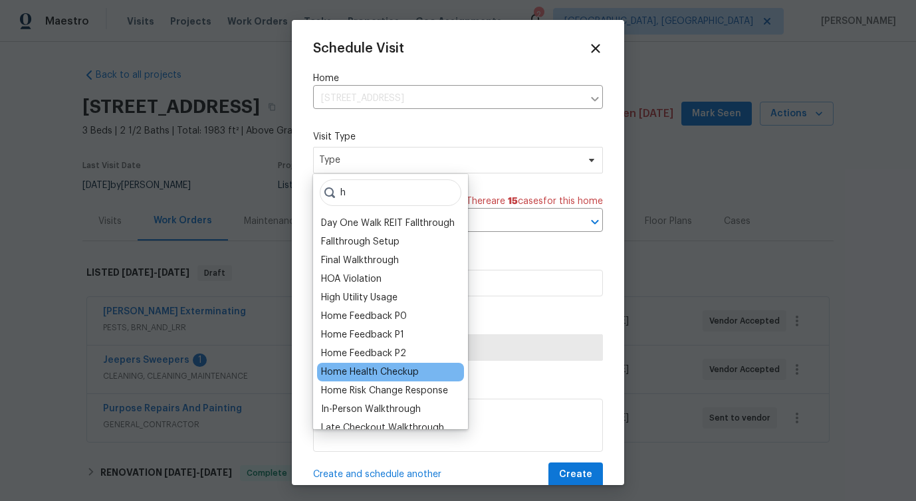
type input "h"
click at [362, 374] on div "Home Health Checkup" at bounding box center [370, 372] width 98 height 13
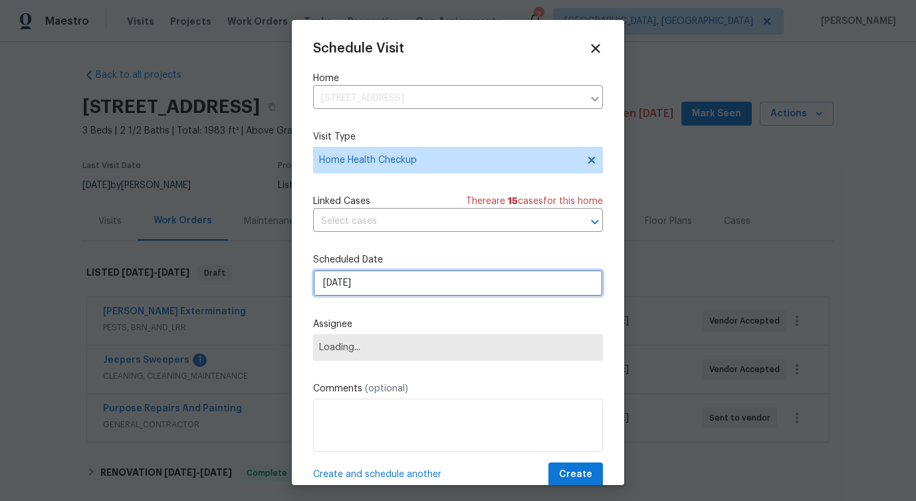
click at [366, 286] on input "[DATE]" at bounding box center [458, 283] width 290 height 27
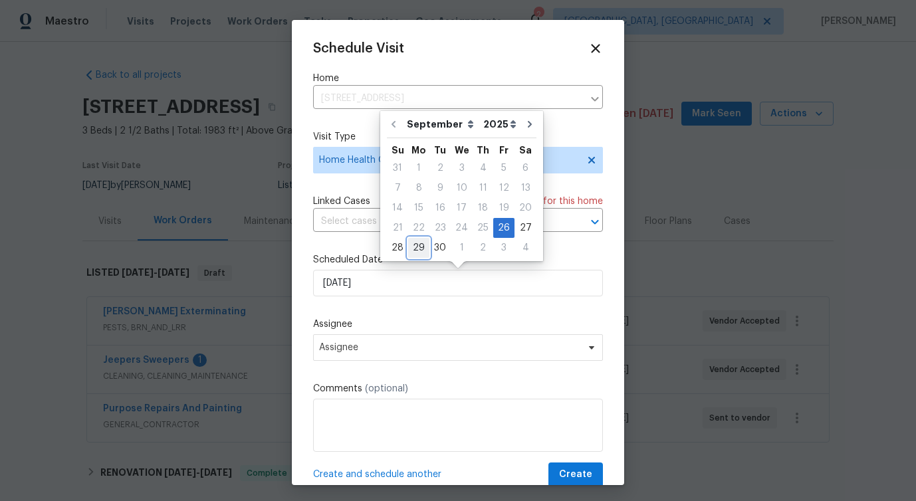
click at [421, 251] on div "29" at bounding box center [418, 248] width 21 height 19
type input "[DATE]"
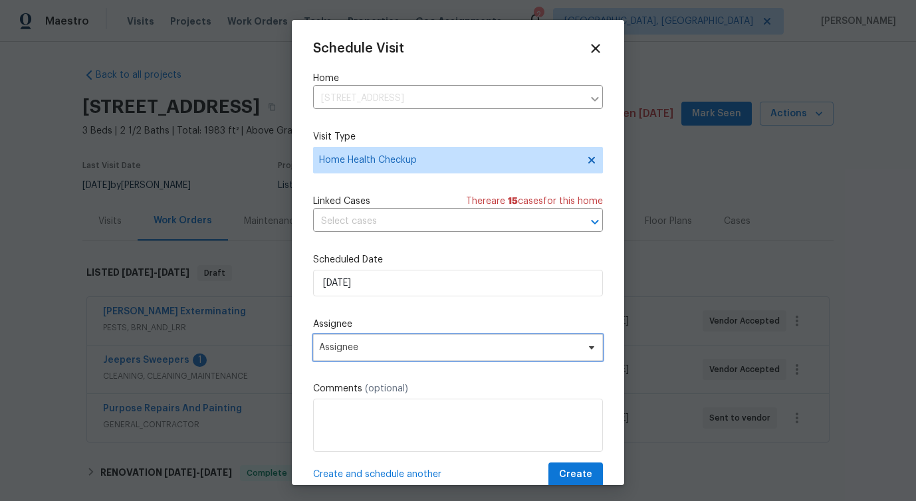
click at [362, 357] on span "Assignee" at bounding box center [458, 347] width 290 height 27
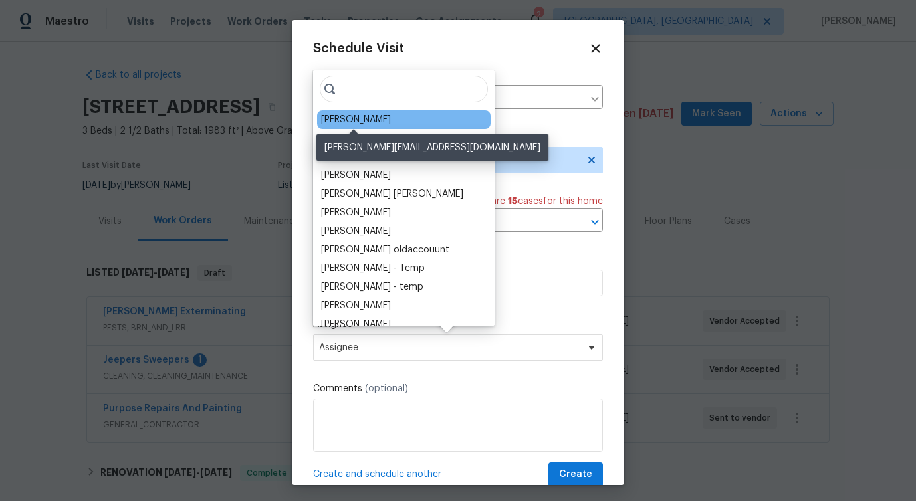
click at [360, 122] on div "[PERSON_NAME]" at bounding box center [356, 119] width 70 height 13
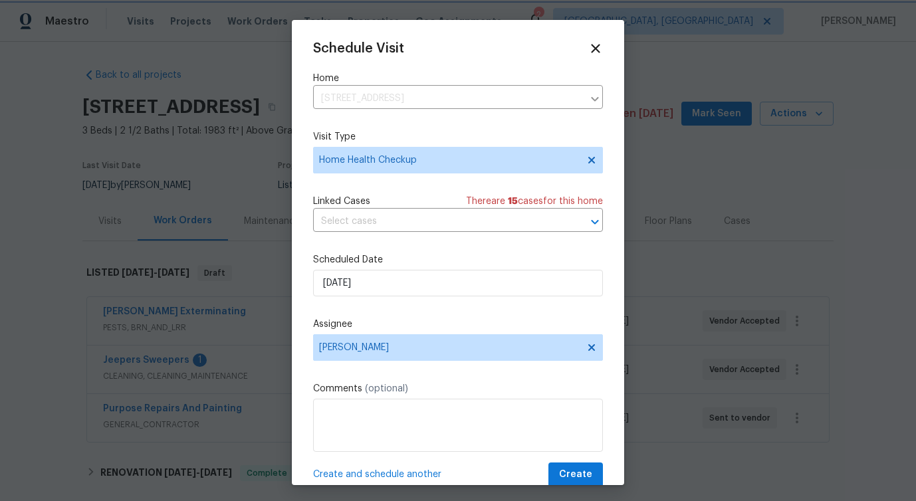
scroll to position [24, 0]
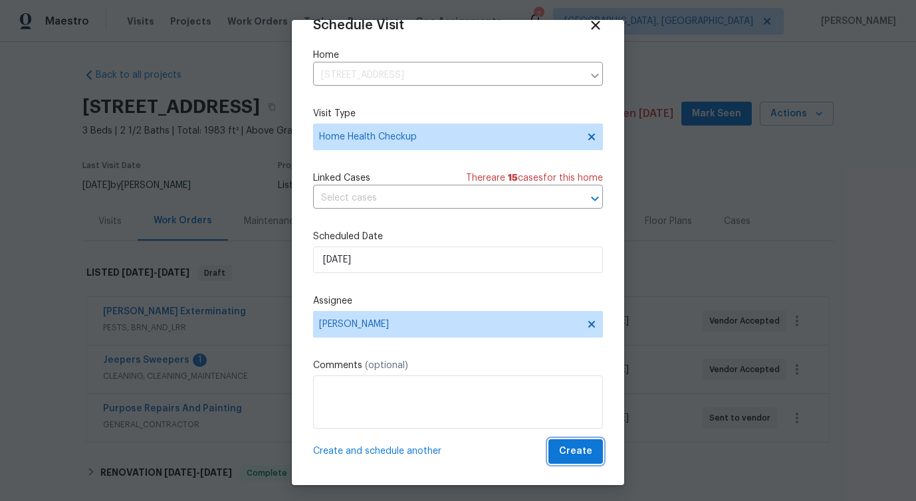
click at [582, 451] on span "Create" at bounding box center [575, 451] width 33 height 17
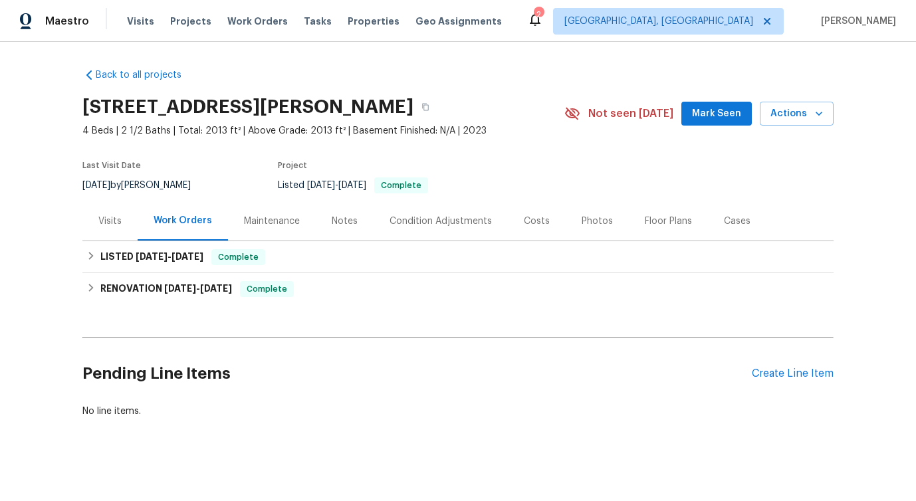
scroll to position [7, 0]
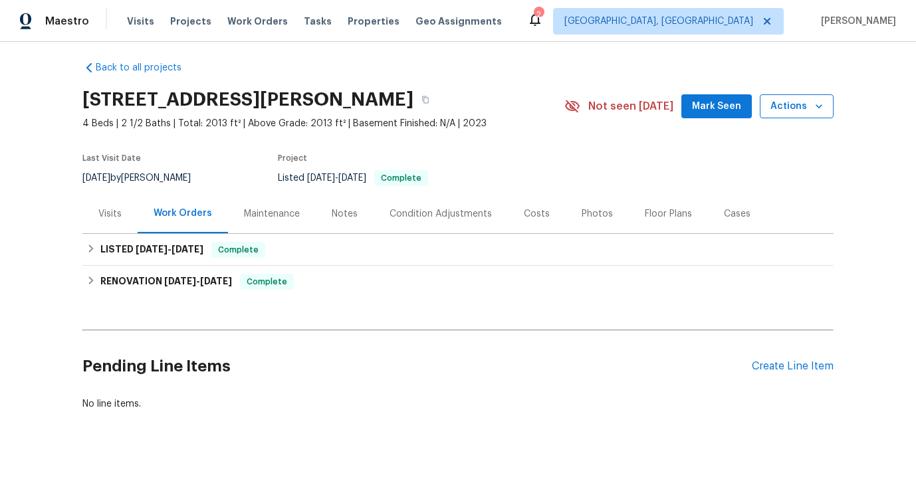
click at [797, 100] on span "Actions" at bounding box center [796, 106] width 53 height 17
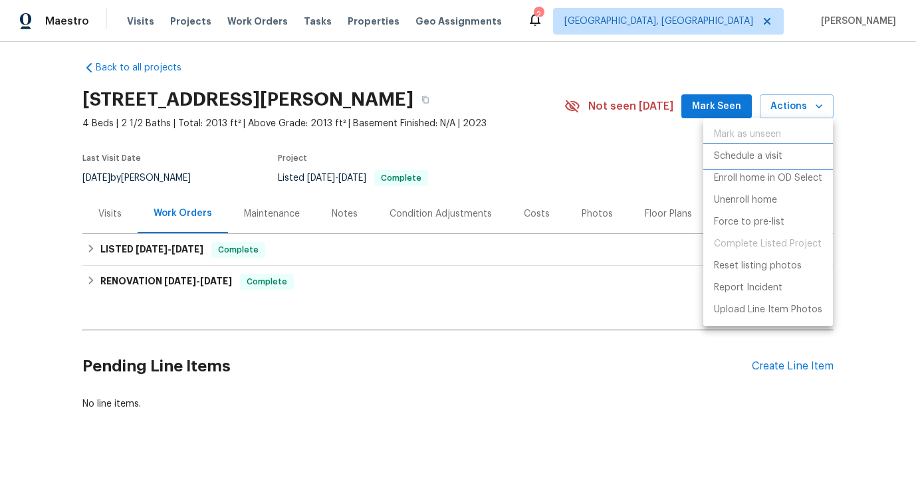
click at [748, 157] on p "Schedule a visit" at bounding box center [748, 157] width 68 height 14
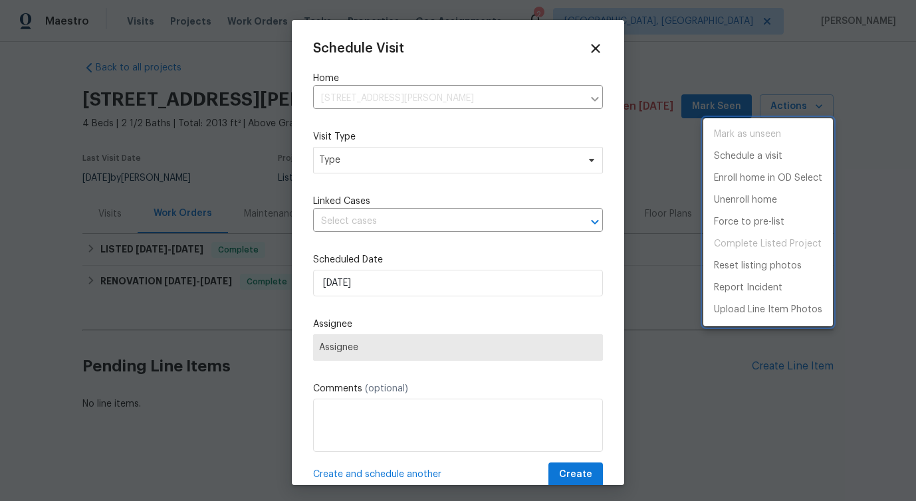
click at [352, 163] on div at bounding box center [458, 250] width 916 height 501
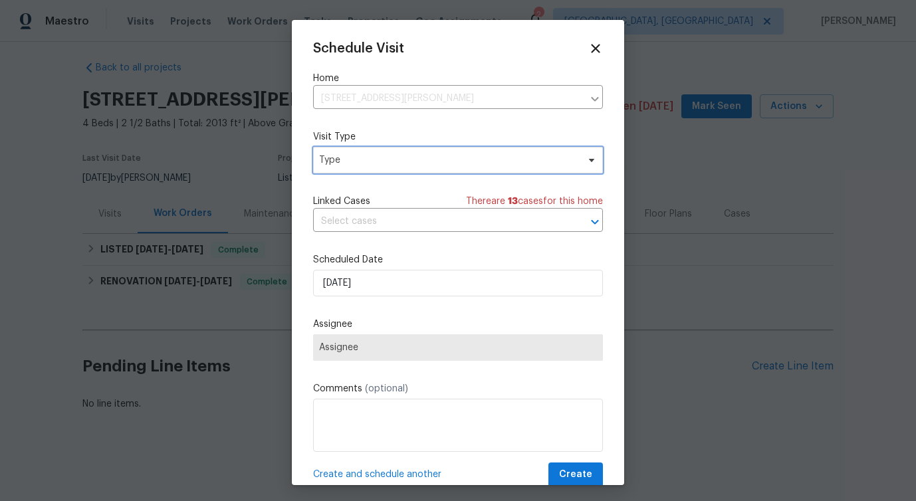
click at [352, 163] on span "Type" at bounding box center [448, 160] width 259 height 13
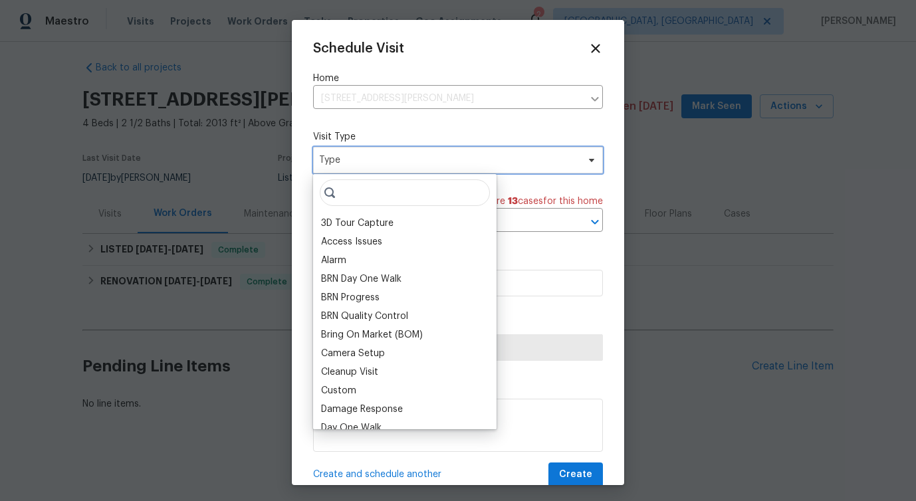
click at [352, 163] on span "Type" at bounding box center [448, 160] width 259 height 13
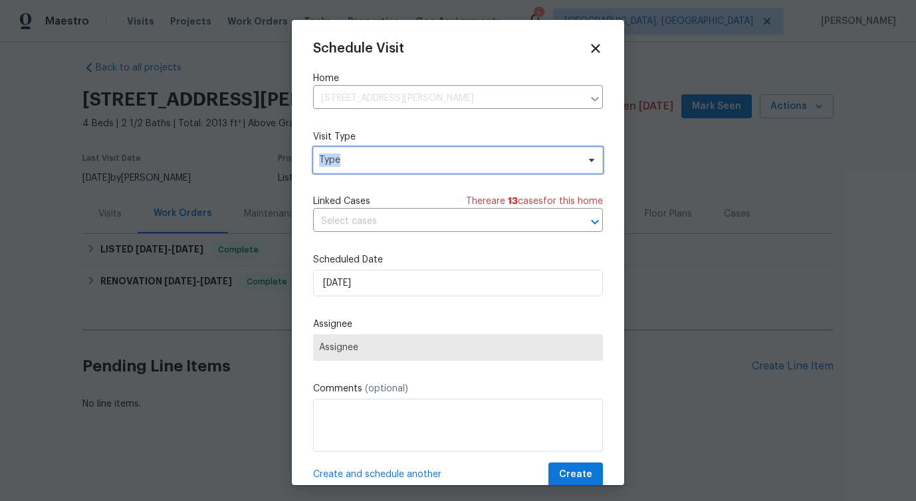
click at [354, 149] on span "Type" at bounding box center [458, 160] width 290 height 27
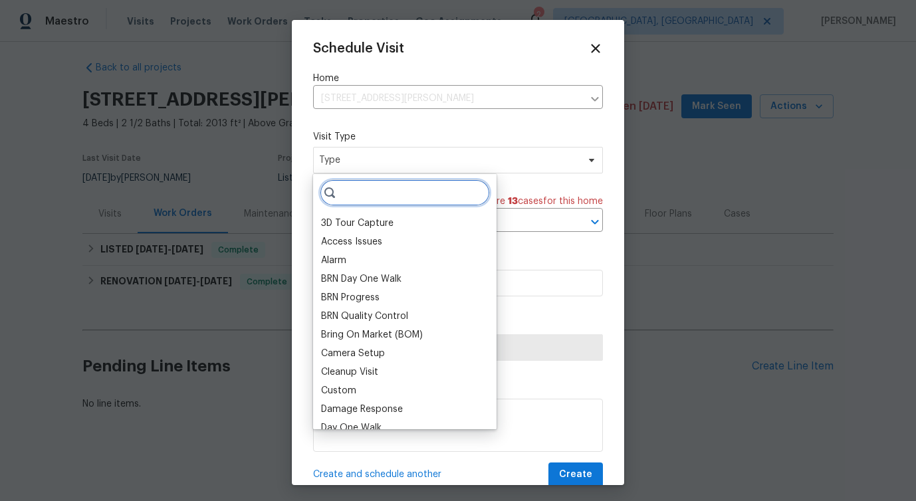
click at [346, 187] on input "search" at bounding box center [405, 192] width 170 height 27
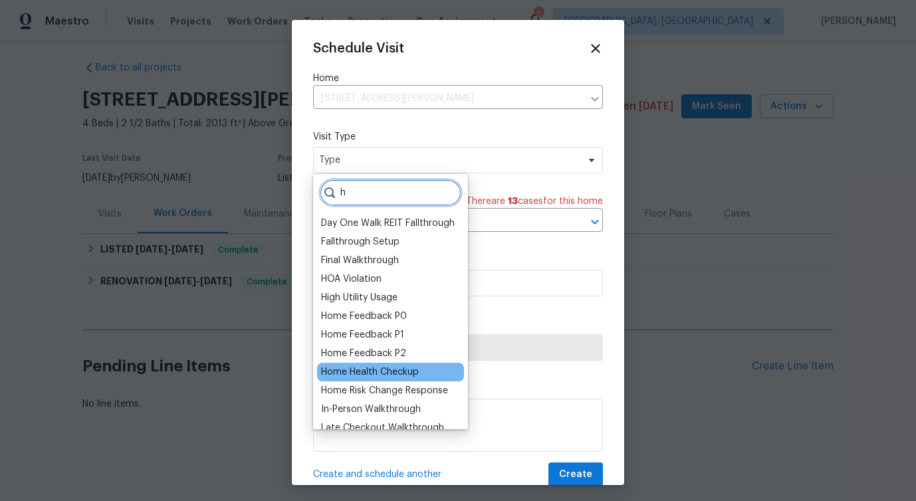
type input "h"
click at [364, 363] on div "Home Health Checkup" at bounding box center [390, 372] width 147 height 19
click at [364, 378] on div "Home Health Checkup" at bounding box center [370, 372] width 98 height 13
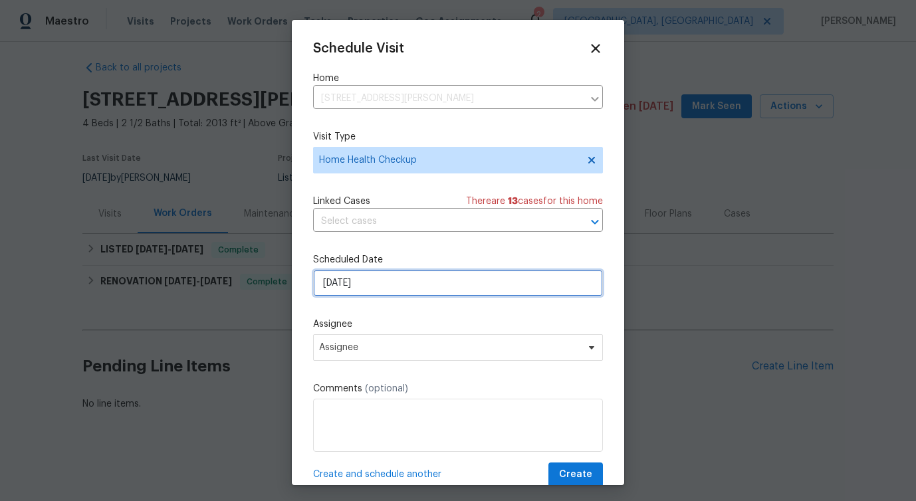
click at [384, 288] on input "[DATE]" at bounding box center [458, 283] width 290 height 27
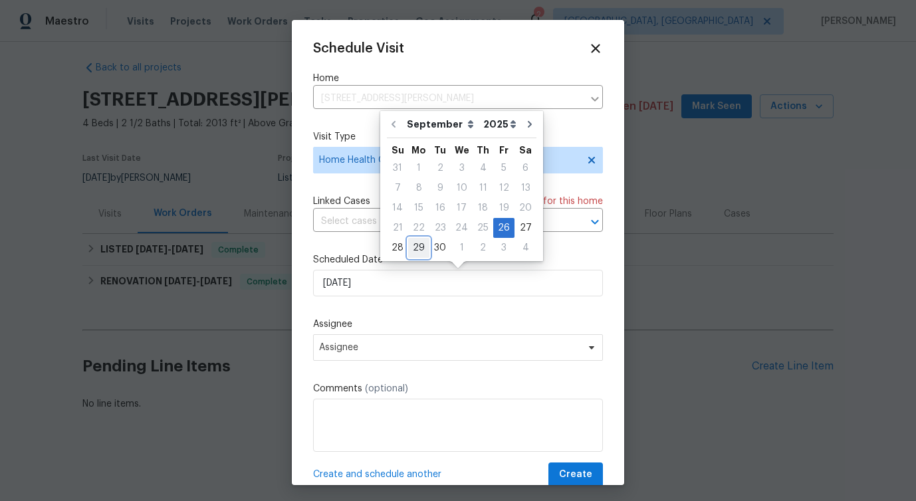
click at [419, 249] on div "29" at bounding box center [418, 248] width 21 height 19
type input "[DATE]"
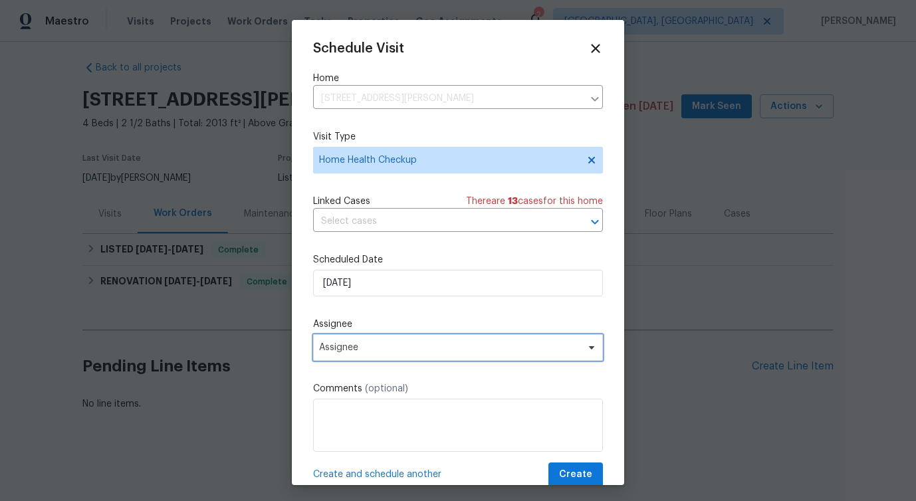
click at [368, 343] on span "Assignee" at bounding box center [449, 347] width 261 height 11
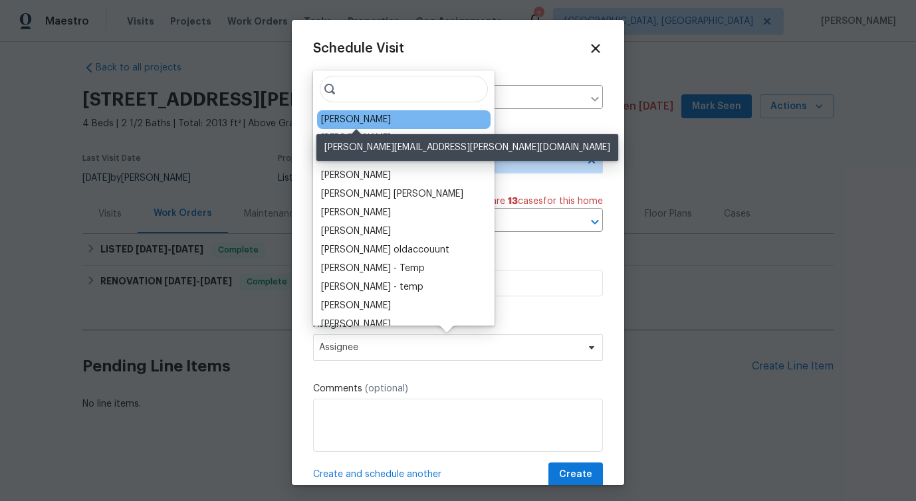
click at [348, 116] on div "[PERSON_NAME]" at bounding box center [356, 119] width 70 height 13
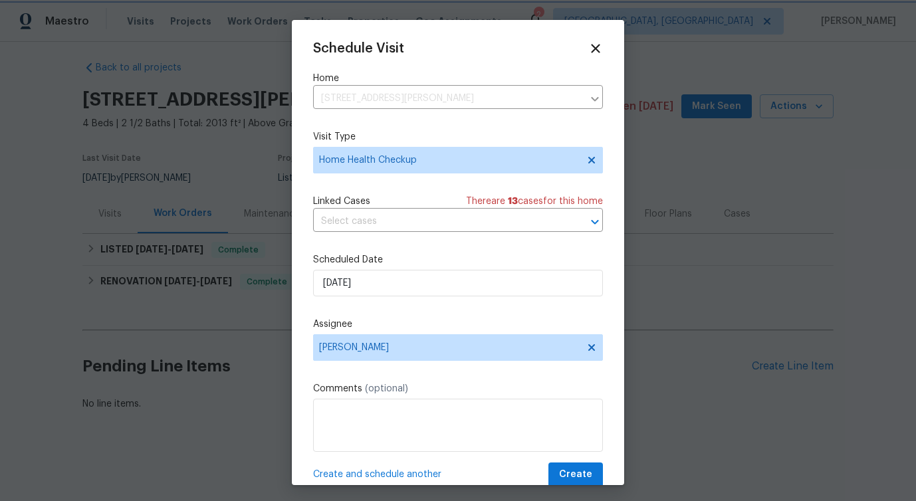
scroll to position [24, 0]
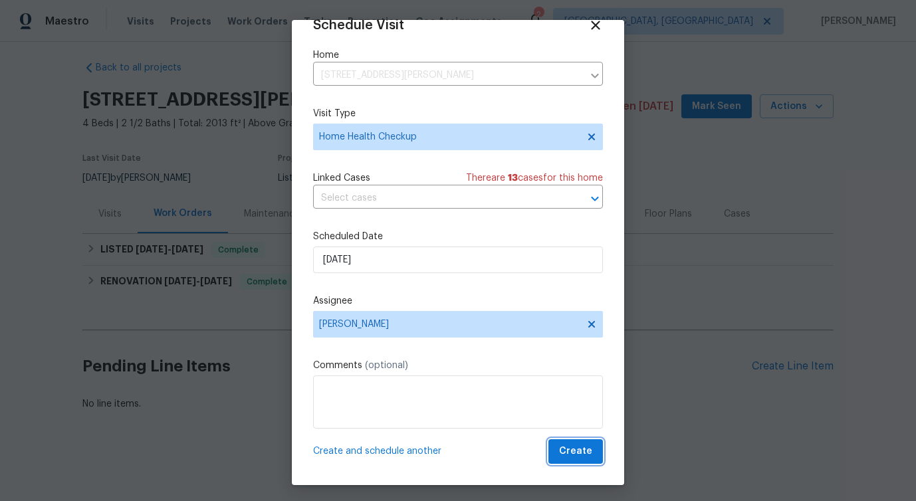
click at [578, 451] on span "Create" at bounding box center [575, 451] width 33 height 17
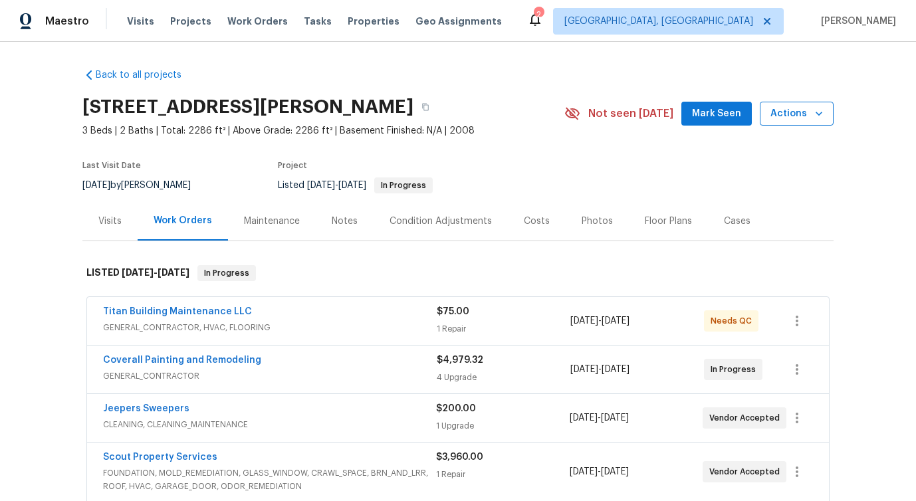
click at [789, 120] on span "Actions" at bounding box center [796, 114] width 53 height 17
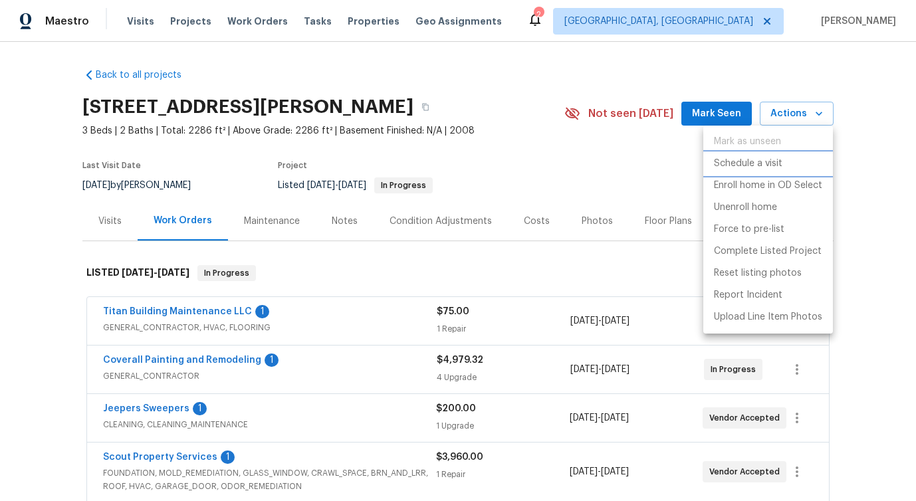
click at [753, 162] on p "Schedule a visit" at bounding box center [748, 164] width 68 height 14
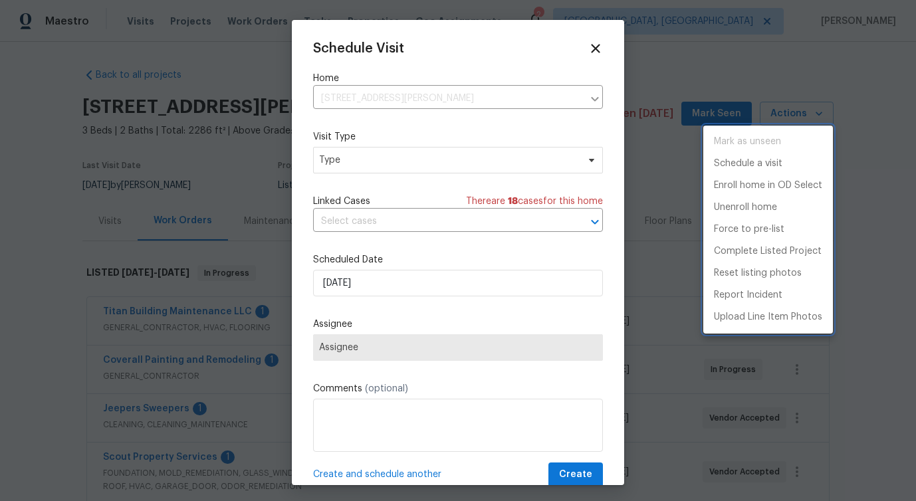
click at [437, 157] on div at bounding box center [458, 250] width 916 height 501
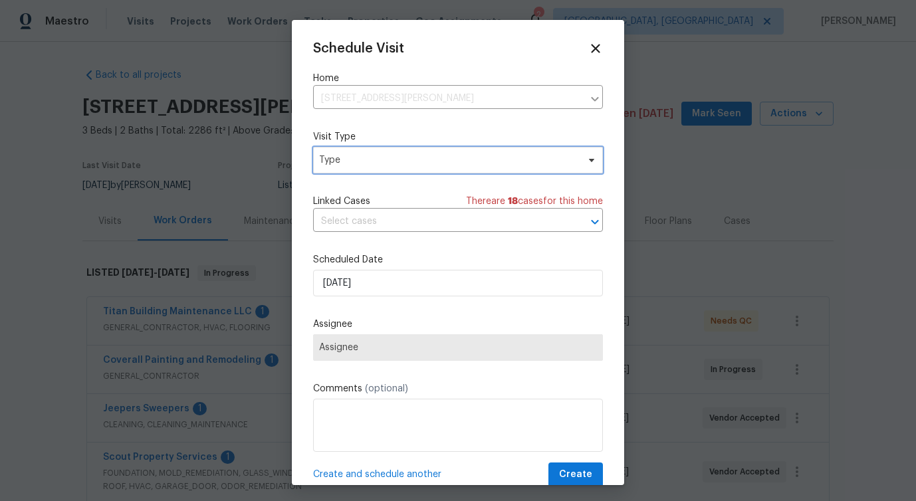
click at [393, 154] on span "Type" at bounding box center [448, 160] width 259 height 13
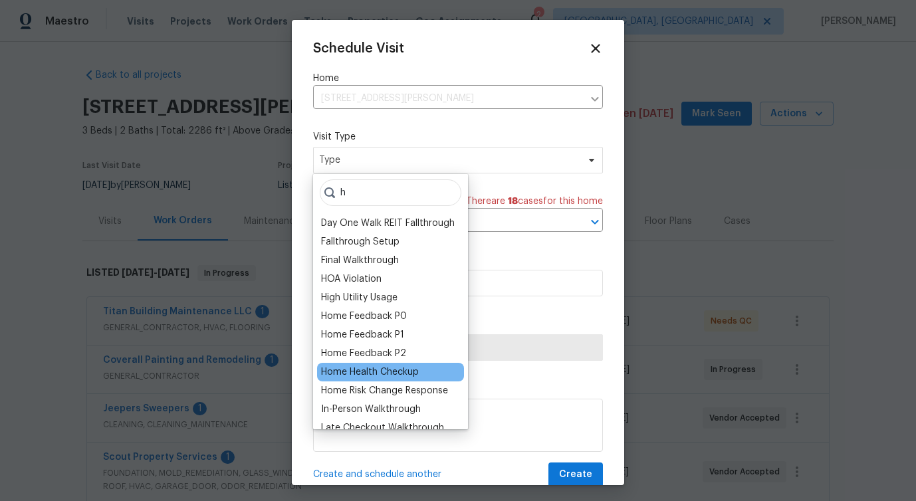
type input "h"
click at [371, 370] on div "Home Health Checkup" at bounding box center [370, 372] width 98 height 13
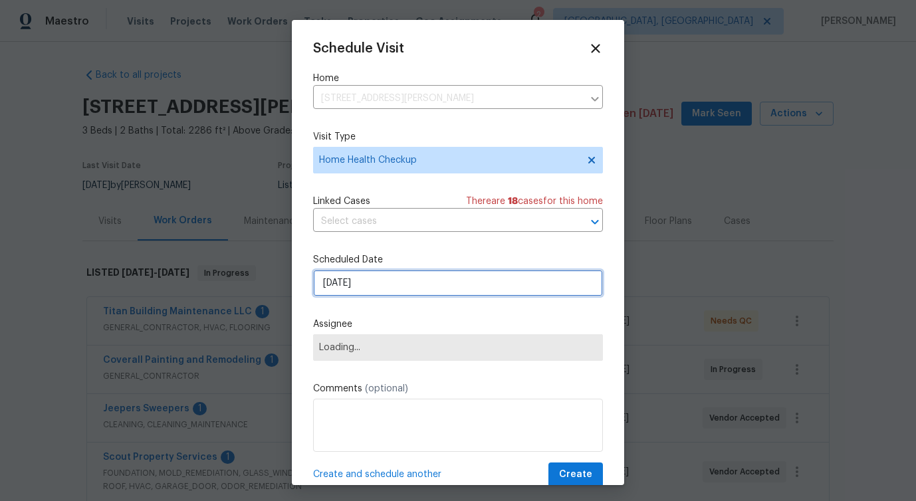
click at [352, 274] on input "[DATE]" at bounding box center [458, 283] width 290 height 27
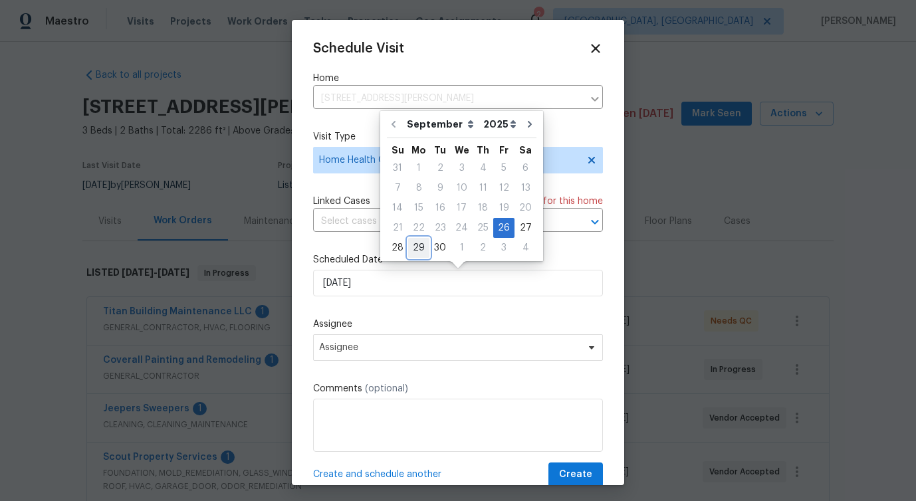
click at [420, 245] on div "29" at bounding box center [418, 248] width 21 height 19
type input "[DATE]"
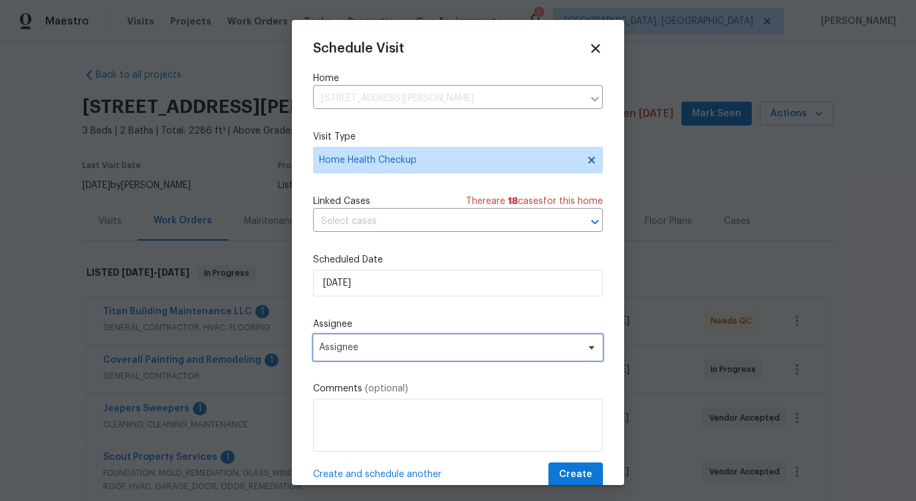
click at [366, 343] on span "Assignee" at bounding box center [449, 347] width 261 height 11
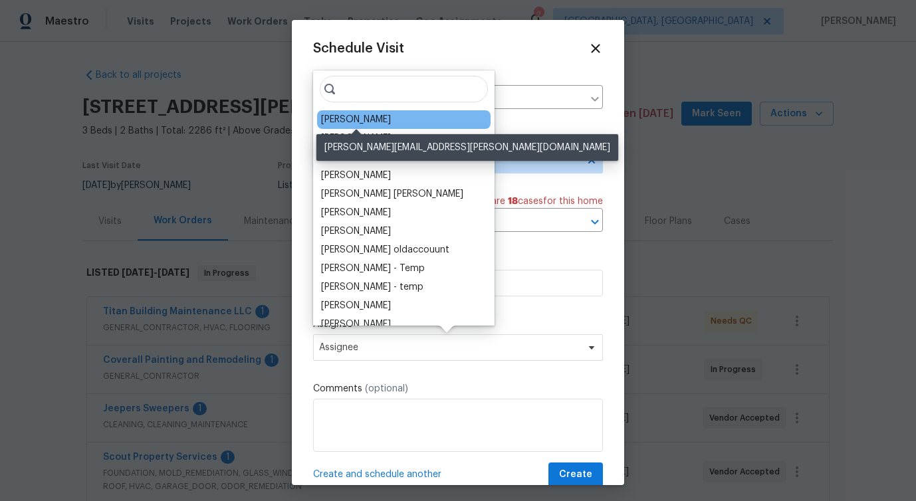
click at [356, 118] on div "[PERSON_NAME]" at bounding box center [356, 119] width 70 height 13
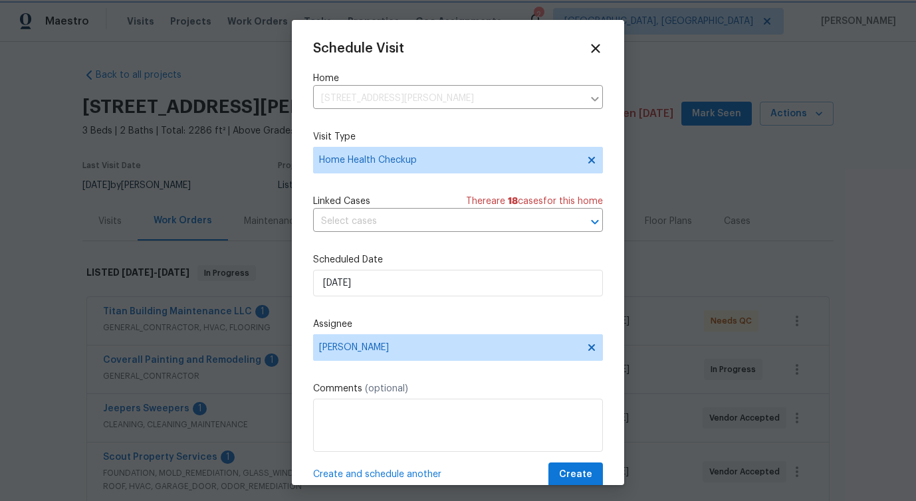
scroll to position [24, 0]
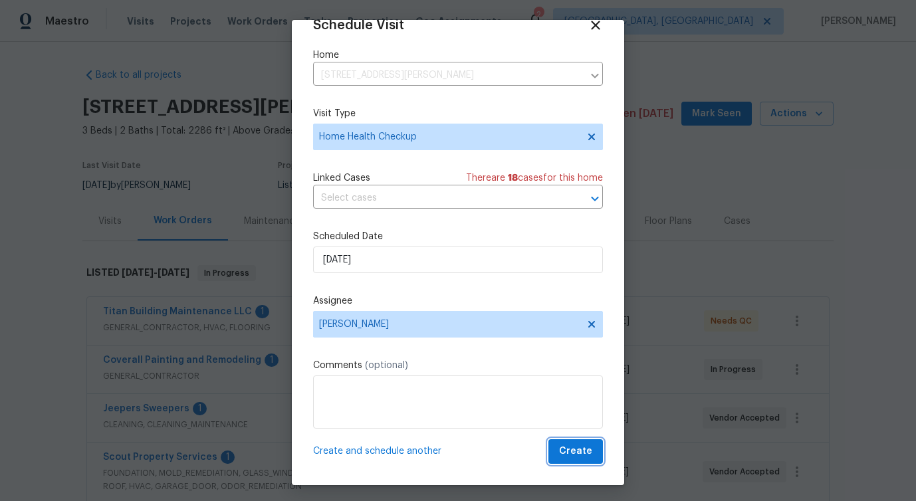
click at [563, 451] on span "Create" at bounding box center [575, 451] width 33 height 17
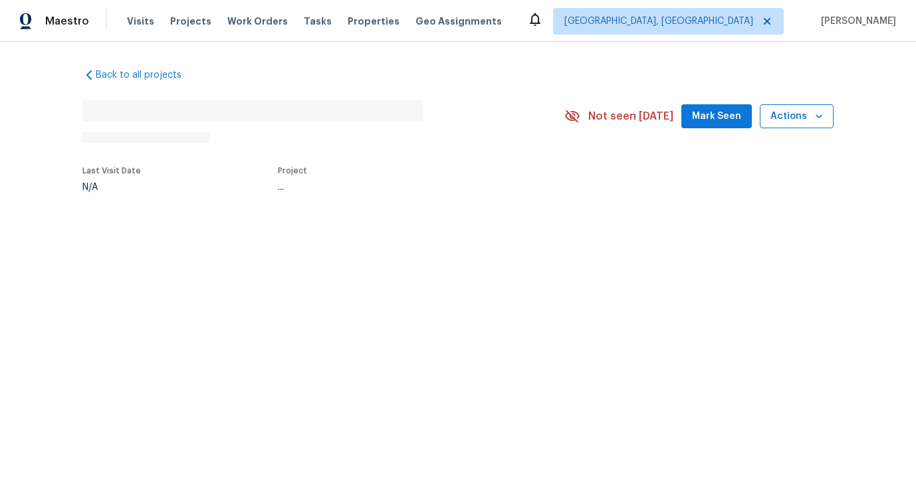
click at [804, 108] on span "Actions" at bounding box center [796, 116] width 53 height 17
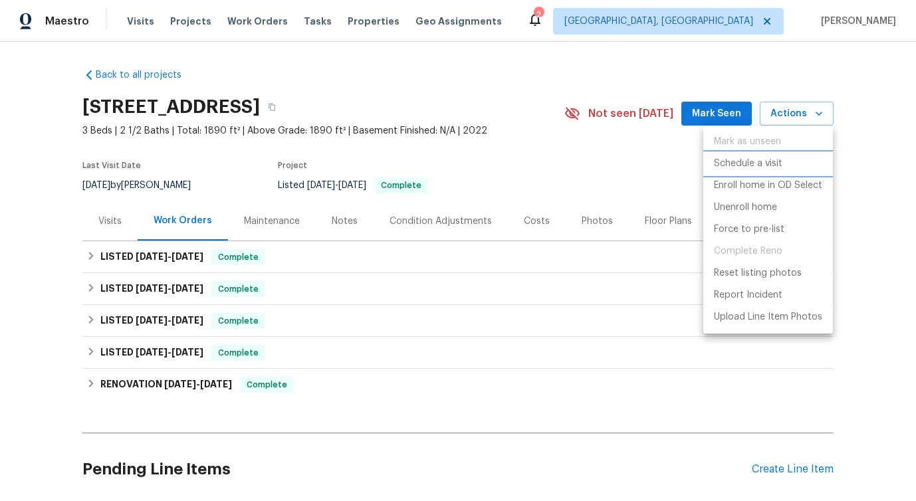
click at [745, 172] on li "Schedule a visit" at bounding box center [768, 164] width 130 height 22
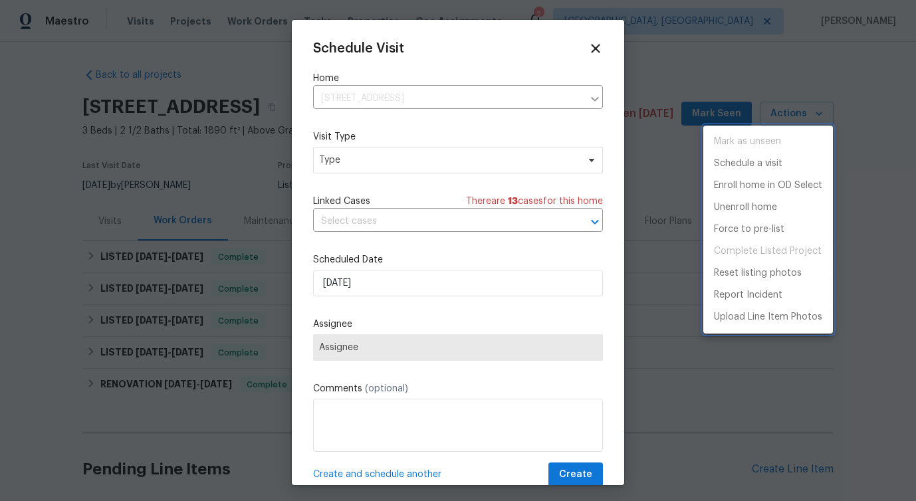
click at [370, 160] on div at bounding box center [458, 250] width 916 height 501
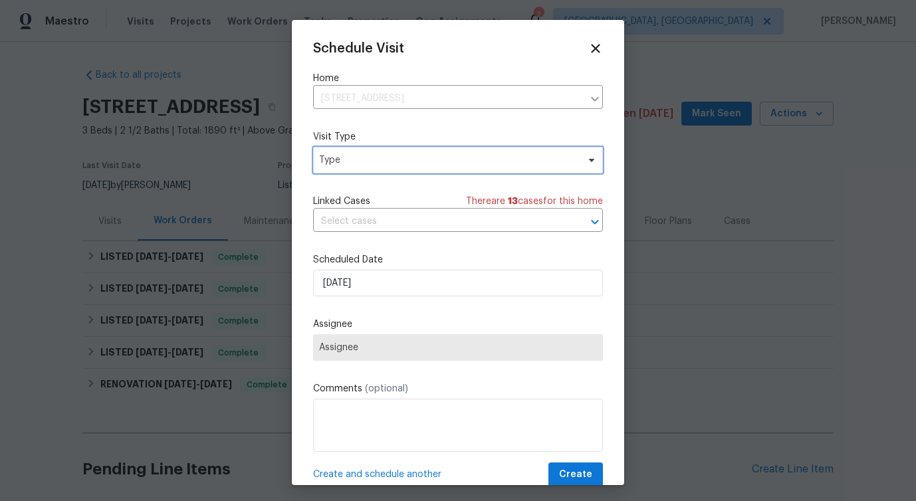
click at [348, 162] on span "Type" at bounding box center [448, 160] width 259 height 13
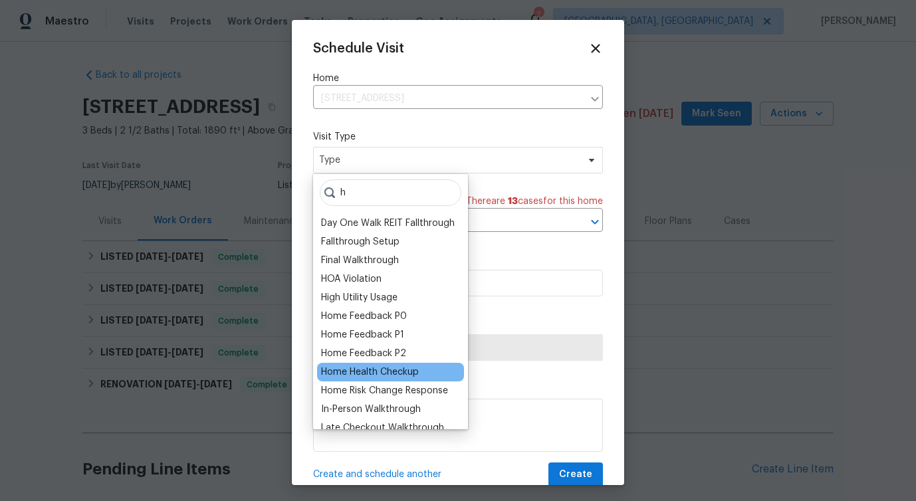
type input "h"
click at [378, 368] on div "Home Health Checkup" at bounding box center [370, 372] width 98 height 13
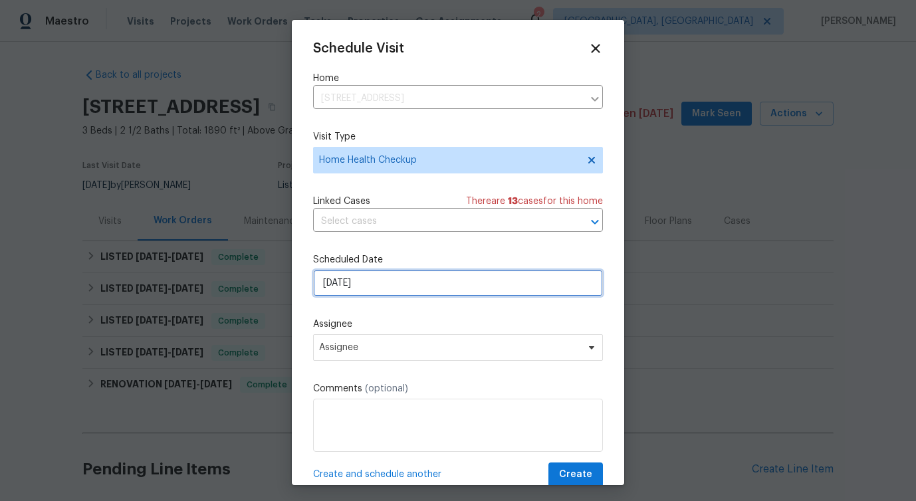
click at [336, 281] on input "[DATE]" at bounding box center [458, 283] width 290 height 27
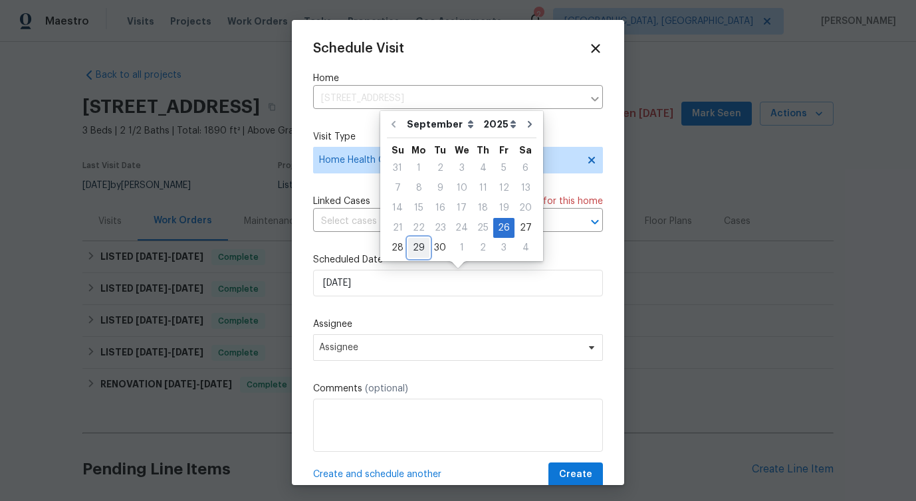
click at [417, 246] on div "29" at bounding box center [418, 248] width 21 height 19
type input "[DATE]"
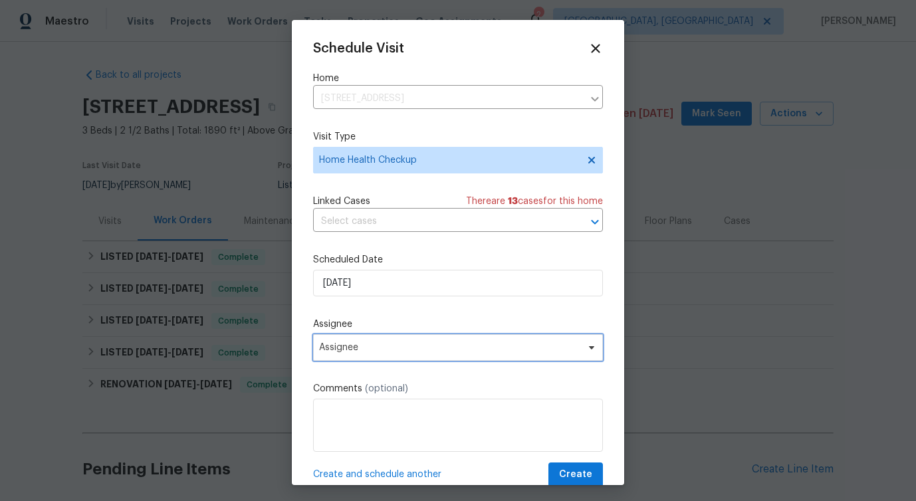
click at [366, 352] on span "Assignee" at bounding box center [449, 347] width 261 height 11
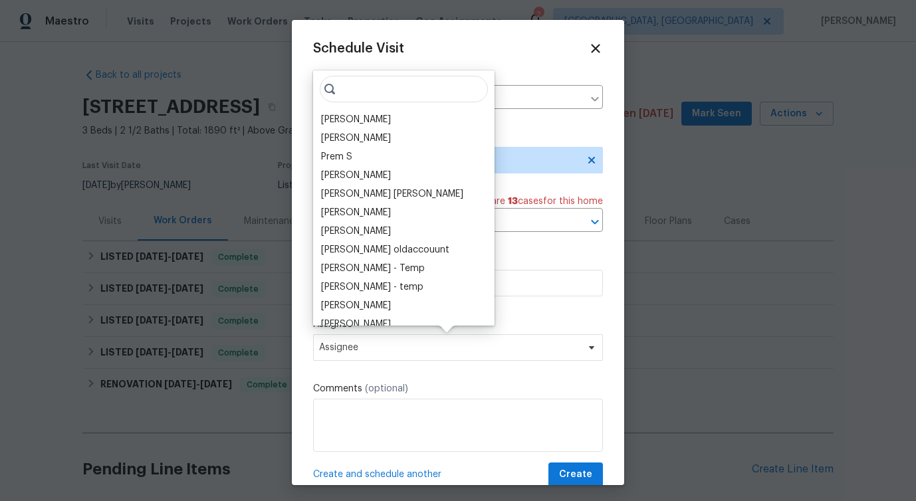
click at [375, 102] on div "Brianna Bidco Vigneshwaran B Prem S Vinodh Kumar Mohammed Moshin Ali Vinod Kuma…" at bounding box center [403, 197] width 181 height 255
click at [368, 117] on div "[PERSON_NAME]" at bounding box center [356, 119] width 70 height 13
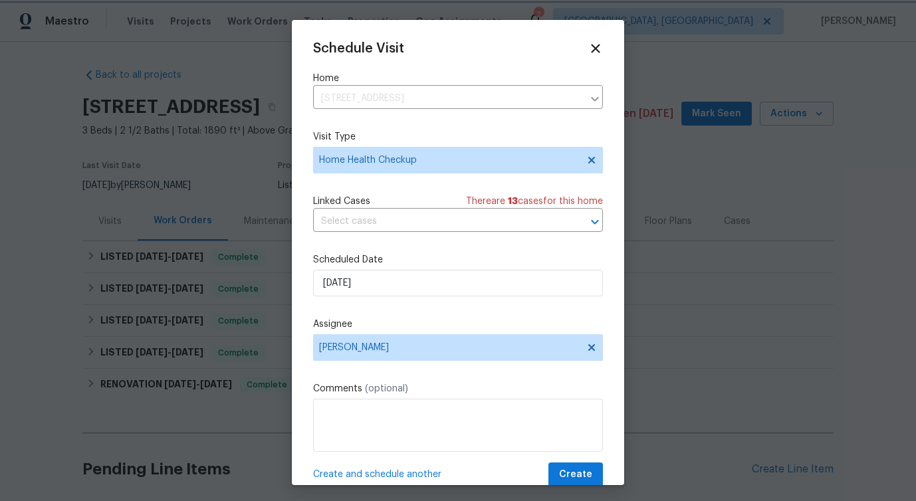
scroll to position [24, 0]
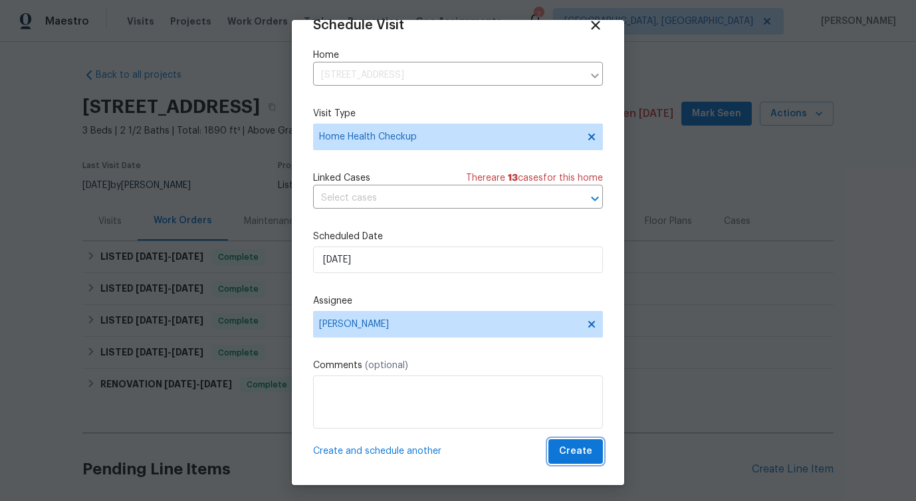
click at [590, 461] on button "Create" at bounding box center [575, 451] width 55 height 25
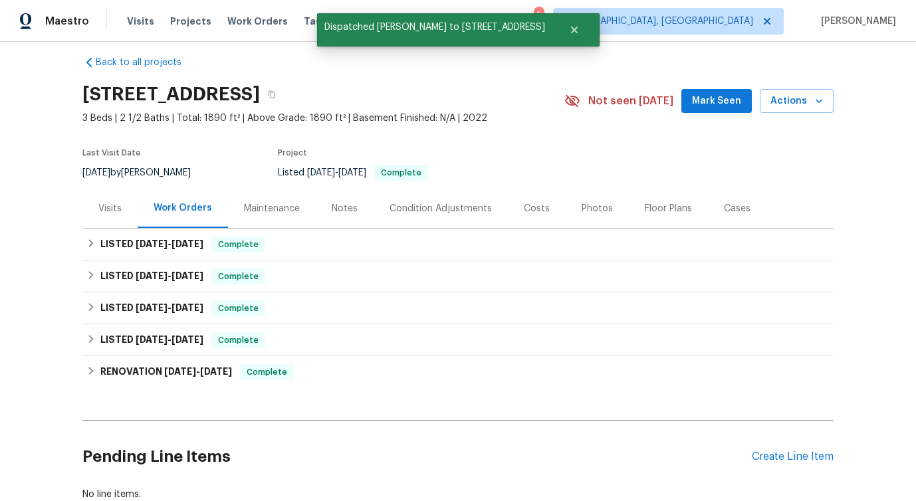
scroll to position [0, 0]
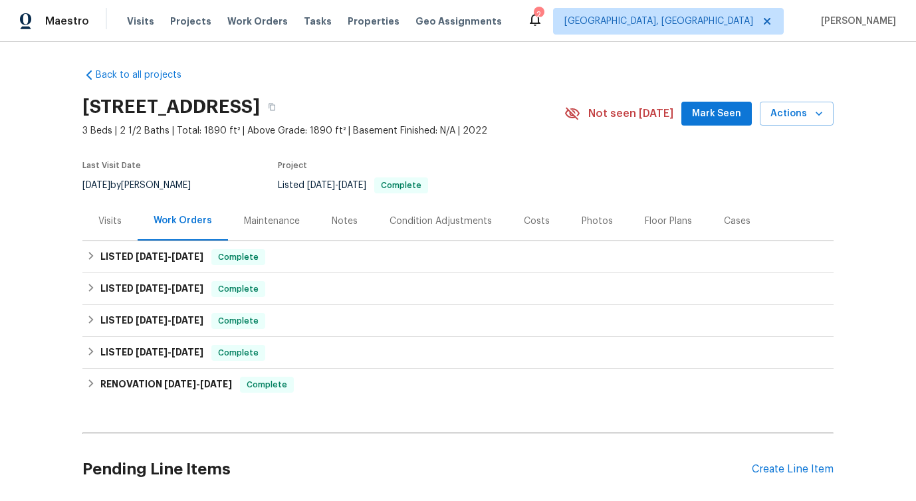
click at [132, 221] on div "Visits" at bounding box center [109, 220] width 55 height 39
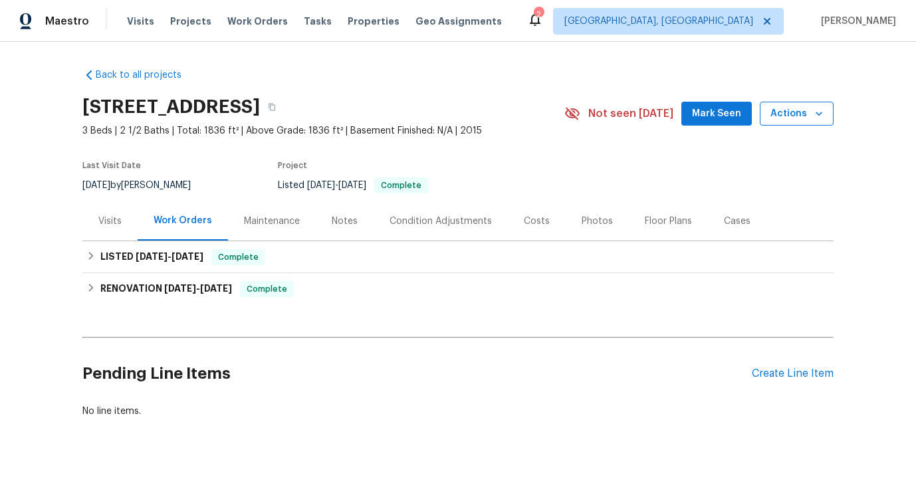
click at [793, 116] on span "Actions" at bounding box center [796, 114] width 53 height 17
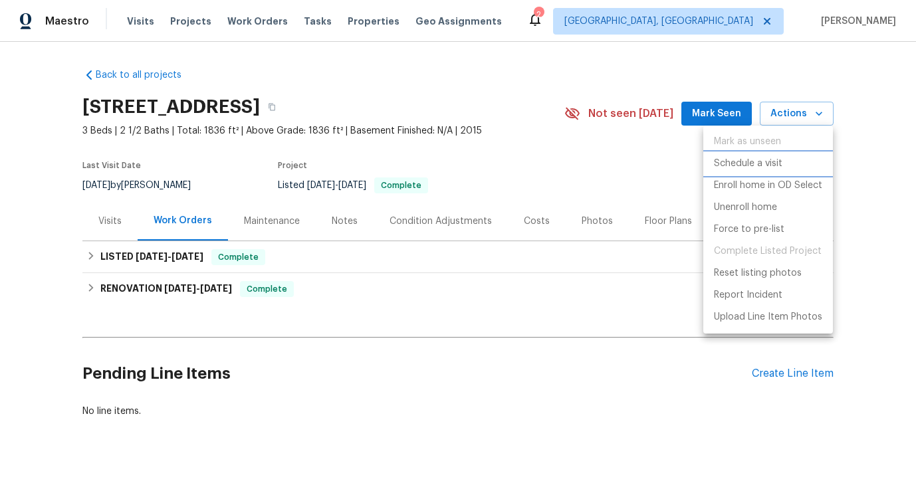
click at [755, 164] on p "Schedule a visit" at bounding box center [748, 164] width 68 height 14
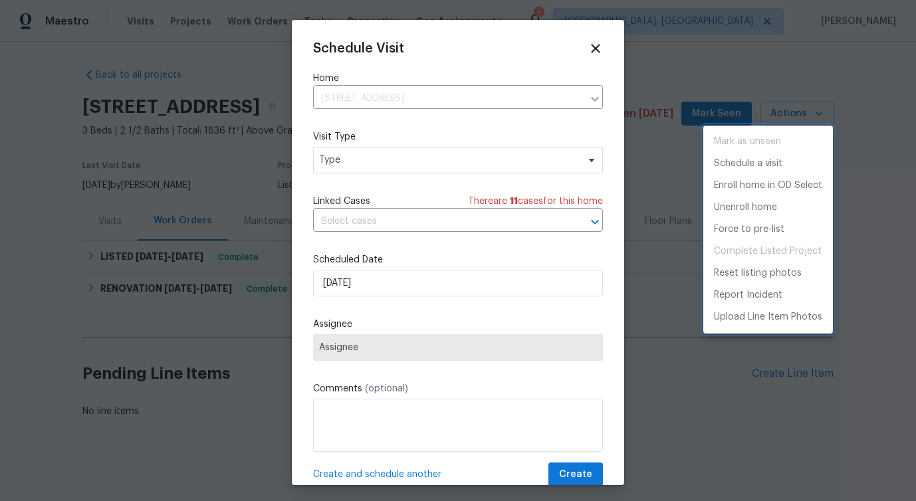
click at [380, 227] on div at bounding box center [458, 250] width 916 height 501
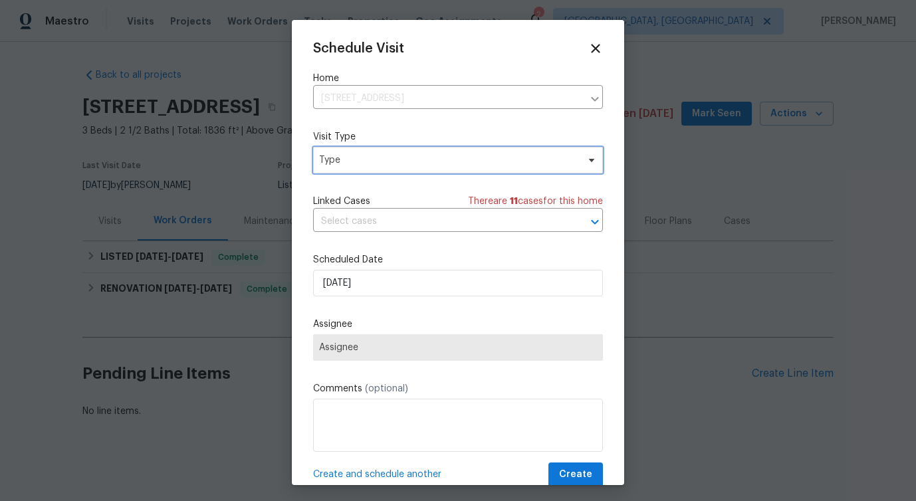
click at [374, 152] on span "Type" at bounding box center [458, 160] width 290 height 27
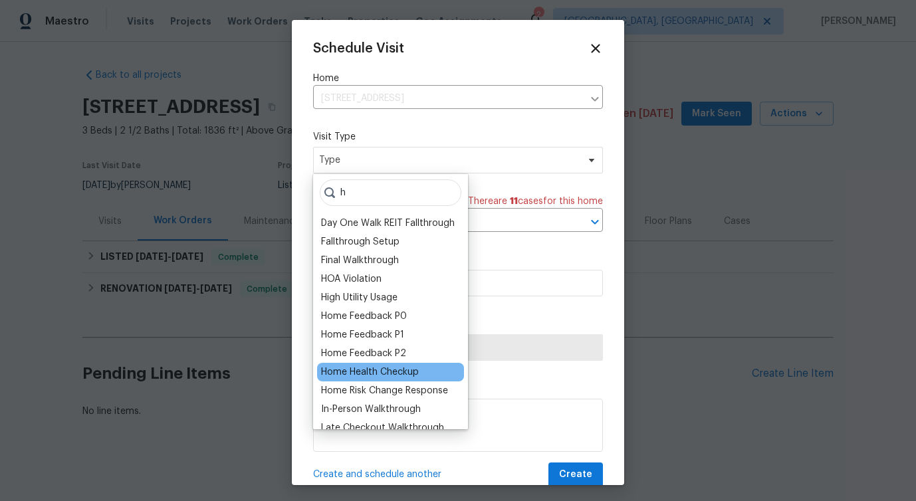
type input "h"
click at [373, 370] on div "Home Health Checkup" at bounding box center [370, 372] width 98 height 13
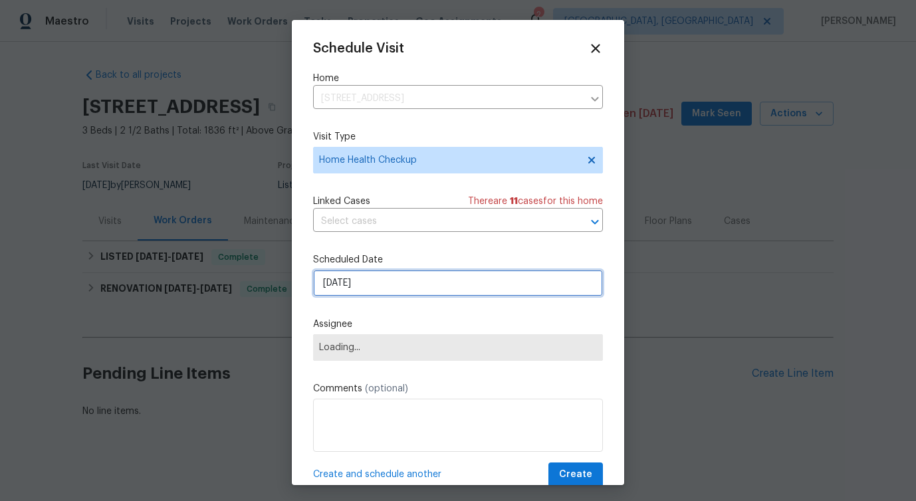
click at [361, 276] on input "[DATE]" at bounding box center [458, 283] width 290 height 27
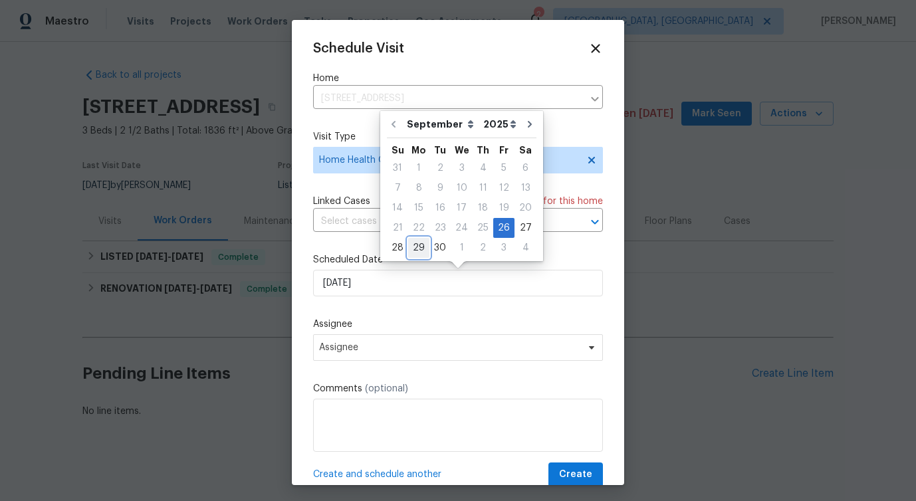
click at [414, 251] on div "29" at bounding box center [418, 248] width 21 height 19
type input "[DATE]"
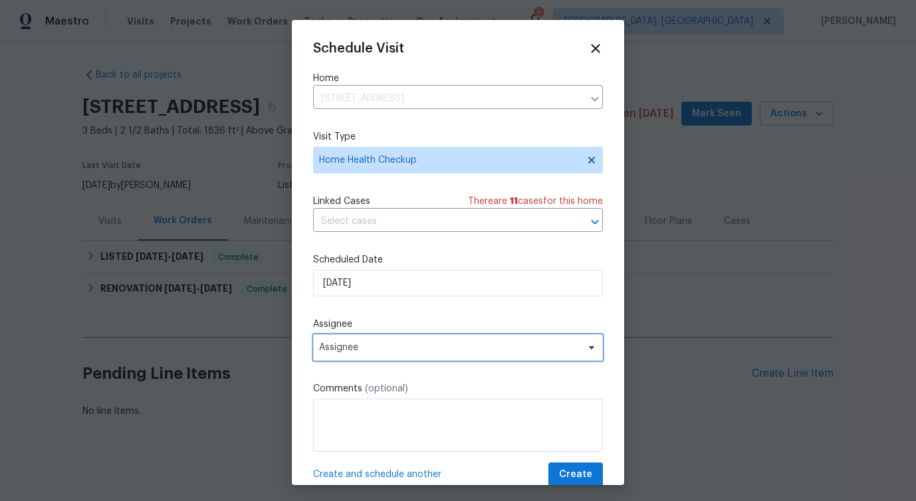
click at [344, 348] on span "Assignee" at bounding box center [449, 347] width 261 height 11
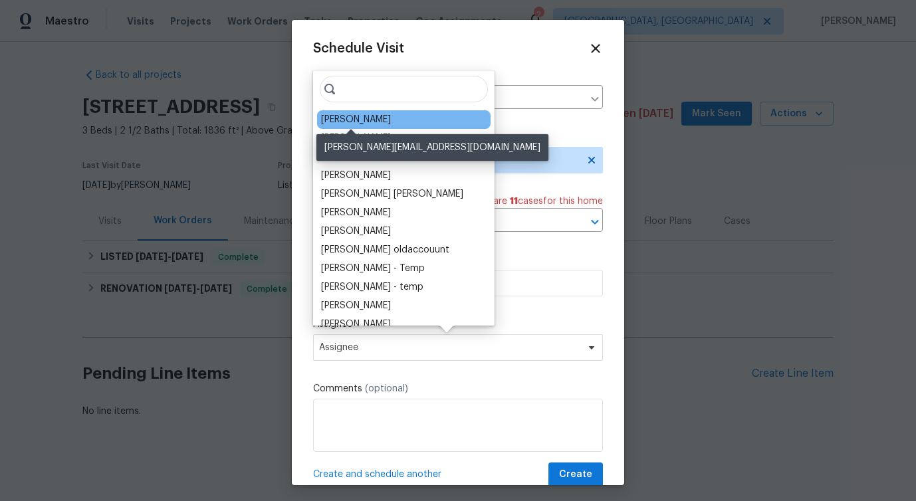
click at [337, 119] on div "[PERSON_NAME]" at bounding box center [356, 119] width 70 height 13
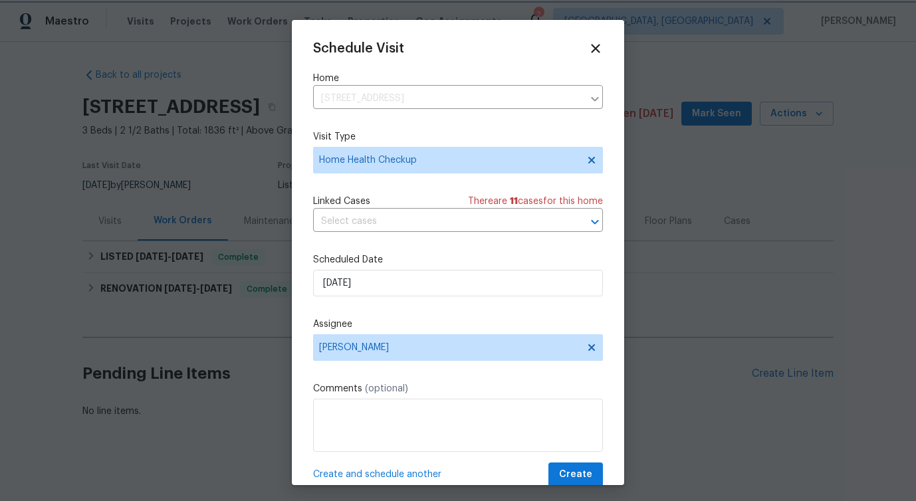
scroll to position [24, 0]
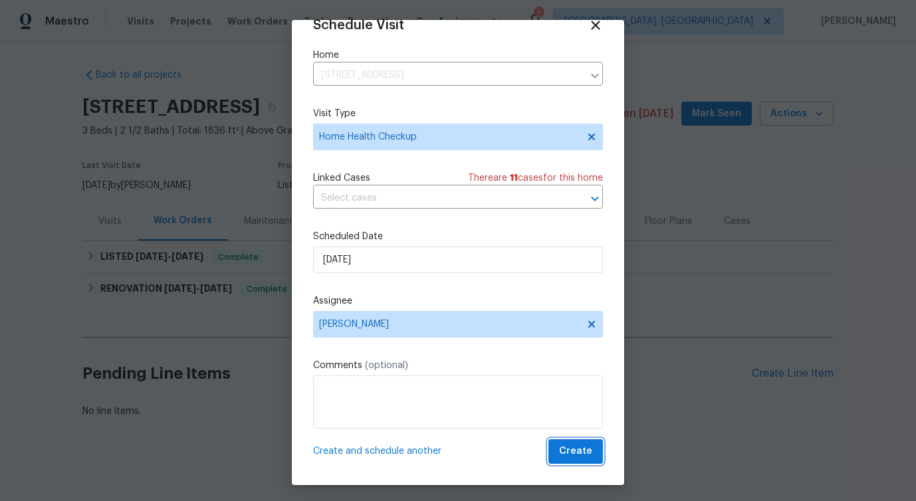
click at [572, 455] on span "Create" at bounding box center [575, 451] width 33 height 17
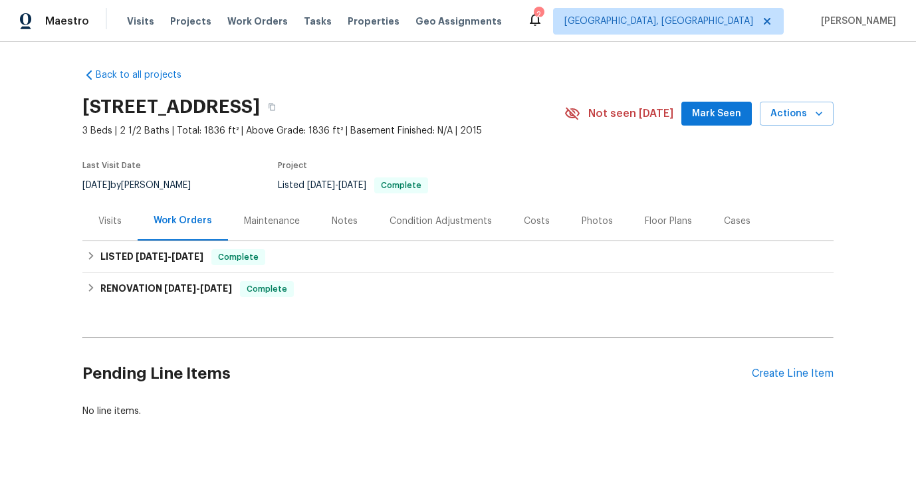
click at [108, 231] on div "Visits" at bounding box center [109, 220] width 55 height 39
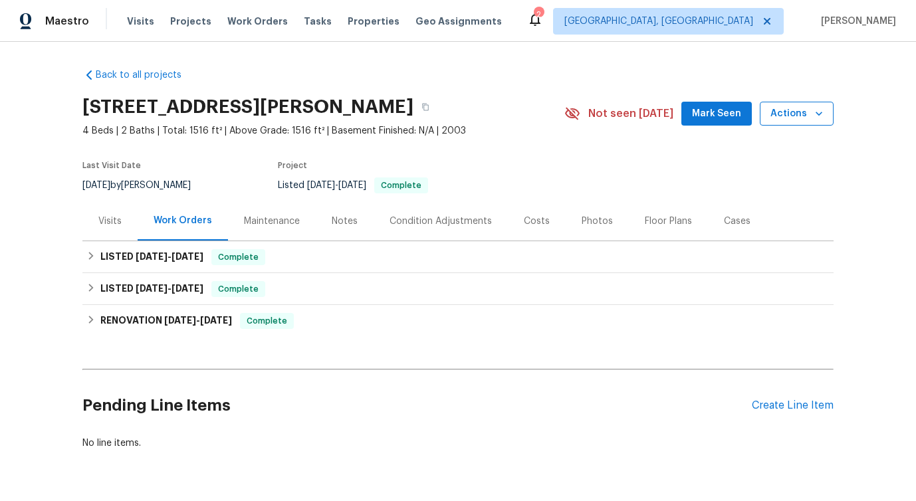
click at [795, 117] on span "Actions" at bounding box center [796, 114] width 53 height 17
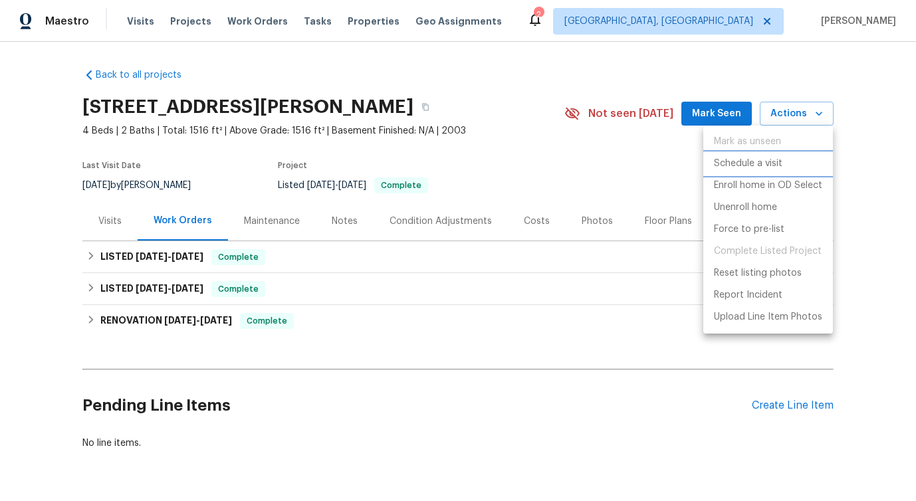
click at [746, 161] on p "Schedule a visit" at bounding box center [748, 164] width 68 height 14
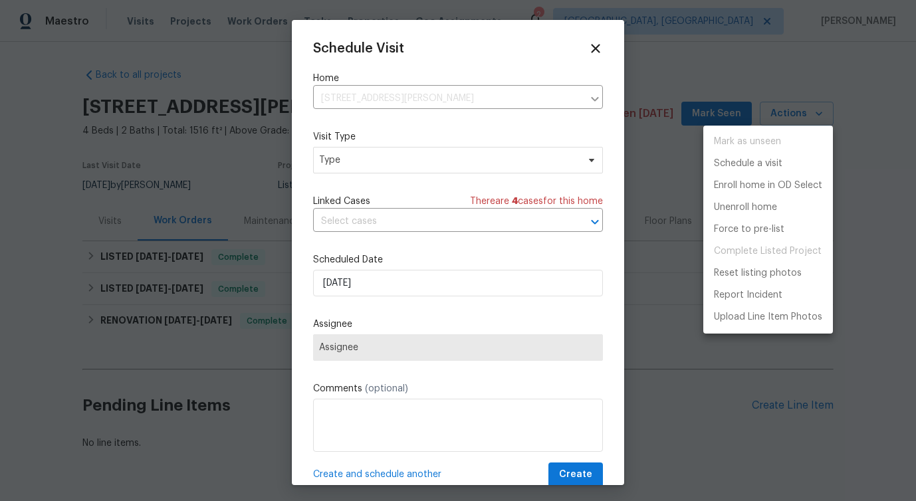
click at [354, 170] on div at bounding box center [458, 250] width 916 height 501
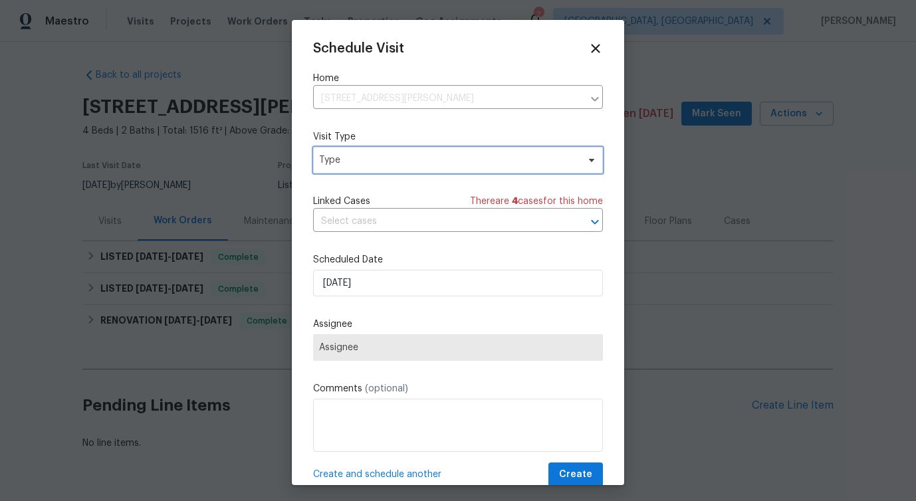
click at [346, 153] on span "Type" at bounding box center [458, 160] width 290 height 27
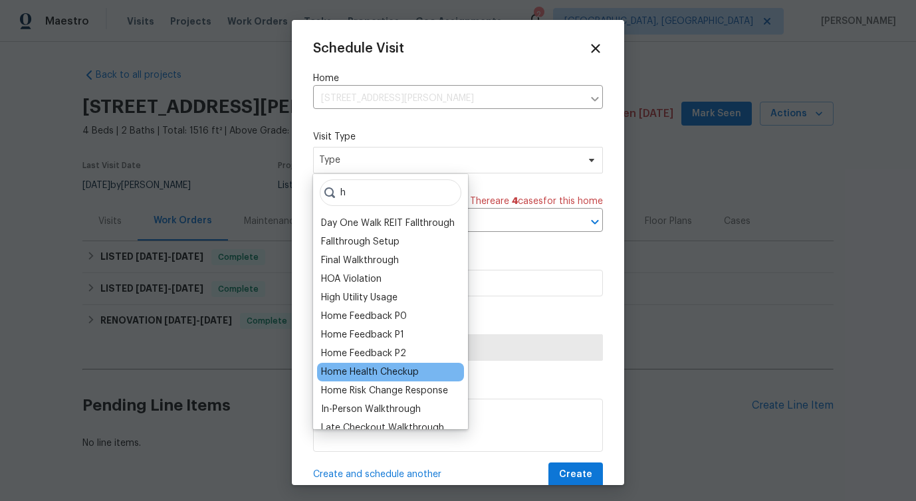
type input "h"
click at [373, 372] on div "Home Health Checkup" at bounding box center [370, 372] width 98 height 13
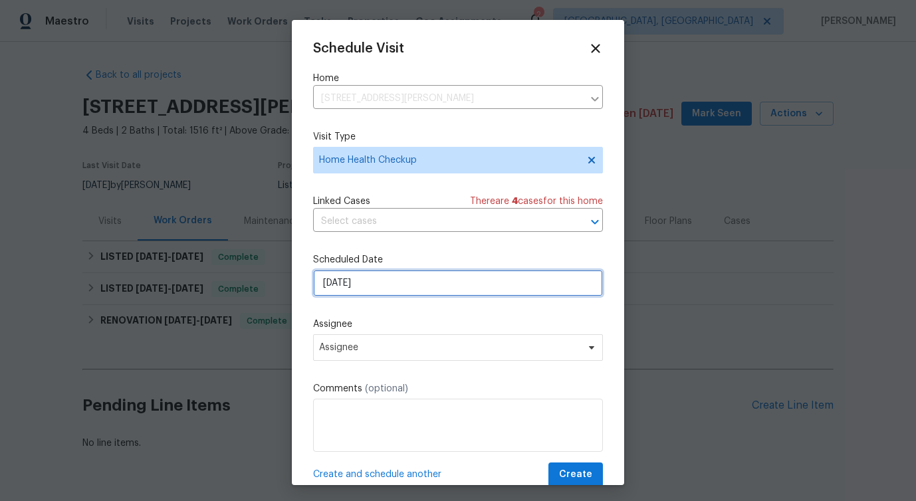
click at [356, 282] on input "[DATE]" at bounding box center [458, 283] width 290 height 27
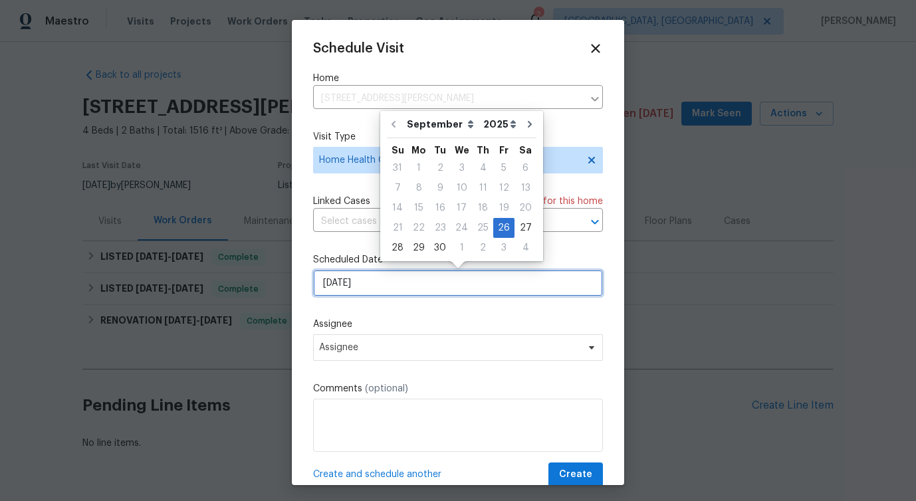
click at [356, 282] on input "[DATE]" at bounding box center [458, 283] width 290 height 27
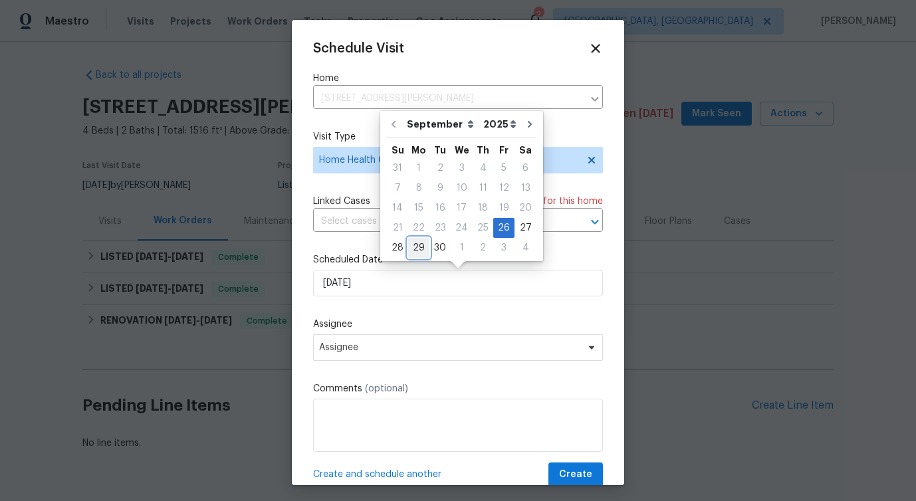
click at [416, 251] on div "29" at bounding box center [418, 248] width 21 height 19
type input "[DATE]"
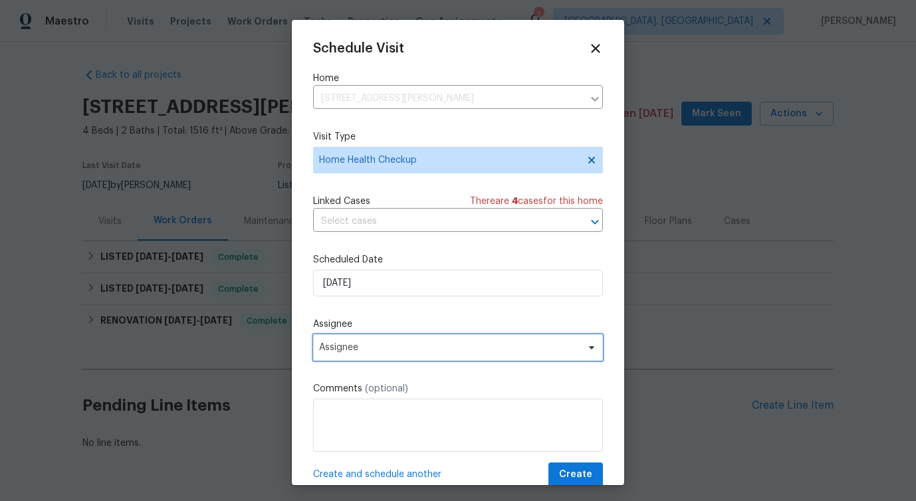
click at [326, 338] on span "Assignee" at bounding box center [458, 347] width 290 height 27
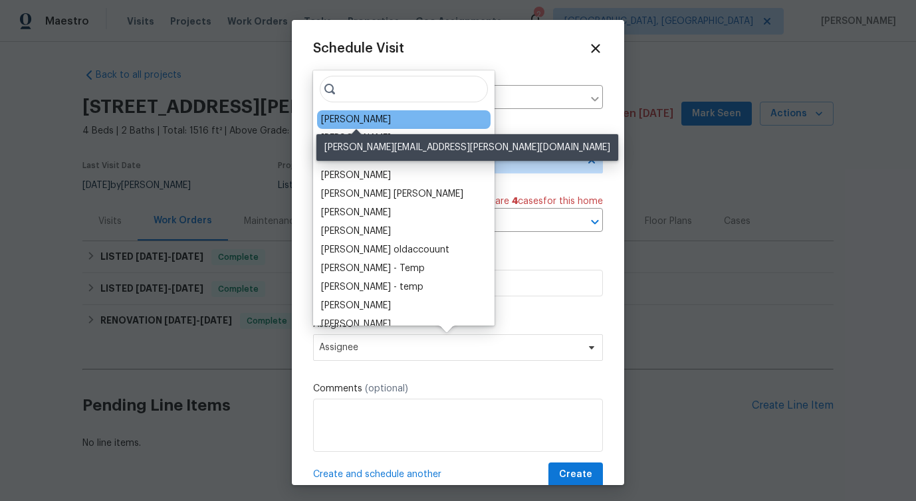
click at [356, 121] on div "[PERSON_NAME]" at bounding box center [356, 119] width 70 height 13
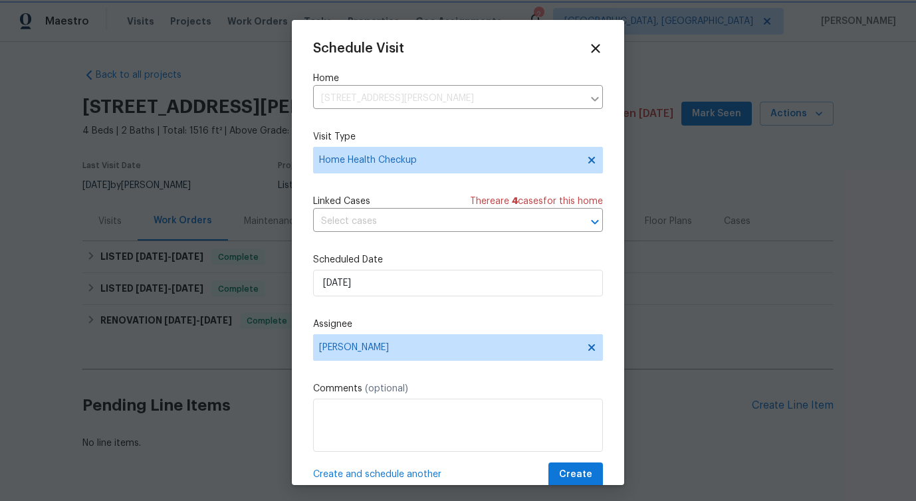
scroll to position [24, 0]
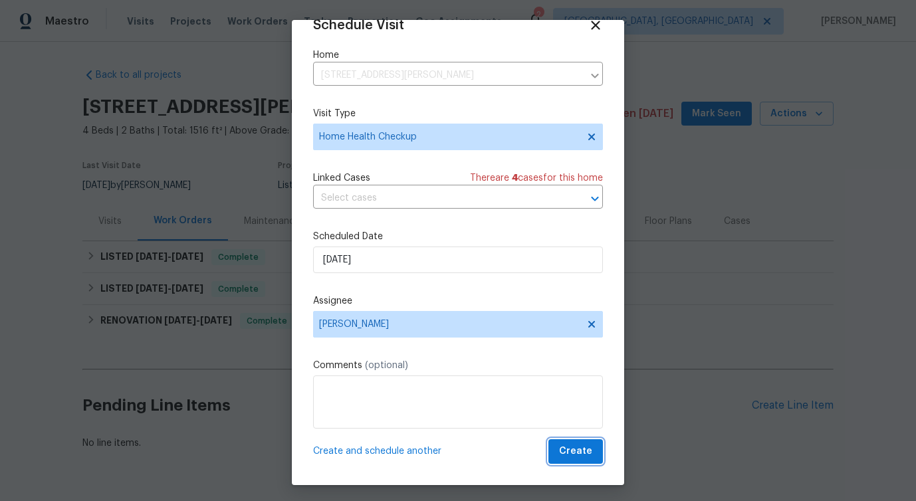
click at [574, 458] on span "Create" at bounding box center [575, 451] width 33 height 17
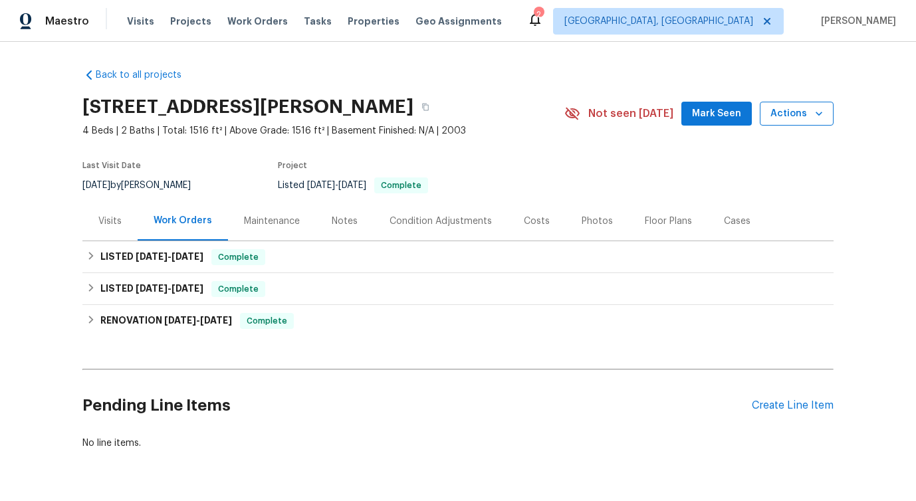
click at [795, 104] on button "Actions" at bounding box center [797, 114] width 74 height 25
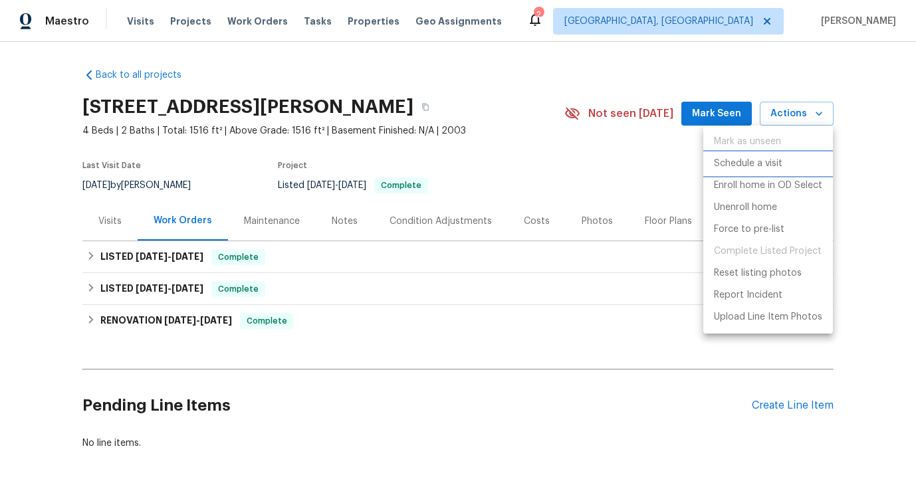
click at [746, 162] on p "Schedule a visit" at bounding box center [748, 164] width 68 height 14
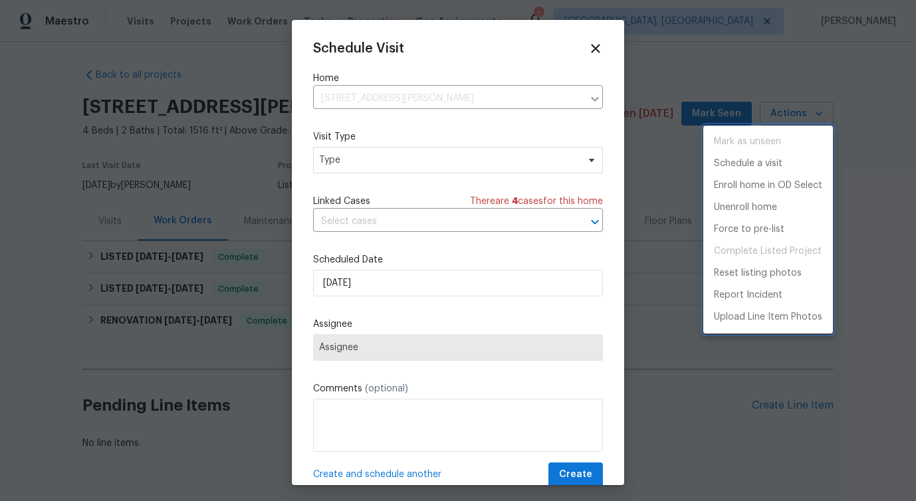
click at [364, 162] on div at bounding box center [458, 250] width 916 height 501
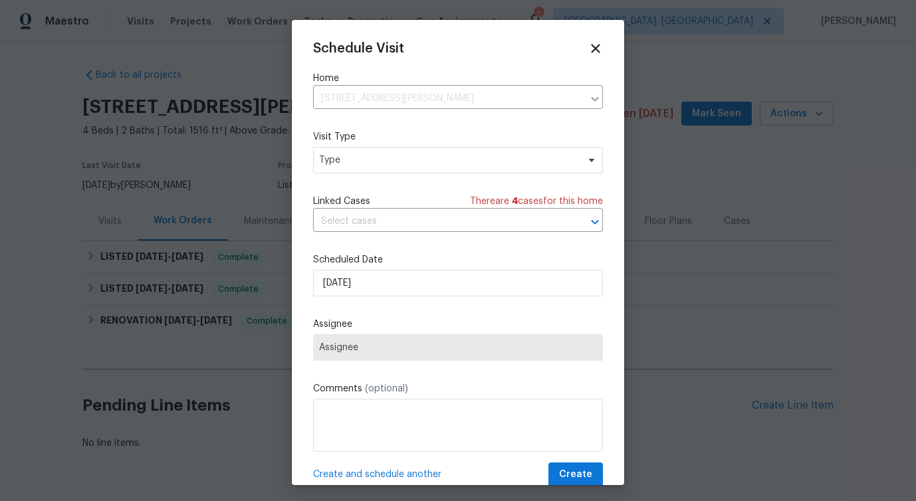
click at [364, 162] on div "Mark as unseen Schedule a visit Enroll home in OD Select Unenroll home Force to…" at bounding box center [458, 250] width 916 height 501
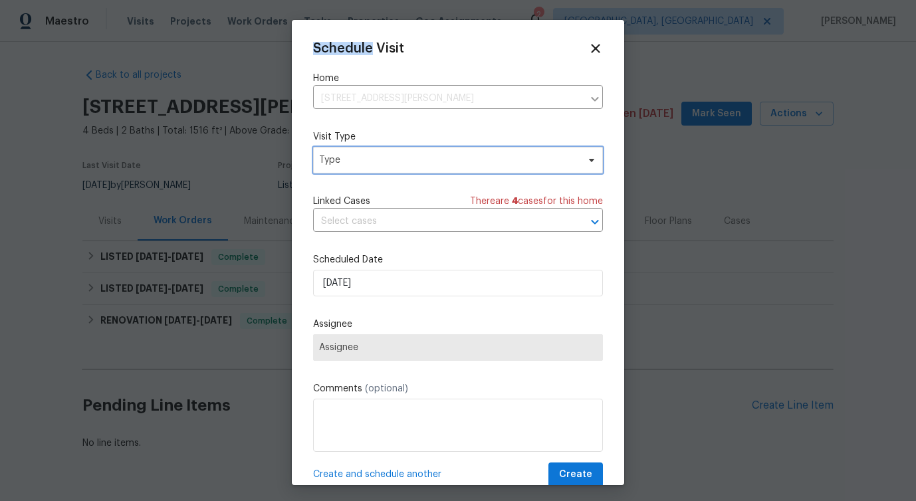
click at [364, 162] on span "Type" at bounding box center [448, 160] width 259 height 13
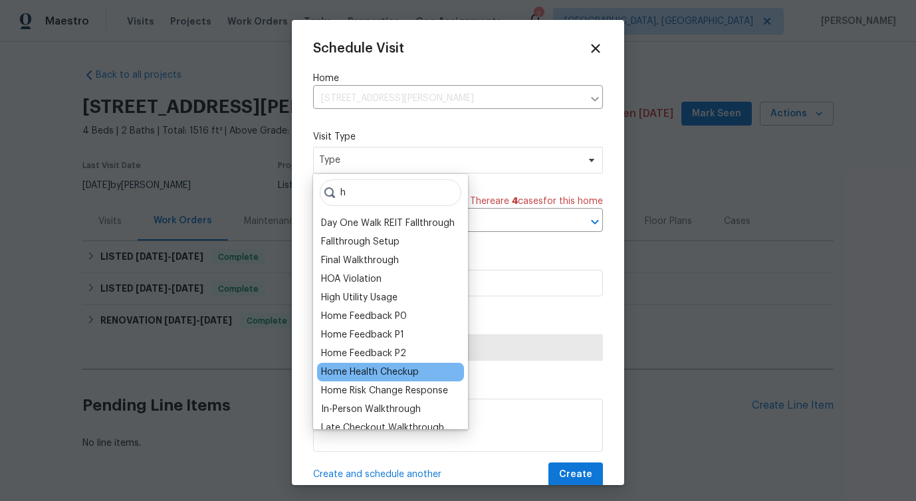
type input "h"
click at [373, 371] on div "Home Health Checkup" at bounding box center [370, 372] width 98 height 13
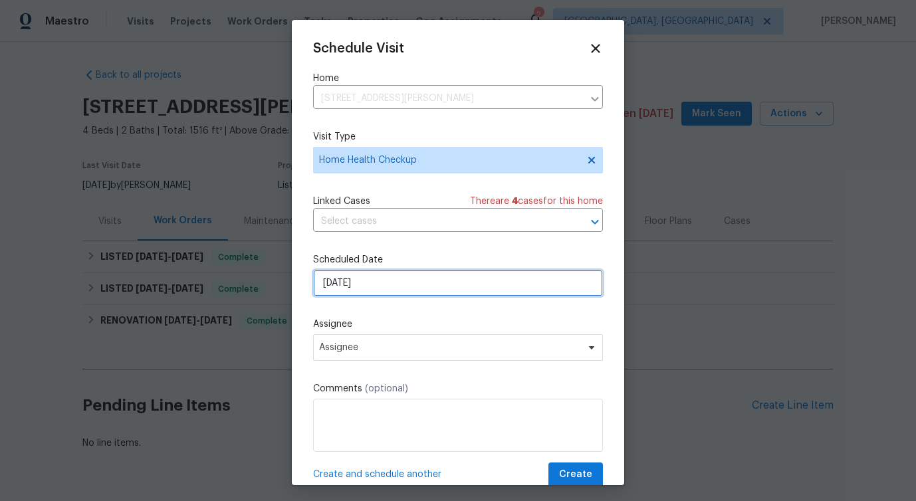
click at [360, 292] on input "[DATE]" at bounding box center [458, 283] width 290 height 27
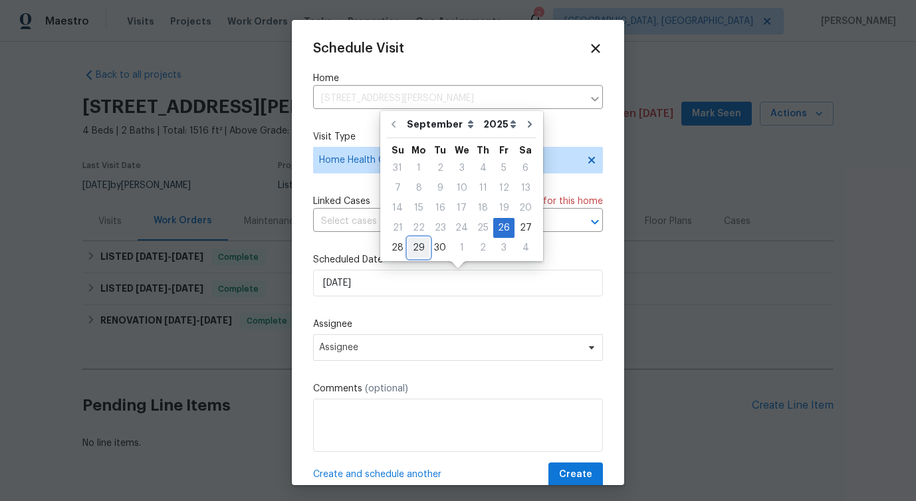
click at [419, 250] on div "29" at bounding box center [418, 248] width 21 height 19
type input "[DATE]"
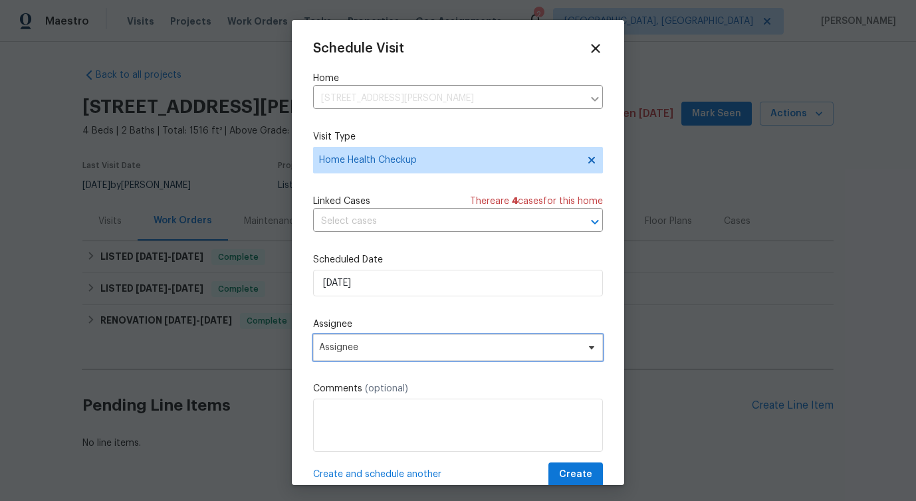
click at [338, 345] on span "Assignee" at bounding box center [449, 347] width 261 height 11
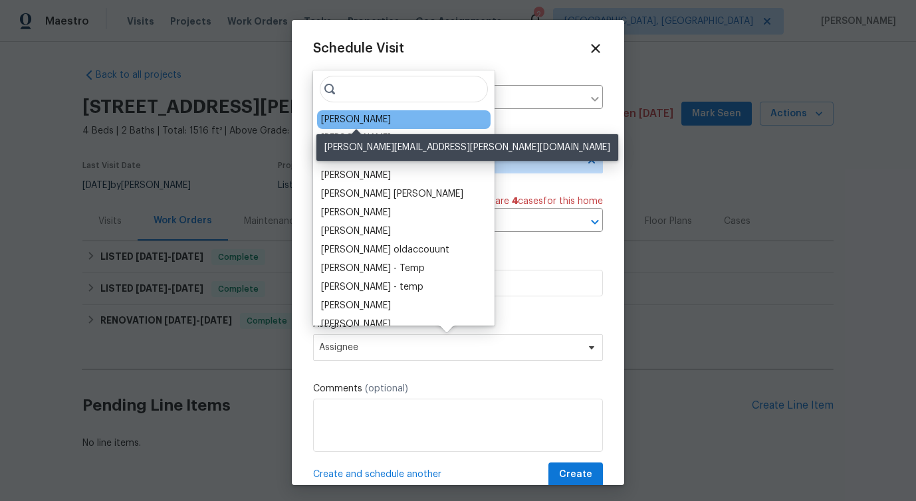
click at [340, 113] on div "[PERSON_NAME]" at bounding box center [356, 119] width 70 height 13
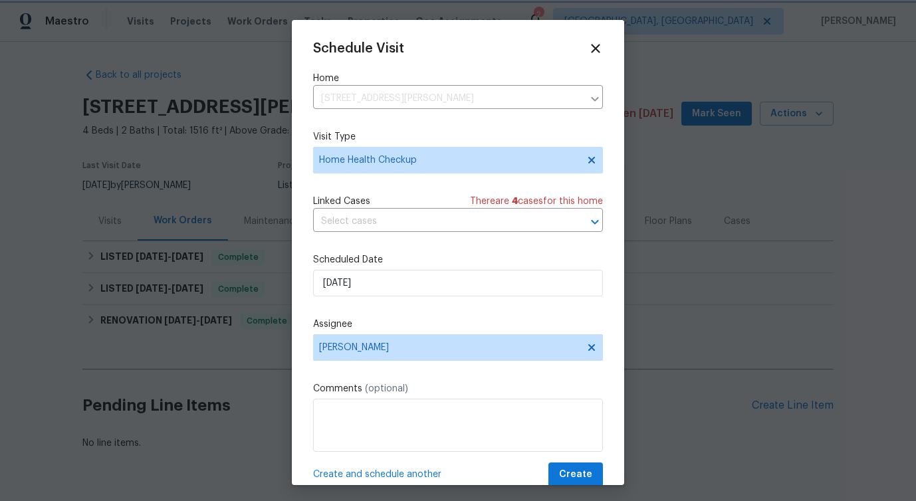
scroll to position [24, 0]
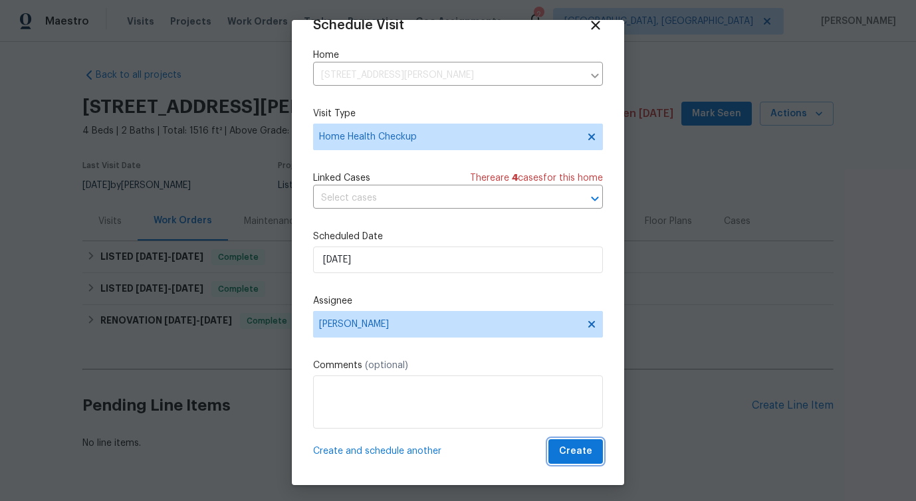
click at [580, 457] on span "Create" at bounding box center [575, 451] width 33 height 17
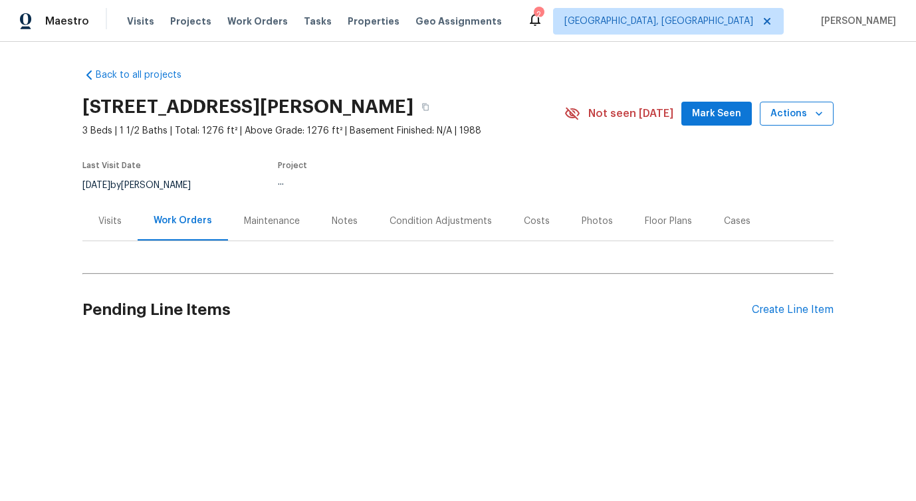
click at [813, 109] on icon "button" at bounding box center [818, 113] width 13 height 13
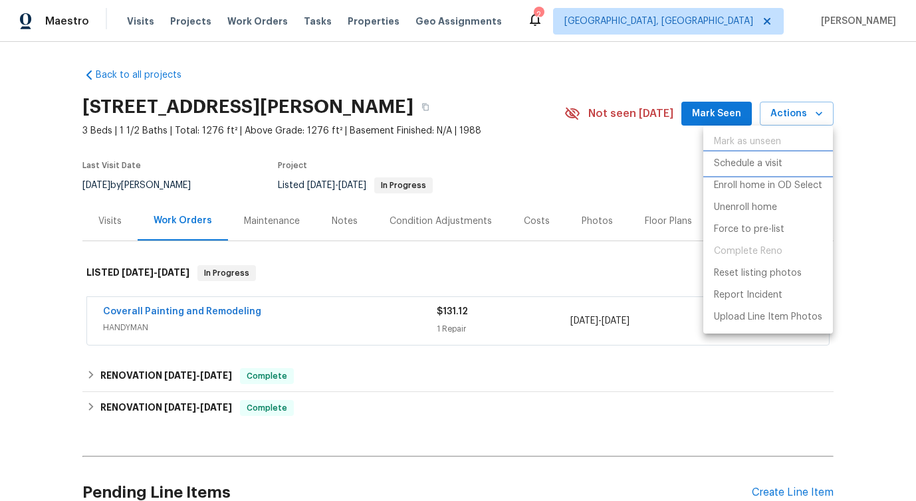
click at [749, 171] on li "Schedule a visit" at bounding box center [768, 164] width 130 height 22
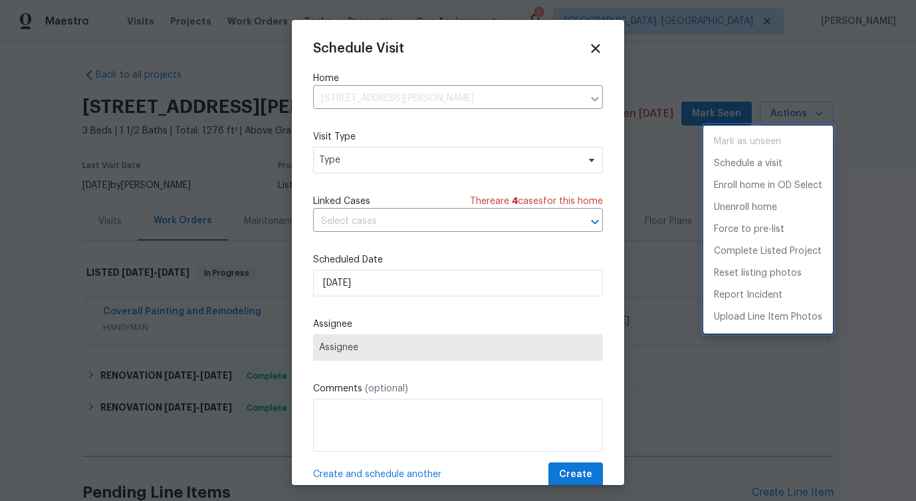
click at [378, 174] on div at bounding box center [458, 250] width 916 height 501
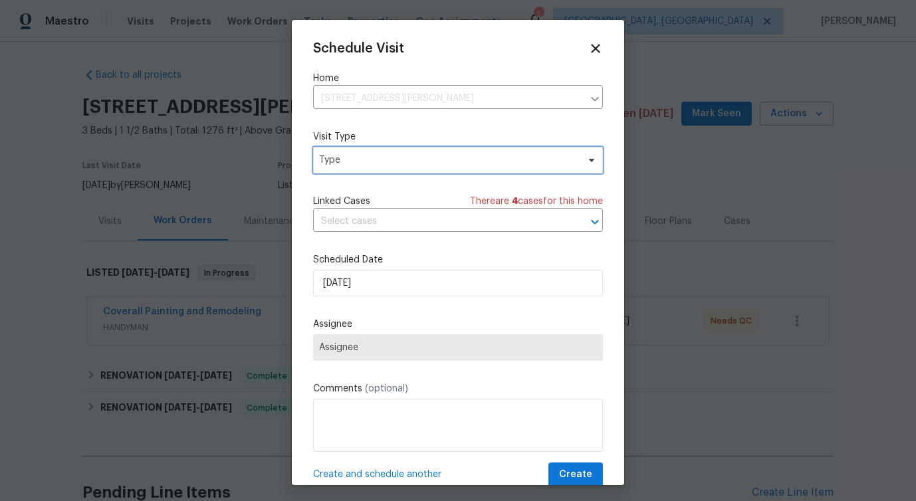
click at [371, 166] on span "Type" at bounding box center [448, 160] width 259 height 13
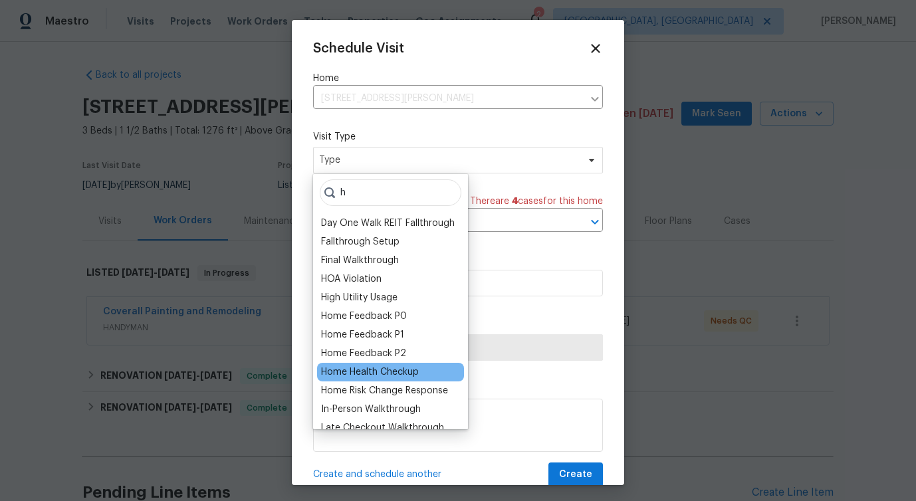
type input "h"
click at [360, 371] on div "Home Health Checkup" at bounding box center [370, 372] width 98 height 13
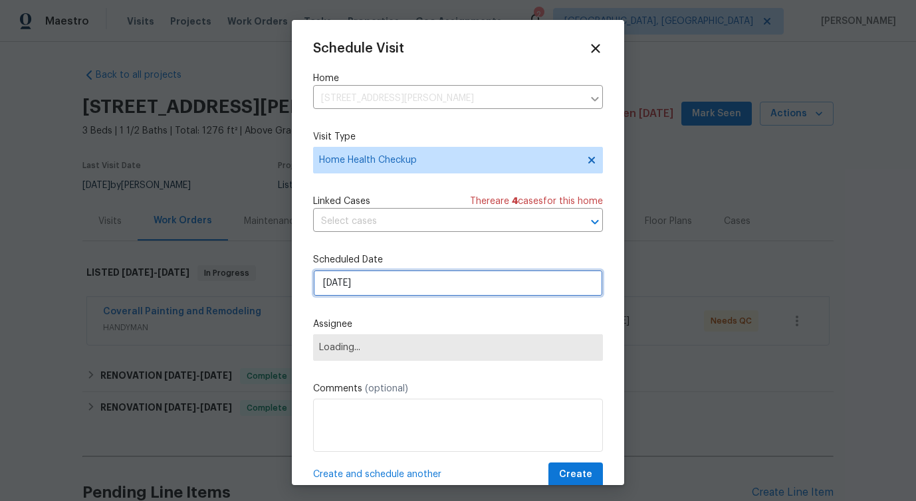
click at [356, 288] on input "[DATE]" at bounding box center [458, 283] width 290 height 27
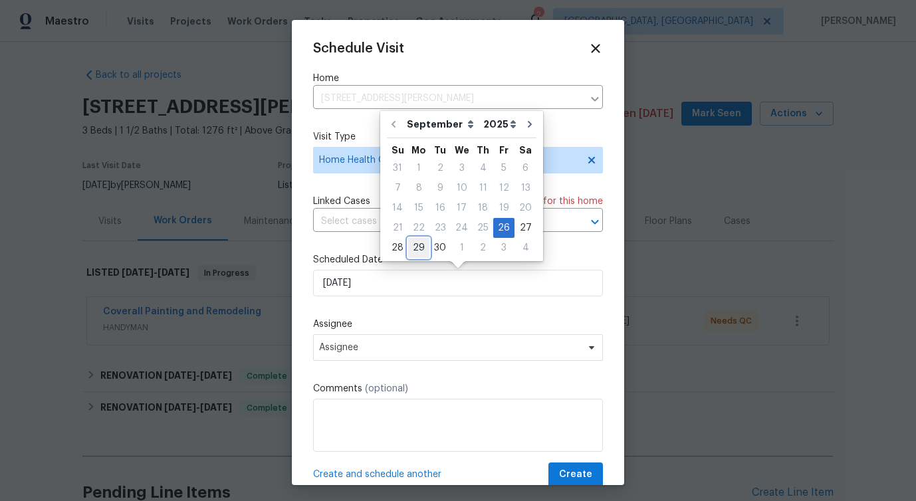
click at [417, 253] on div "29" at bounding box center [418, 248] width 21 height 19
type input "[DATE]"
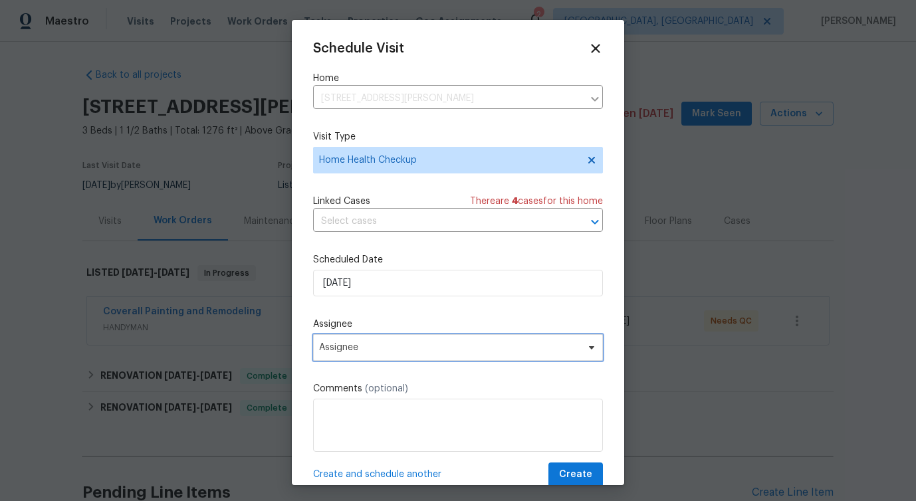
click at [342, 351] on span "Assignee" at bounding box center [449, 347] width 261 height 11
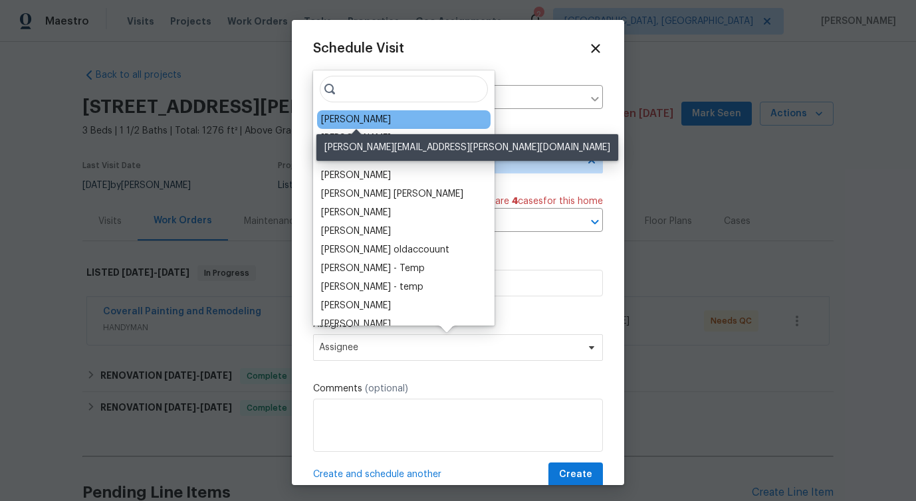
click at [334, 122] on div "[PERSON_NAME]" at bounding box center [356, 119] width 70 height 13
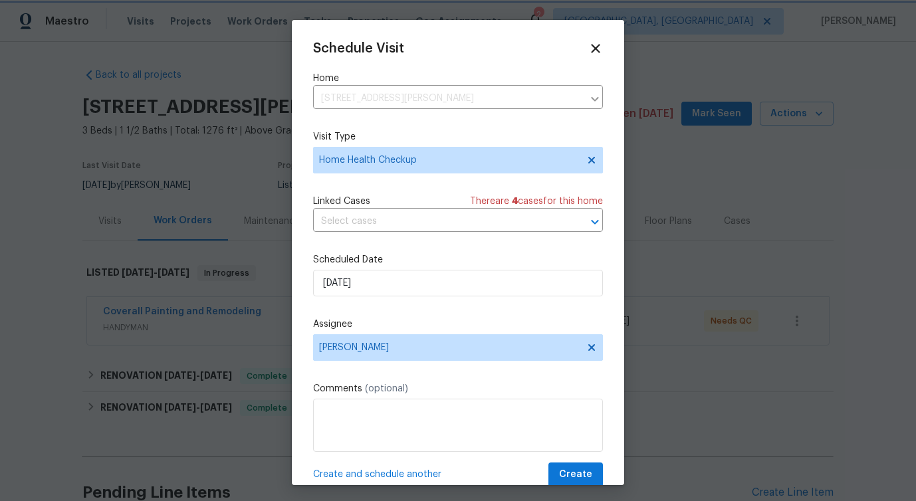
scroll to position [24, 0]
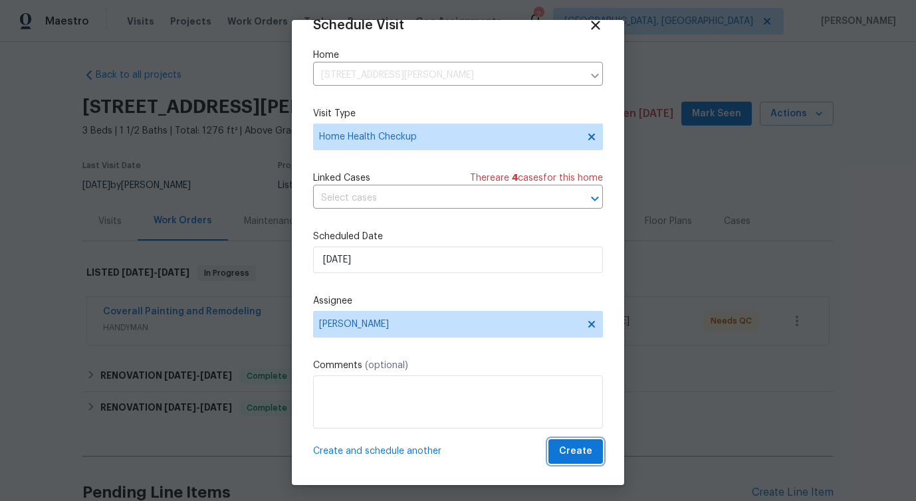
click at [576, 446] on span "Create" at bounding box center [575, 451] width 33 height 17
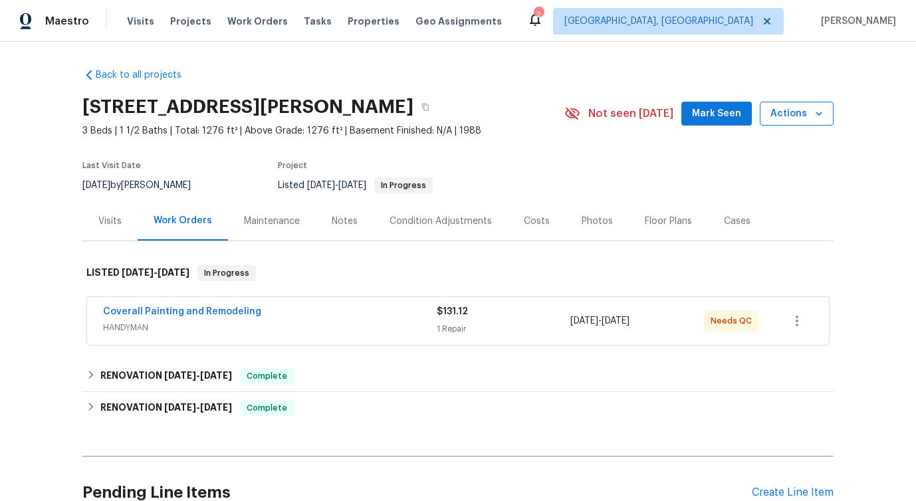
click at [789, 113] on span "Actions" at bounding box center [796, 114] width 53 height 17
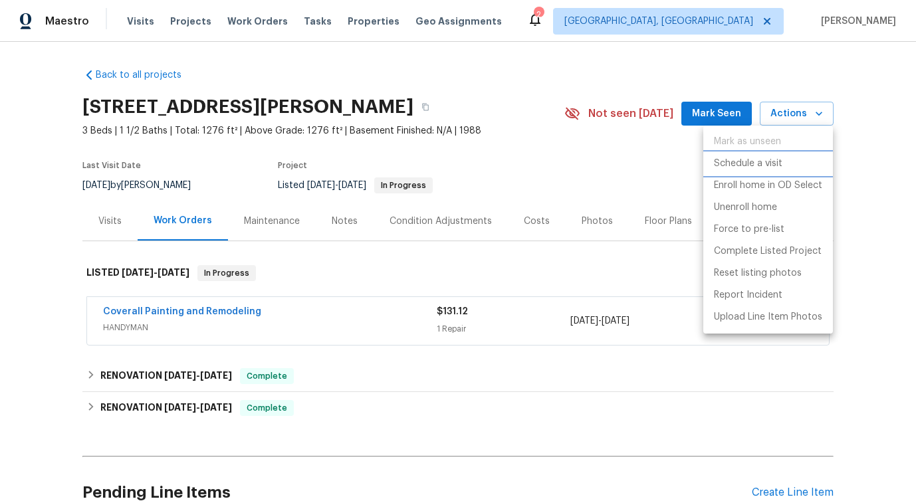
click at [750, 159] on p "Schedule a visit" at bounding box center [748, 164] width 68 height 14
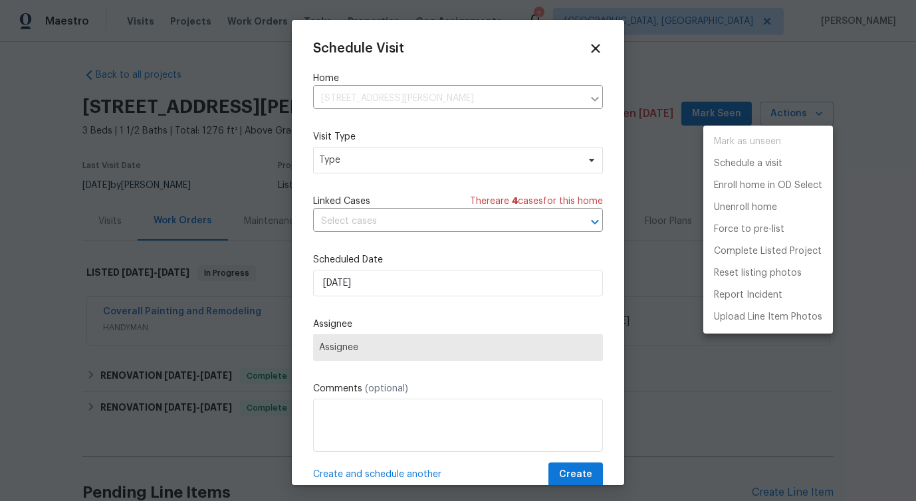
click at [346, 167] on div at bounding box center [458, 250] width 916 height 501
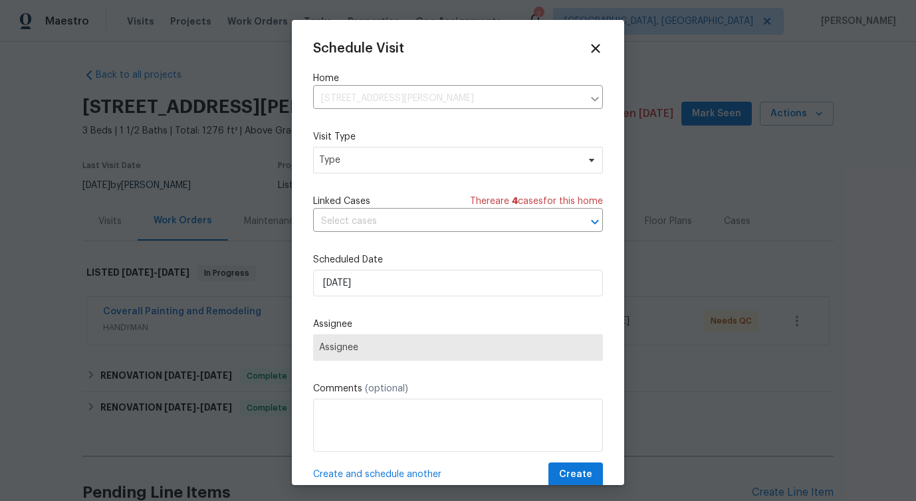
click at [346, 167] on div "Mark as unseen Schedule a visit Enroll home in OD Select Unenroll home Force to…" at bounding box center [458, 250] width 916 height 501
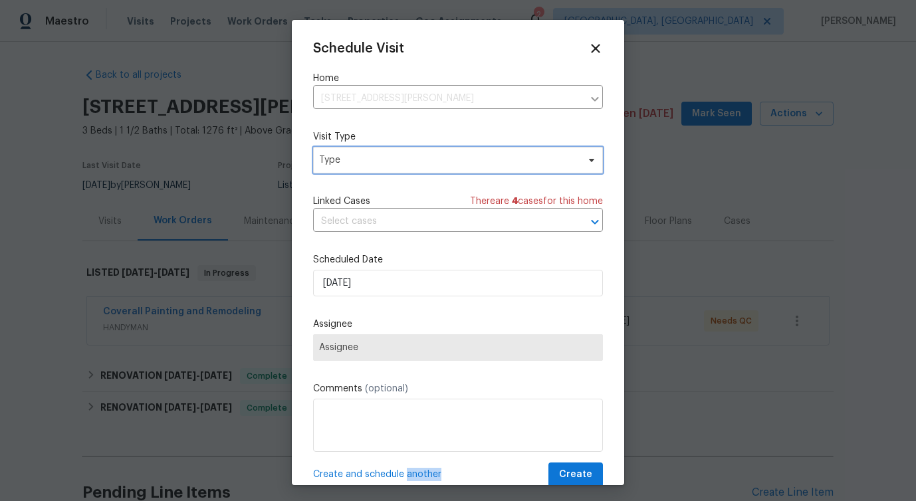
click at [346, 167] on span "Type" at bounding box center [458, 160] width 290 height 27
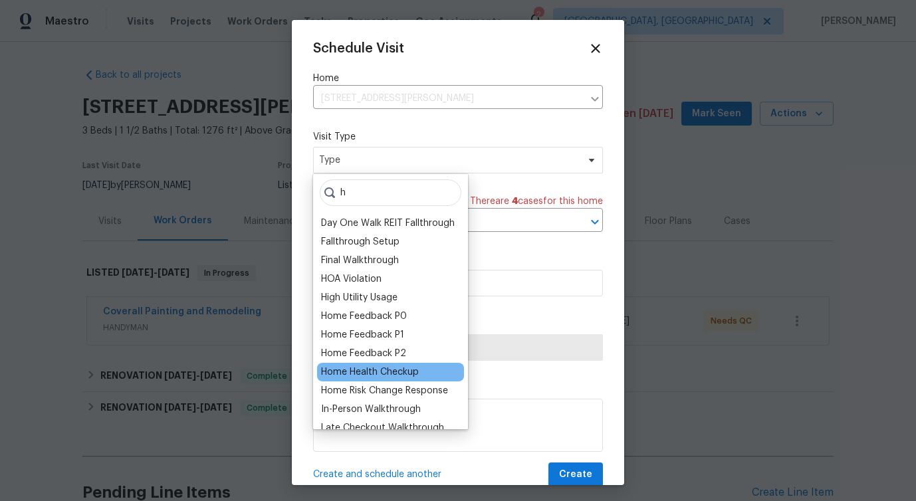
type input "h"
click at [371, 371] on div "Home Health Checkup" at bounding box center [370, 372] width 98 height 13
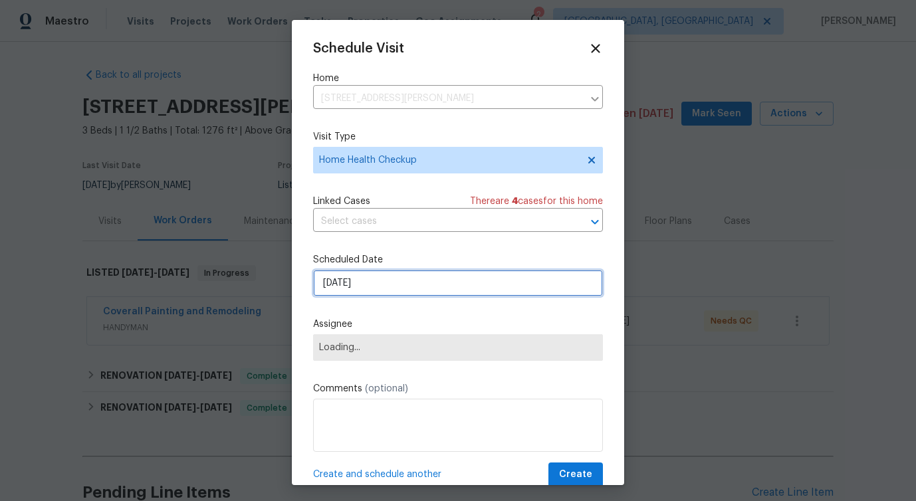
click at [346, 290] on input "[DATE]" at bounding box center [458, 283] width 290 height 27
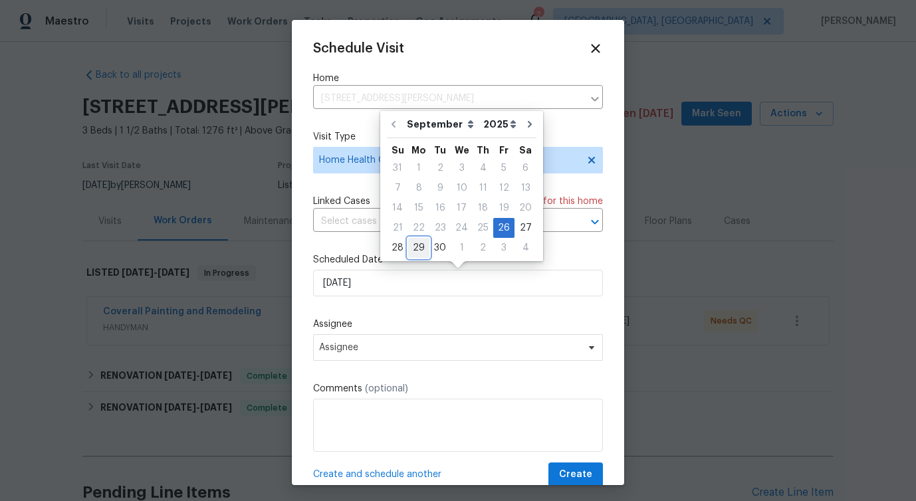
click at [423, 245] on div "29" at bounding box center [418, 248] width 21 height 19
type input "[DATE]"
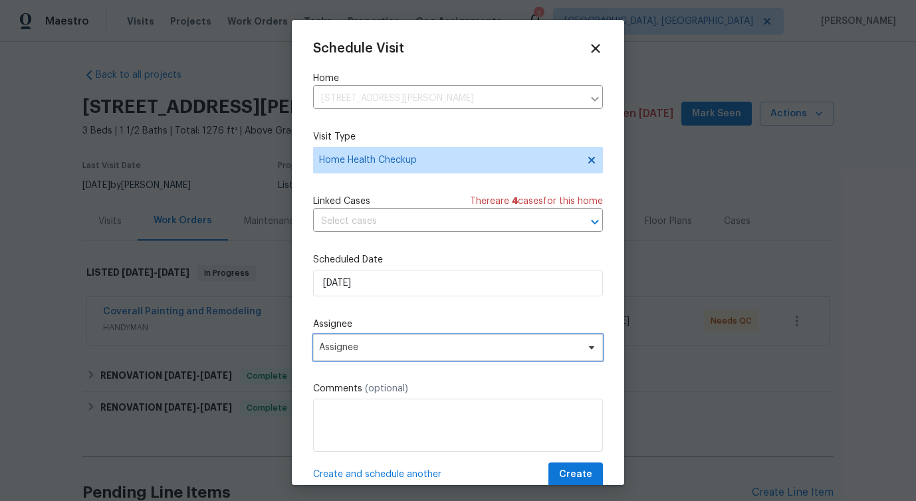
click at [372, 340] on span "Assignee" at bounding box center [458, 347] width 290 height 27
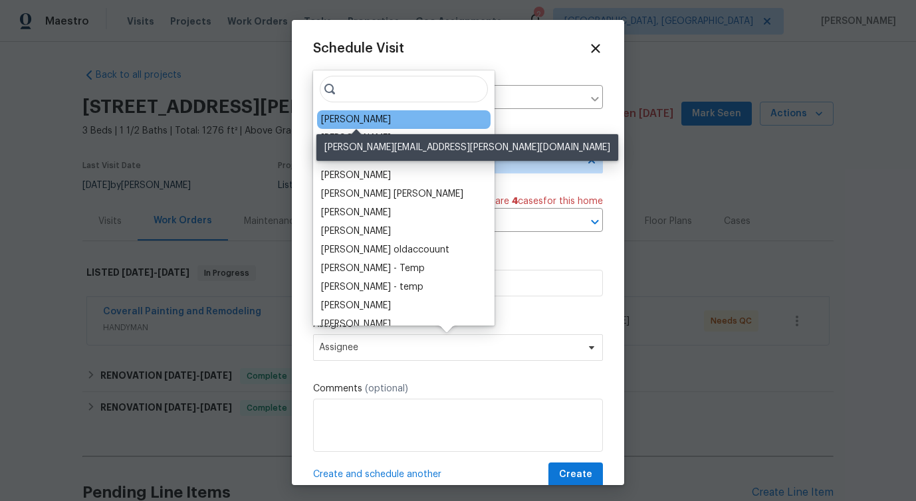
click at [362, 121] on div "[PERSON_NAME]" at bounding box center [356, 119] width 70 height 13
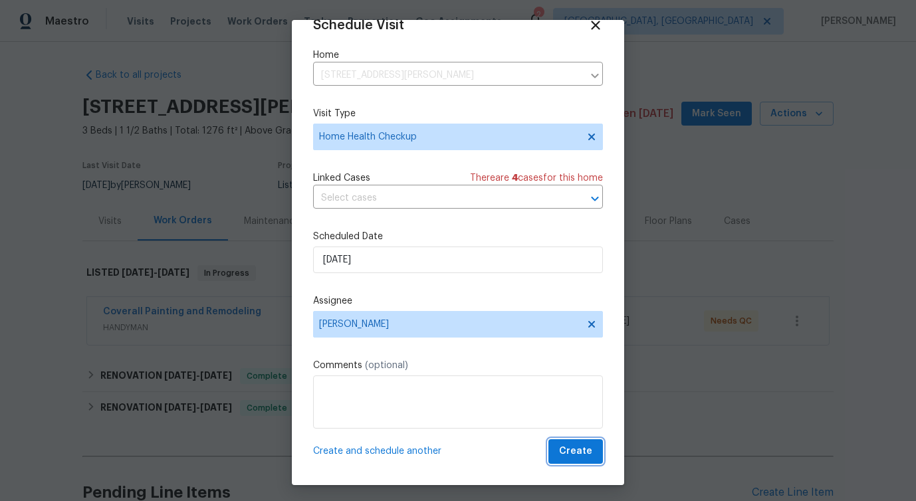
click at [582, 448] on span "Create" at bounding box center [575, 451] width 33 height 17
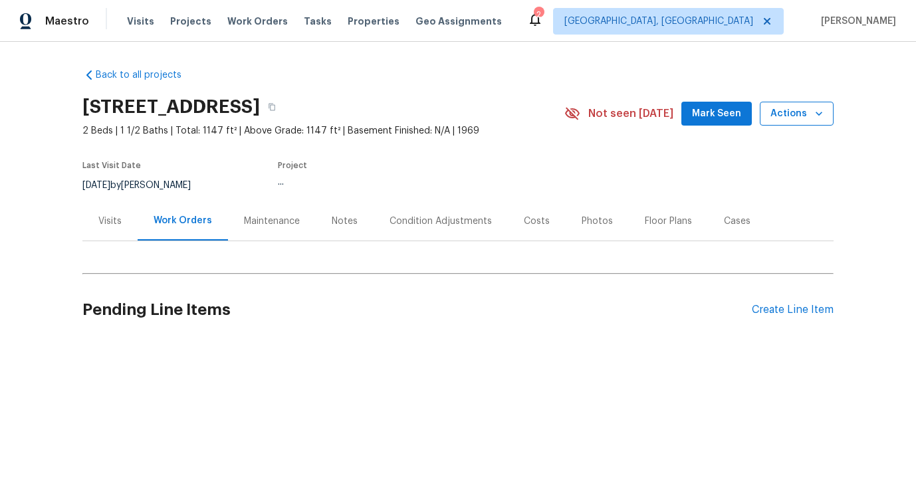
click at [770, 116] on button "Actions" at bounding box center [797, 114] width 74 height 25
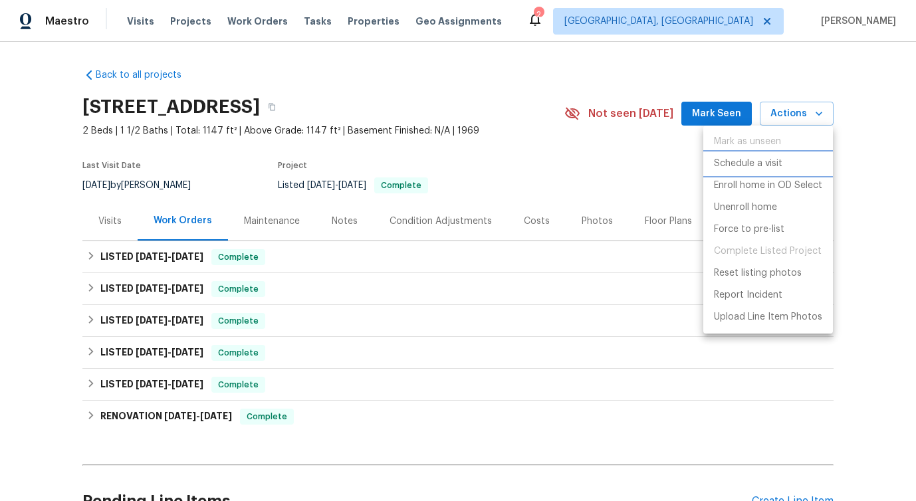
click at [726, 166] on p "Schedule a visit" at bounding box center [748, 164] width 68 height 14
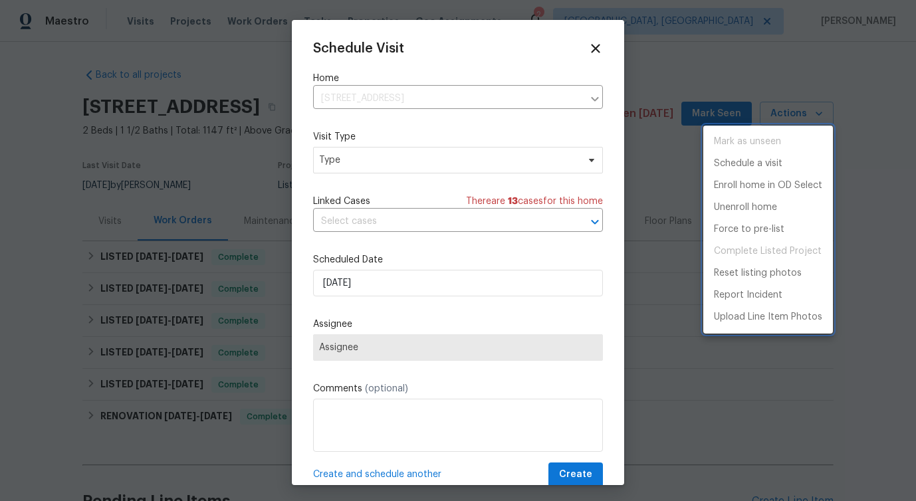
click at [346, 164] on div at bounding box center [458, 250] width 916 height 501
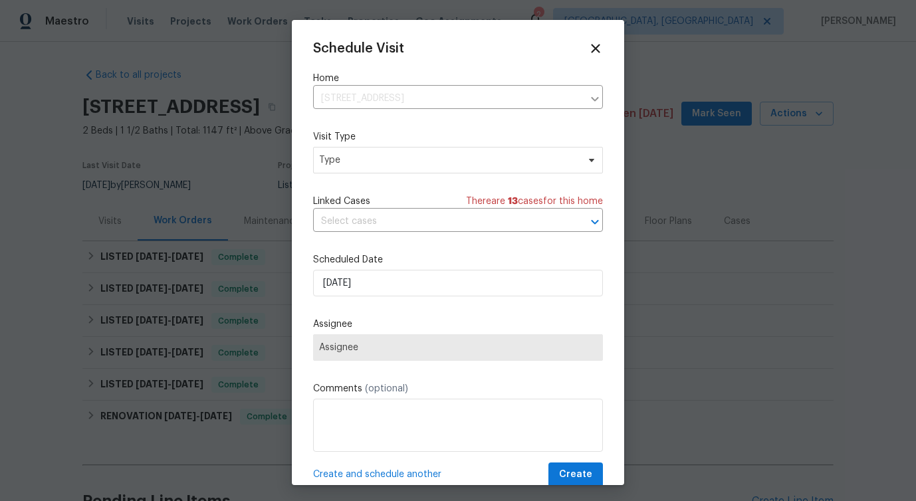
click at [346, 164] on div "Mark as unseen Schedule a visit Enroll home in OD Select Unenroll home Force to…" at bounding box center [458, 250] width 916 height 501
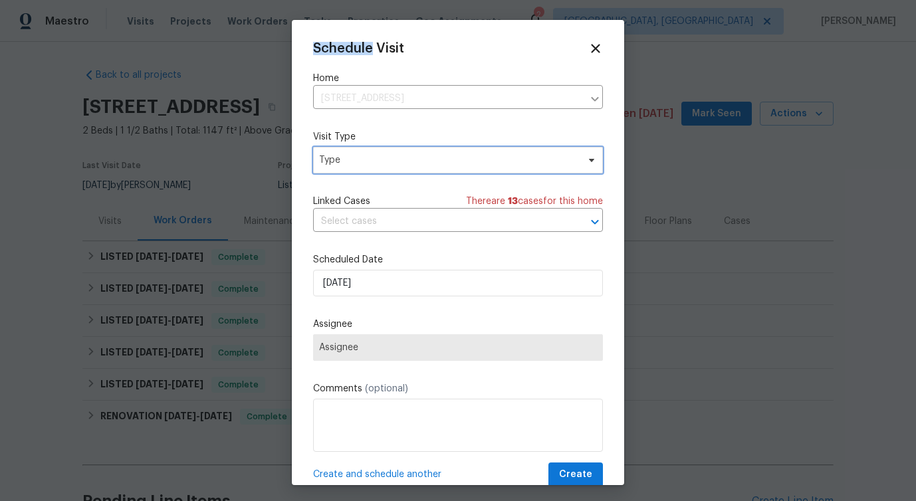
click at [348, 166] on span "Type" at bounding box center [448, 160] width 259 height 13
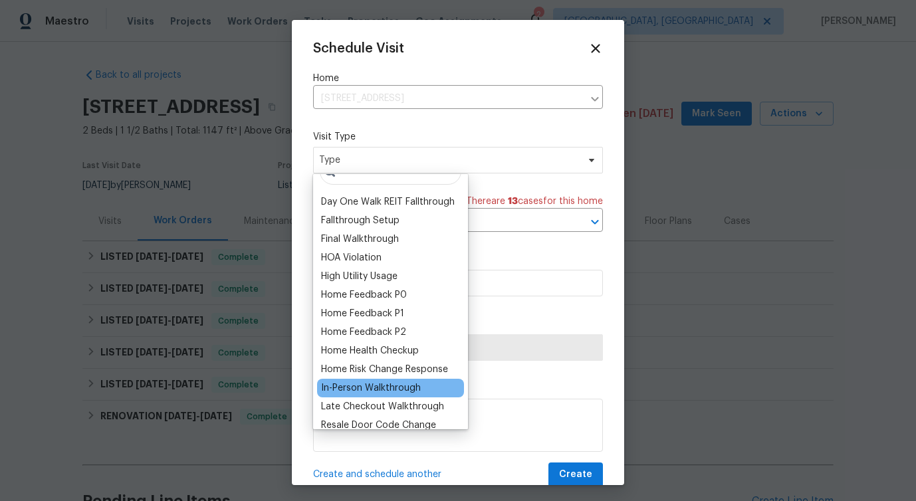
scroll to position [30, 0]
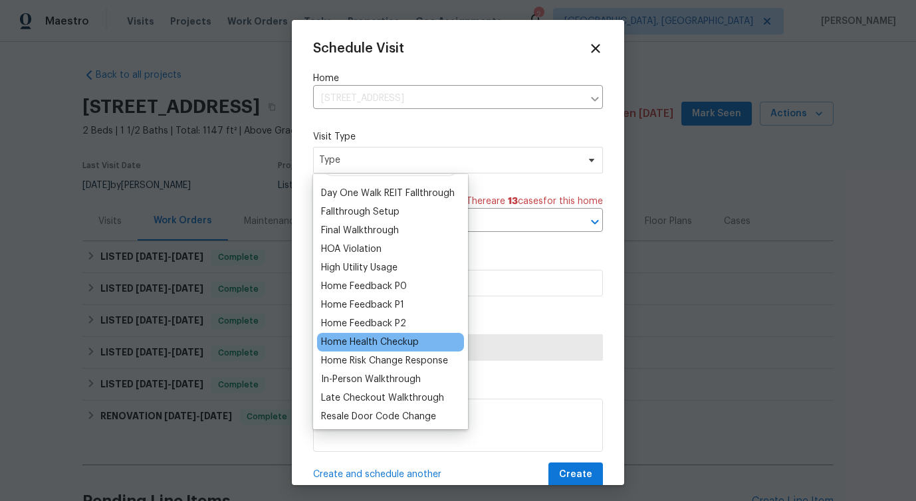
type input "h"
click at [378, 346] on div "Home Health Checkup" at bounding box center [370, 342] width 98 height 13
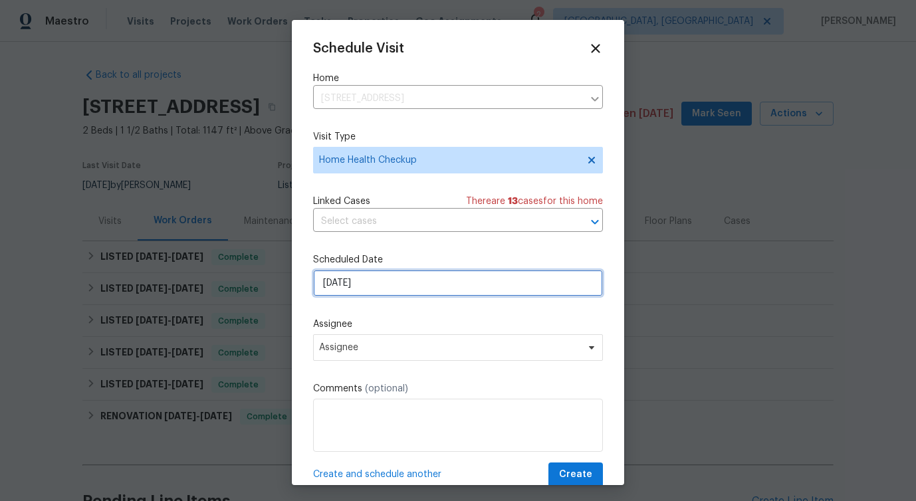
click at [358, 285] on input "[DATE]" at bounding box center [458, 283] width 290 height 27
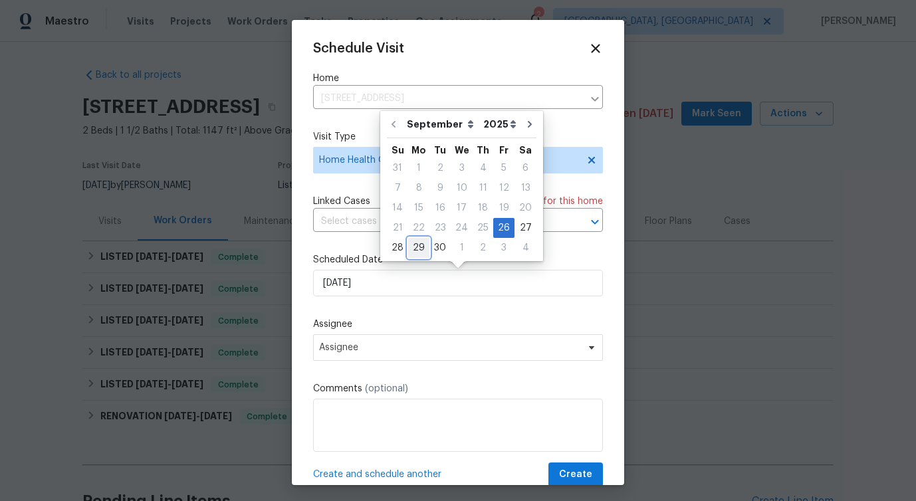
click at [417, 247] on div "29" at bounding box center [418, 248] width 21 height 19
type input "[DATE]"
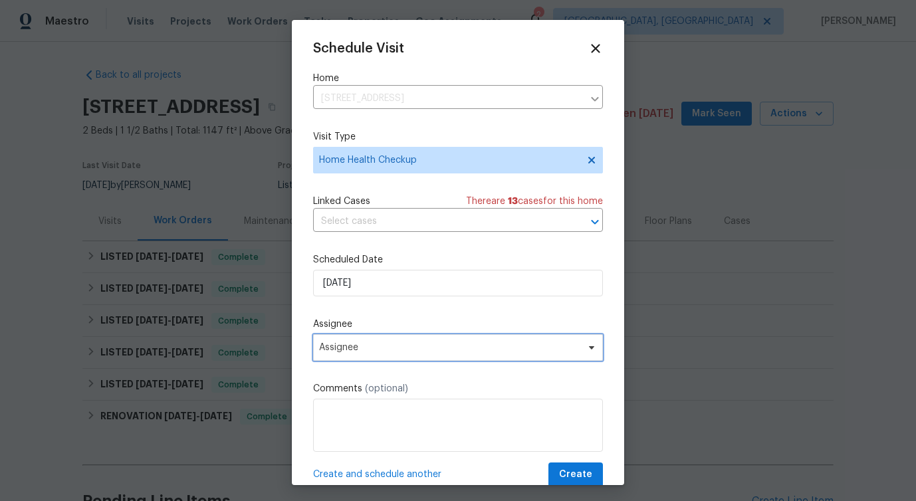
click at [344, 352] on span "Assignee" at bounding box center [449, 347] width 261 height 11
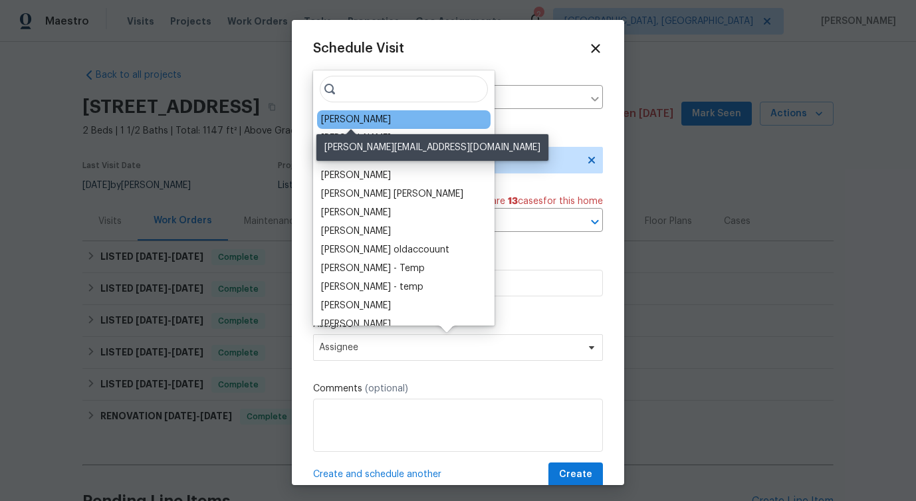
click at [375, 120] on div "[PERSON_NAME]" at bounding box center [356, 119] width 70 height 13
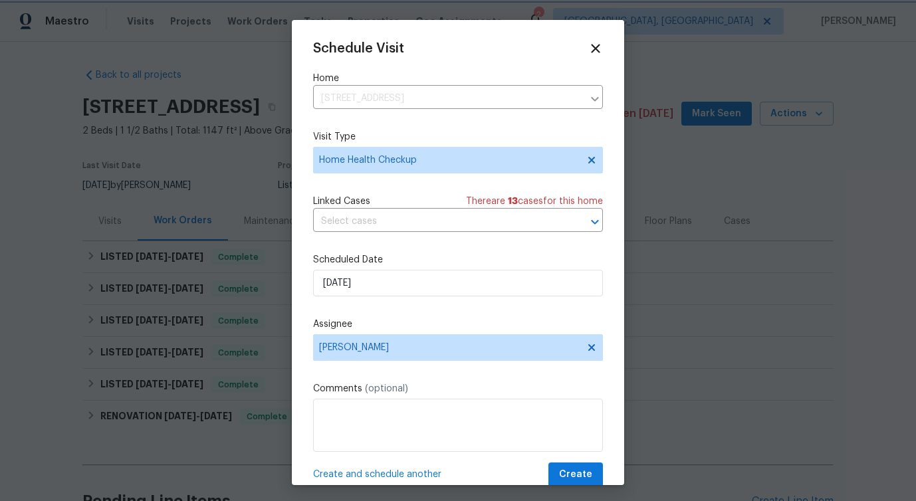
scroll to position [24, 0]
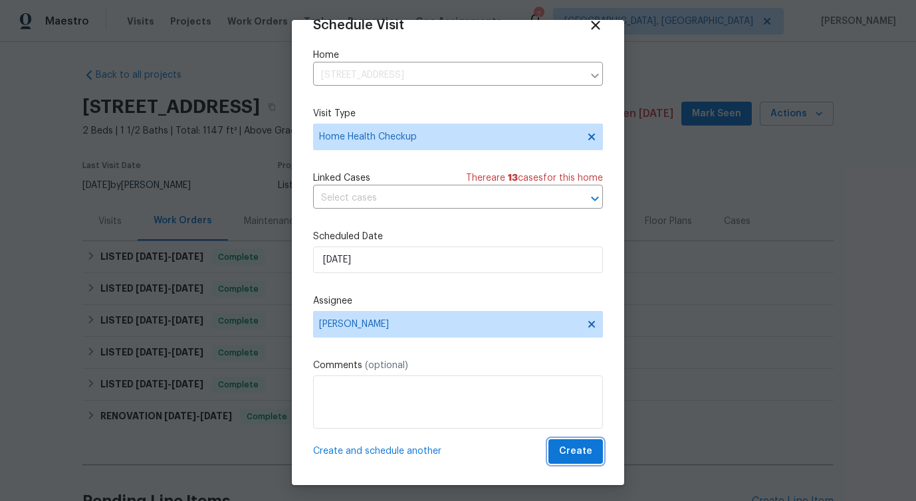
click at [576, 455] on span "Create" at bounding box center [575, 451] width 33 height 17
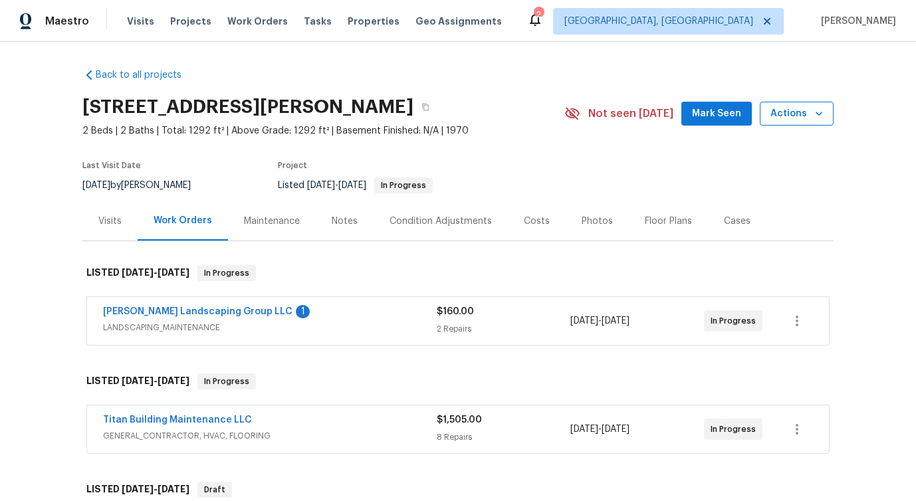
click at [798, 114] on span "Actions" at bounding box center [796, 114] width 53 height 17
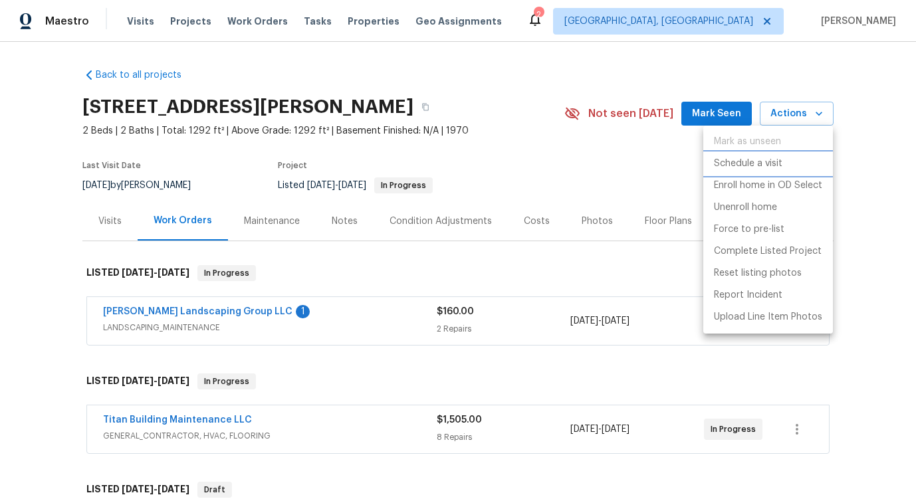
click at [754, 168] on p "Schedule a visit" at bounding box center [748, 164] width 68 height 14
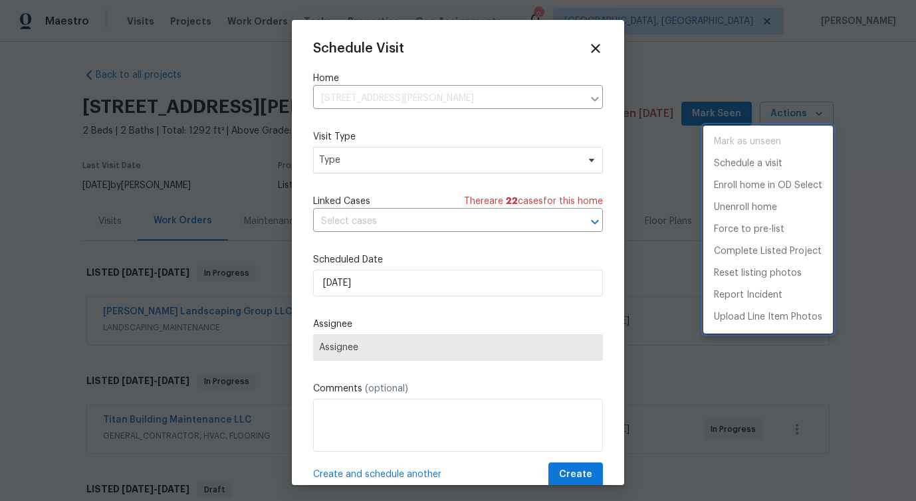
click at [358, 154] on div at bounding box center [458, 250] width 916 height 501
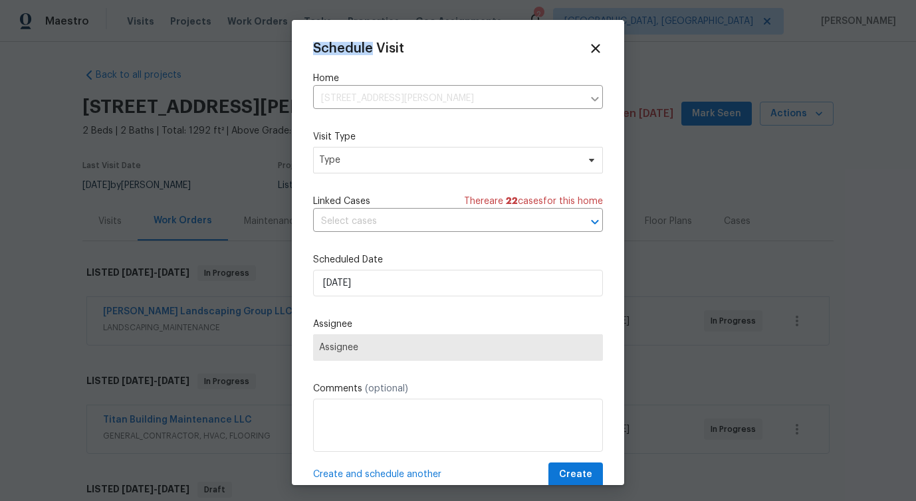
click at [358, 154] on div "Mark as unseen Schedule a visit Enroll home in OD Select Unenroll home Force to…" at bounding box center [458, 250] width 916 height 501
click at [358, 154] on span "Type" at bounding box center [448, 160] width 259 height 13
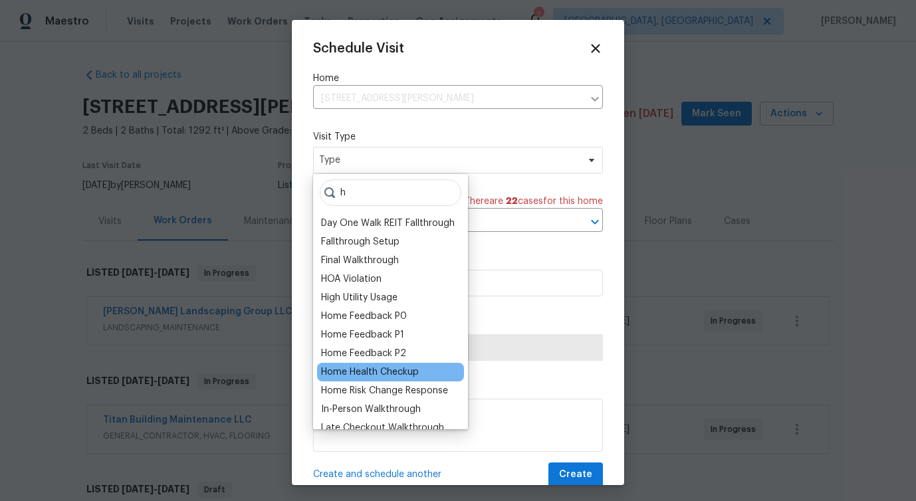
type input "h"
click at [375, 372] on div "Home Health Checkup" at bounding box center [370, 372] width 98 height 13
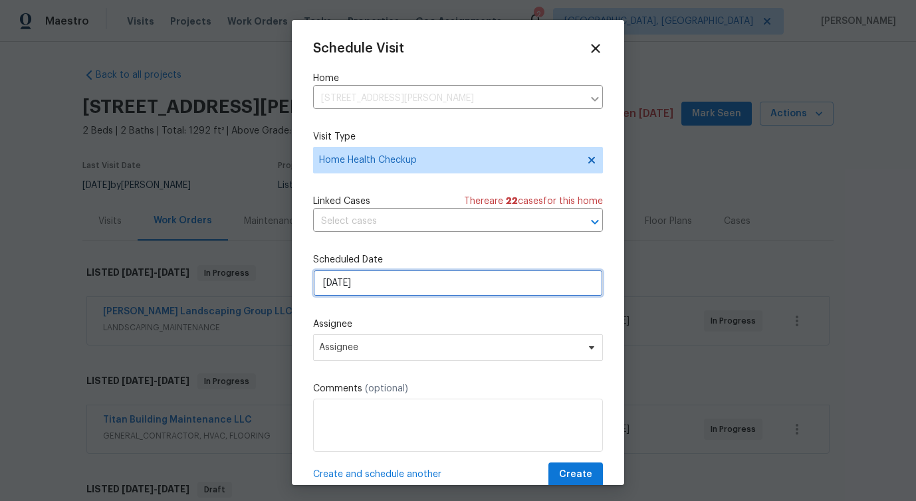
click at [362, 287] on input "[DATE]" at bounding box center [458, 283] width 290 height 27
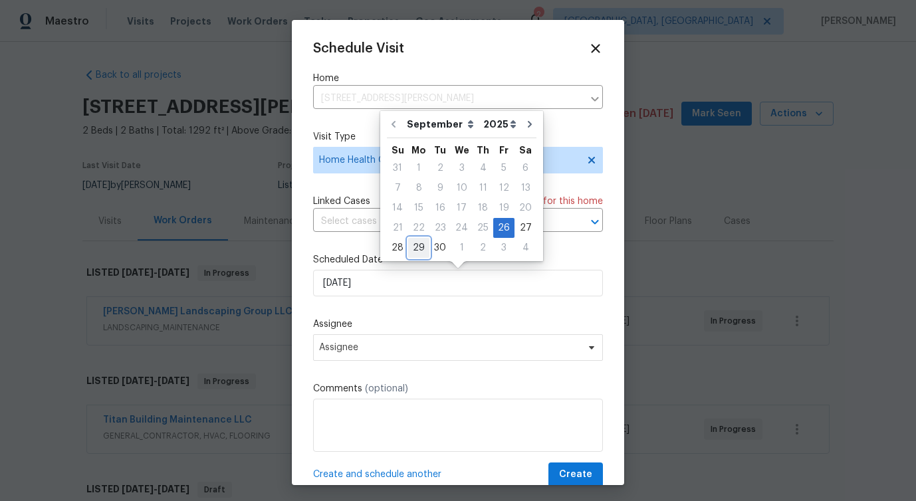
click at [418, 251] on div "29" at bounding box center [418, 248] width 21 height 19
type input "[DATE]"
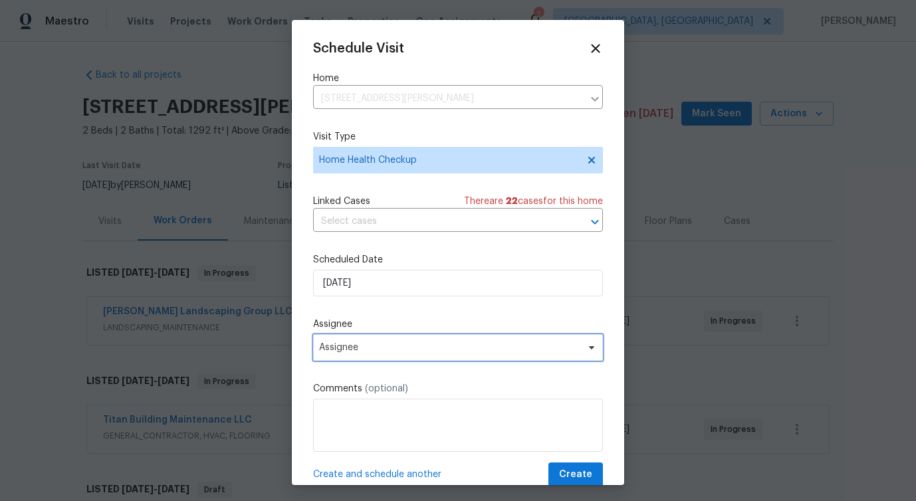
click at [364, 344] on span "Assignee" at bounding box center [449, 347] width 261 height 11
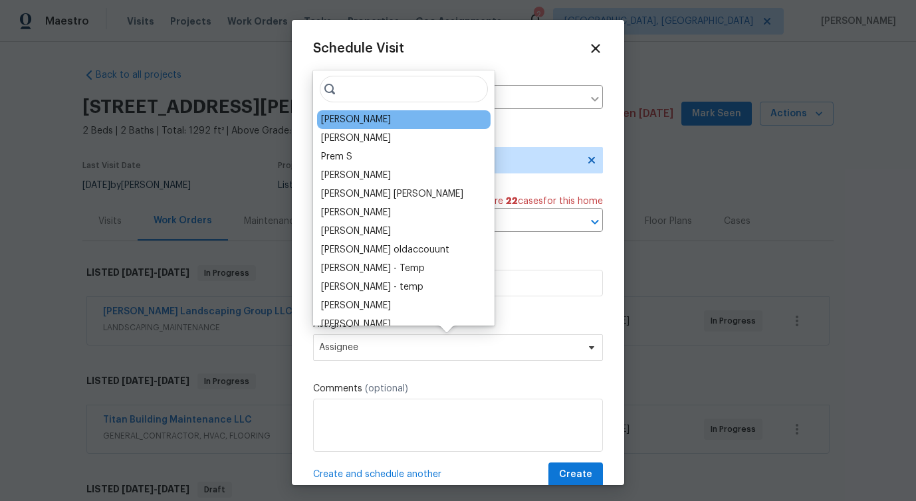
click at [350, 128] on div "[PERSON_NAME]" at bounding box center [403, 119] width 173 height 19
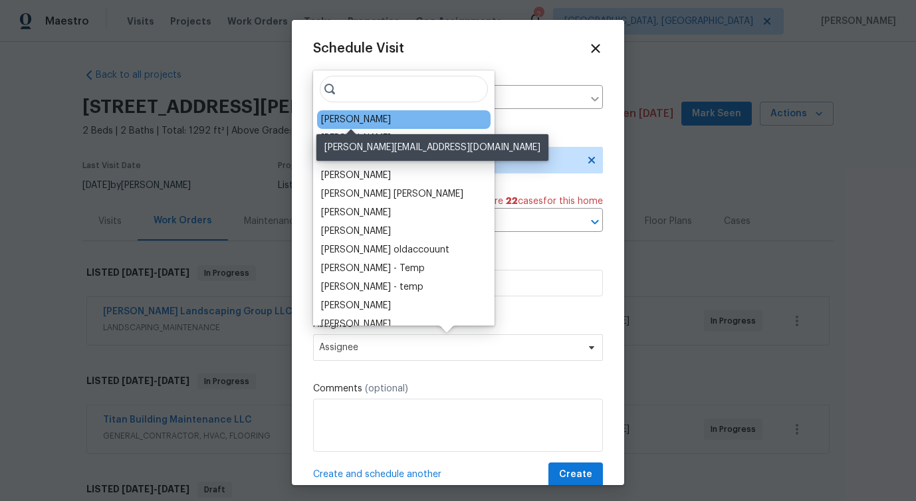
click at [362, 124] on div "[PERSON_NAME]" at bounding box center [356, 119] width 70 height 13
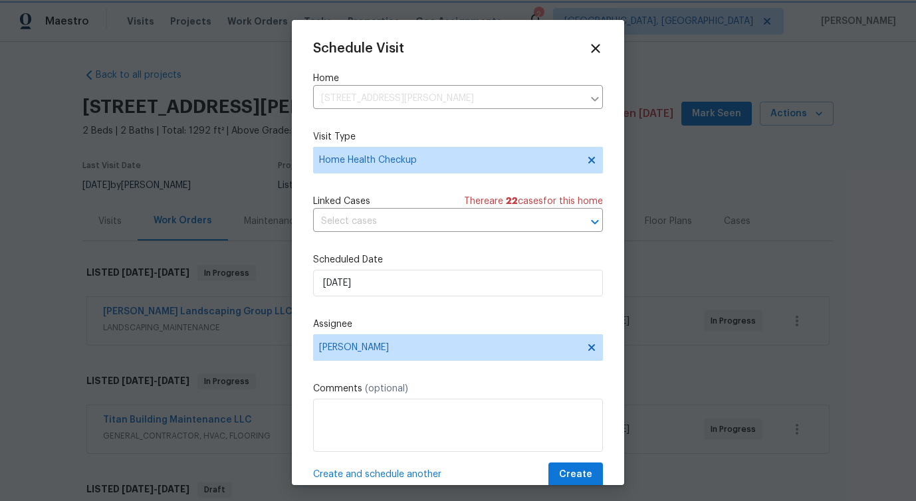
scroll to position [24, 0]
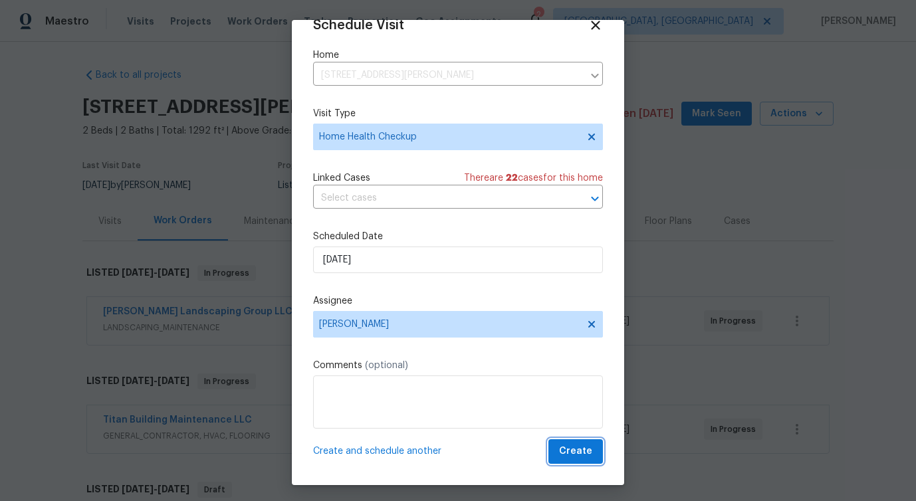
click at [585, 457] on span "Create" at bounding box center [575, 451] width 33 height 17
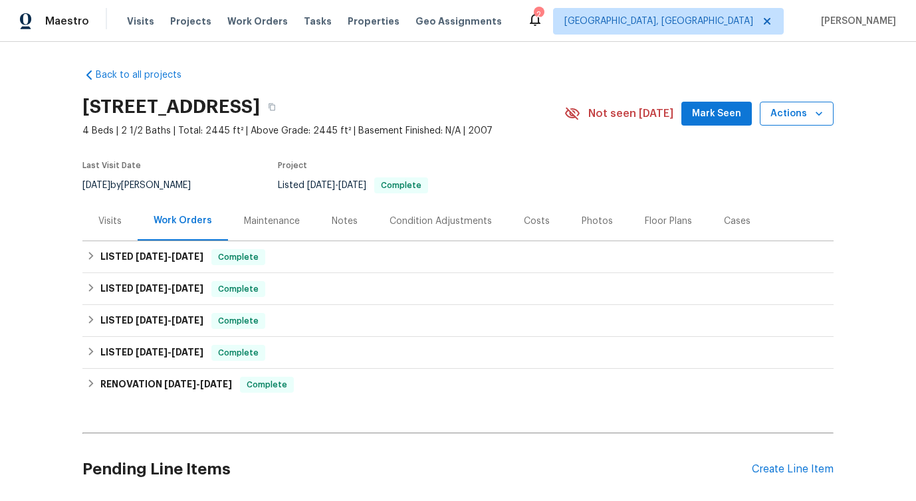
click at [791, 117] on span "Actions" at bounding box center [796, 114] width 53 height 17
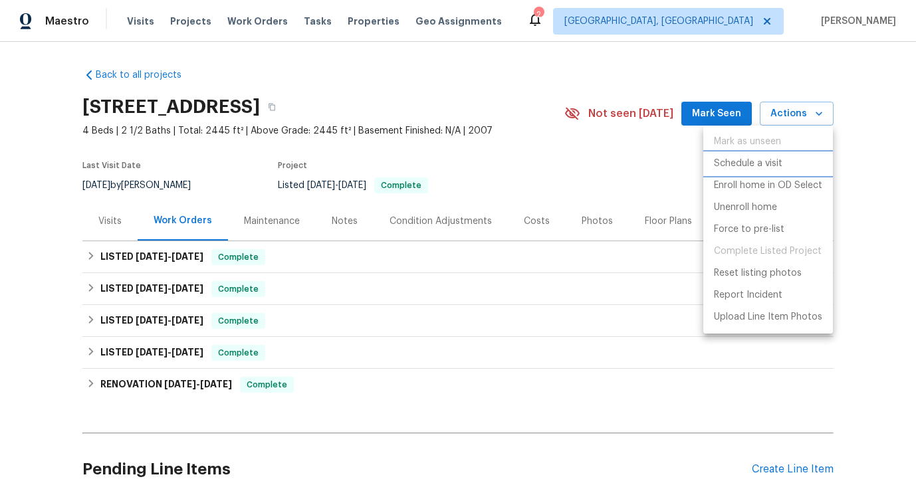
click at [746, 166] on p "Schedule a visit" at bounding box center [748, 164] width 68 height 14
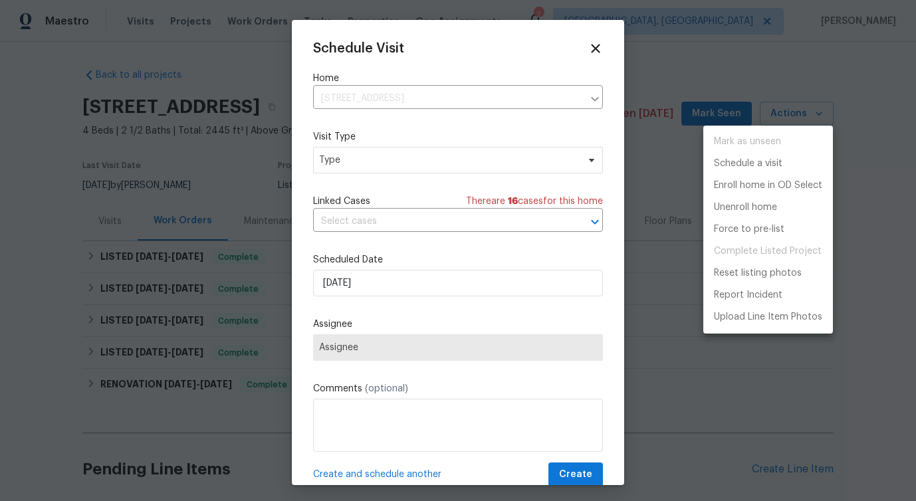
click at [386, 171] on div at bounding box center [458, 250] width 916 height 501
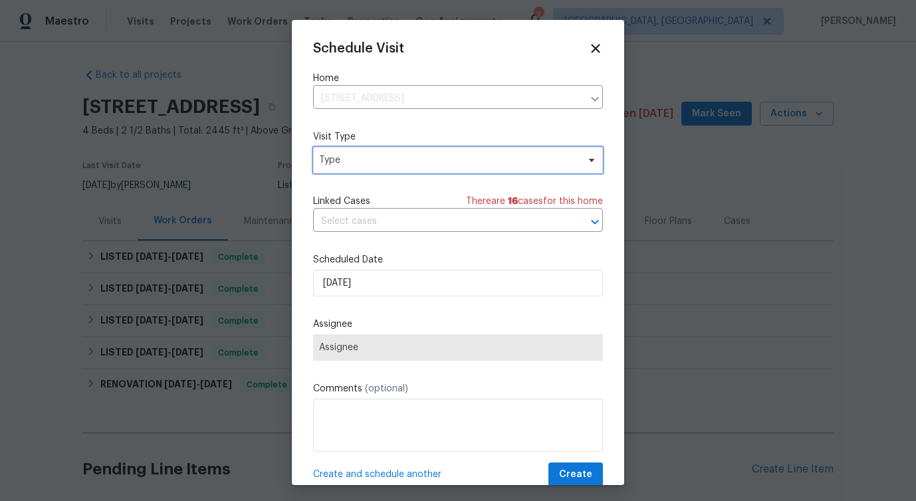
click at [376, 153] on span "Type" at bounding box center [458, 160] width 290 height 27
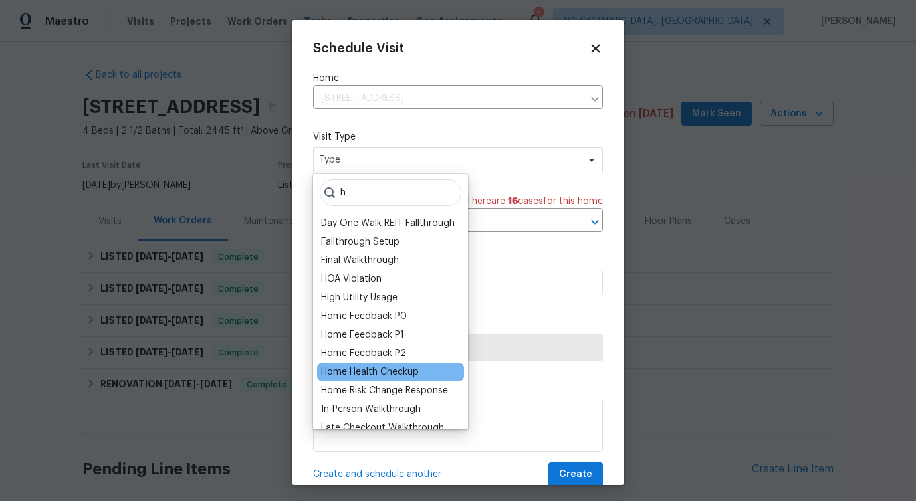
type input "h"
click at [386, 374] on div "Home Health Checkup" at bounding box center [370, 372] width 98 height 13
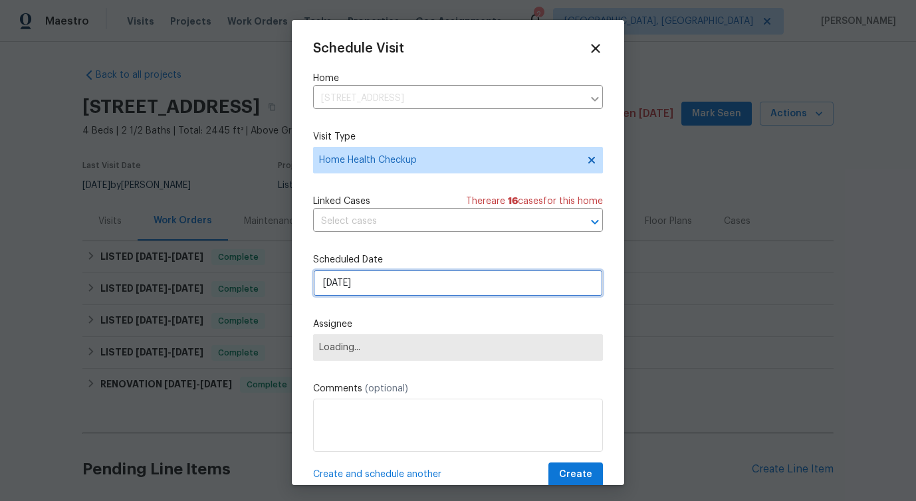
click at [351, 283] on input "[DATE]" at bounding box center [458, 283] width 290 height 27
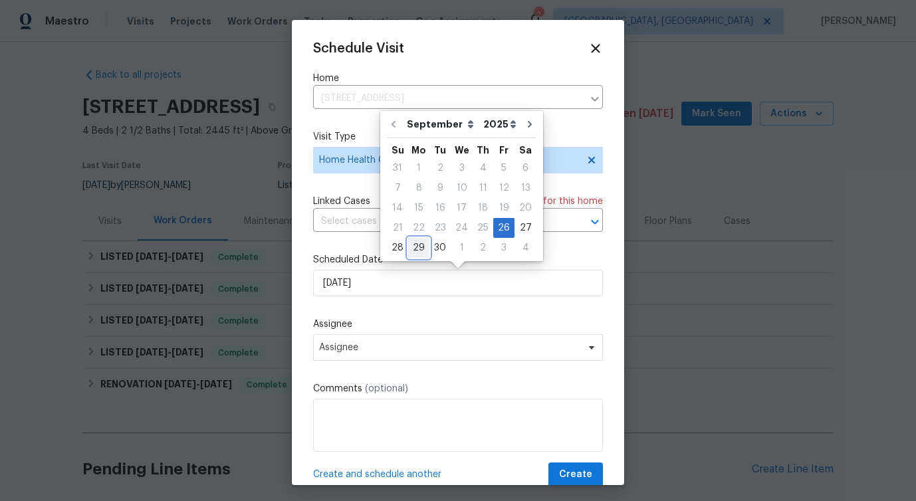
click at [419, 246] on div "29" at bounding box center [418, 248] width 21 height 19
type input "[DATE]"
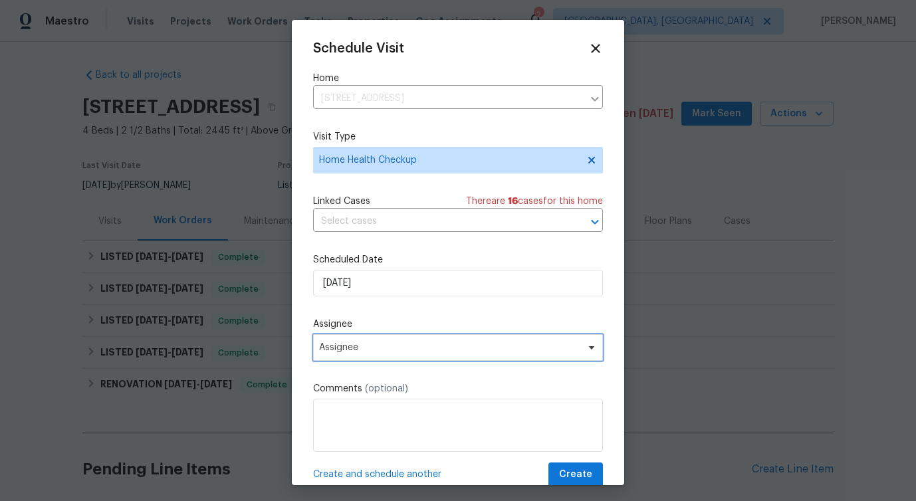
click at [350, 344] on span "Assignee" at bounding box center [449, 347] width 261 height 11
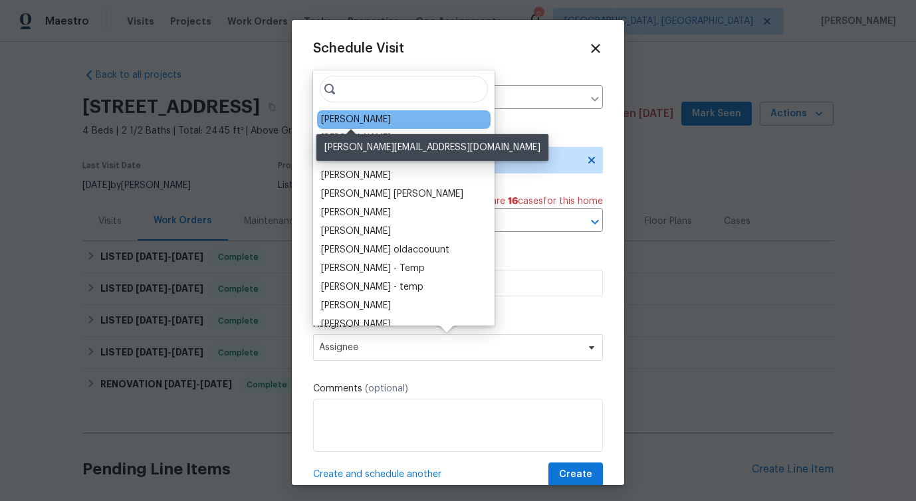
click at [356, 120] on div "[PERSON_NAME]" at bounding box center [356, 119] width 70 height 13
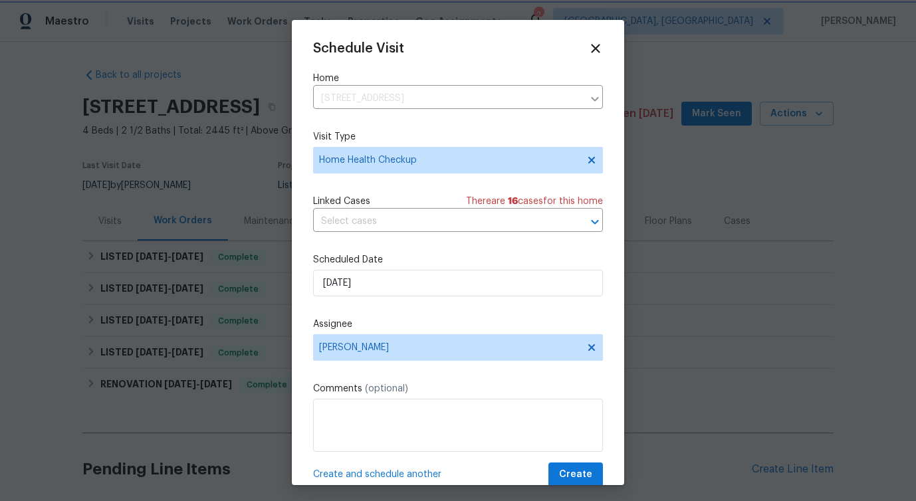
scroll to position [24, 0]
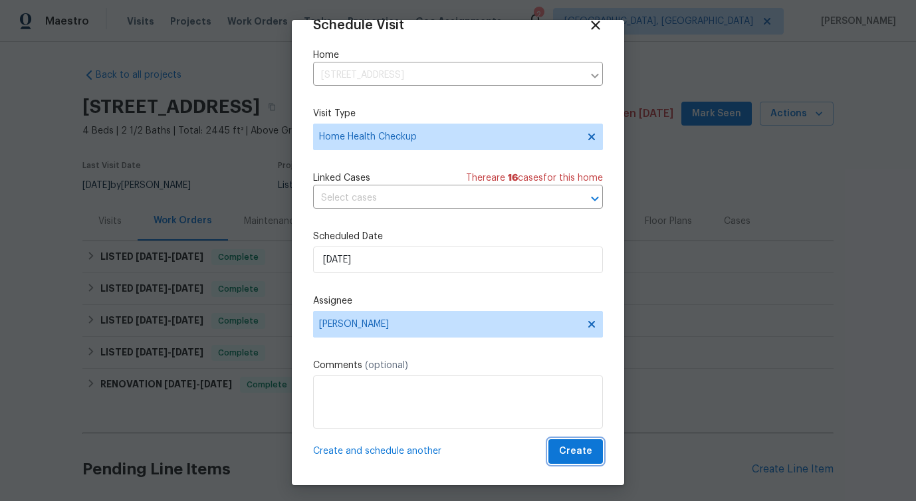
click at [576, 457] on span "Create" at bounding box center [575, 451] width 33 height 17
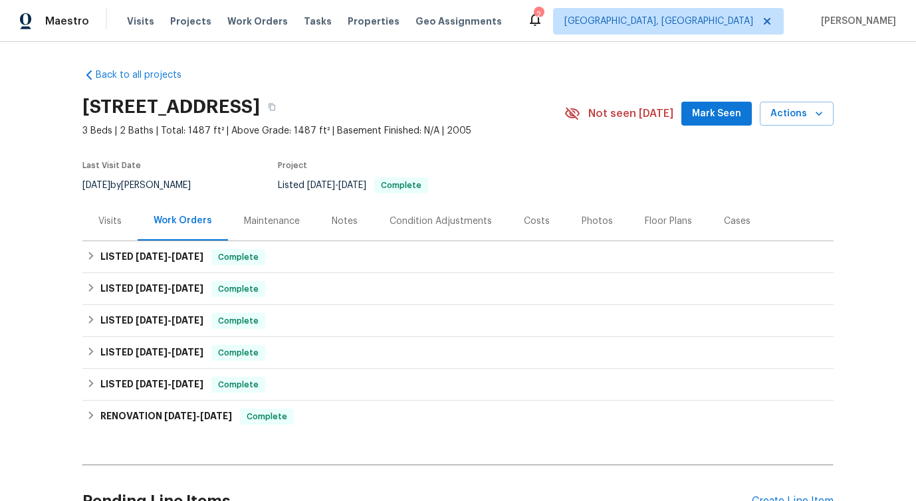
click at [795, 126] on div "[STREET_ADDRESS] 3 Beds | 2 Baths | Total: 1487 ft² | Above Grade: 1487 ft² | B…" at bounding box center [457, 114] width 751 height 48
click at [795, 114] on span "Actions" at bounding box center [796, 114] width 53 height 17
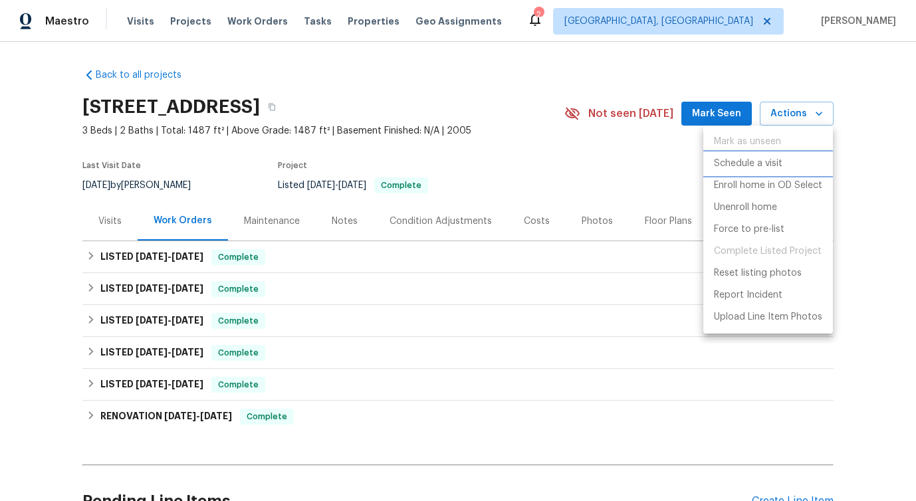
click at [736, 160] on p "Schedule a visit" at bounding box center [748, 164] width 68 height 14
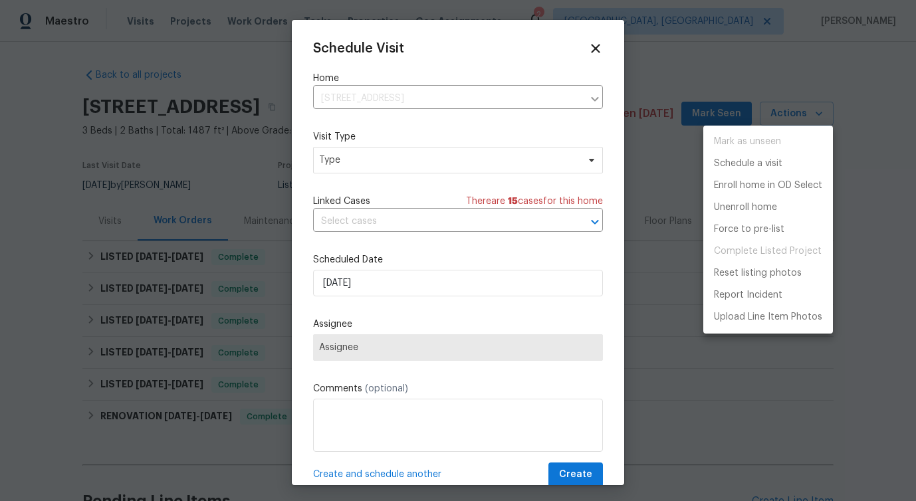
click at [354, 159] on div at bounding box center [458, 250] width 916 height 501
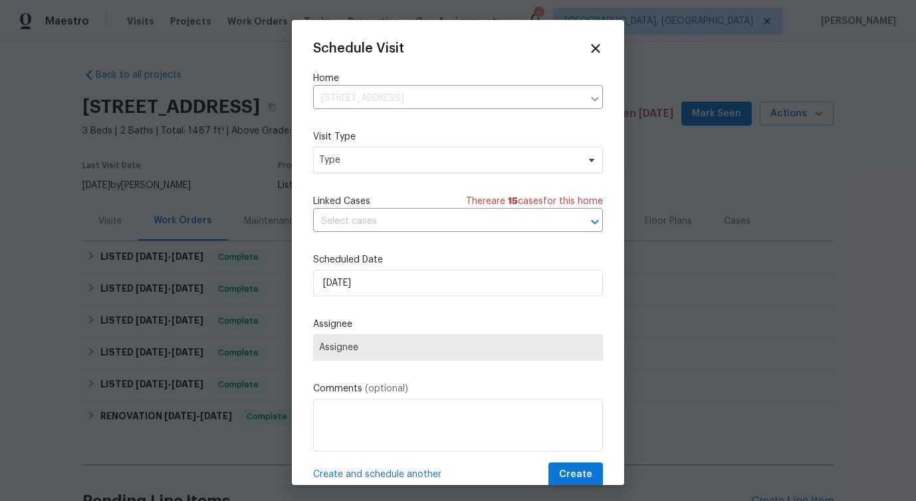
click at [354, 159] on div "Mark as unseen Schedule a visit Enroll home in OD Select Unenroll home Force to…" at bounding box center [458, 250] width 916 height 501
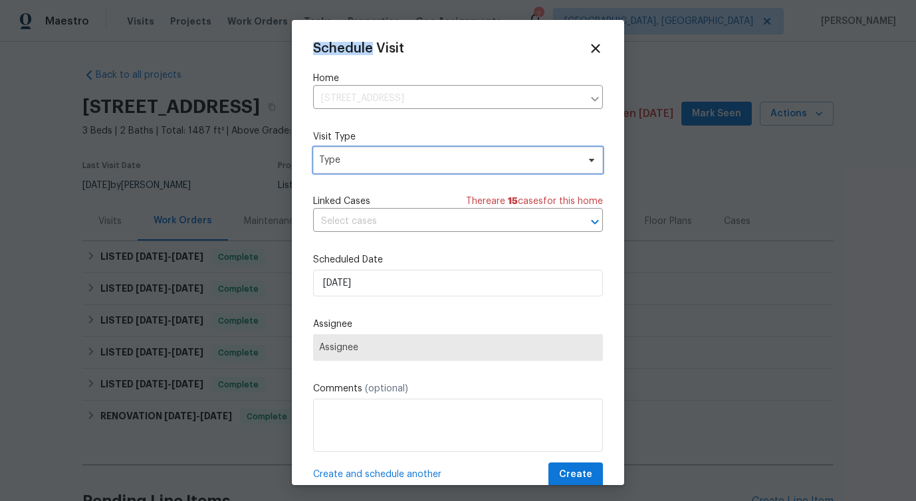
click at [354, 159] on span "Type" at bounding box center [448, 160] width 259 height 13
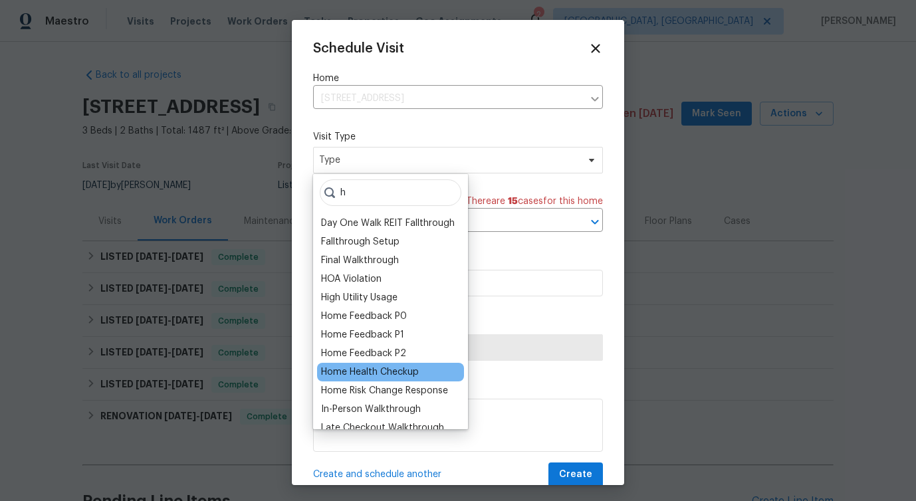
type input "h"
click at [365, 376] on div "Home Health Checkup" at bounding box center [370, 372] width 98 height 13
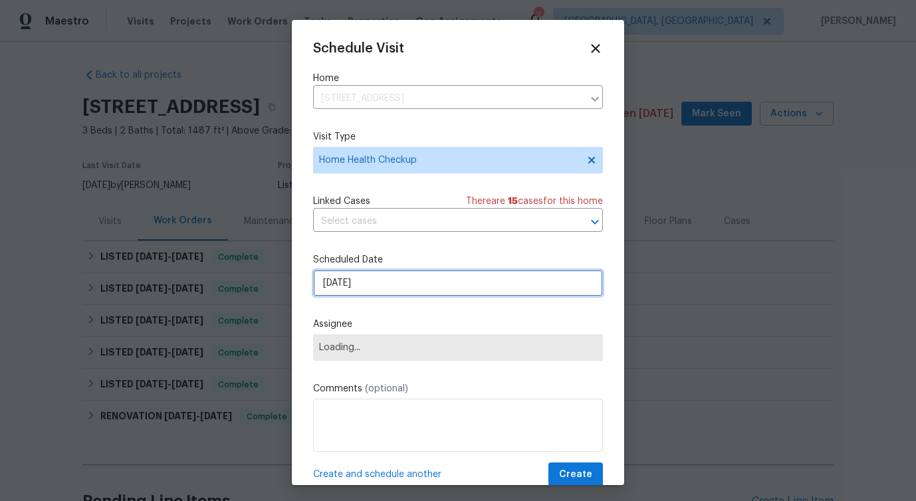
click at [341, 290] on input "[DATE]" at bounding box center [458, 283] width 290 height 27
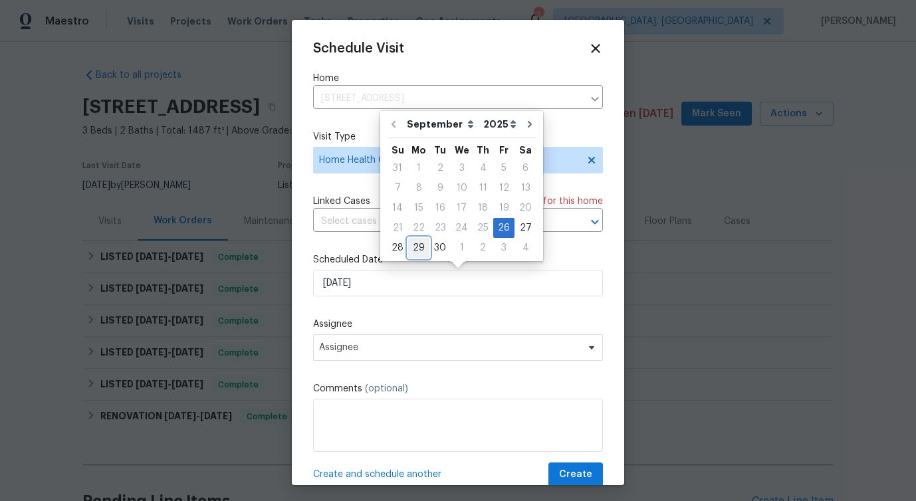
click at [417, 253] on div "29" at bounding box center [418, 248] width 21 height 19
type input "[DATE]"
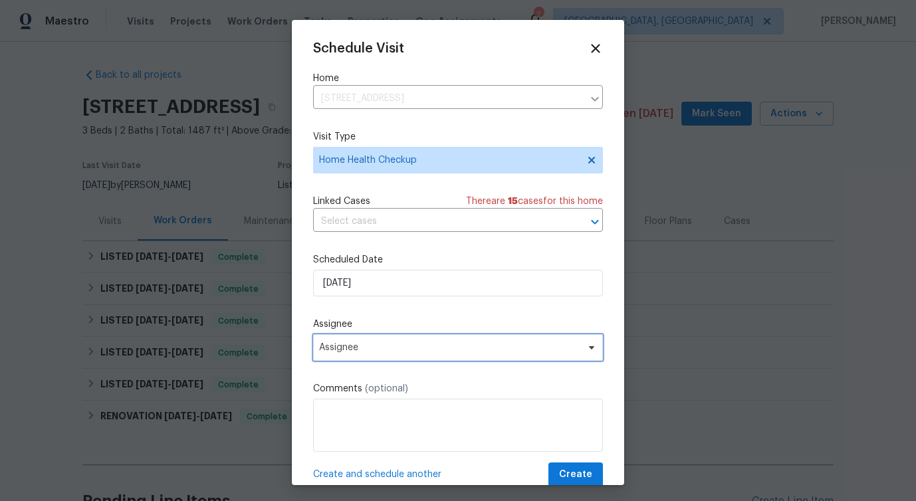
click at [352, 360] on span "Assignee" at bounding box center [458, 347] width 290 height 27
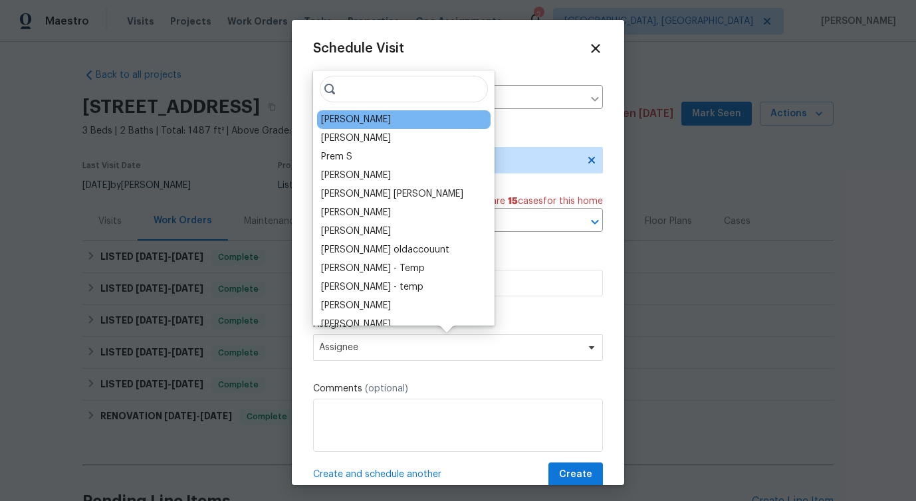
click at [359, 117] on div "[PERSON_NAME]" at bounding box center [356, 119] width 70 height 13
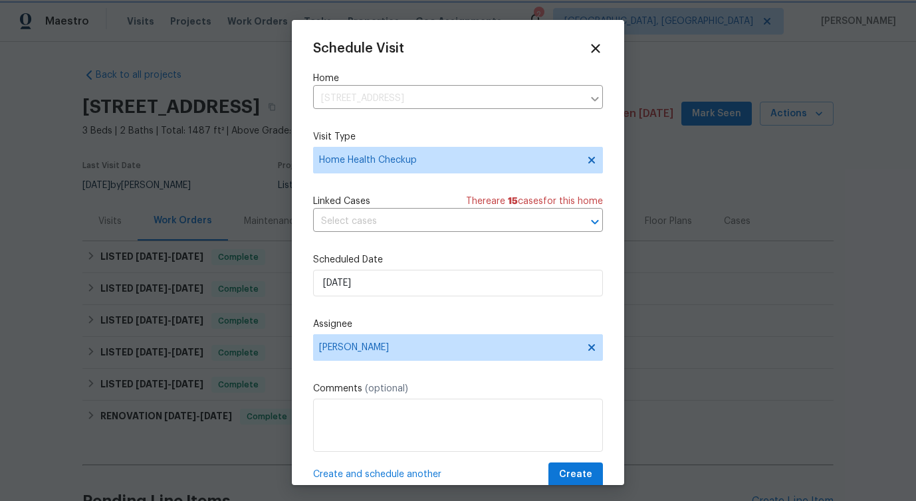
scroll to position [24, 0]
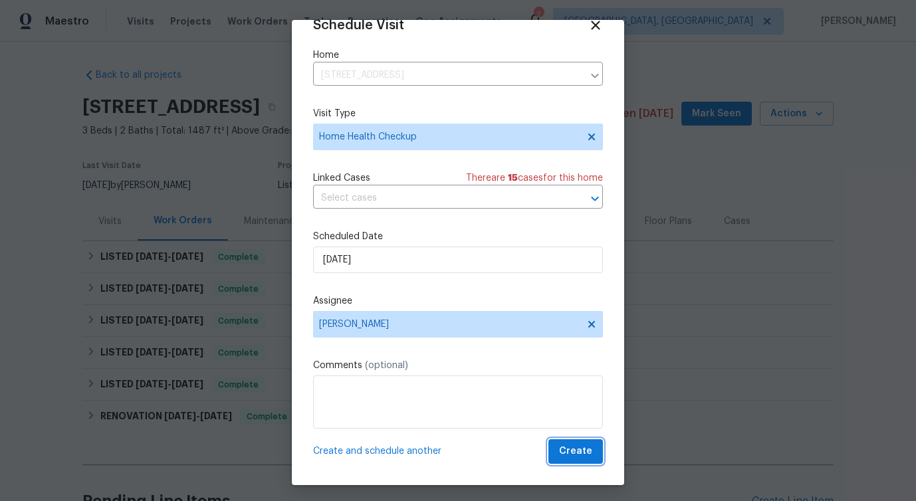
click at [560, 447] on button "Create" at bounding box center [575, 451] width 55 height 25
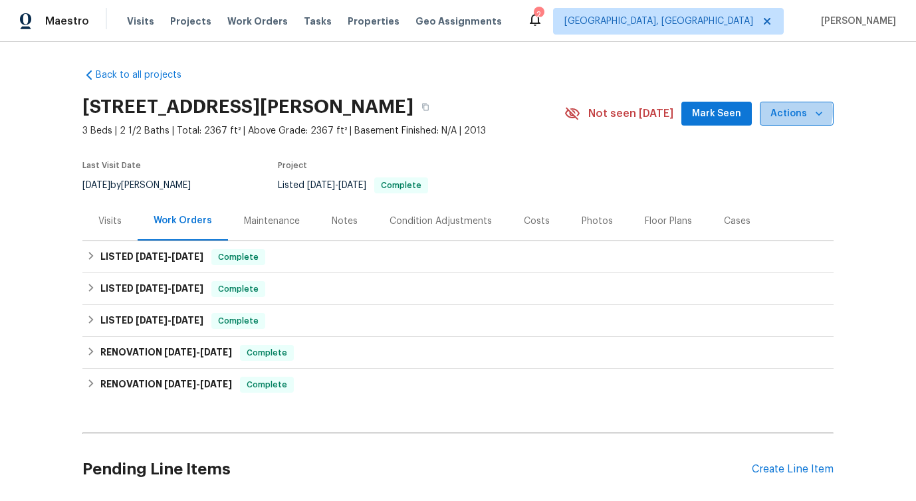
click at [786, 112] on span "Actions" at bounding box center [796, 114] width 53 height 17
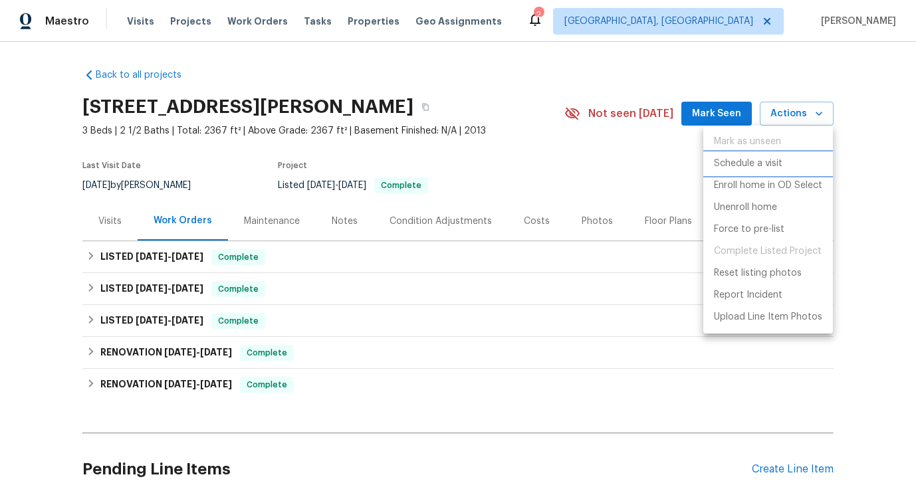
click at [766, 160] on p "Schedule a visit" at bounding box center [748, 164] width 68 height 14
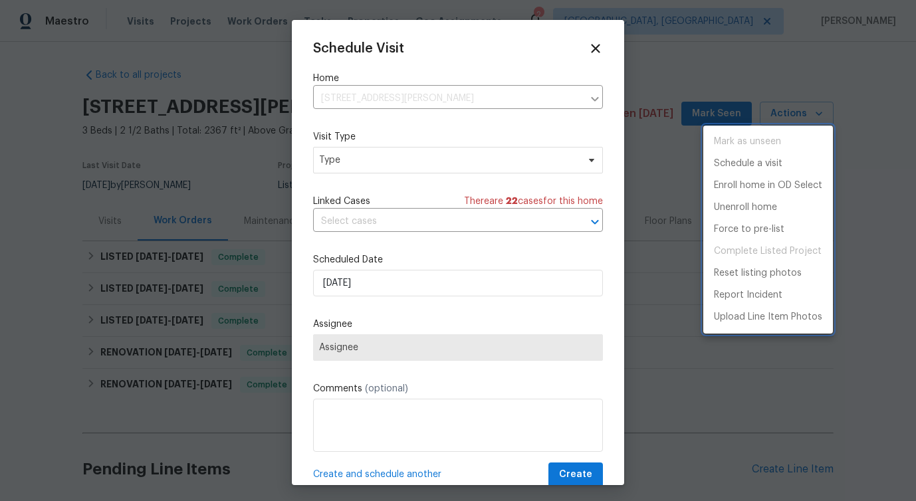
click at [358, 229] on div at bounding box center [458, 250] width 916 height 501
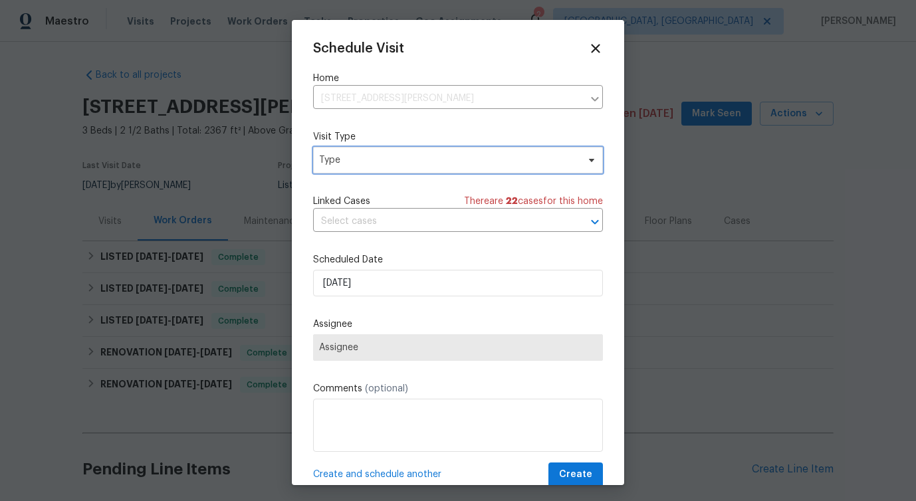
click at [361, 156] on span "Type" at bounding box center [448, 160] width 259 height 13
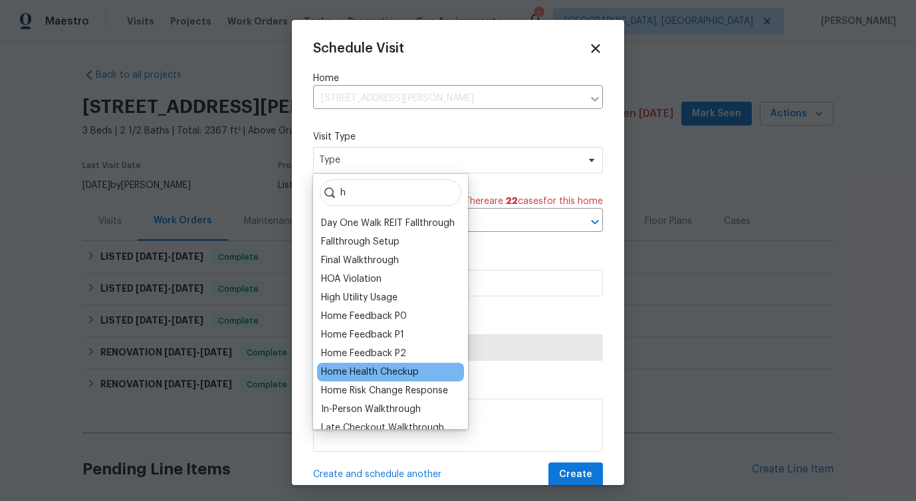
type input "h"
click at [375, 374] on div "Home Health Checkup" at bounding box center [370, 372] width 98 height 13
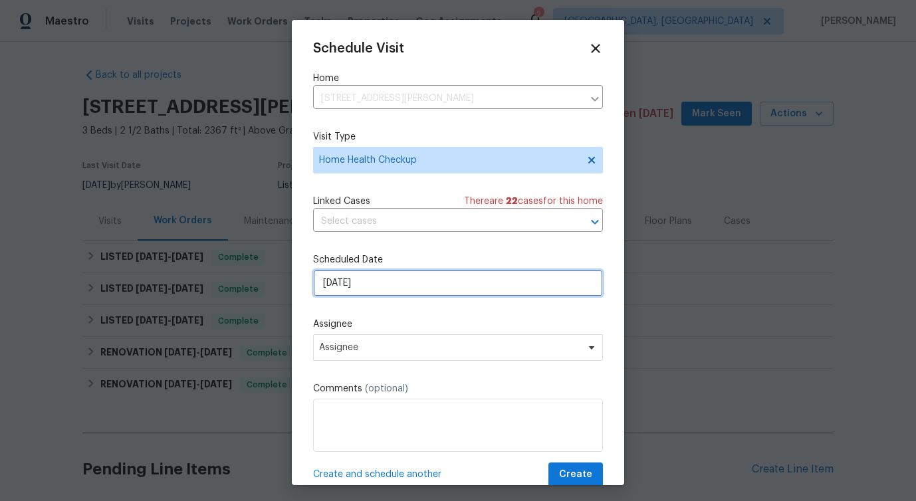
click at [376, 286] on input "[DATE]" at bounding box center [458, 283] width 290 height 27
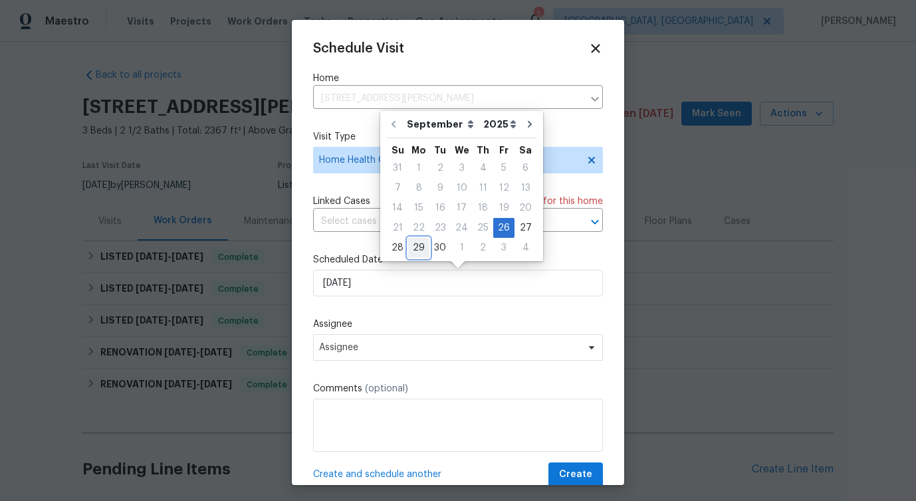
click at [415, 248] on div "29" at bounding box center [418, 248] width 21 height 19
type input "[DATE]"
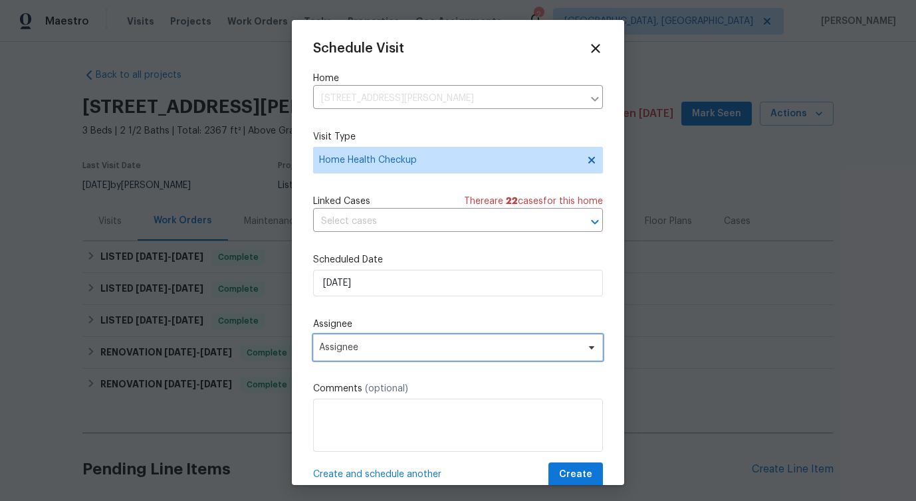
click at [382, 353] on span "Assignee" at bounding box center [449, 347] width 261 height 11
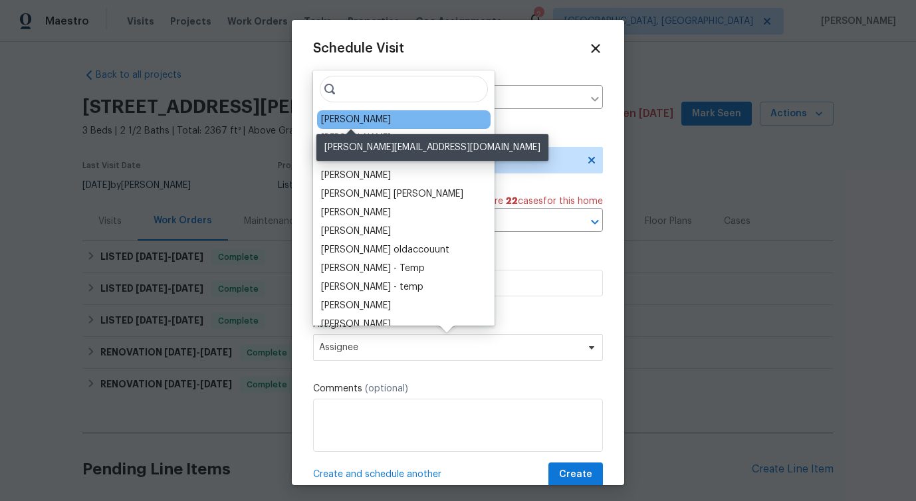
click at [344, 122] on div "[PERSON_NAME]" at bounding box center [356, 119] width 70 height 13
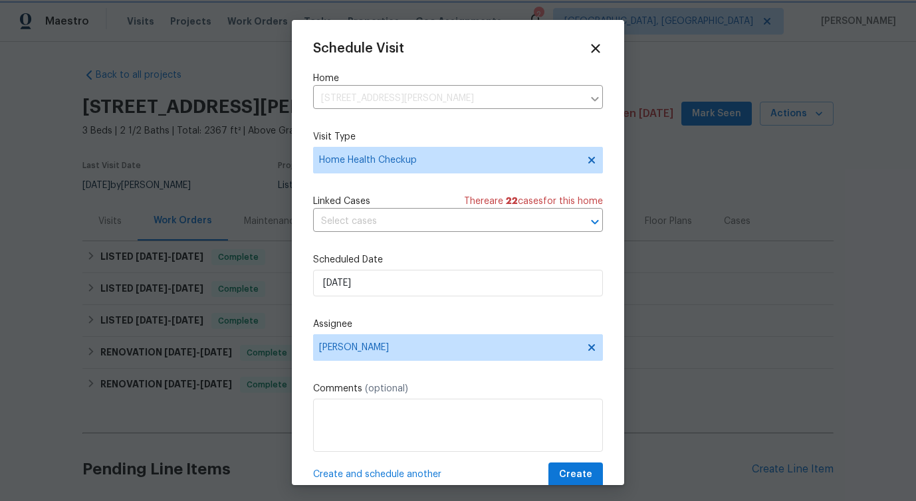
scroll to position [24, 0]
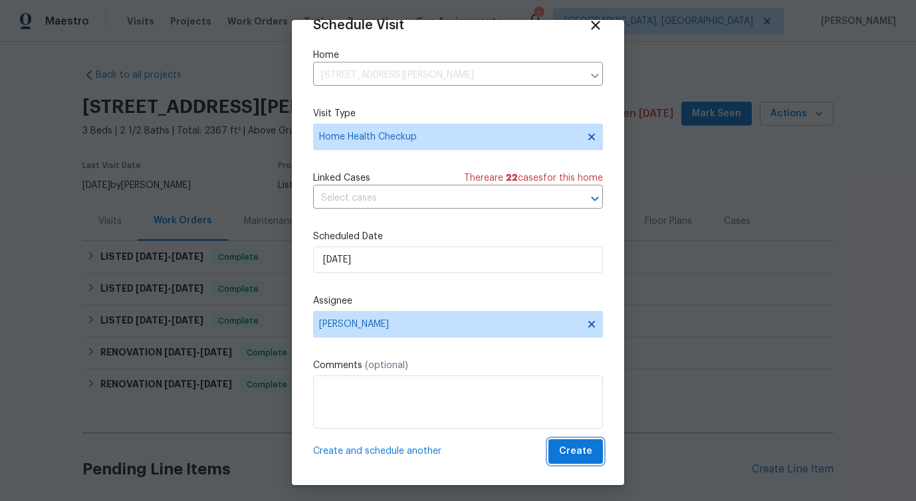
click at [583, 453] on span "Create" at bounding box center [575, 451] width 33 height 17
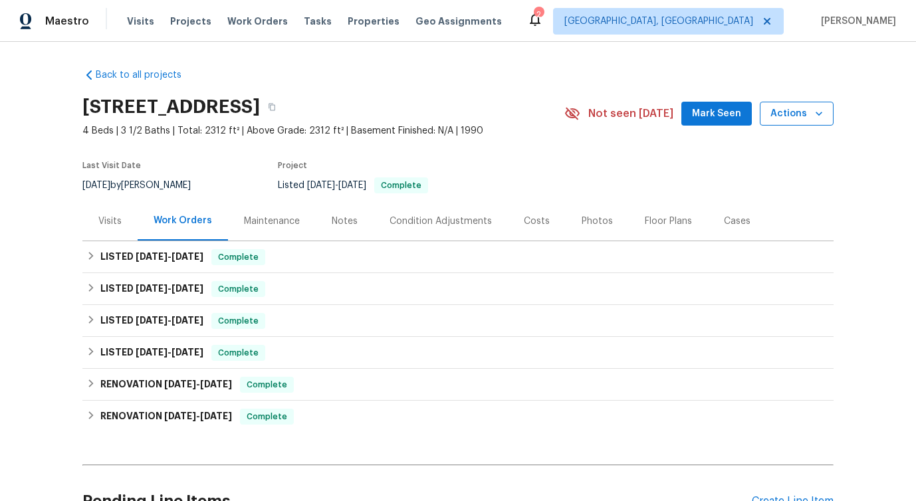
click at [818, 118] on icon "button" at bounding box center [818, 113] width 13 height 13
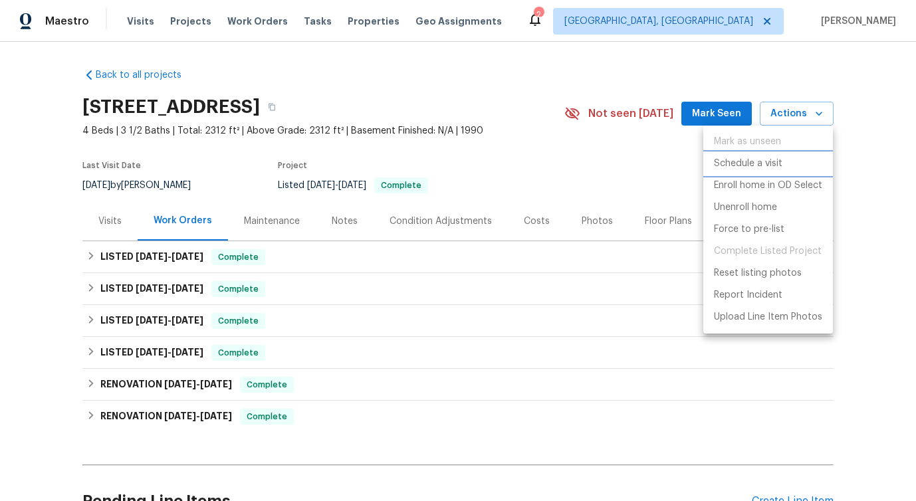
click at [734, 169] on p "Schedule a visit" at bounding box center [748, 164] width 68 height 14
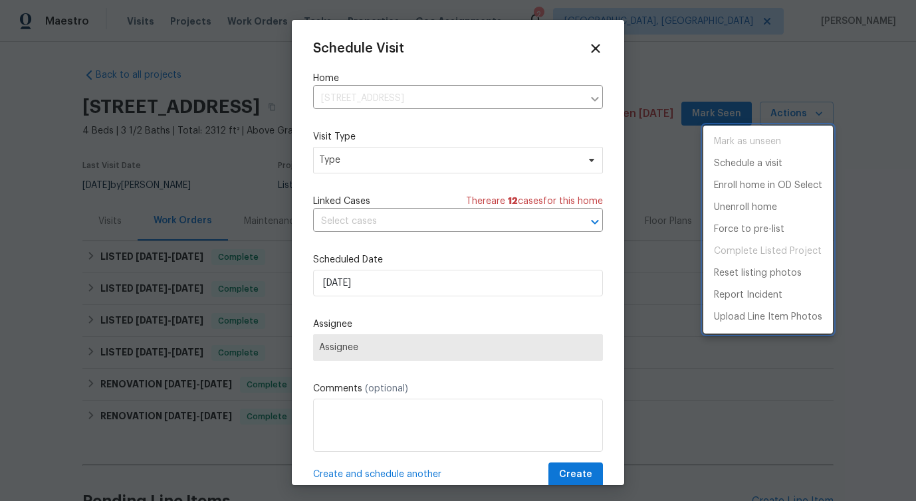
click at [338, 155] on div at bounding box center [458, 250] width 916 height 501
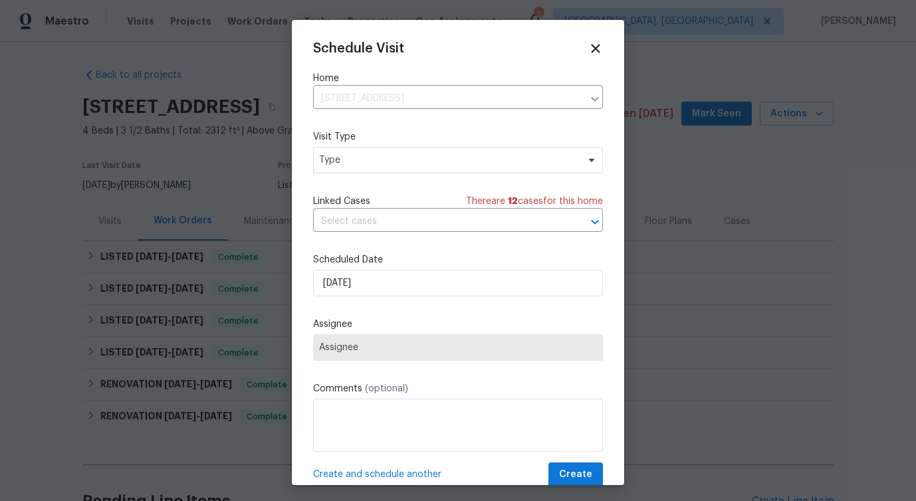
click at [338, 155] on div "Mark as unseen Schedule a visit Enroll home in OD Select Unenroll home Force to…" at bounding box center [458, 250] width 916 height 501
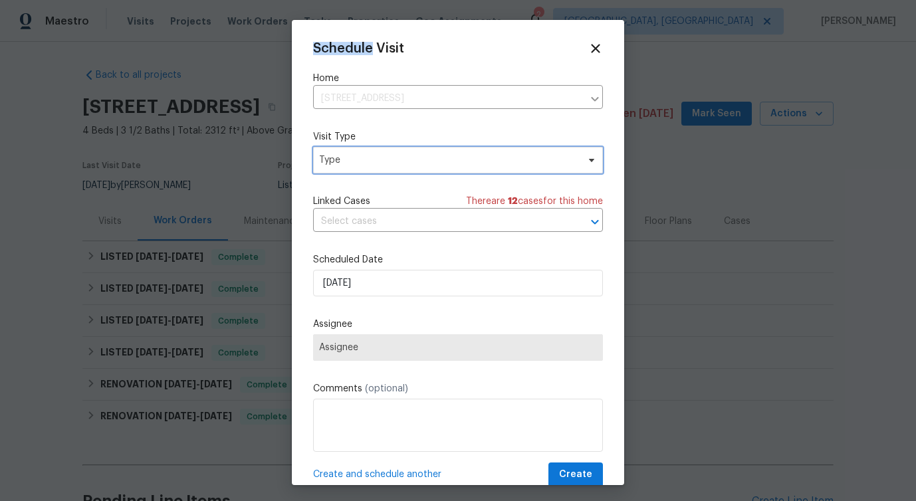
click at [338, 155] on span "Type" at bounding box center [448, 160] width 259 height 13
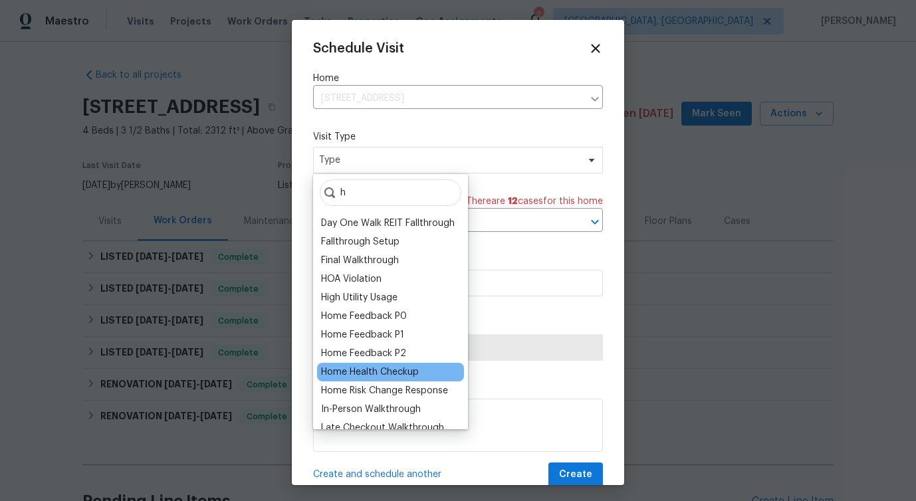
type input "h"
click at [368, 374] on div "Home Health Checkup" at bounding box center [370, 372] width 98 height 13
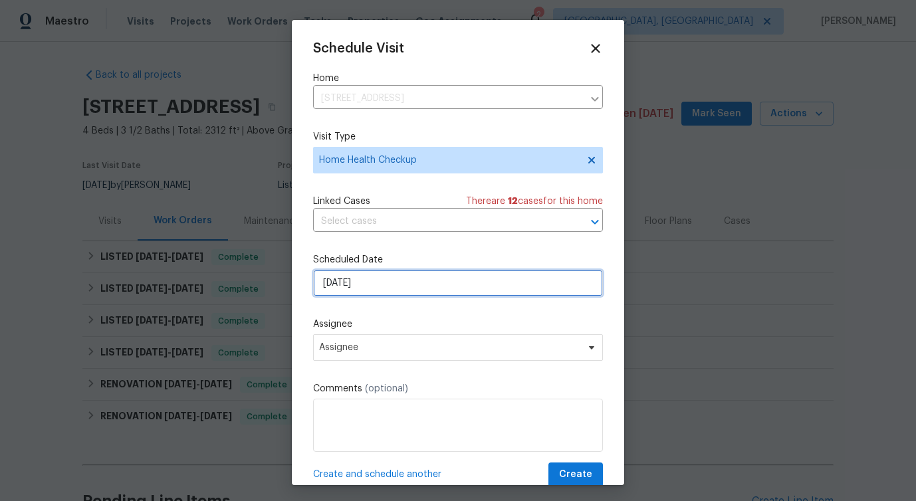
click at [343, 289] on input "[DATE]" at bounding box center [458, 283] width 290 height 27
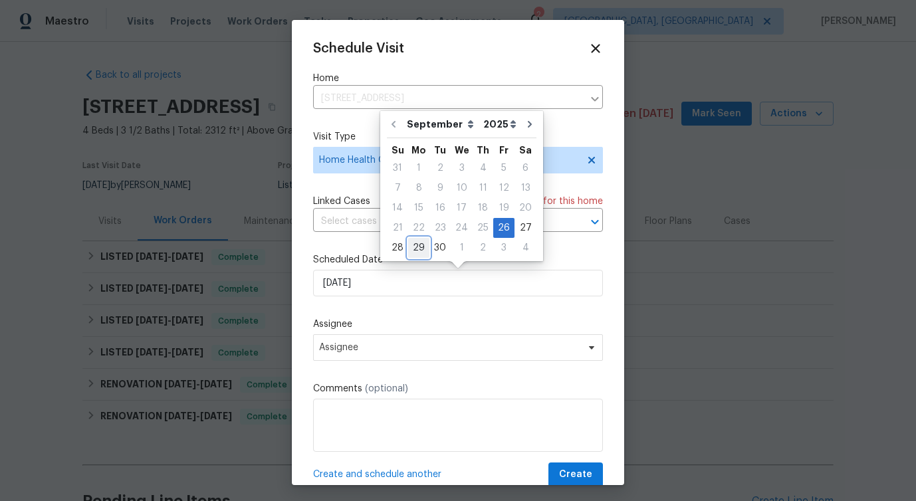
click at [415, 247] on div "29" at bounding box center [418, 248] width 21 height 19
type input "[DATE]"
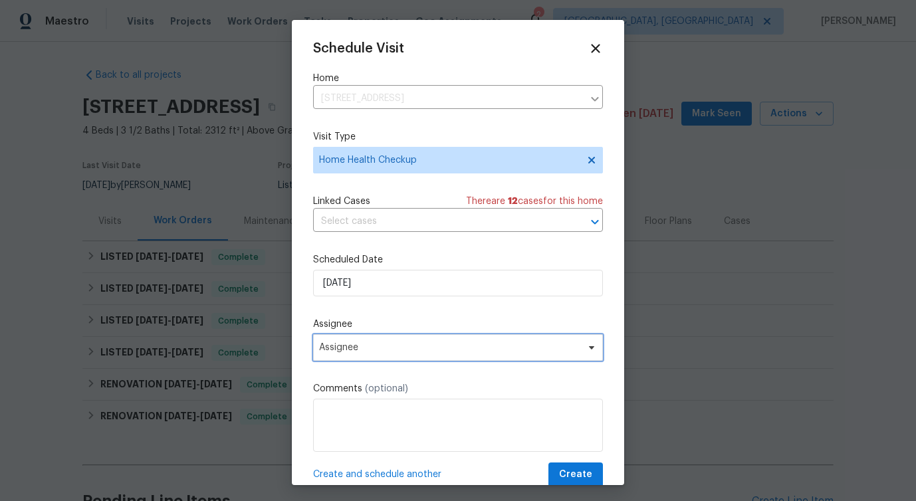
click at [349, 352] on span "Assignee" at bounding box center [449, 347] width 261 height 11
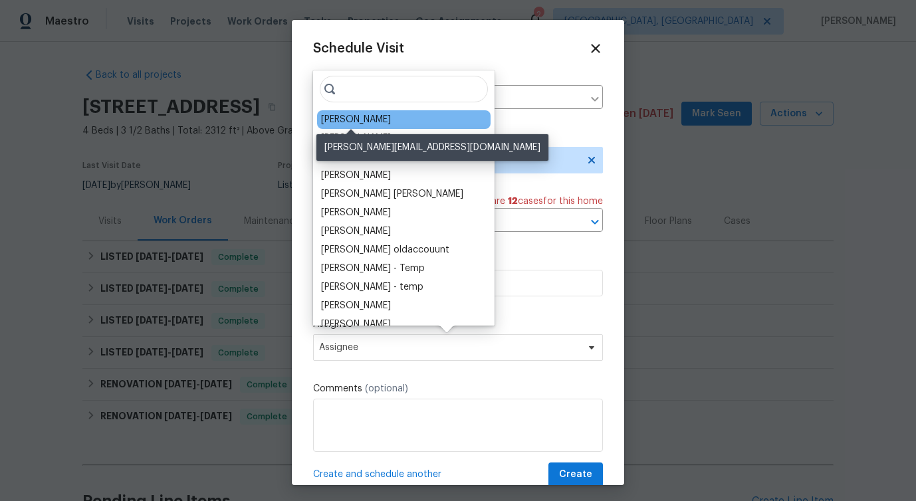
click at [364, 115] on div "[PERSON_NAME]" at bounding box center [356, 119] width 70 height 13
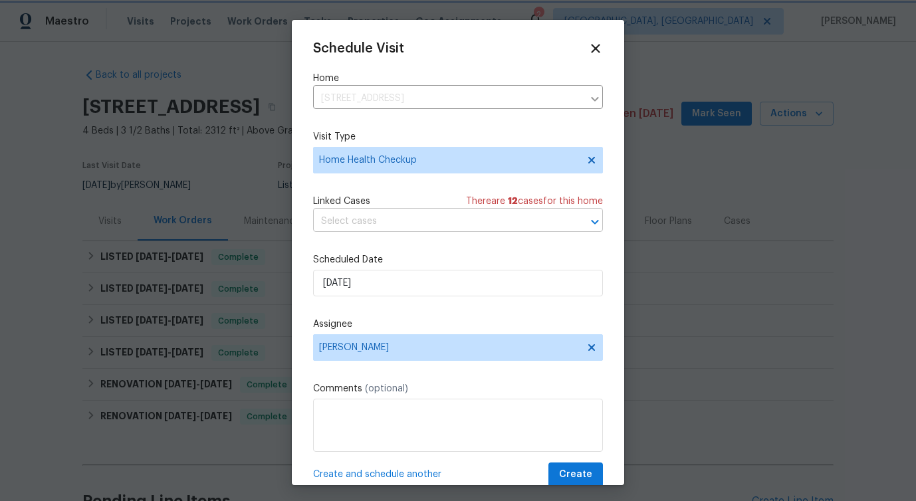
scroll to position [24, 0]
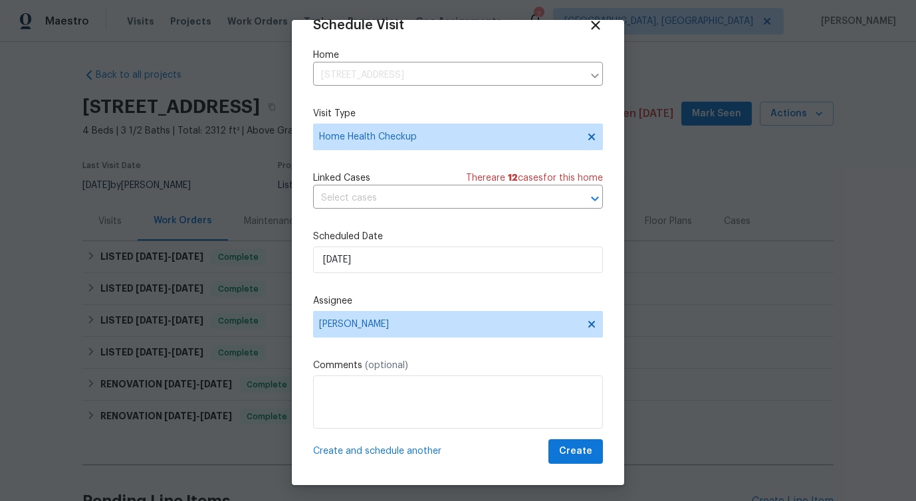
click at [568, 464] on div "Schedule Visit Home [STREET_ADDRESS] ​ Visit Type Home Health Checkup Linked Ca…" at bounding box center [458, 252] width 332 height 465
click at [574, 459] on span "Create" at bounding box center [575, 451] width 33 height 17
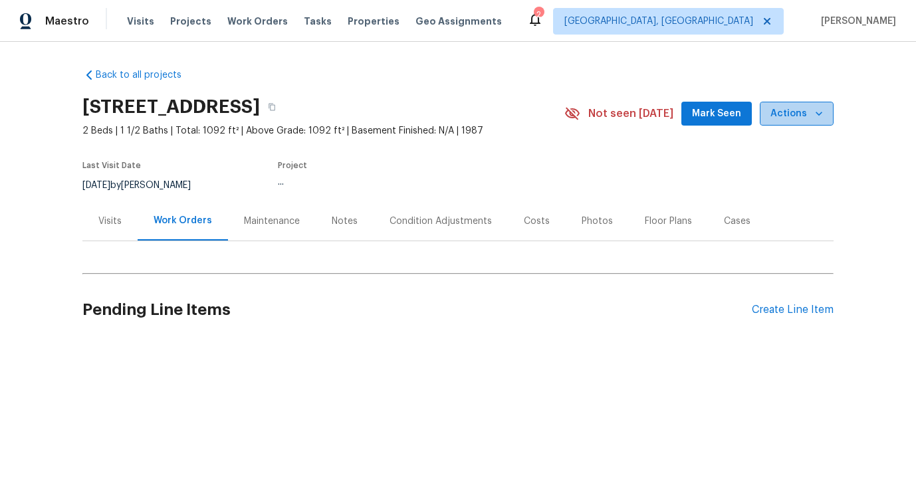
click at [803, 110] on span "Actions" at bounding box center [796, 114] width 53 height 17
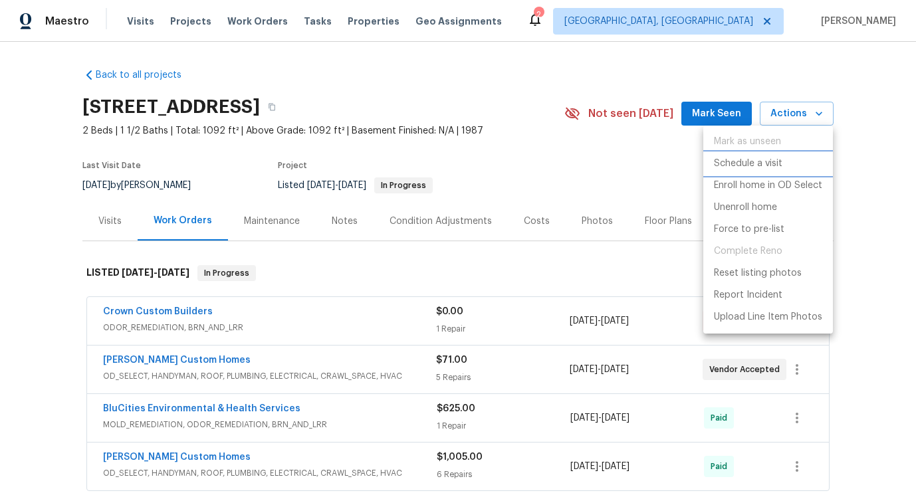
click at [754, 156] on li "Schedule a visit" at bounding box center [768, 164] width 130 height 22
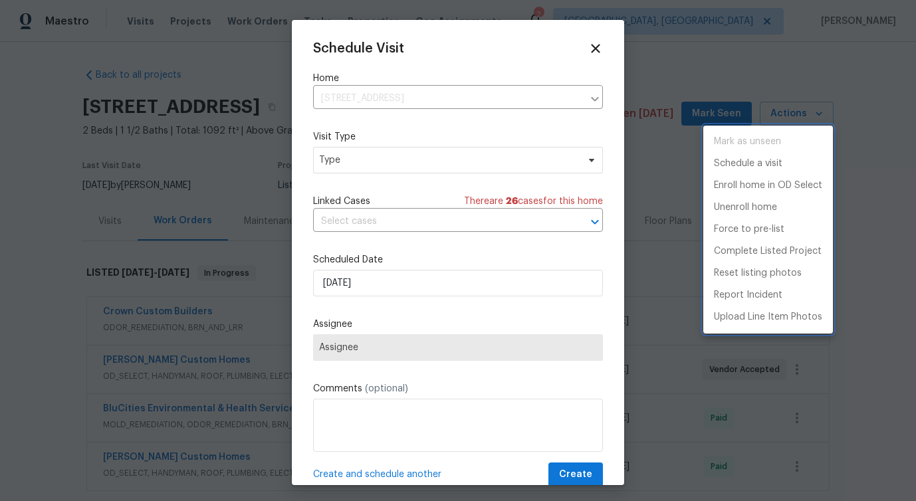
click at [349, 157] on div at bounding box center [458, 250] width 916 height 501
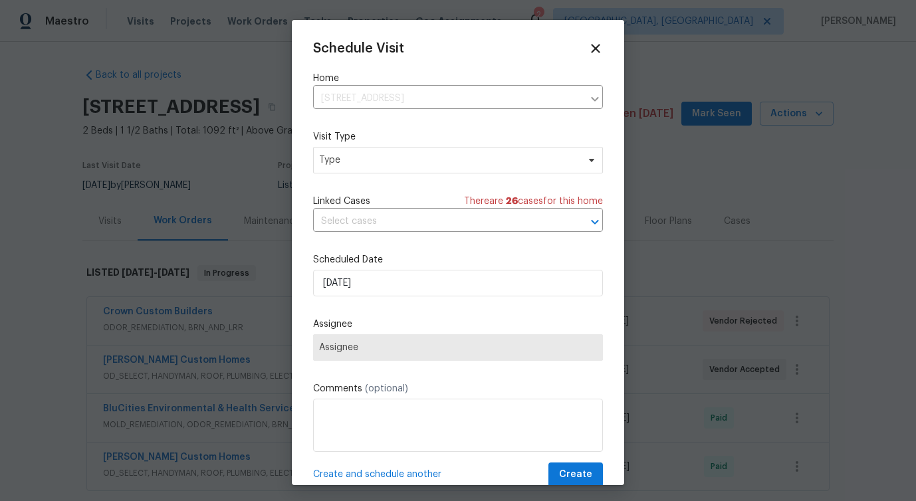
click at [349, 157] on div "Mark as unseen Schedule a visit Enroll home in OD Select Unenroll home Force to…" at bounding box center [458, 250] width 916 height 501
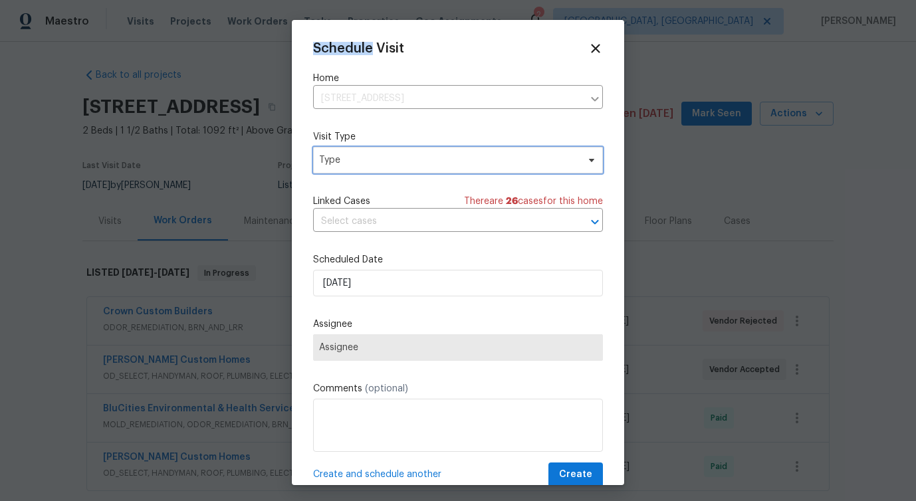
click at [350, 160] on span "Type" at bounding box center [448, 160] width 259 height 13
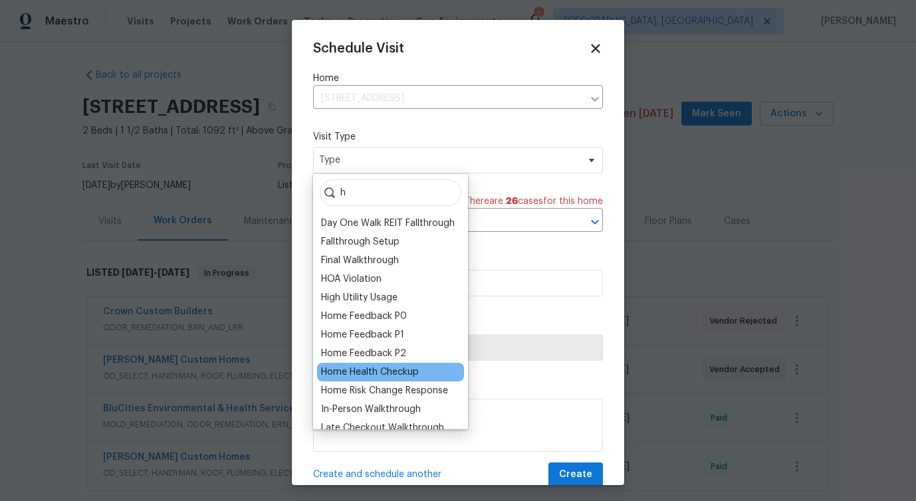
type input "h"
click at [384, 370] on div "Home Health Checkup" at bounding box center [370, 372] width 98 height 13
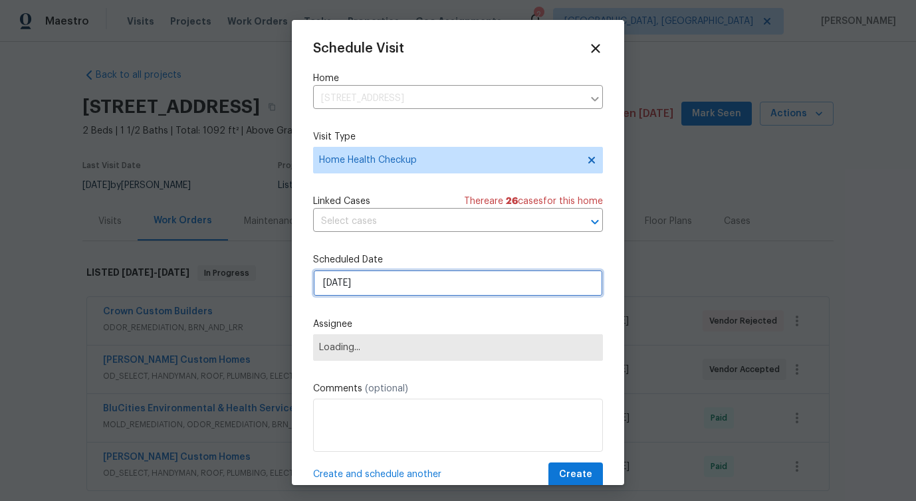
click at [358, 280] on input "[DATE]" at bounding box center [458, 283] width 290 height 27
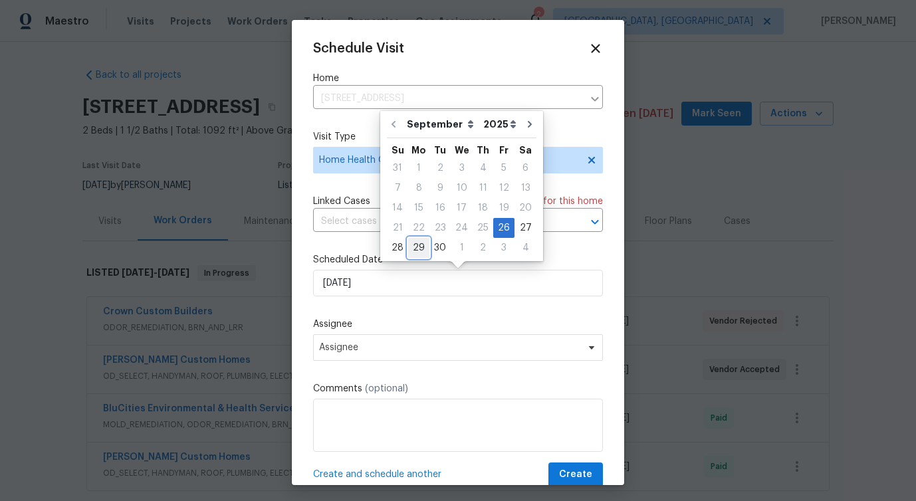
click at [420, 242] on div "29" at bounding box center [418, 248] width 21 height 19
type input "[DATE]"
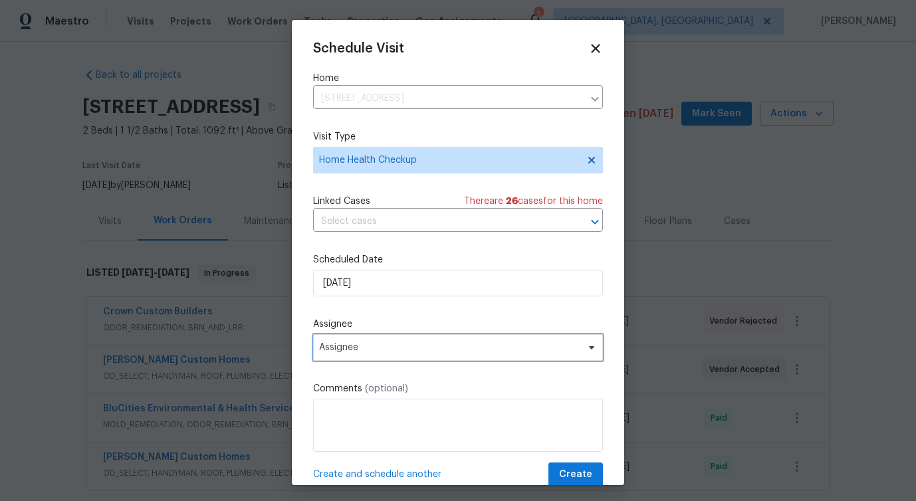
click at [320, 348] on span "Assignee" at bounding box center [449, 347] width 261 height 11
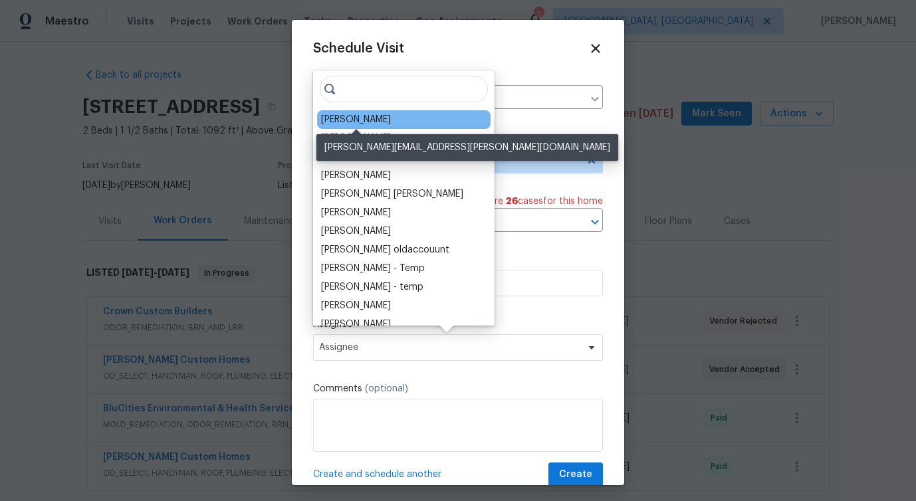
click at [337, 118] on div "[PERSON_NAME]" at bounding box center [356, 119] width 70 height 13
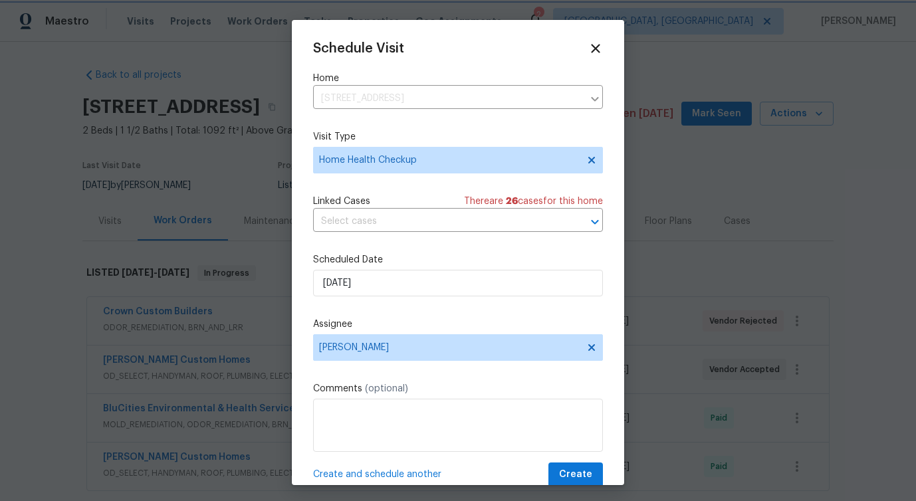
scroll to position [24, 0]
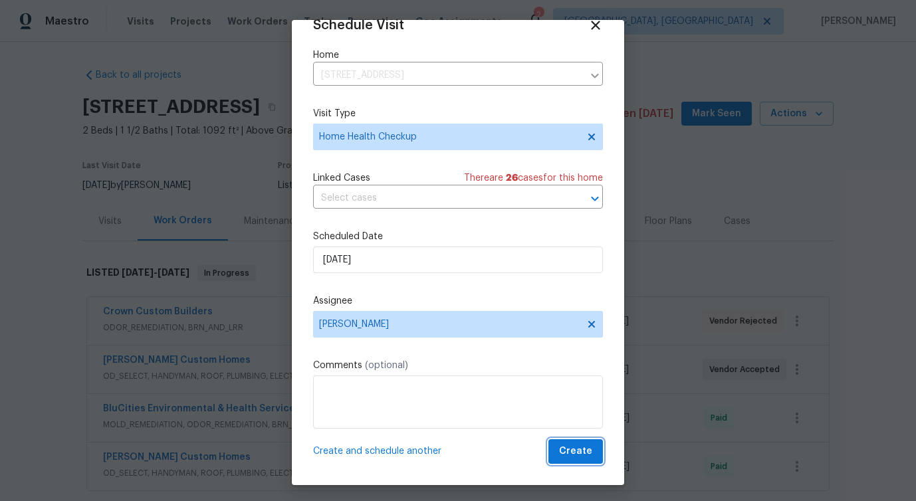
click at [582, 448] on span "Create" at bounding box center [575, 451] width 33 height 17
